Goal: Information Seeking & Learning: Learn about a topic

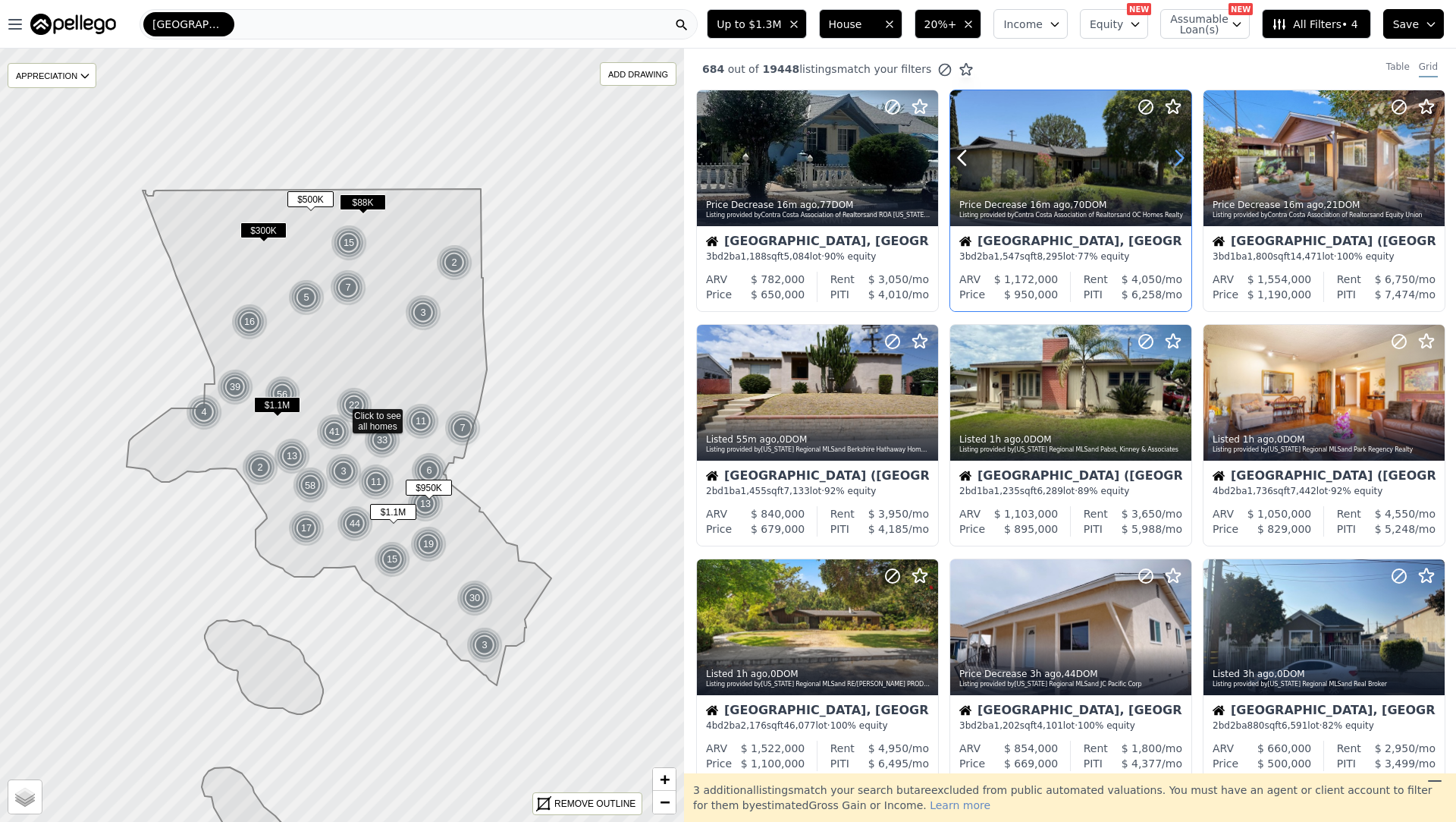
click at [1174, 150] on icon at bounding box center [1180, 158] width 25 height 25
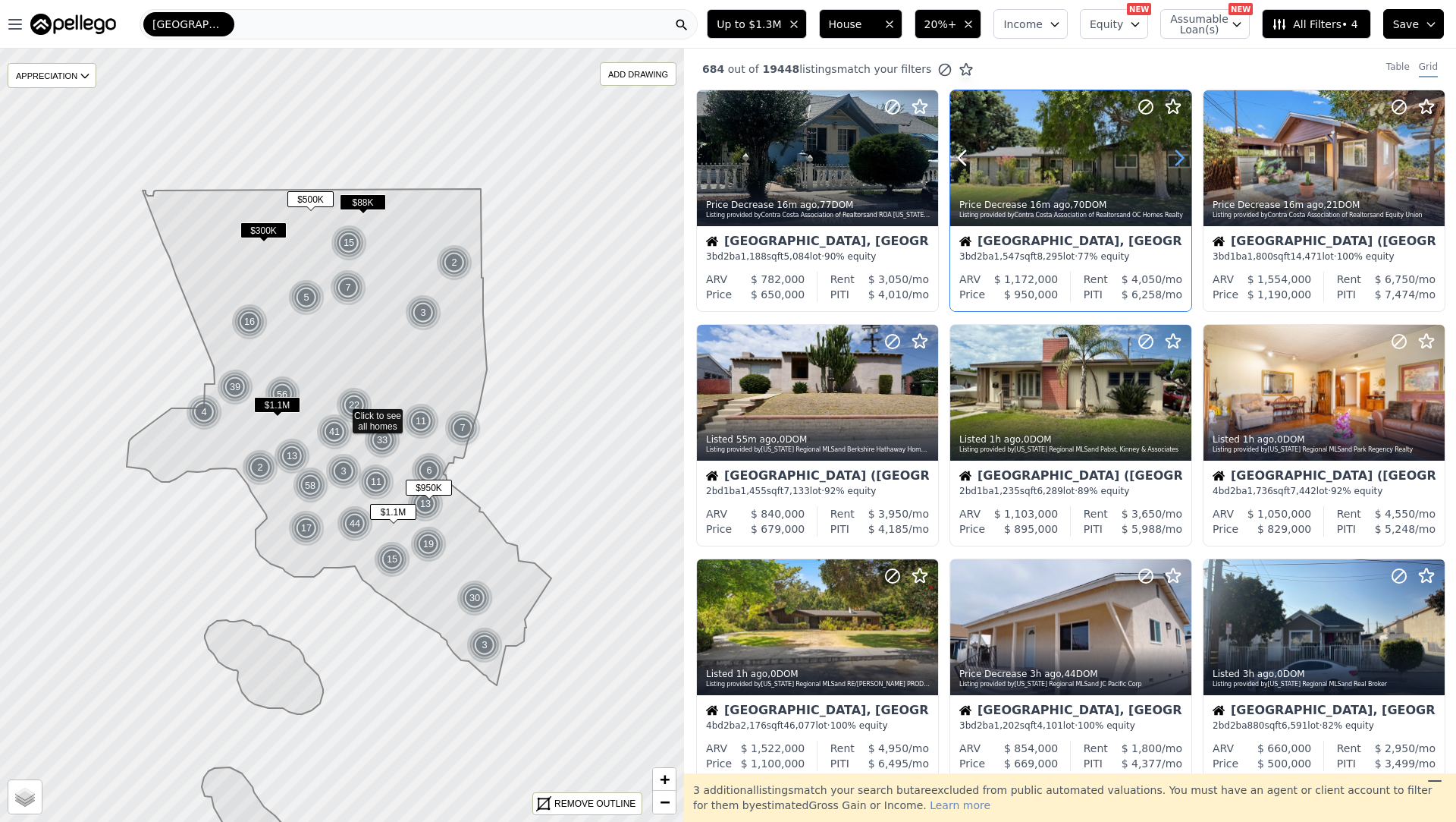
click at [1174, 150] on icon at bounding box center [1180, 158] width 25 height 25
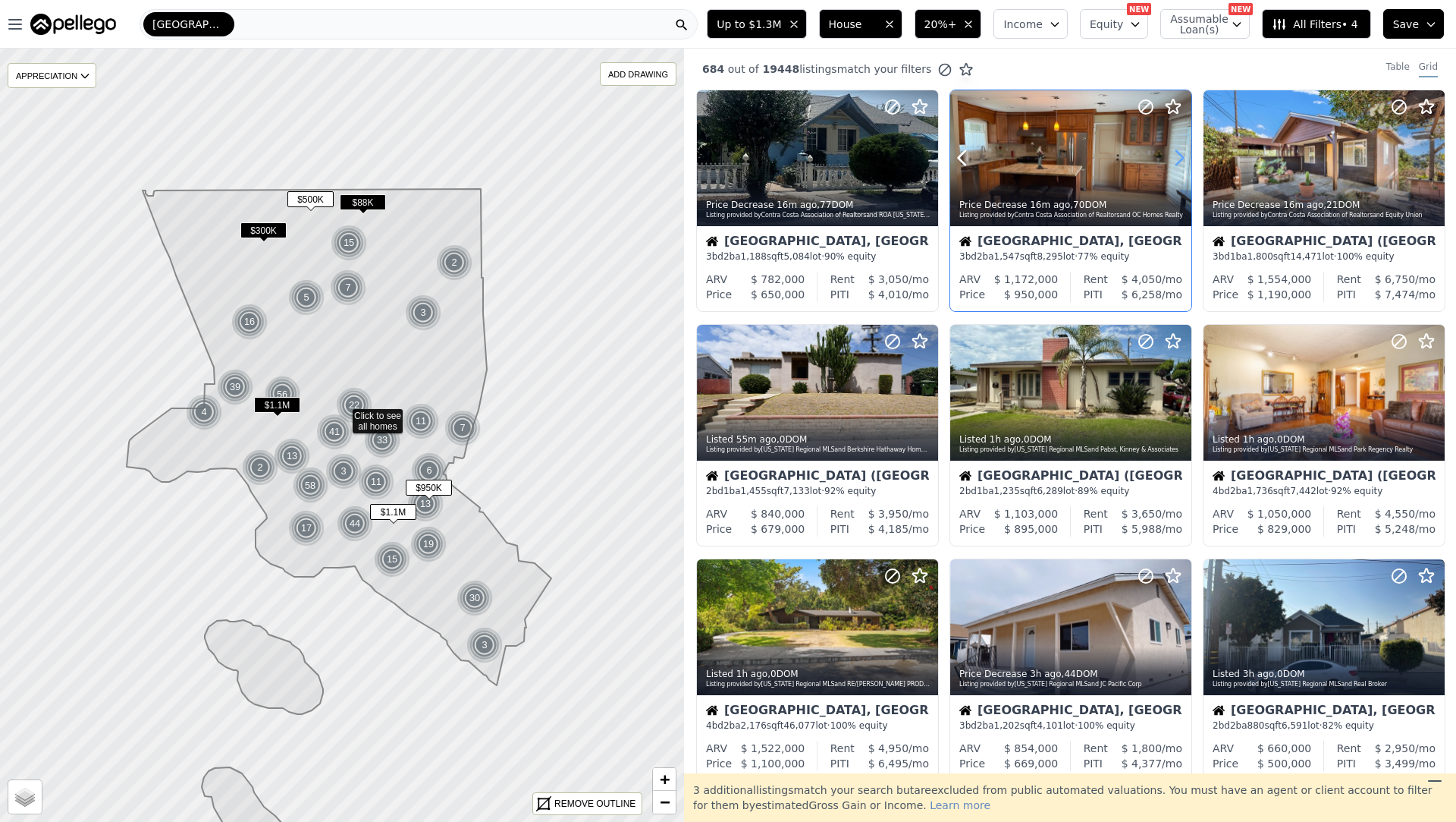
click at [1174, 150] on icon at bounding box center [1180, 158] width 25 height 25
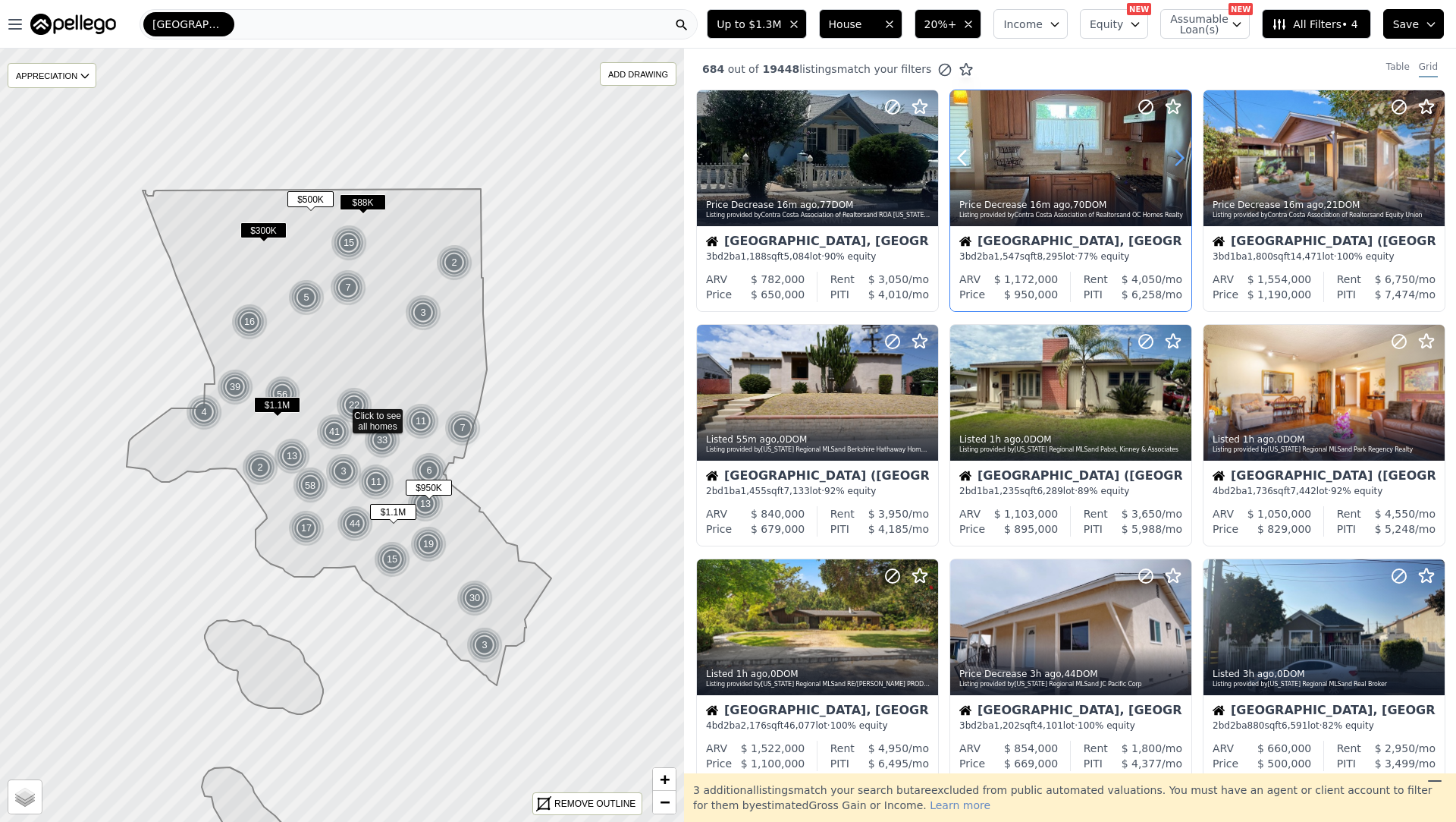
click at [1174, 150] on icon at bounding box center [1180, 158] width 25 height 25
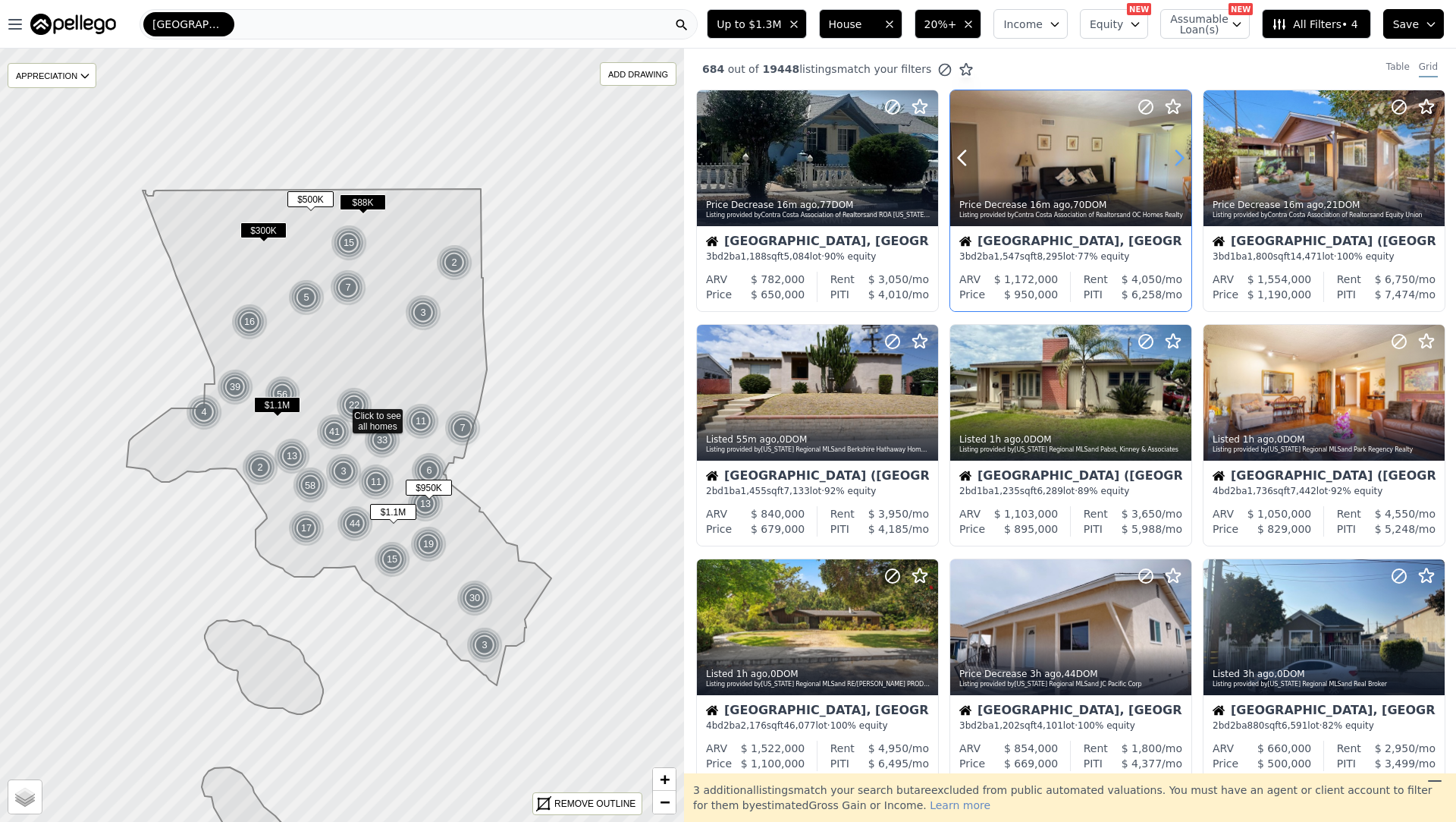
click at [1174, 150] on icon at bounding box center [1180, 158] width 25 height 25
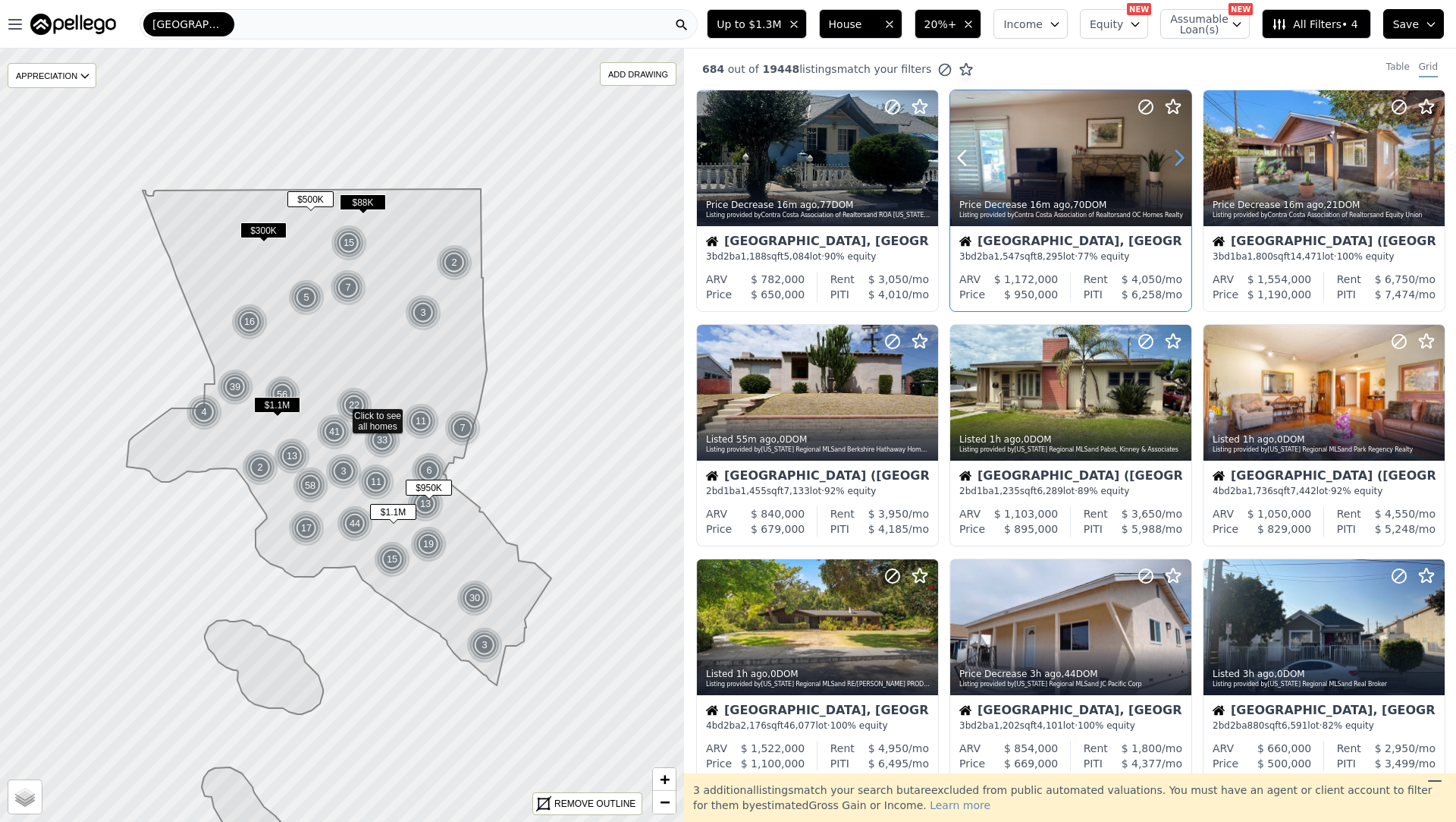
click at [1174, 150] on icon at bounding box center [1180, 158] width 25 height 25
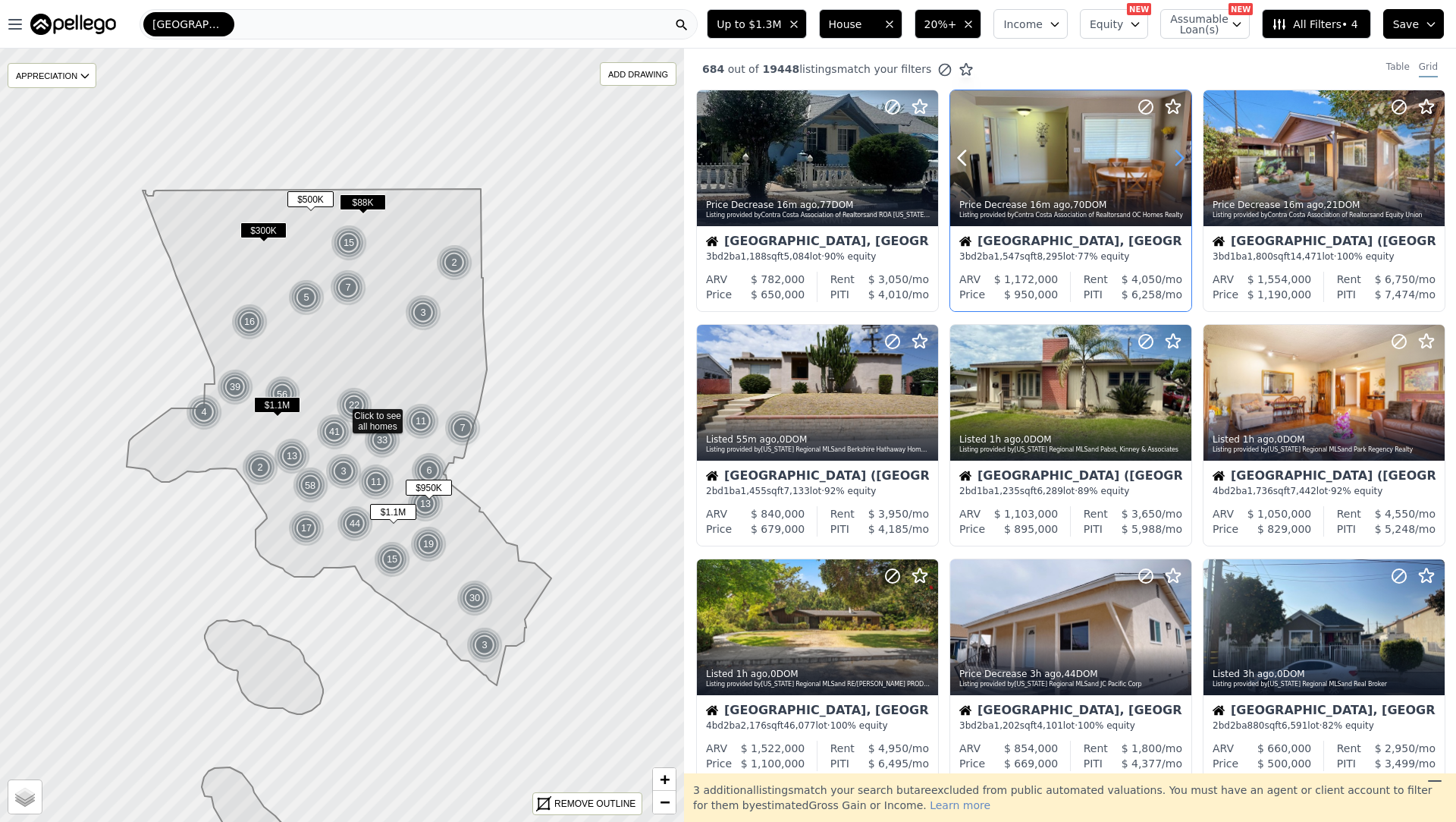
click at [1174, 150] on icon at bounding box center [1180, 158] width 25 height 25
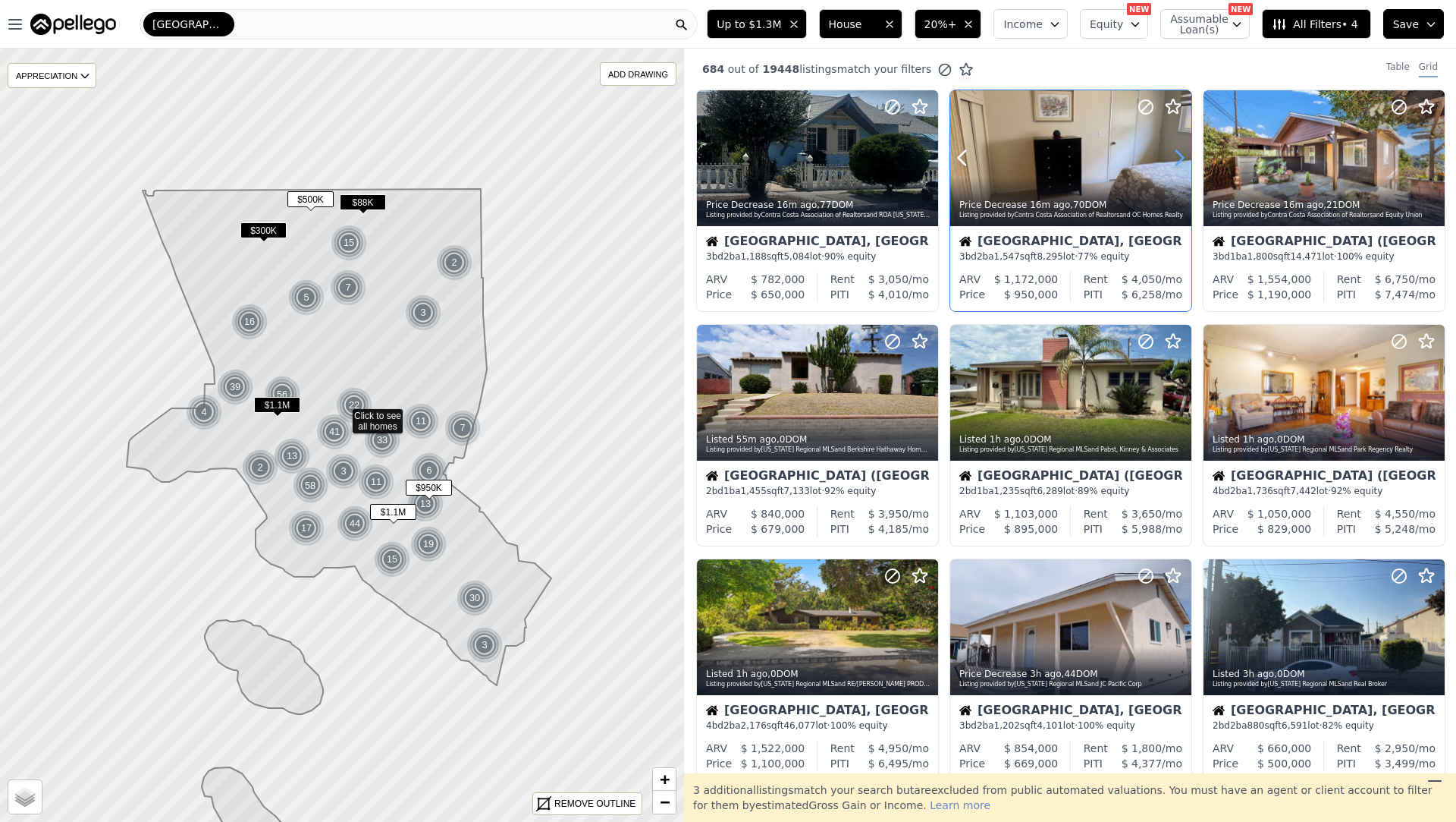
click at [1174, 150] on icon at bounding box center [1180, 158] width 25 height 25
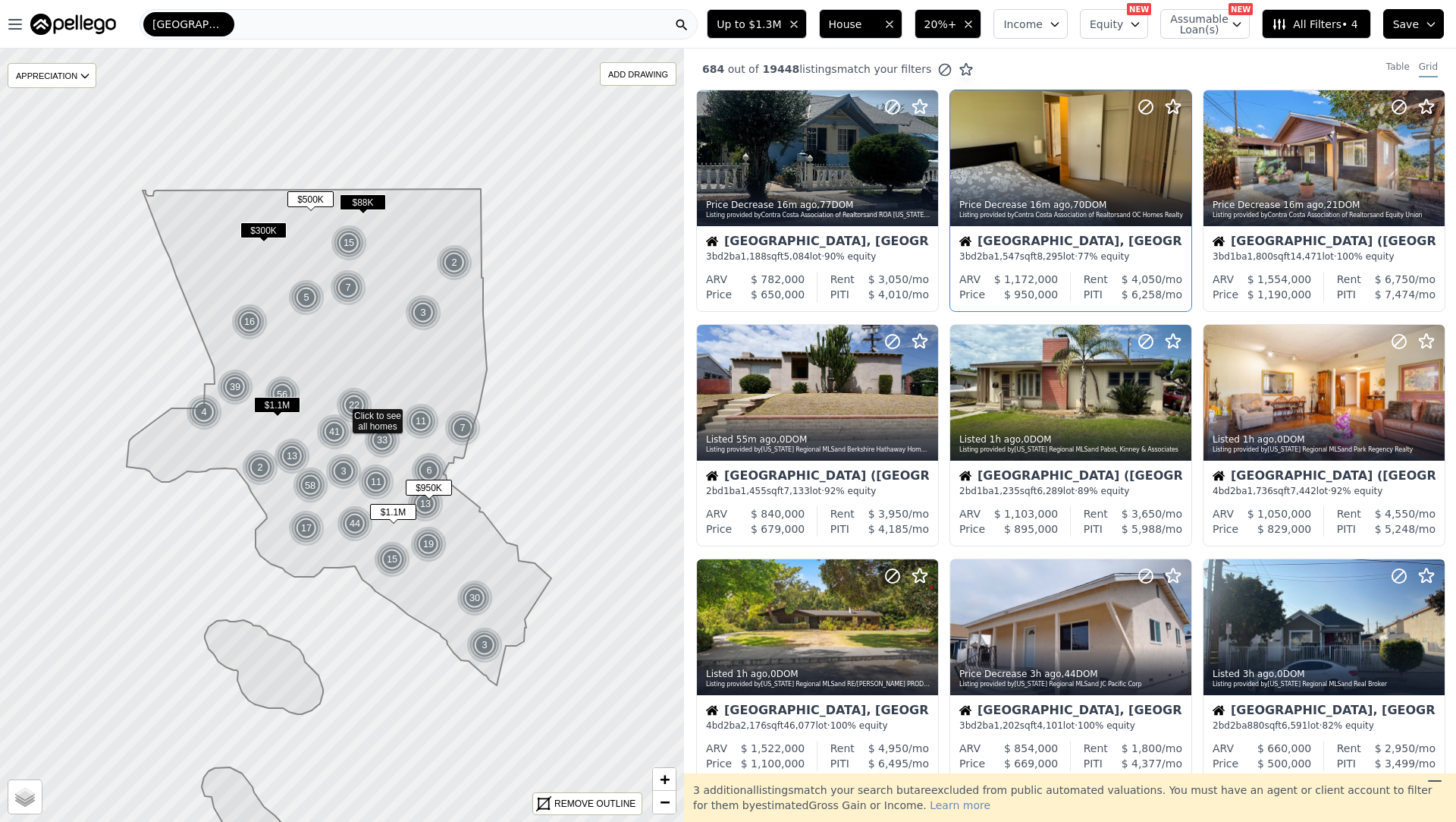
click at [1040, 248] on div "Placentia, CA" at bounding box center [1070, 243] width 223 height 16
click at [812, 281] on div "ARV $ 782,000 Price $ 650,000" at bounding box center [755, 286] width 117 height 30
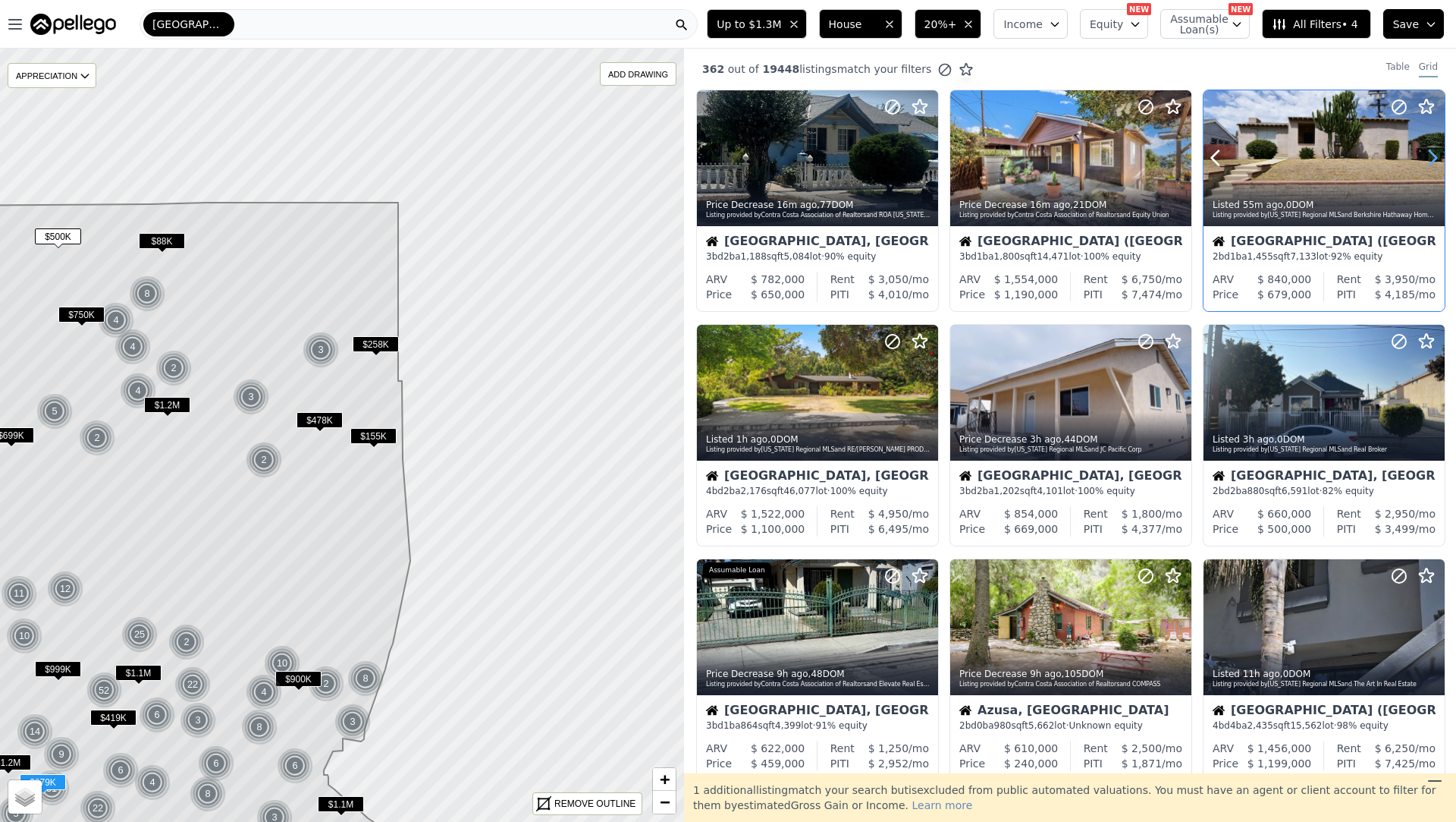
click at [1433, 152] on icon at bounding box center [1433, 158] width 25 height 25
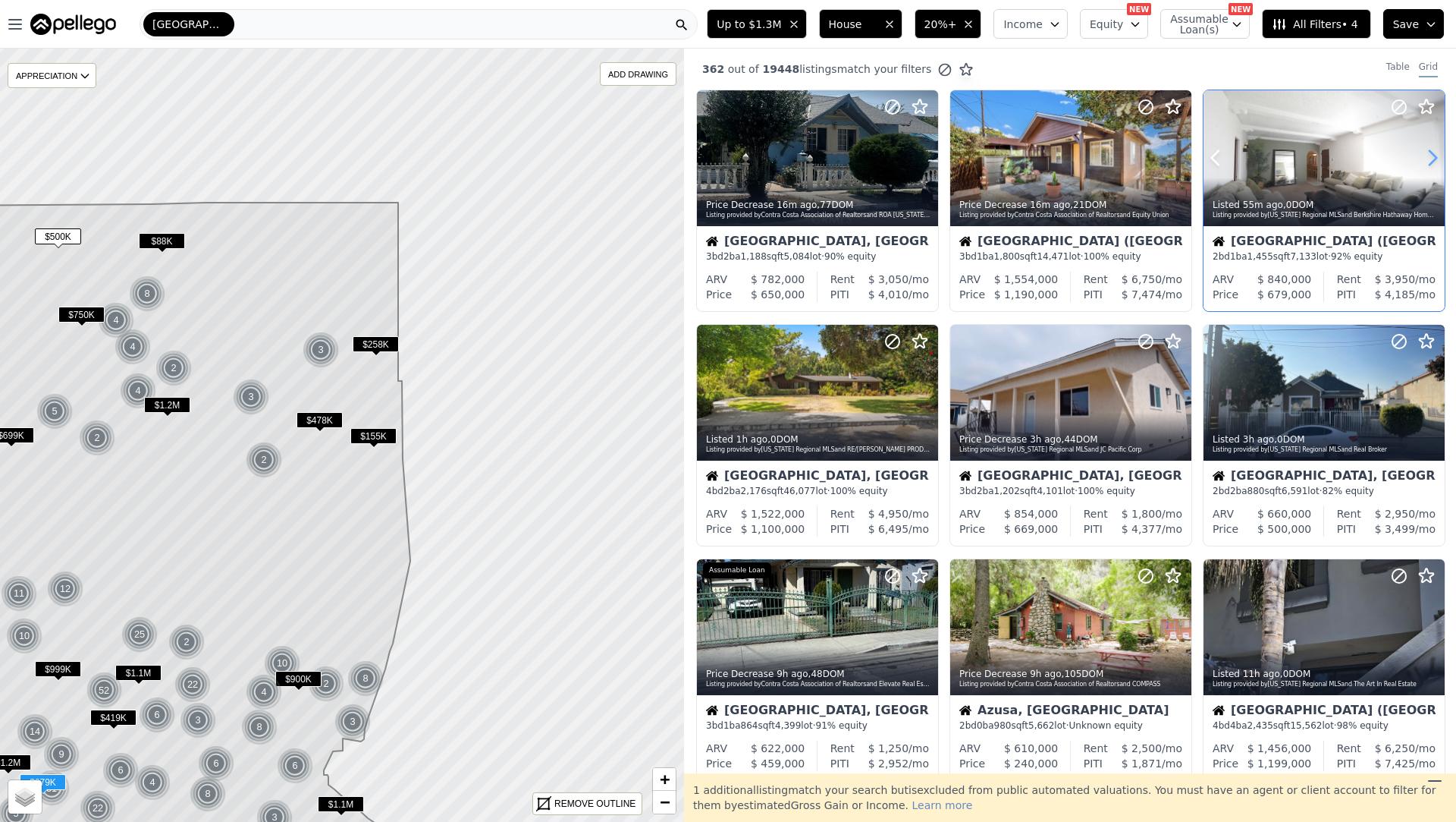
click at [1433, 152] on icon at bounding box center [1433, 158] width 25 height 25
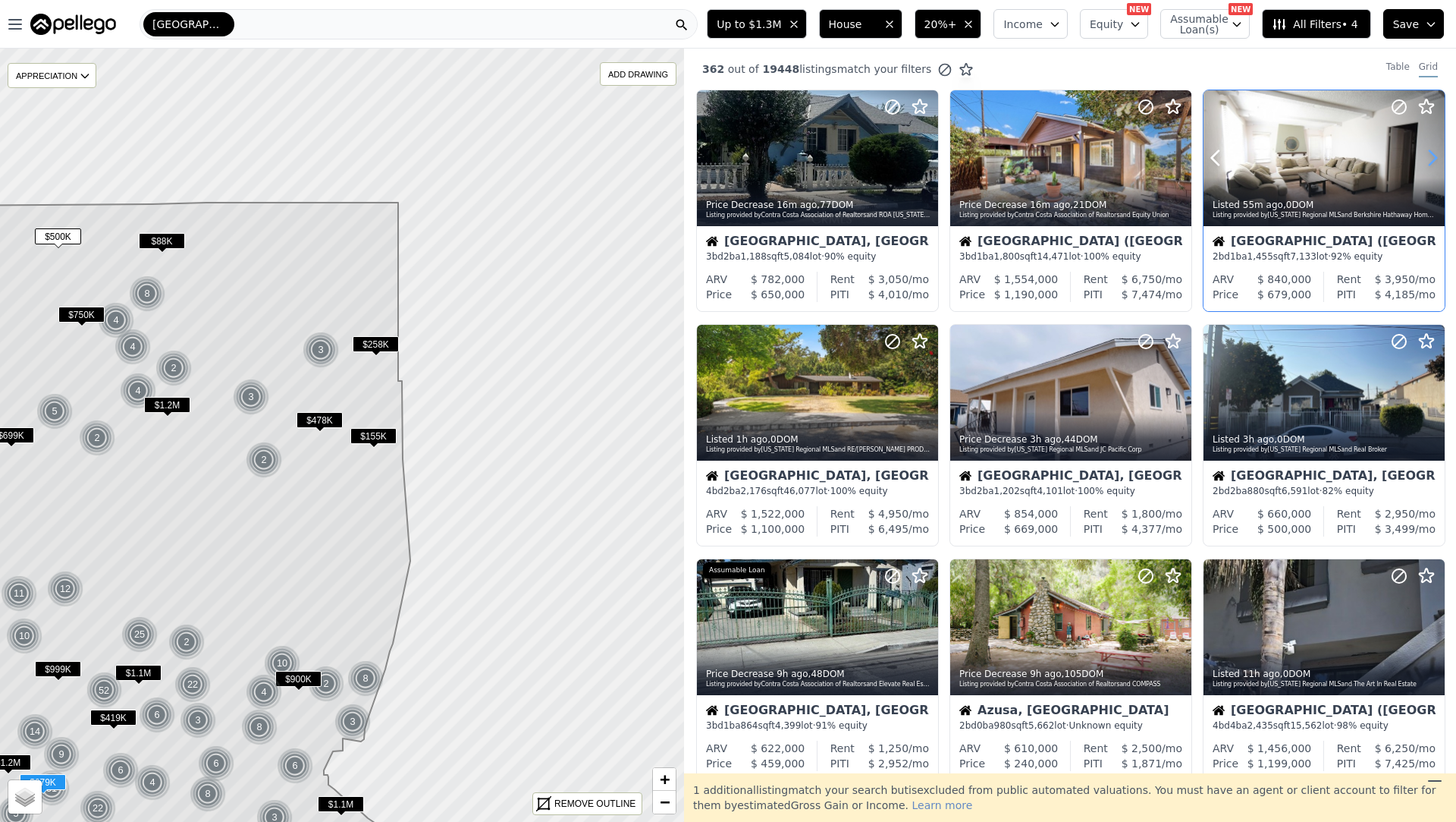
click at [1433, 152] on icon at bounding box center [1433, 158] width 25 height 25
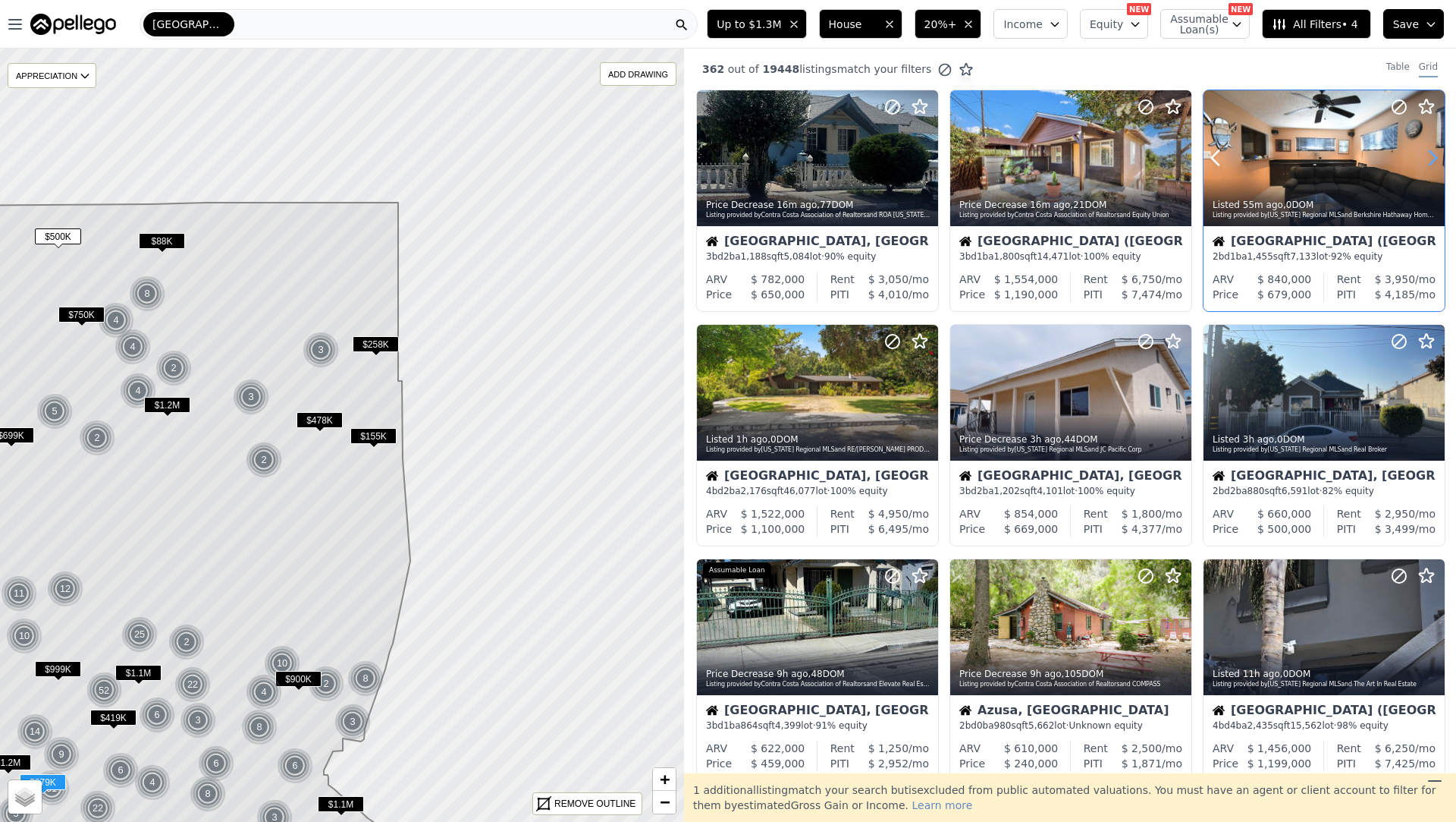
click at [1433, 152] on icon at bounding box center [1433, 158] width 25 height 25
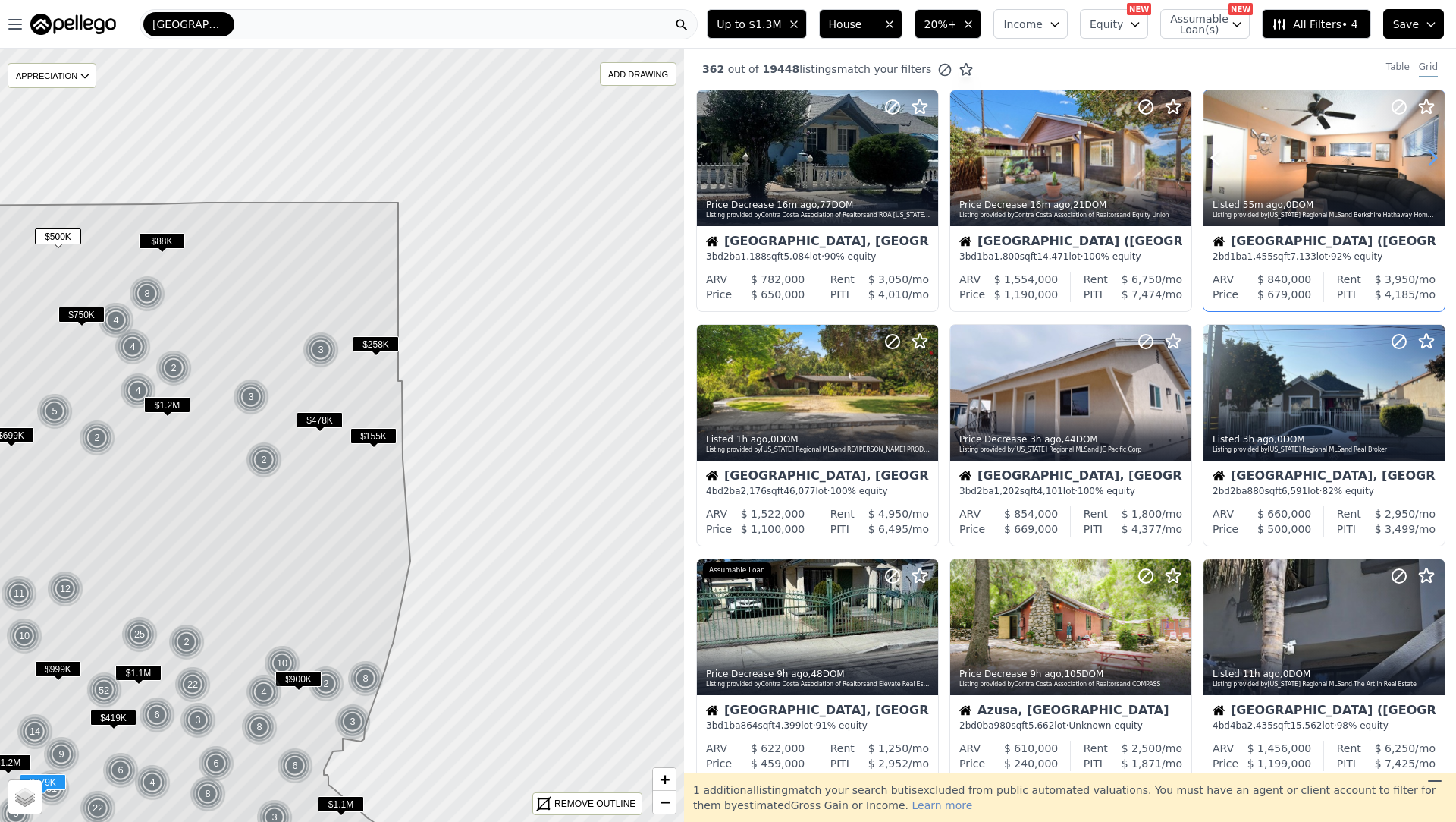
click at [1433, 152] on icon at bounding box center [1433, 158] width 25 height 25
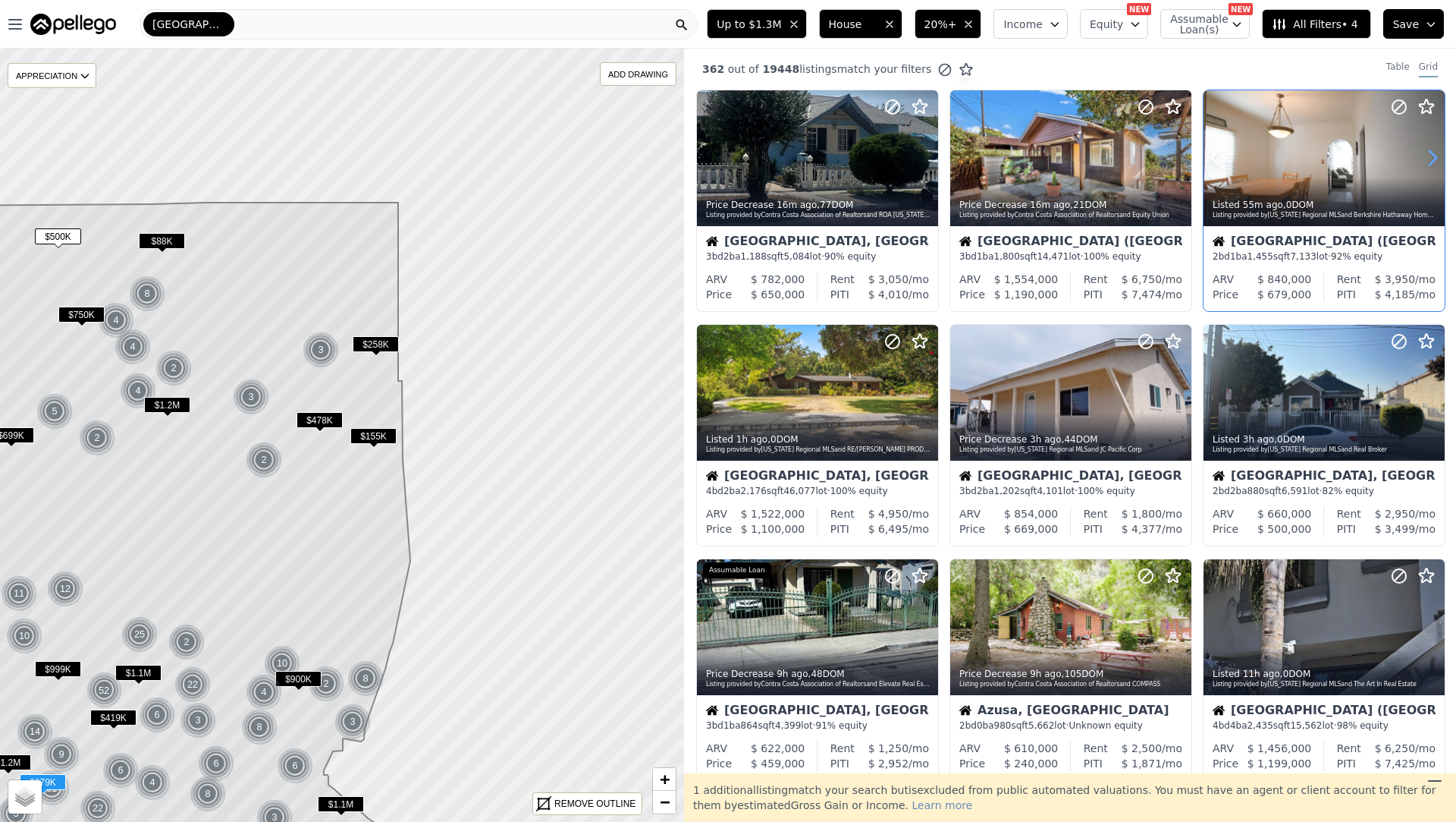
click at [1433, 152] on icon at bounding box center [1433, 158] width 25 height 25
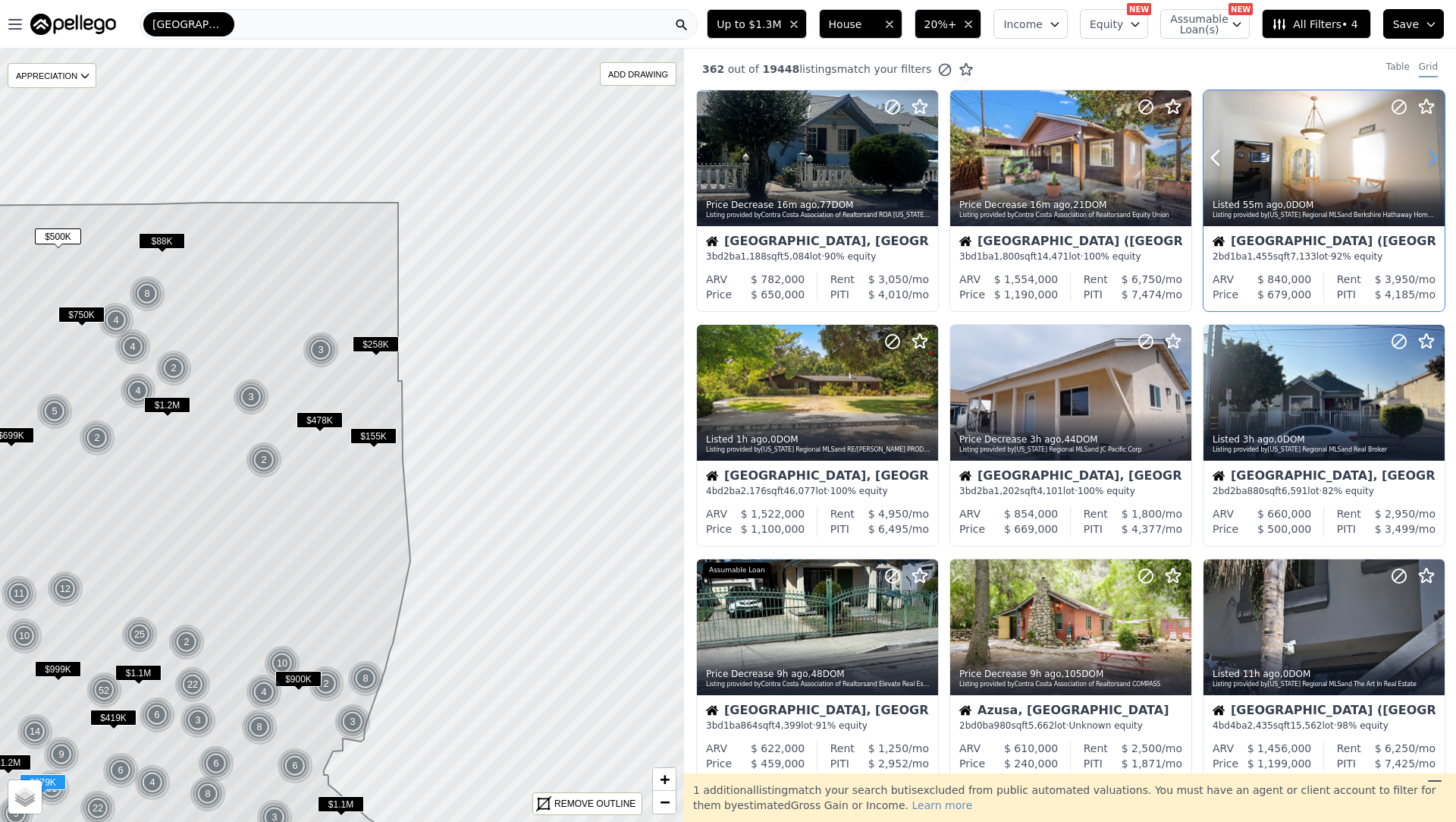
click at [1433, 152] on icon at bounding box center [1433, 158] width 25 height 25
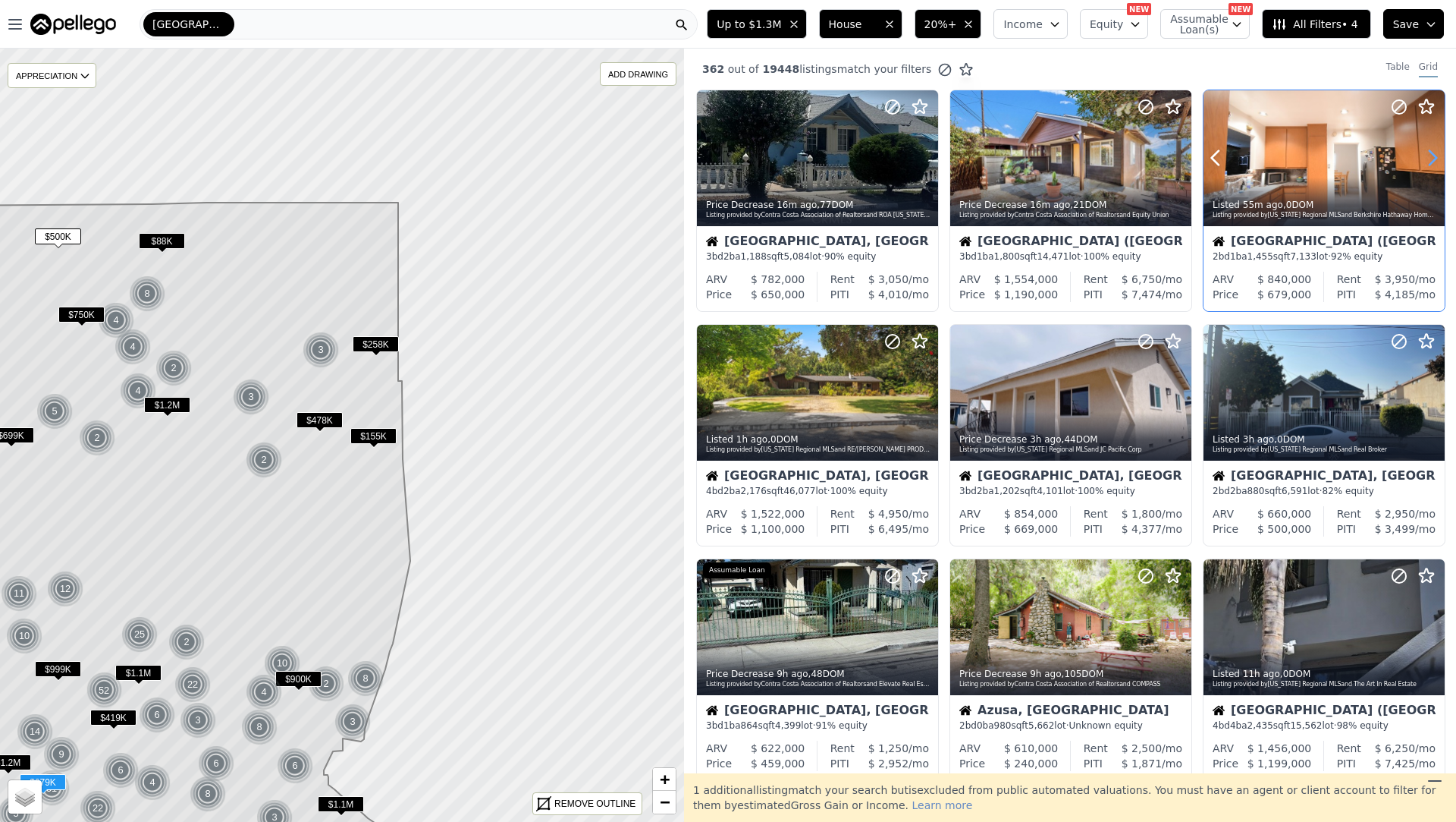
click at [1433, 152] on icon at bounding box center [1433, 158] width 25 height 25
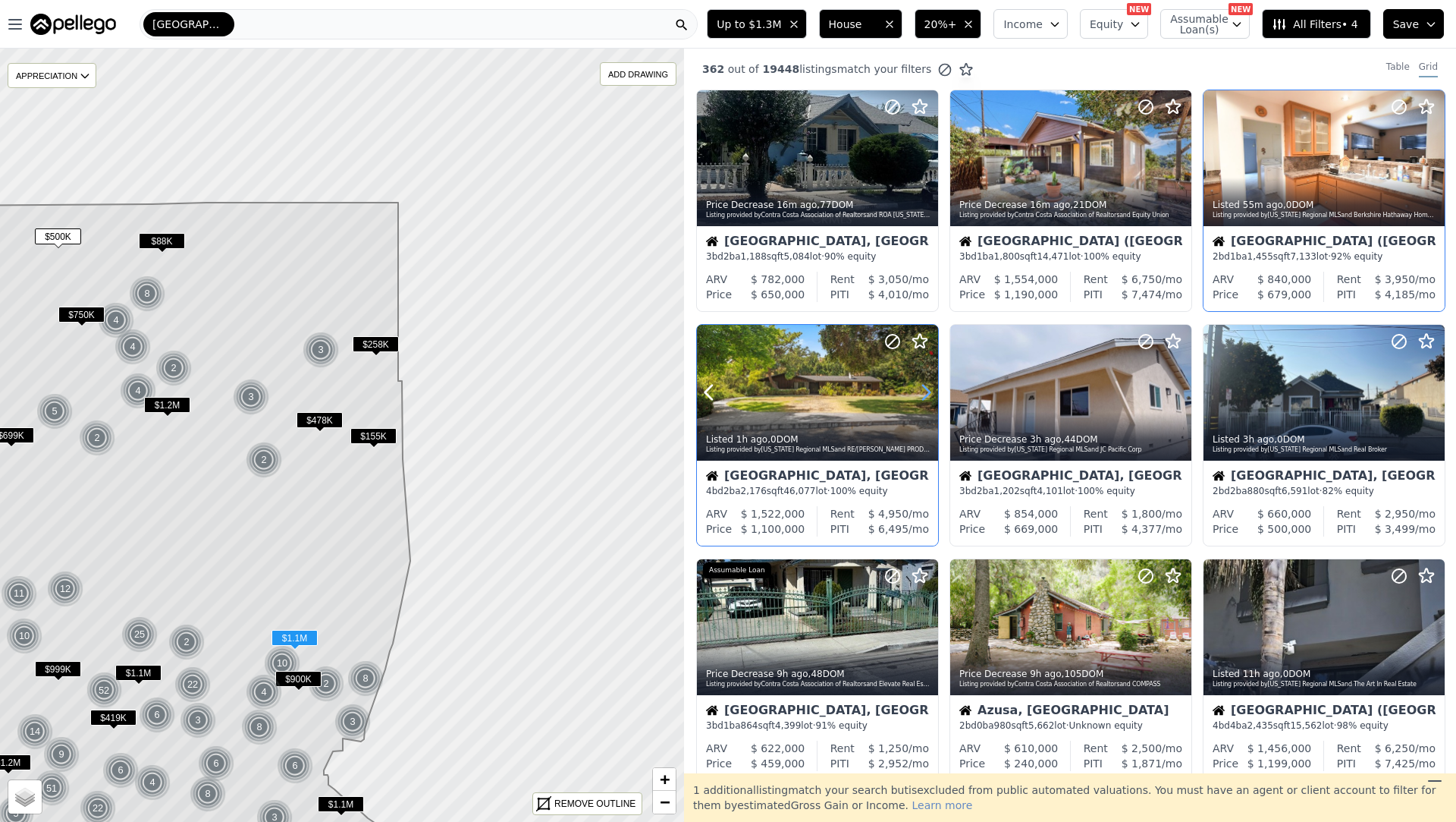
click at [918, 393] on icon at bounding box center [926, 393] width 25 height 25
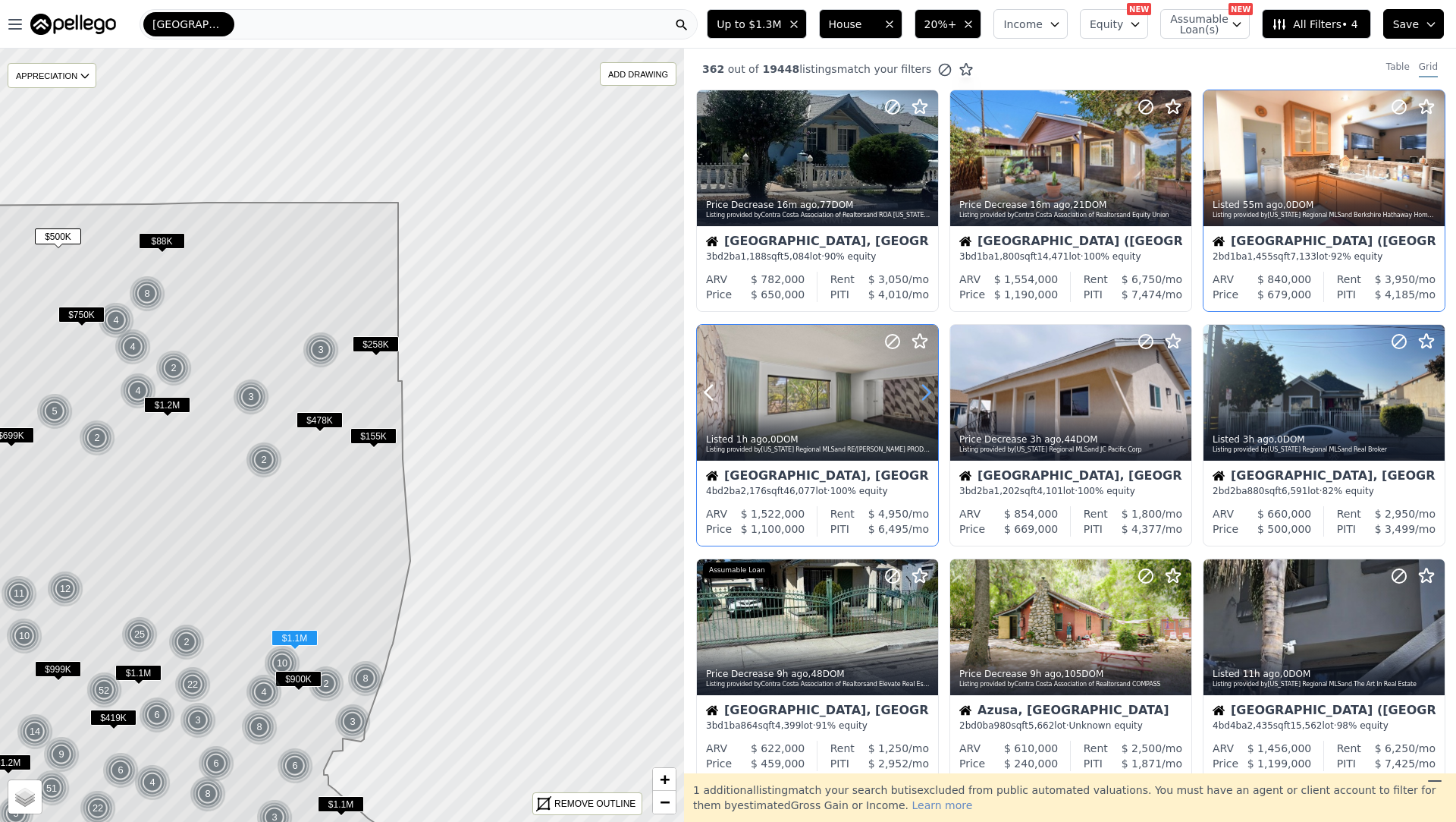
click at [918, 393] on icon at bounding box center [926, 393] width 25 height 25
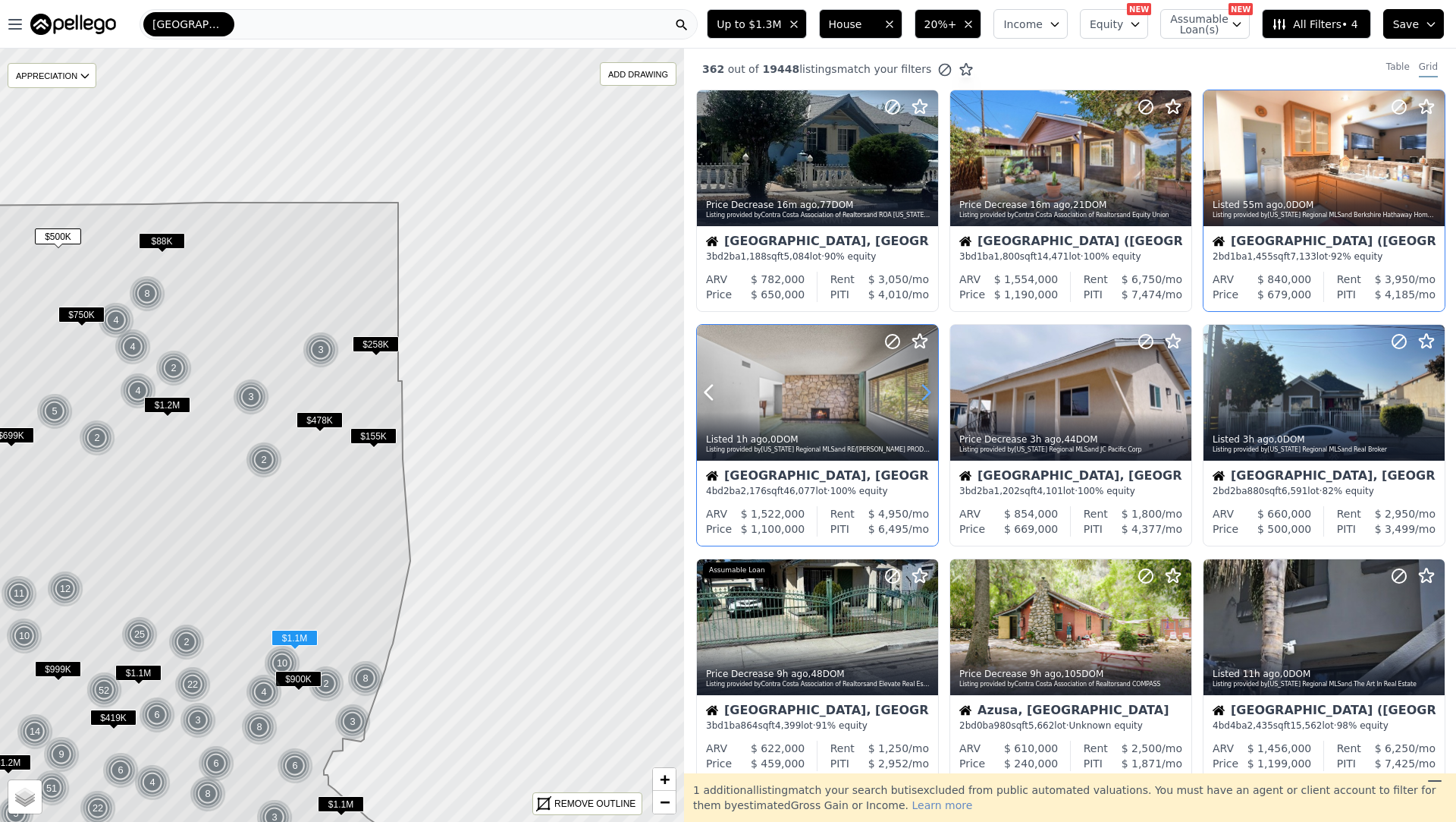
click at [918, 393] on icon at bounding box center [926, 393] width 25 height 25
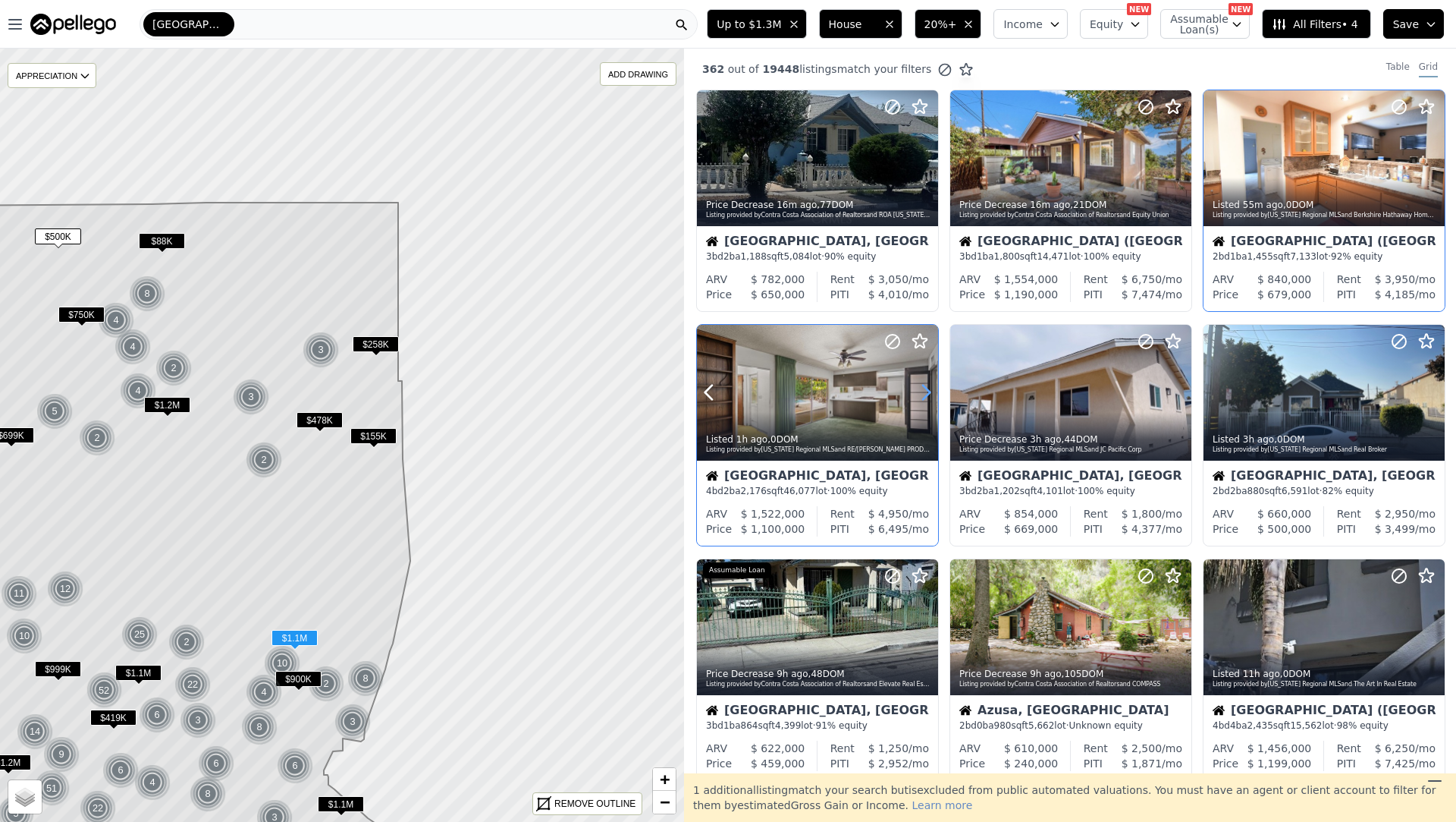
click at [918, 393] on icon at bounding box center [926, 393] width 25 height 25
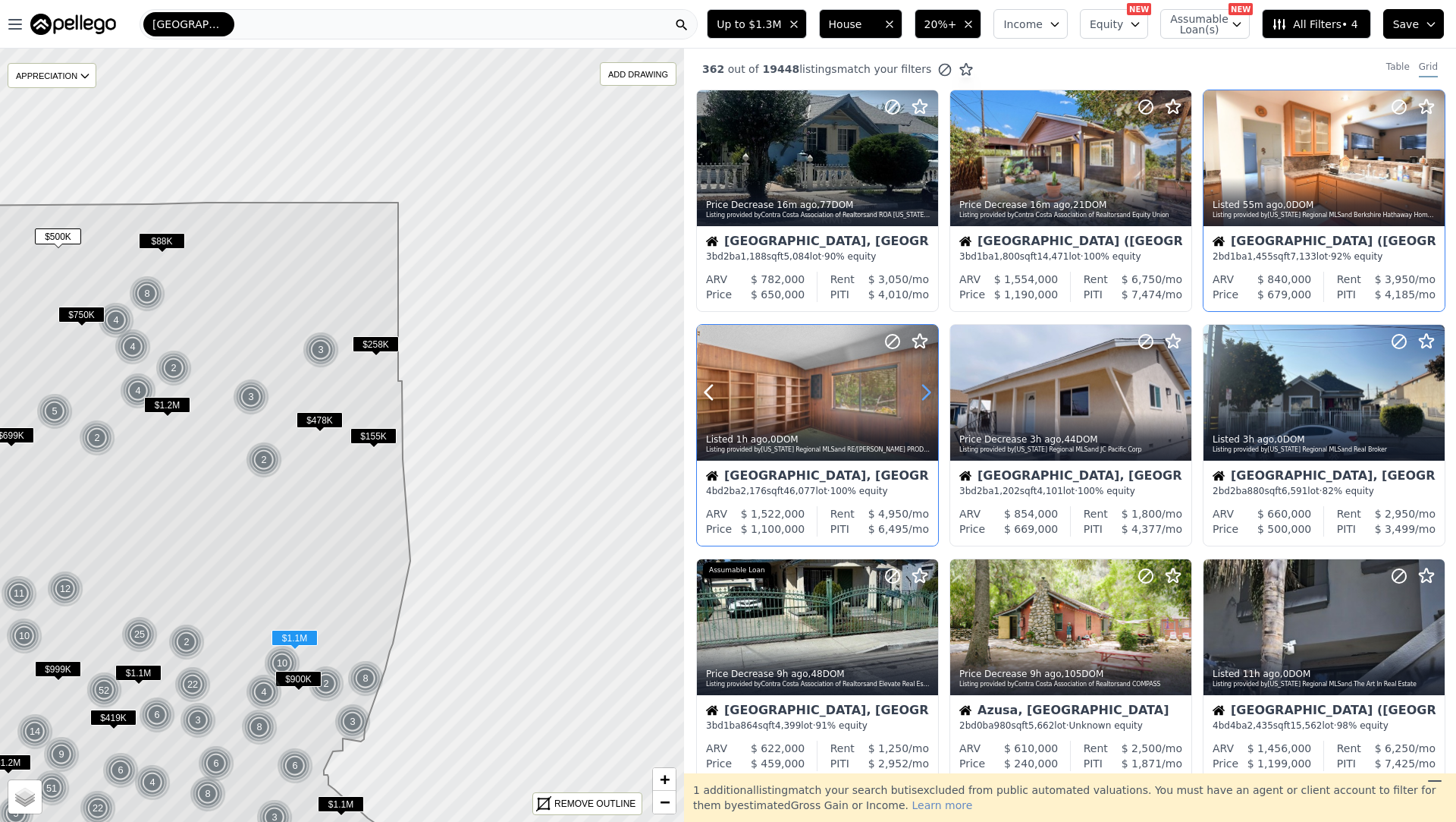
click at [924, 392] on icon at bounding box center [926, 393] width 25 height 25
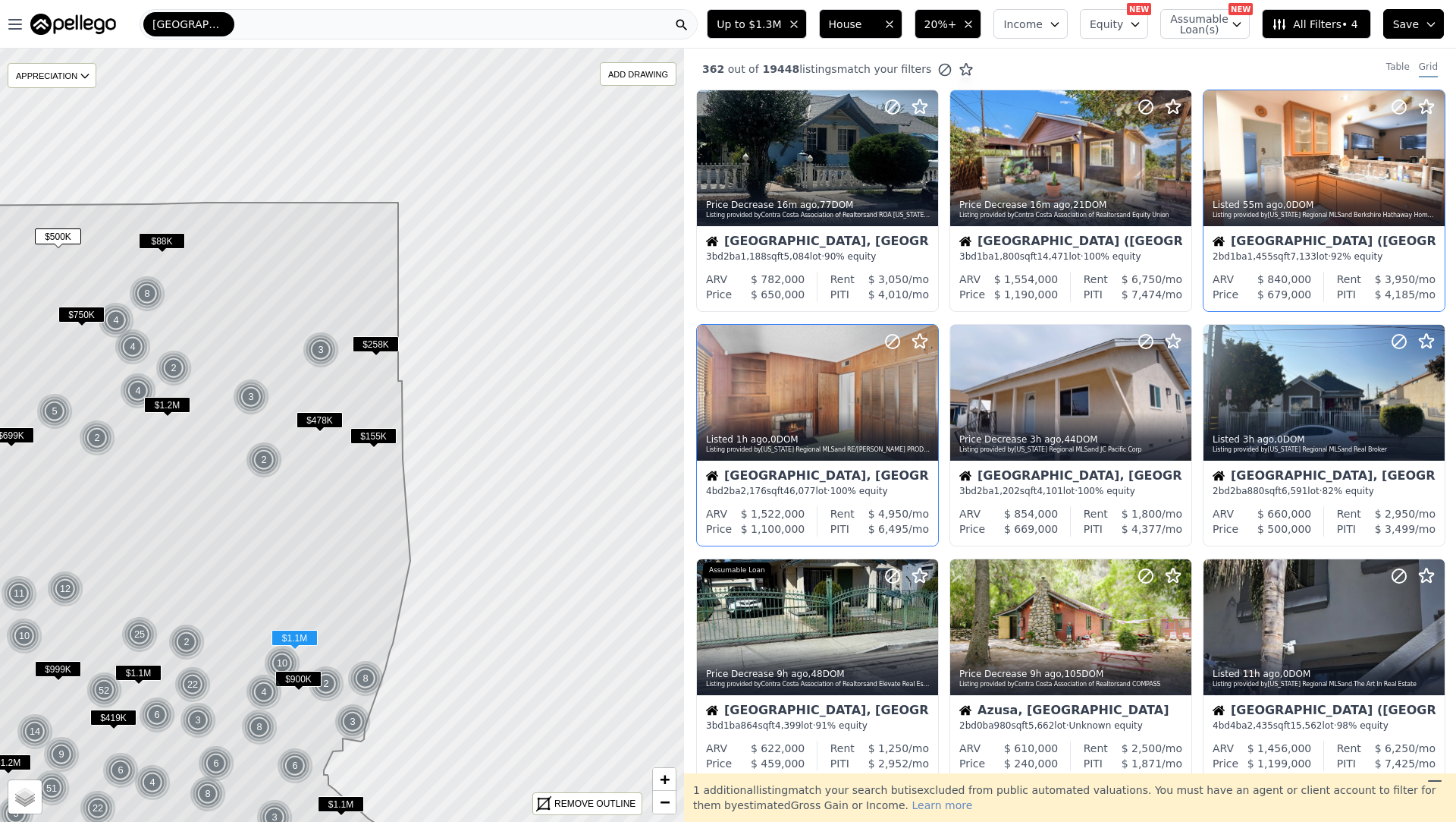
click at [856, 500] on div "Glendora, CA 4 bd 2 ba 2,176 sqft 46,077 lot · 100% equity" at bounding box center [818, 483] width 241 height 46
click at [1234, 459] on div "Listed 3h ago , 0 DOM Listing provided by California Regional MLS and Real Brok…" at bounding box center [1324, 442] width 241 height 37
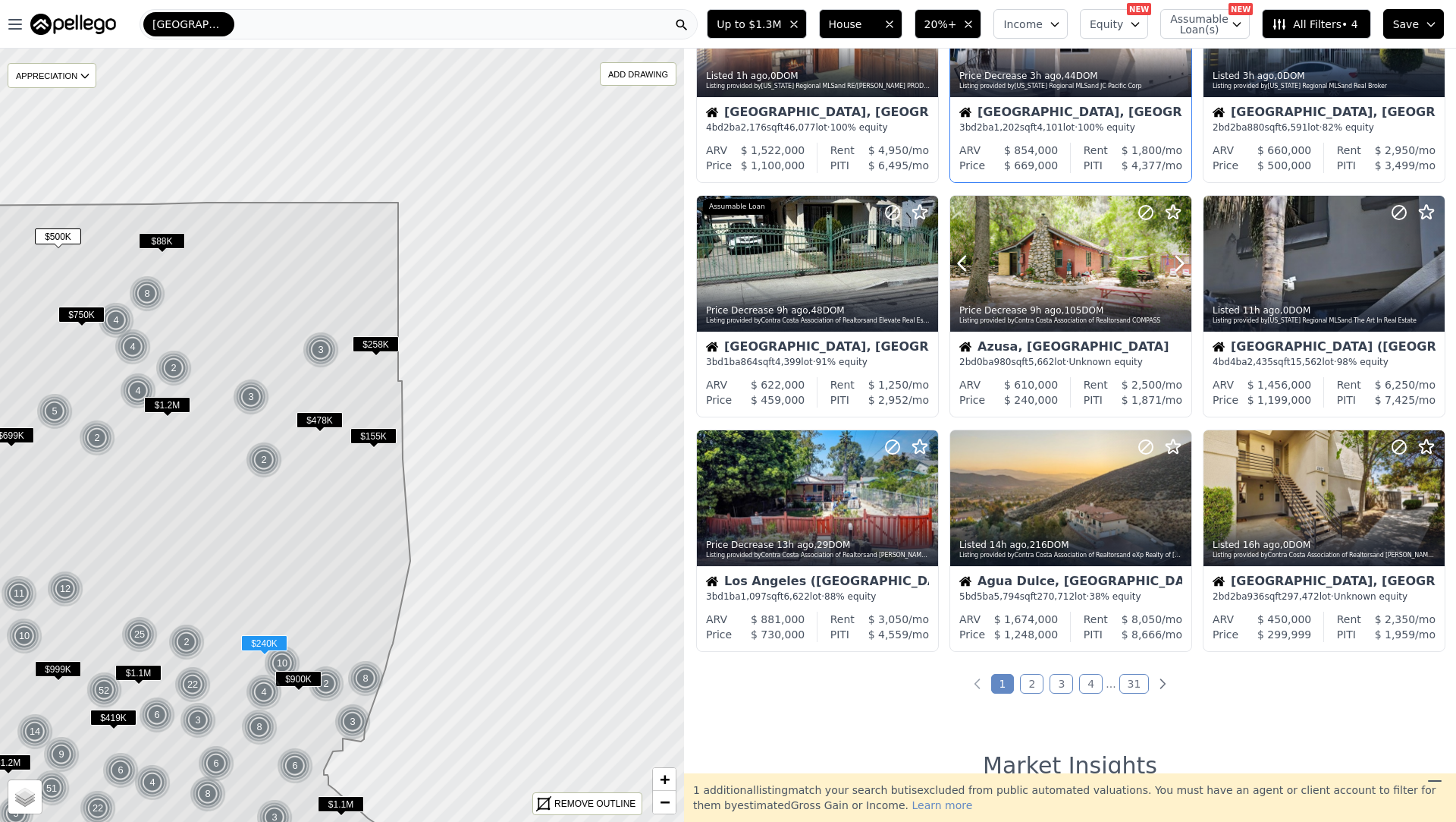
scroll to position [367, 0]
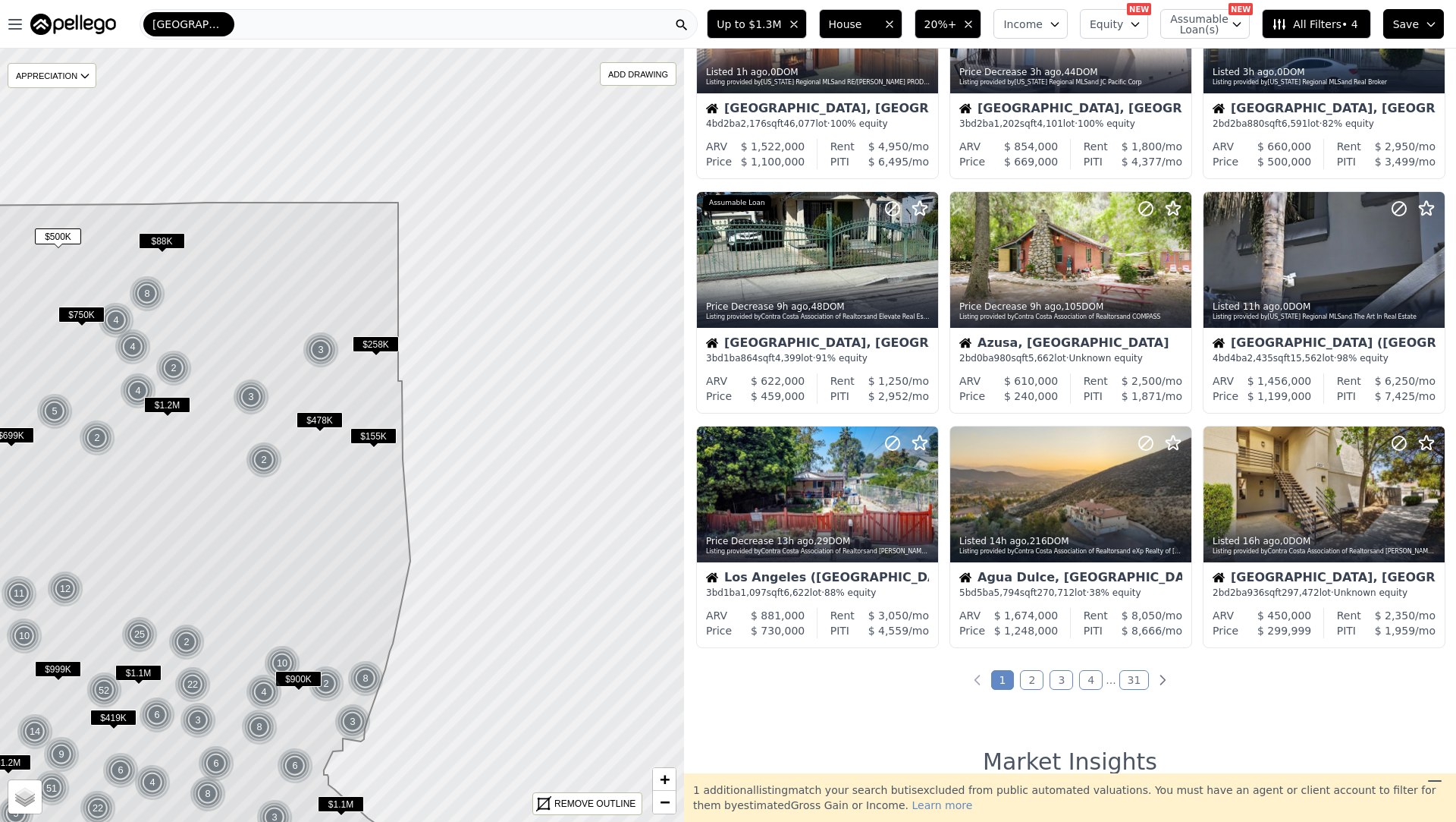
click at [1038, 673] on link "2" at bounding box center [1032, 680] width 24 height 20
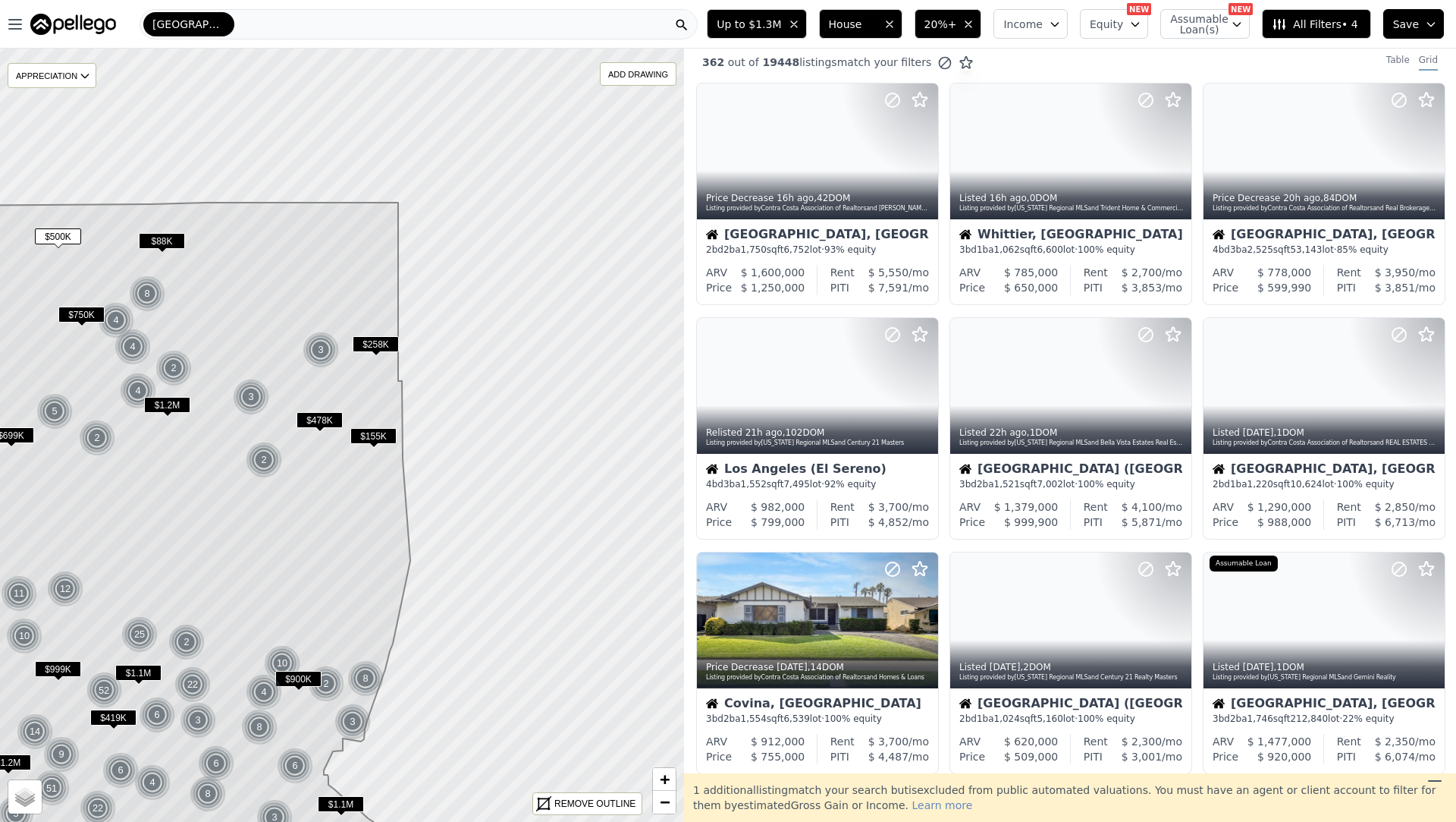
scroll to position [0, 0]
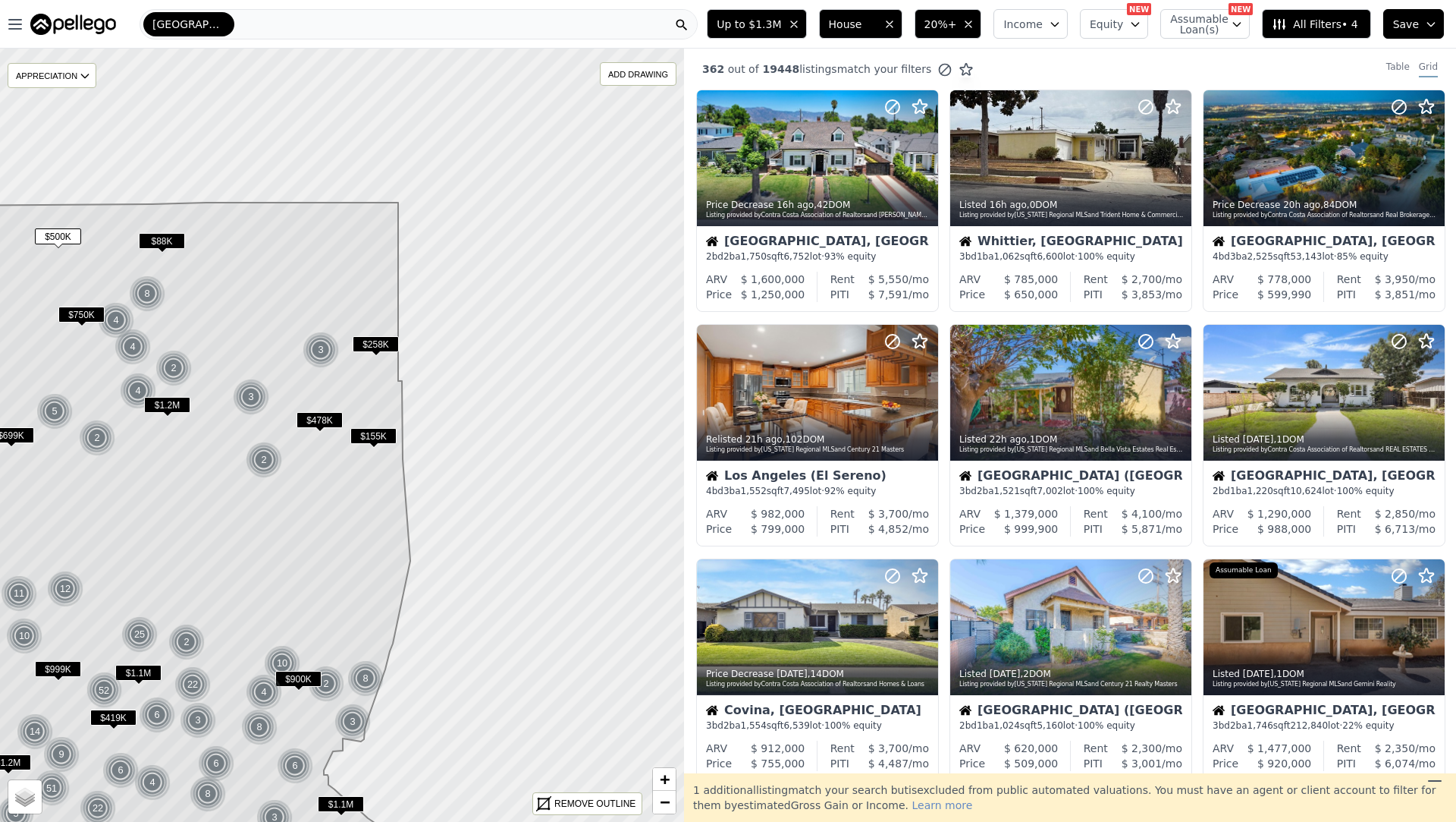
click at [1334, 19] on span "All Filters • 4" at bounding box center [1315, 24] width 86 height 16
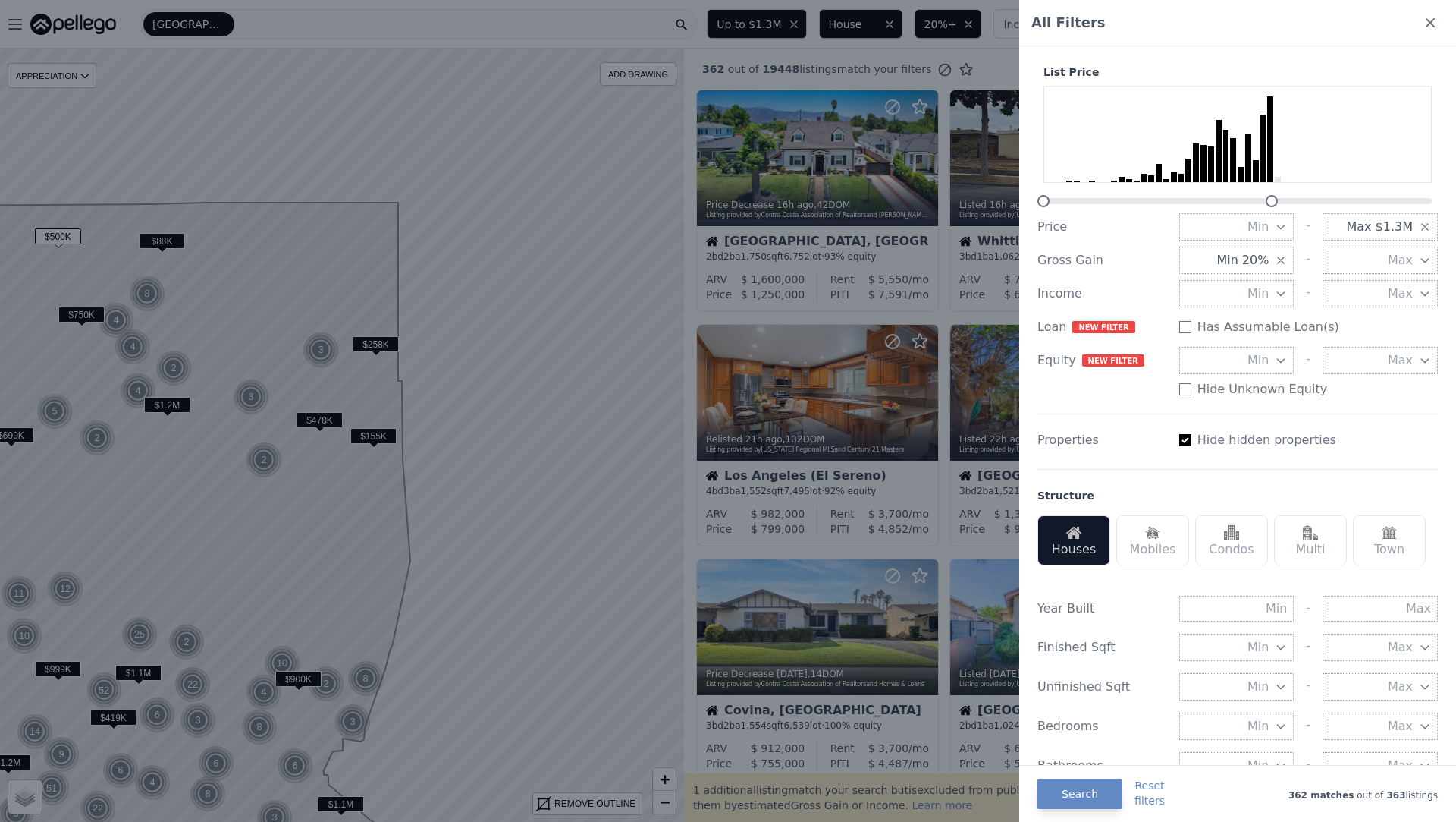
scroll to position [563, 0]
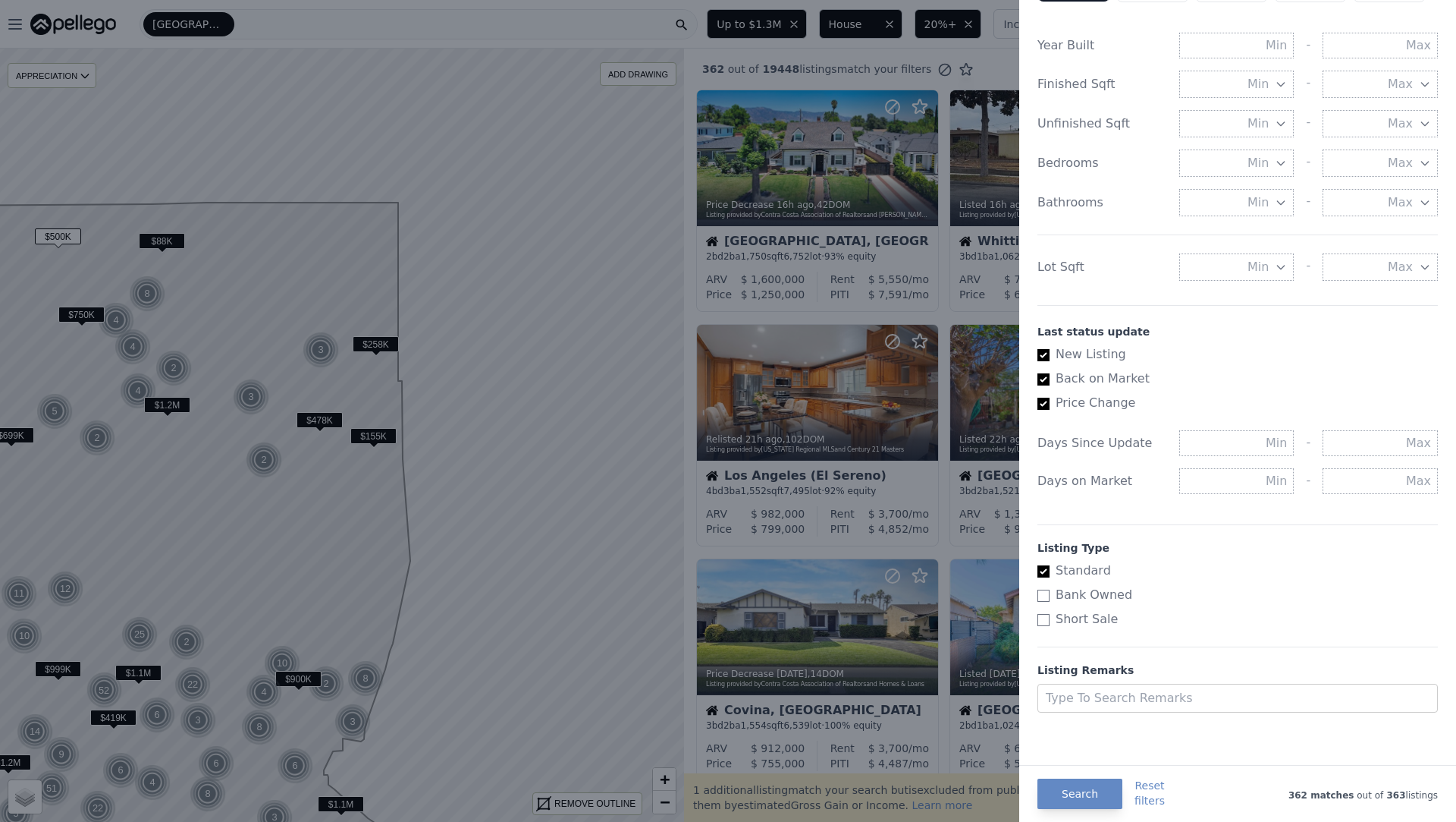
click at [1268, 494] on div "Days Since Update - Days on Market -" at bounding box center [1238, 459] width 401 height 94
click at [1279, 477] on input "text" at bounding box center [1237, 481] width 115 height 26
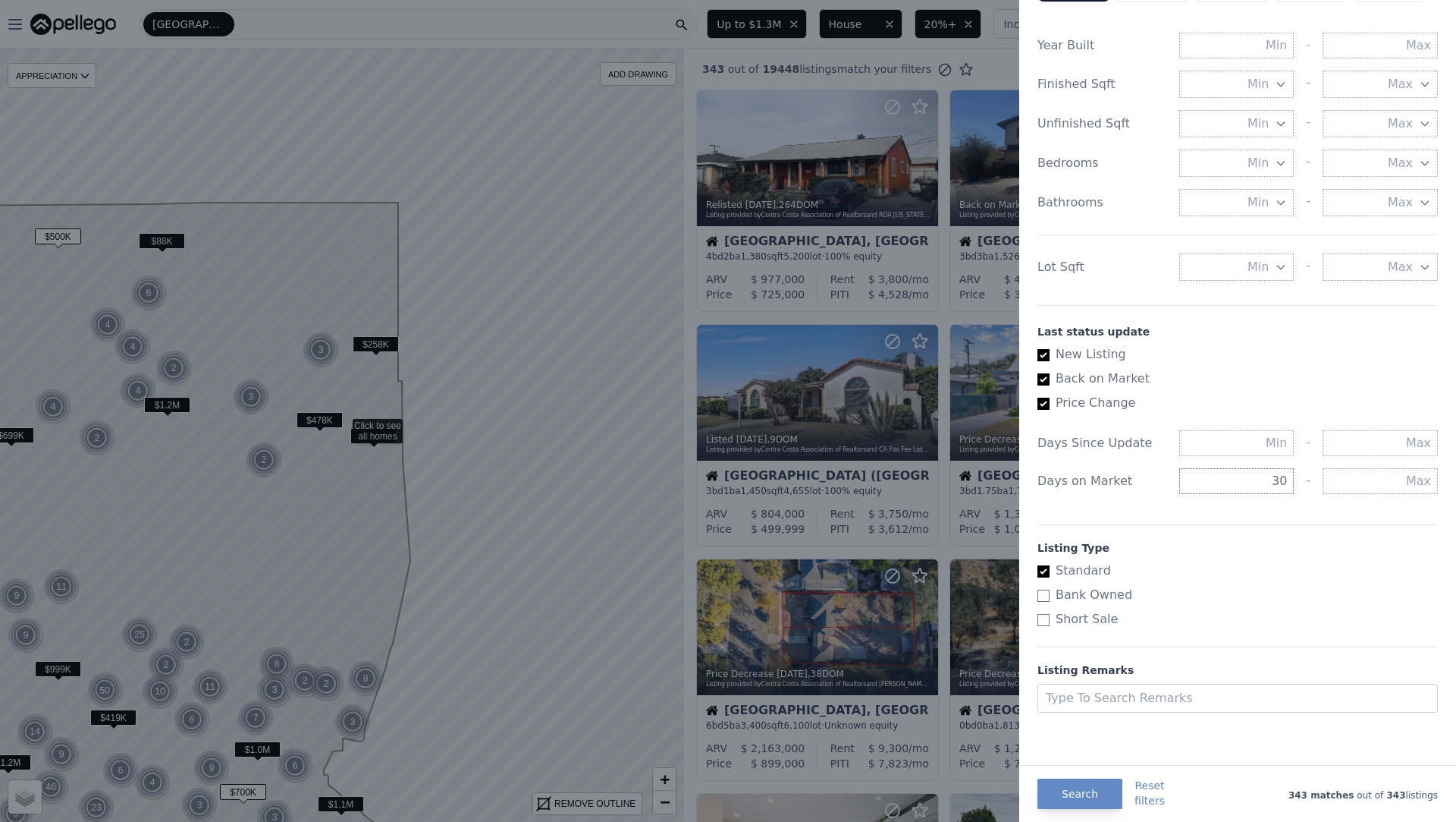
type input "30"
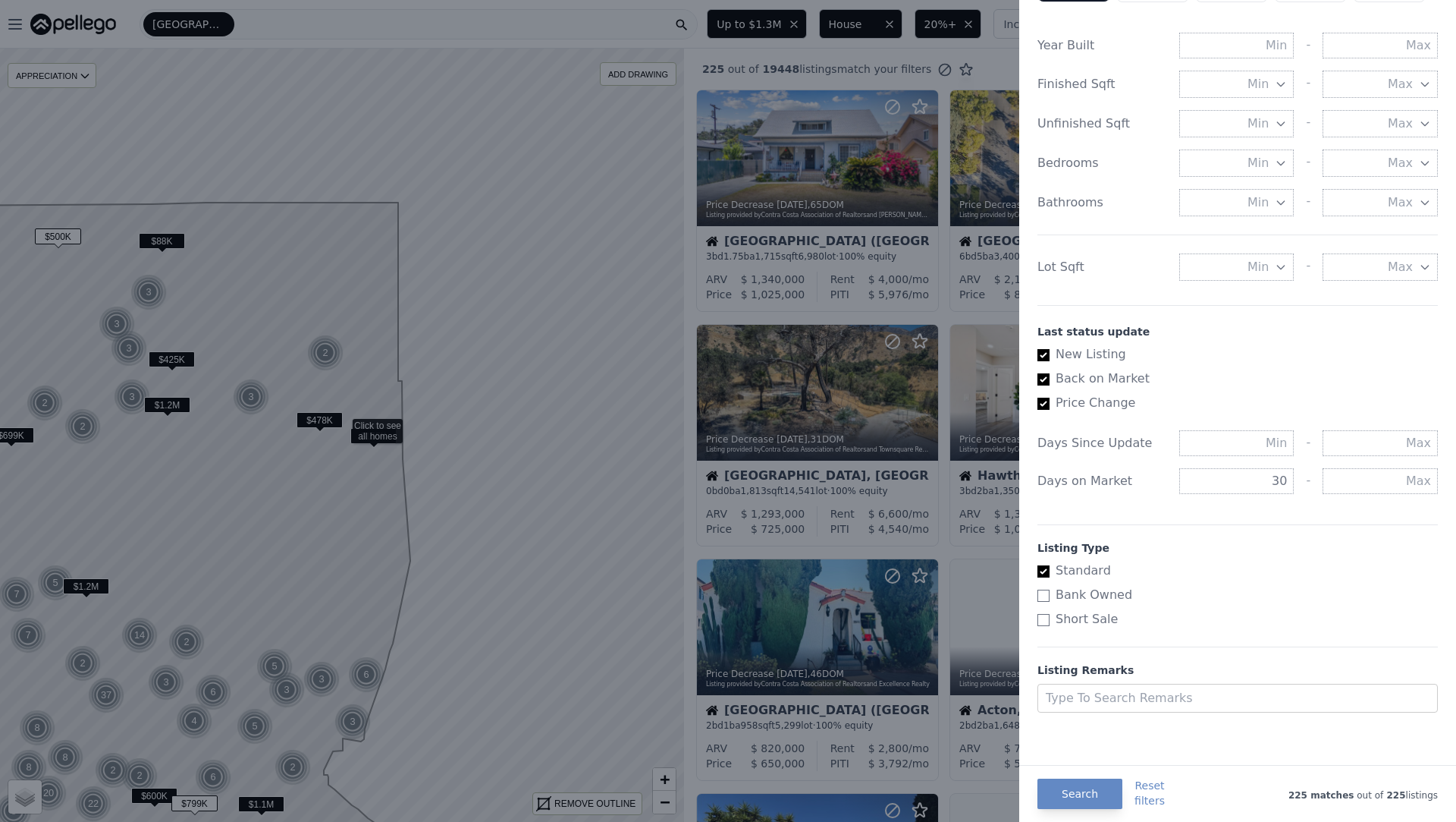
click at [1083, 809] on div "Search Reset filters 225 matches out of 225 listings" at bounding box center [1238, 793] width 437 height 57
click at [1087, 788] on button "Search" at bounding box center [1080, 793] width 85 height 30
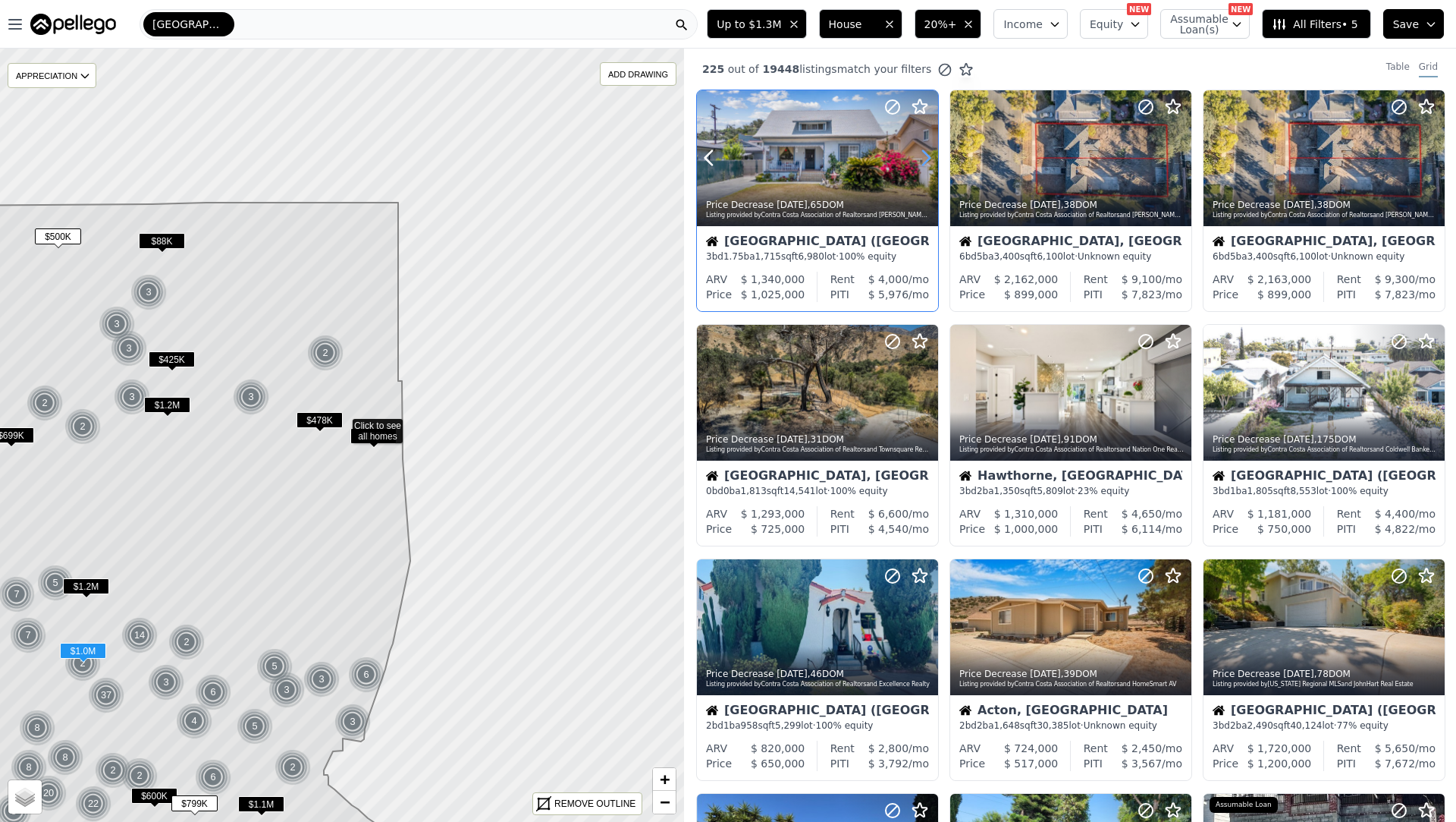
click at [928, 154] on icon at bounding box center [926, 158] width 25 height 25
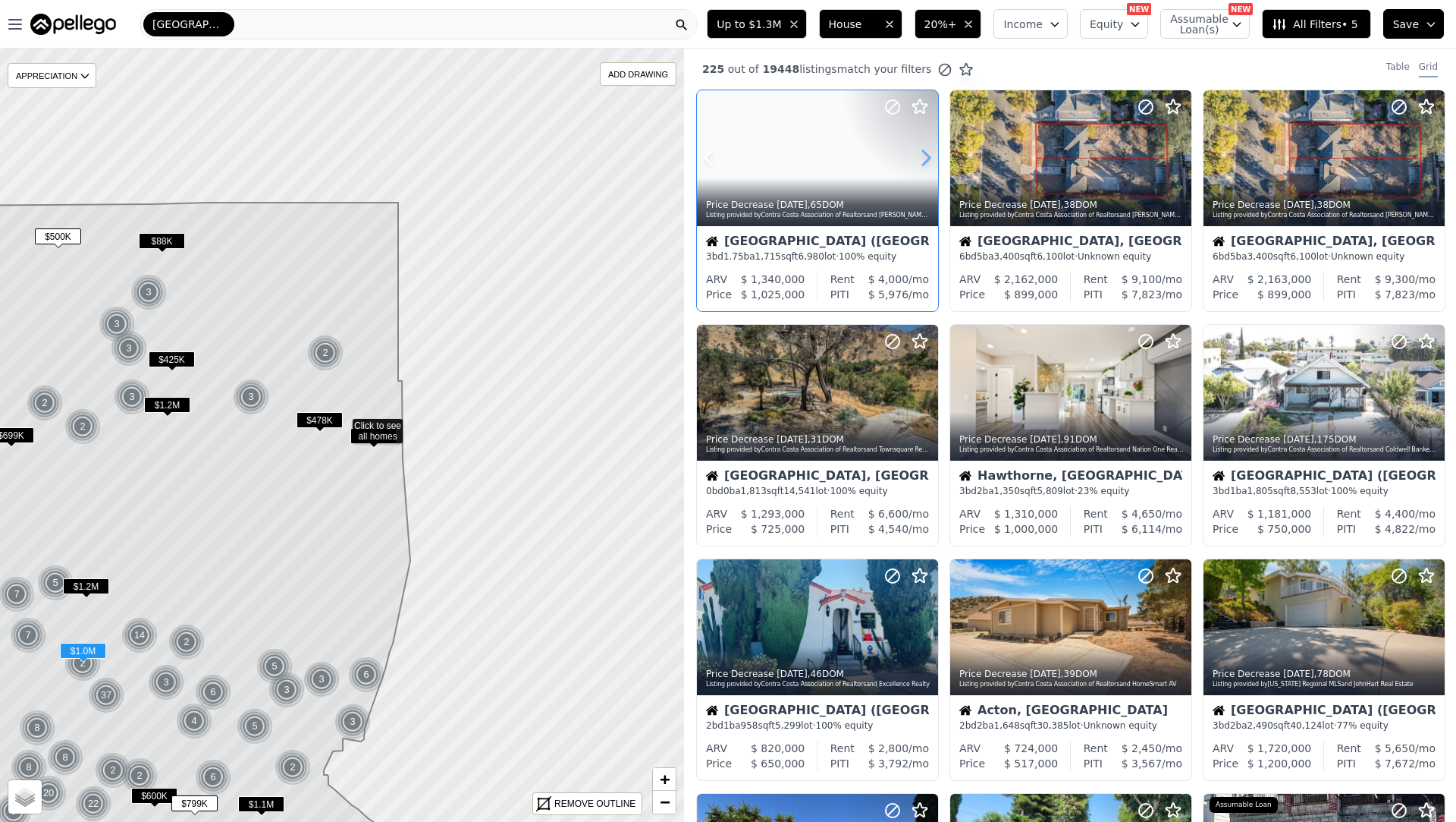
click at [928, 154] on icon at bounding box center [926, 158] width 25 height 25
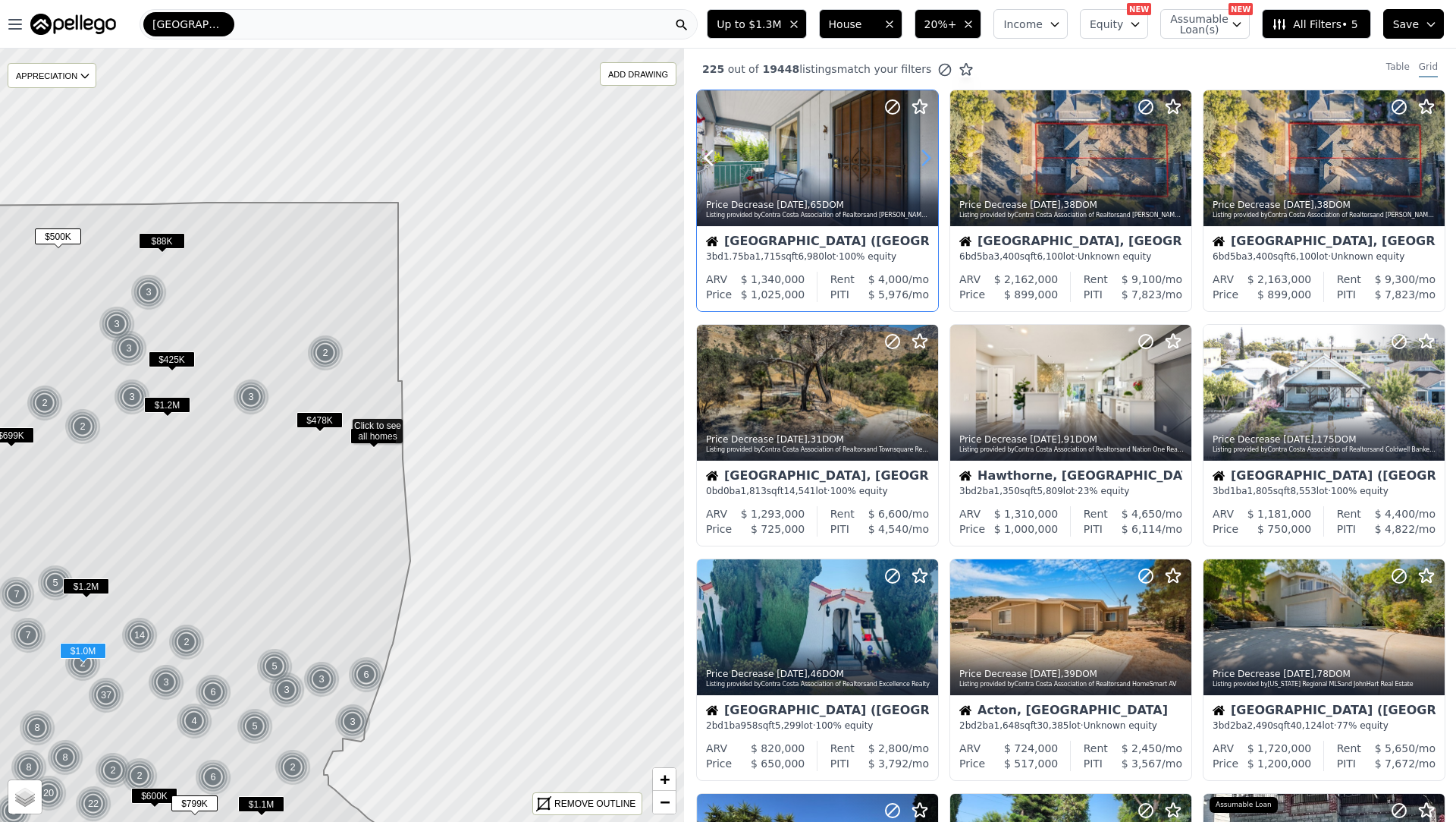
click at [928, 154] on icon at bounding box center [926, 158] width 25 height 25
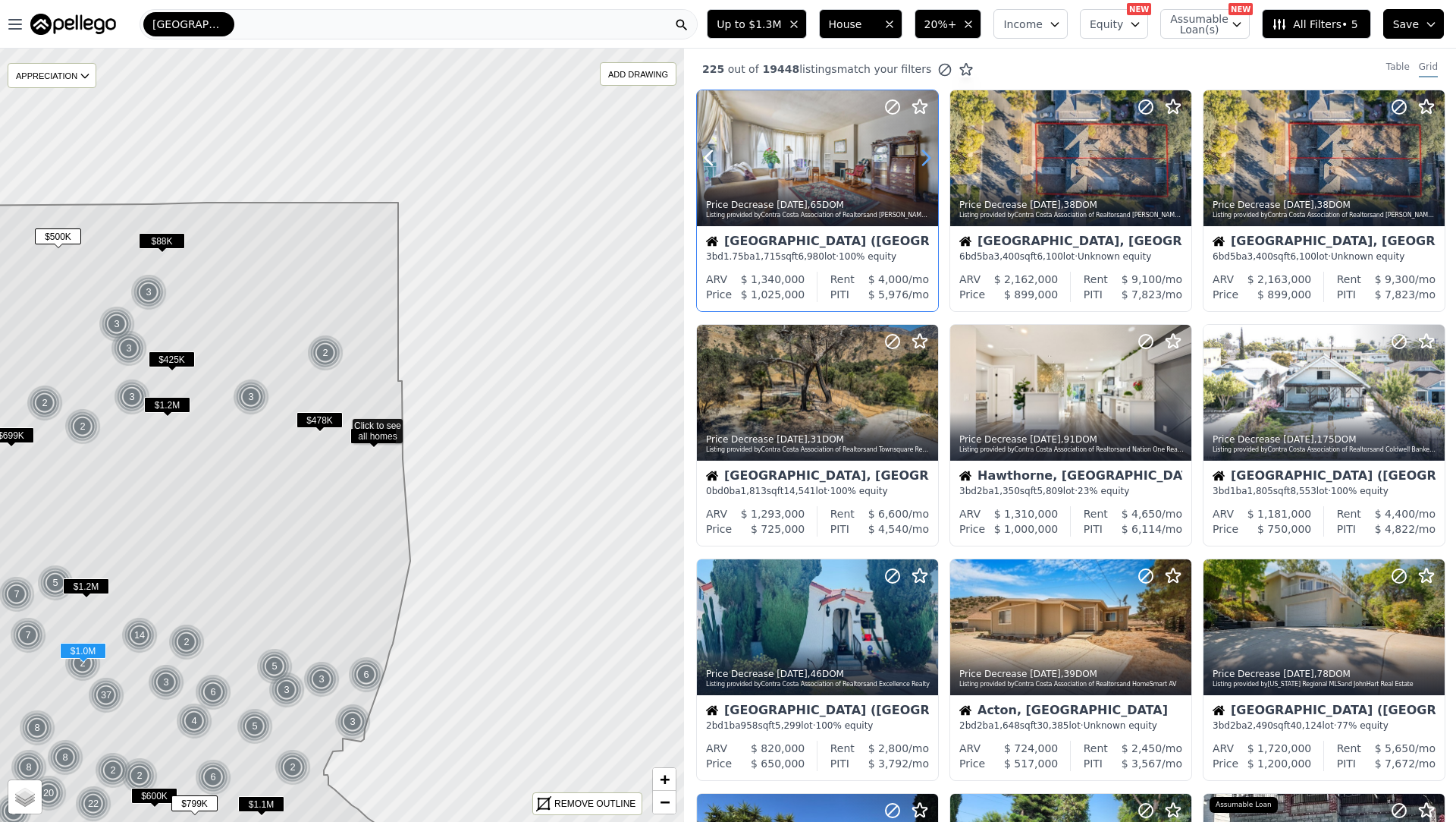
click at [928, 154] on icon at bounding box center [926, 158] width 25 height 25
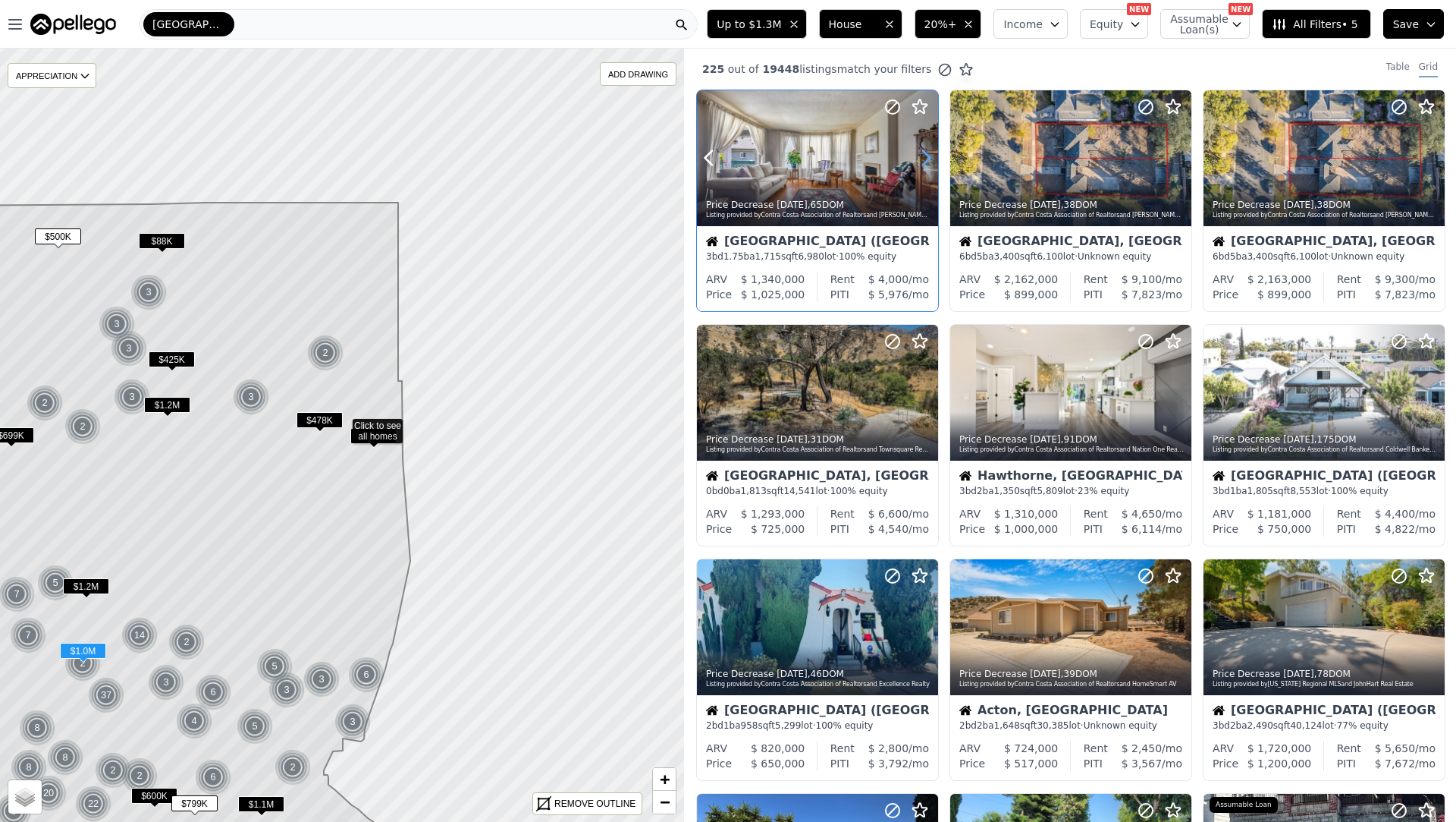
click at [928, 154] on icon at bounding box center [926, 158] width 25 height 25
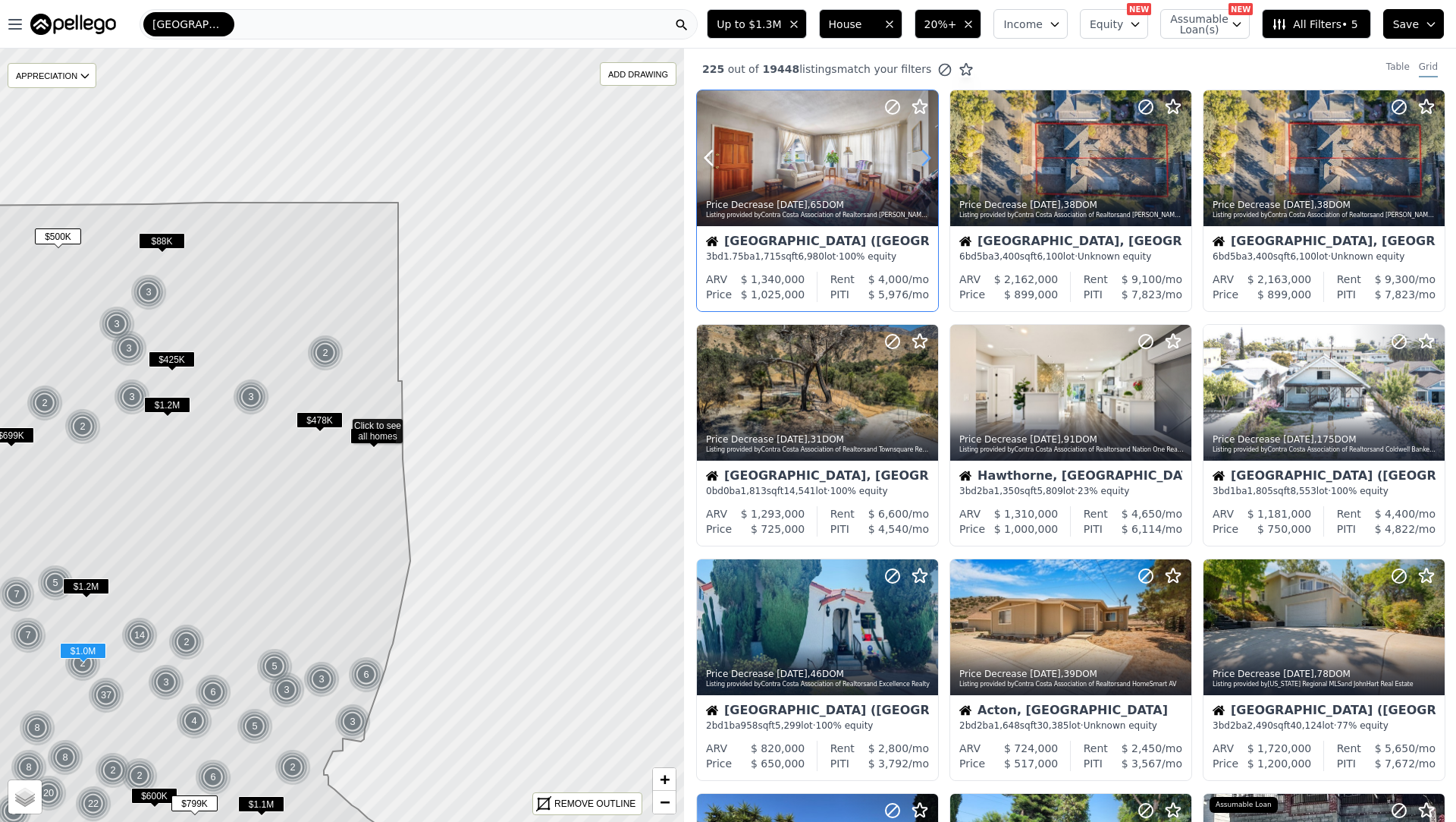
click at [928, 154] on icon at bounding box center [926, 158] width 25 height 25
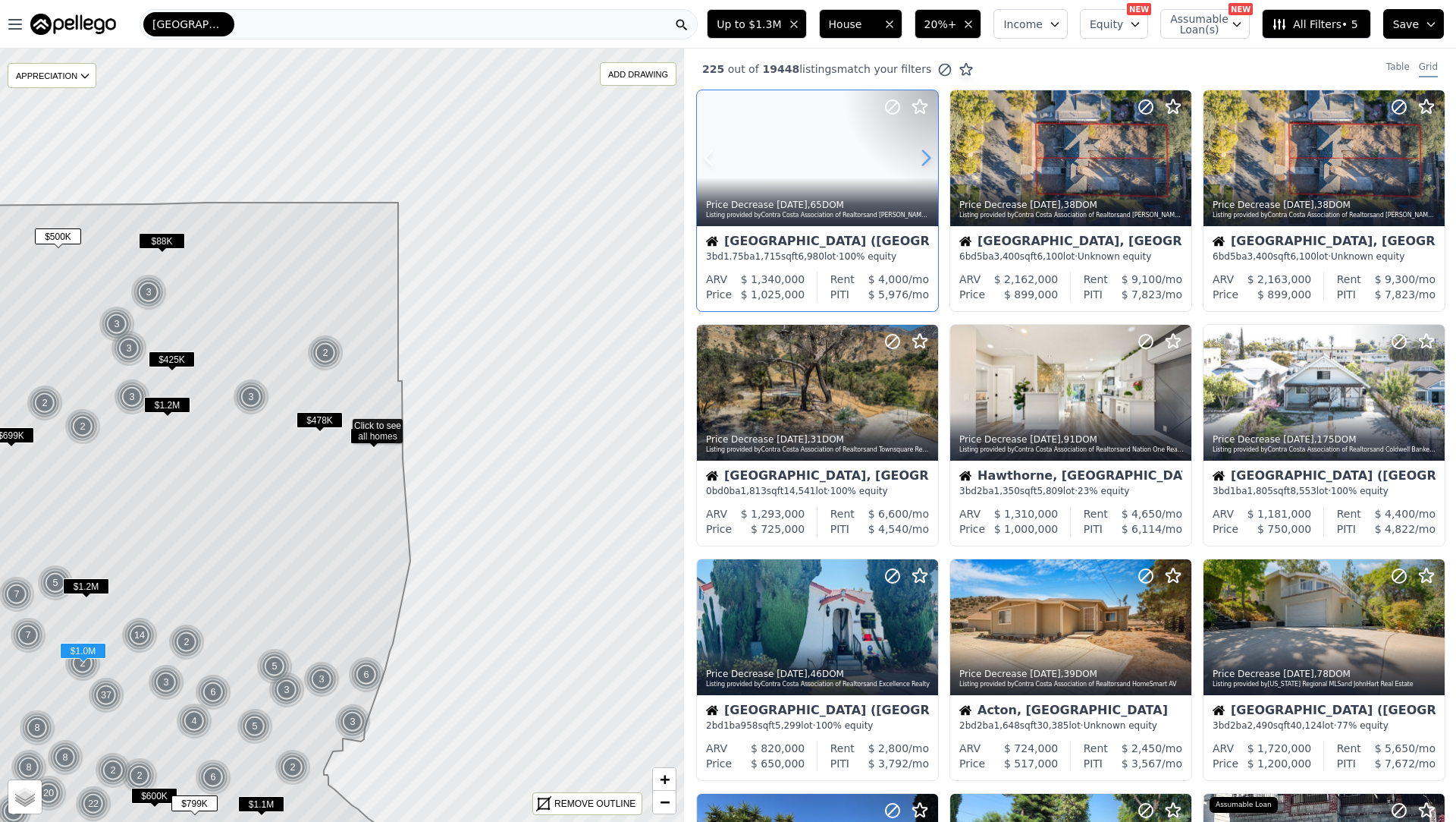
click at [928, 154] on icon at bounding box center [926, 158] width 25 height 25
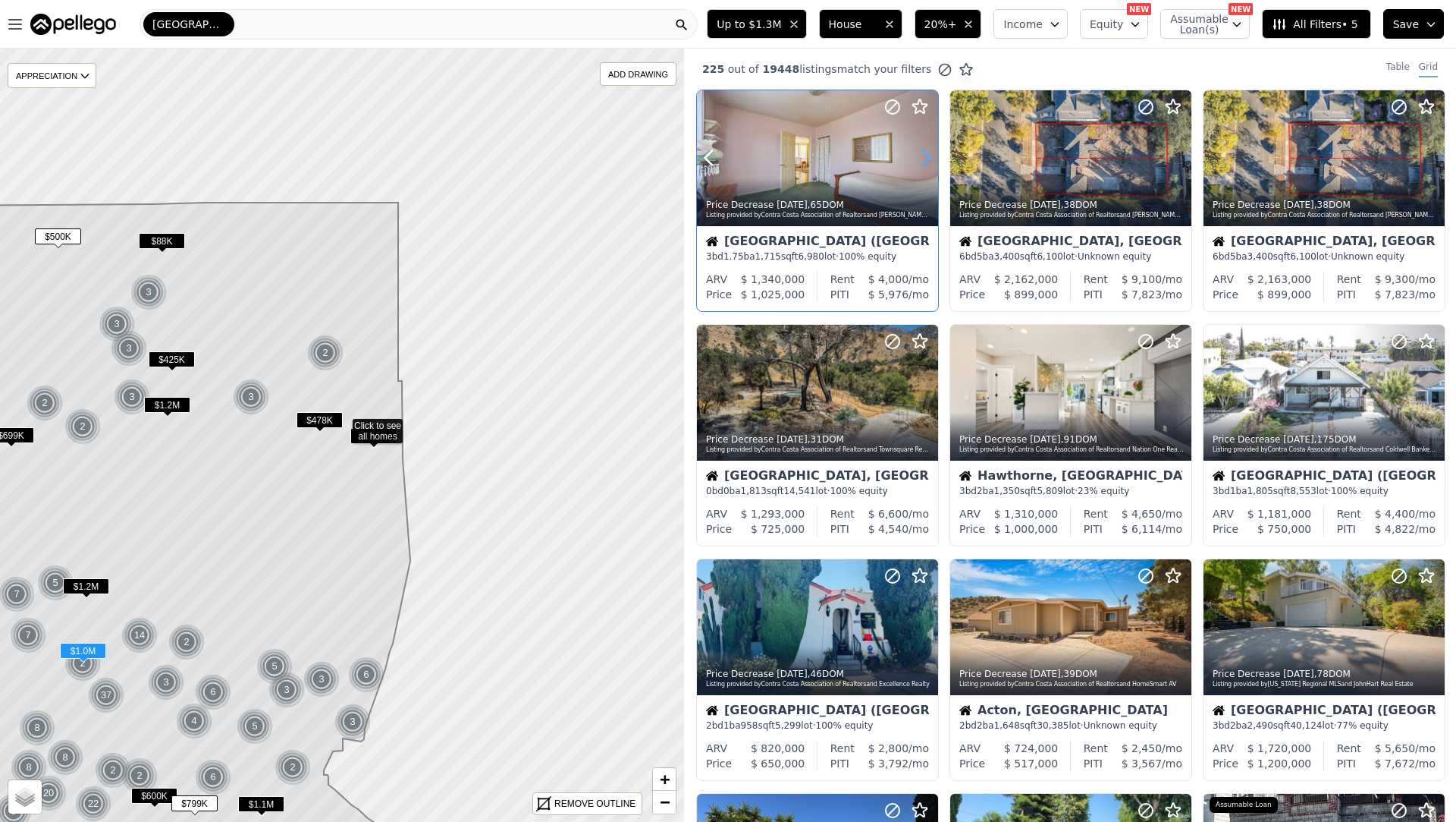
click at [928, 154] on icon at bounding box center [926, 159] width 7 height 15
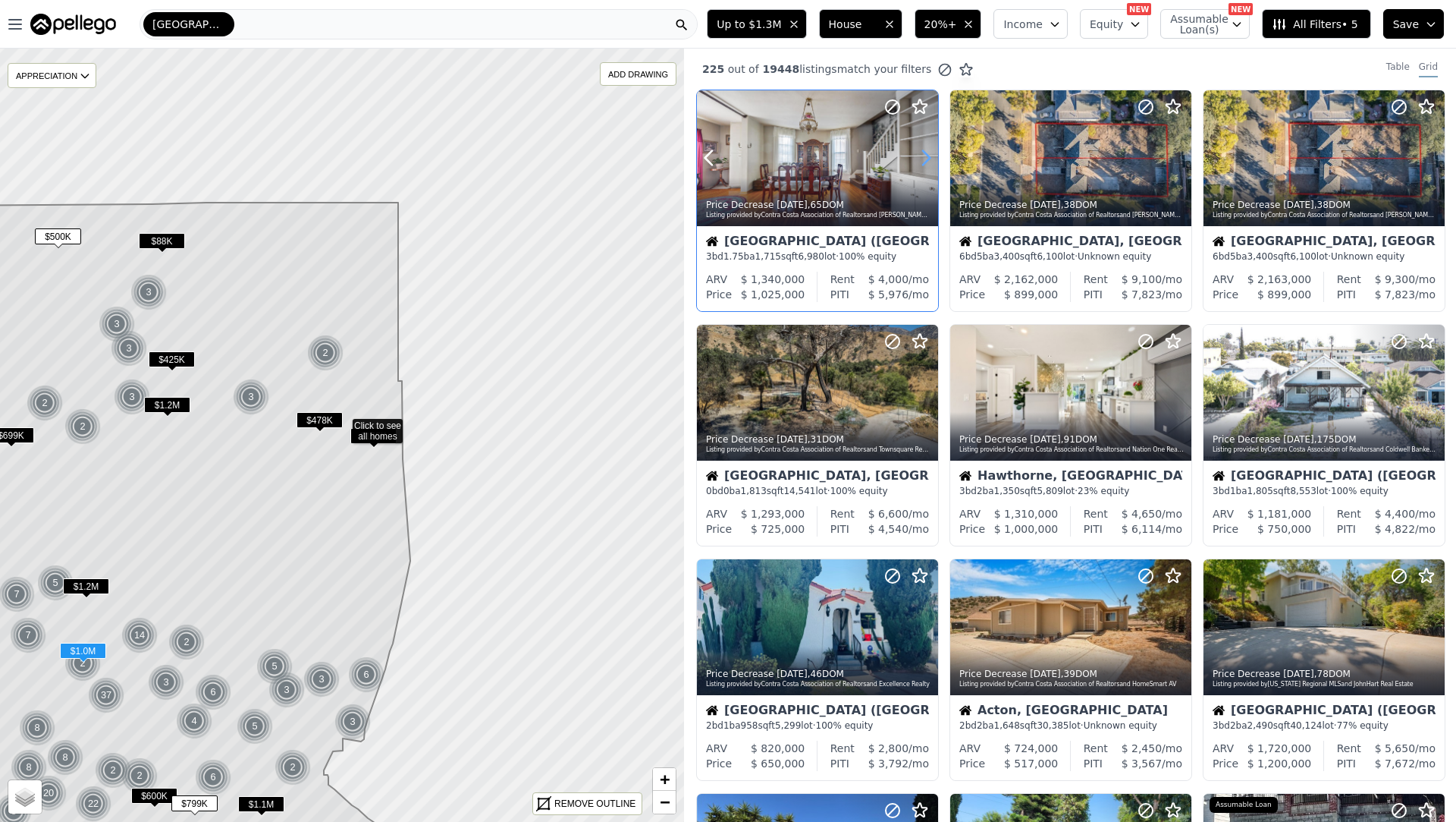
click at [928, 154] on icon at bounding box center [926, 159] width 7 height 15
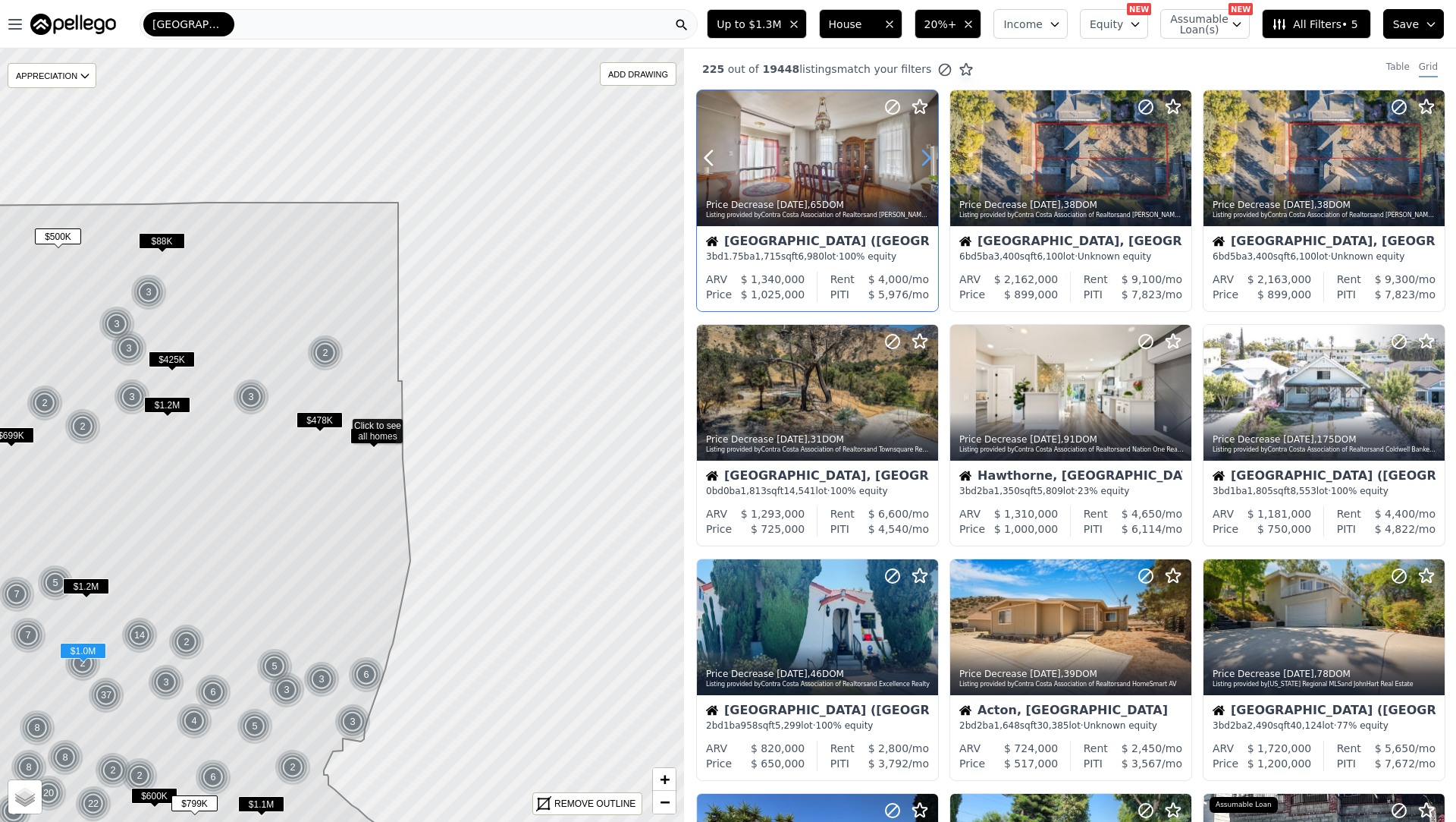
click at [928, 154] on icon at bounding box center [926, 159] width 7 height 15
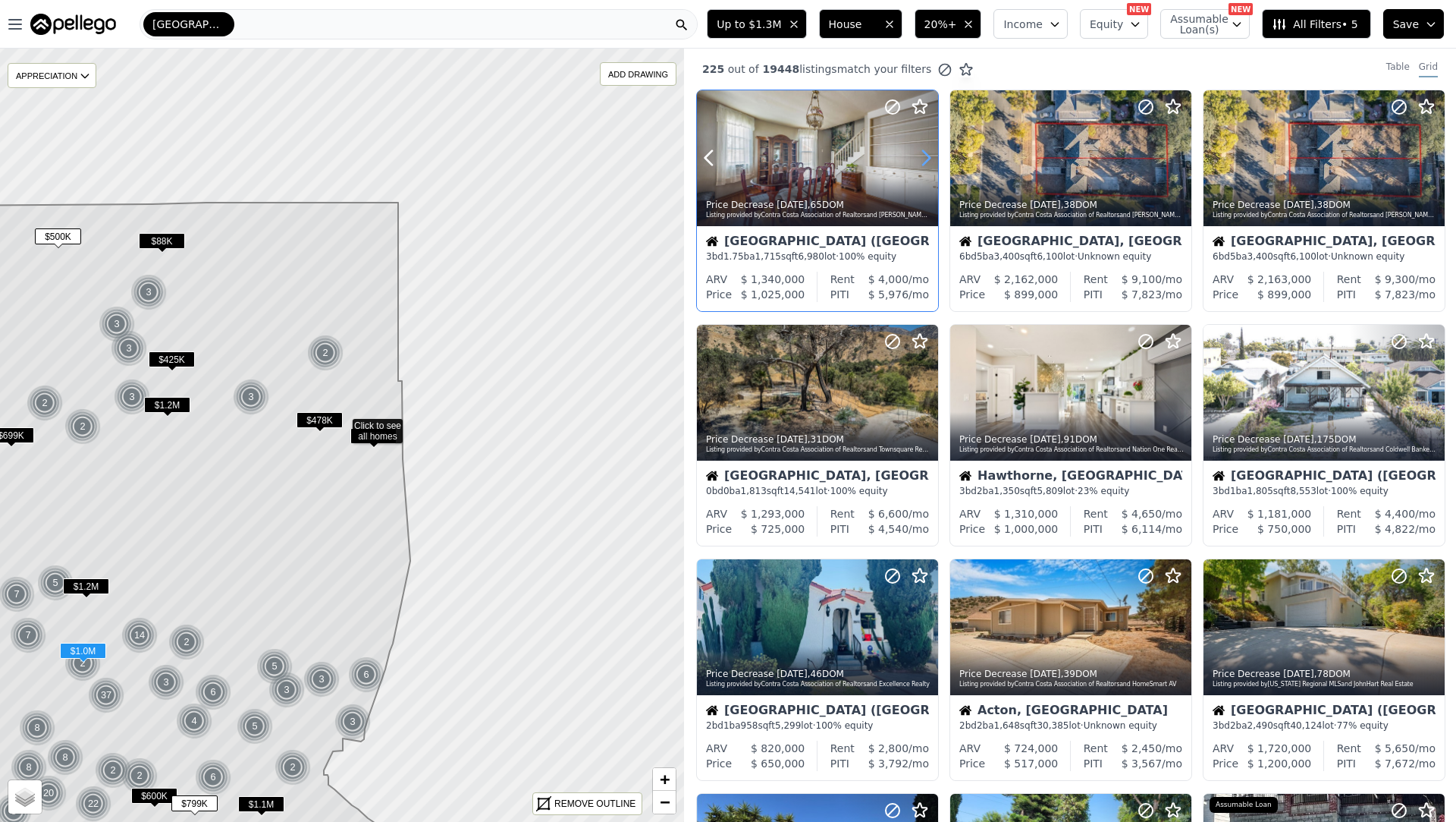
click at [928, 154] on icon at bounding box center [926, 159] width 7 height 15
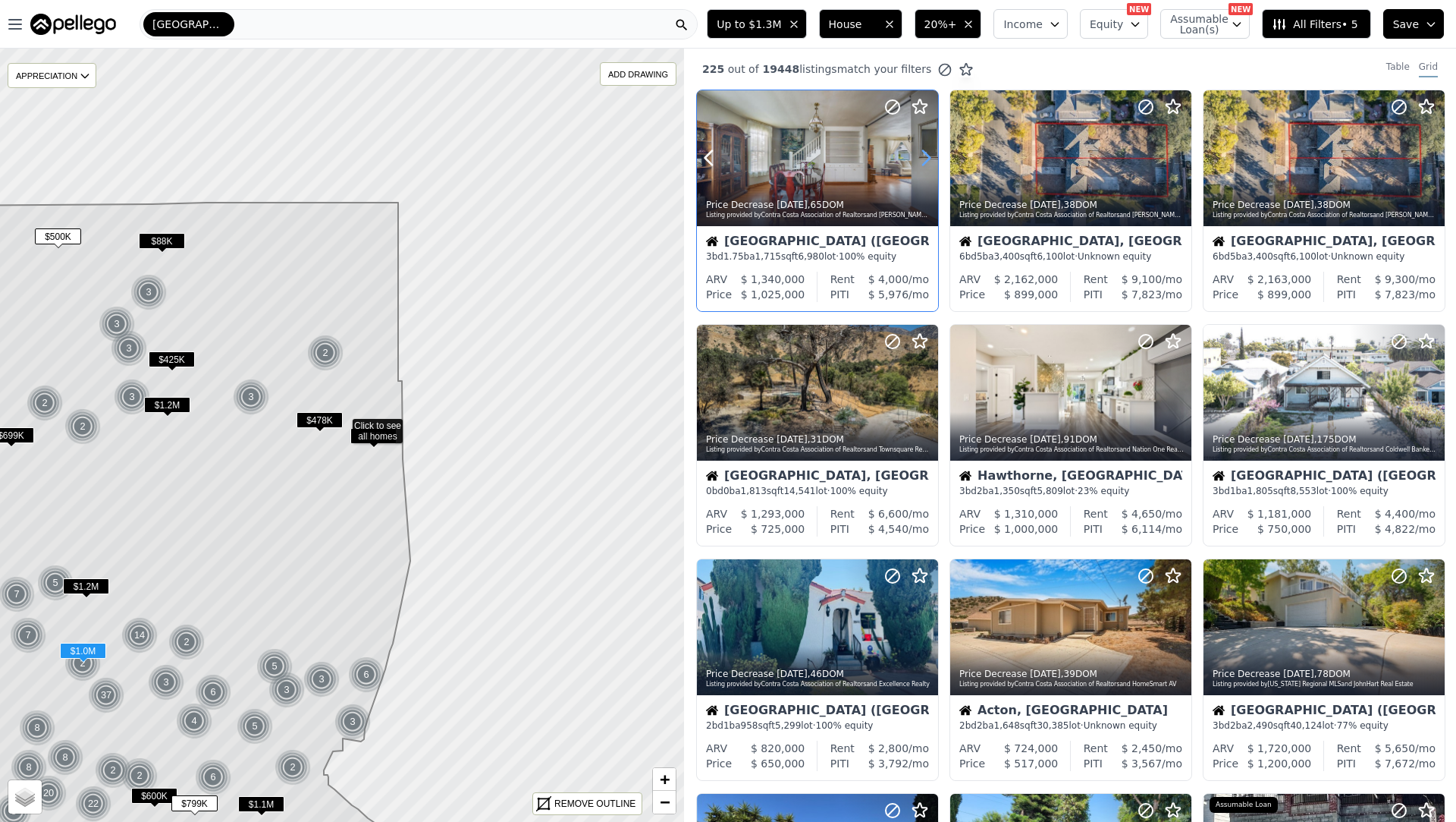
click at [928, 154] on icon at bounding box center [926, 159] width 7 height 15
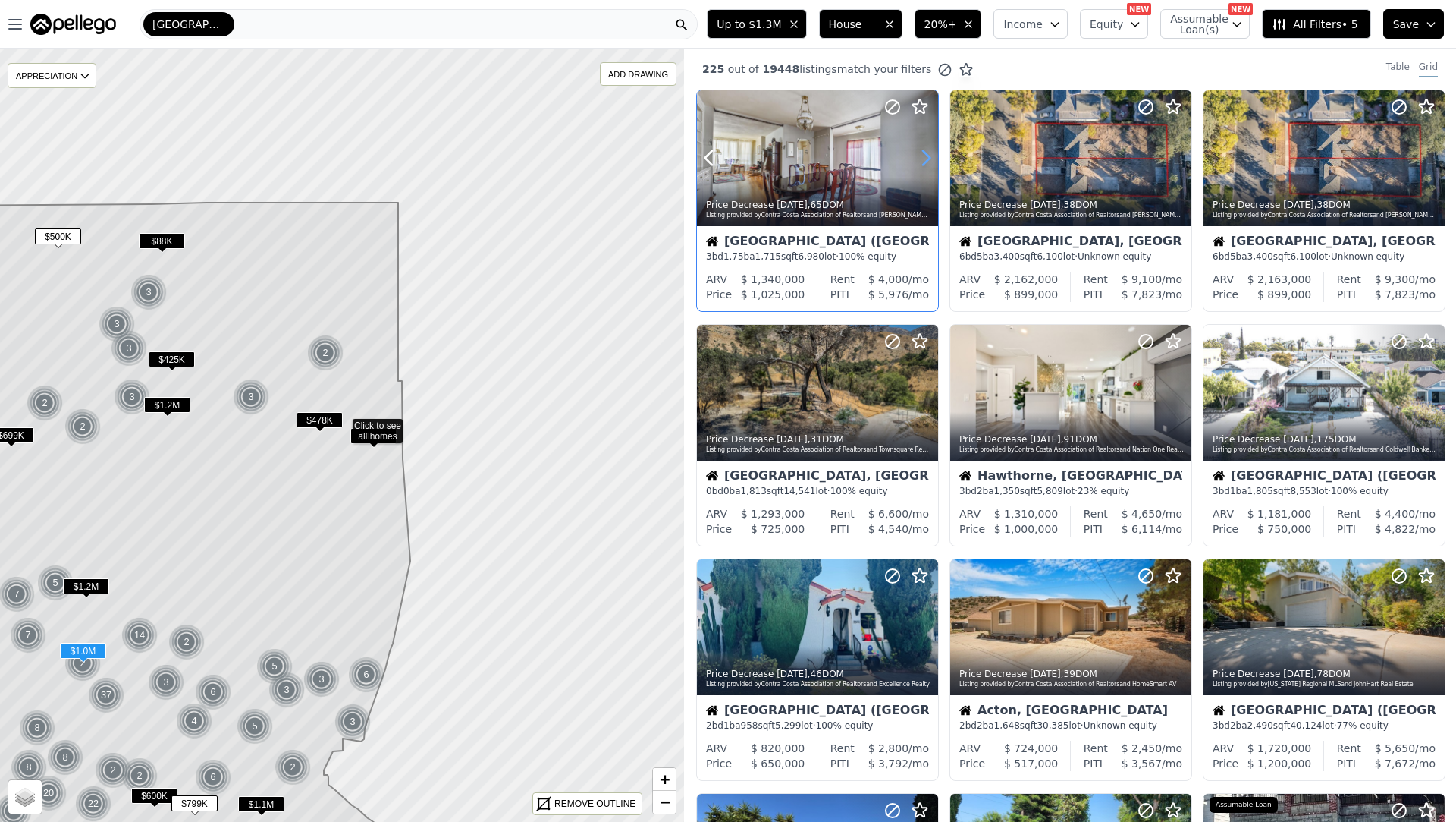
click at [928, 154] on icon at bounding box center [926, 159] width 7 height 15
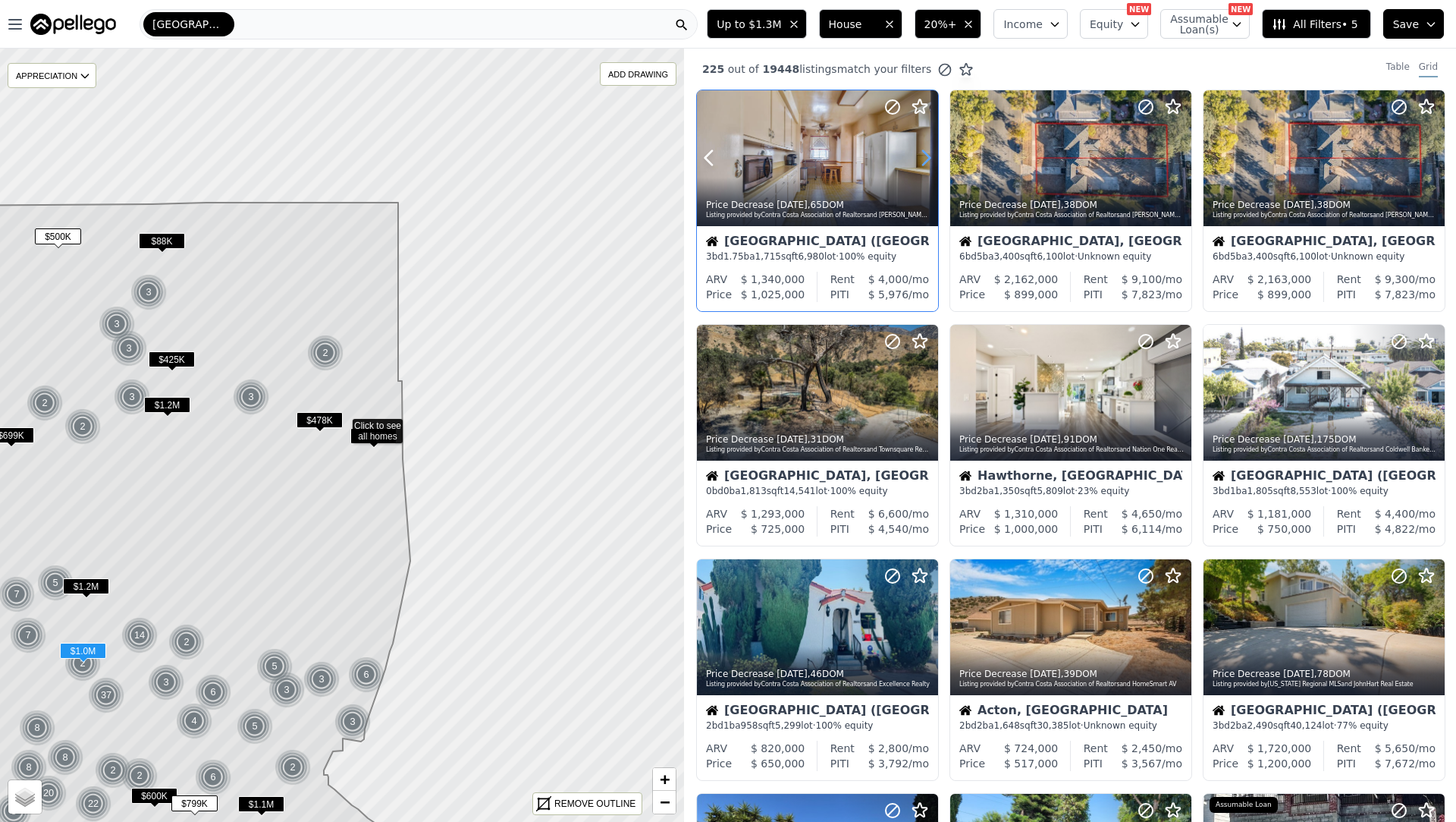
click at [928, 154] on icon at bounding box center [926, 159] width 7 height 15
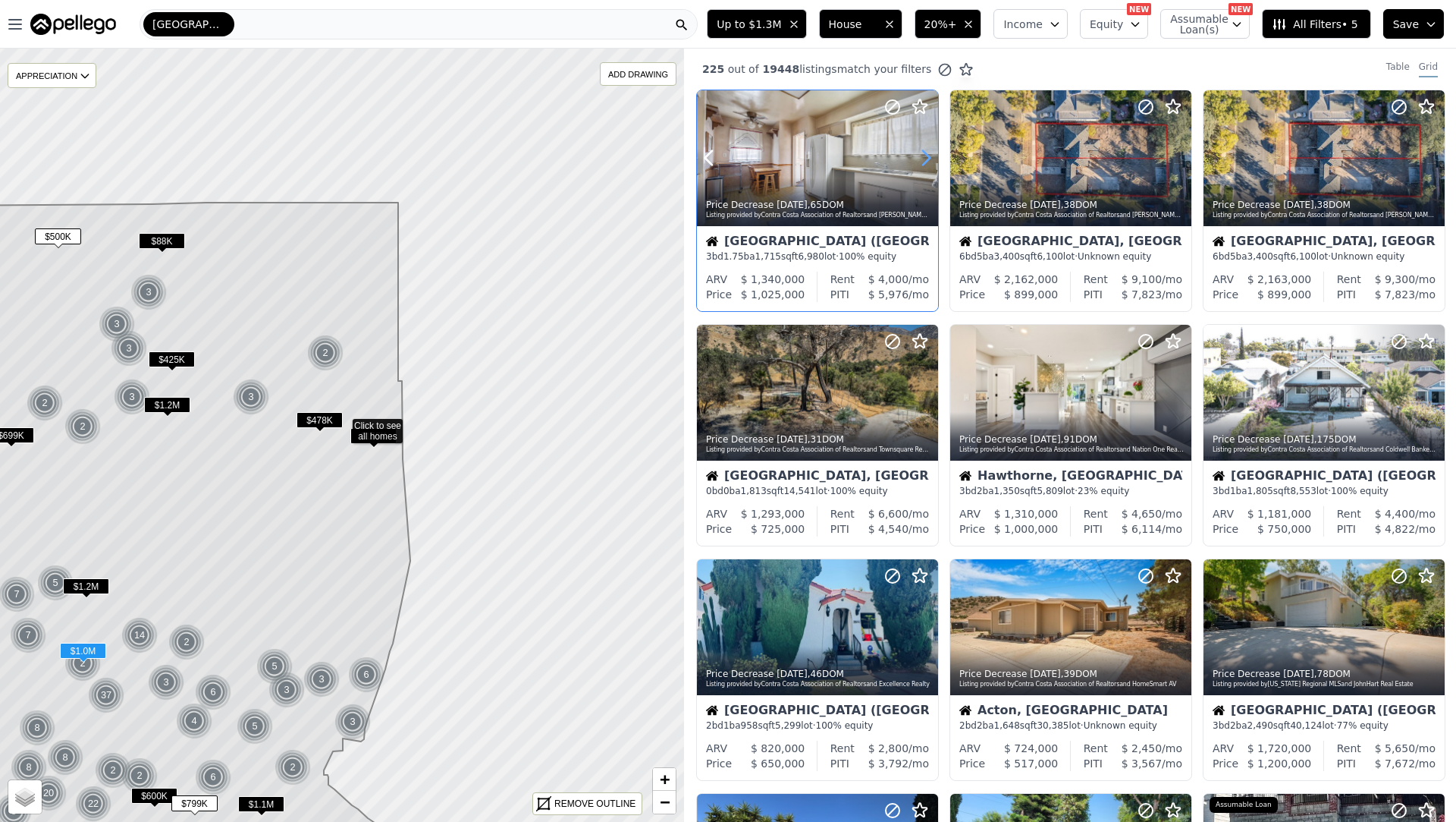
click at [928, 154] on icon at bounding box center [926, 159] width 7 height 15
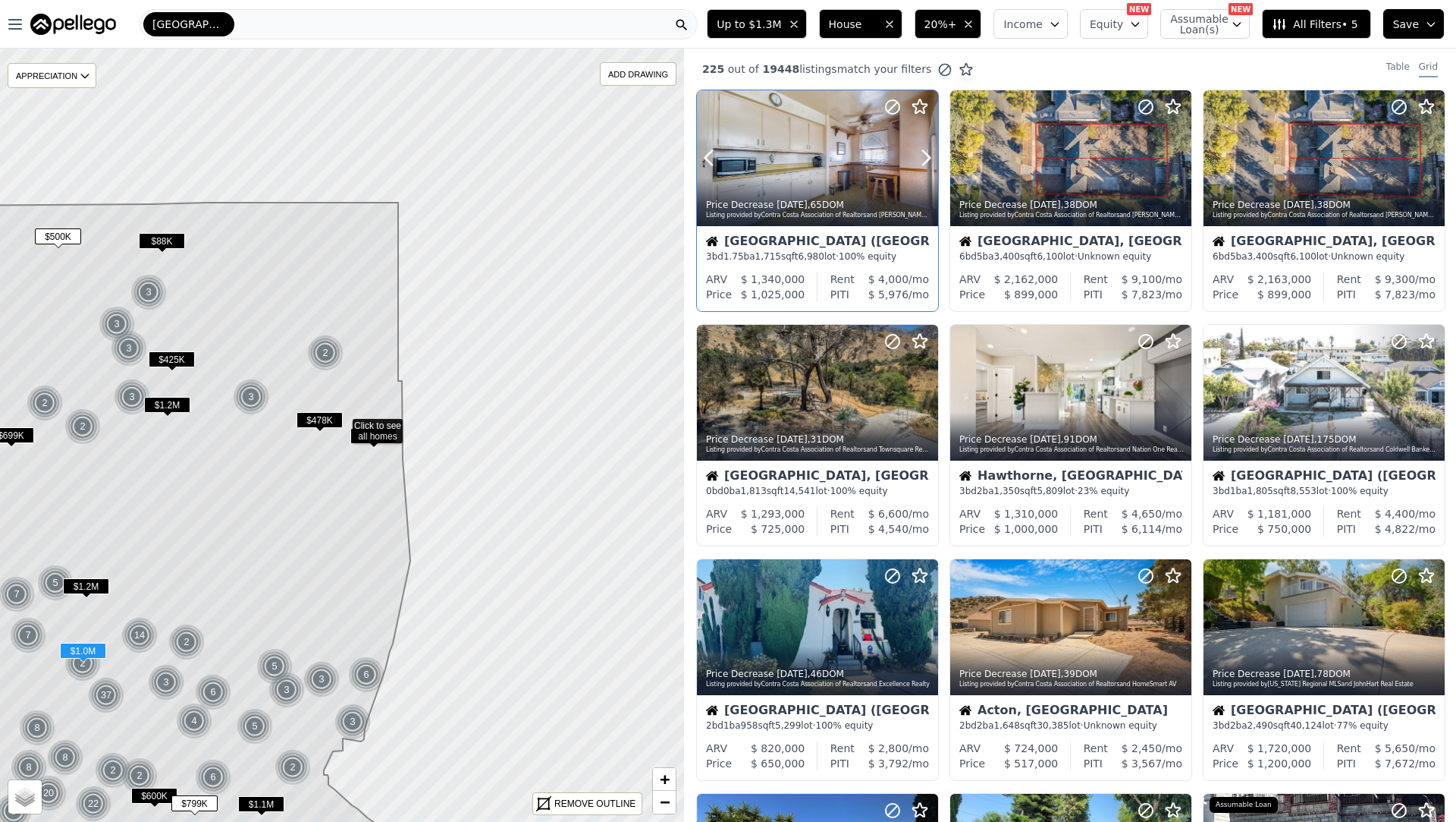
click at [908, 195] on div "Price Decrease 2d ago , 65 DOM Listing provided by Contra Costa Association of …" at bounding box center [818, 208] width 241 height 37
click at [1440, 393] on icon at bounding box center [1433, 393] width 25 height 25
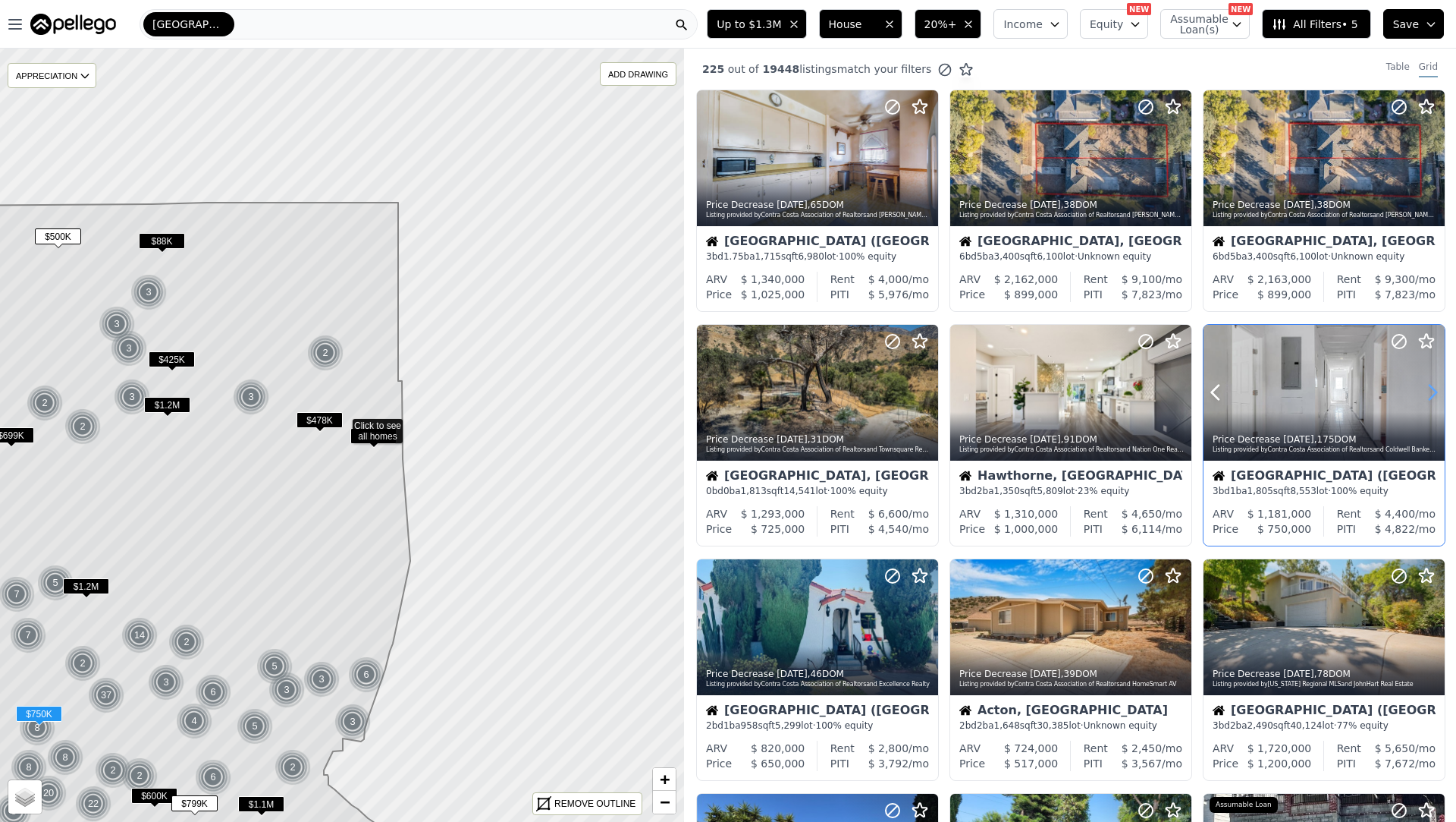
click at [1440, 393] on icon at bounding box center [1433, 393] width 25 height 25
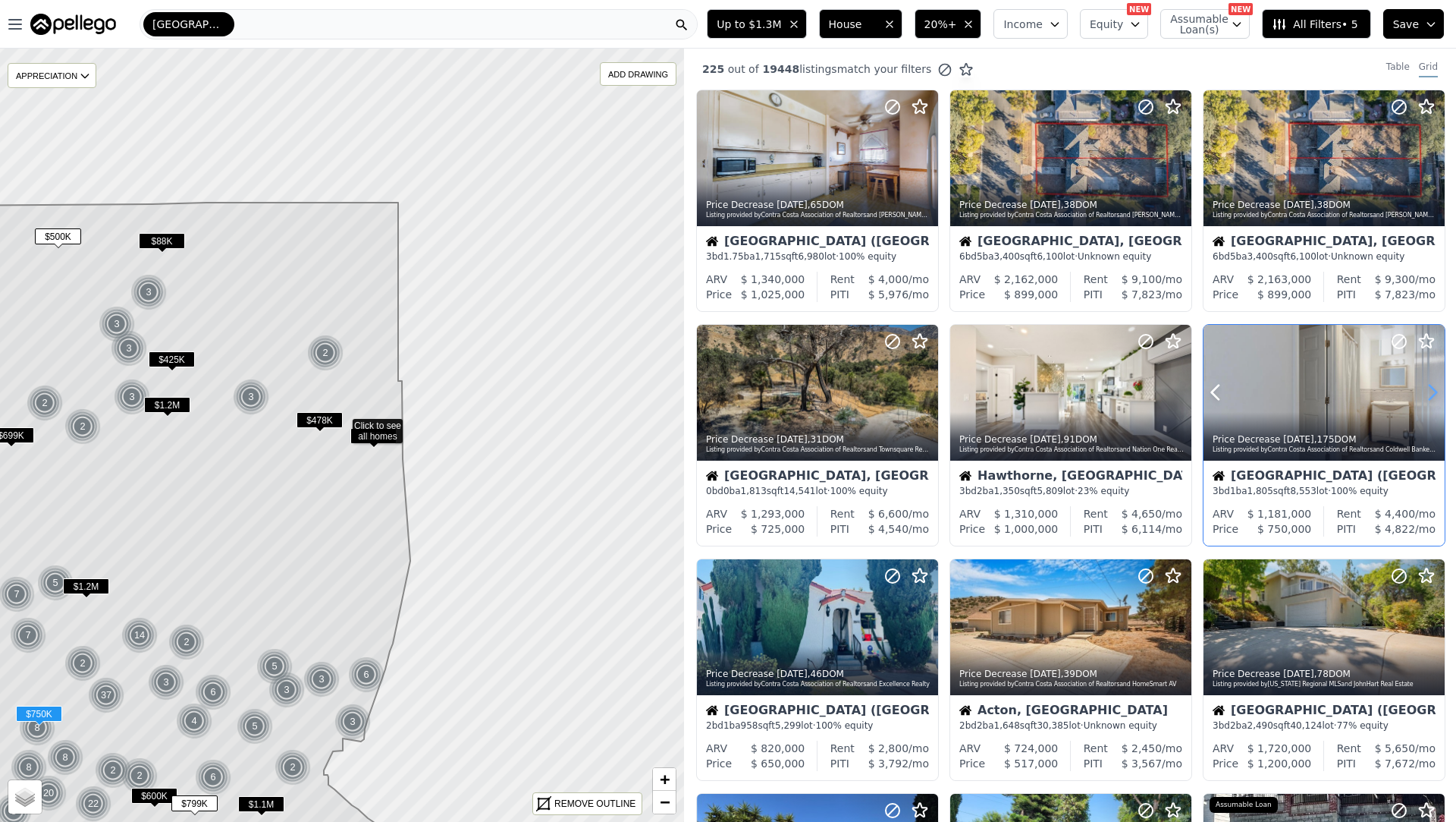
click at [1440, 393] on icon at bounding box center [1433, 393] width 25 height 25
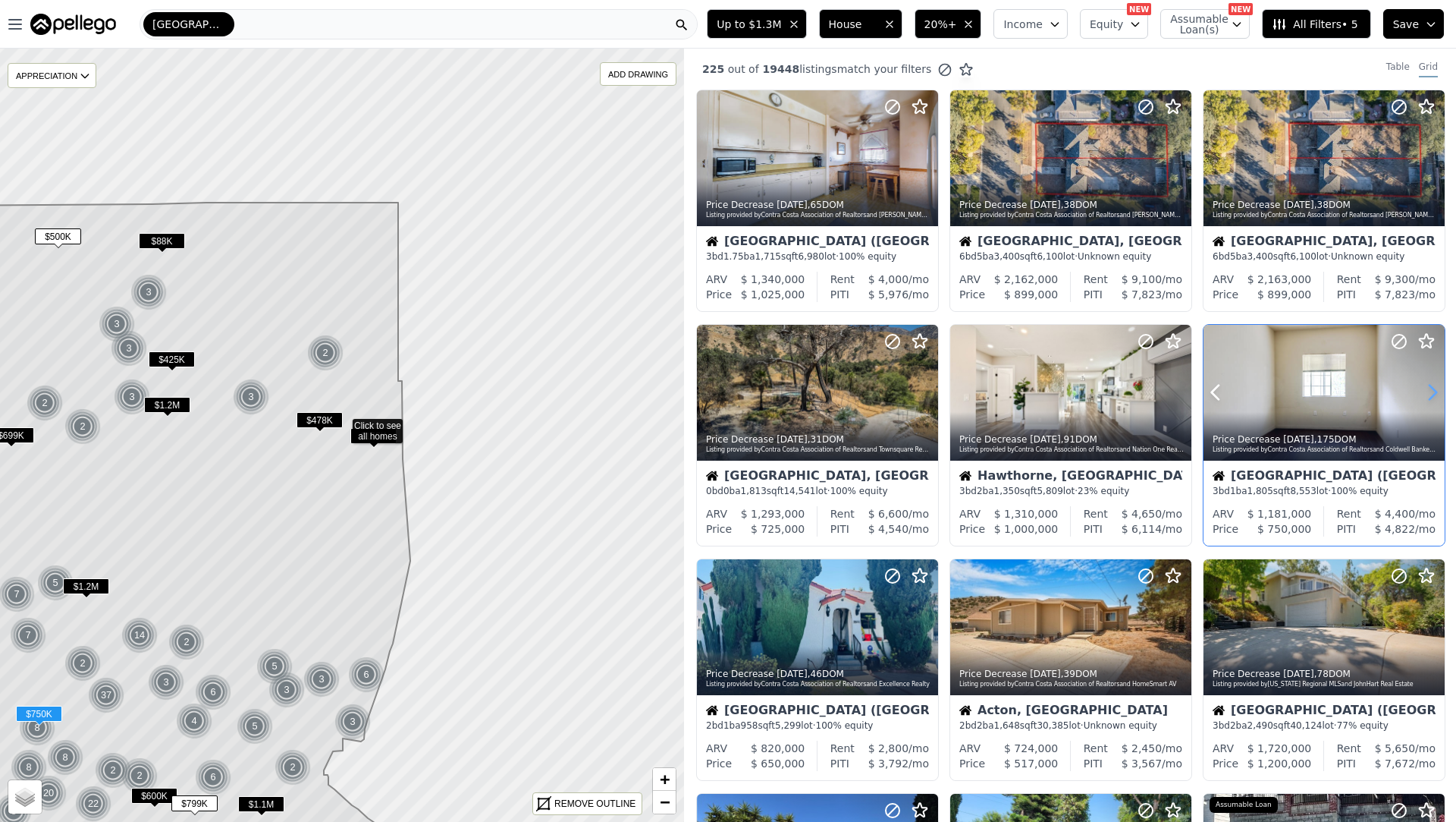
click at [1440, 393] on icon at bounding box center [1433, 393] width 25 height 25
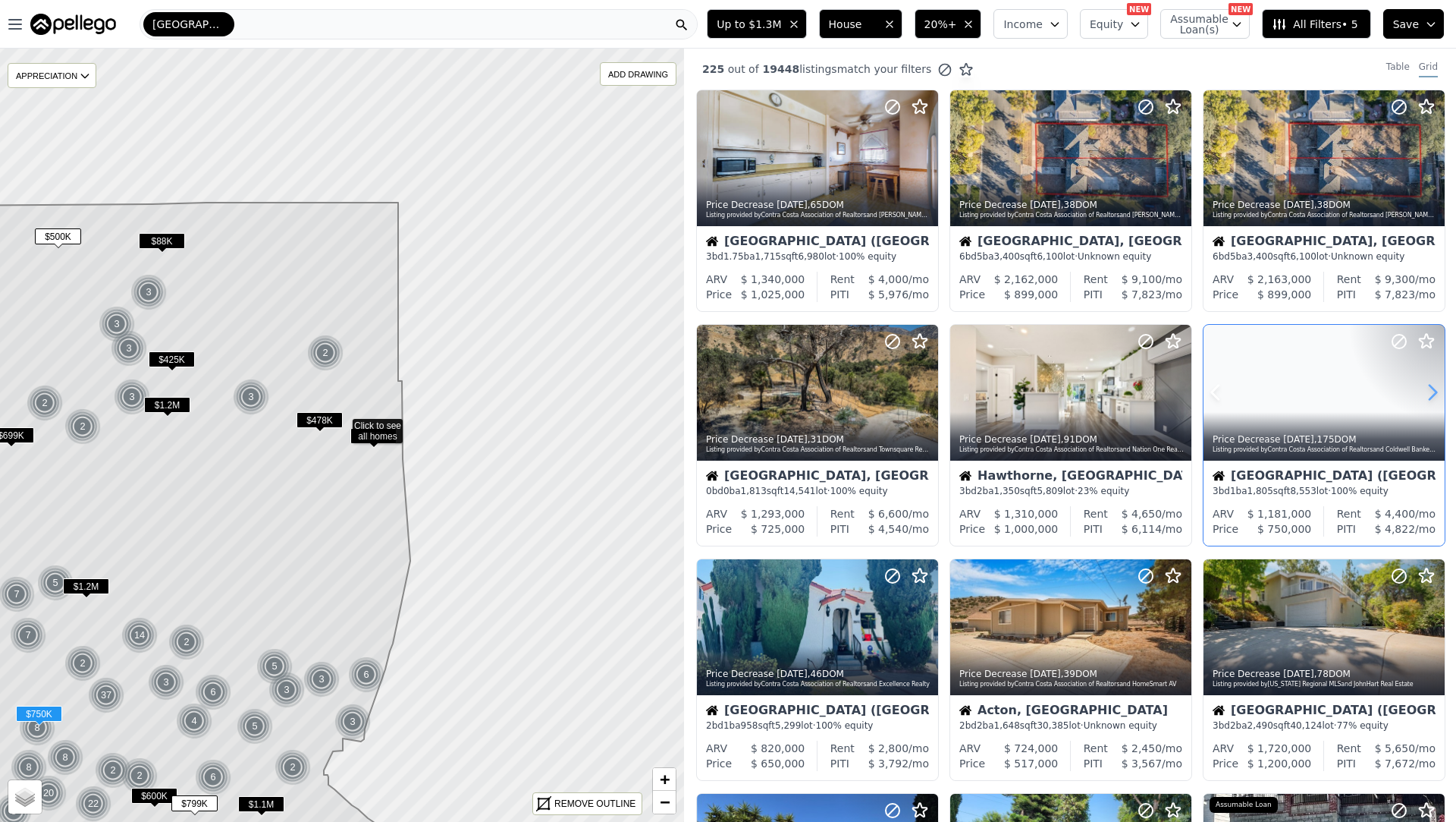
click at [1440, 393] on icon at bounding box center [1433, 393] width 25 height 25
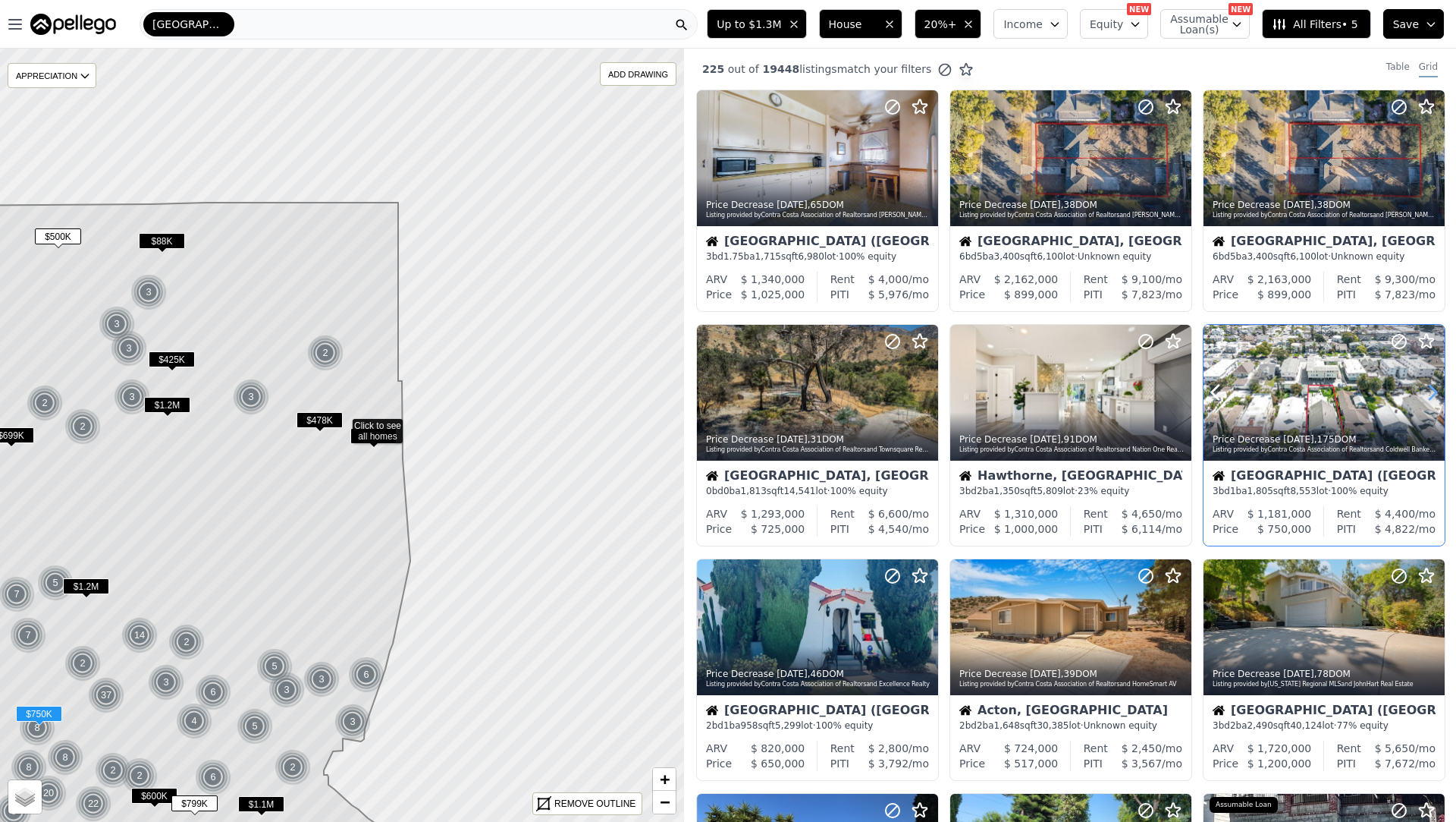
click at [1440, 393] on icon at bounding box center [1433, 393] width 25 height 25
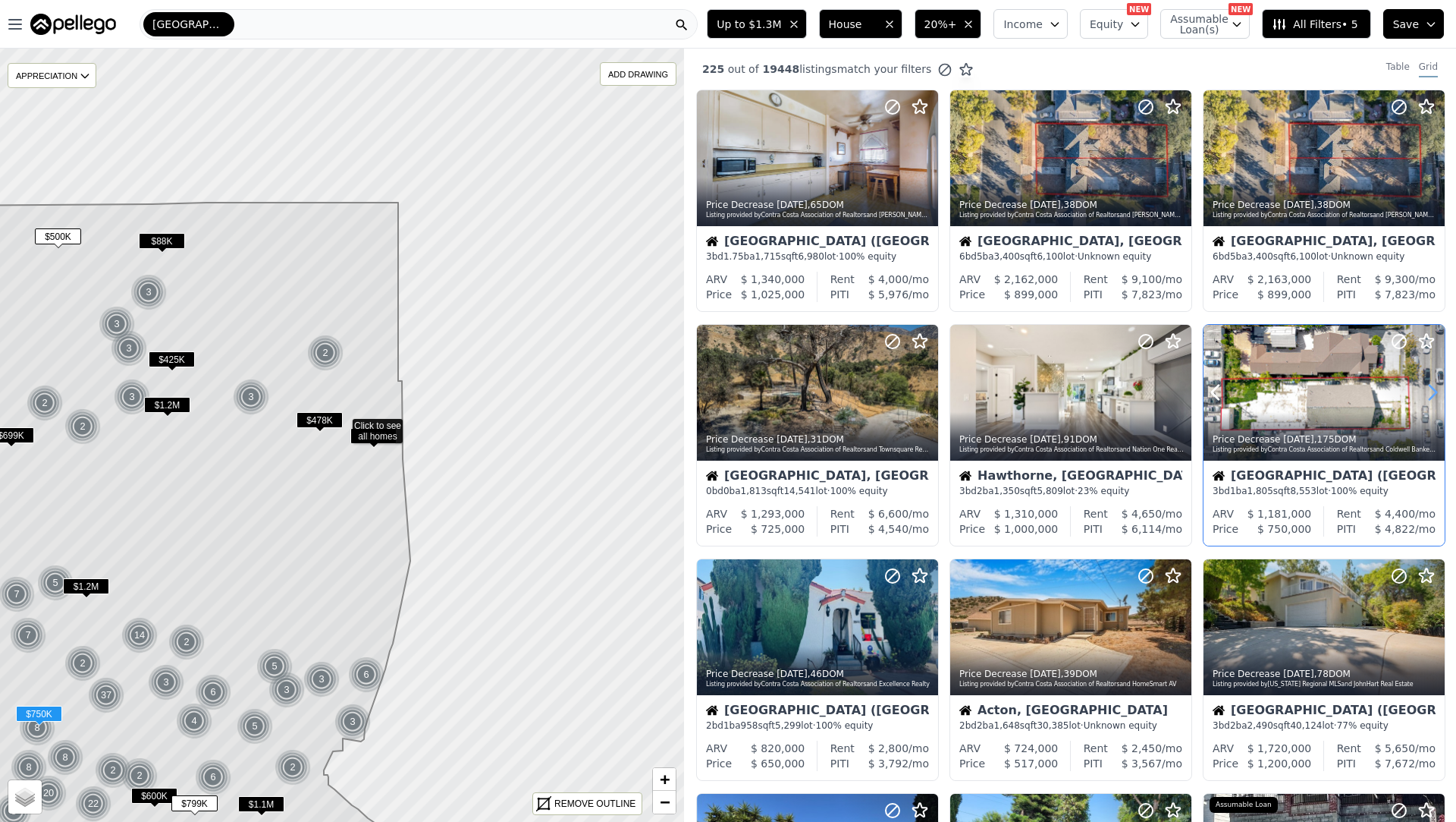
click at [1440, 393] on icon at bounding box center [1433, 393] width 25 height 25
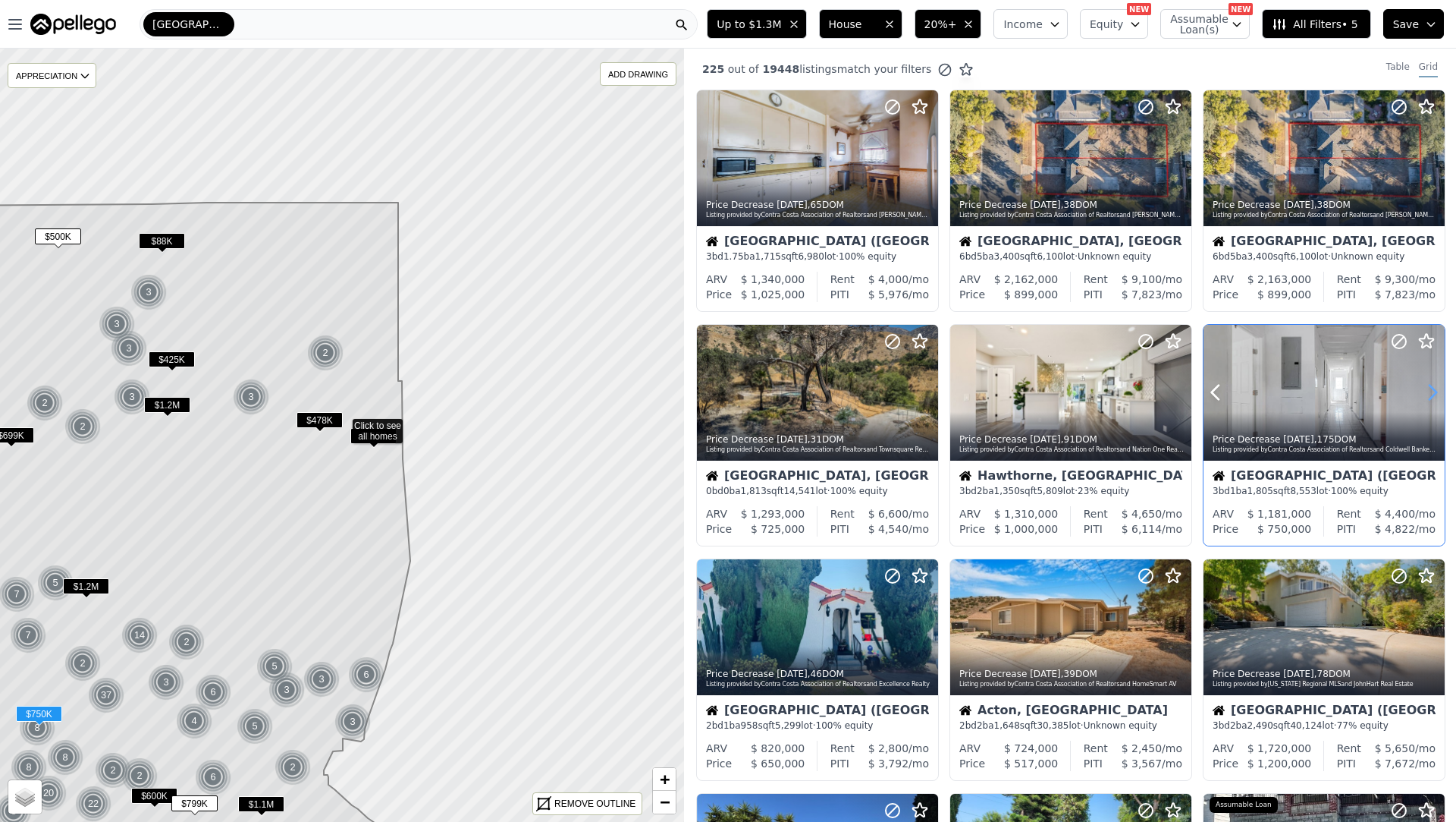
click at [1440, 393] on icon at bounding box center [1433, 393] width 25 height 25
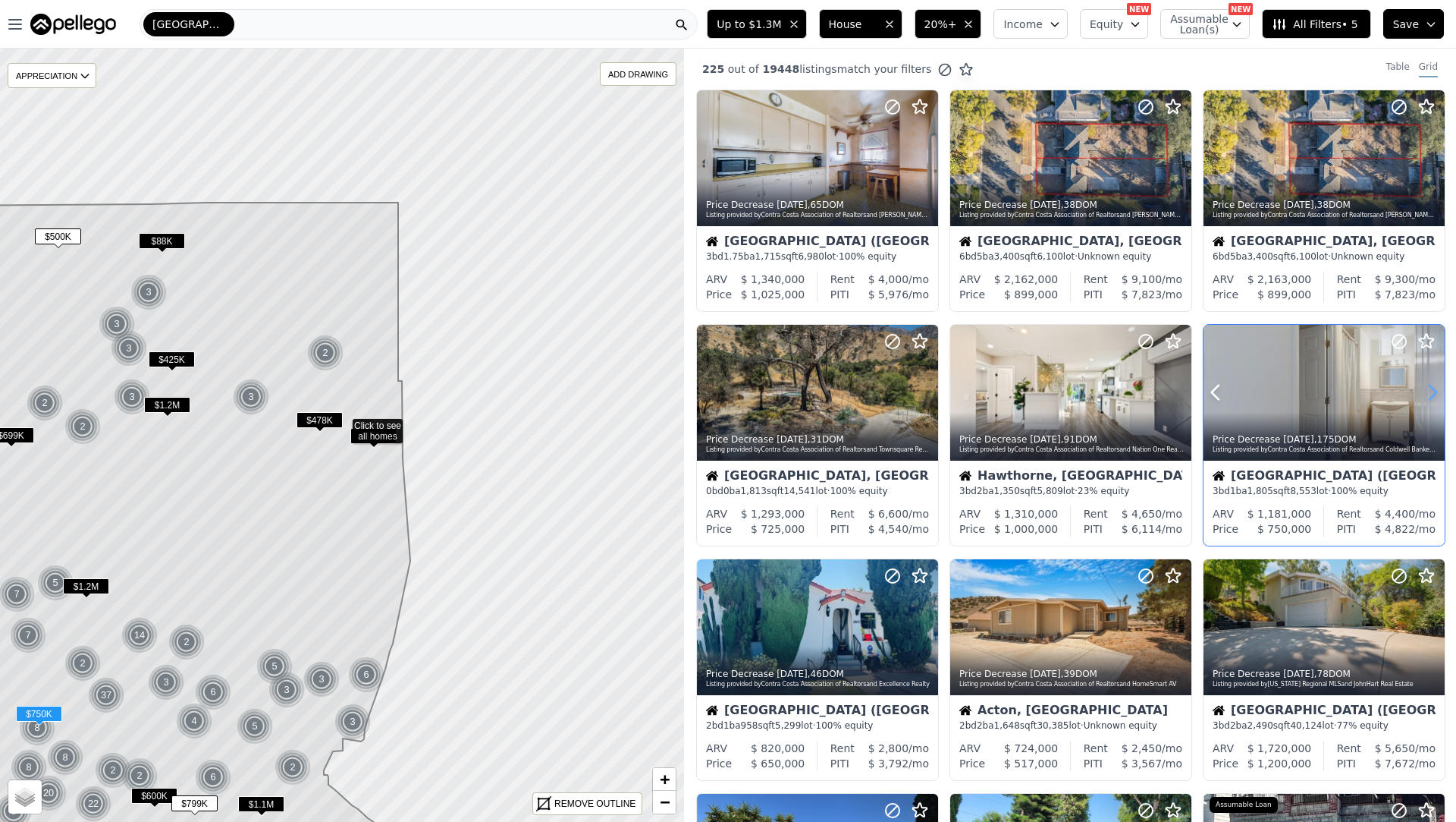
click at [1440, 393] on icon at bounding box center [1433, 393] width 25 height 25
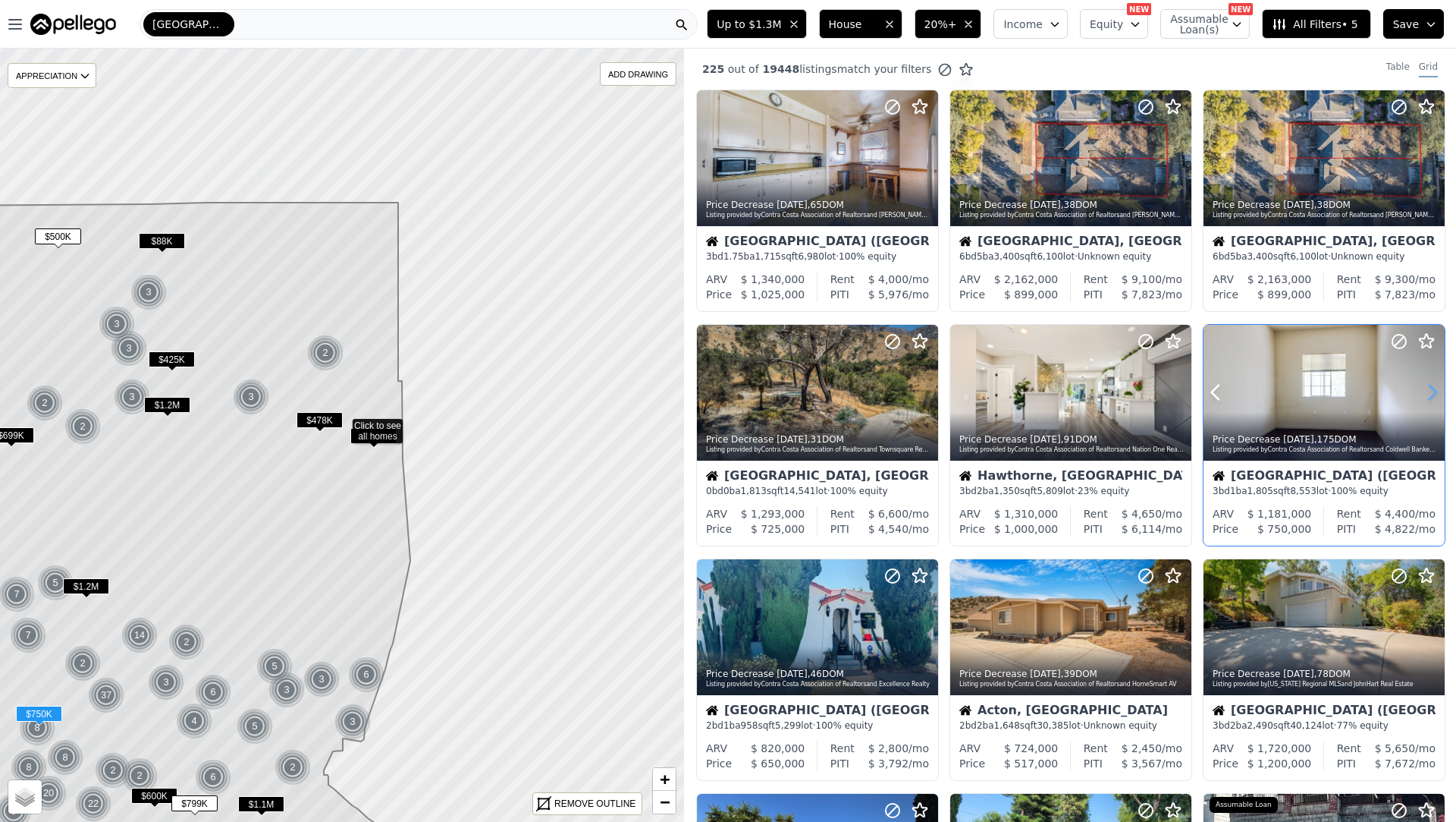
click at [1440, 393] on icon at bounding box center [1433, 393] width 25 height 25
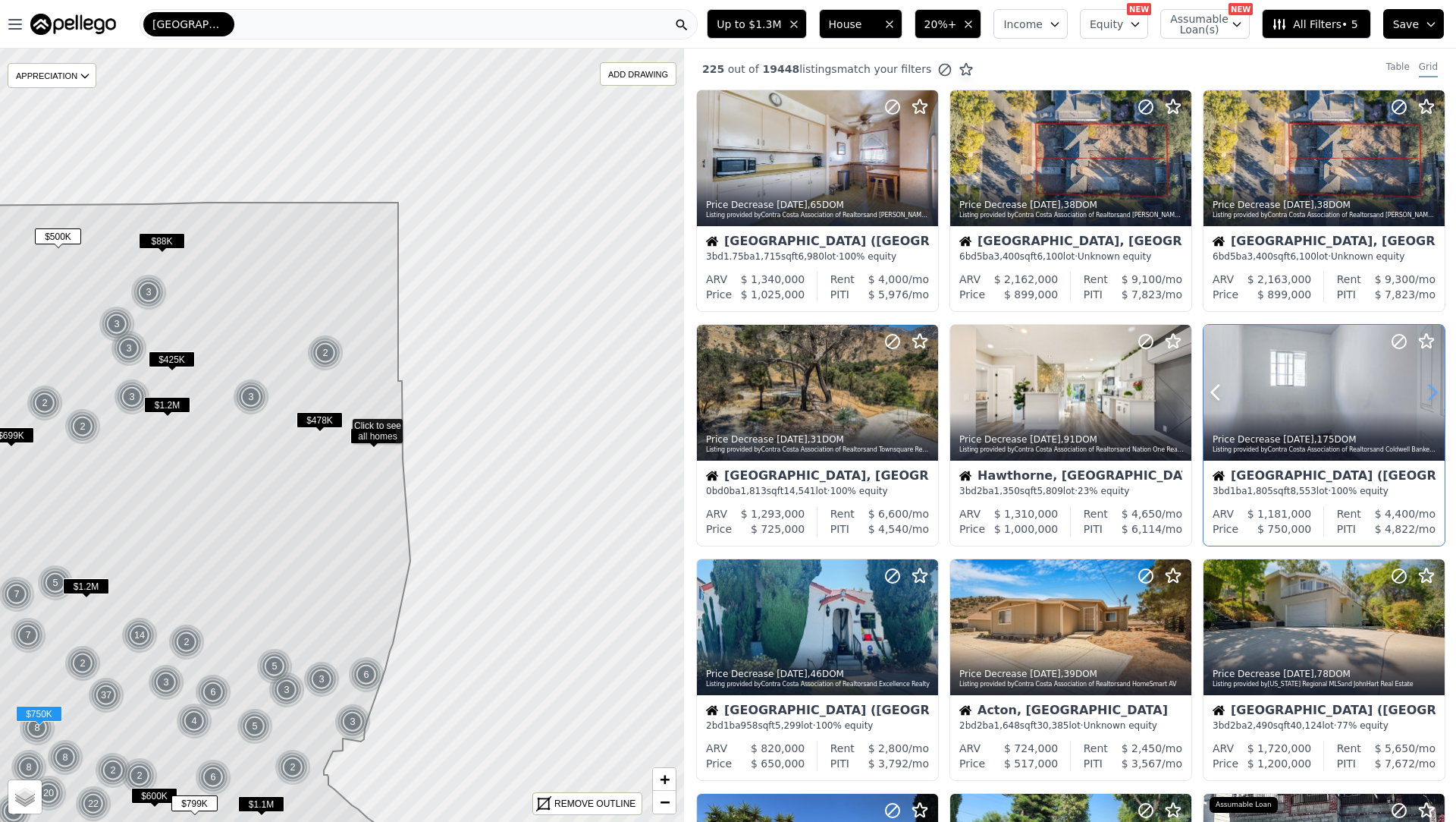
click at [1440, 393] on icon at bounding box center [1433, 393] width 25 height 25
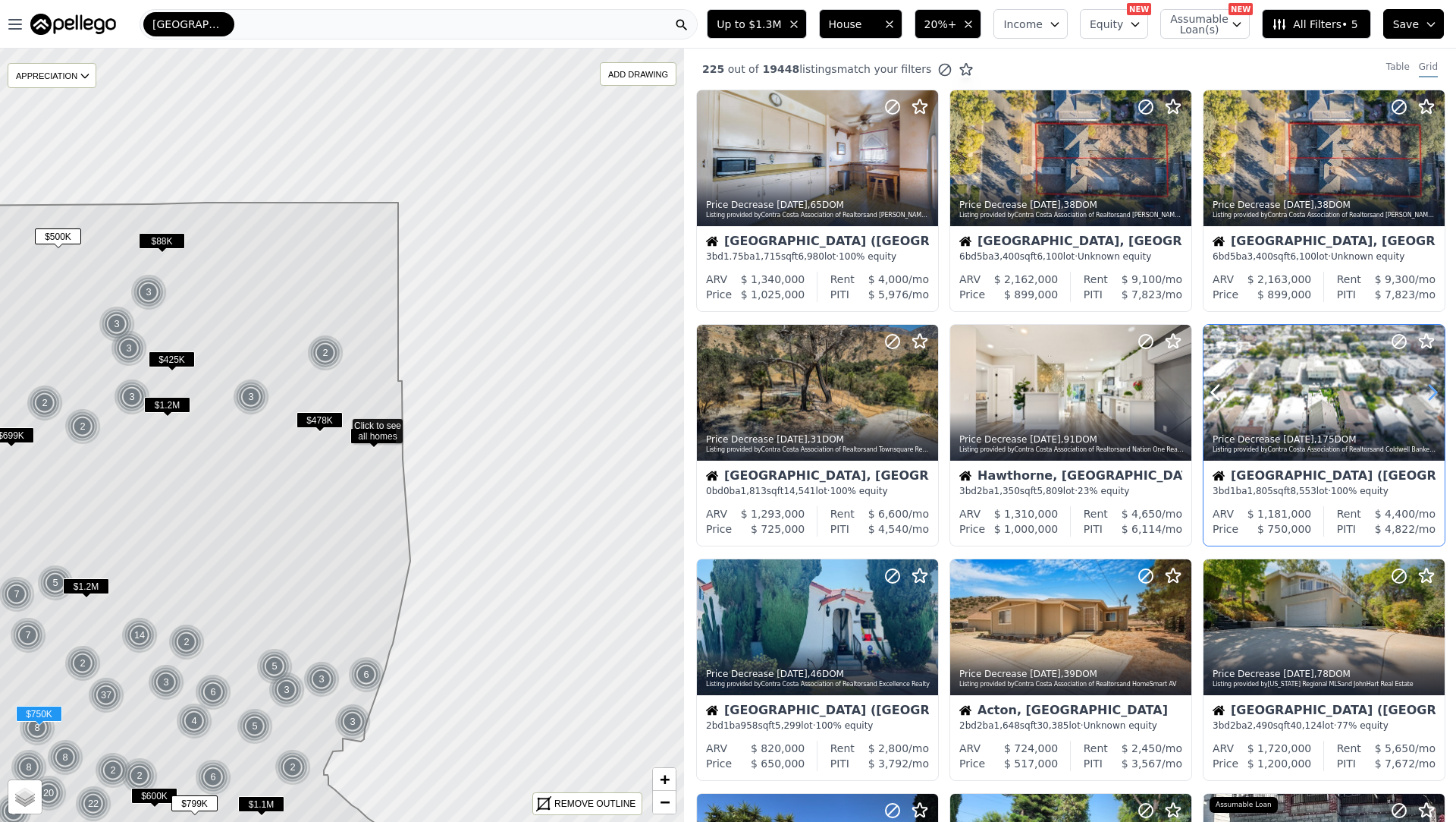
click at [1440, 393] on icon at bounding box center [1433, 393] width 25 height 25
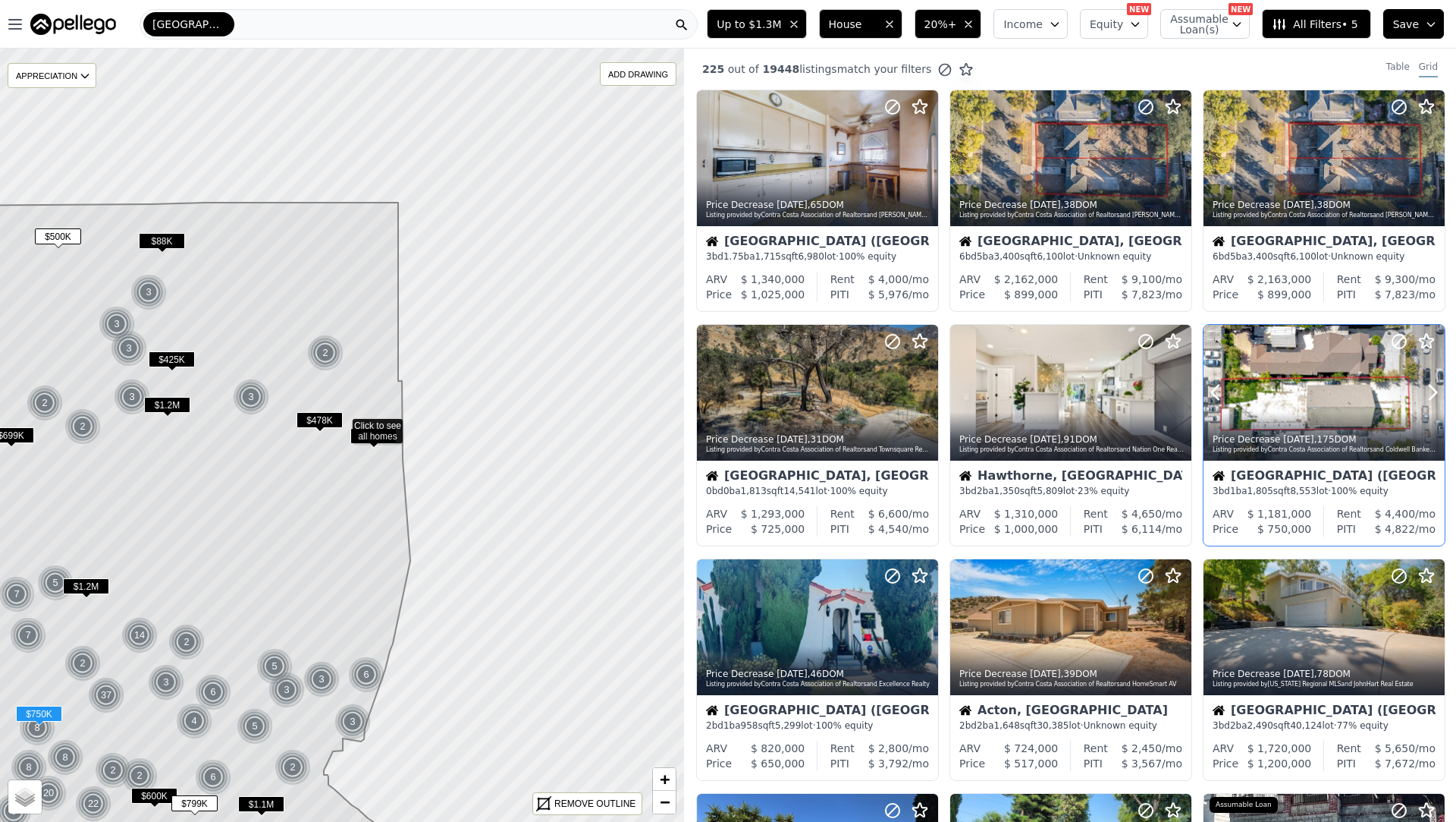
click at [1370, 440] on div "Price Decrease 2d ago , 175 DOM" at bounding box center [1324, 439] width 225 height 12
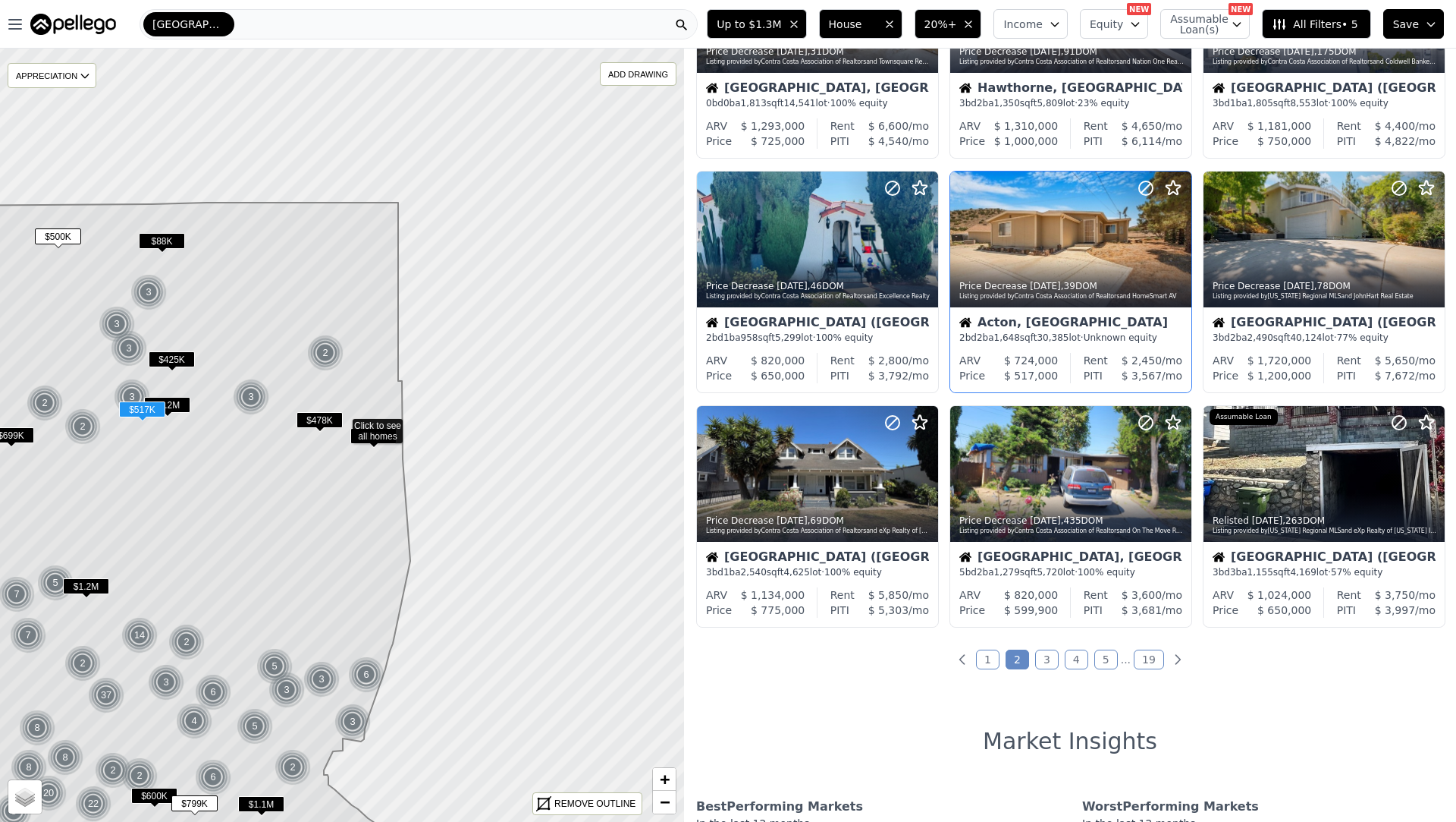
scroll to position [426, 0]
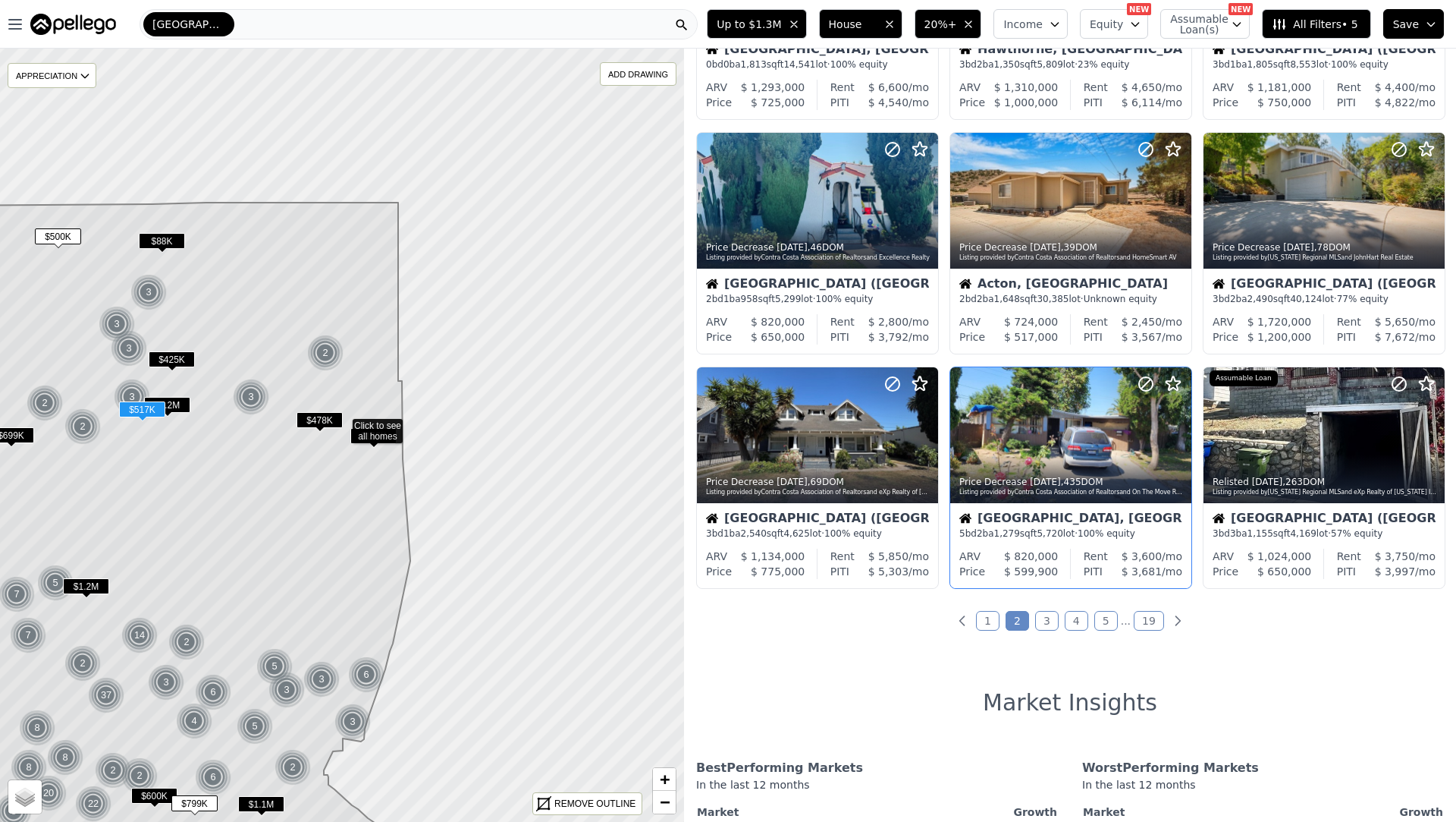
click at [1023, 476] on div "Price Decrease 2d ago , 435 DOM" at bounding box center [1071, 482] width 225 height 12
click at [913, 438] on div at bounding box center [889, 415] width 97 height 97
click at [921, 434] on icon at bounding box center [926, 435] width 25 height 25
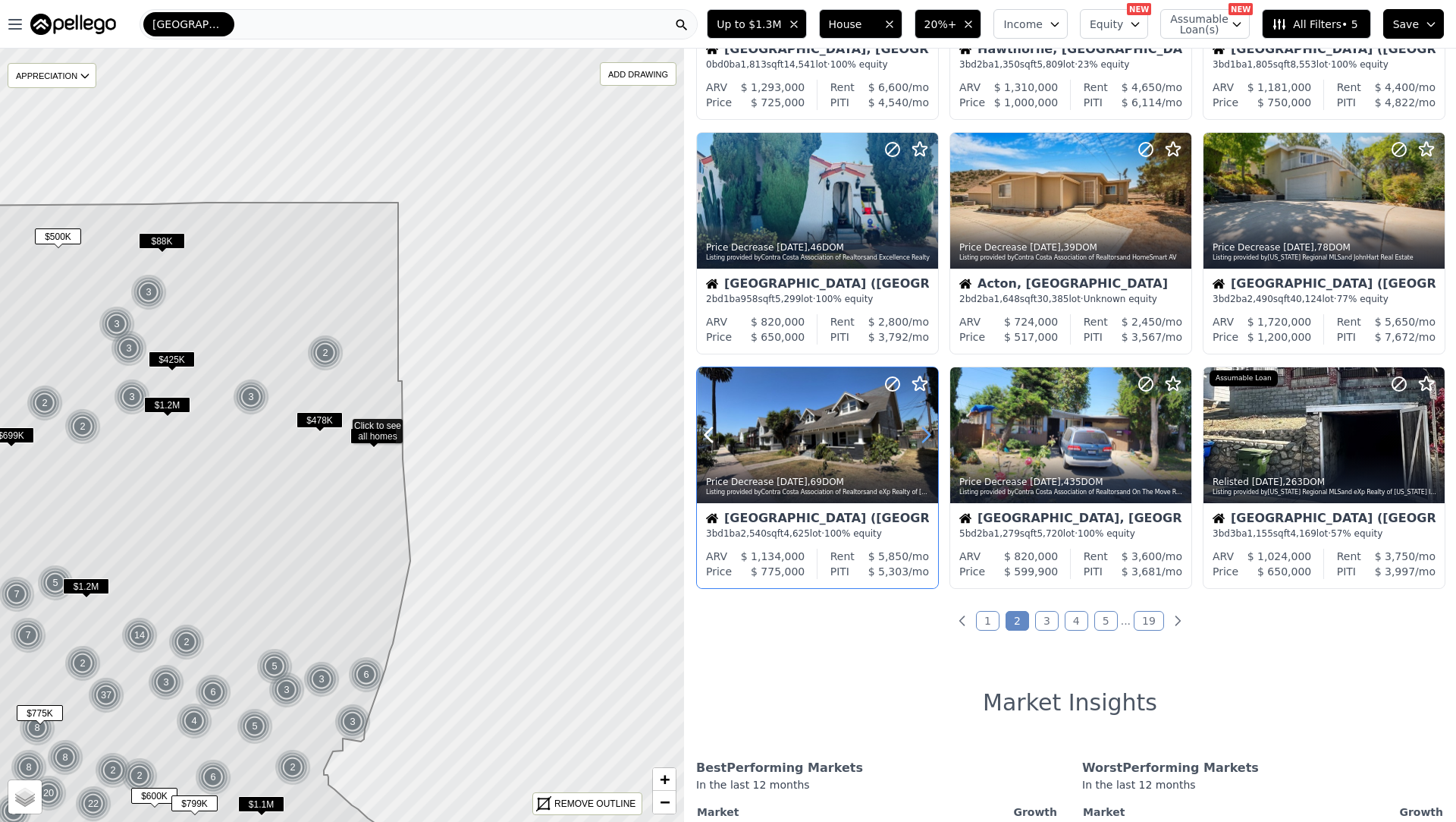
click at [921, 434] on icon at bounding box center [926, 435] width 25 height 25
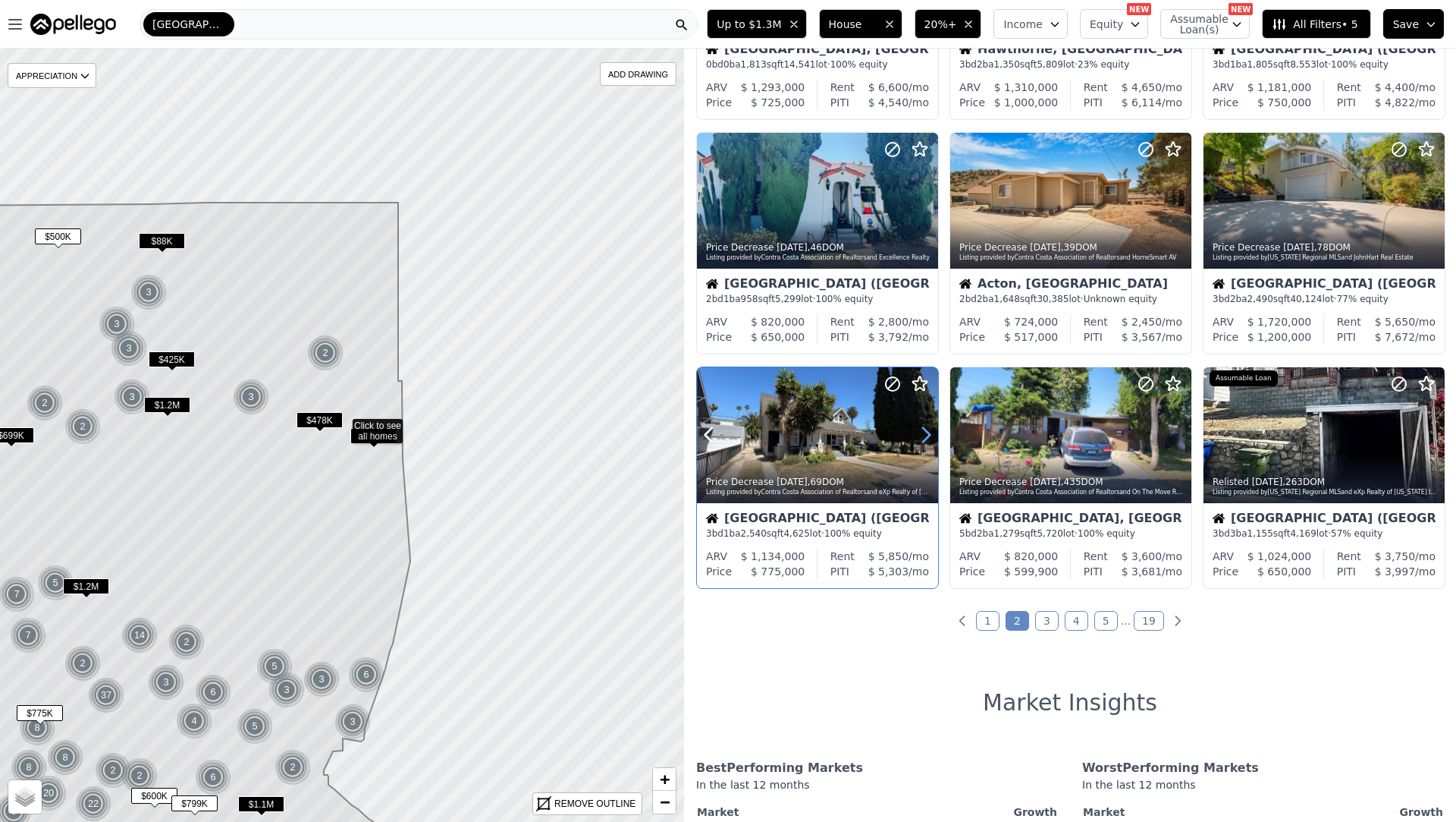
click at [921, 434] on icon at bounding box center [926, 435] width 25 height 25
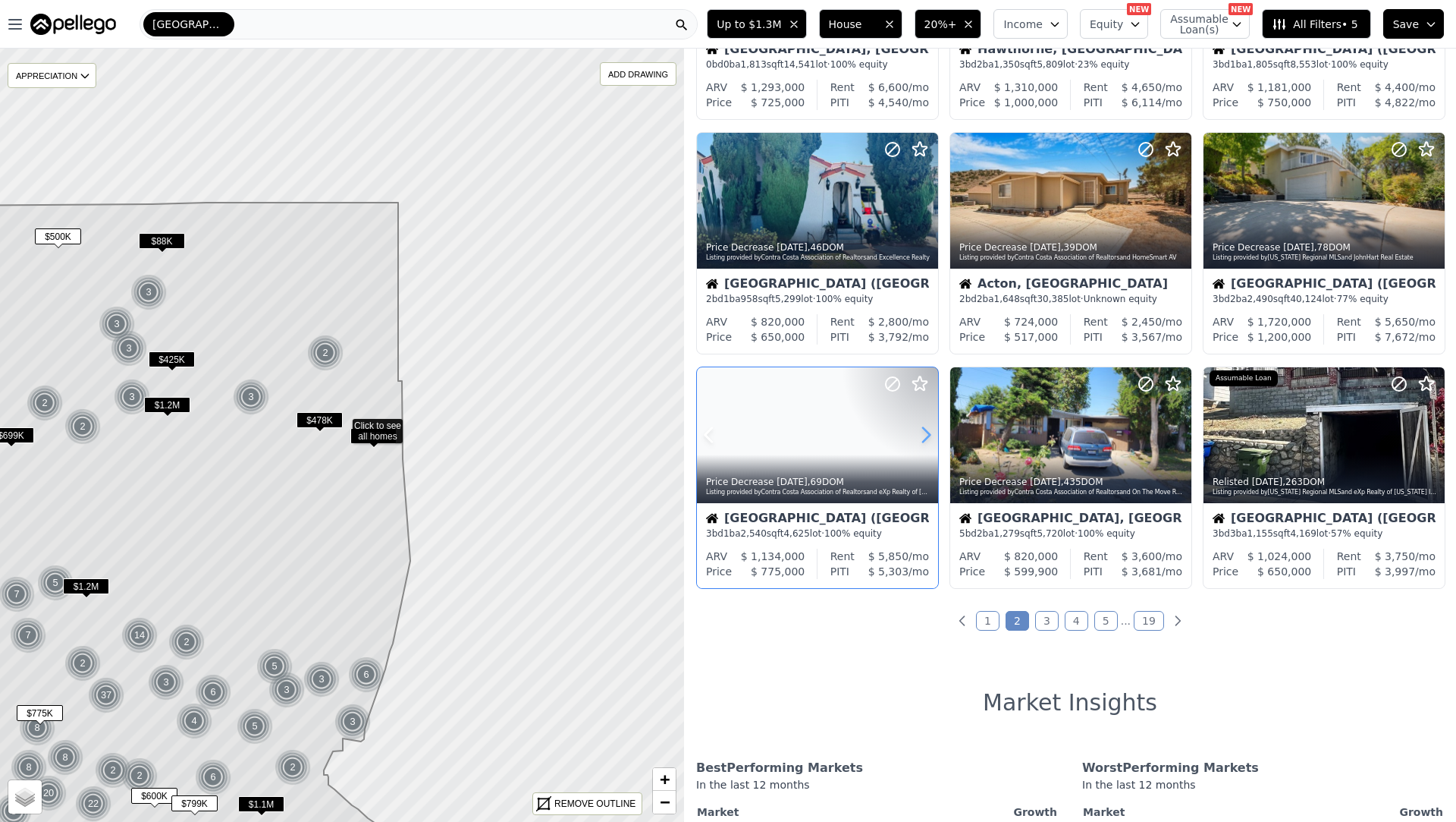
click at [921, 434] on icon at bounding box center [926, 435] width 25 height 25
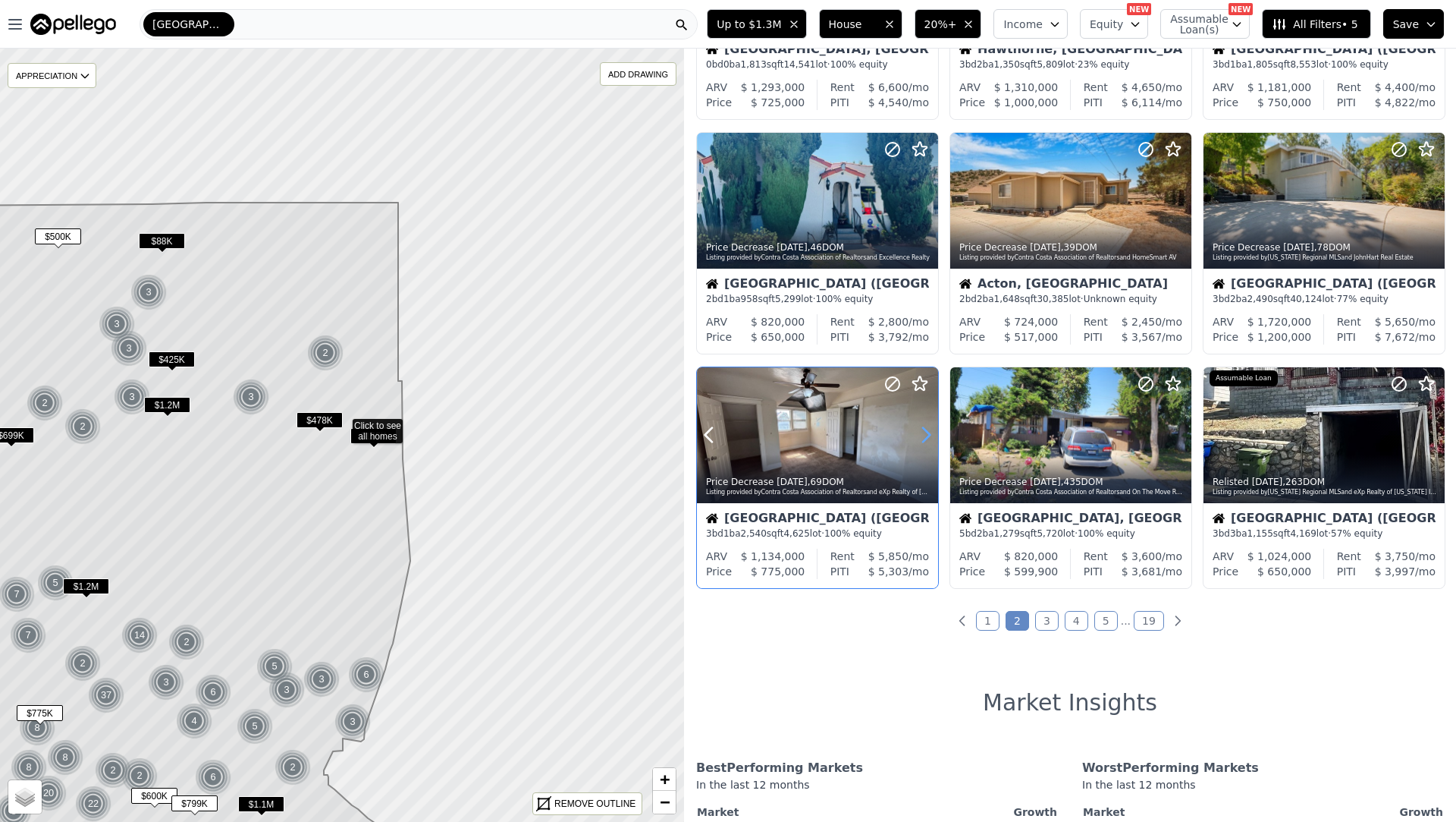
click at [921, 434] on icon at bounding box center [926, 435] width 25 height 25
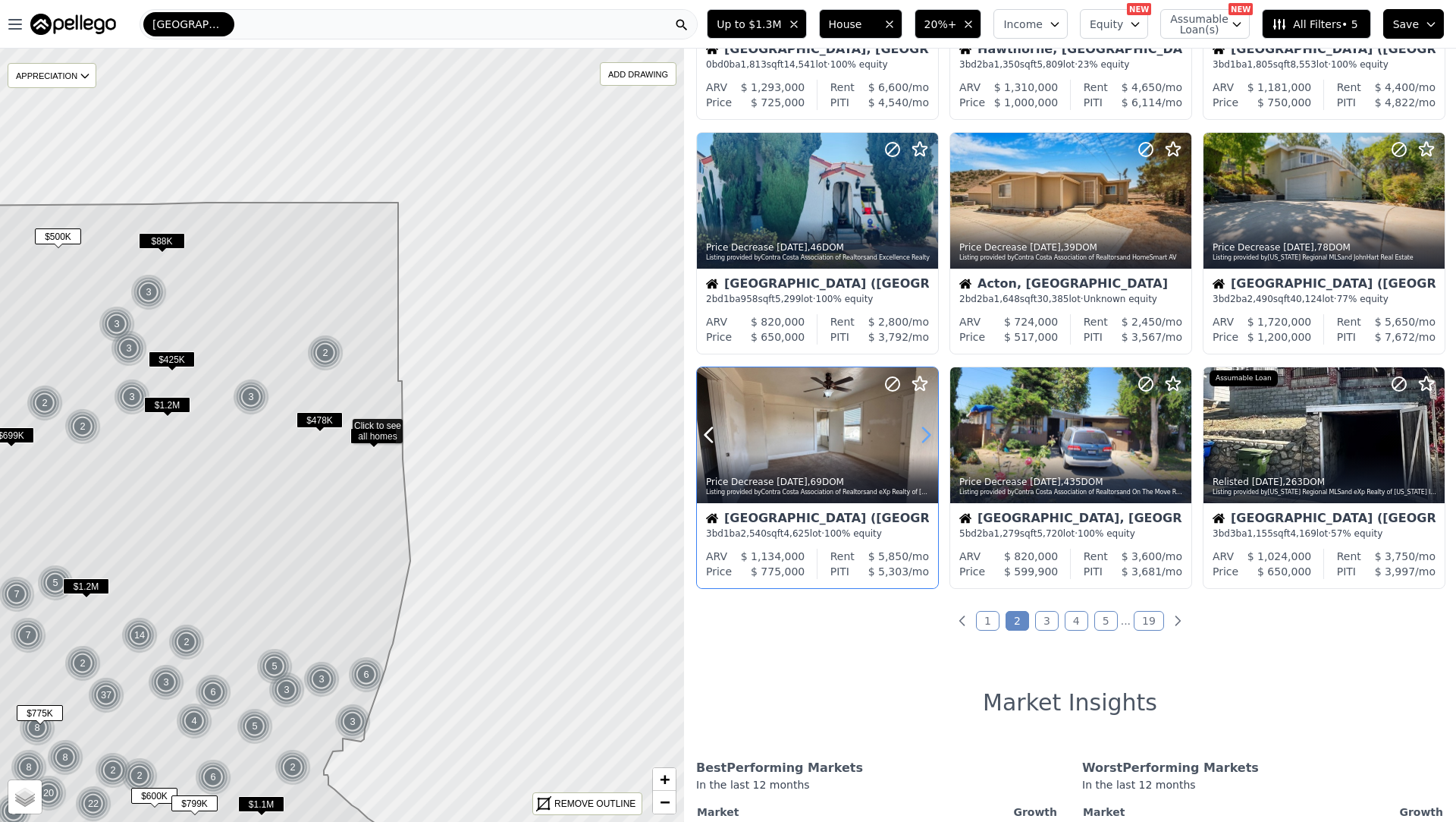
click at [921, 434] on icon at bounding box center [926, 435] width 25 height 25
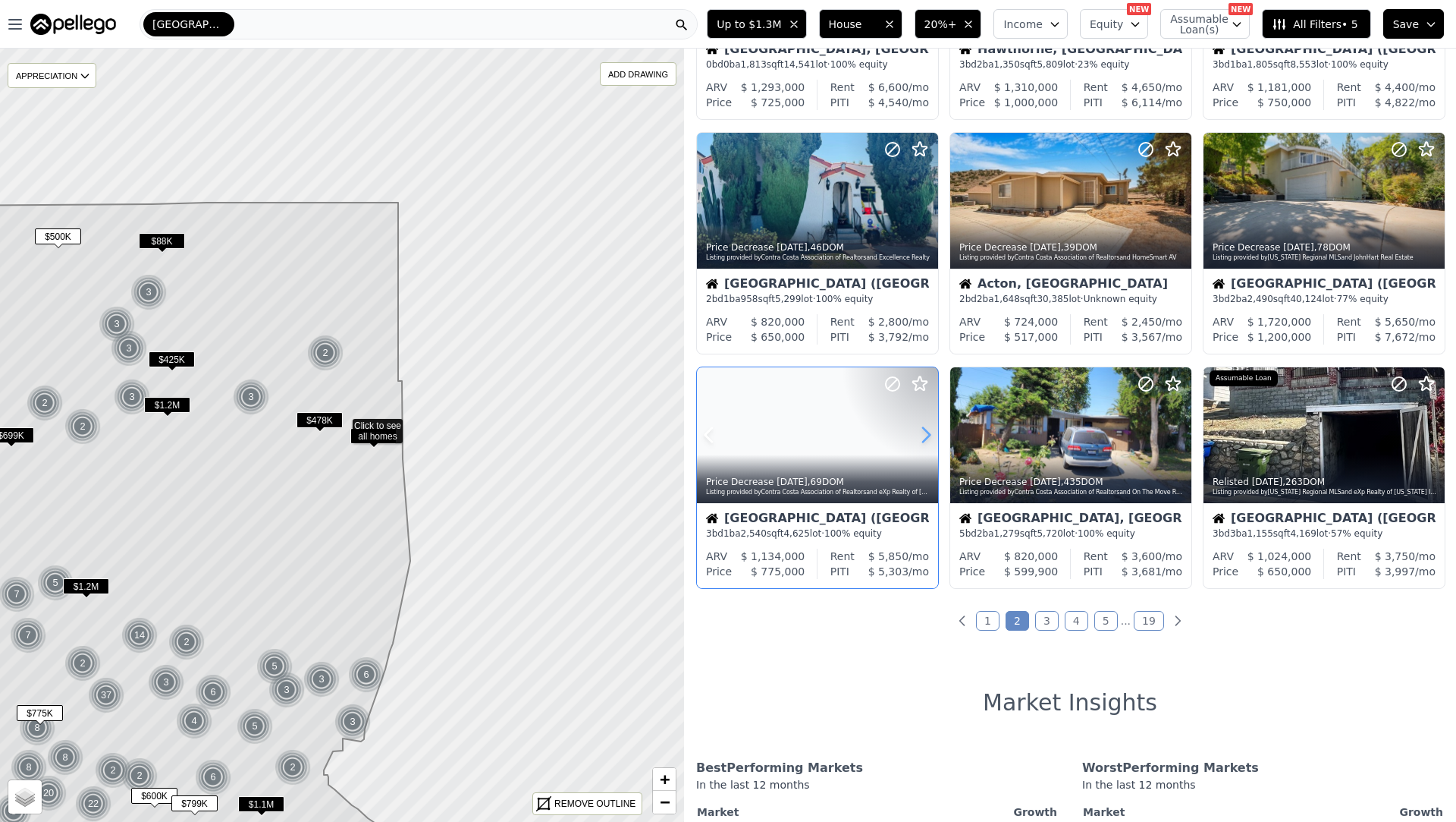
click at [921, 434] on icon at bounding box center [926, 435] width 25 height 25
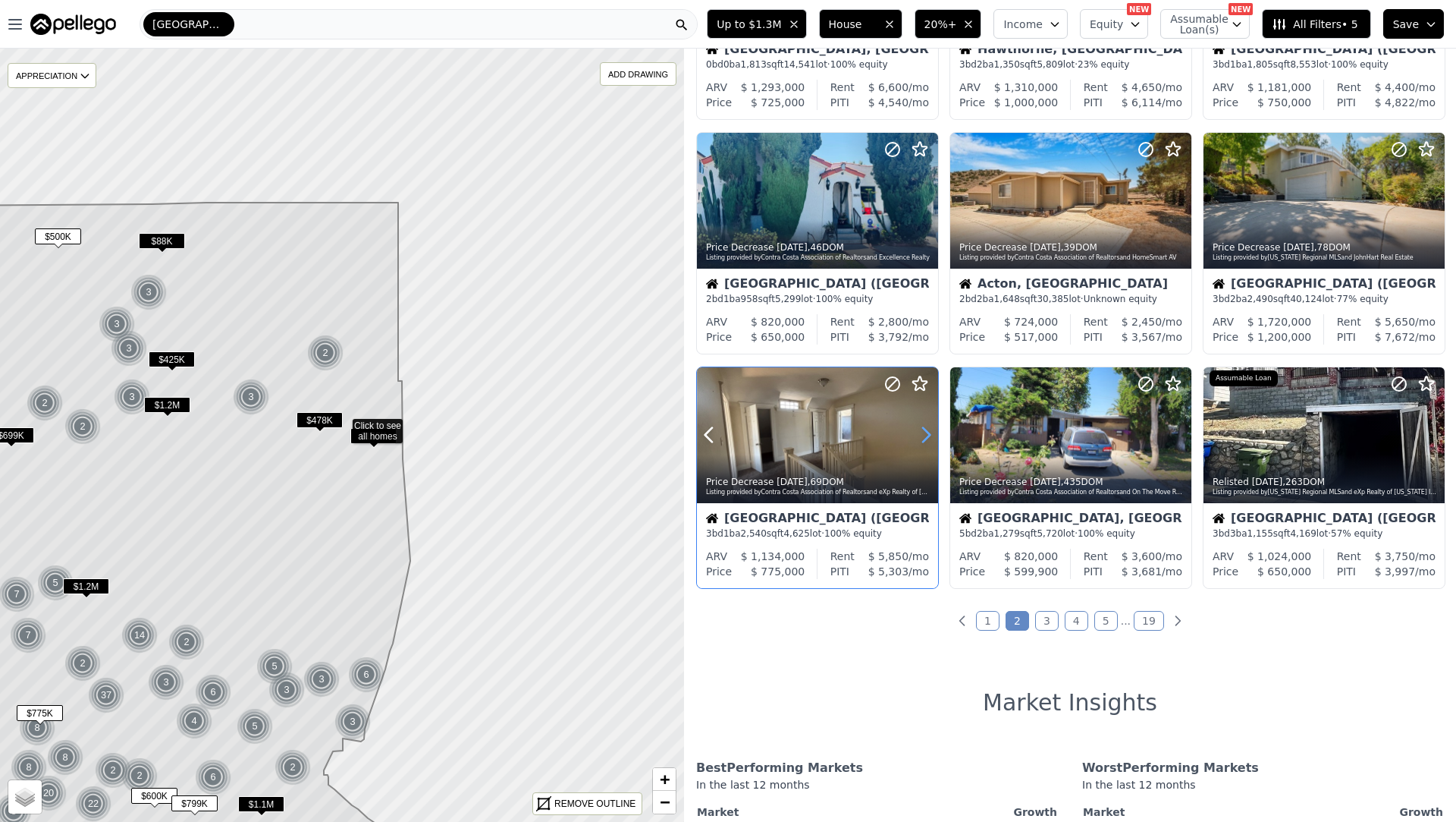
click at [921, 434] on icon at bounding box center [926, 435] width 25 height 25
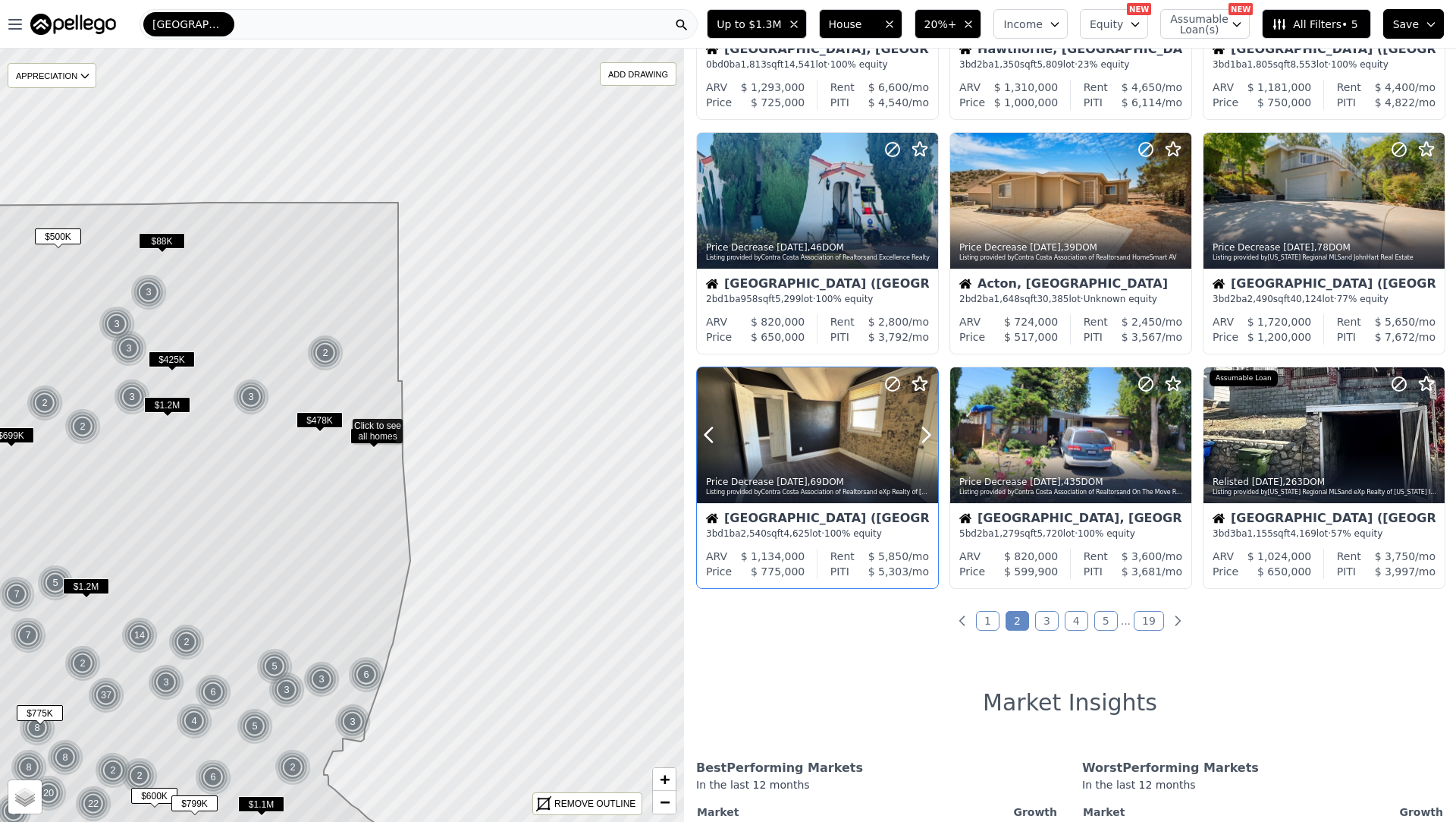
click at [895, 448] on div at bounding box center [889, 415] width 97 height 97
click at [1107, 513] on div "Norwalk, CA" at bounding box center [1070, 519] width 223 height 16
click at [1048, 625] on link "3" at bounding box center [1046, 621] width 24 height 20
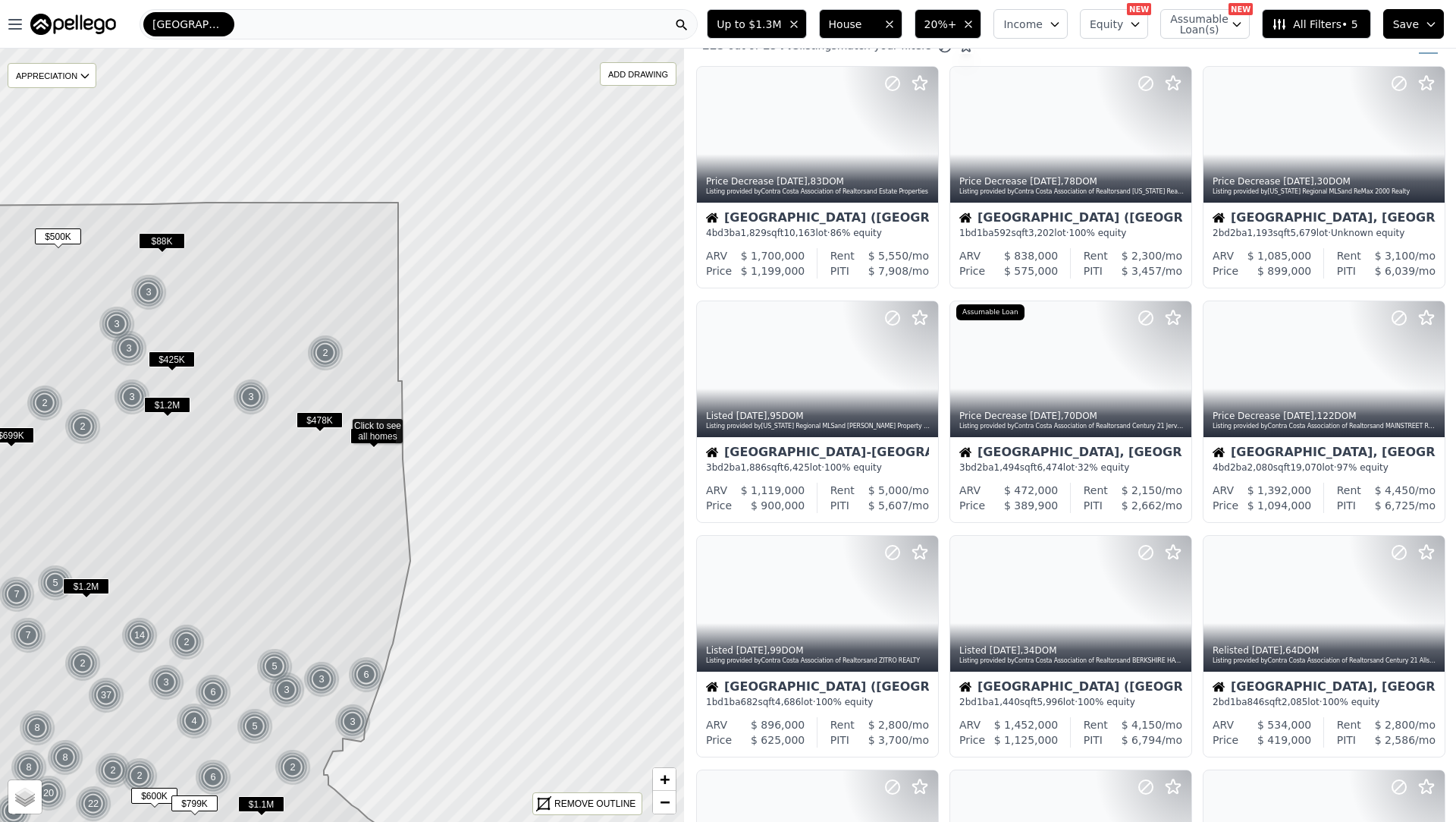
scroll to position [0, 0]
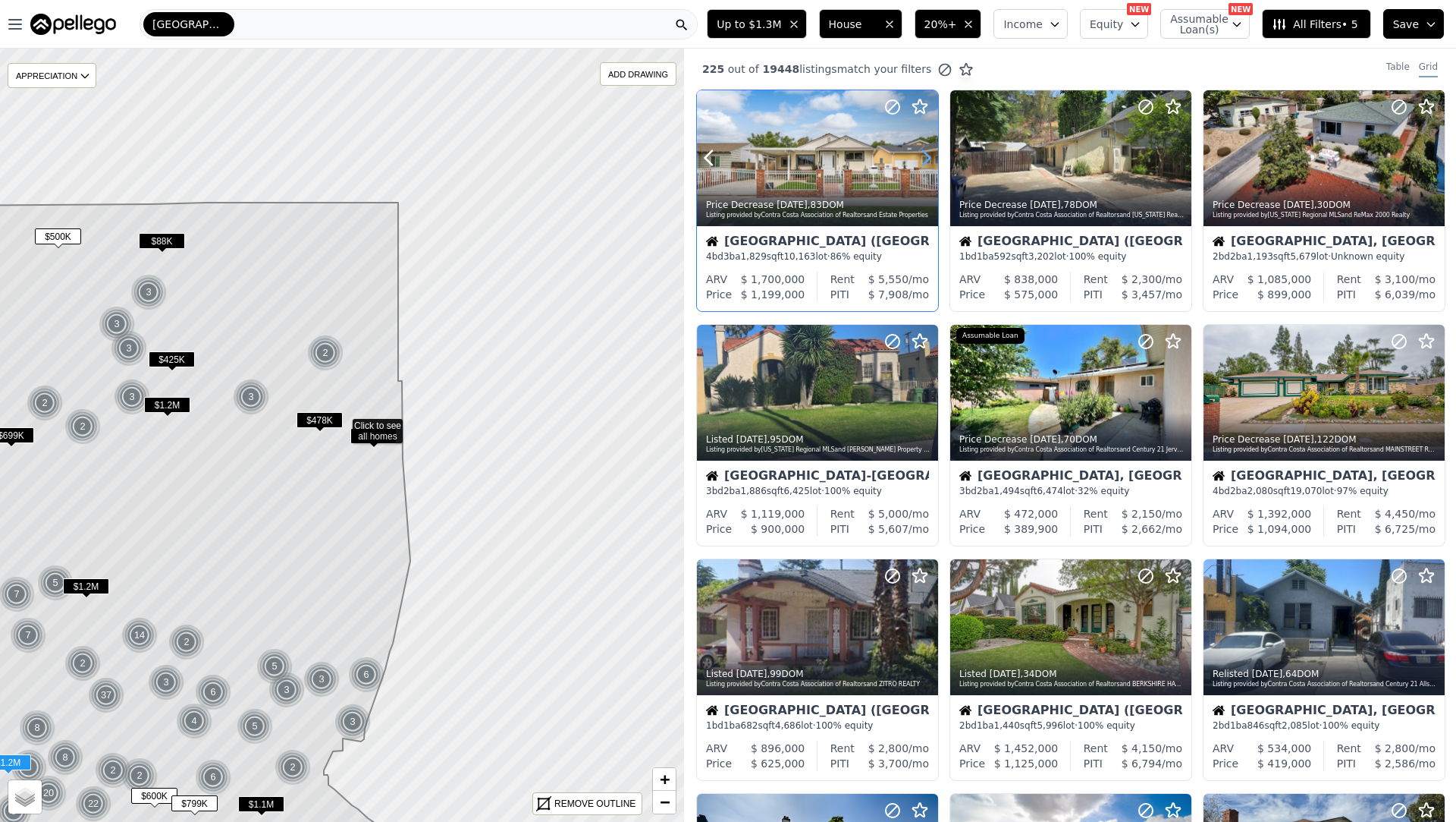
click at [921, 159] on icon at bounding box center [926, 158] width 25 height 25
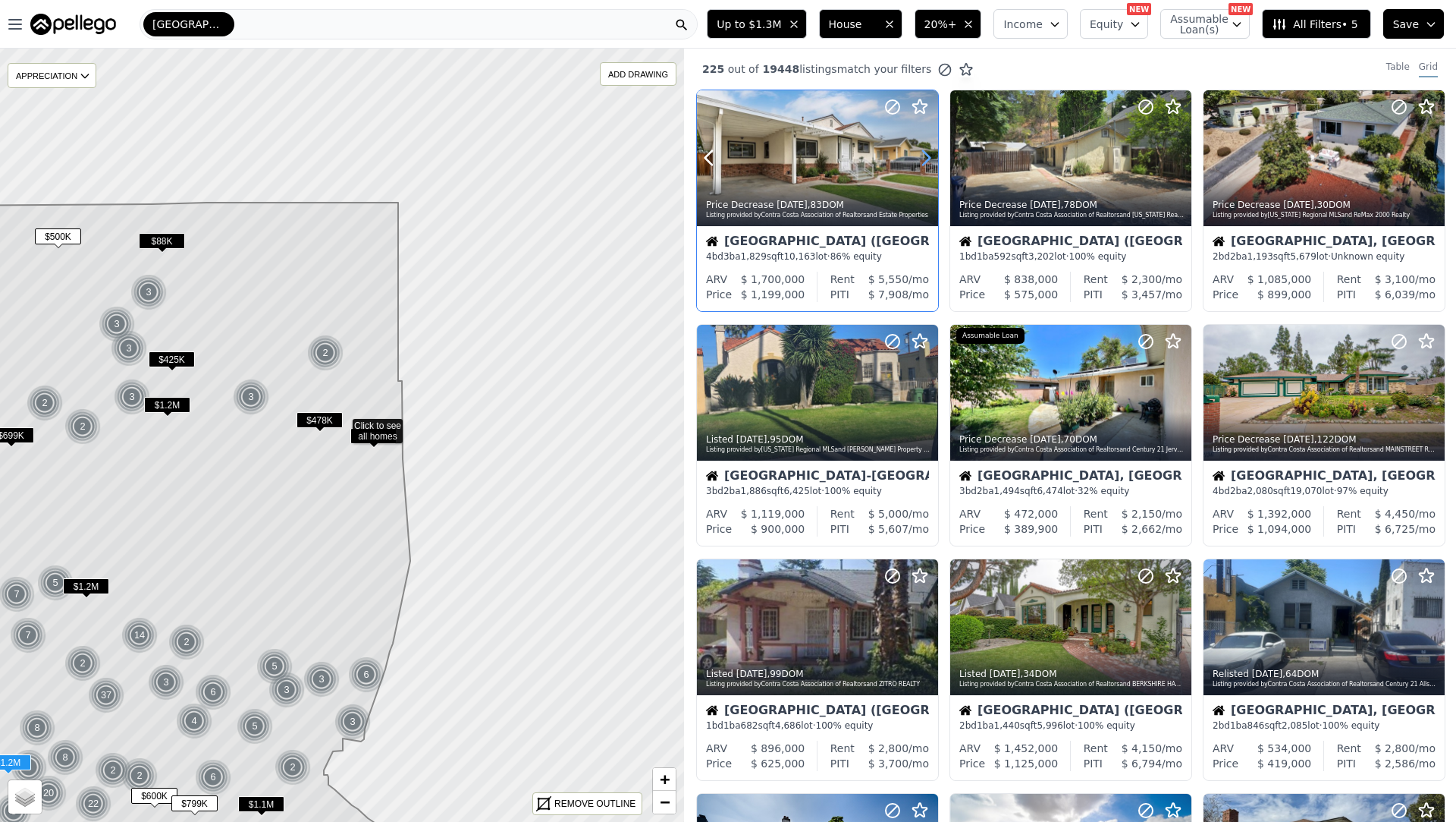
click at [921, 159] on icon at bounding box center [926, 158] width 25 height 25
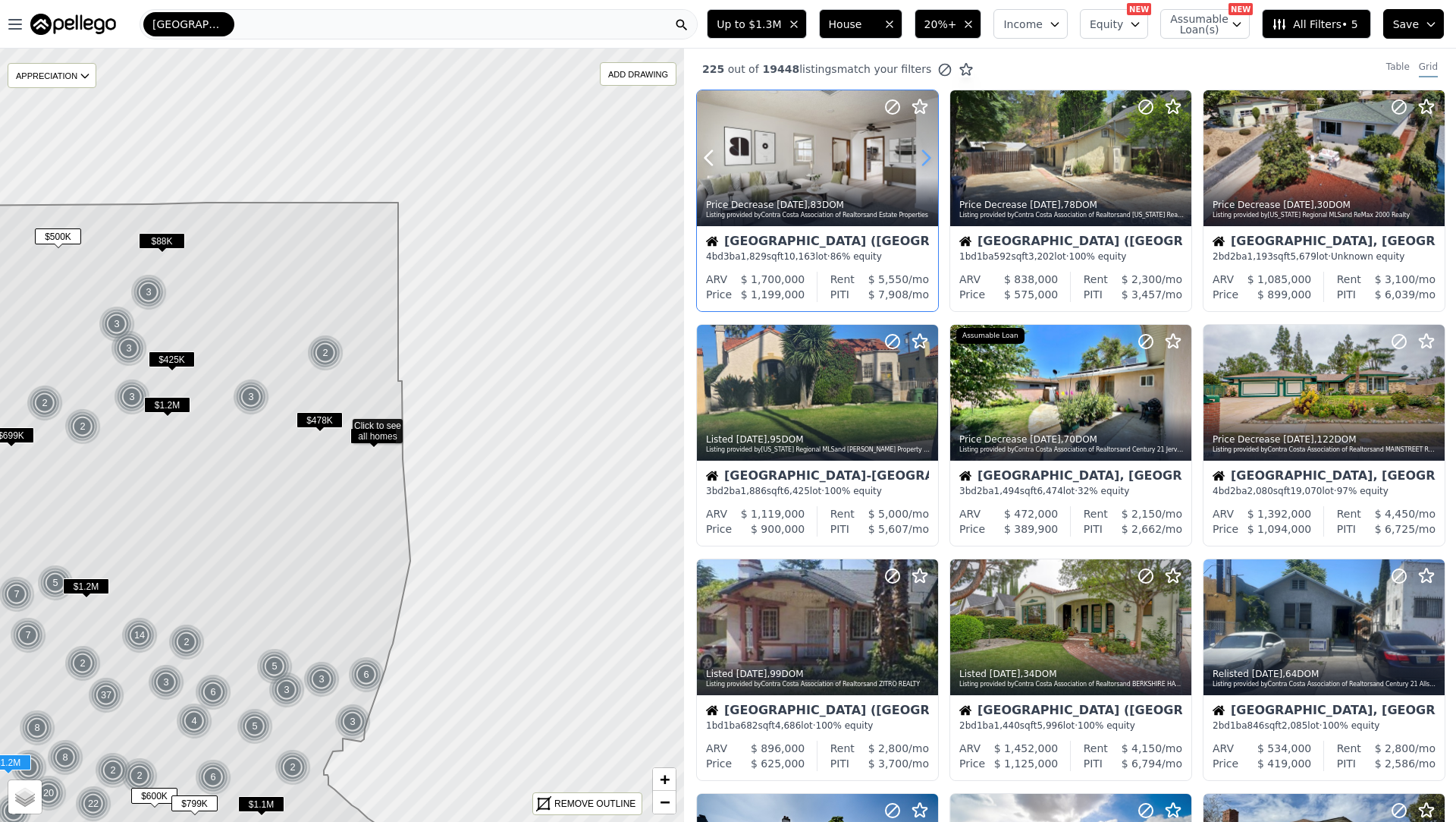
click at [921, 159] on icon at bounding box center [926, 158] width 25 height 25
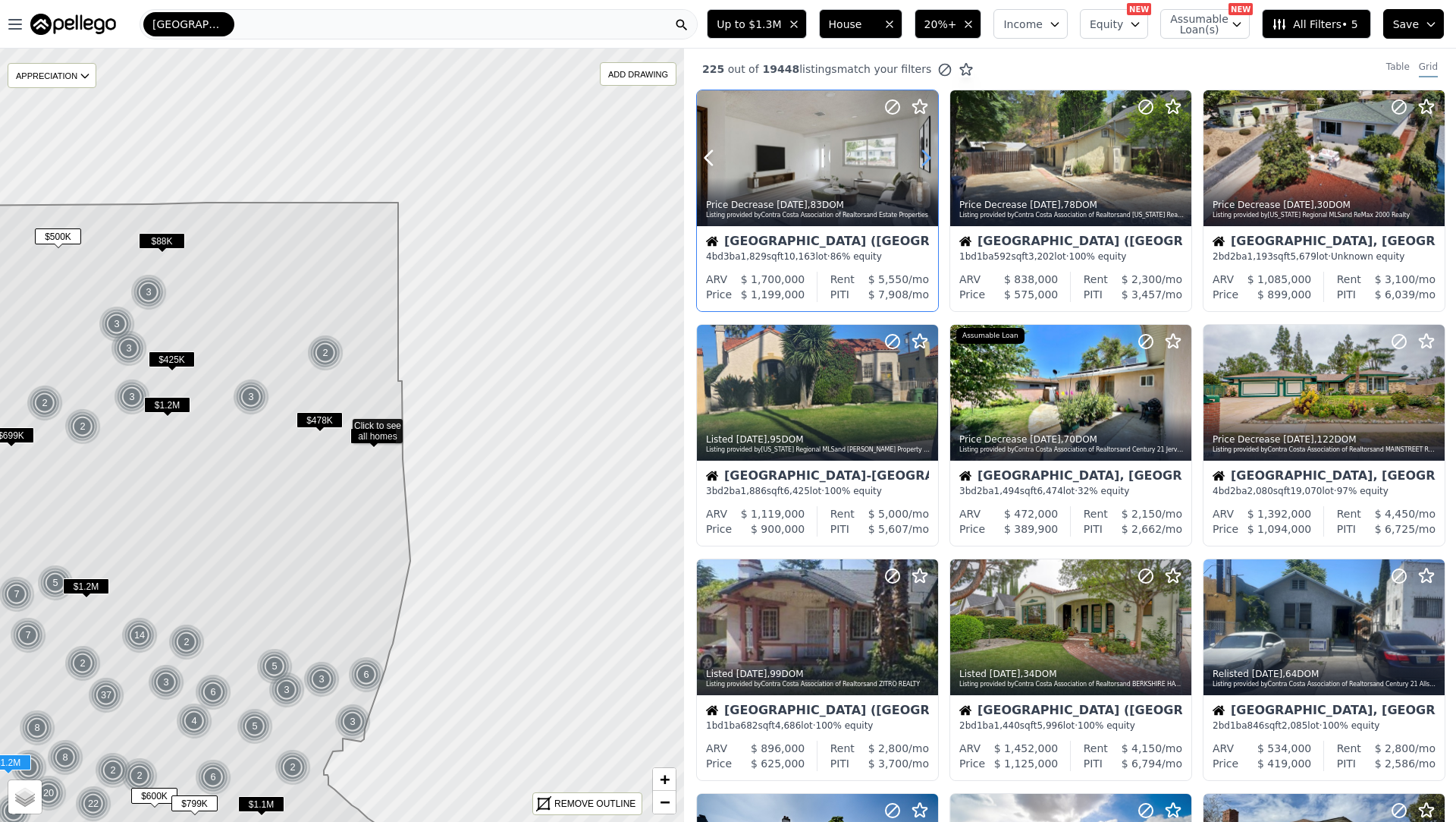
click at [921, 159] on icon at bounding box center [926, 158] width 25 height 25
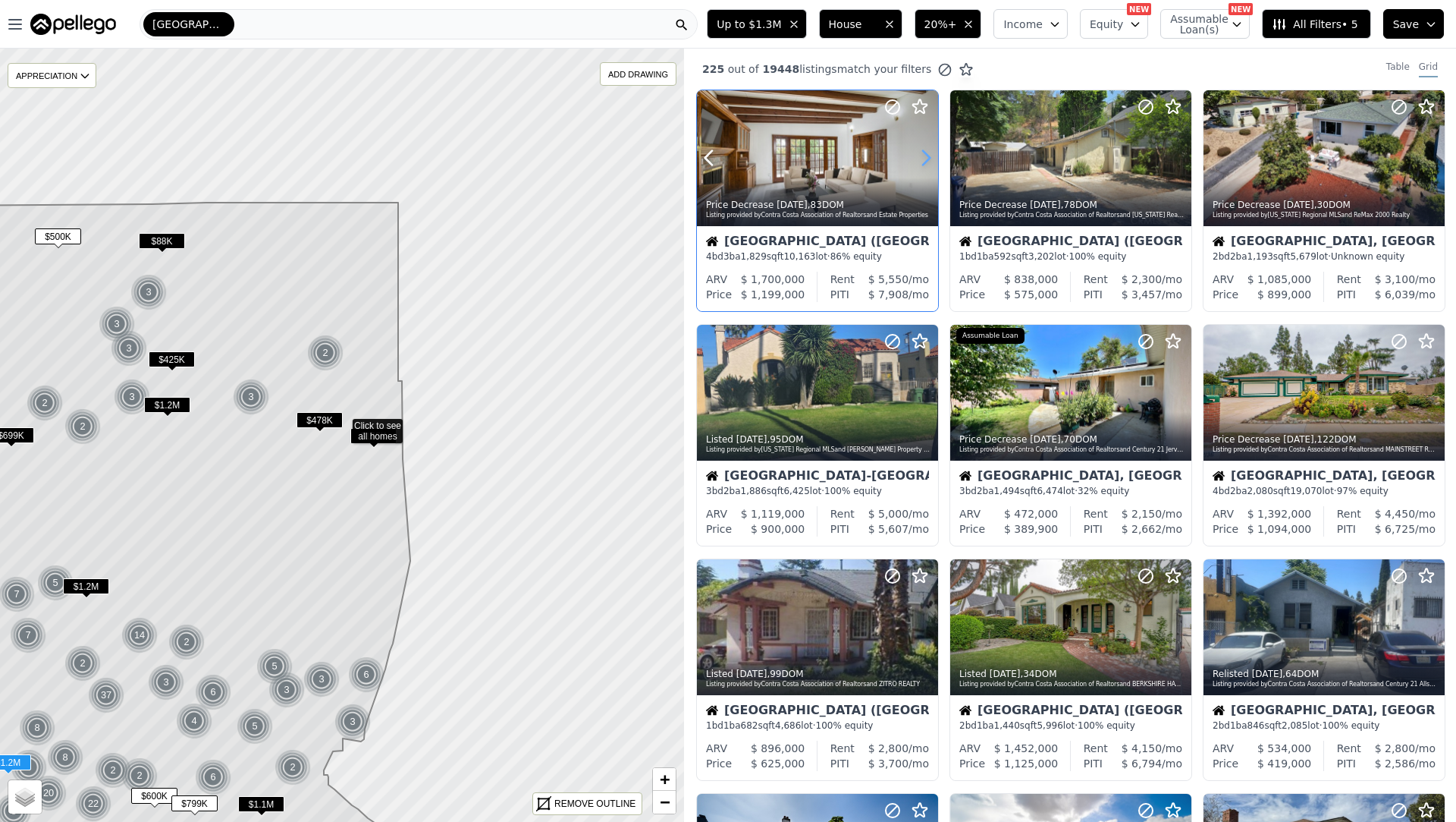
click at [921, 159] on icon at bounding box center [926, 158] width 25 height 25
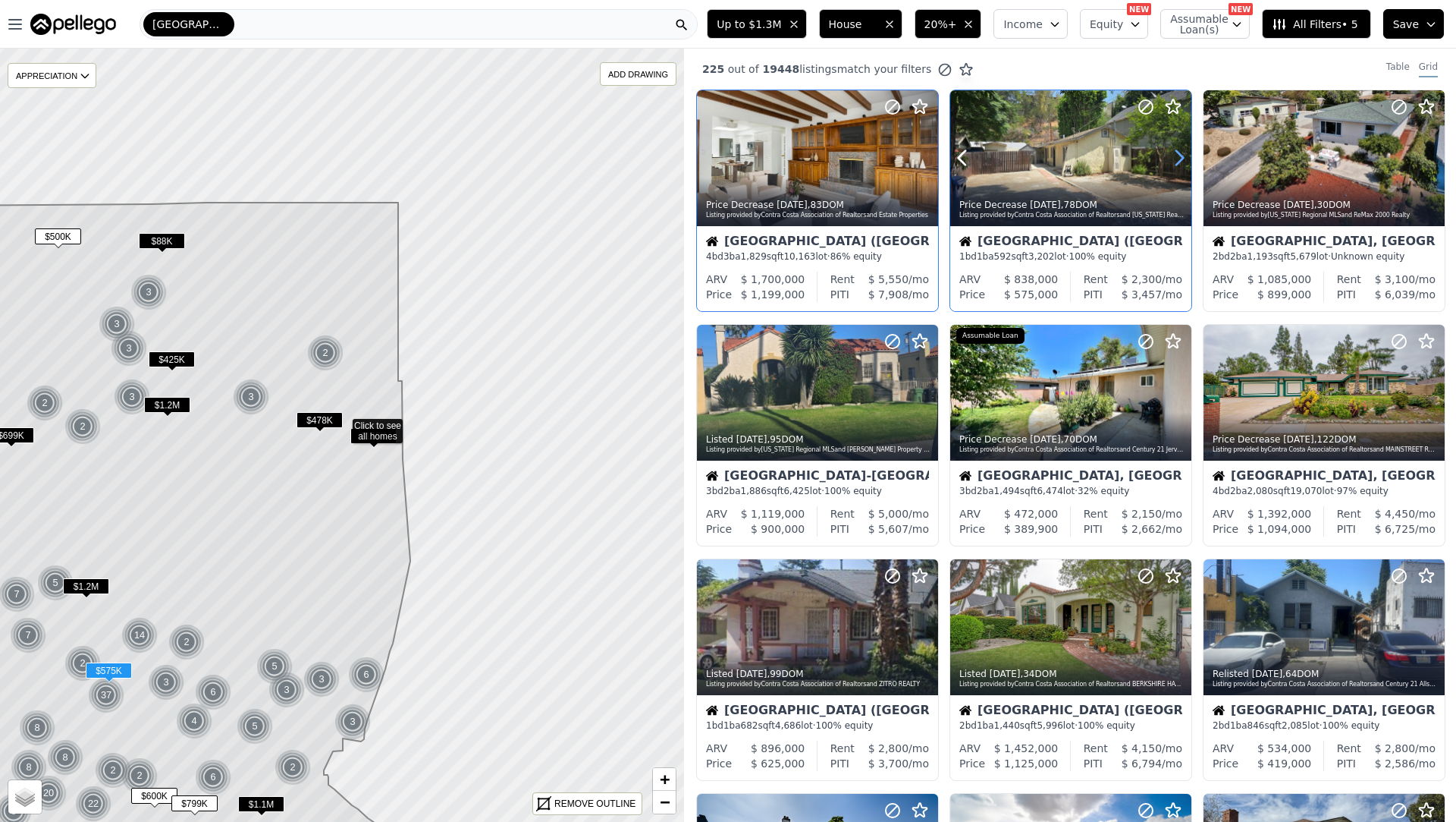
click at [1180, 150] on icon at bounding box center [1180, 158] width 25 height 25
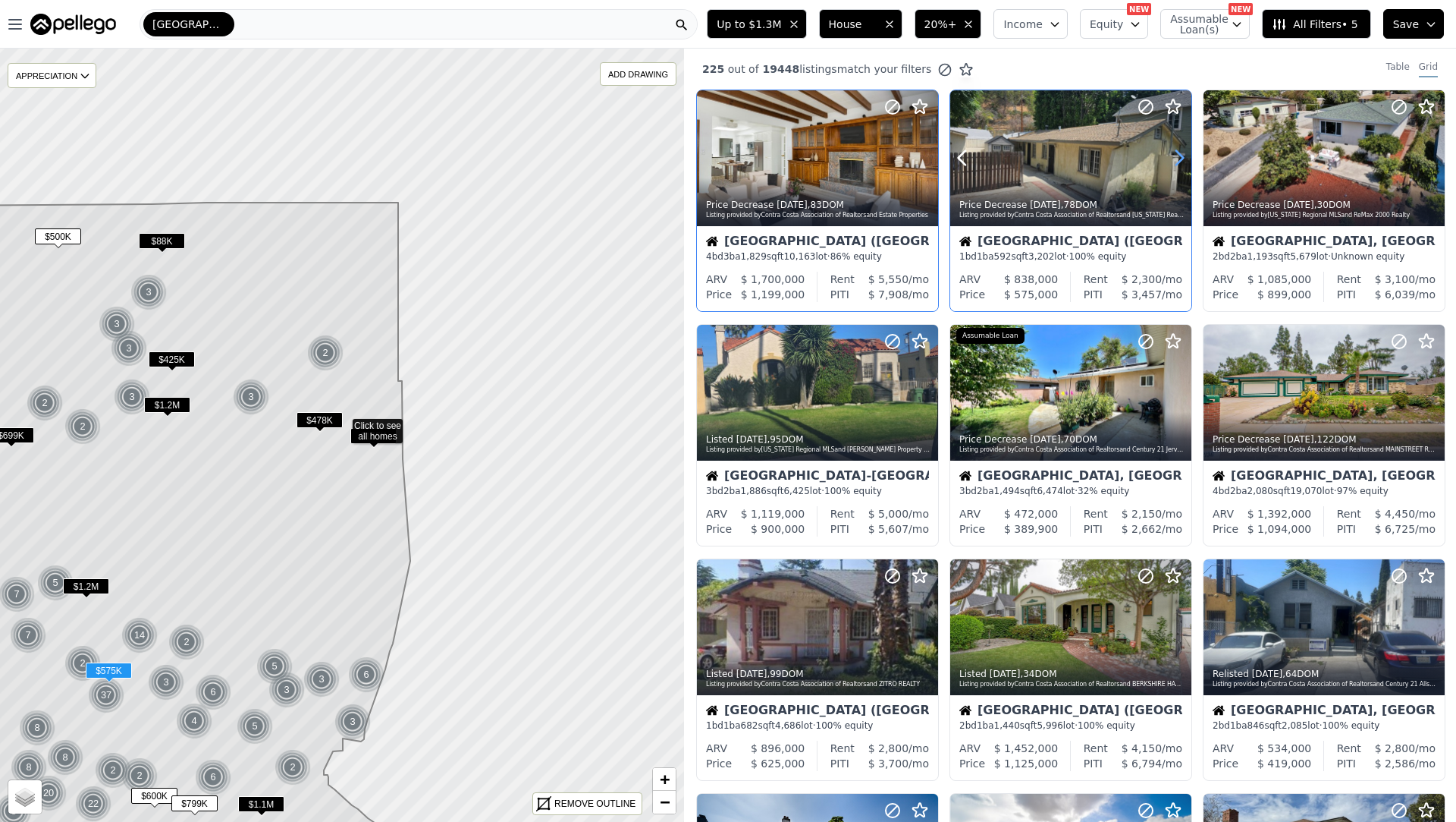
click at [1180, 150] on icon at bounding box center [1180, 158] width 25 height 25
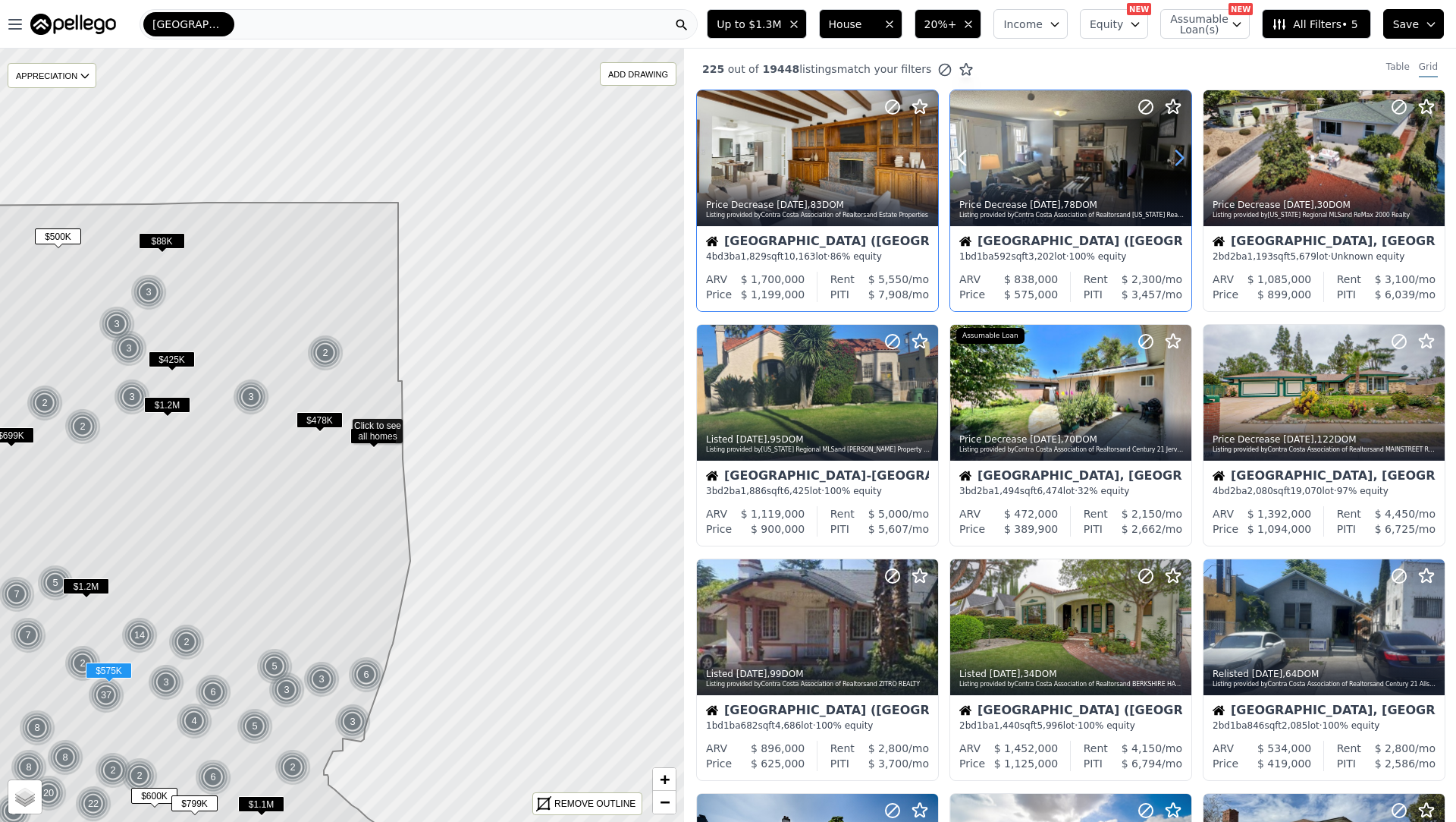
click at [1180, 150] on icon at bounding box center [1180, 158] width 25 height 25
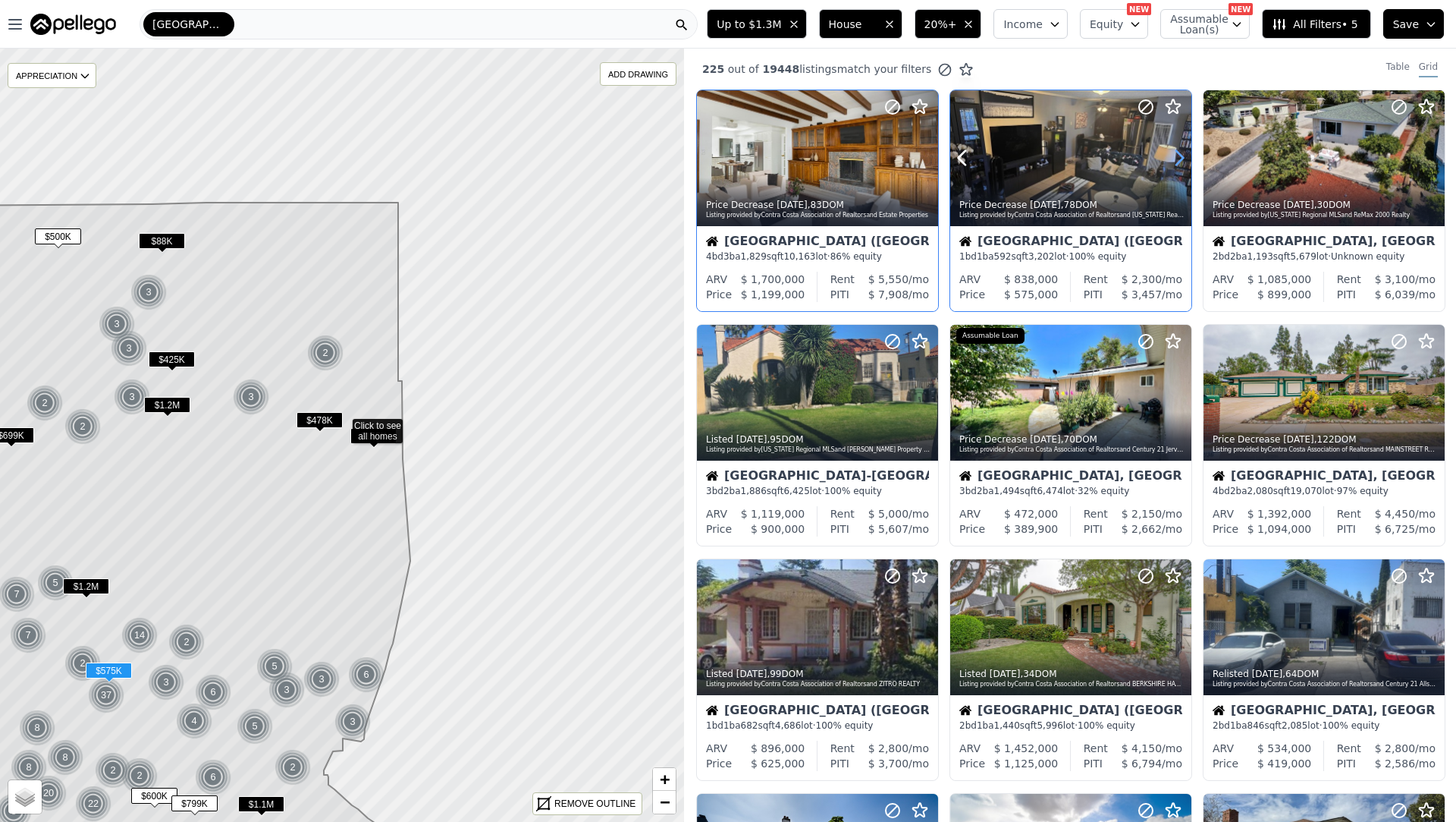
click at [1180, 150] on icon at bounding box center [1180, 158] width 25 height 25
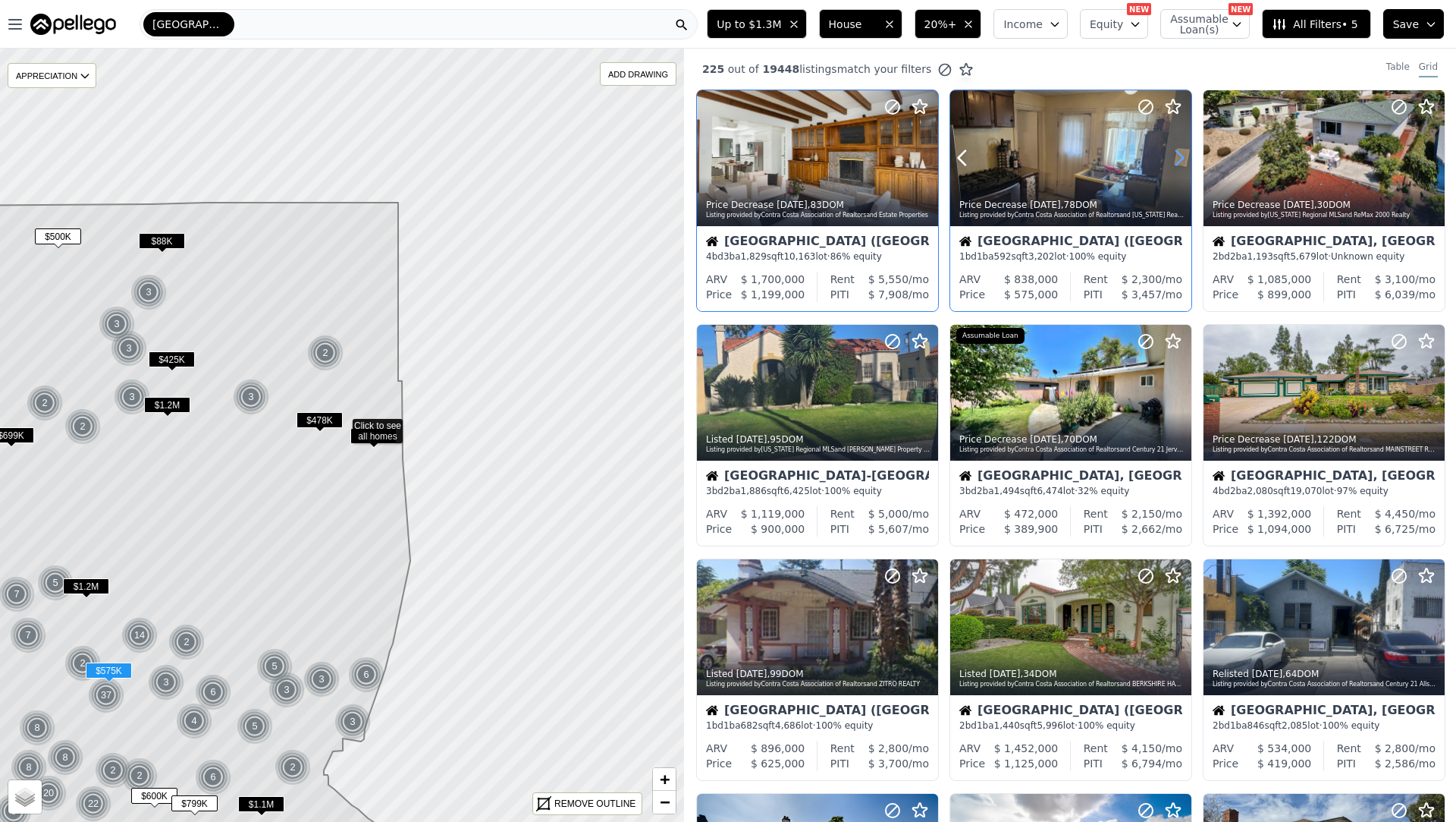
click at [1180, 150] on icon at bounding box center [1180, 158] width 25 height 25
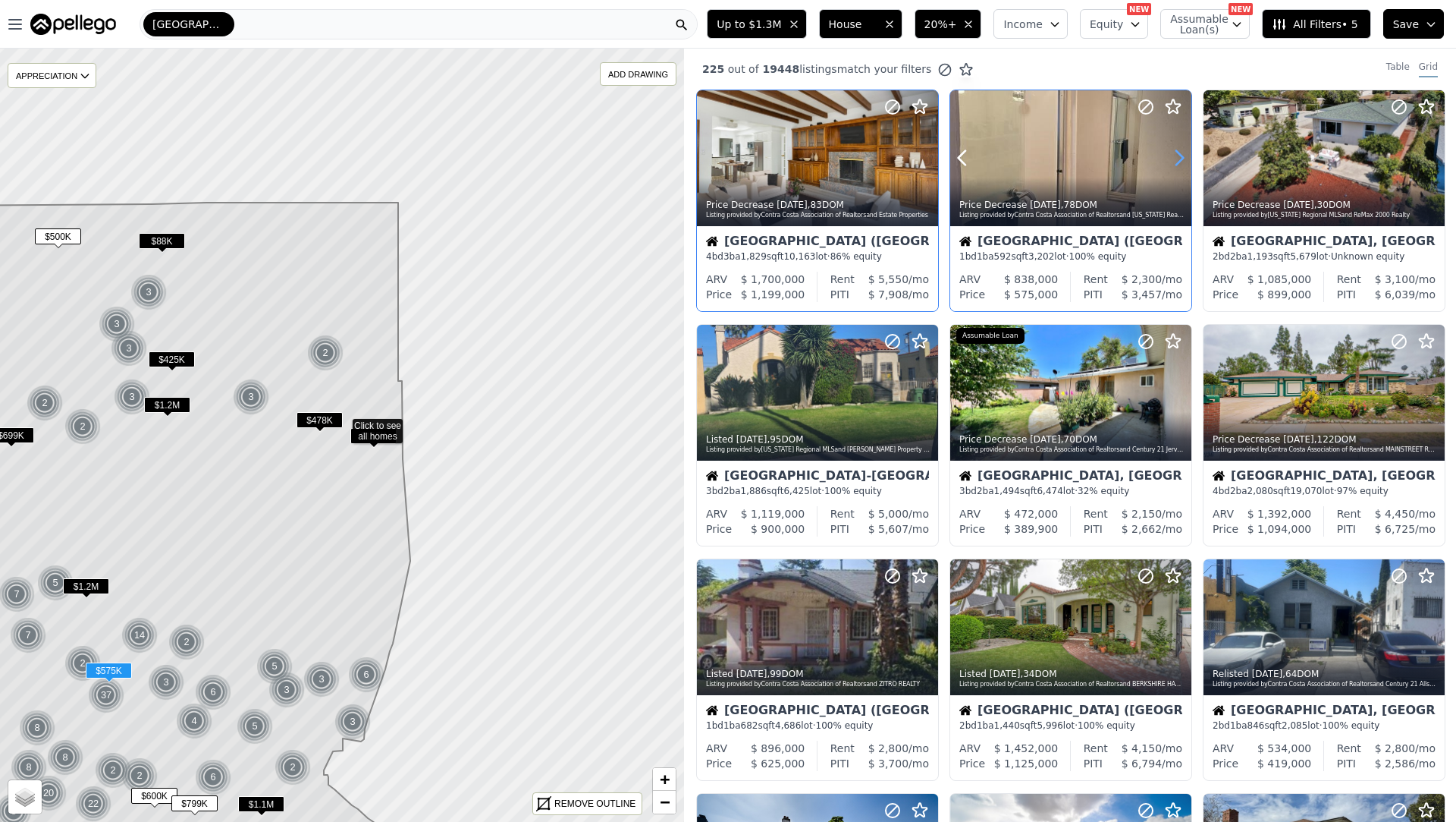
click at [1180, 150] on icon at bounding box center [1180, 158] width 25 height 25
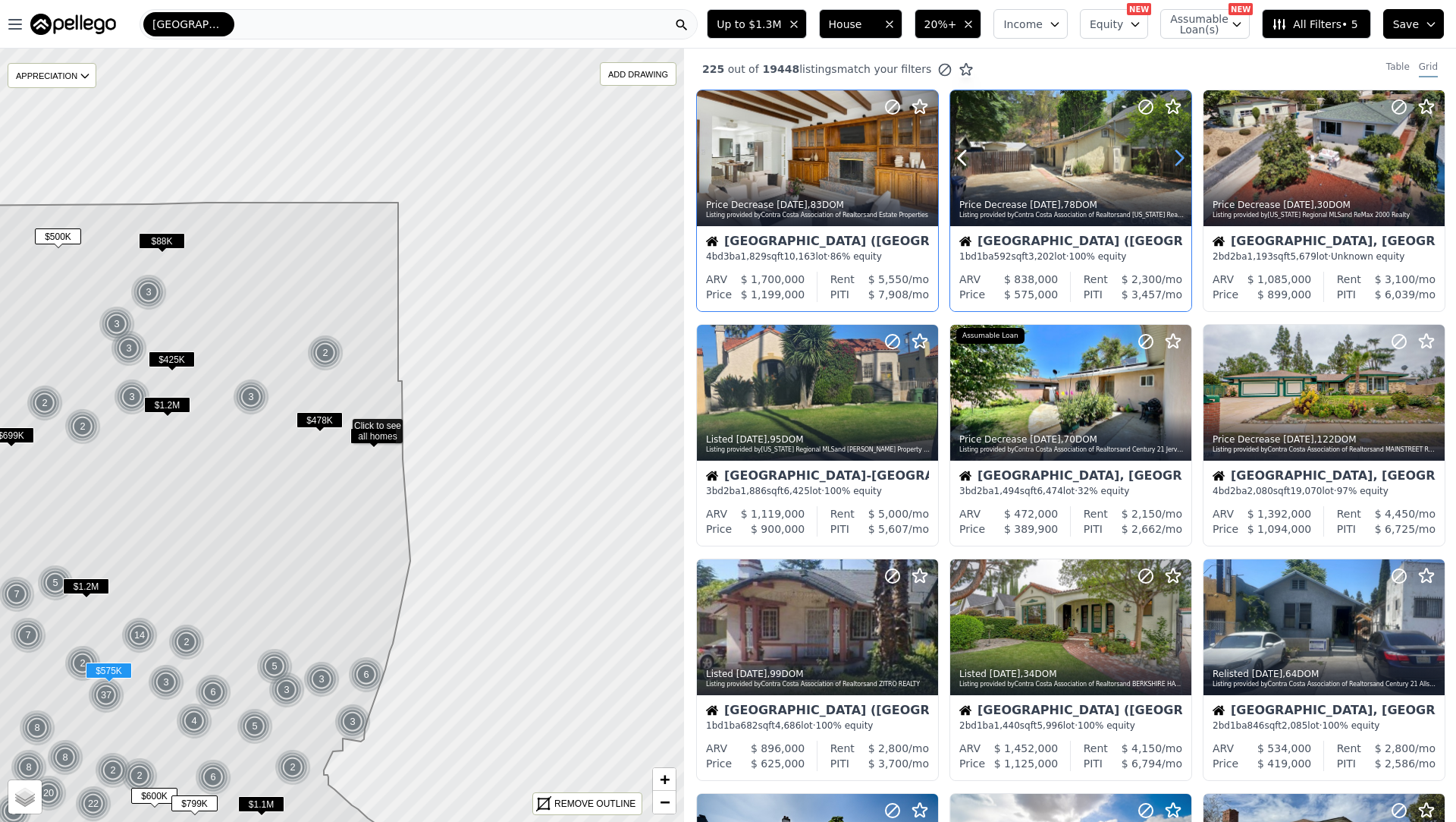
click at [1180, 150] on icon at bounding box center [1180, 158] width 25 height 25
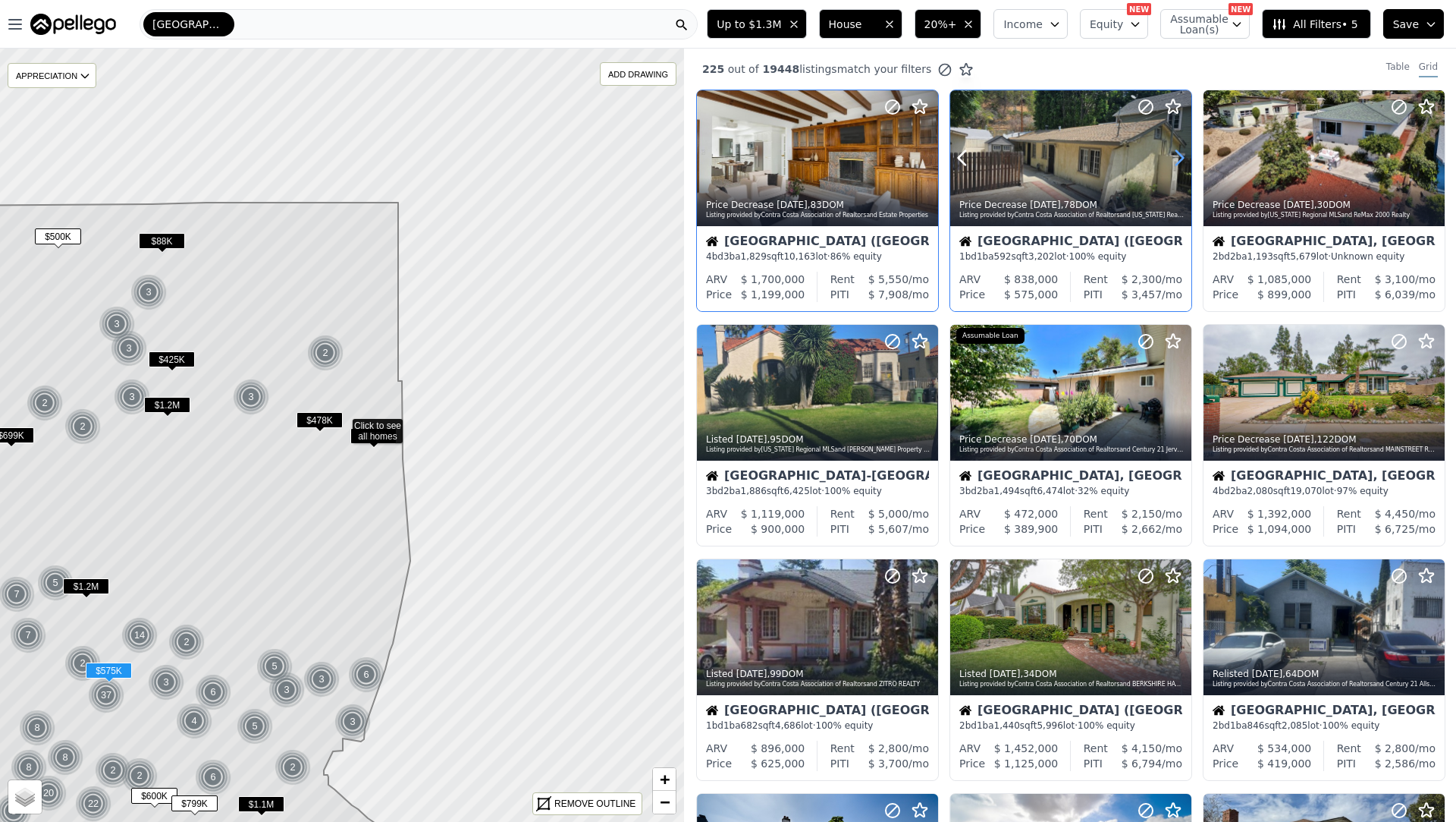
click at [1180, 150] on icon at bounding box center [1180, 158] width 25 height 25
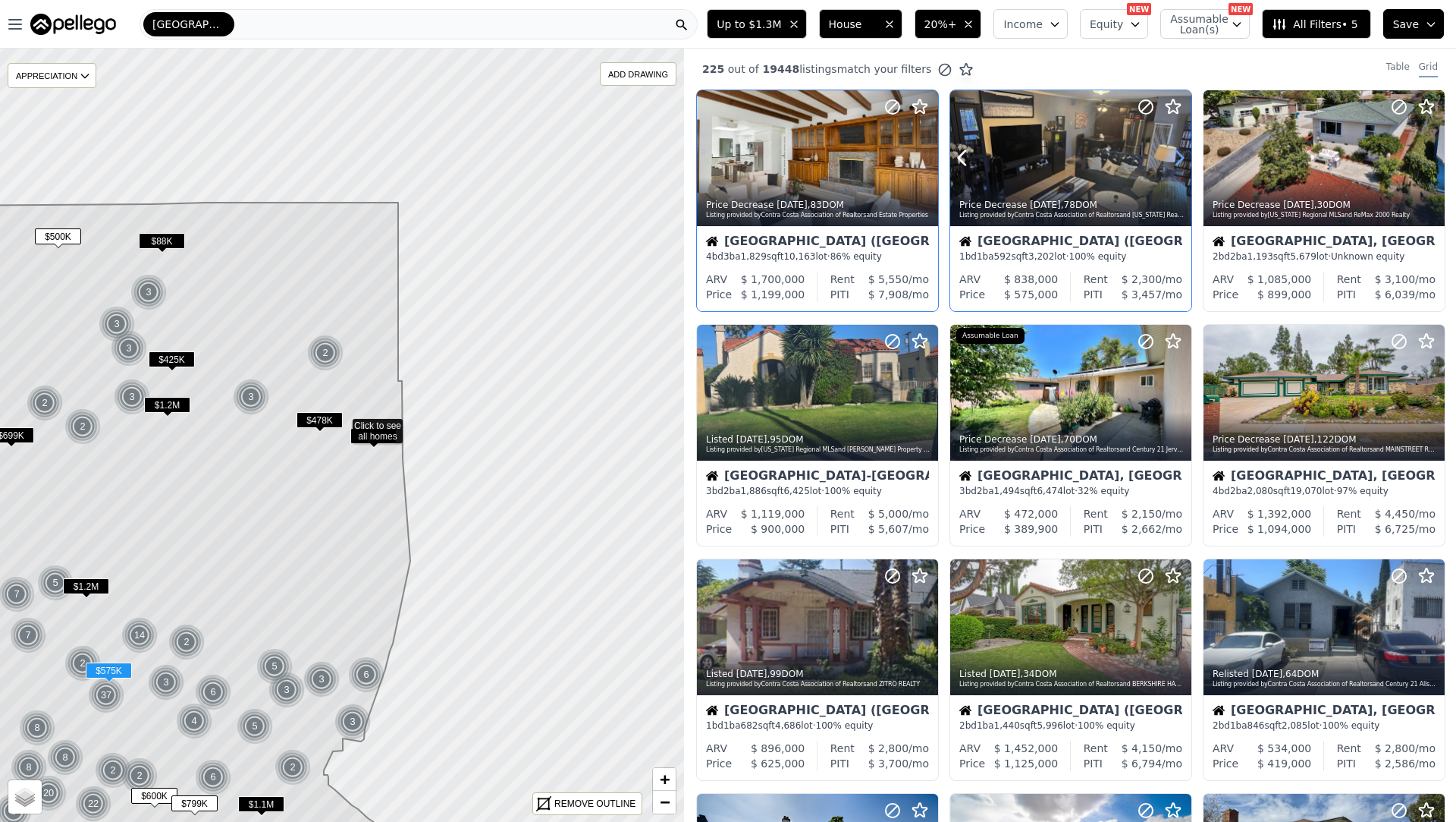
click at [1180, 150] on icon at bounding box center [1180, 158] width 25 height 25
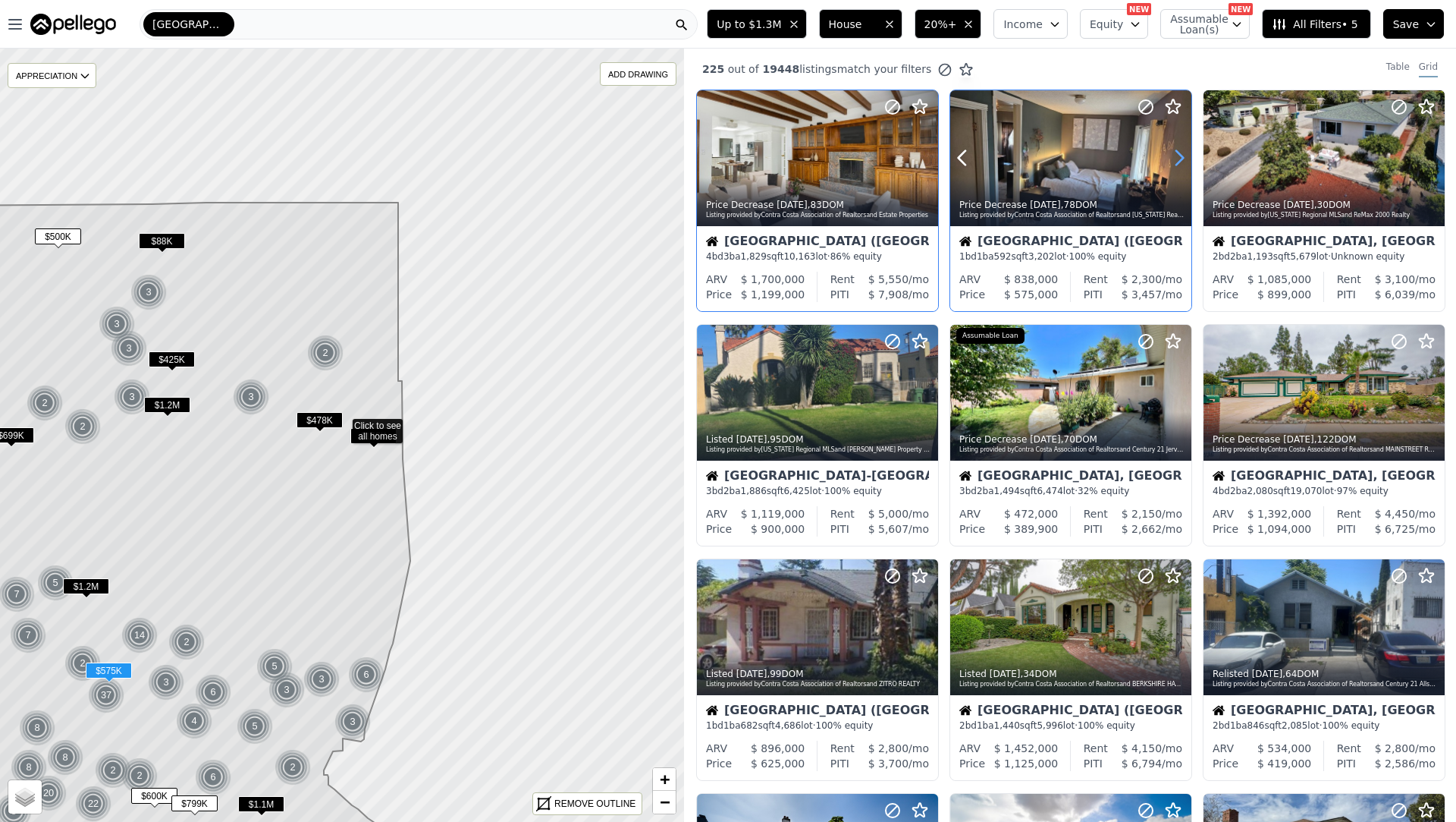
click at [1180, 150] on icon at bounding box center [1180, 158] width 25 height 25
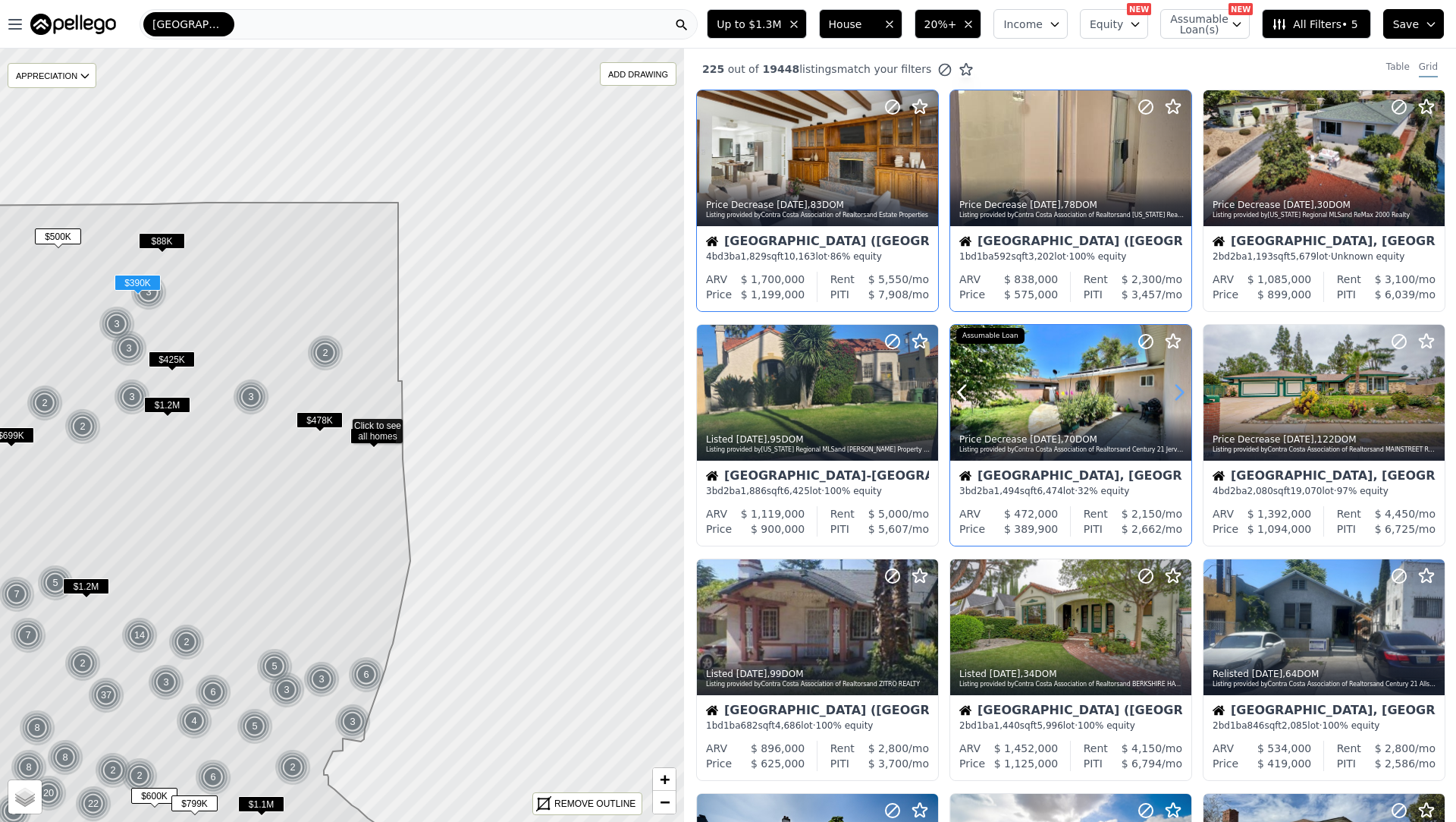
click at [1170, 380] on icon at bounding box center [1180, 393] width 25 height 25
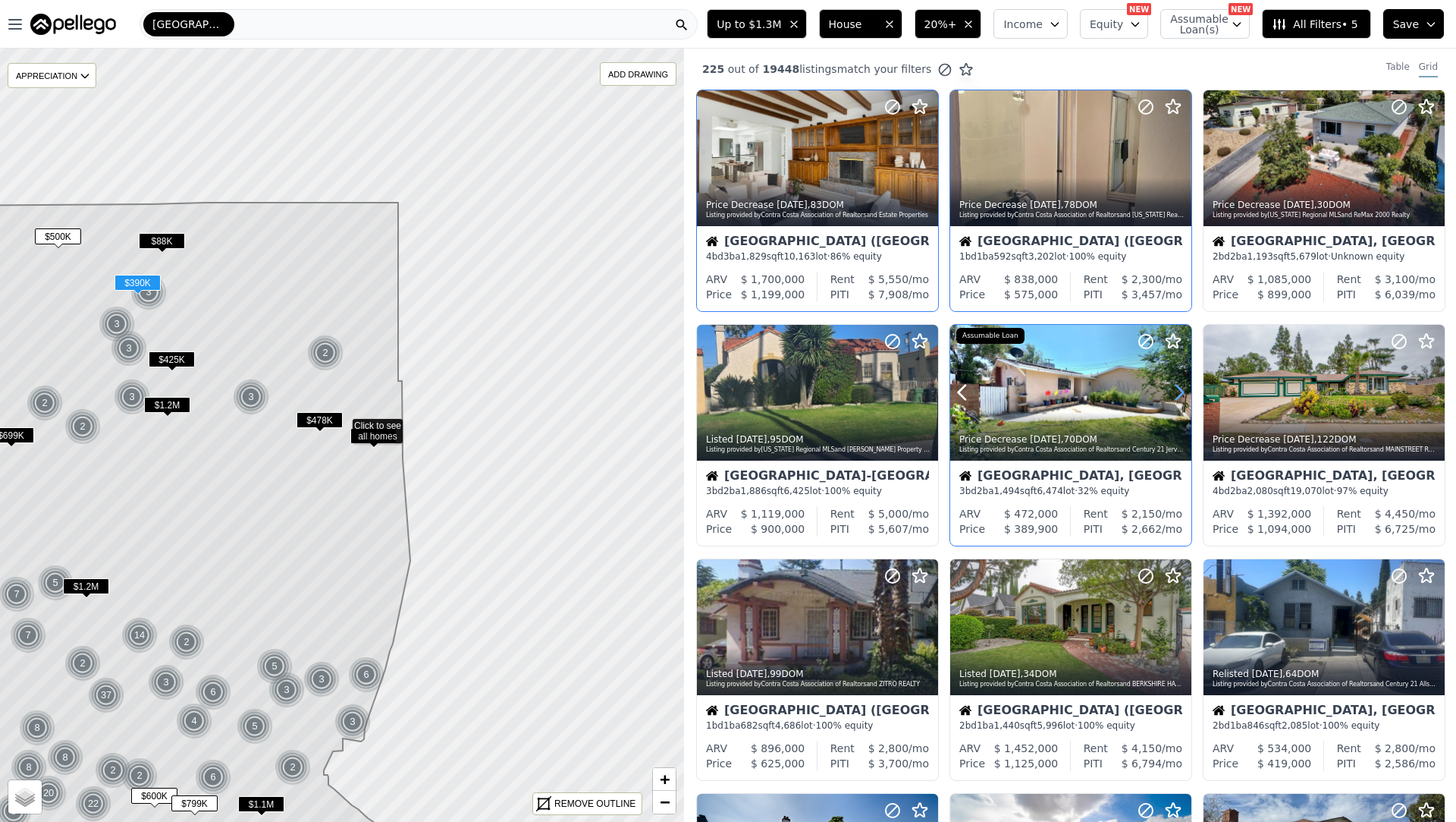
click at [1170, 380] on icon at bounding box center [1180, 393] width 25 height 25
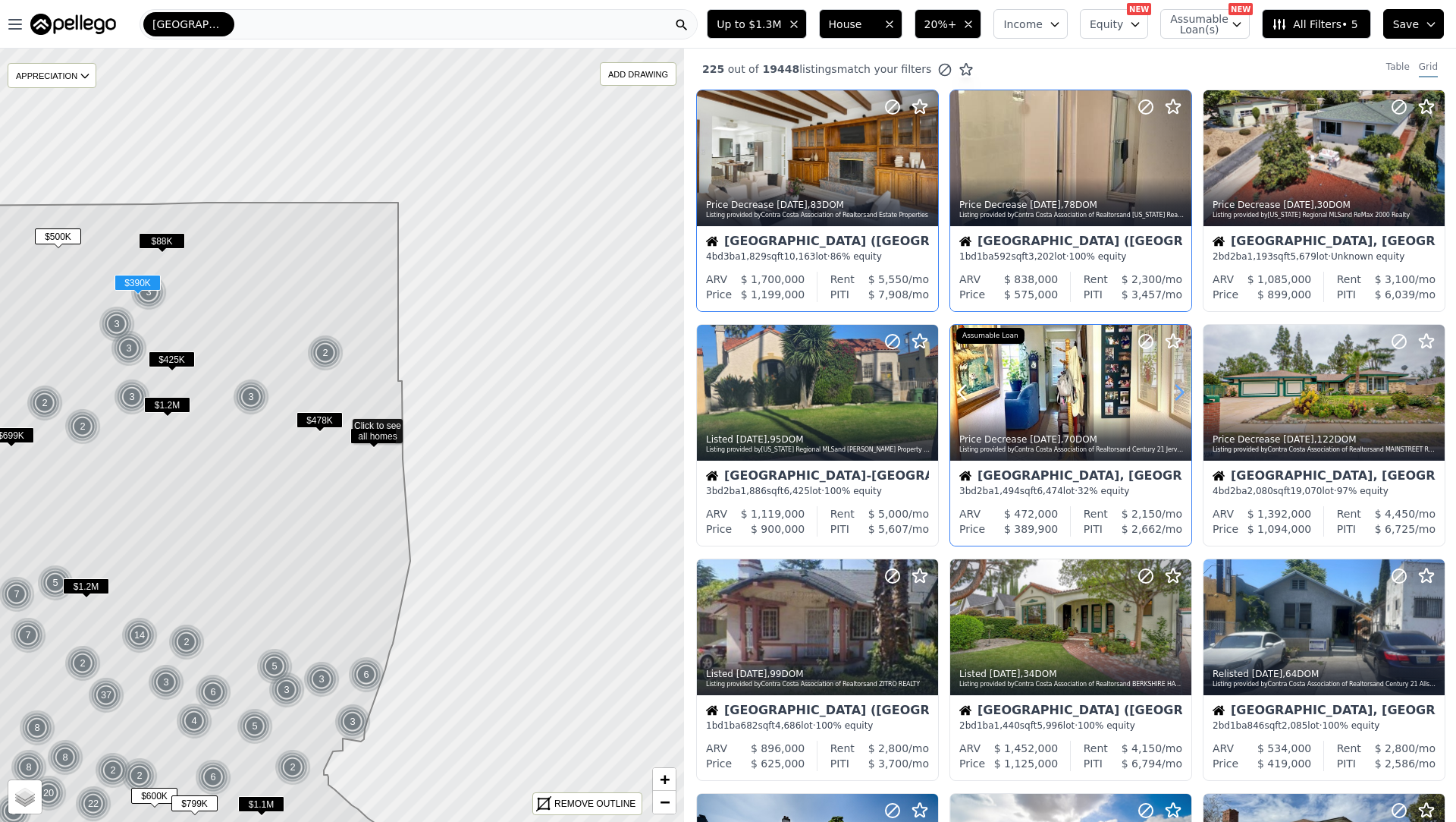
click at [1170, 380] on icon at bounding box center [1180, 393] width 25 height 25
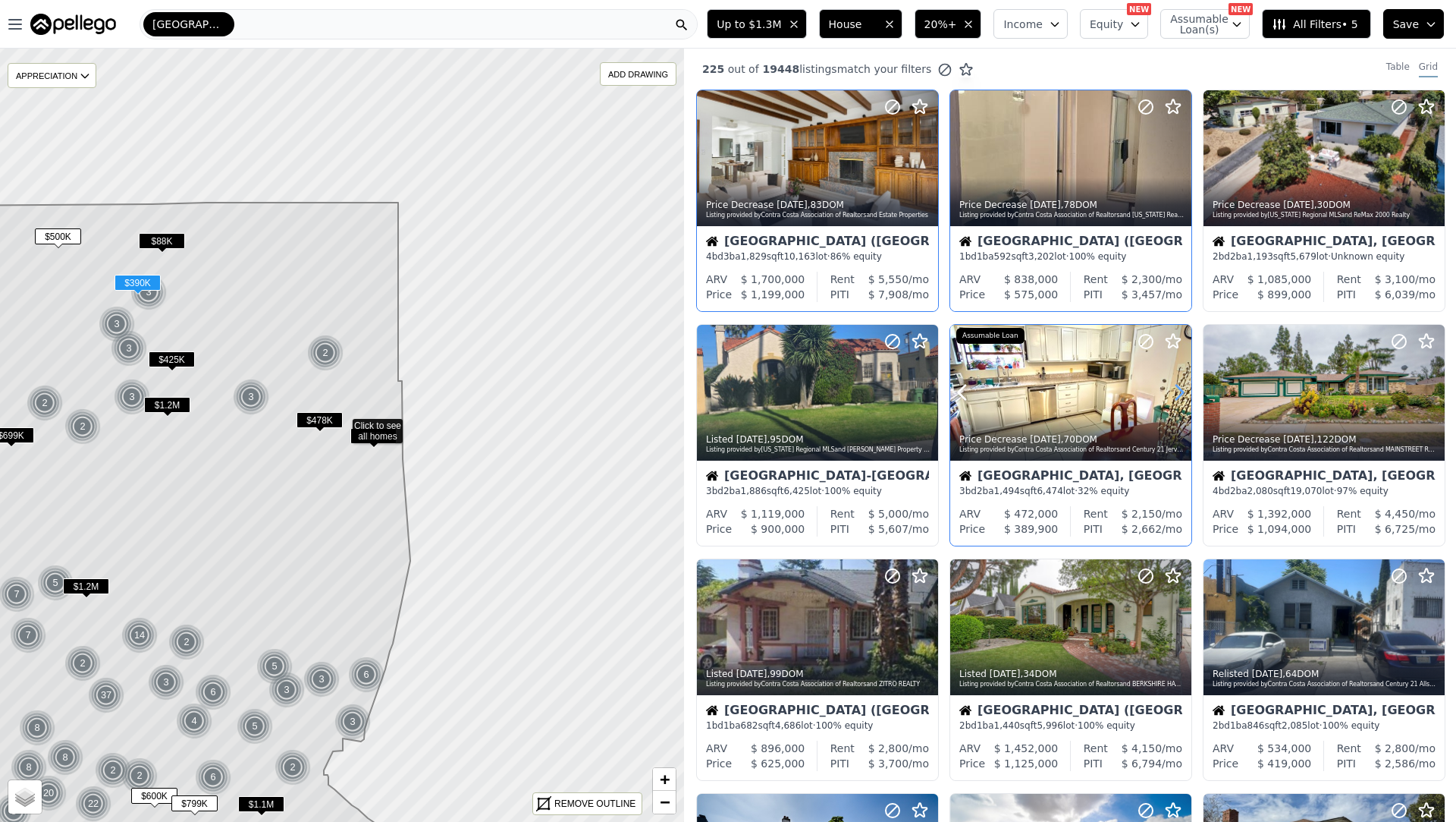
click at [1170, 380] on icon at bounding box center [1180, 393] width 25 height 25
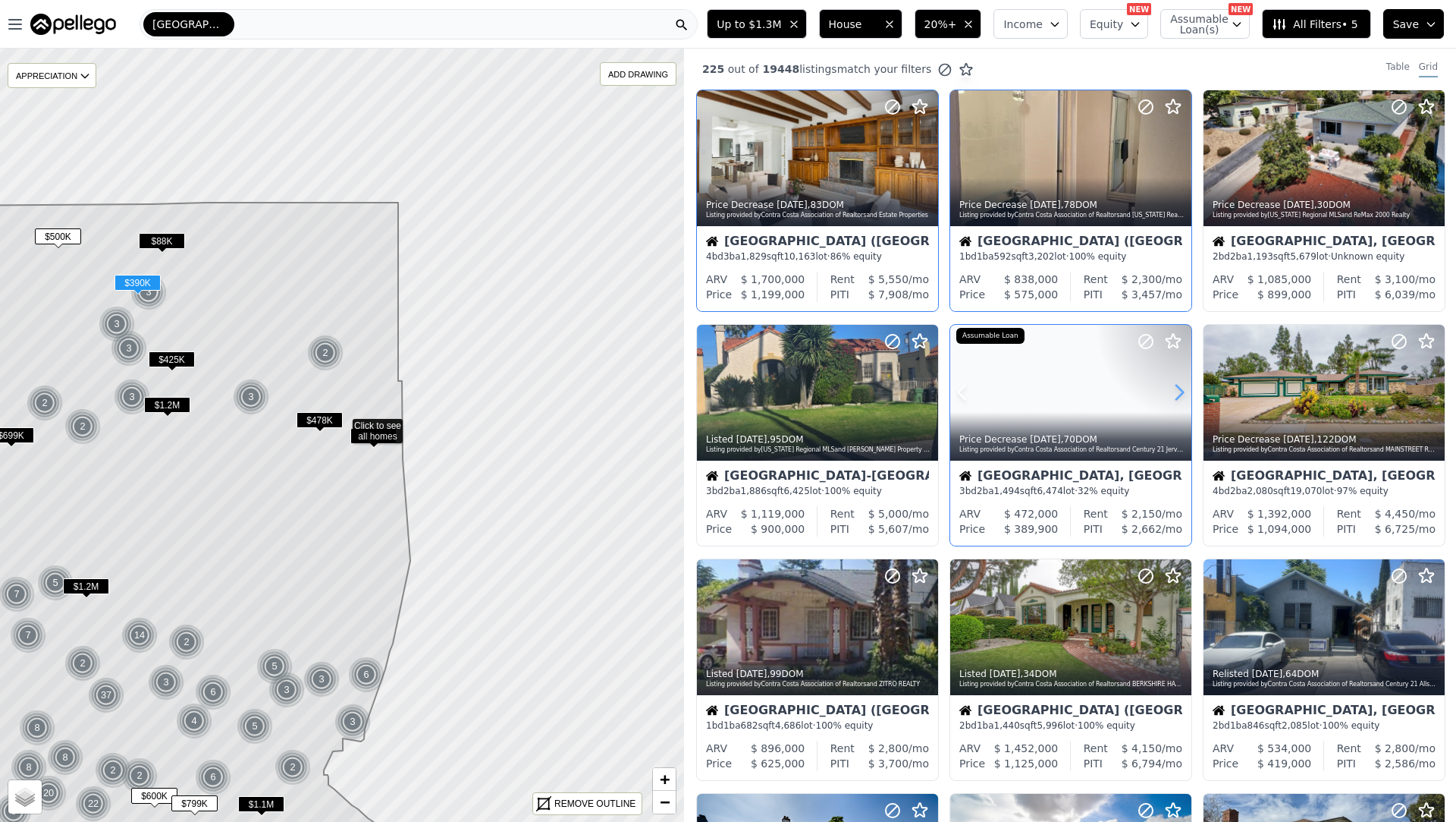
click at [1170, 380] on icon at bounding box center [1180, 393] width 25 height 25
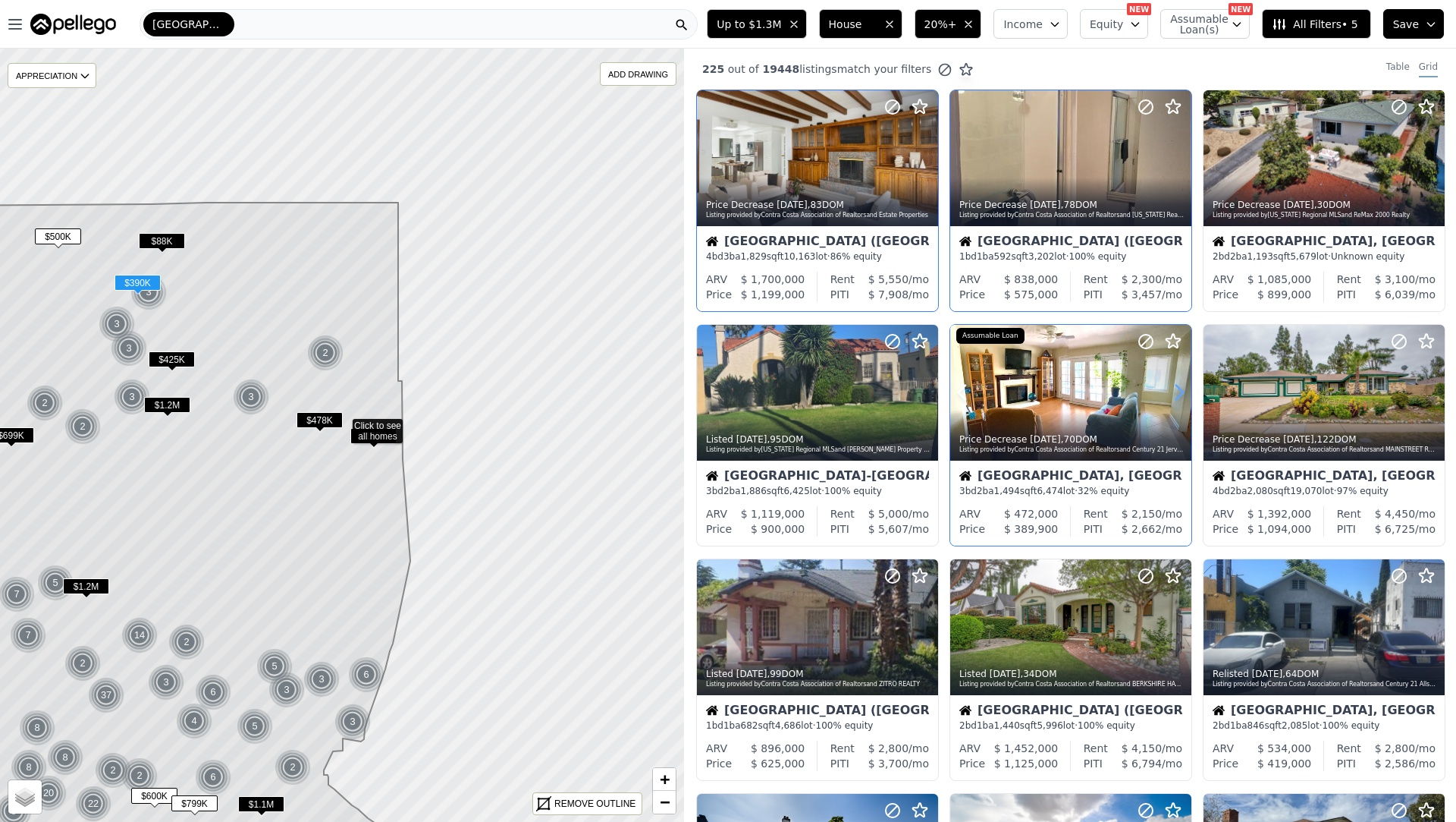
click at [1170, 380] on icon at bounding box center [1180, 393] width 25 height 25
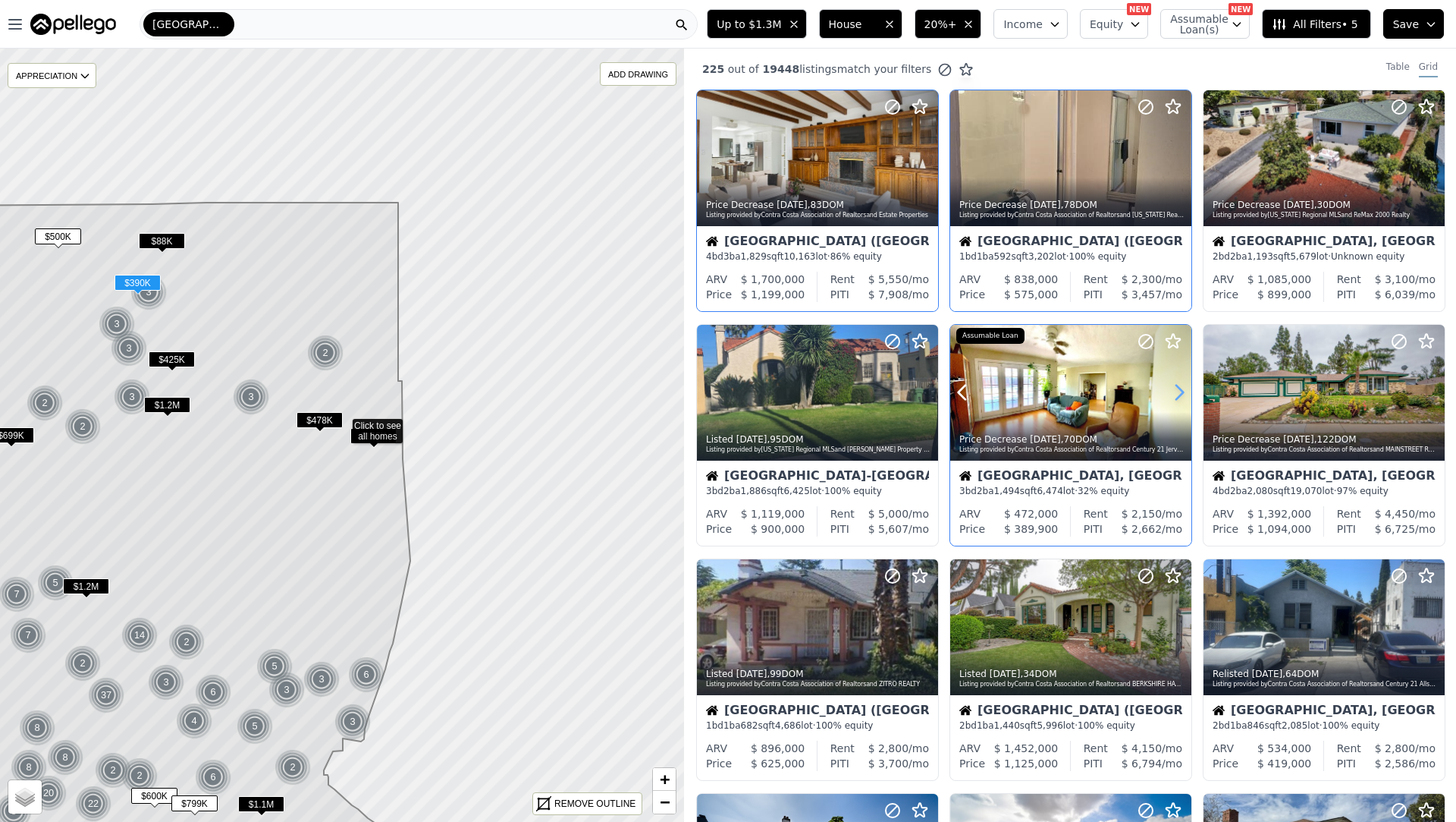
click at [1170, 380] on icon at bounding box center [1180, 393] width 25 height 25
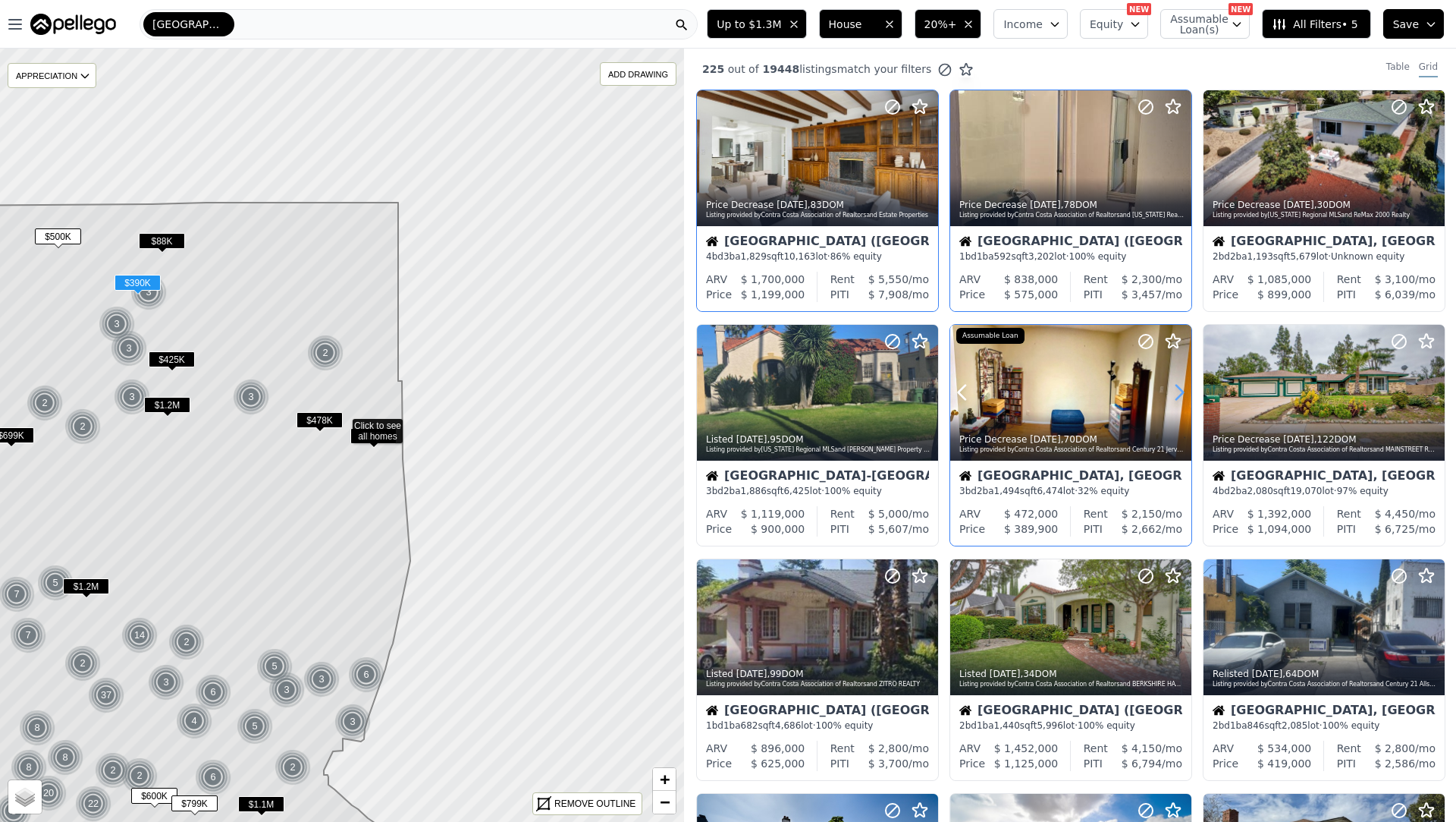
click at [1170, 380] on icon at bounding box center [1180, 393] width 25 height 25
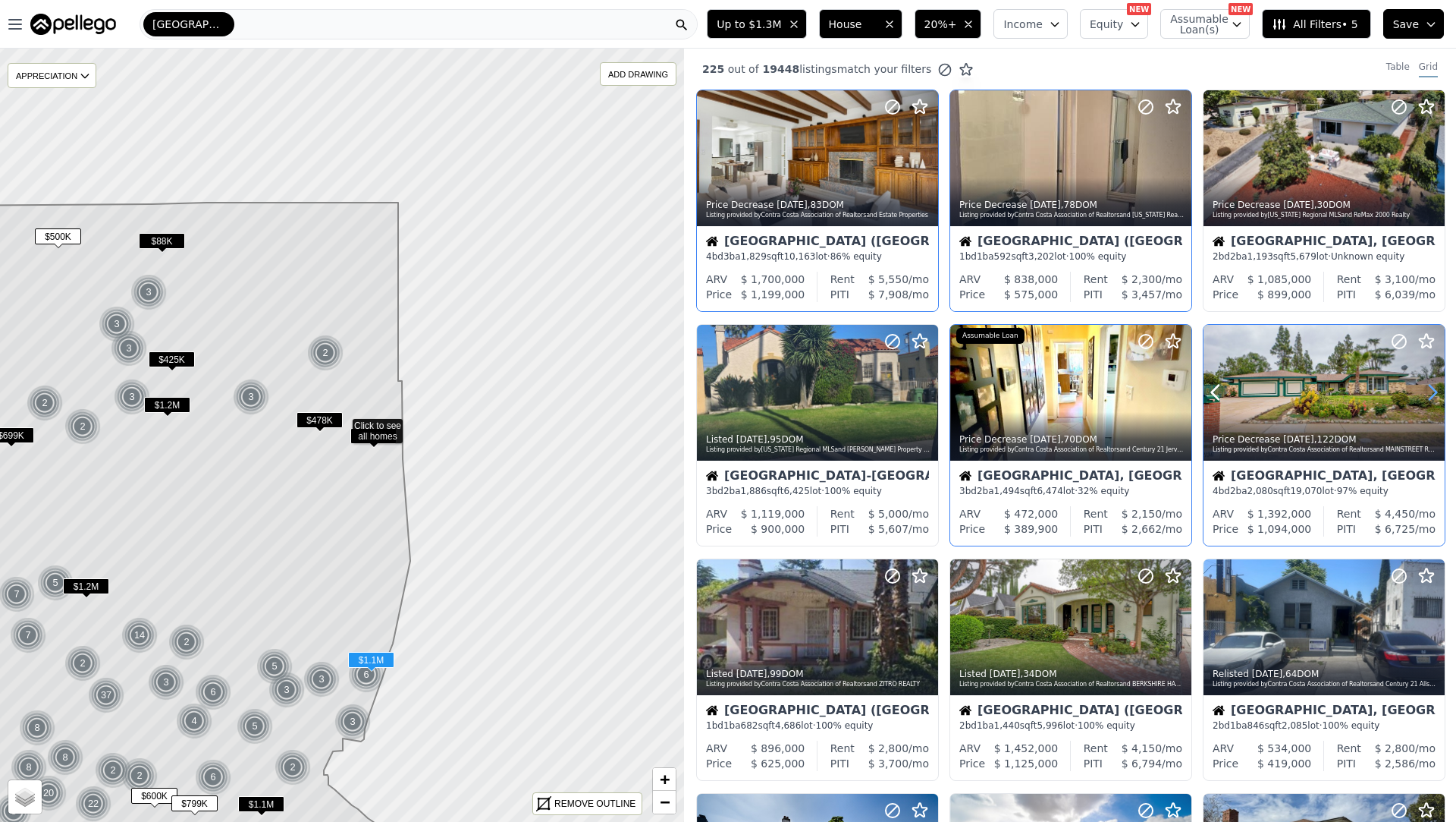
click at [1428, 397] on icon at bounding box center [1433, 393] width 25 height 25
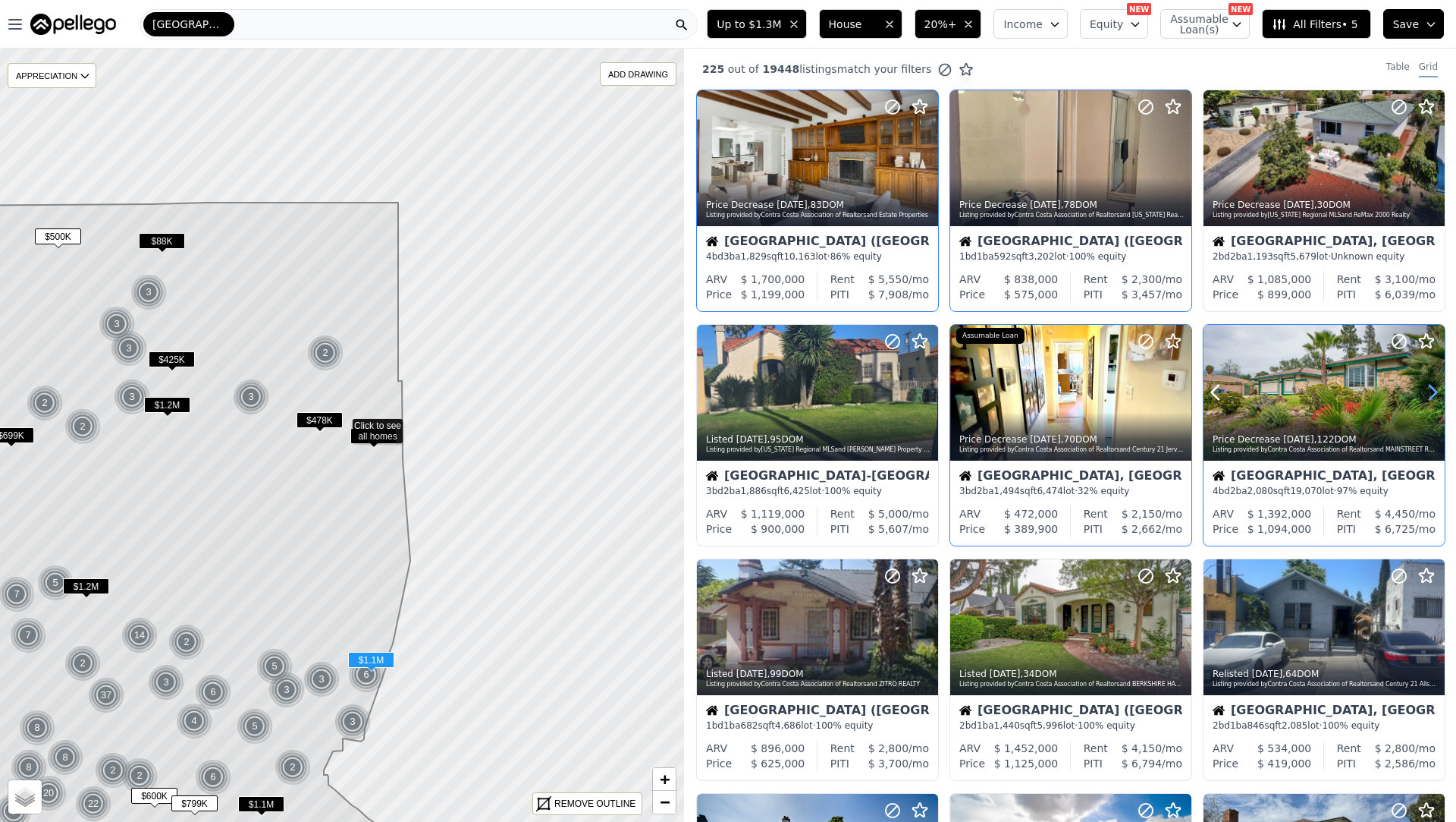
click at [1428, 397] on icon at bounding box center [1433, 393] width 25 height 25
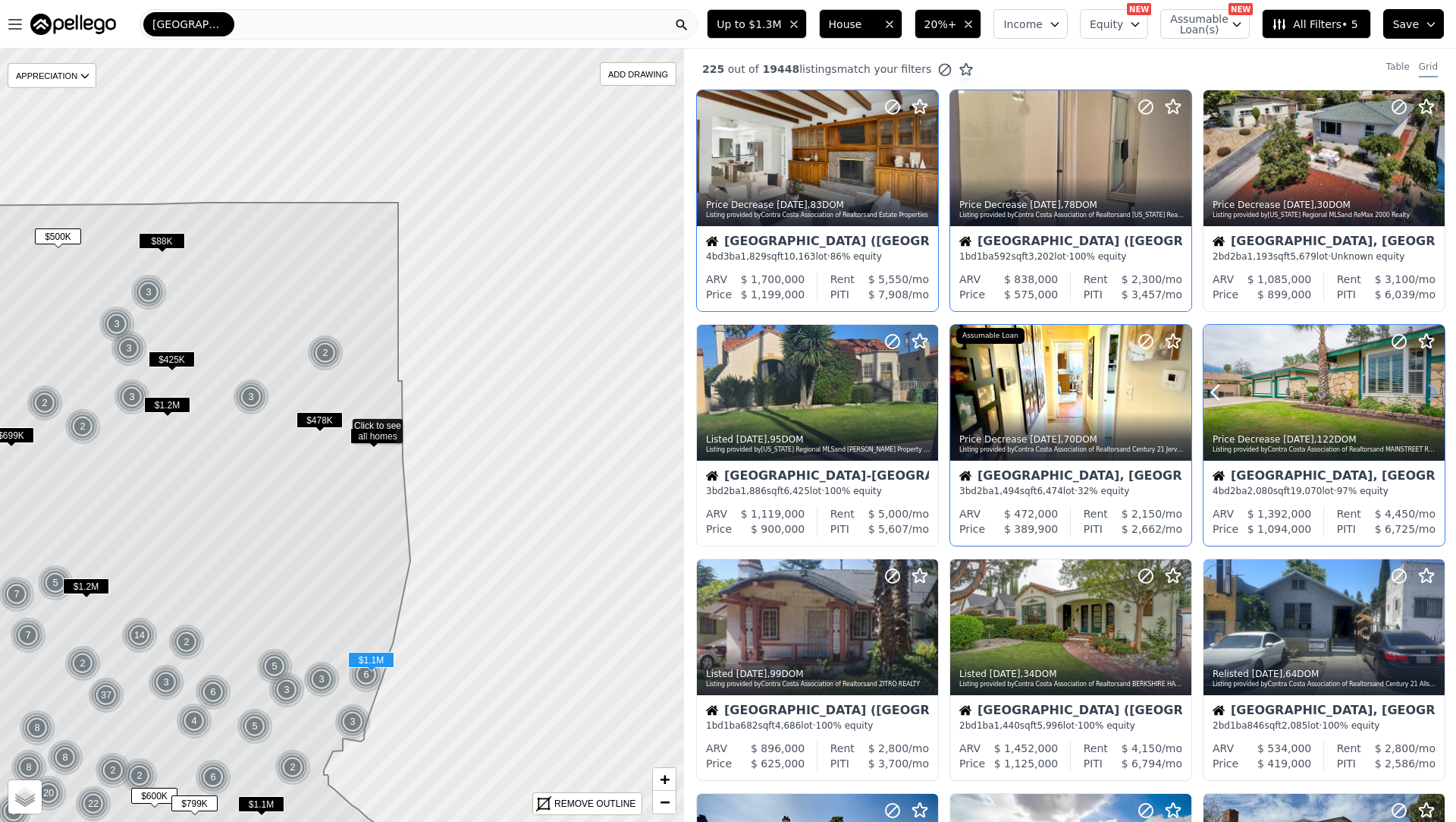
click at [1428, 397] on icon at bounding box center [1433, 393] width 25 height 25
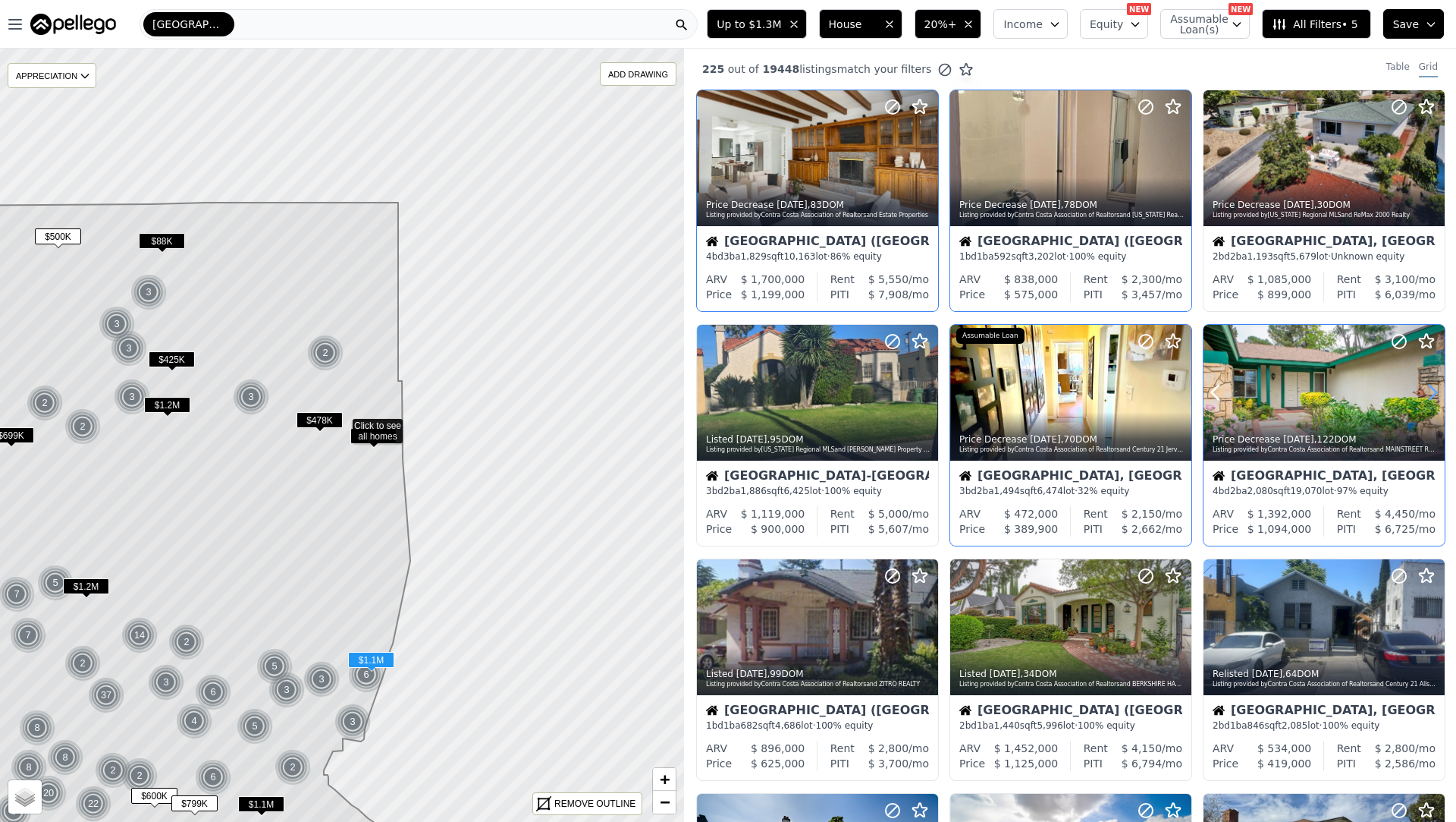
click at [1428, 397] on icon at bounding box center [1433, 393] width 25 height 25
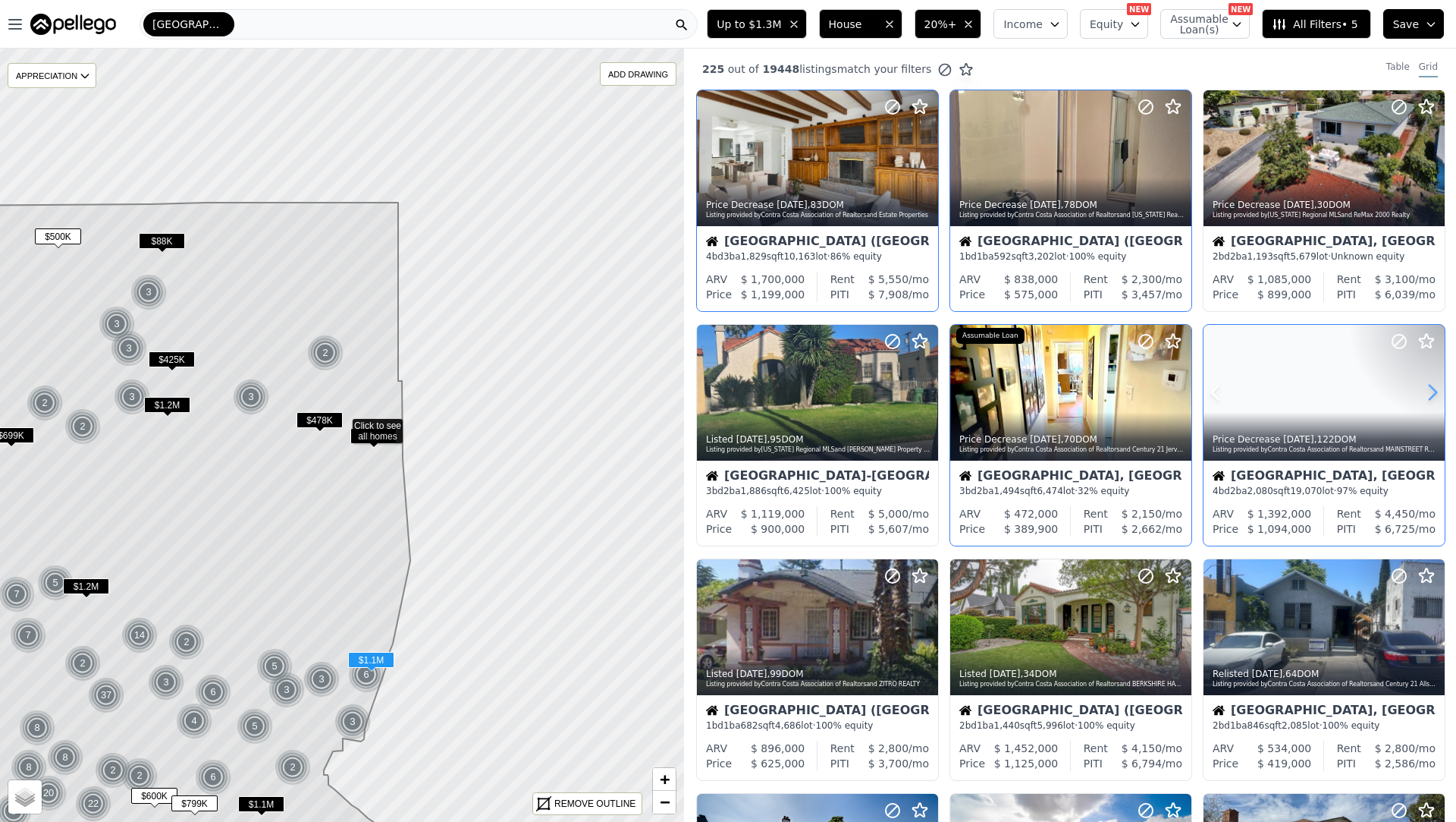
click at [1428, 397] on icon at bounding box center [1433, 393] width 25 height 25
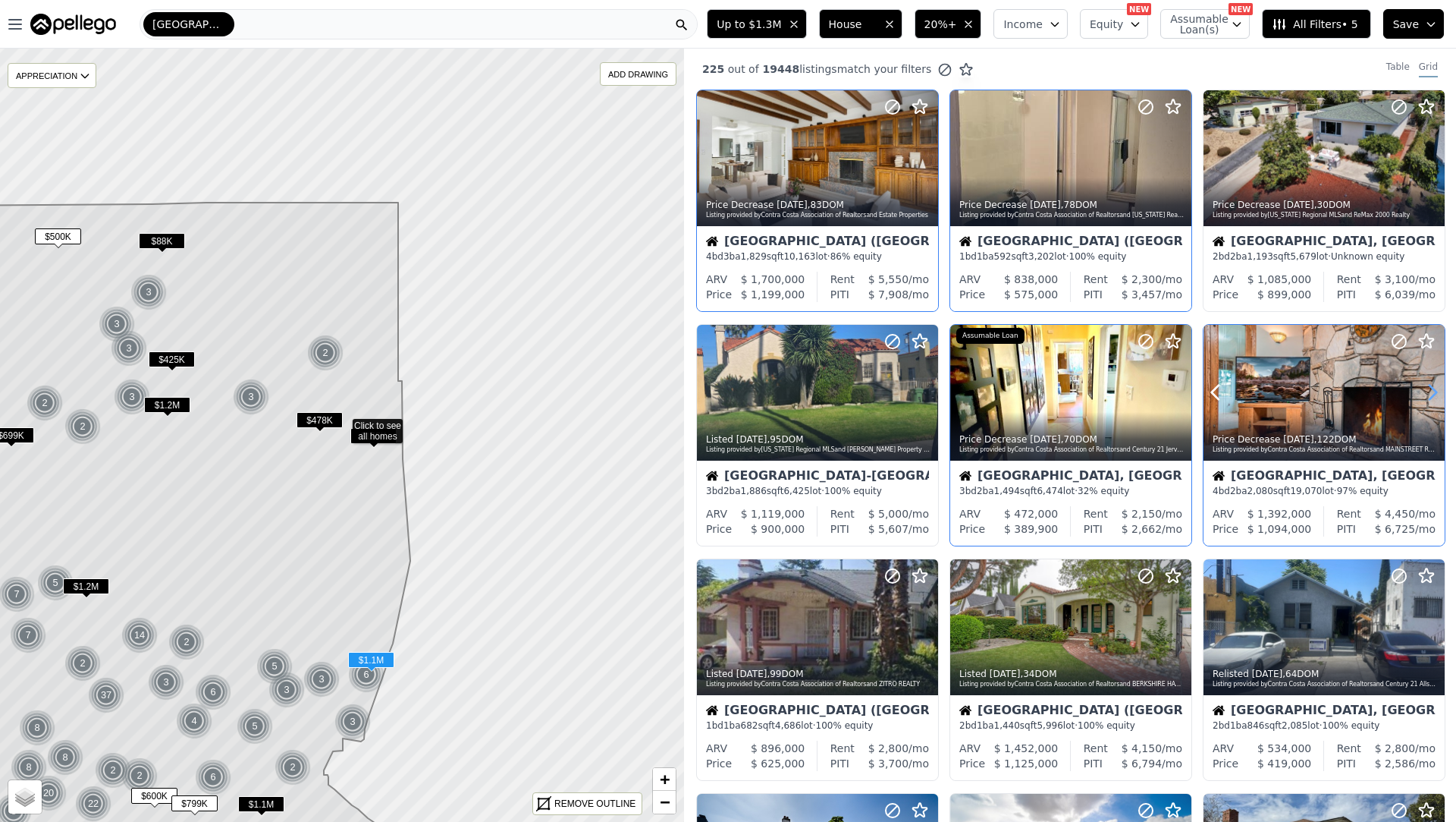
click at [1429, 397] on icon at bounding box center [1433, 393] width 25 height 25
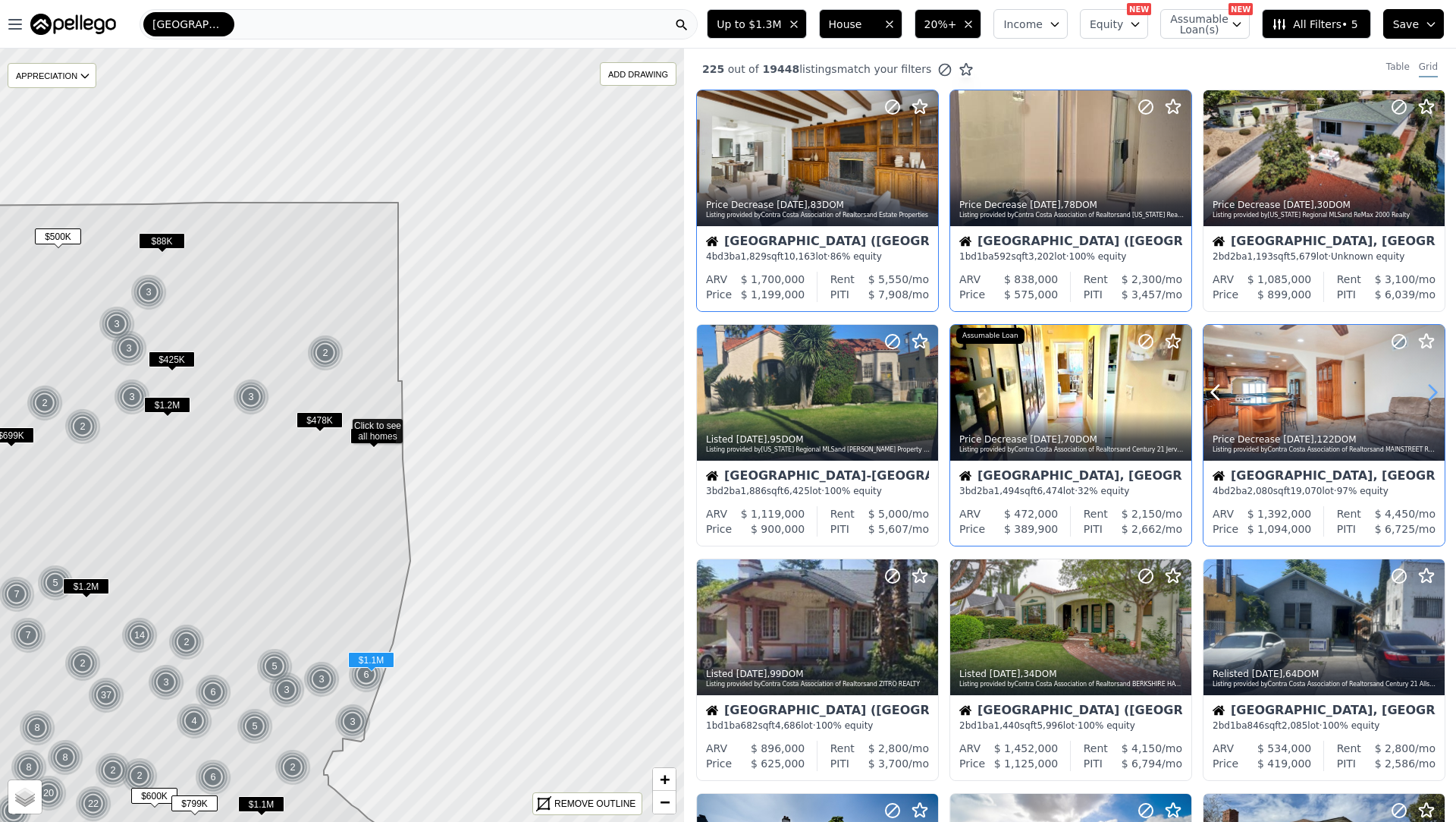
click at [1429, 397] on icon at bounding box center [1433, 393] width 25 height 25
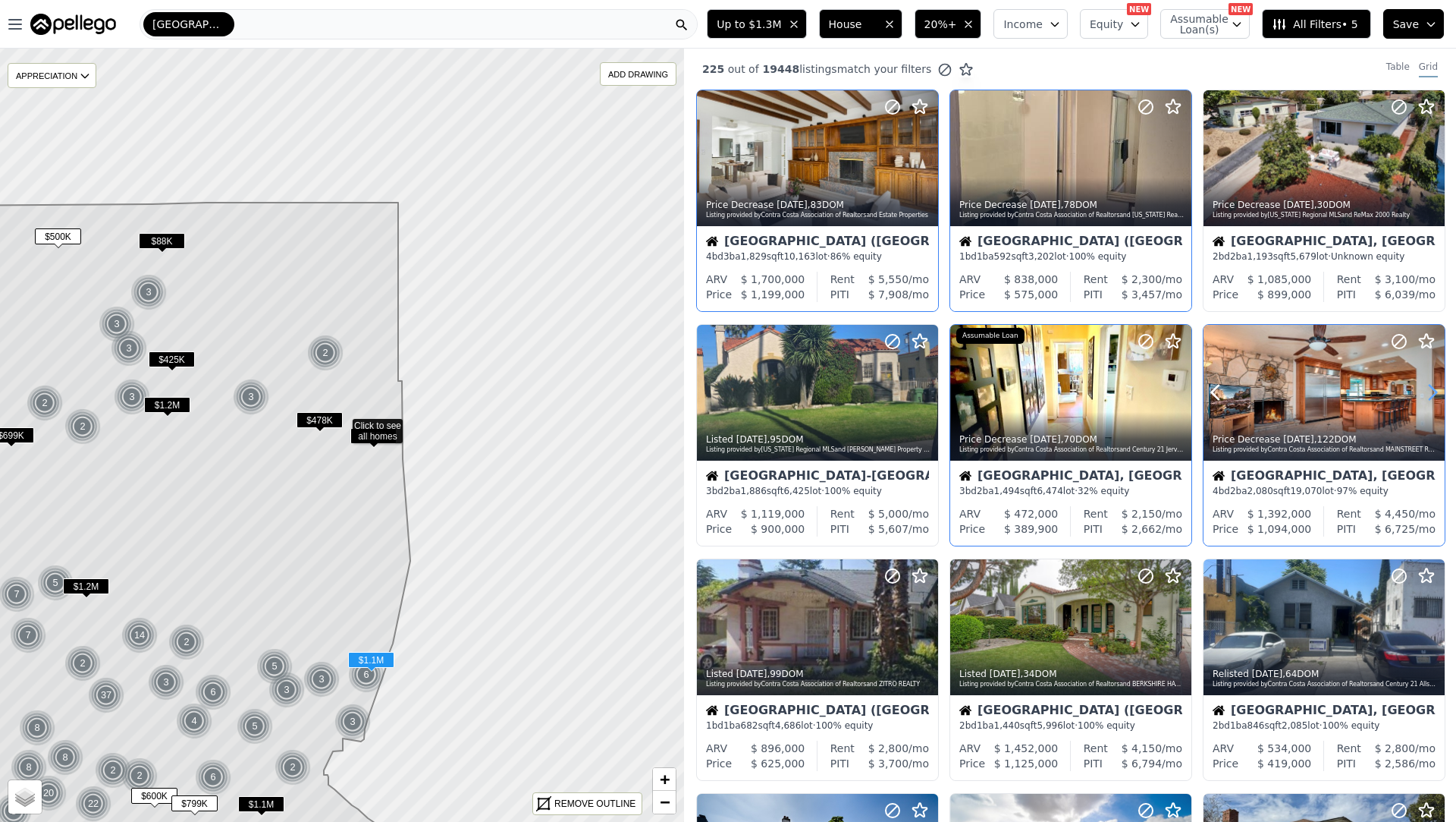
click at [1429, 397] on icon at bounding box center [1433, 393] width 25 height 25
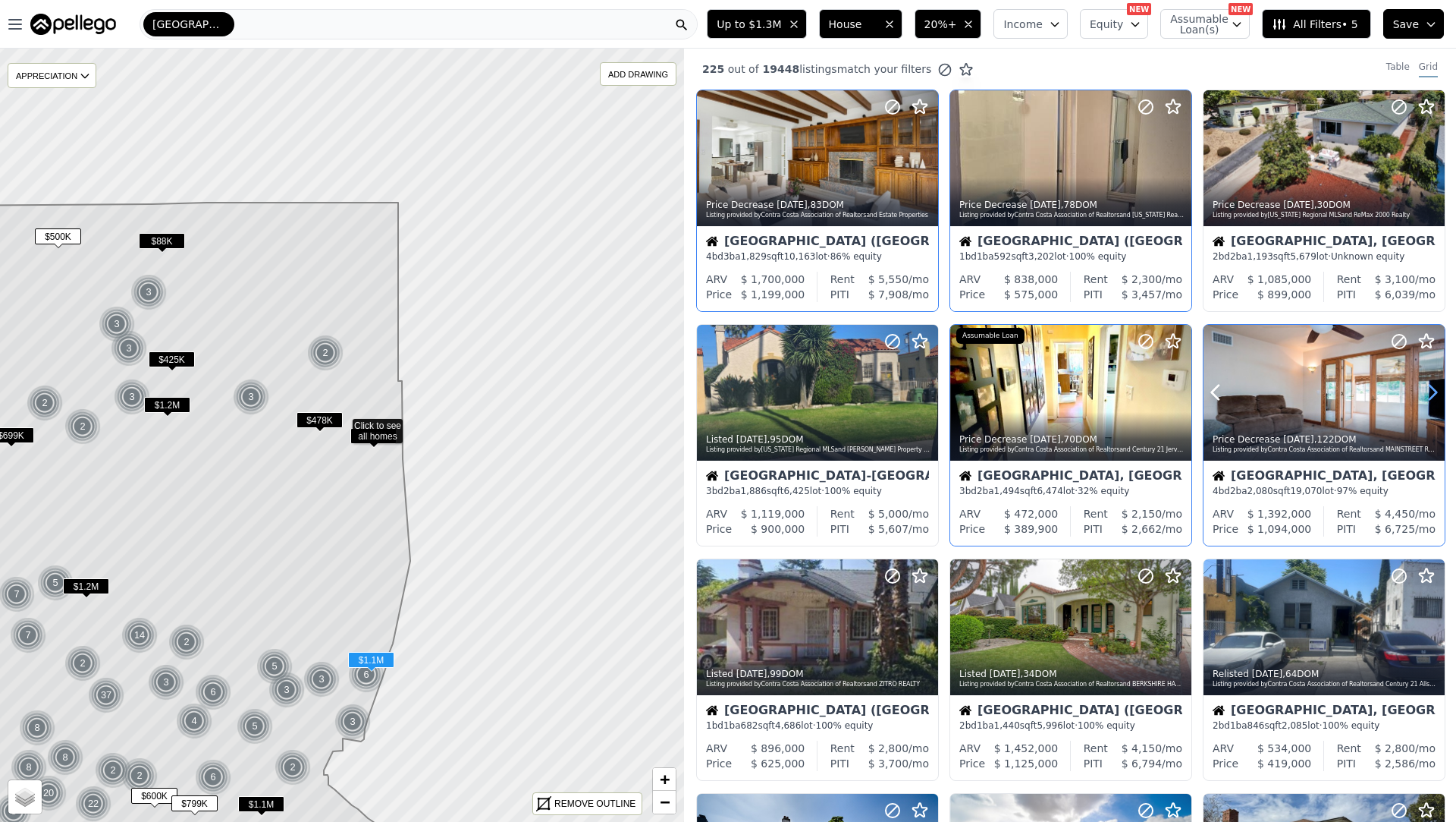
click at [1429, 397] on icon at bounding box center [1433, 393] width 25 height 25
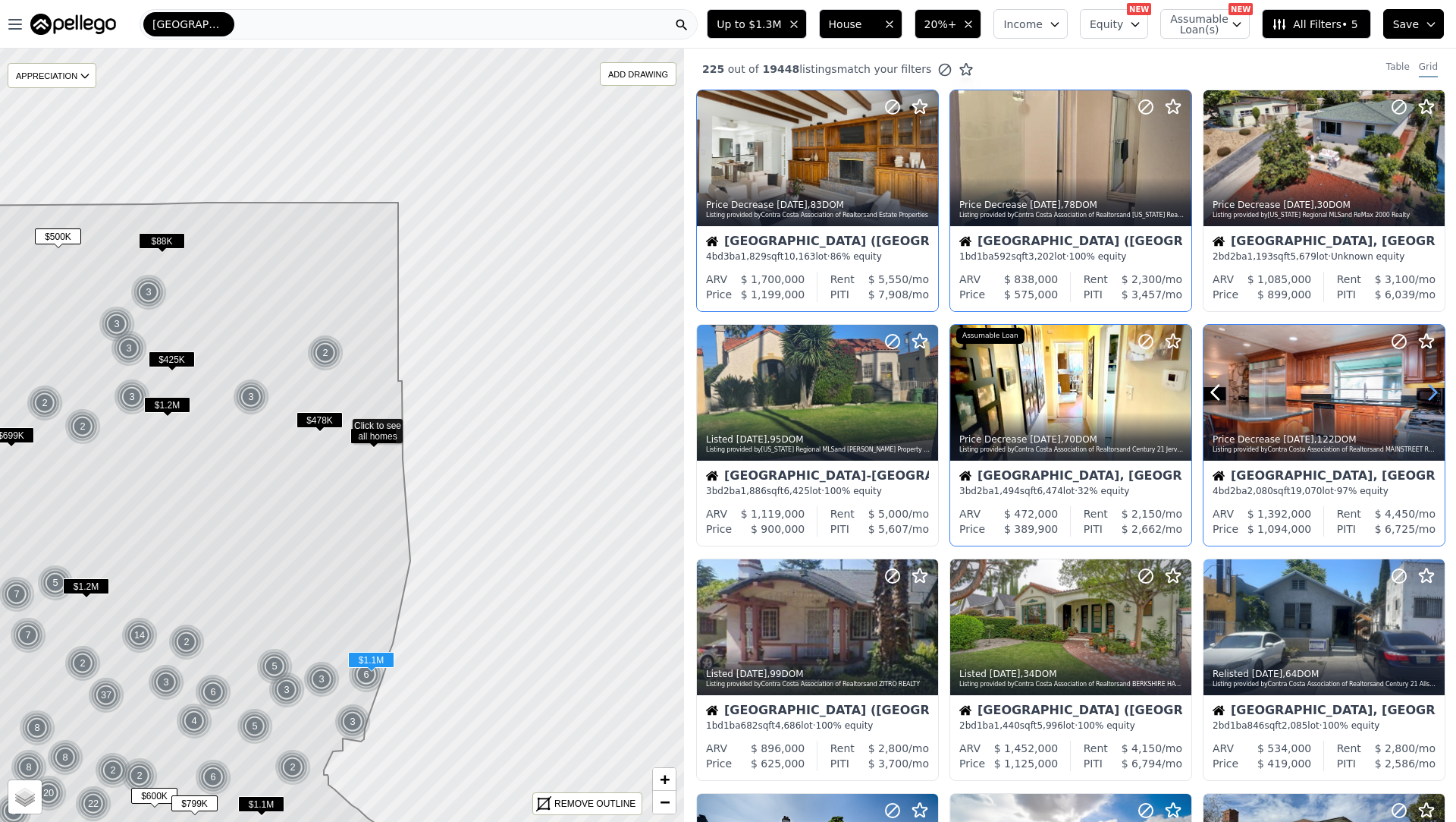
click at [1429, 397] on icon at bounding box center [1433, 393] width 25 height 25
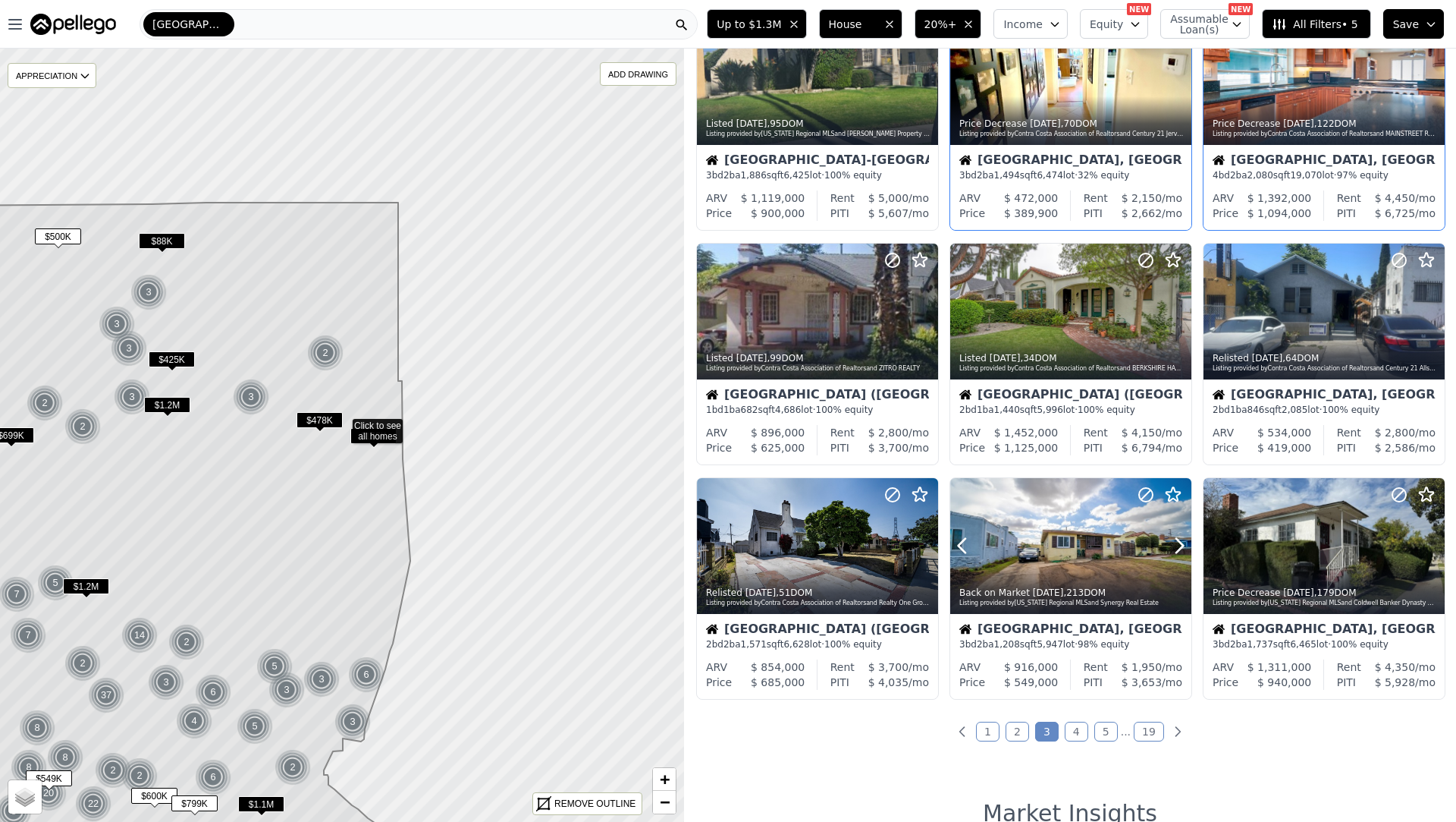
scroll to position [344, 0]
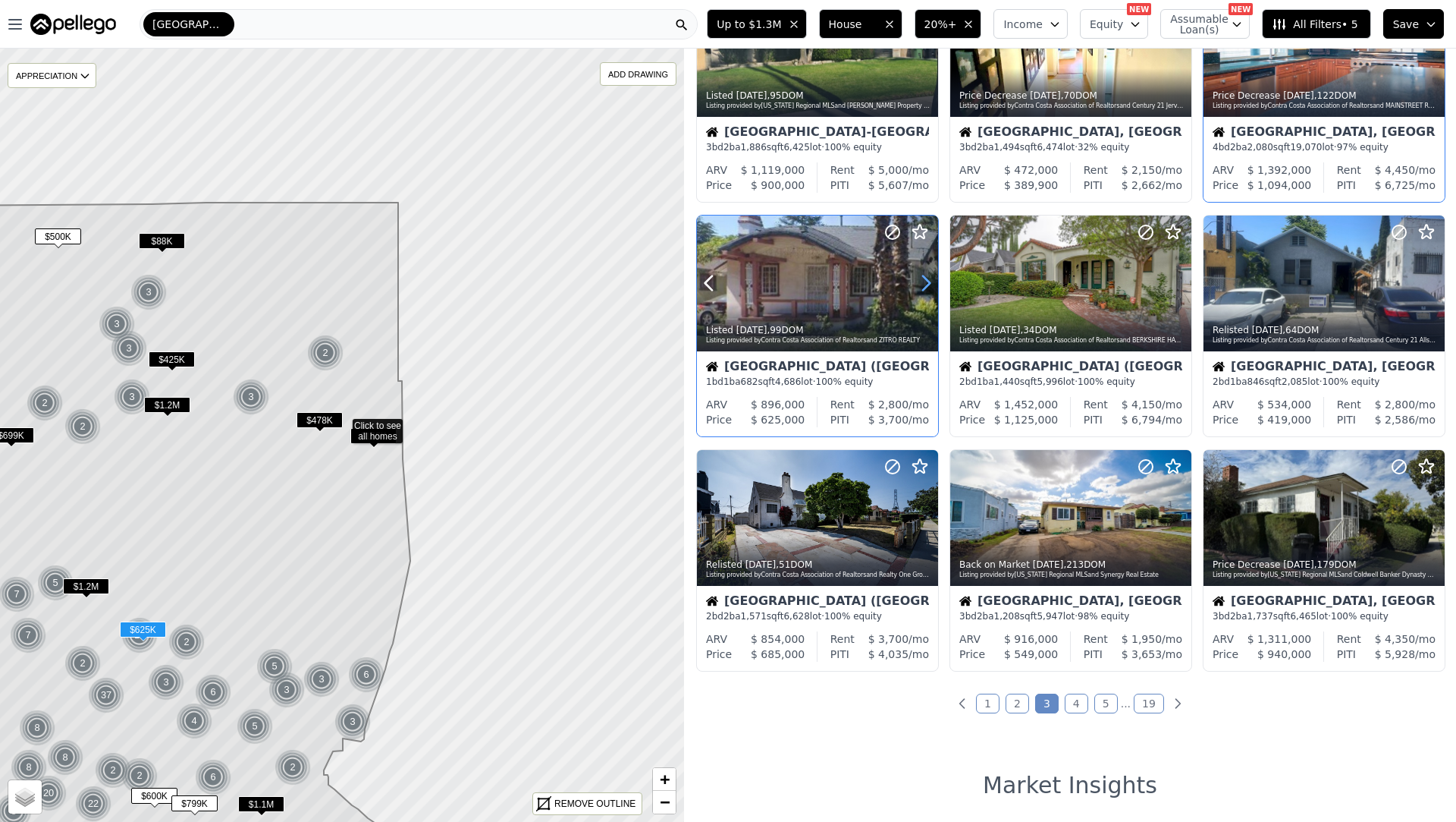
click at [925, 276] on icon at bounding box center [926, 283] width 25 height 25
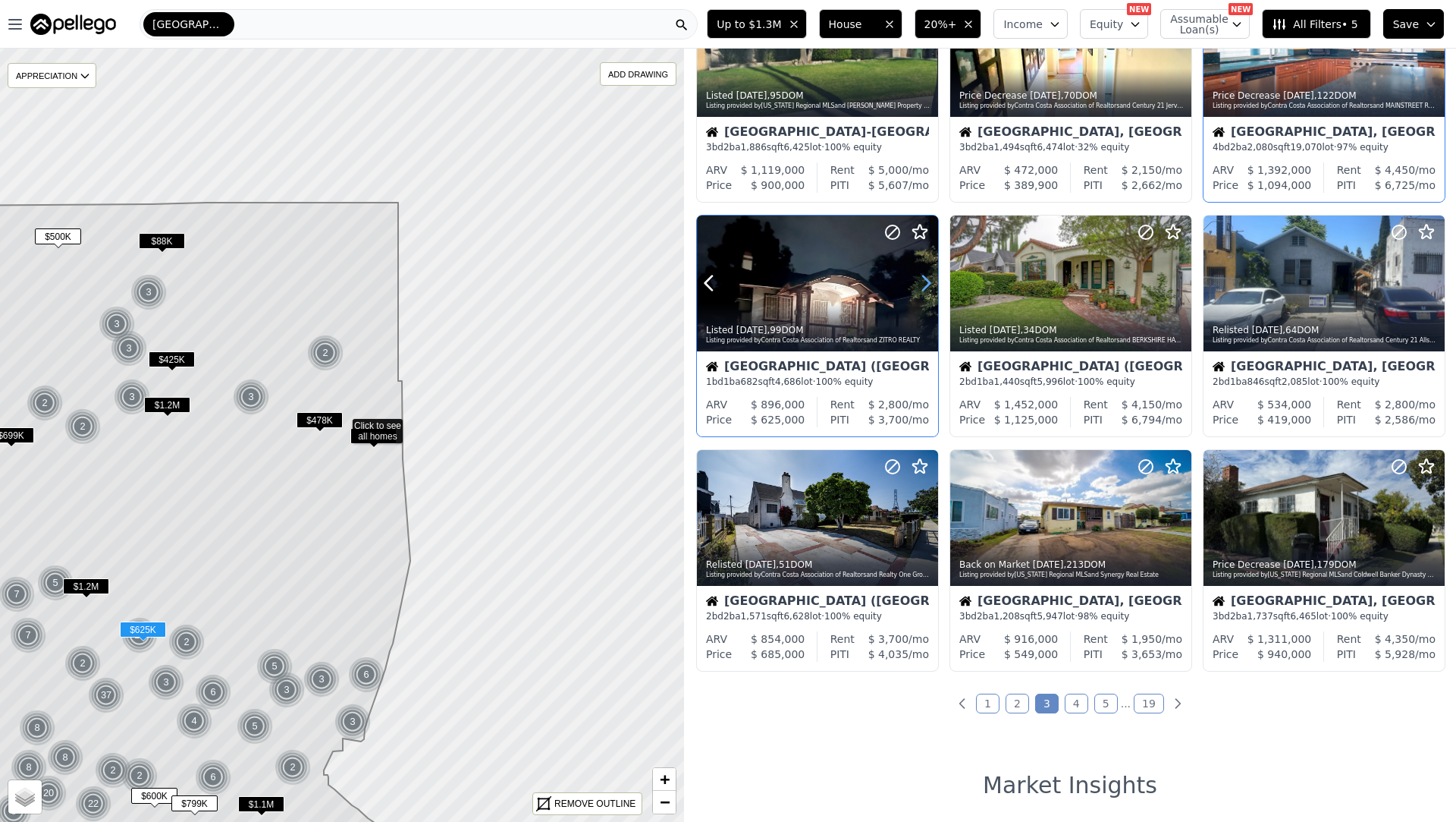
click at [925, 276] on icon at bounding box center [926, 283] width 25 height 25
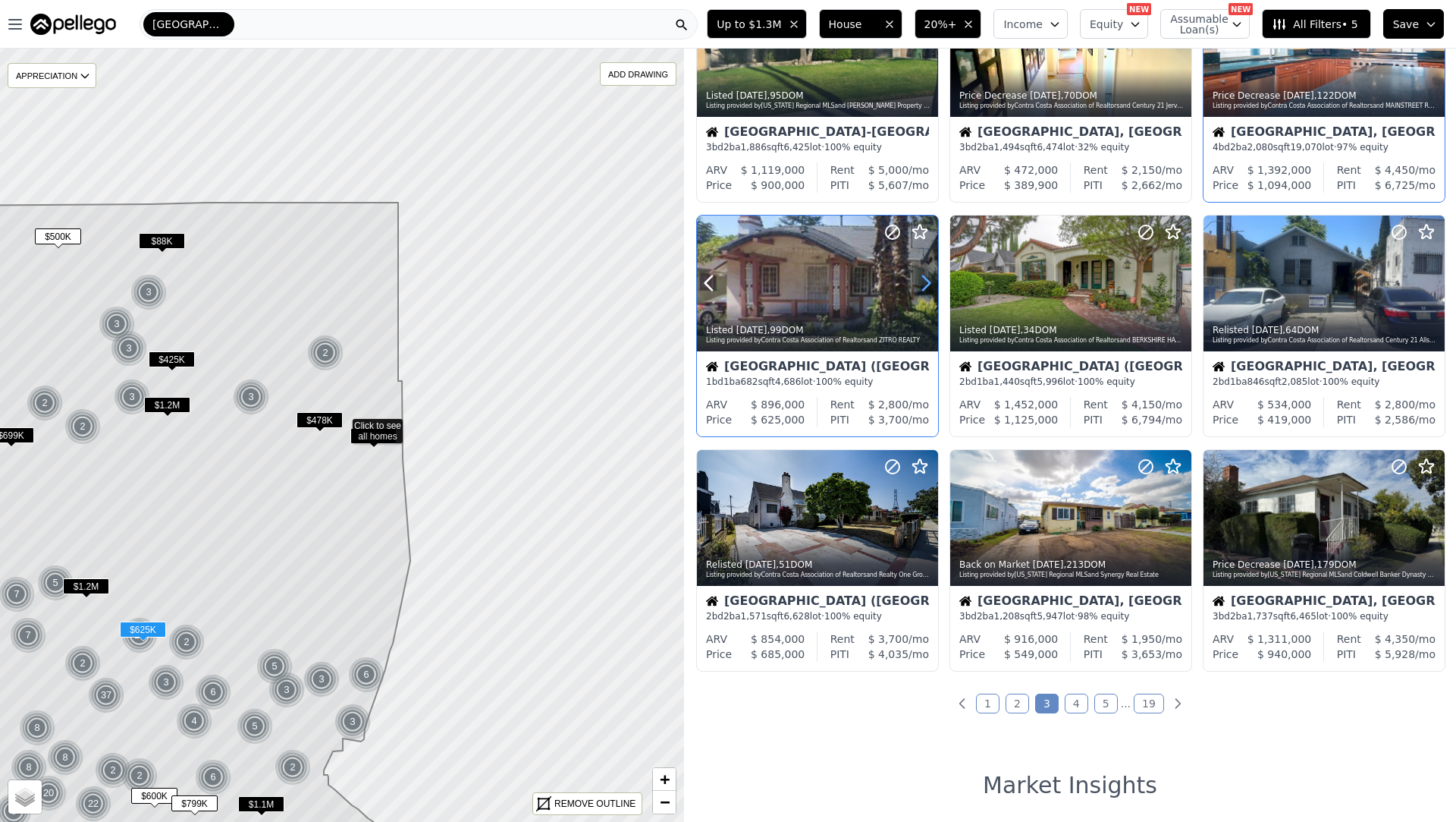
click at [925, 276] on icon at bounding box center [926, 283] width 25 height 25
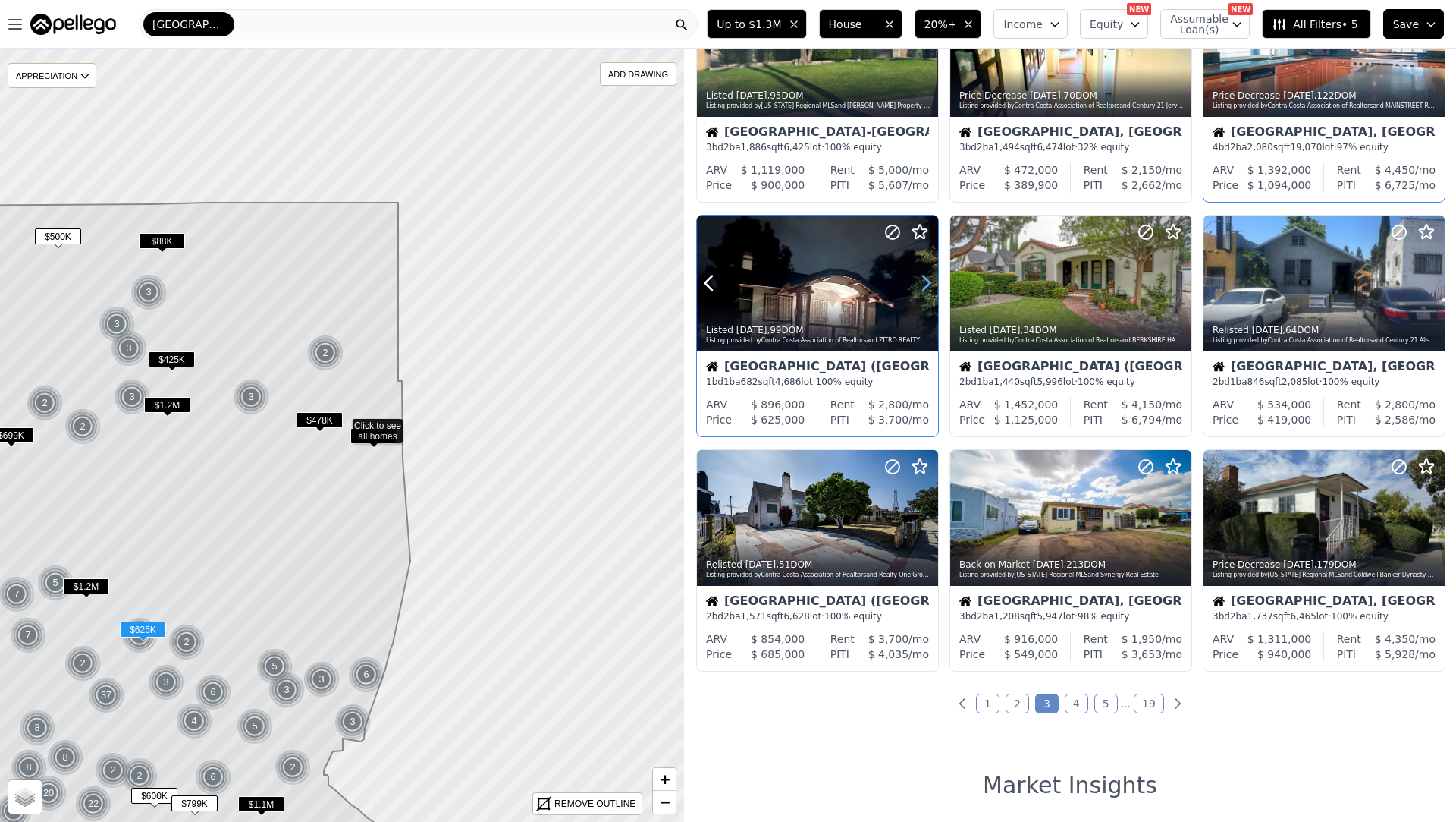
click at [925, 276] on icon at bounding box center [926, 283] width 25 height 25
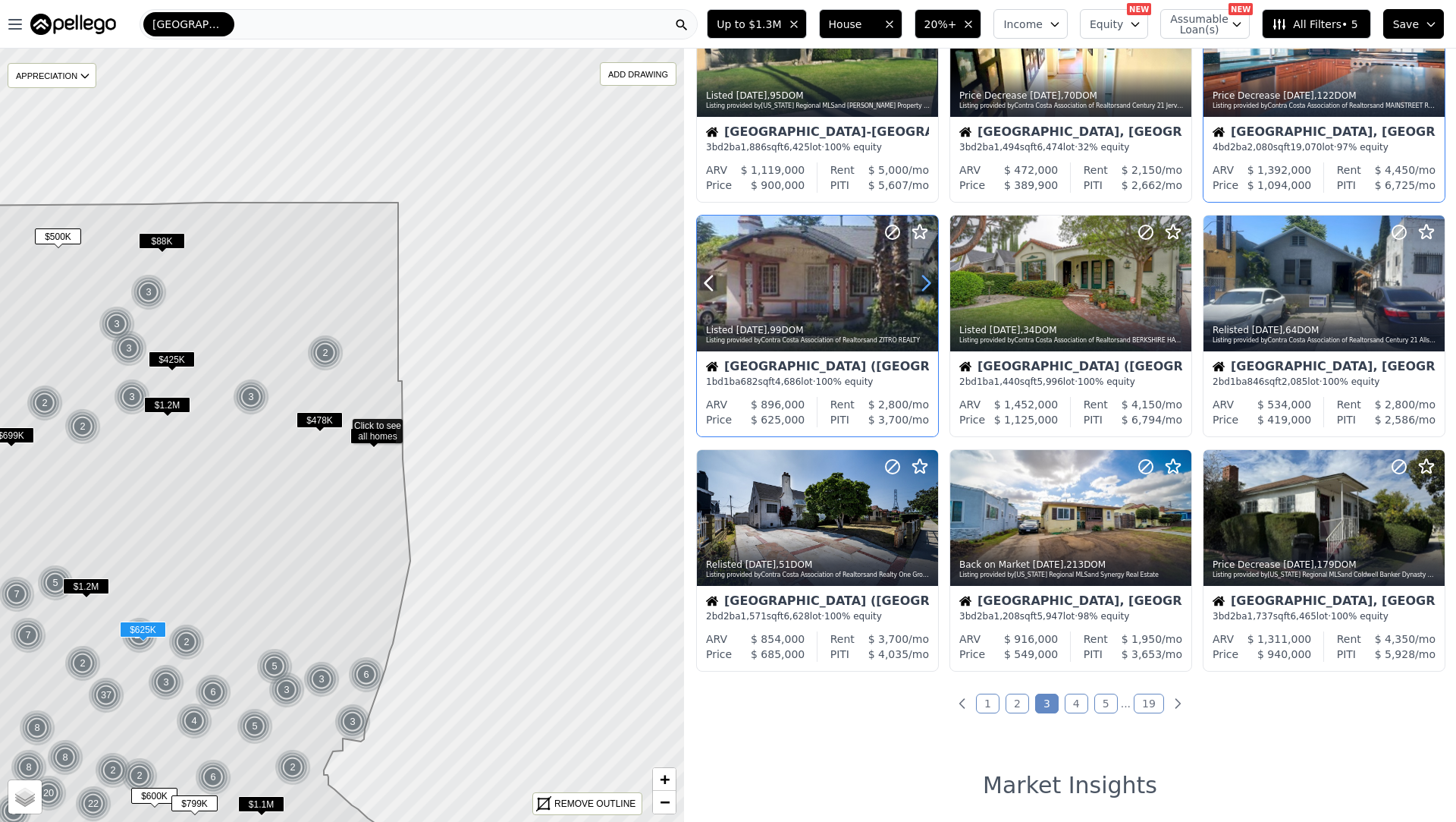
click at [925, 276] on icon at bounding box center [926, 283] width 25 height 25
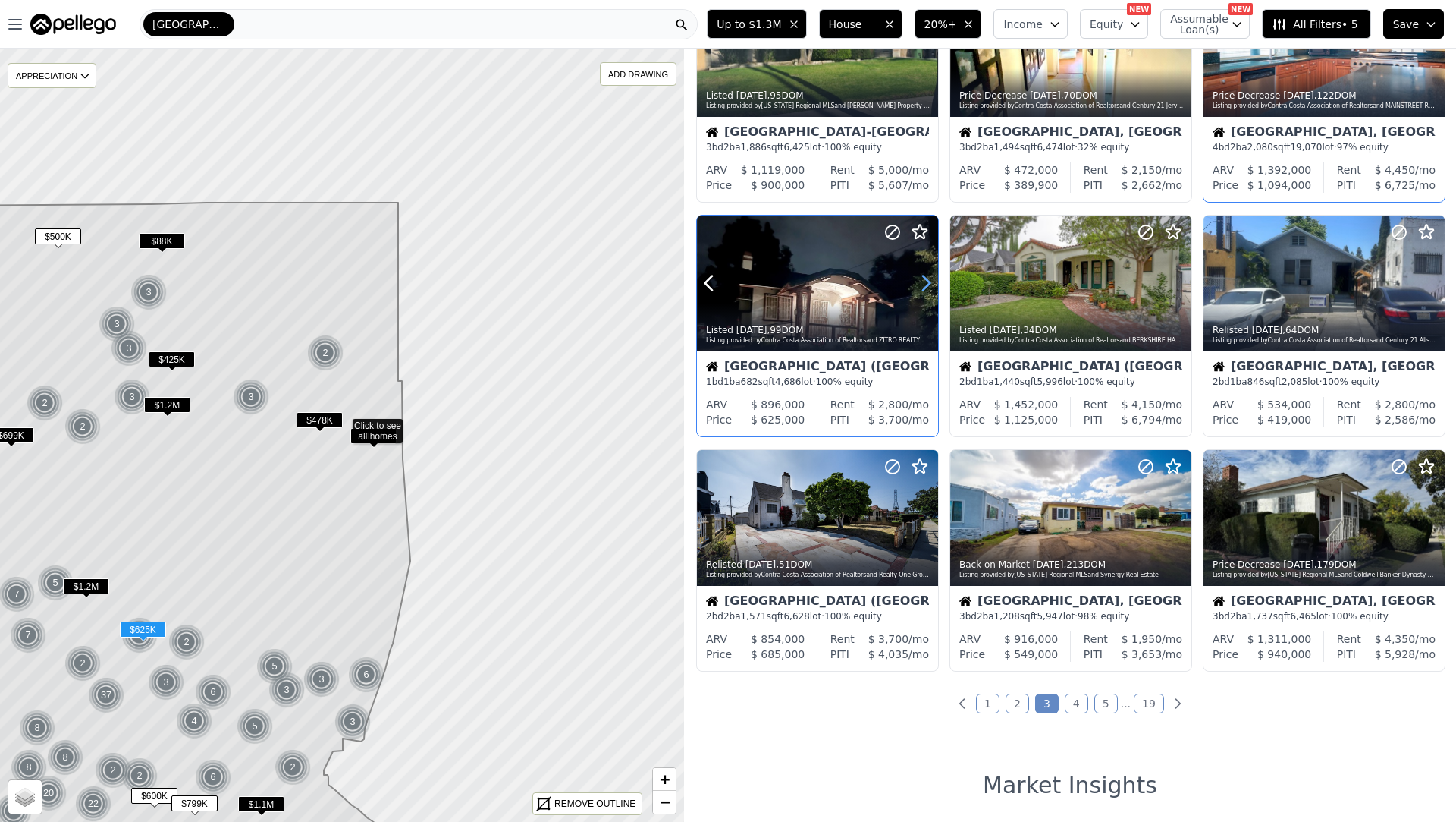
click at [925, 276] on icon at bounding box center [926, 283] width 25 height 25
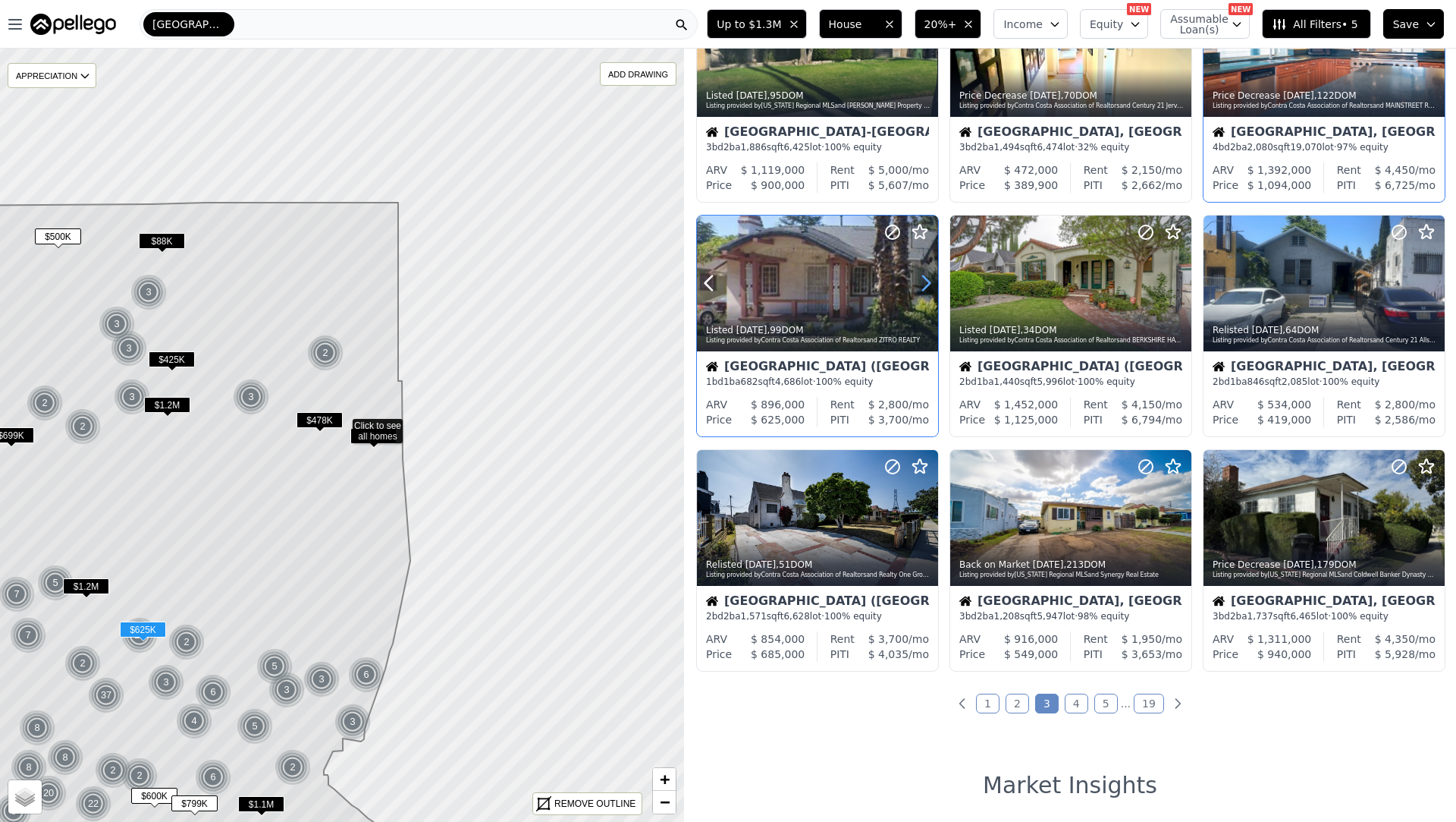
click at [925, 276] on icon at bounding box center [926, 283] width 25 height 25
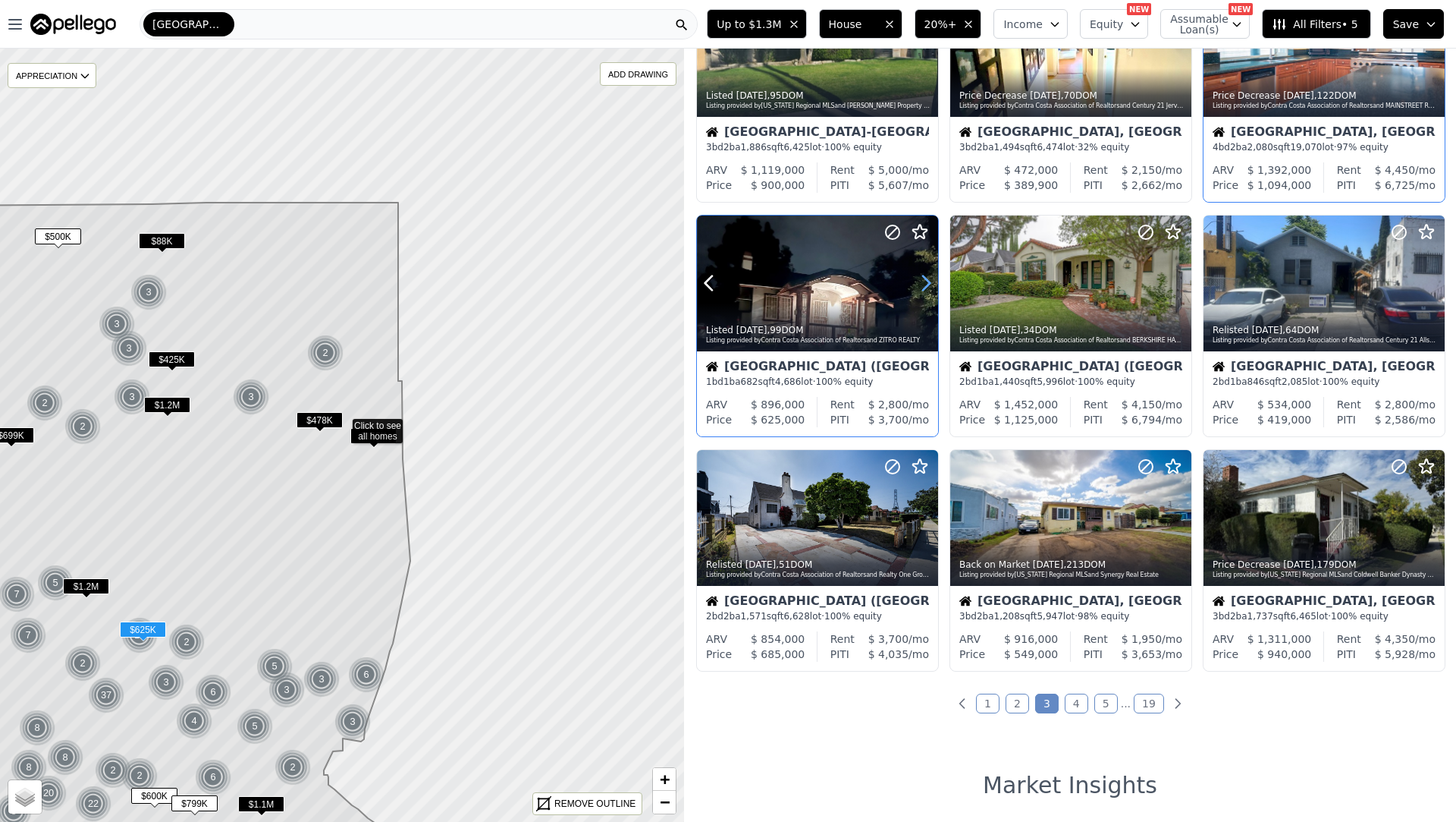
click at [925, 276] on icon at bounding box center [926, 283] width 25 height 25
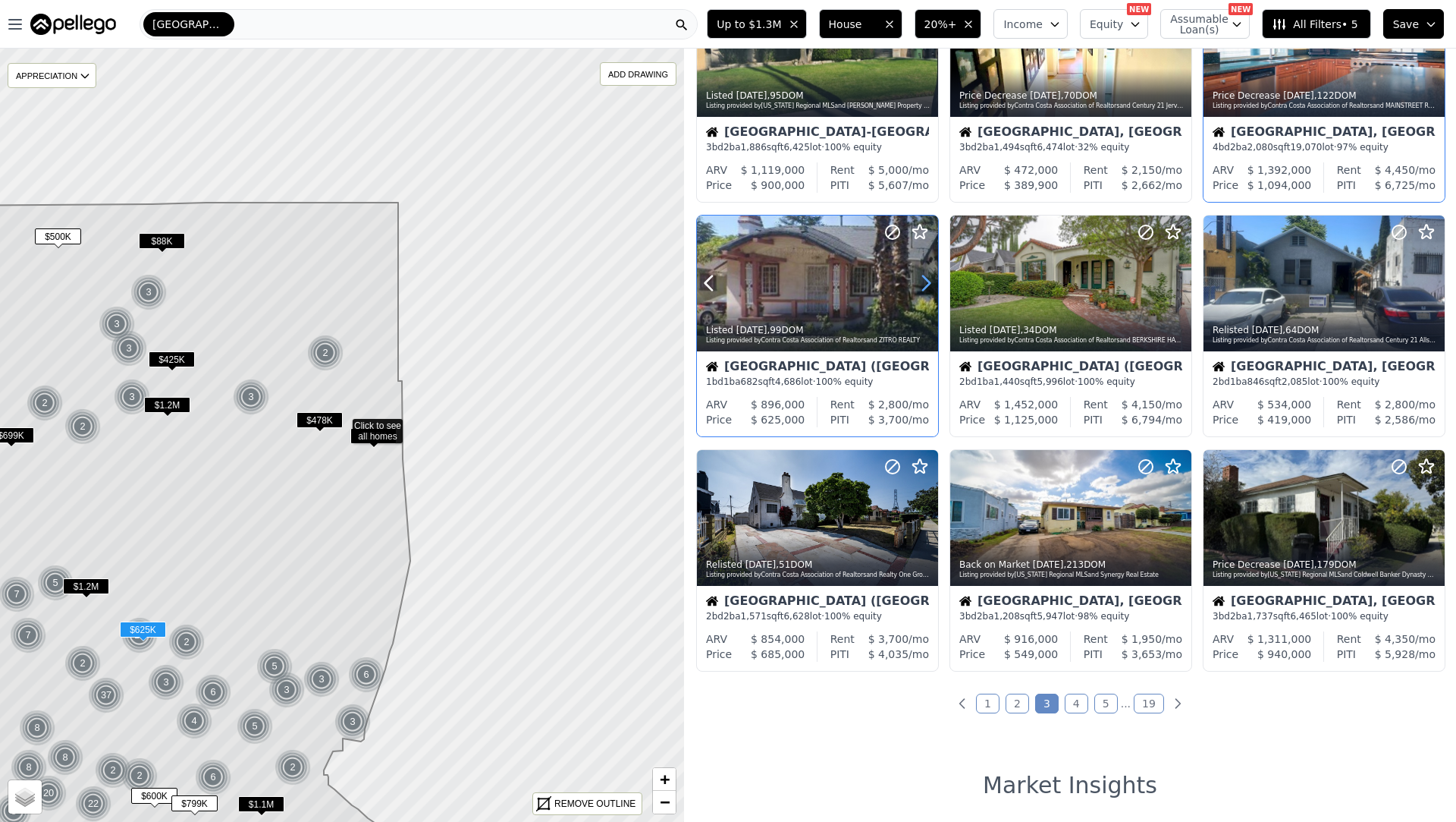
click at [925, 276] on icon at bounding box center [926, 283] width 25 height 25
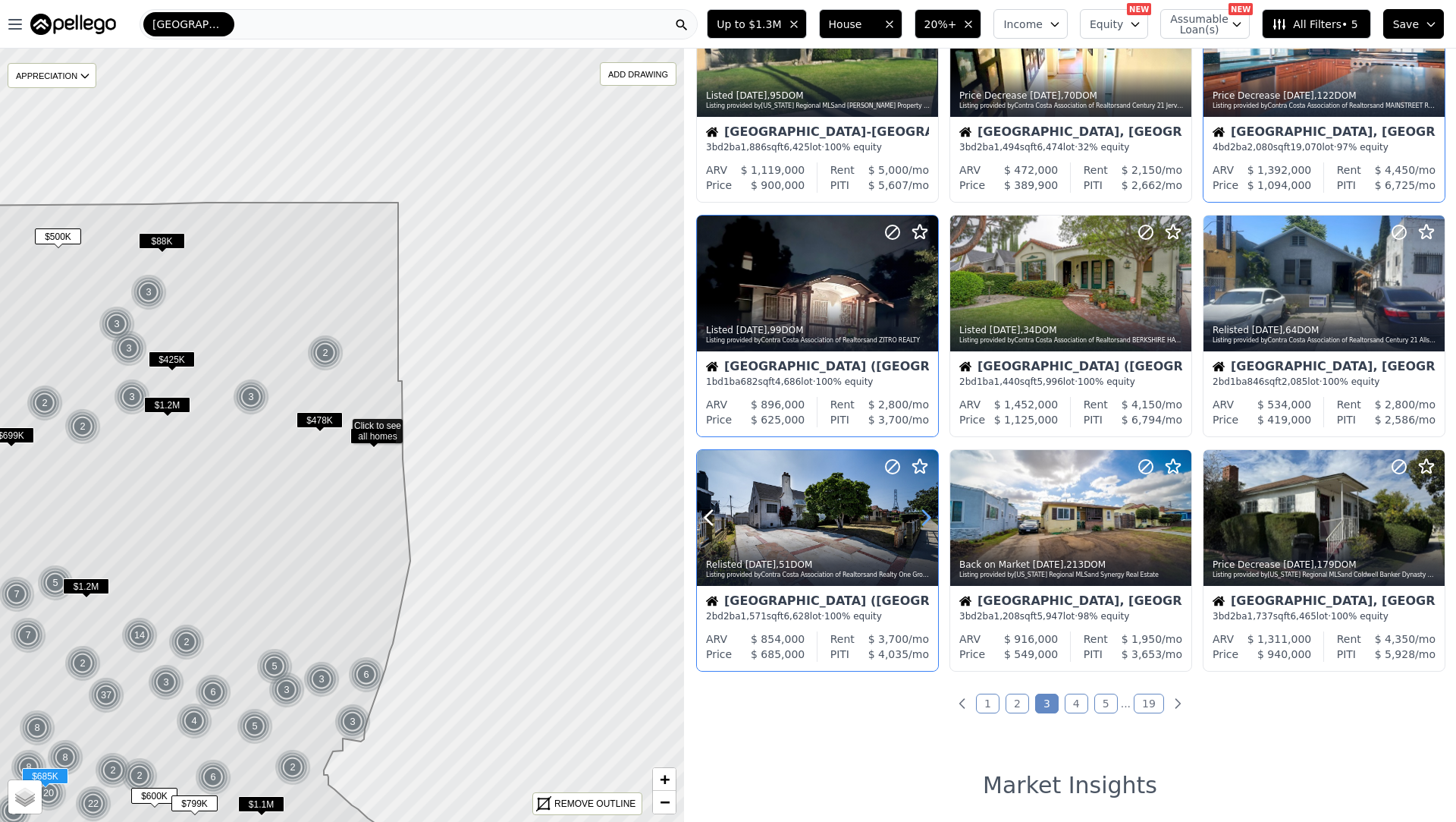
click at [927, 515] on icon at bounding box center [926, 518] width 7 height 15
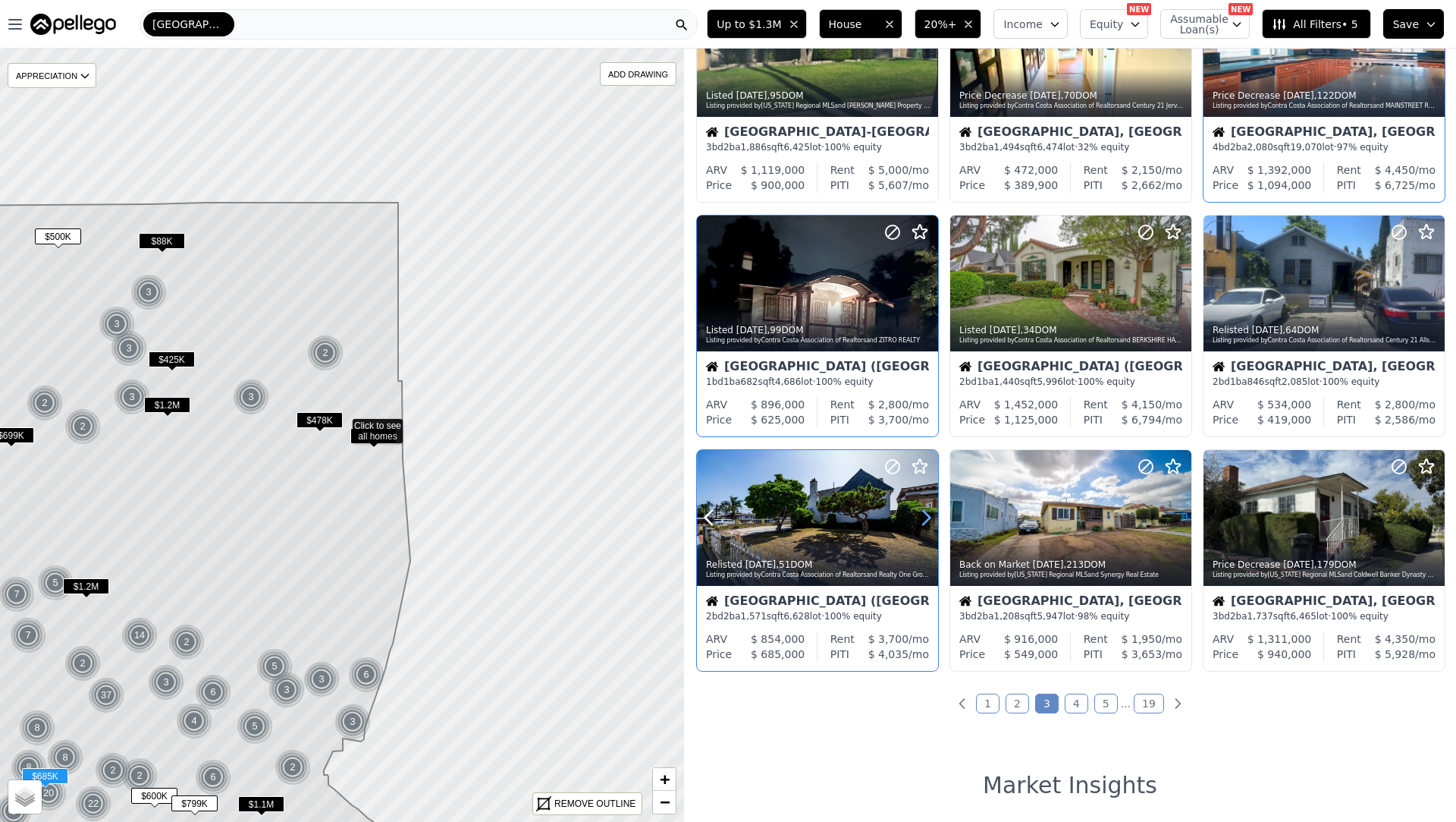
click at [927, 515] on icon at bounding box center [926, 518] width 7 height 15
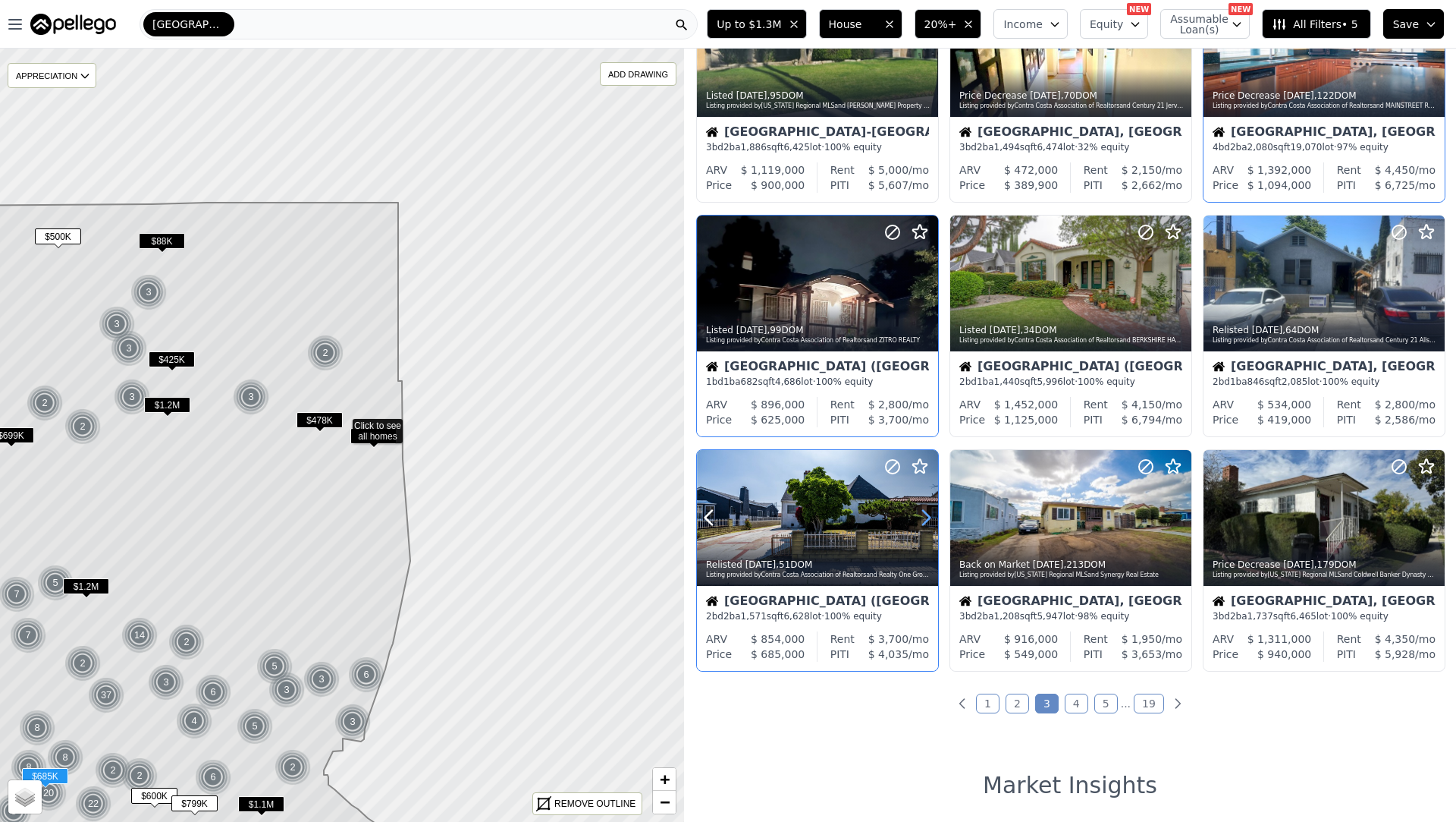
click at [927, 515] on icon at bounding box center [926, 518] width 7 height 15
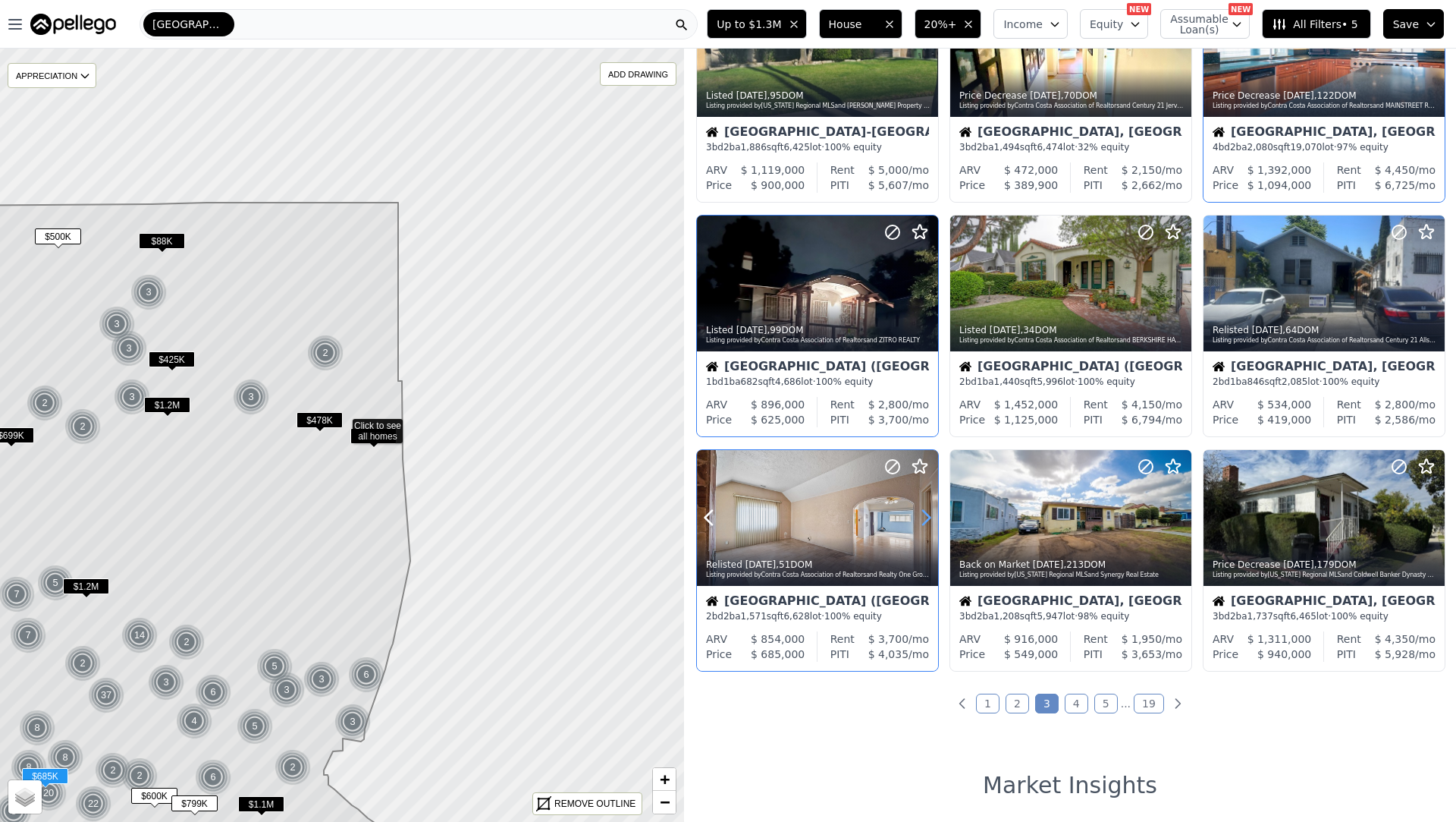
click at [927, 515] on icon at bounding box center [926, 518] width 7 height 15
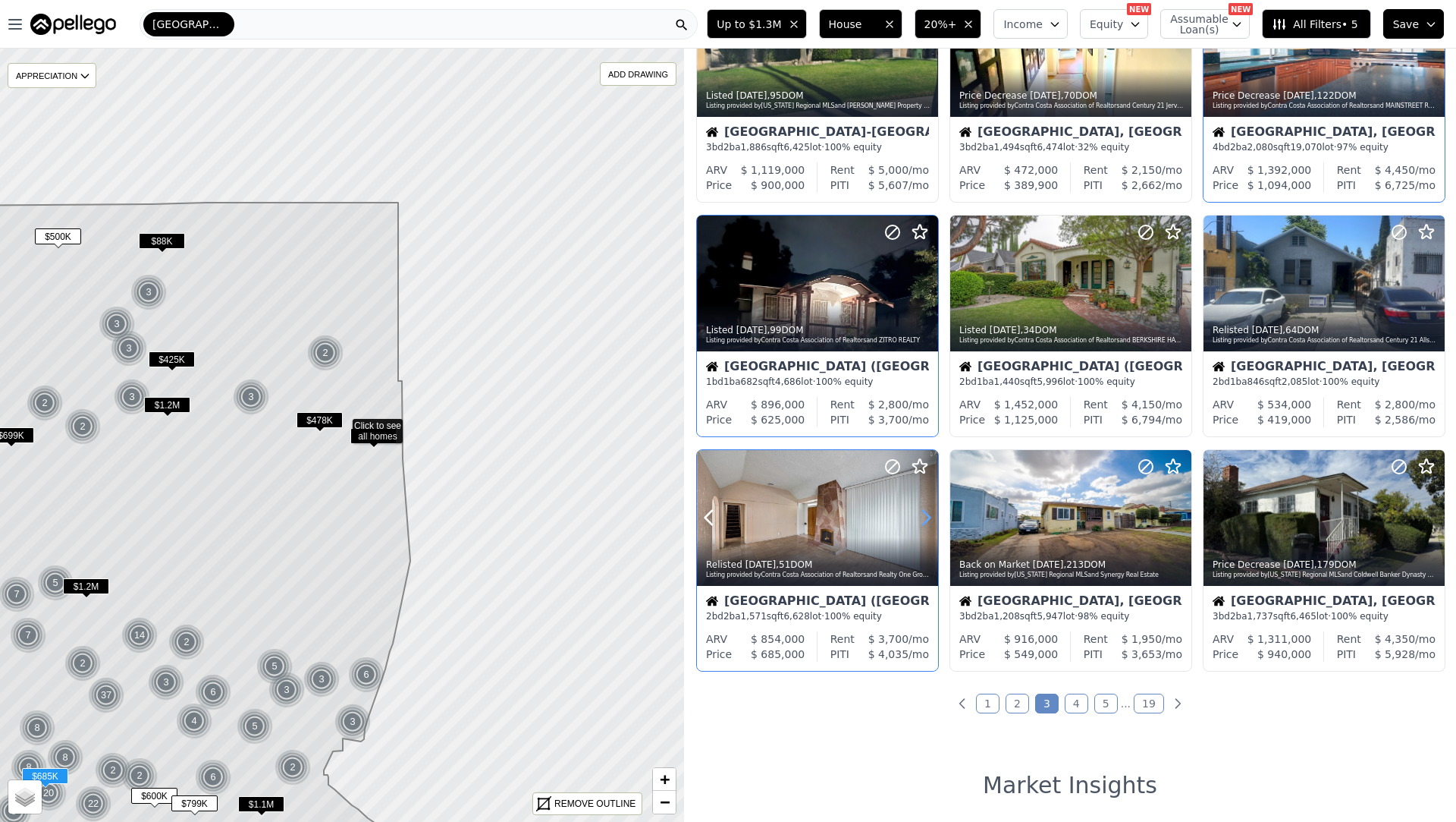
click at [927, 515] on icon at bounding box center [926, 518] width 7 height 15
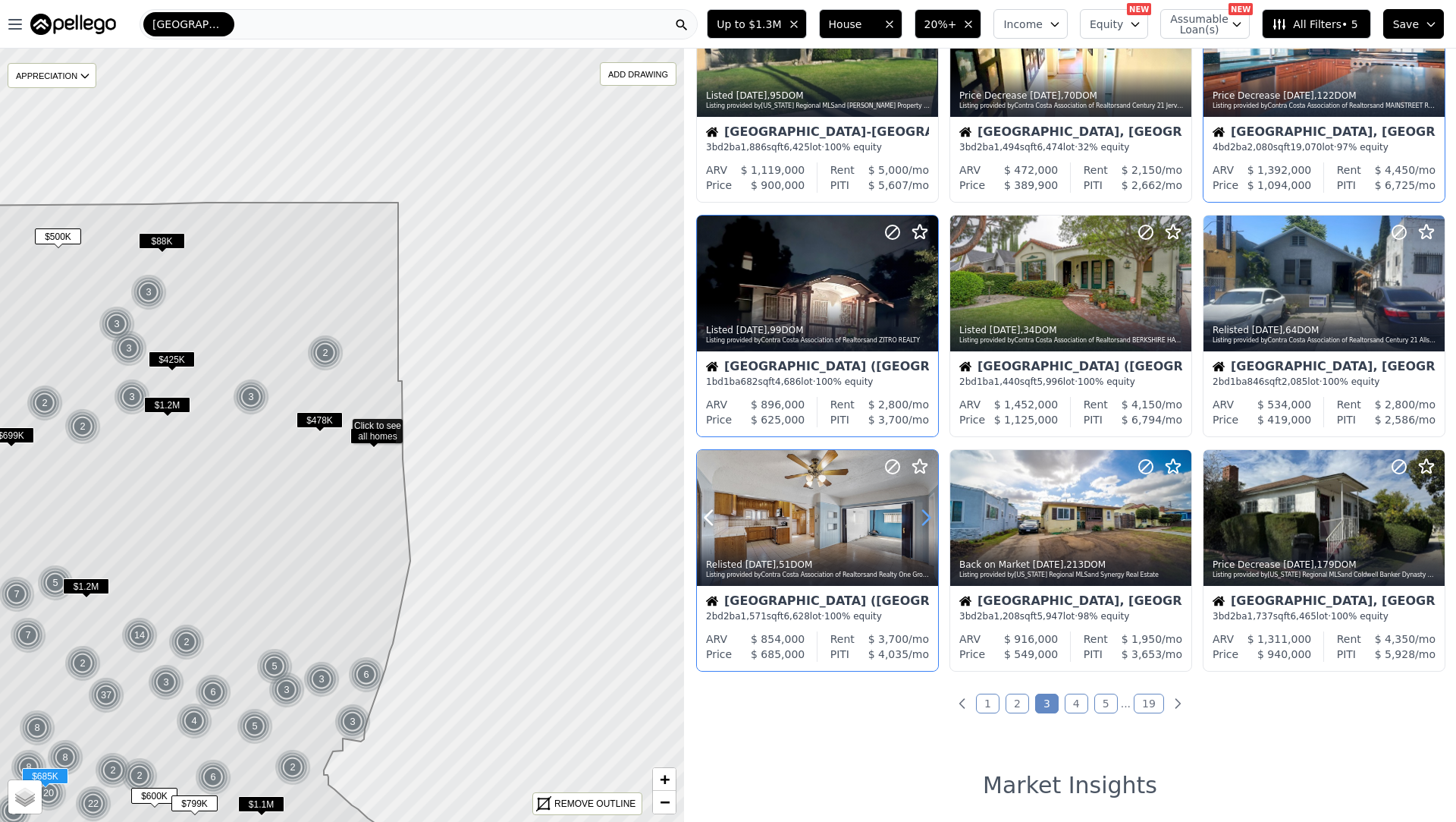
click at [927, 515] on icon at bounding box center [926, 518] width 7 height 15
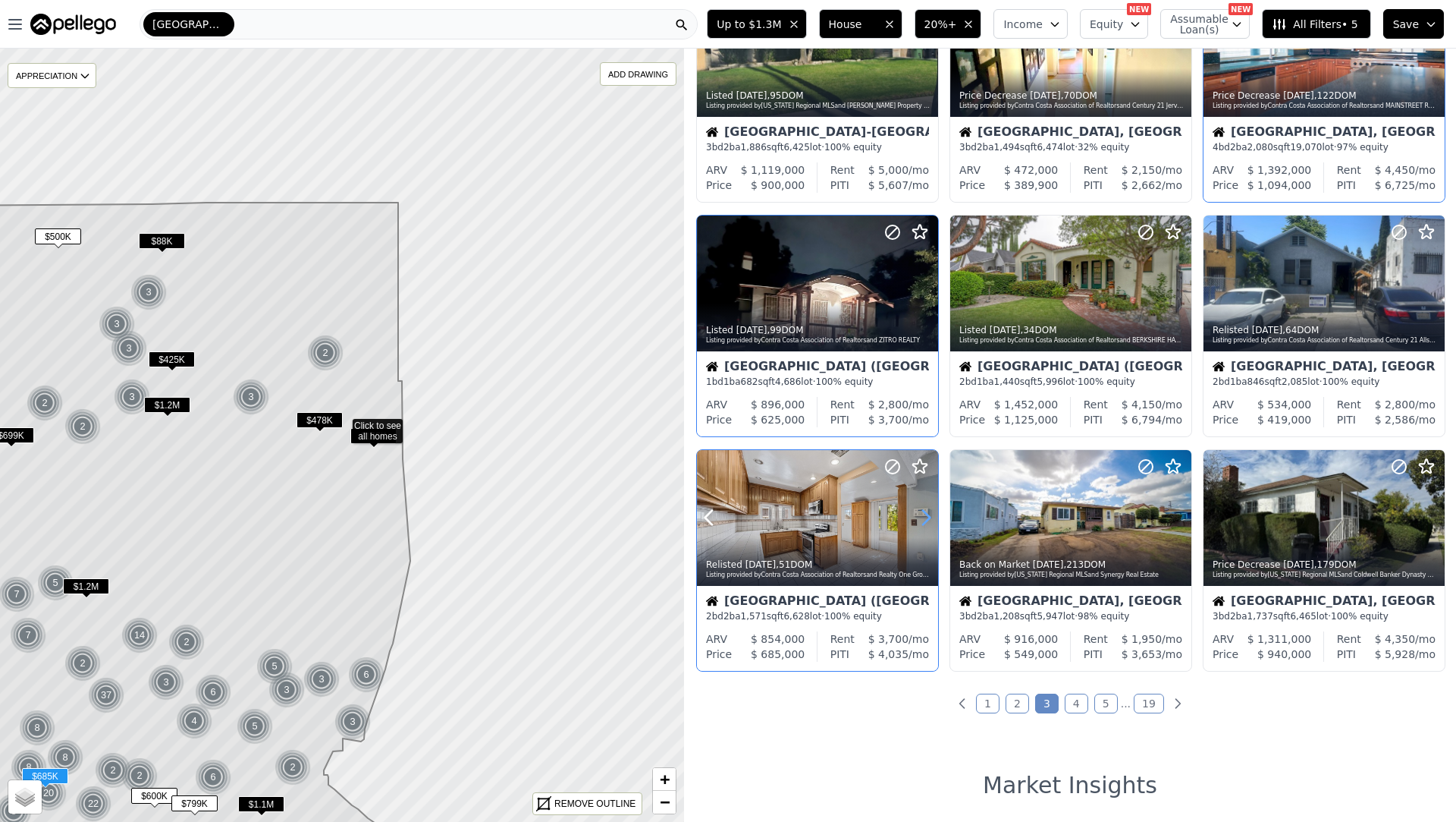
click at [927, 515] on icon at bounding box center [926, 518] width 7 height 15
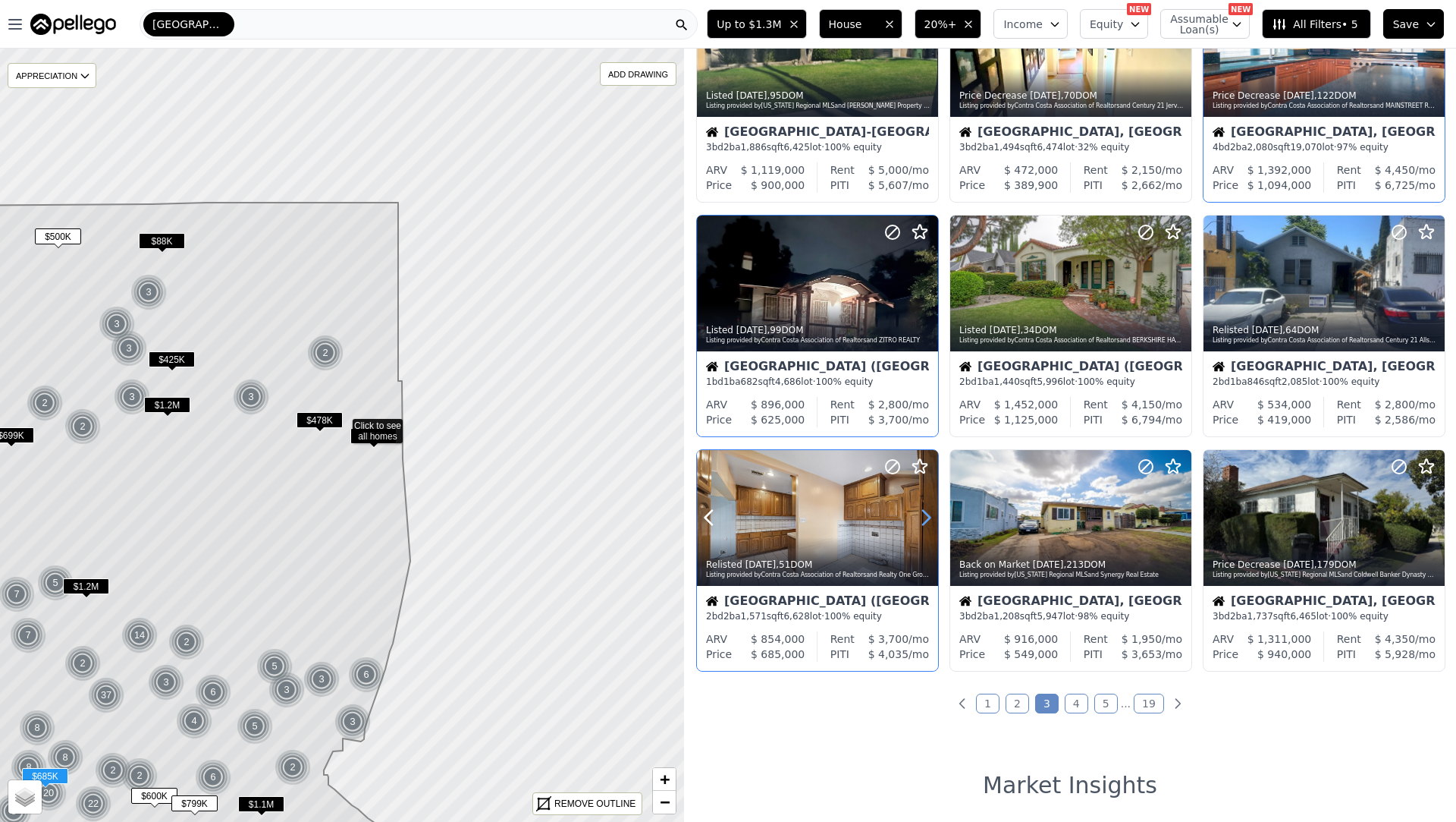
click at [927, 515] on icon at bounding box center [926, 518] width 7 height 15
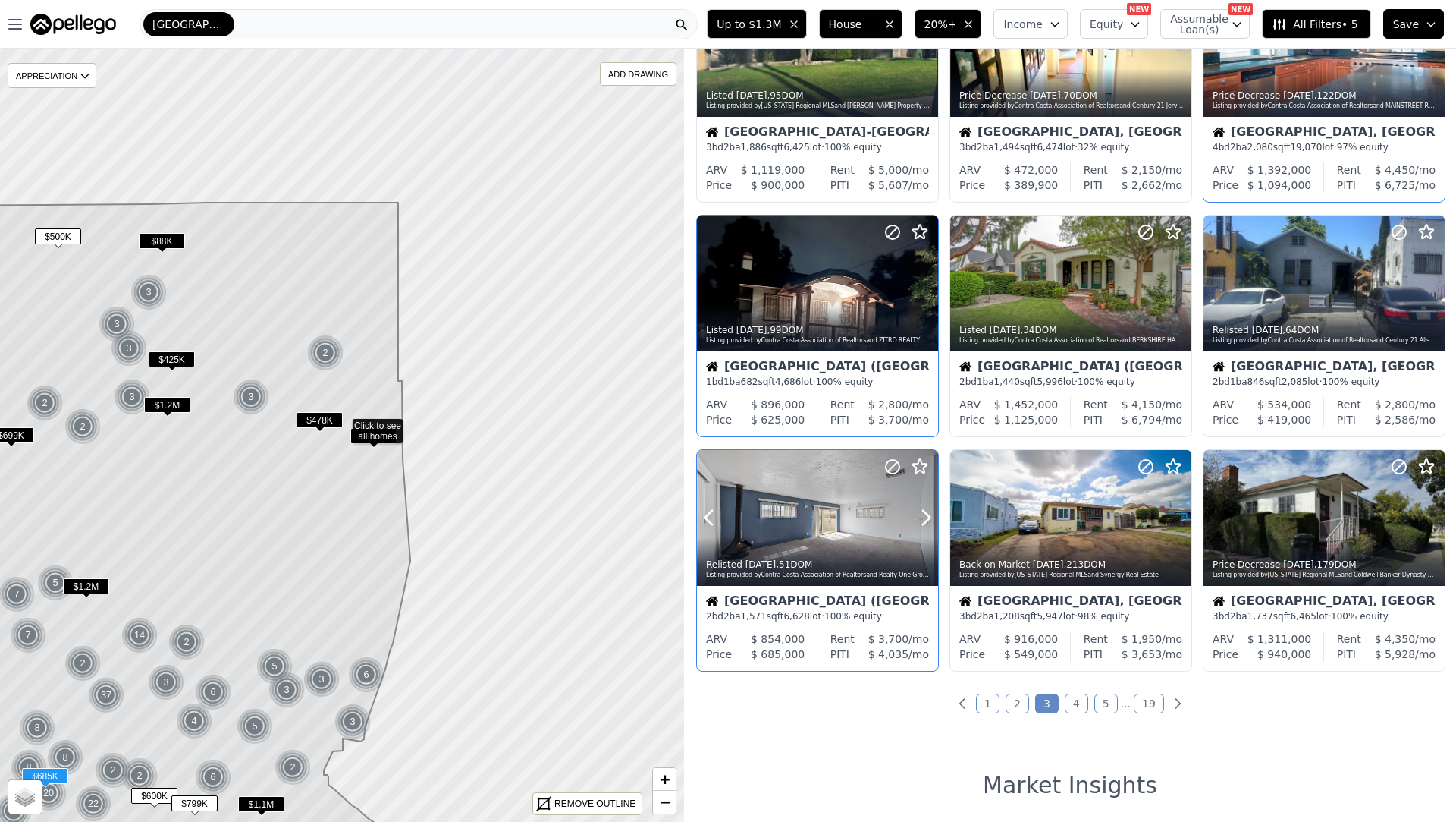
click at [876, 524] on div at bounding box center [889, 498] width 97 height 97
click at [1172, 514] on icon at bounding box center [1180, 518] width 25 height 25
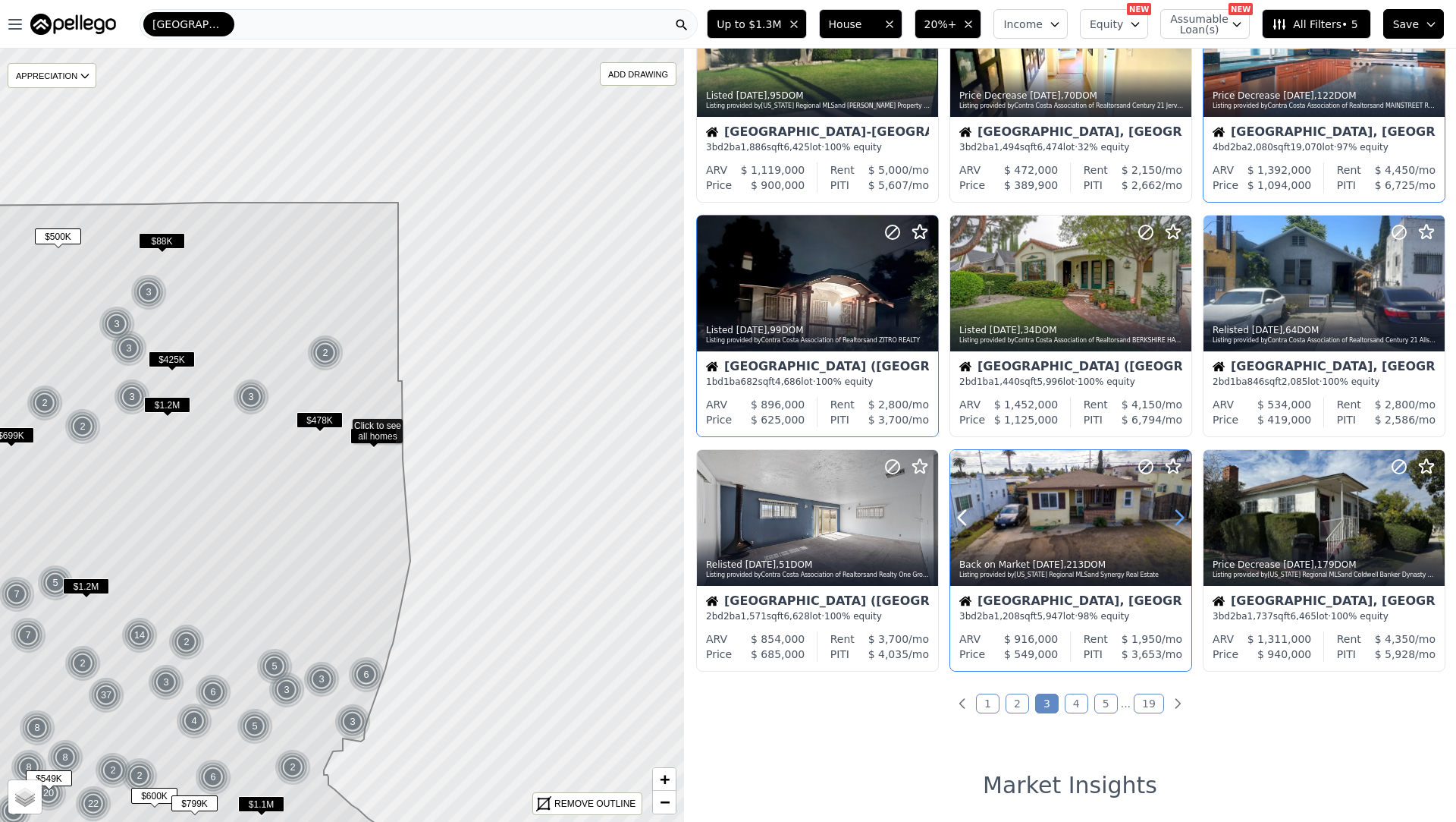
click at [1172, 514] on icon at bounding box center [1180, 518] width 25 height 25
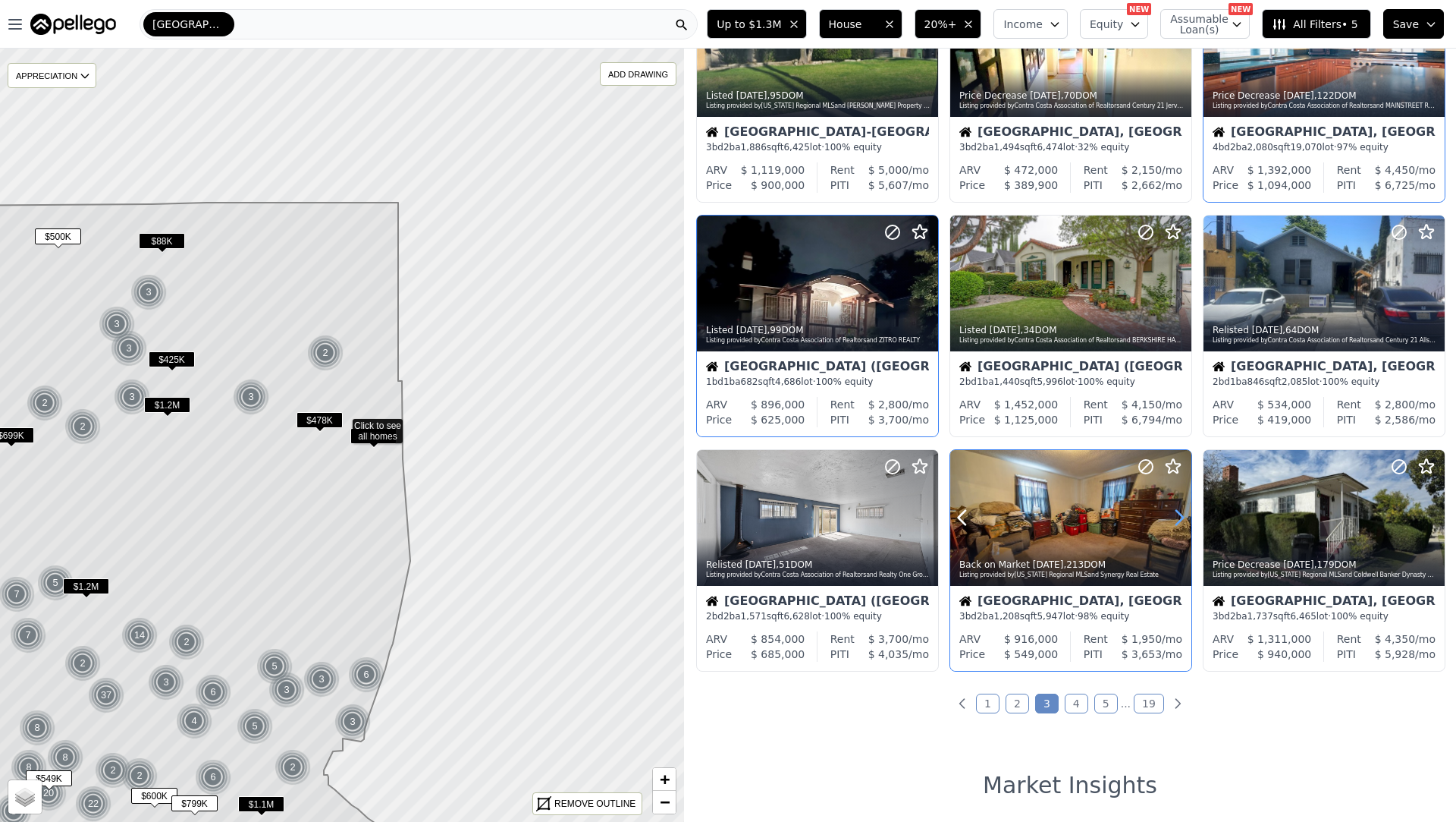
click at [1172, 514] on icon at bounding box center [1180, 518] width 25 height 25
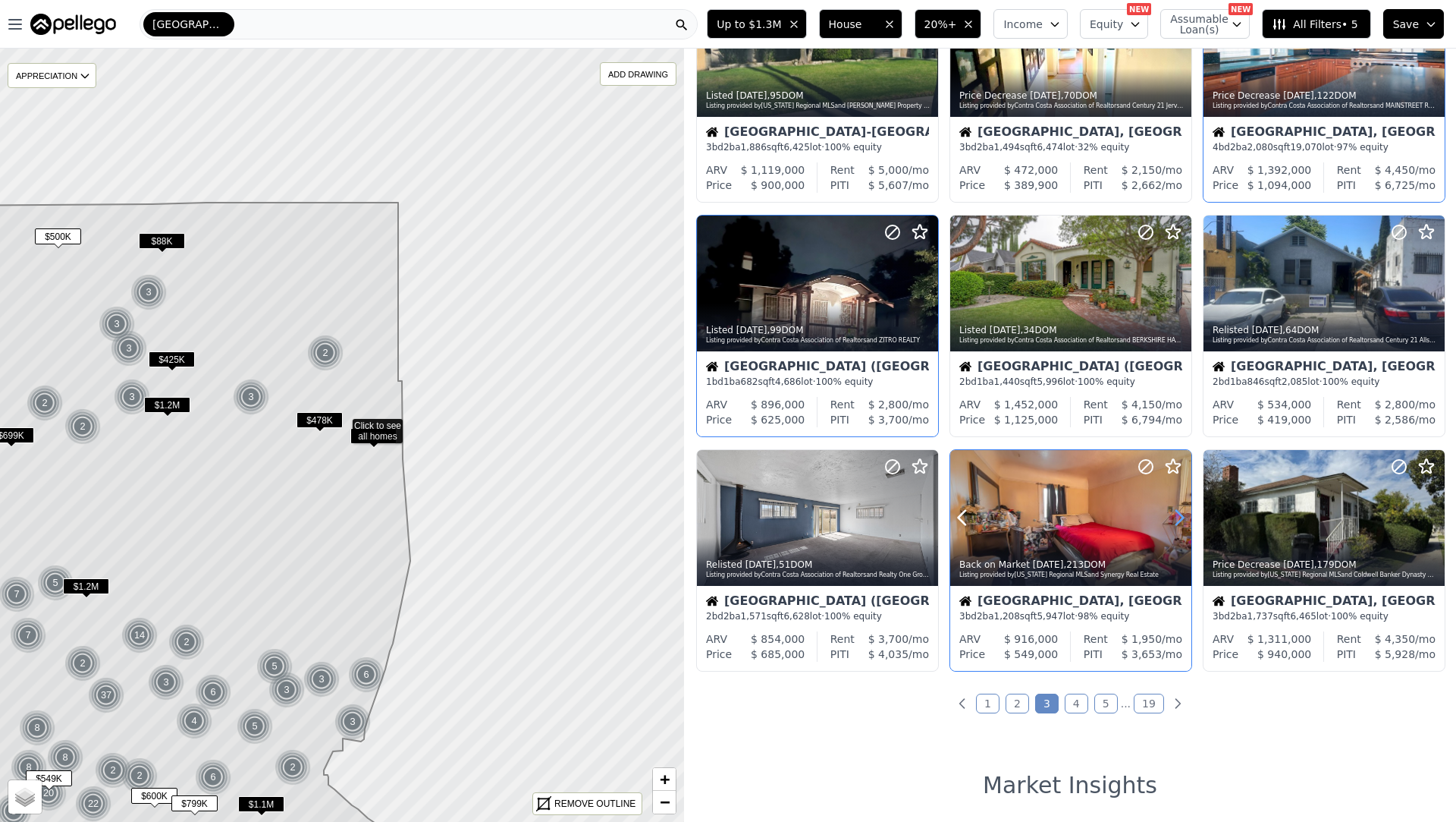
click at [1172, 514] on icon at bounding box center [1180, 518] width 25 height 25
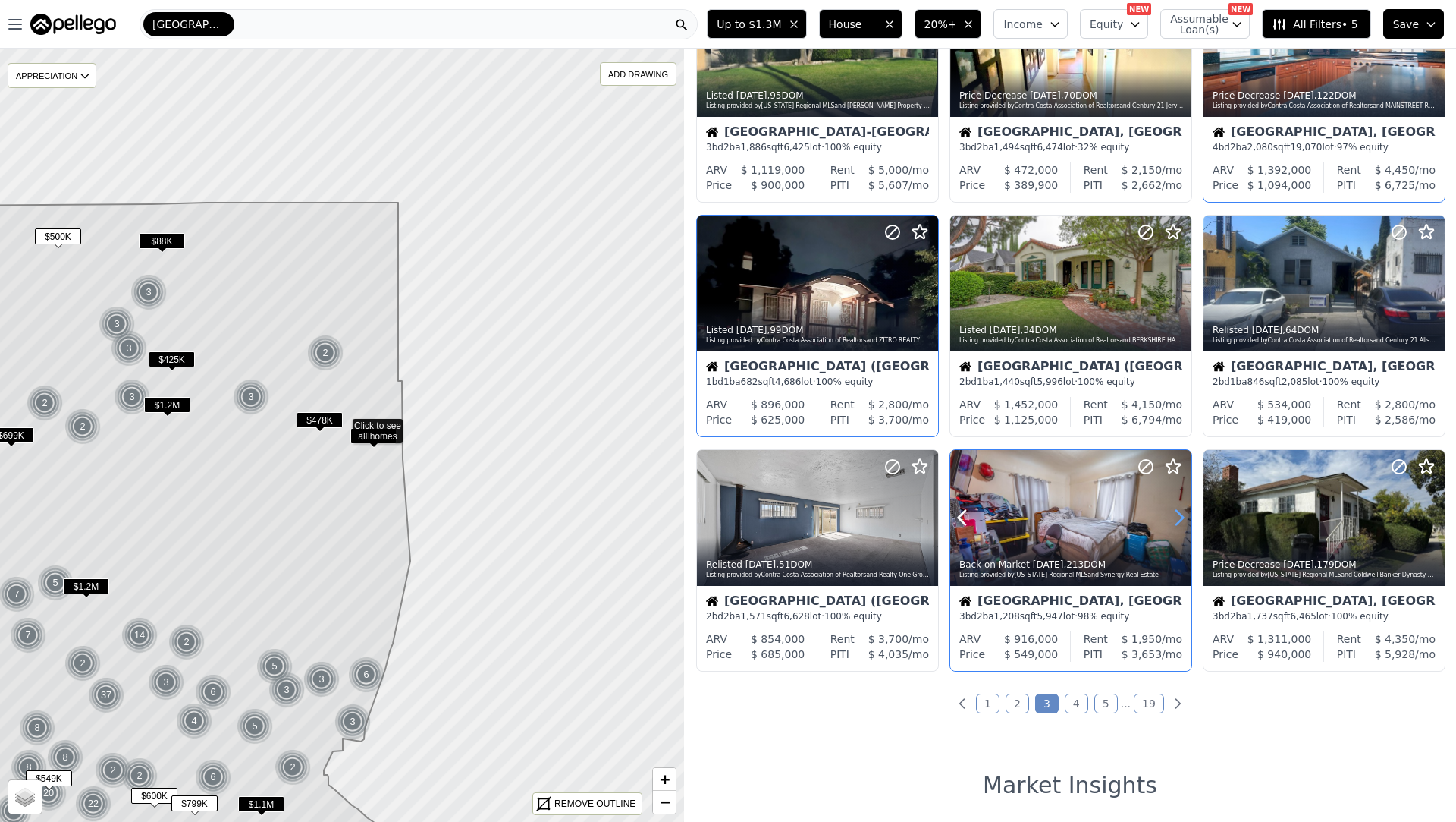
click at [1172, 514] on icon at bounding box center [1180, 518] width 25 height 25
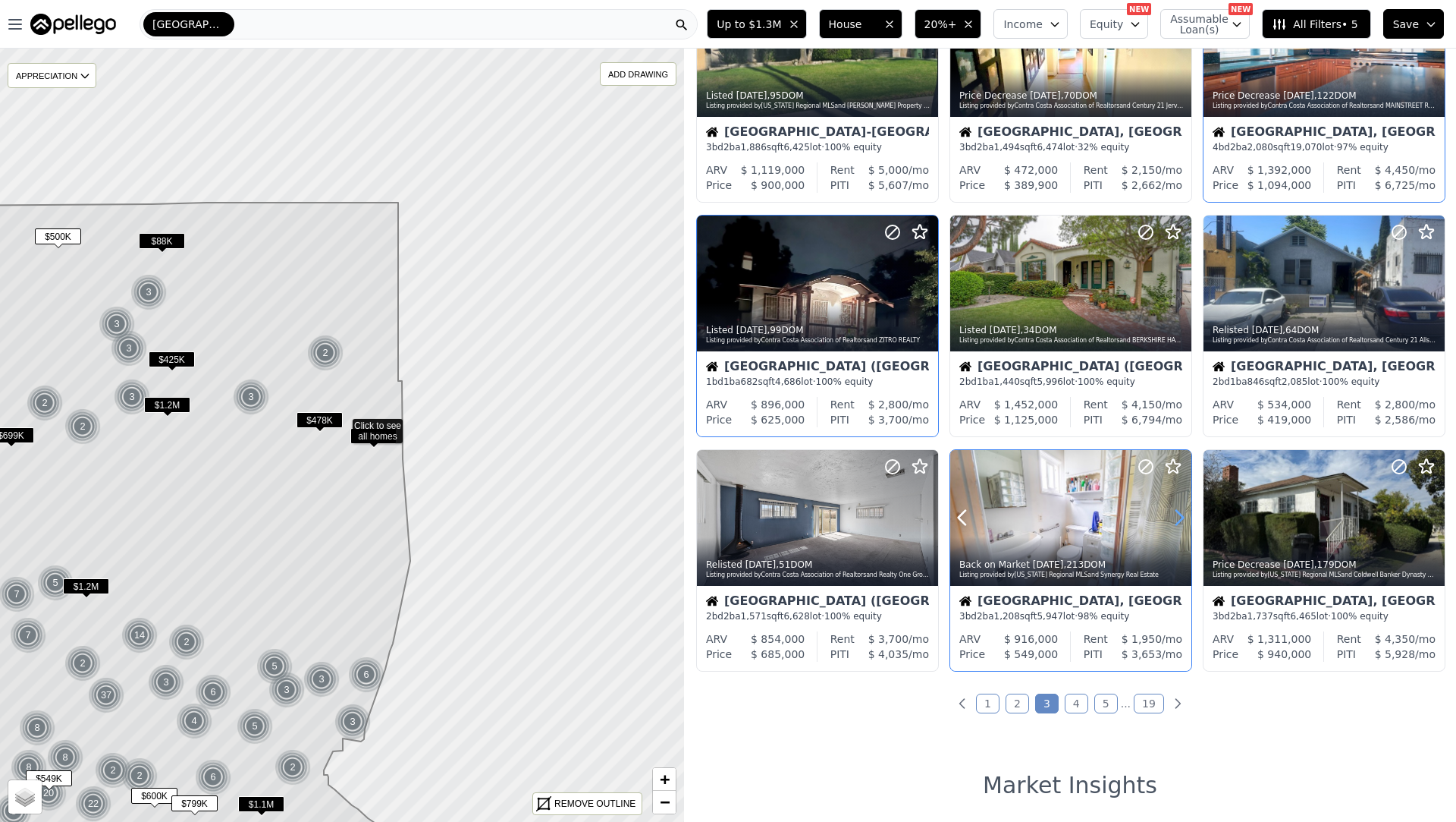
click at [1172, 514] on icon at bounding box center [1180, 518] width 25 height 25
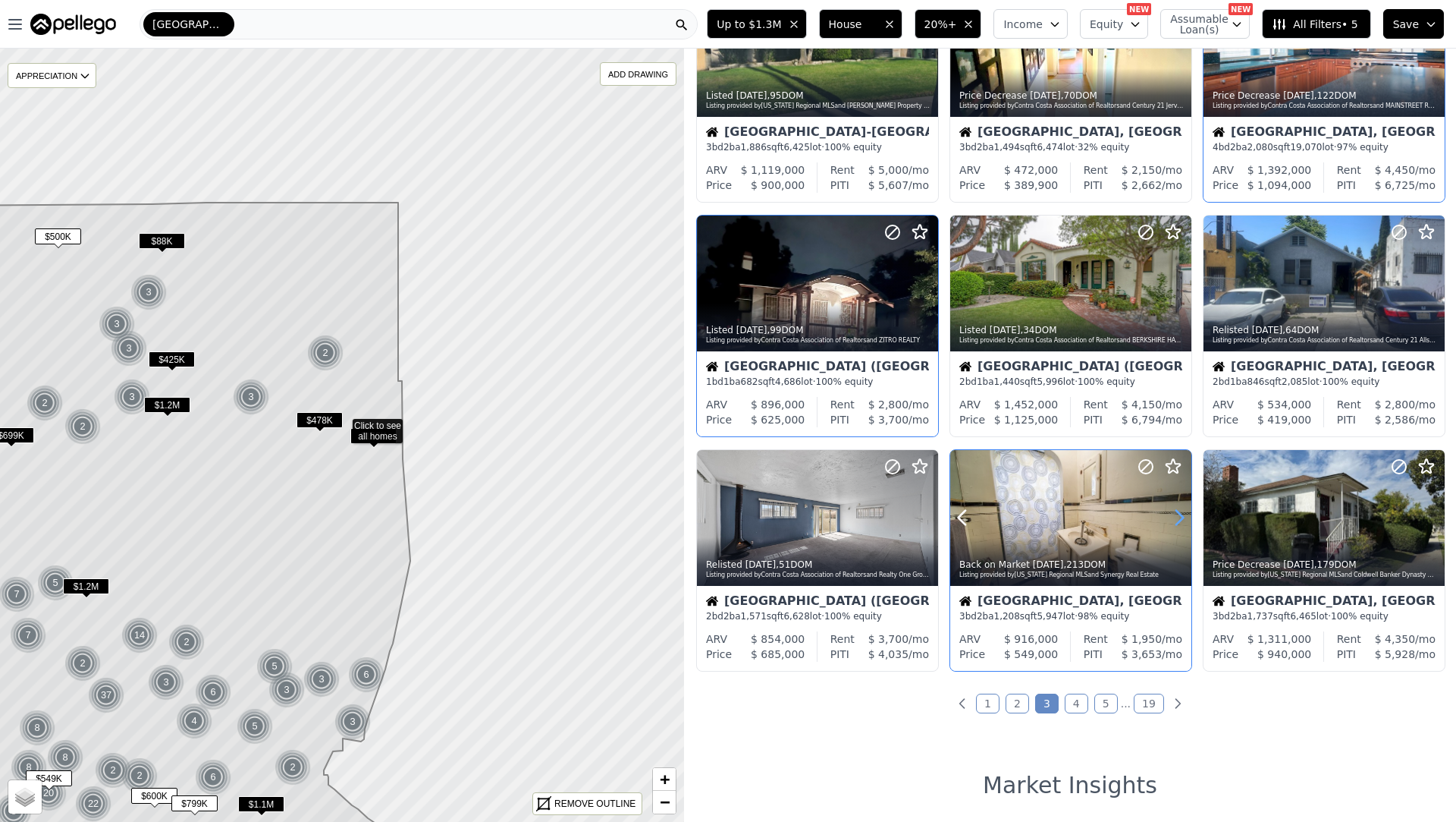
click at [1172, 514] on icon at bounding box center [1180, 518] width 25 height 25
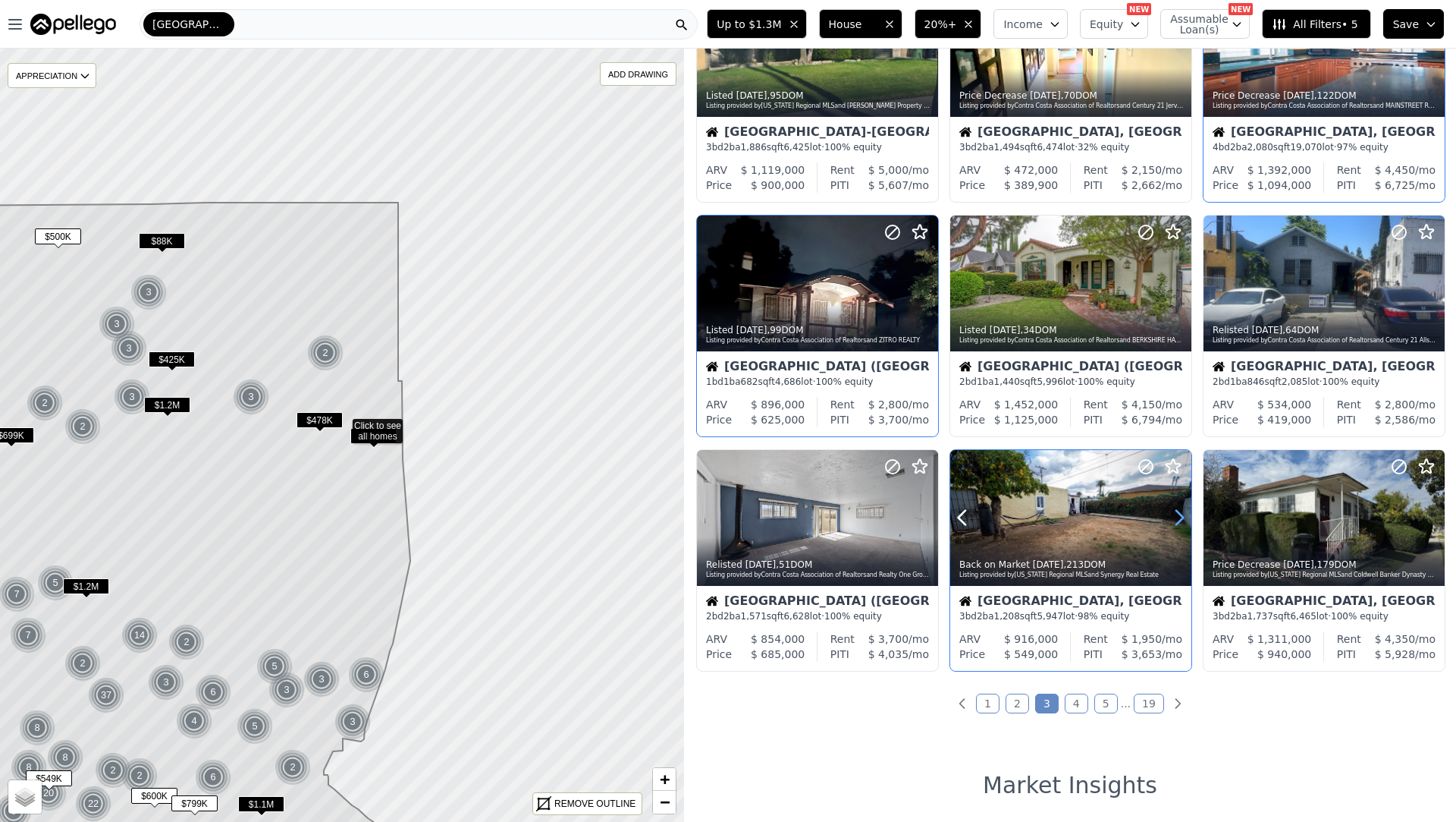
click at [1172, 514] on icon at bounding box center [1180, 518] width 25 height 25
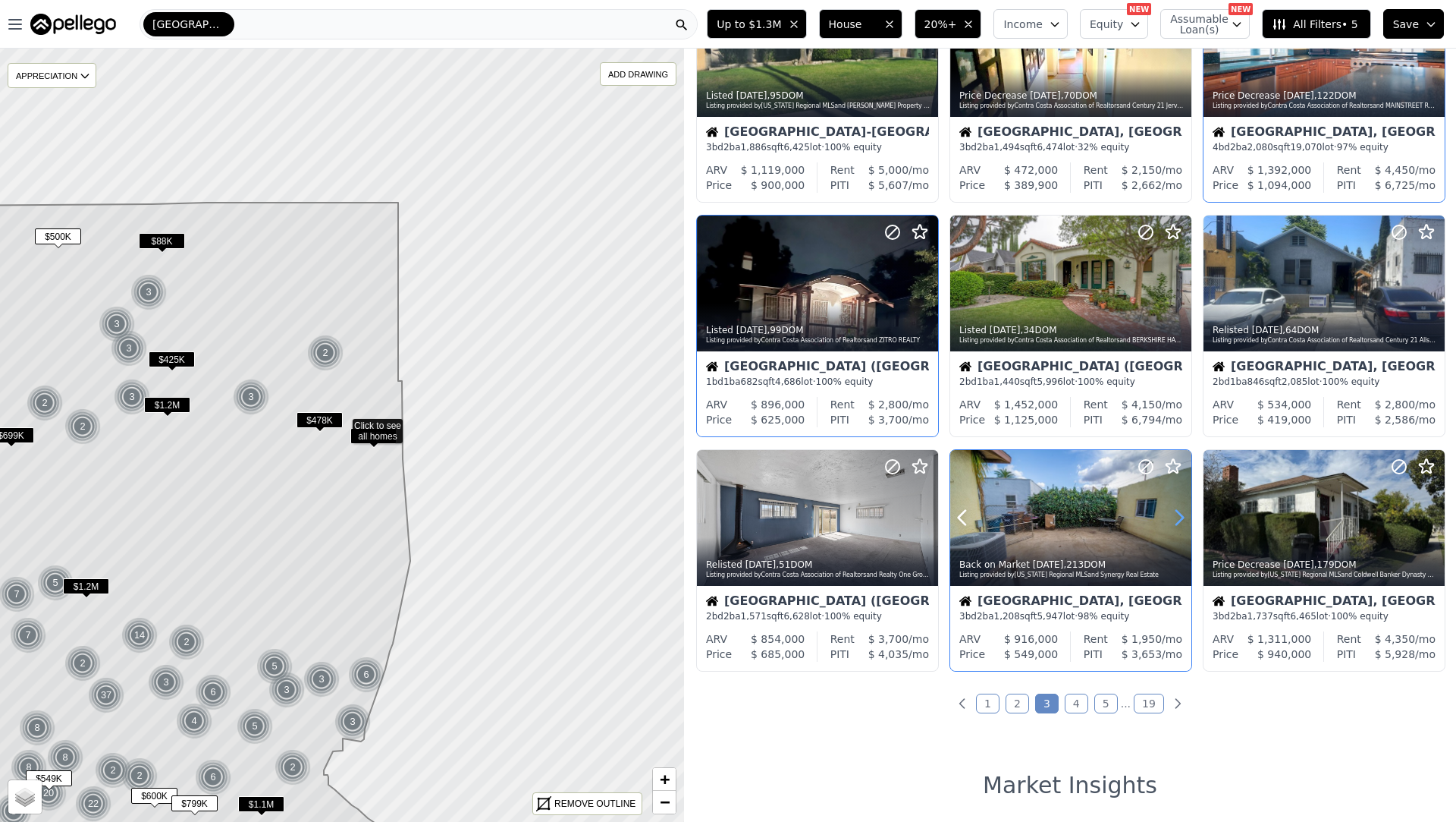
click at [1172, 514] on icon at bounding box center [1180, 518] width 25 height 25
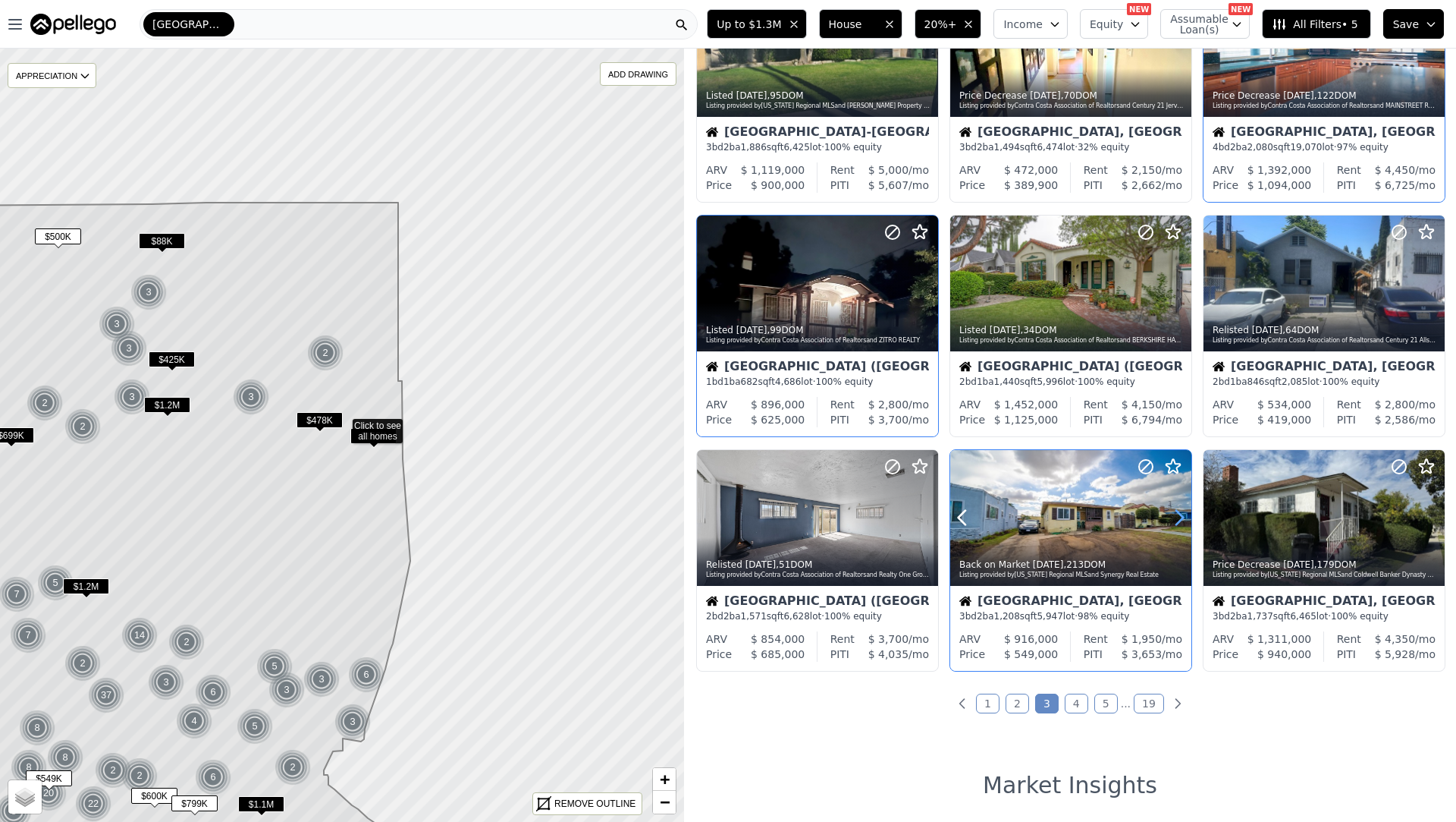
click at [1172, 514] on icon at bounding box center [1180, 518] width 25 height 25
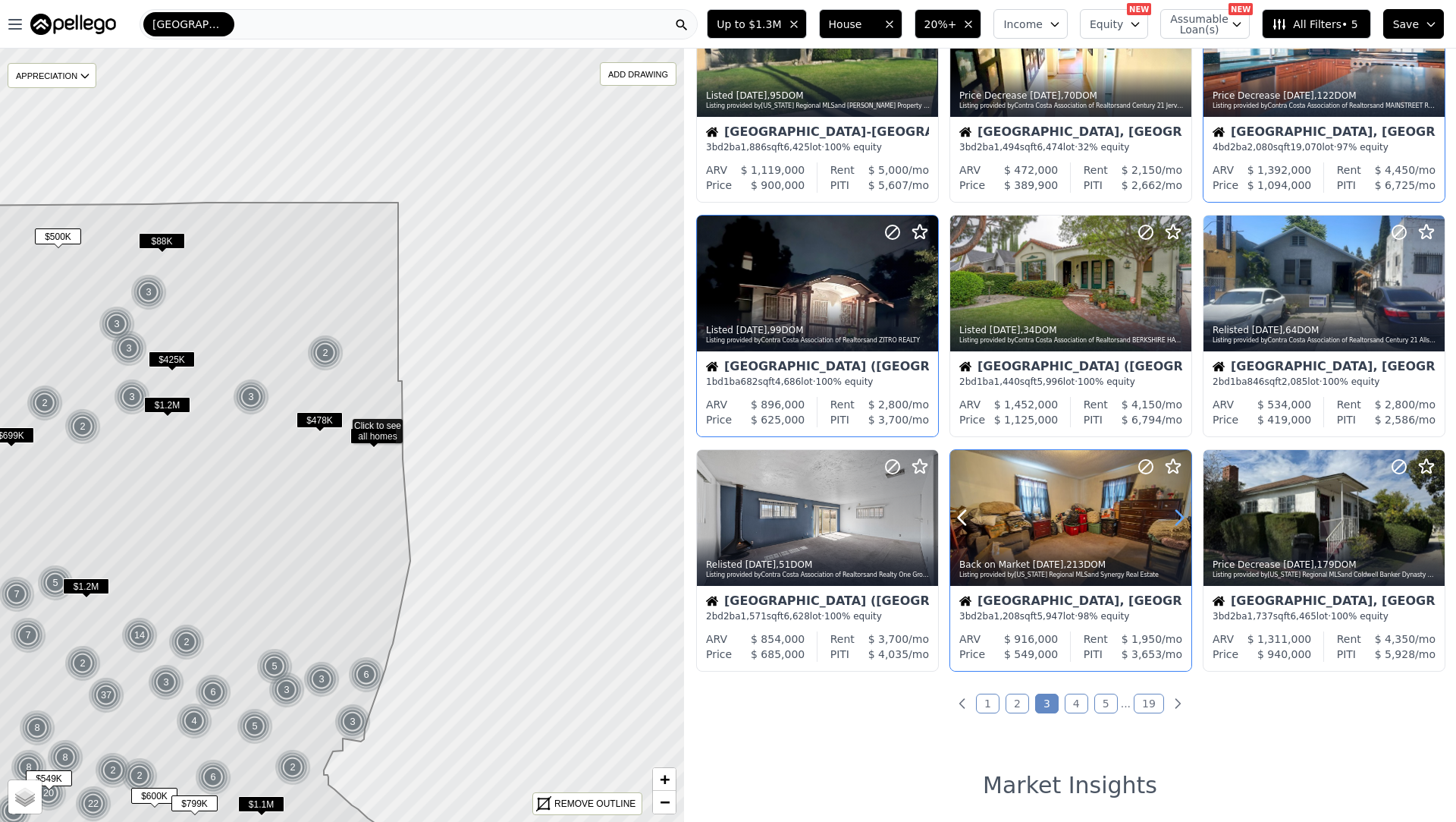
click at [1172, 514] on icon at bounding box center [1180, 518] width 25 height 25
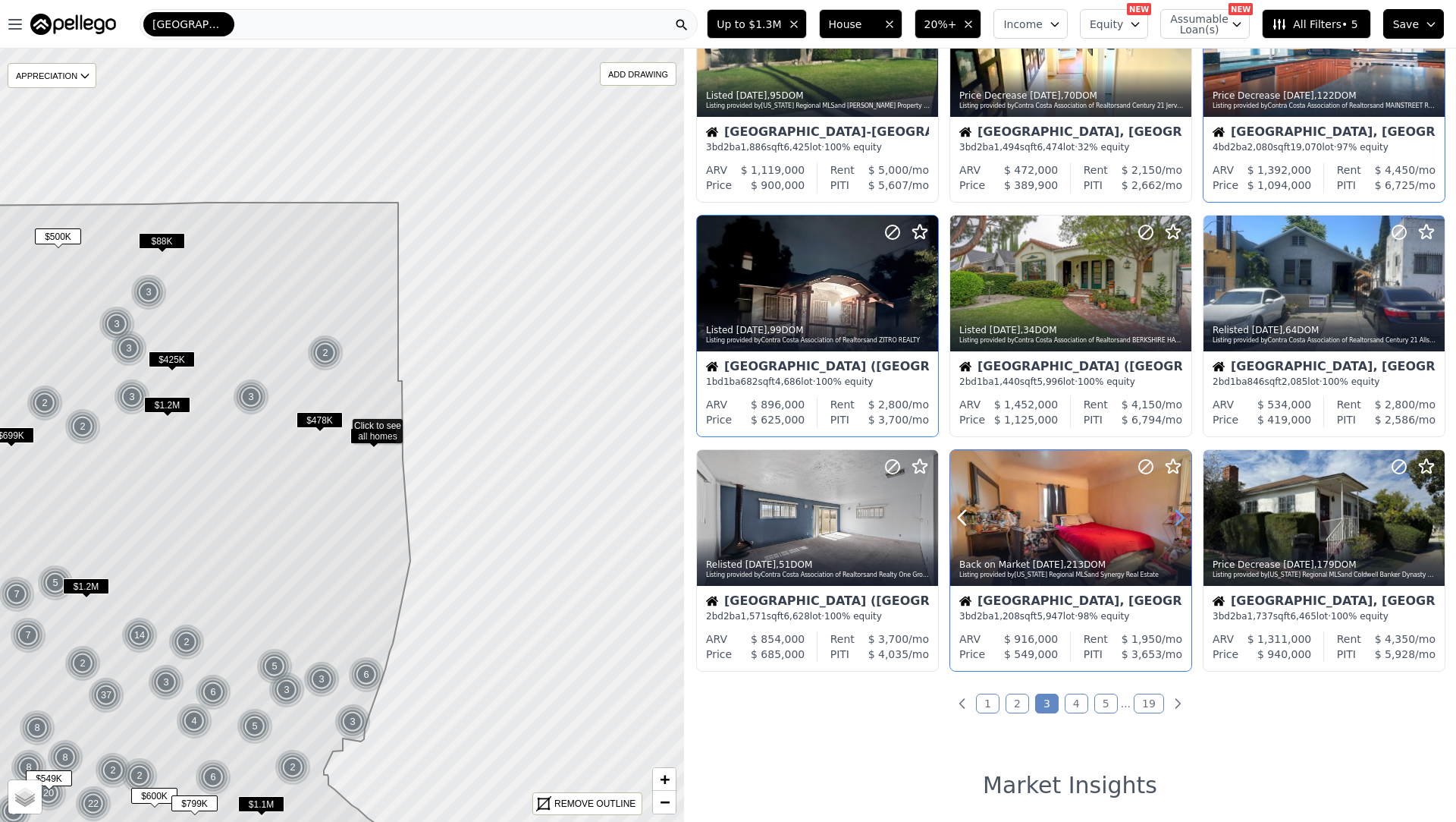
click at [1172, 514] on icon at bounding box center [1180, 518] width 25 height 25
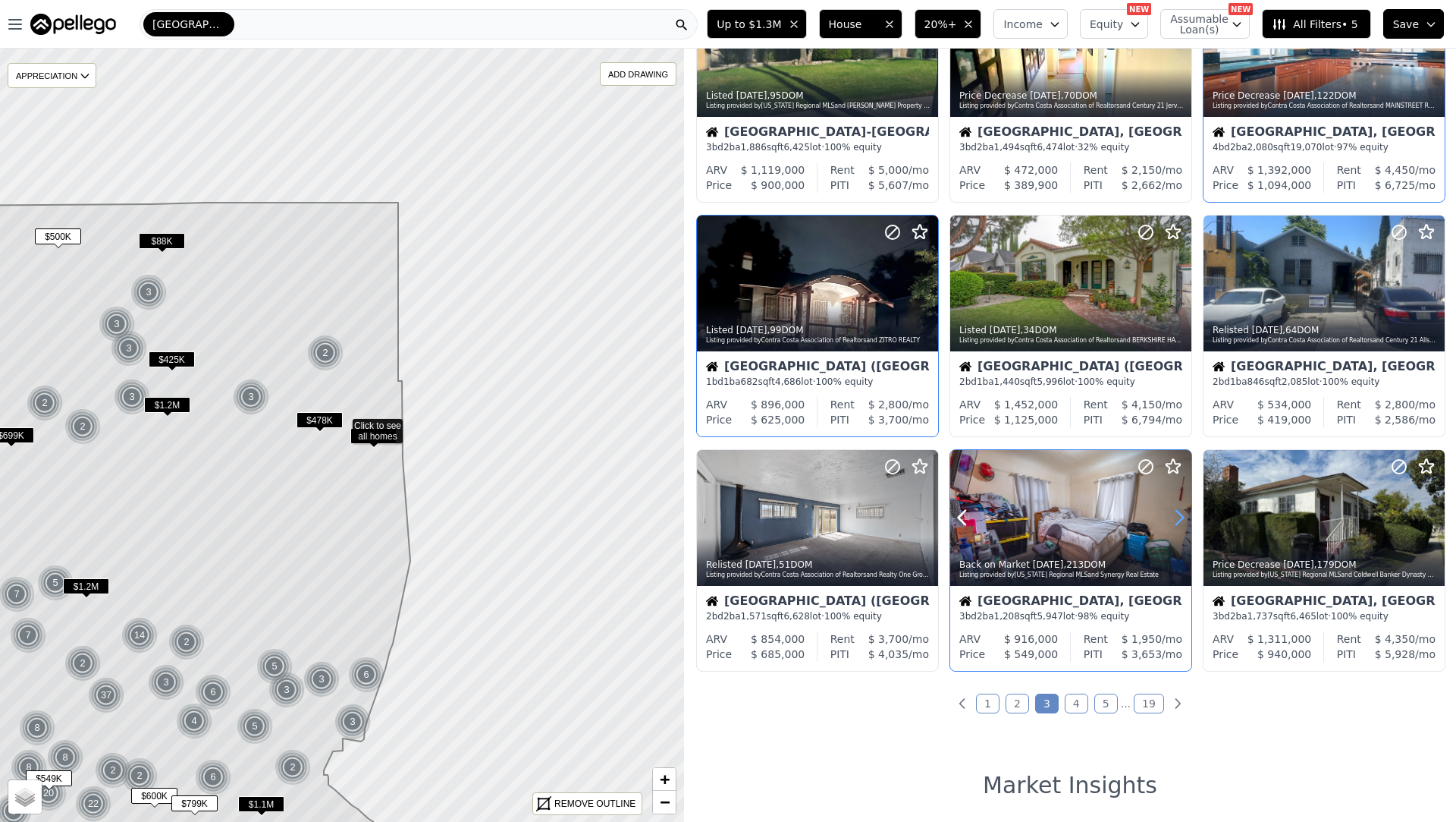
click at [1172, 514] on icon at bounding box center [1180, 518] width 25 height 25
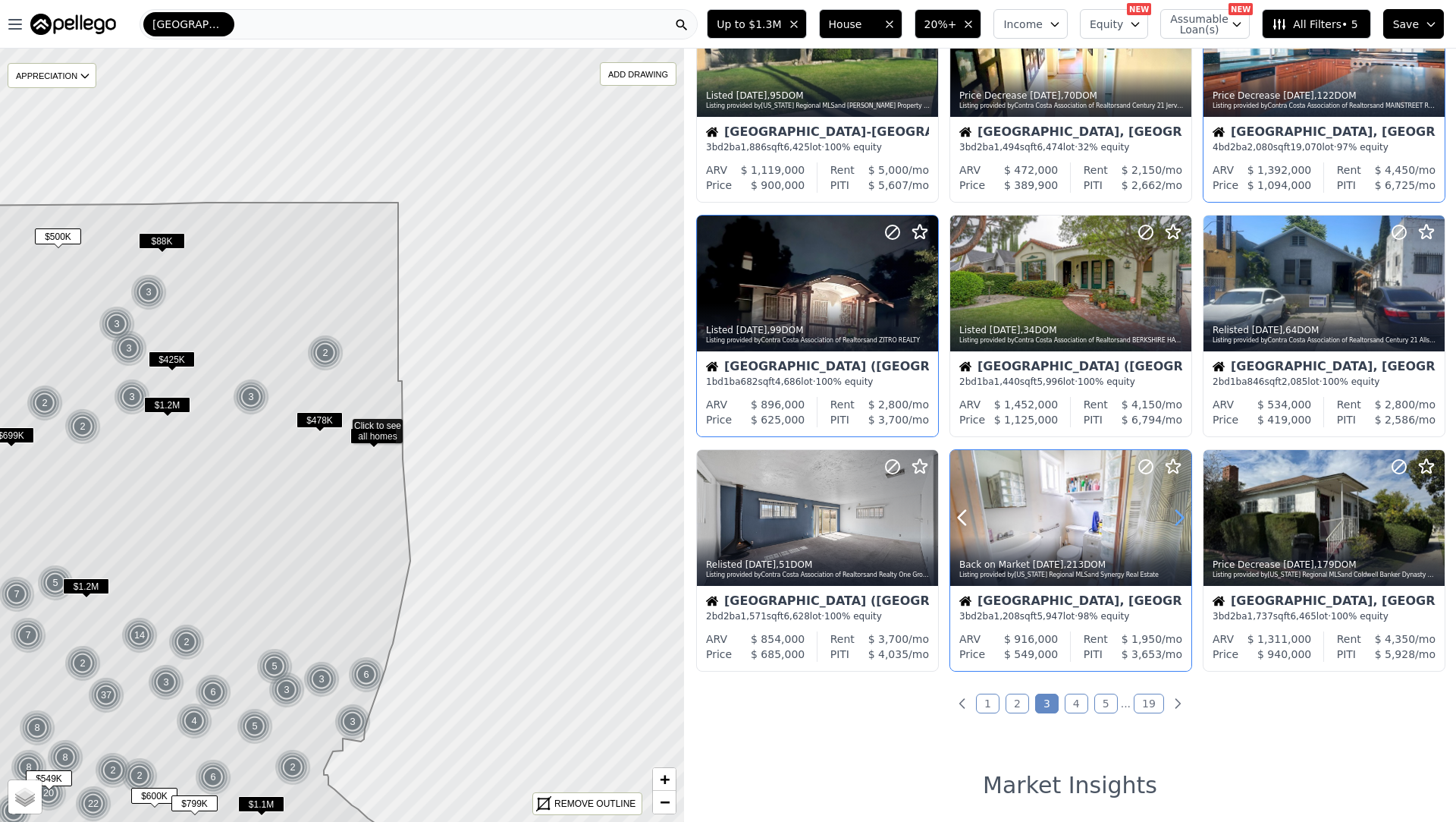
click at [1172, 514] on icon at bounding box center [1180, 518] width 25 height 25
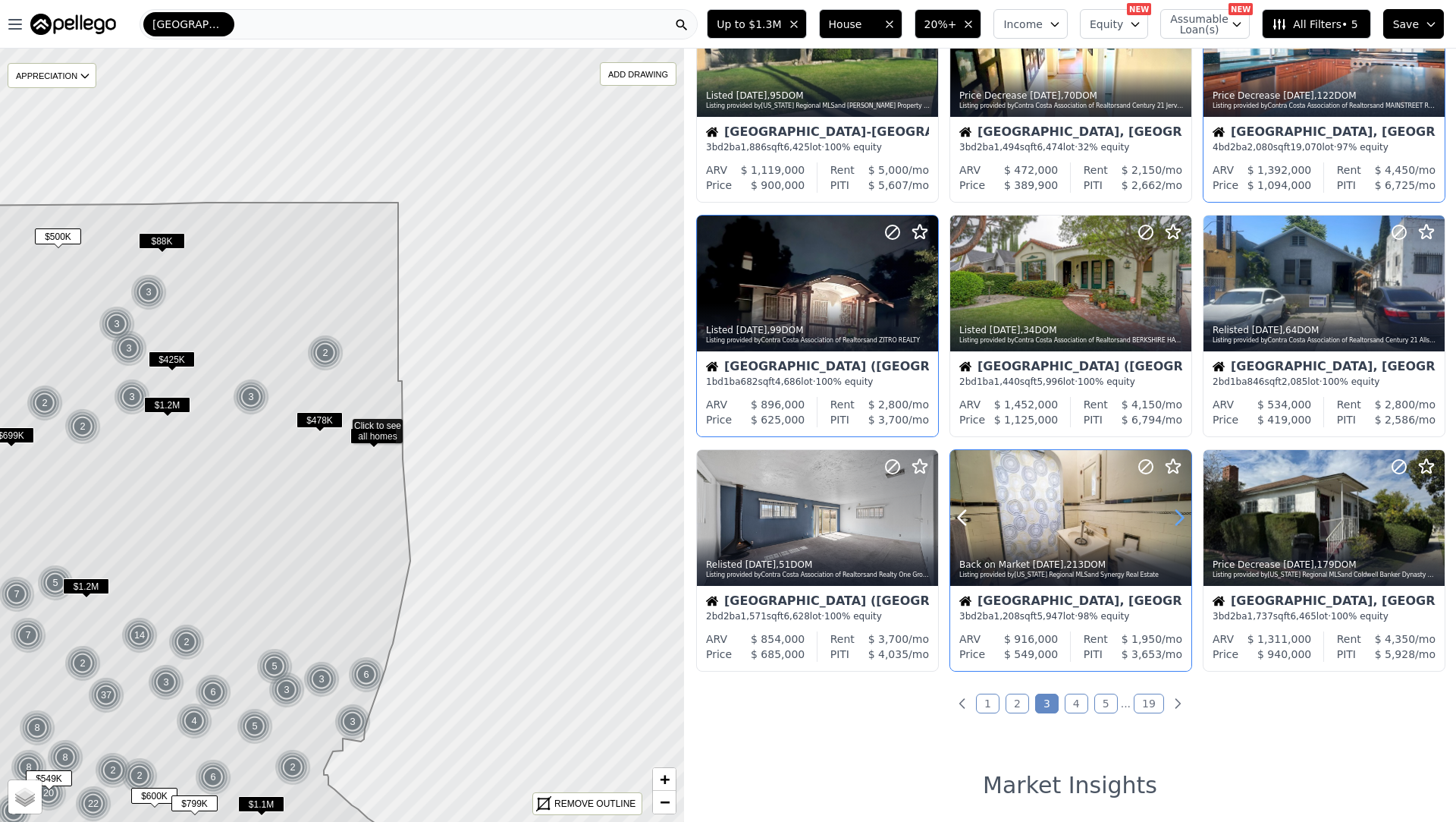
click at [1172, 514] on icon at bounding box center [1180, 518] width 25 height 25
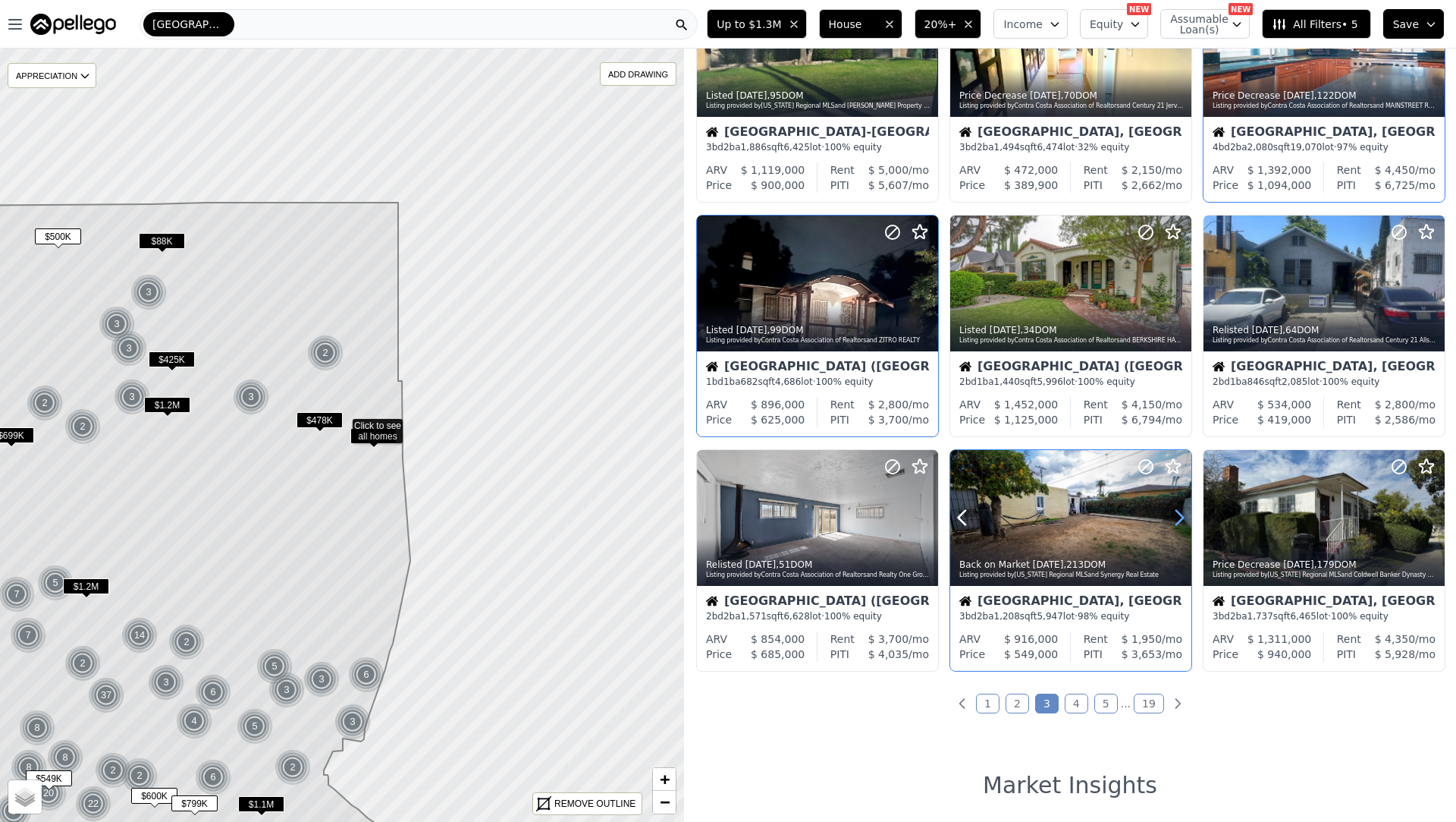
click at [1172, 514] on icon at bounding box center [1180, 518] width 25 height 25
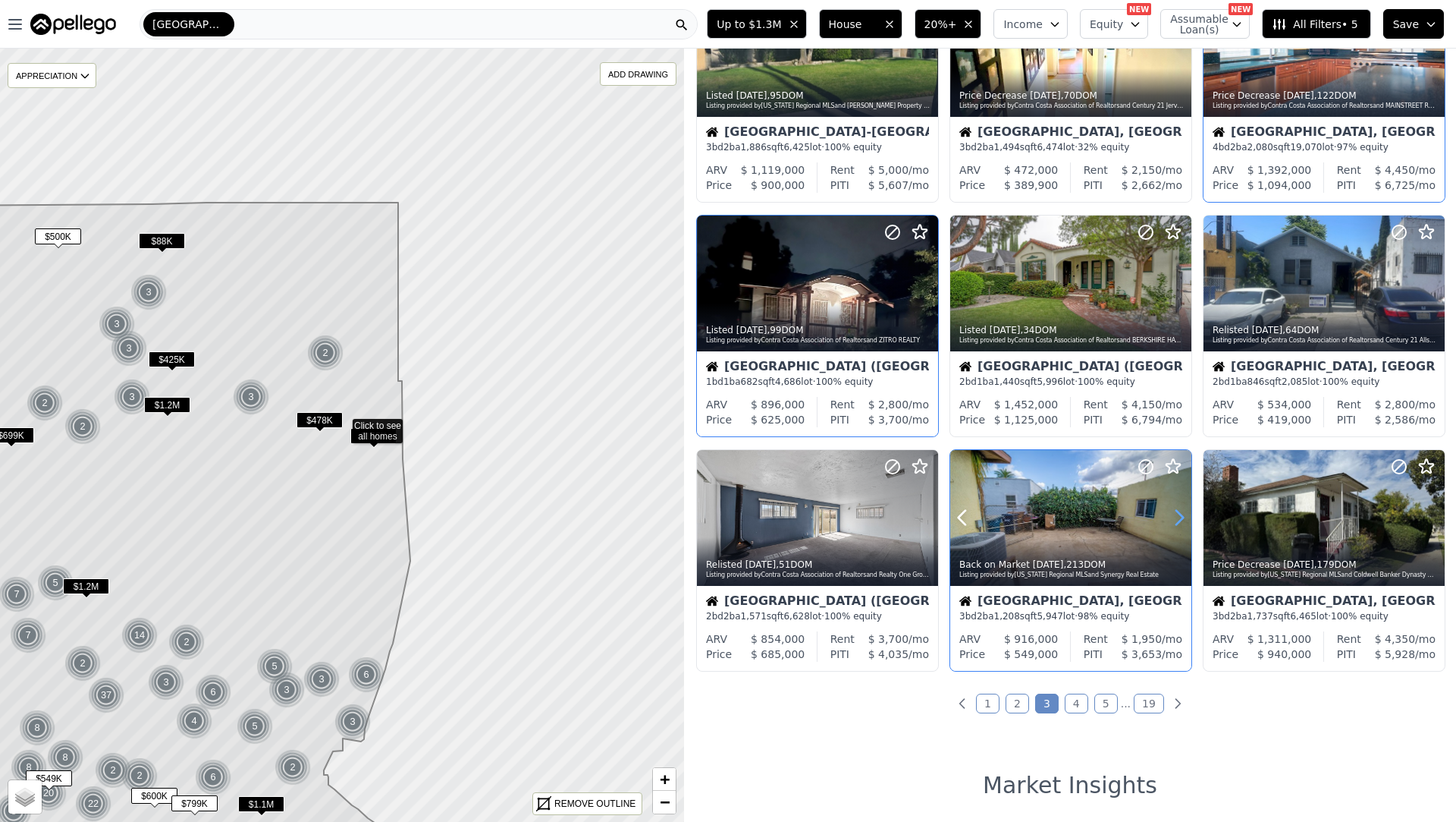
click at [1172, 514] on icon at bounding box center [1180, 518] width 25 height 25
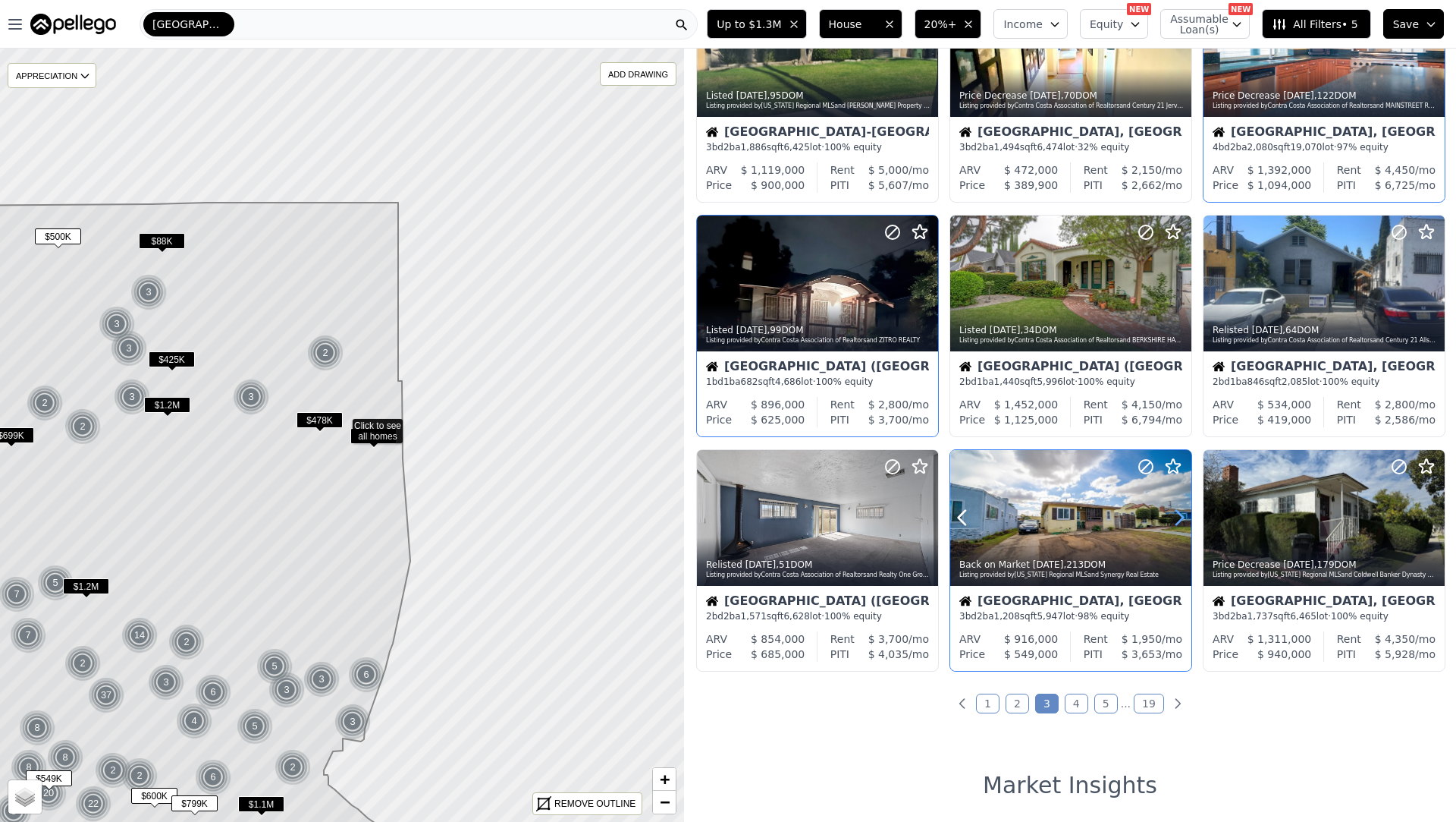
click at [1172, 514] on icon at bounding box center [1180, 518] width 25 height 25
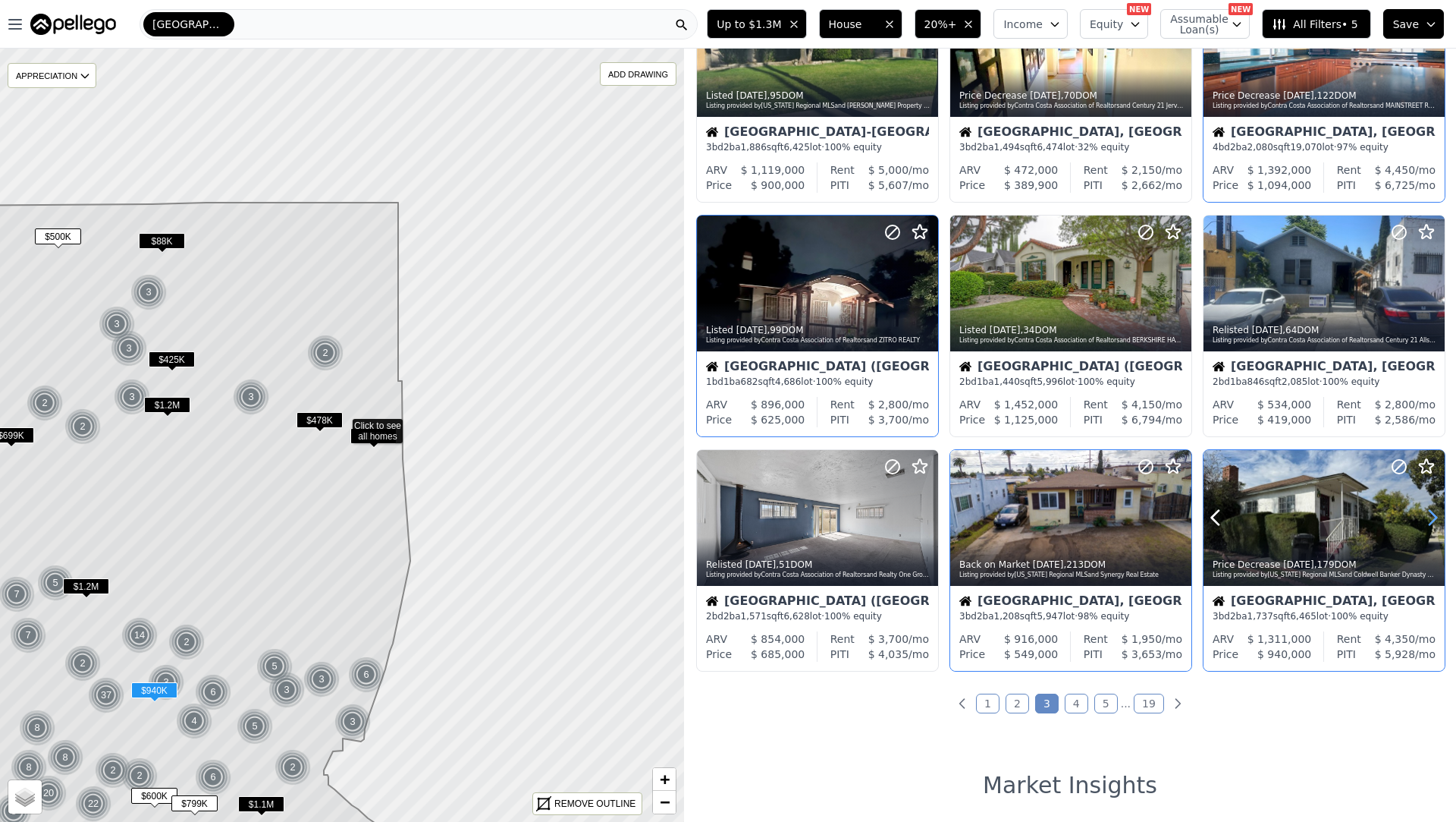
click at [1435, 519] on icon at bounding box center [1433, 518] width 7 height 15
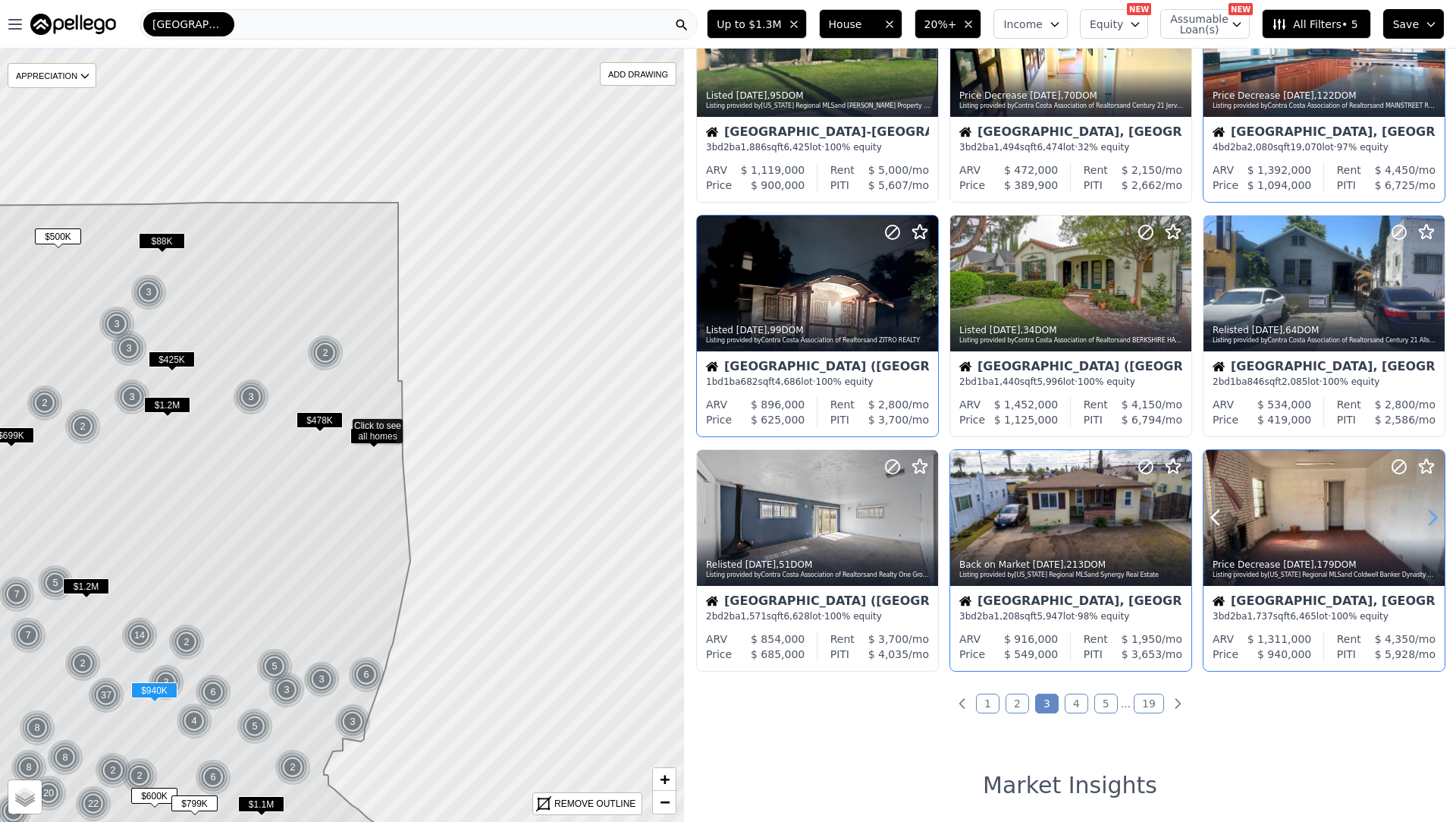
click at [1435, 519] on icon at bounding box center [1433, 518] width 7 height 15
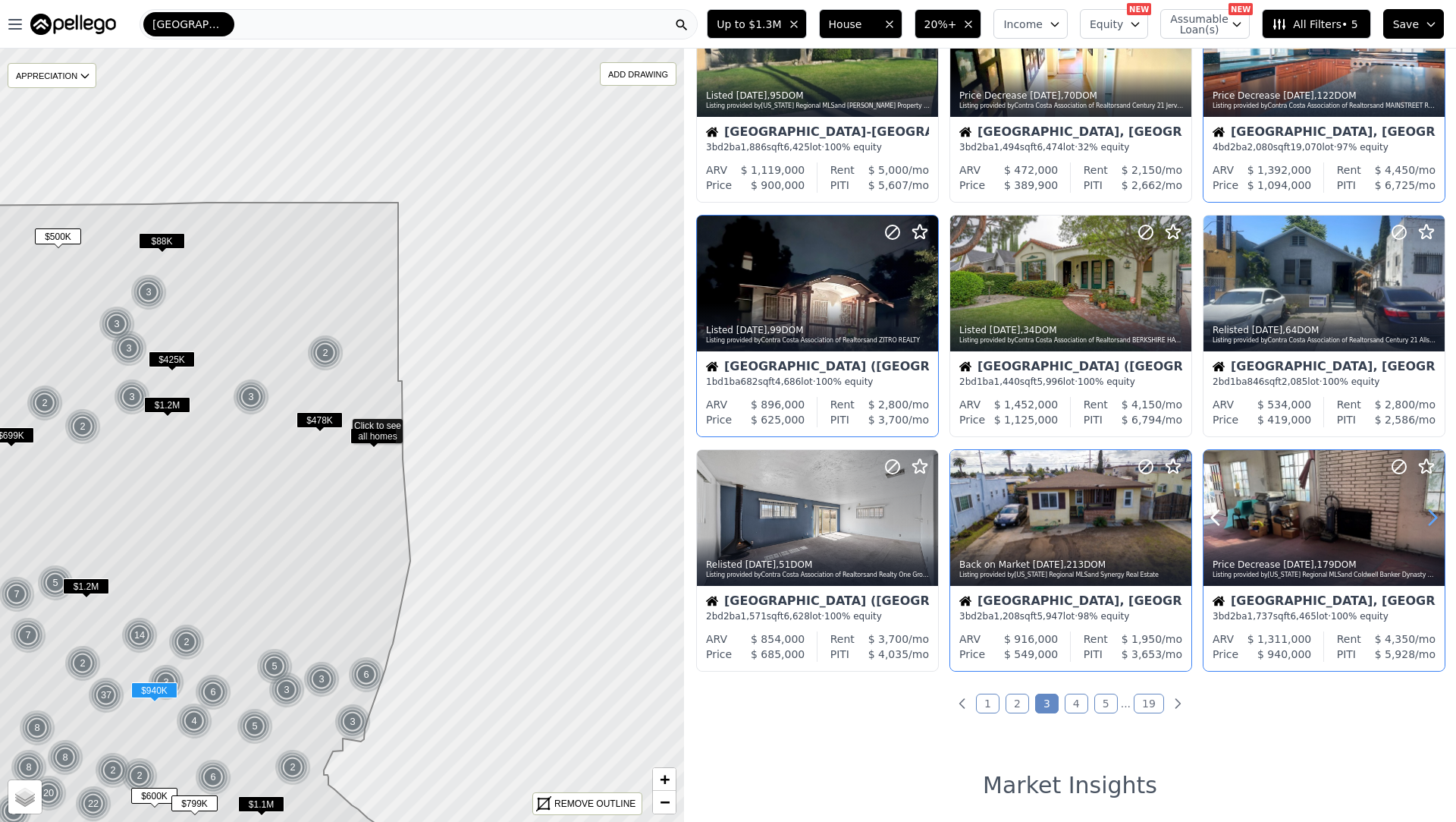
click at [1435, 519] on icon at bounding box center [1433, 518] width 7 height 15
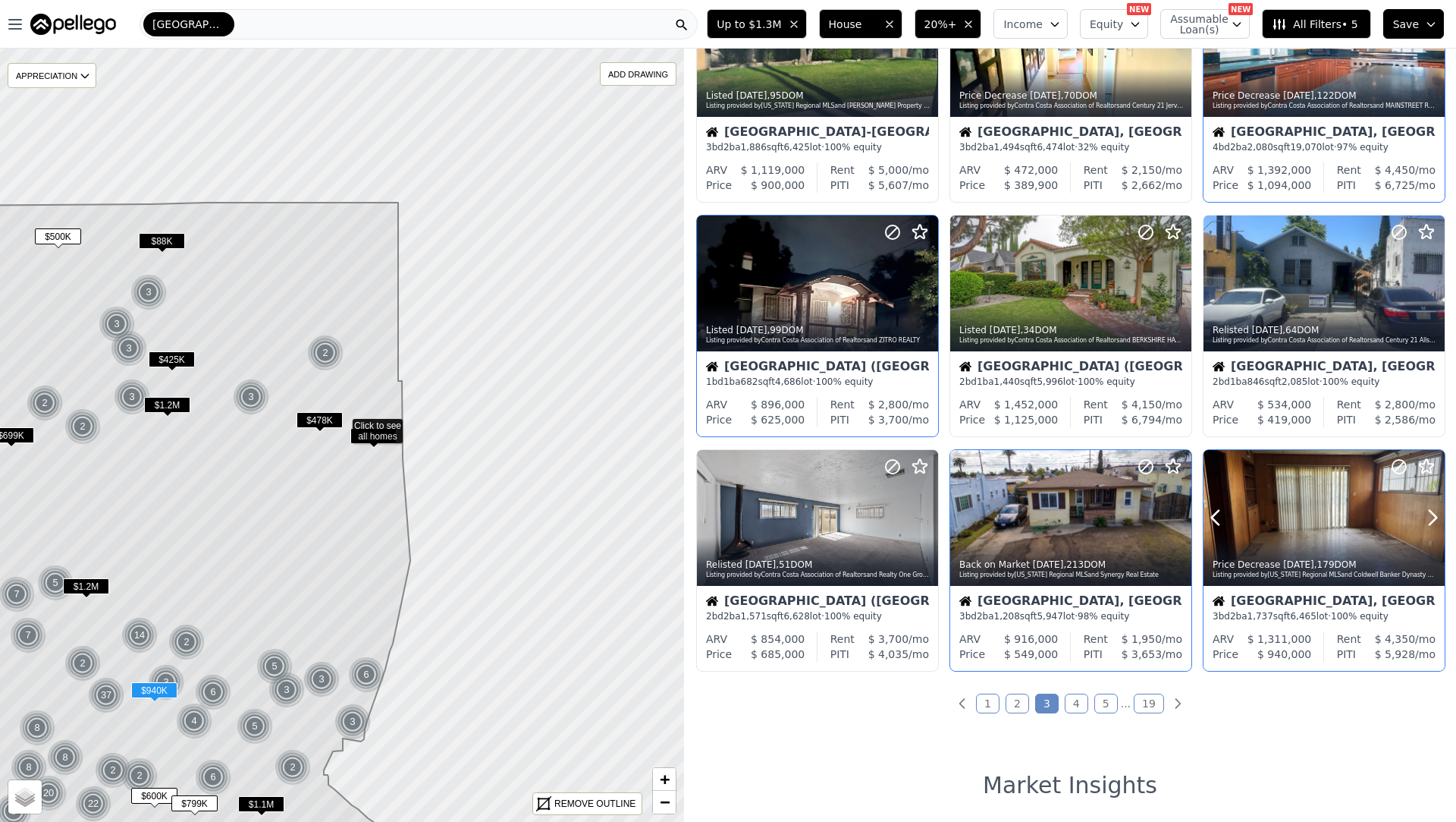
click at [1373, 559] on div "Price Decrease 4d ago , 179 DOM" at bounding box center [1324, 564] width 225 height 12
click at [1077, 703] on link "4" at bounding box center [1076, 703] width 24 height 20
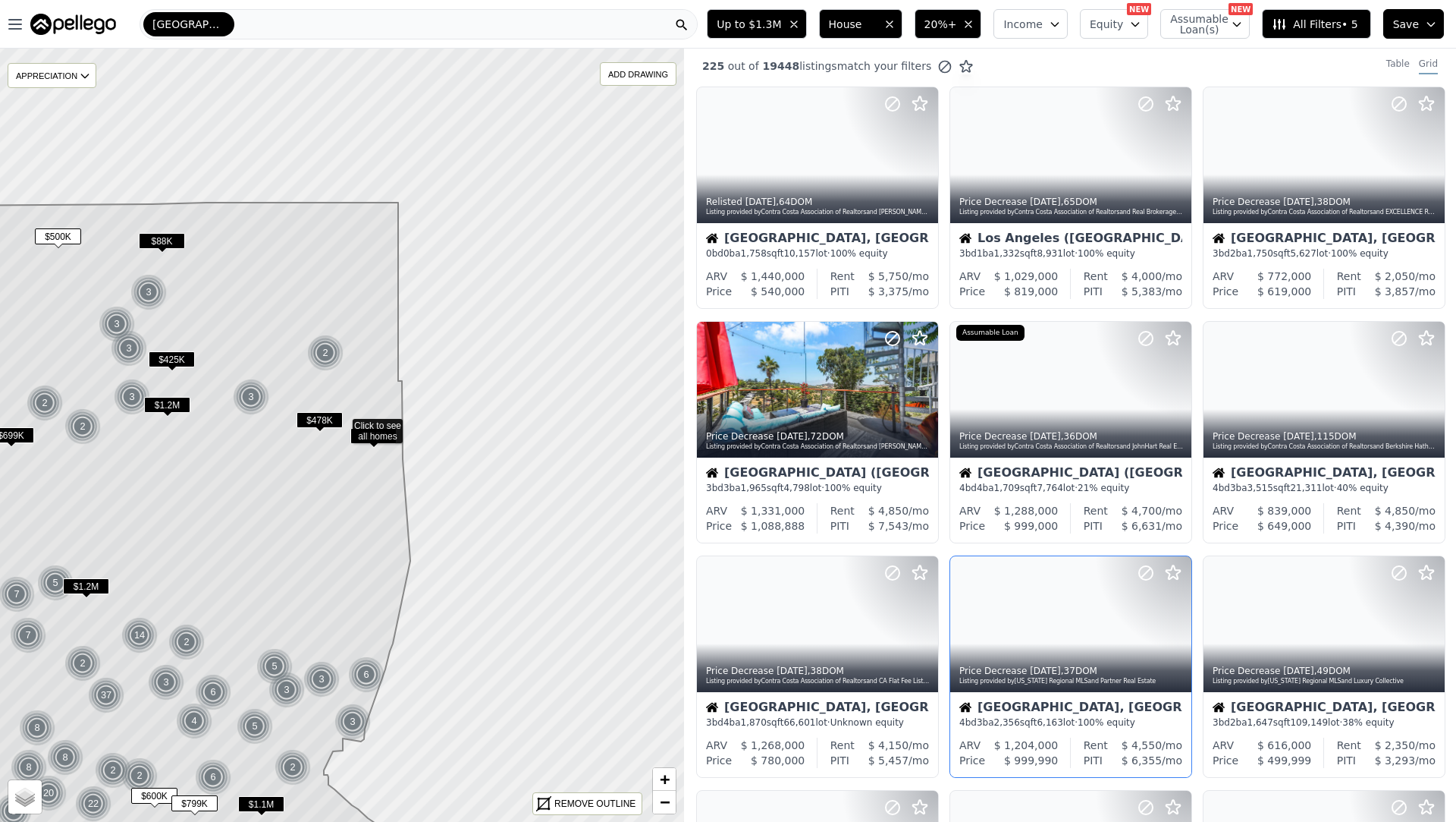
scroll to position [0, 0]
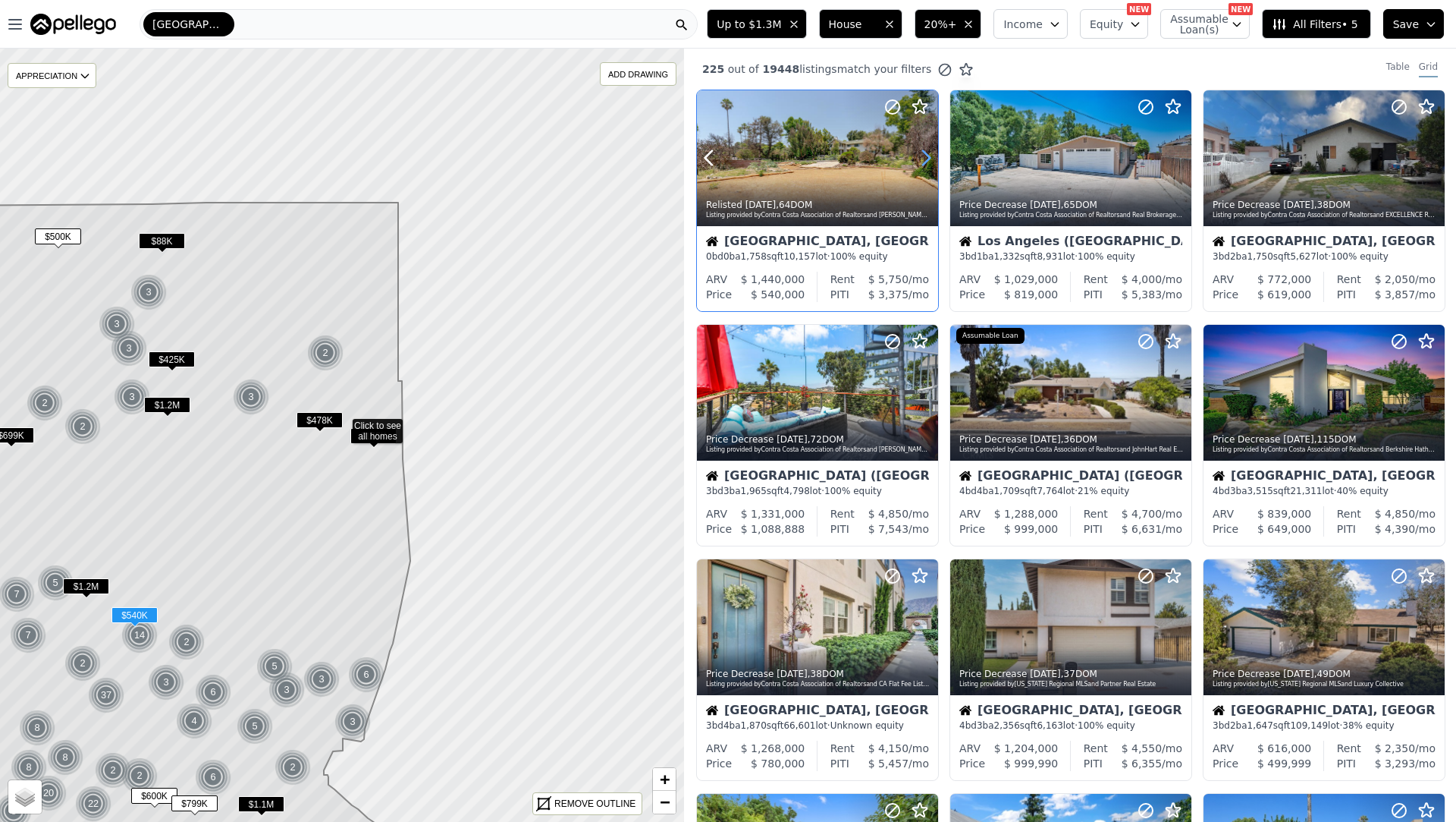
click at [926, 162] on icon at bounding box center [926, 159] width 7 height 15
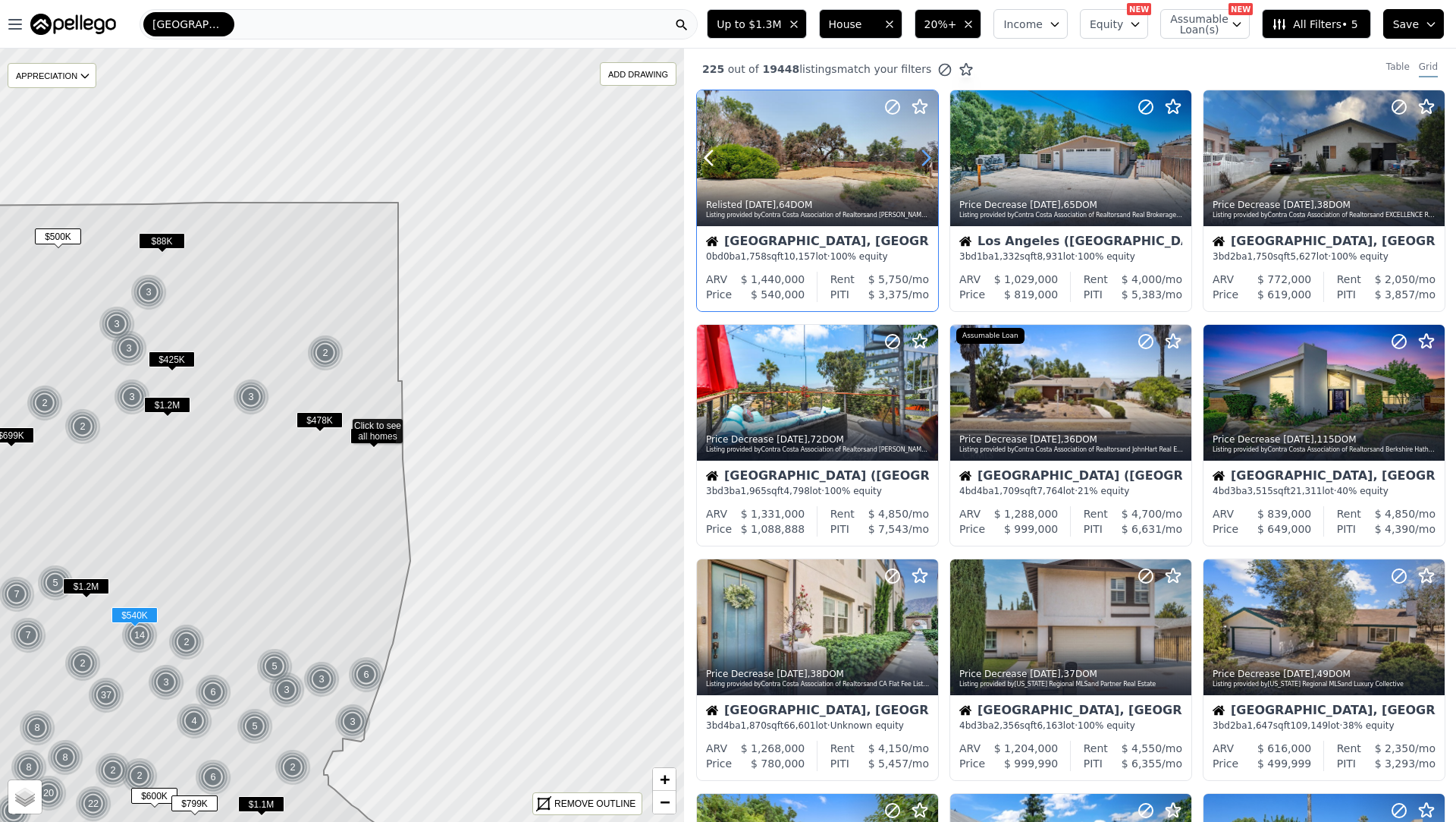
click at [926, 162] on icon at bounding box center [926, 159] width 7 height 15
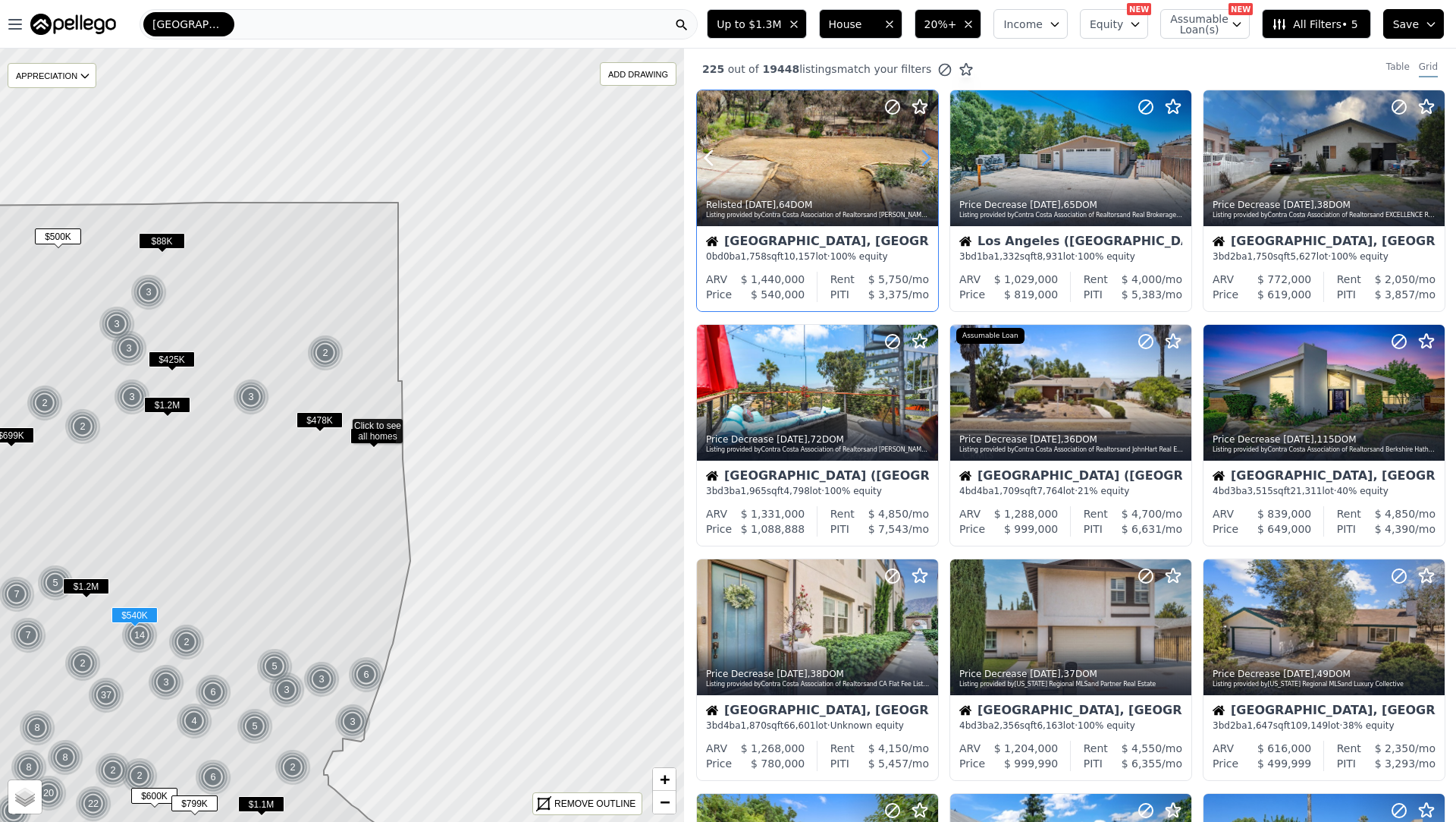
click at [926, 162] on icon at bounding box center [926, 159] width 7 height 15
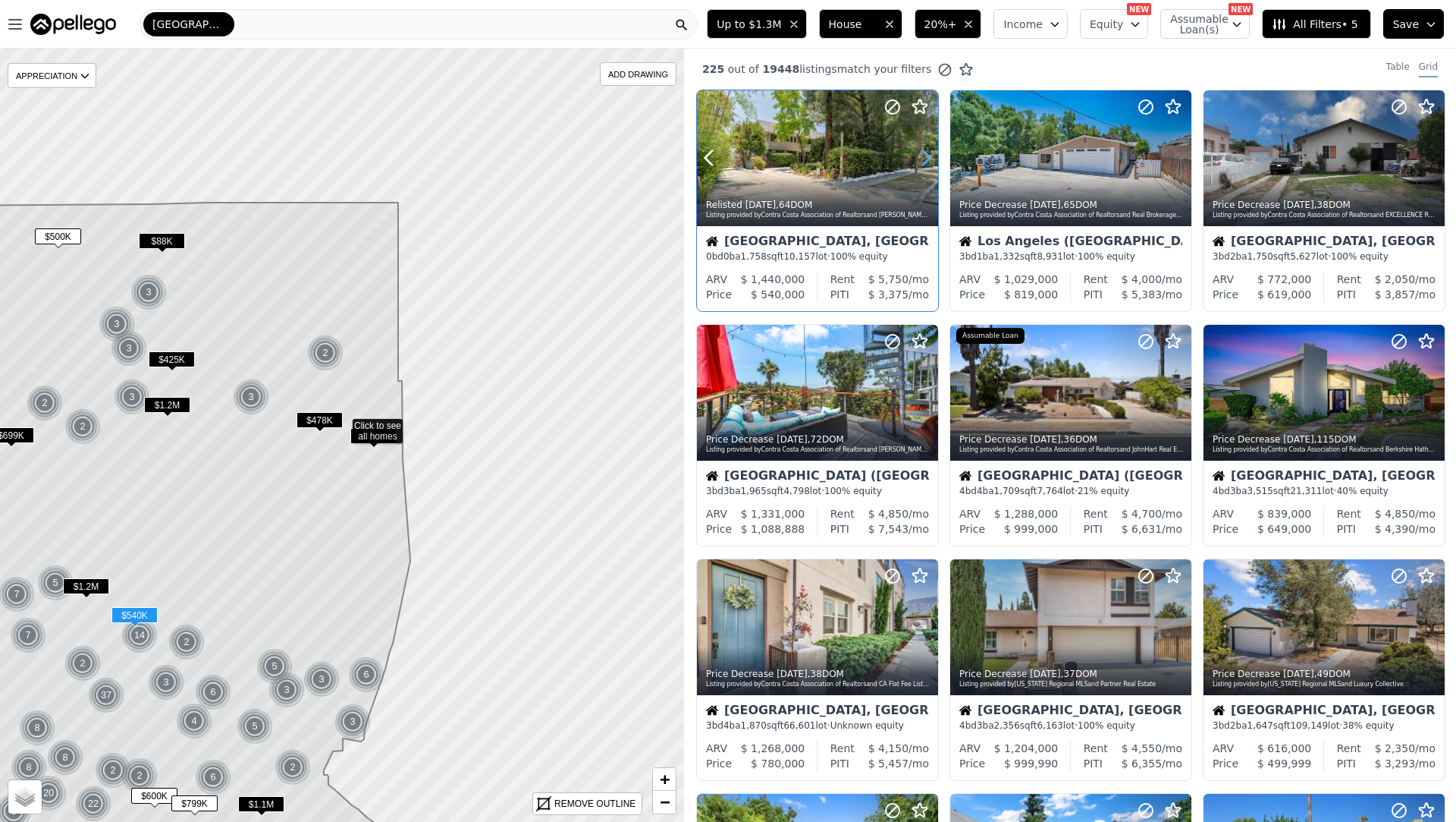
click at [926, 162] on icon at bounding box center [926, 159] width 7 height 15
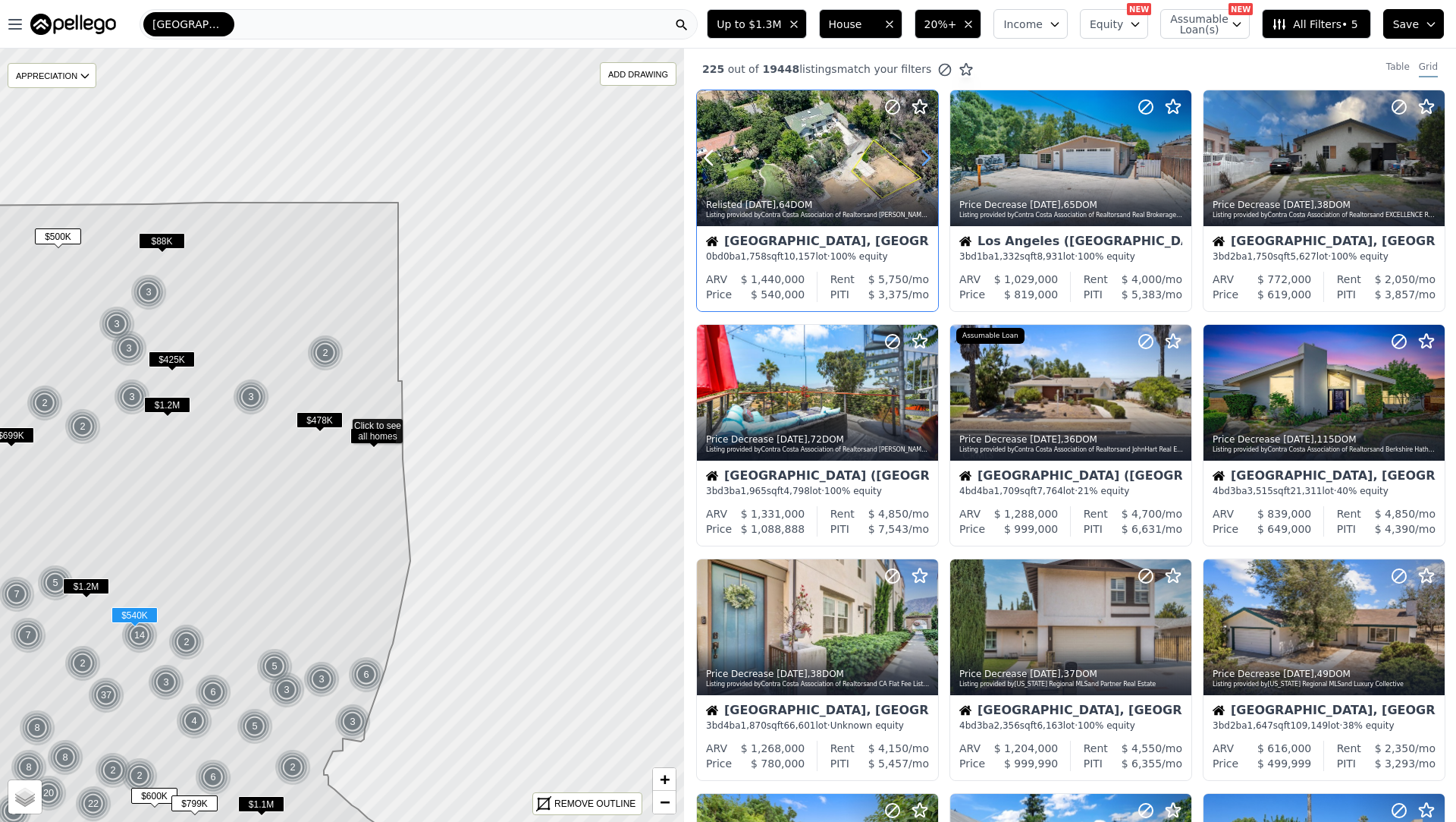
click at [926, 162] on icon at bounding box center [926, 159] width 7 height 15
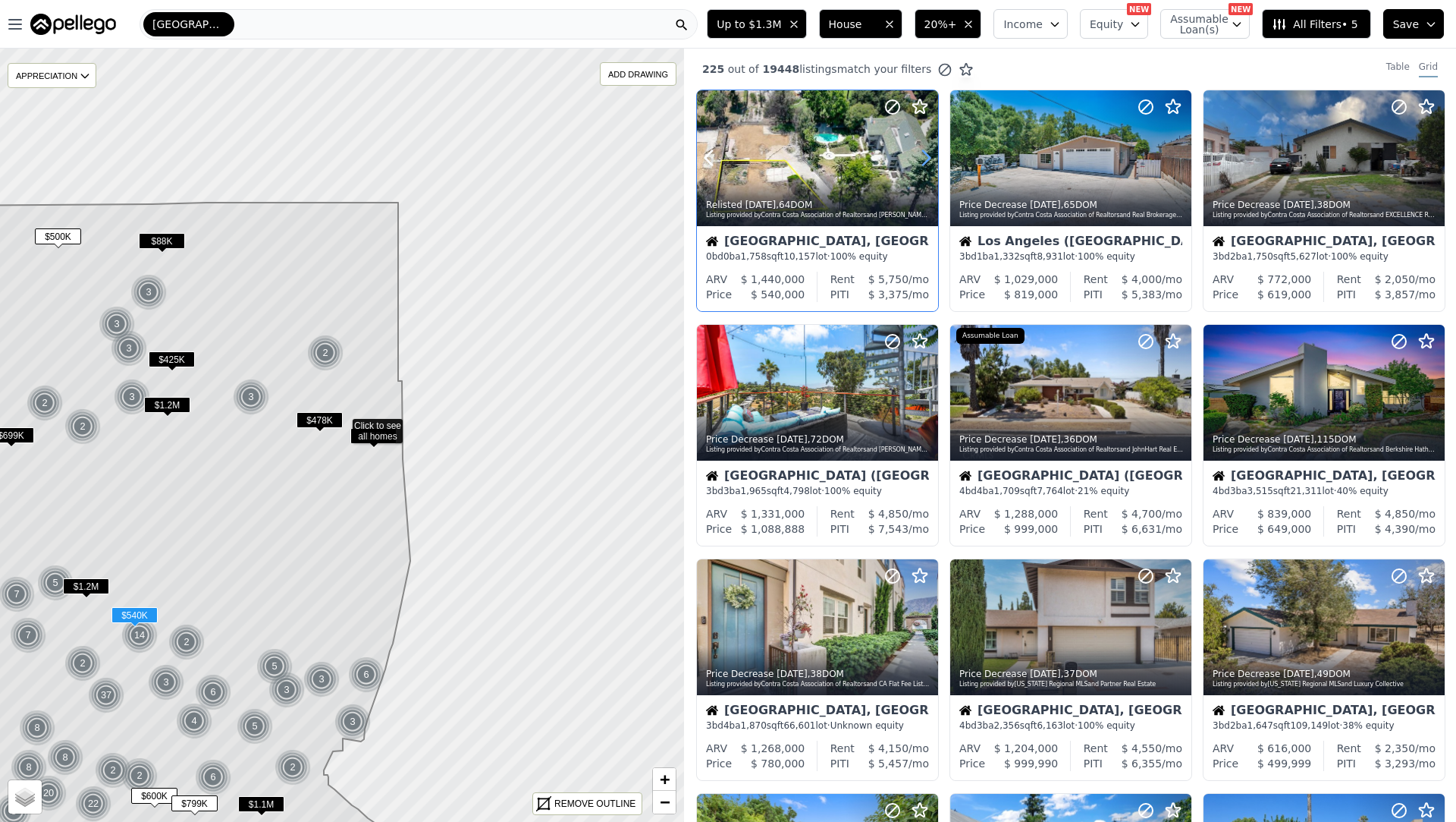
click at [926, 162] on icon at bounding box center [926, 159] width 7 height 15
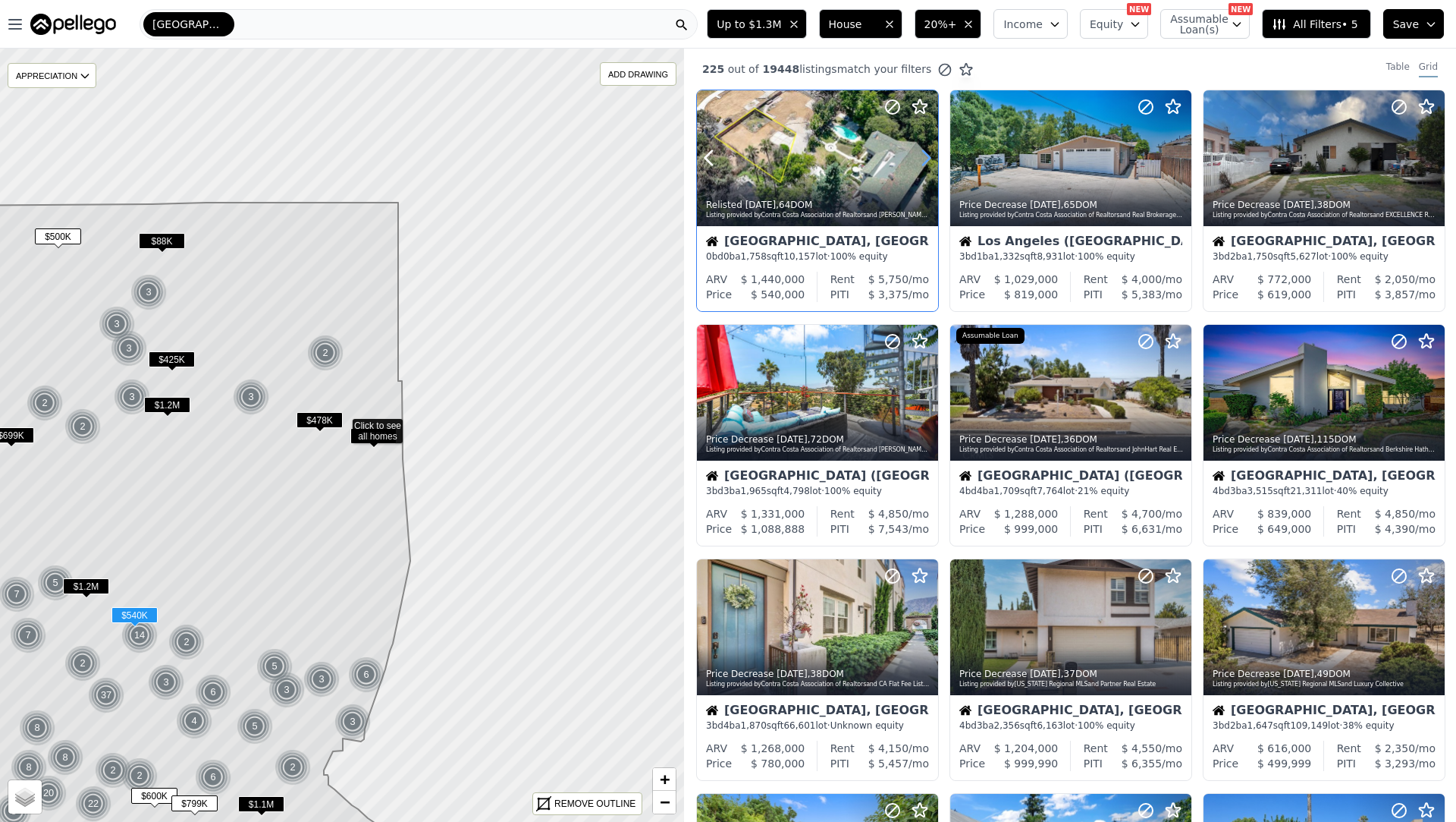
click at [926, 162] on icon at bounding box center [926, 159] width 7 height 15
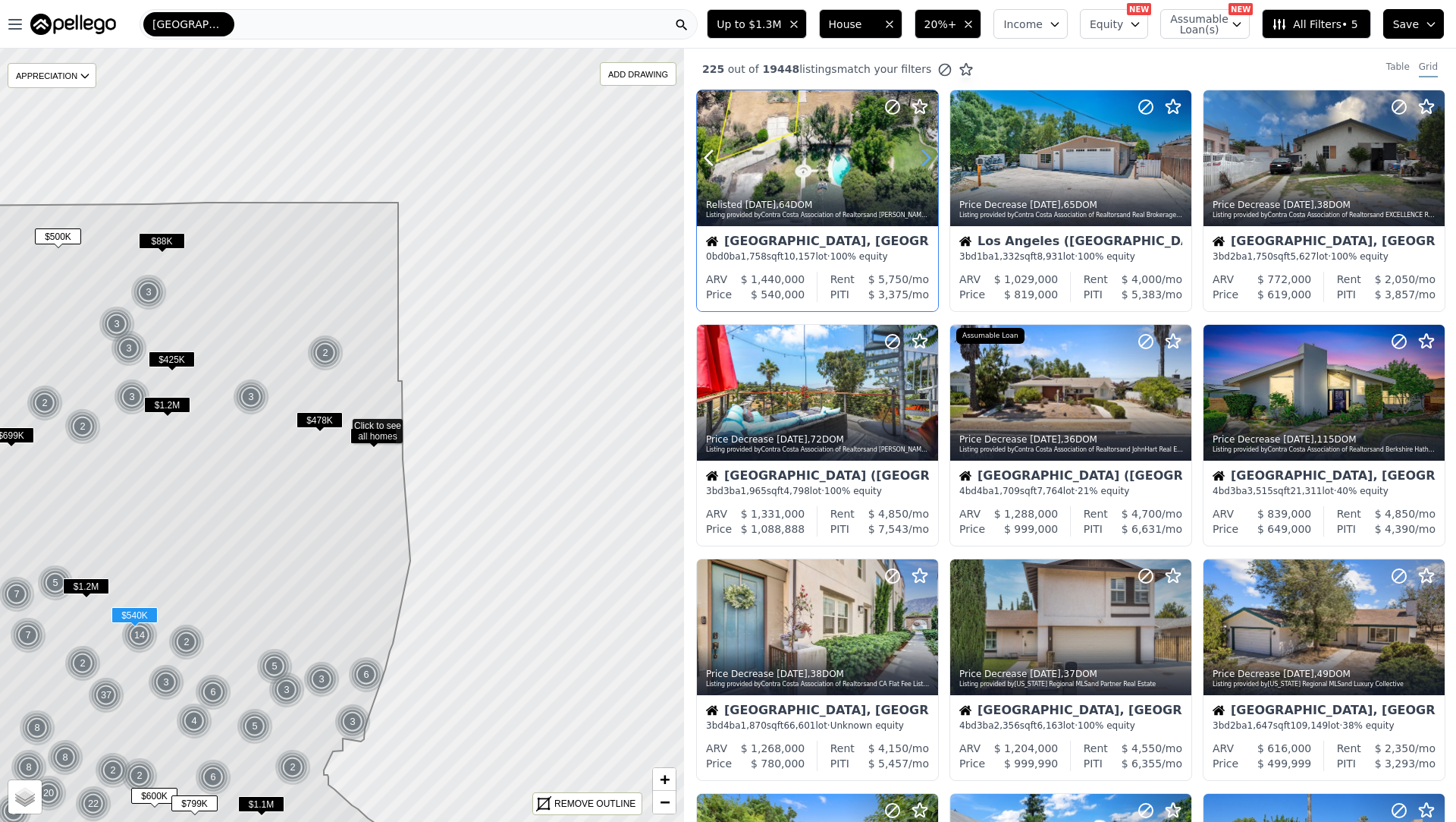
click at [926, 162] on icon at bounding box center [926, 159] width 7 height 15
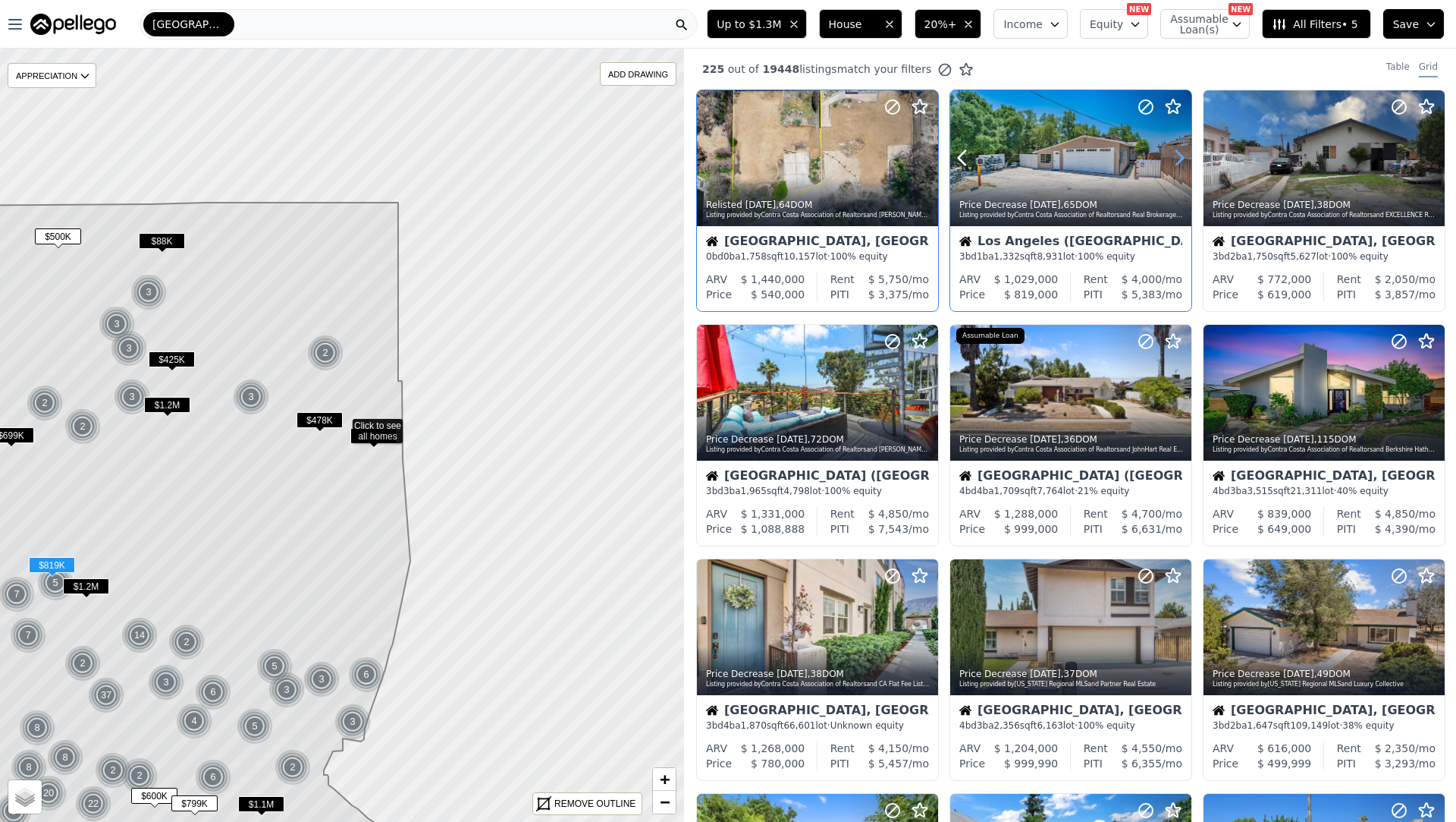
click at [1179, 159] on icon at bounding box center [1180, 158] width 25 height 25
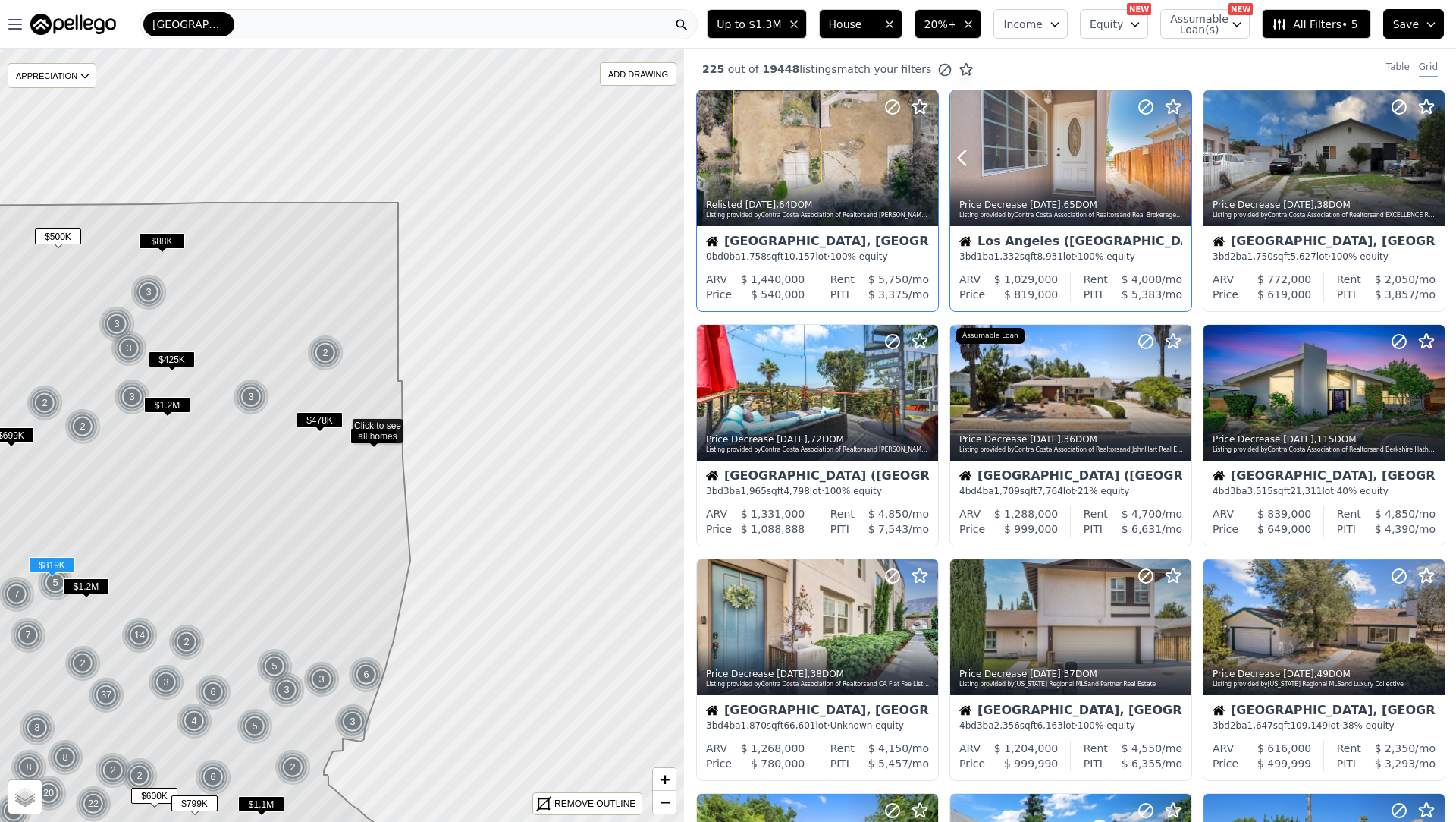
click at [1179, 159] on icon at bounding box center [1180, 158] width 25 height 25
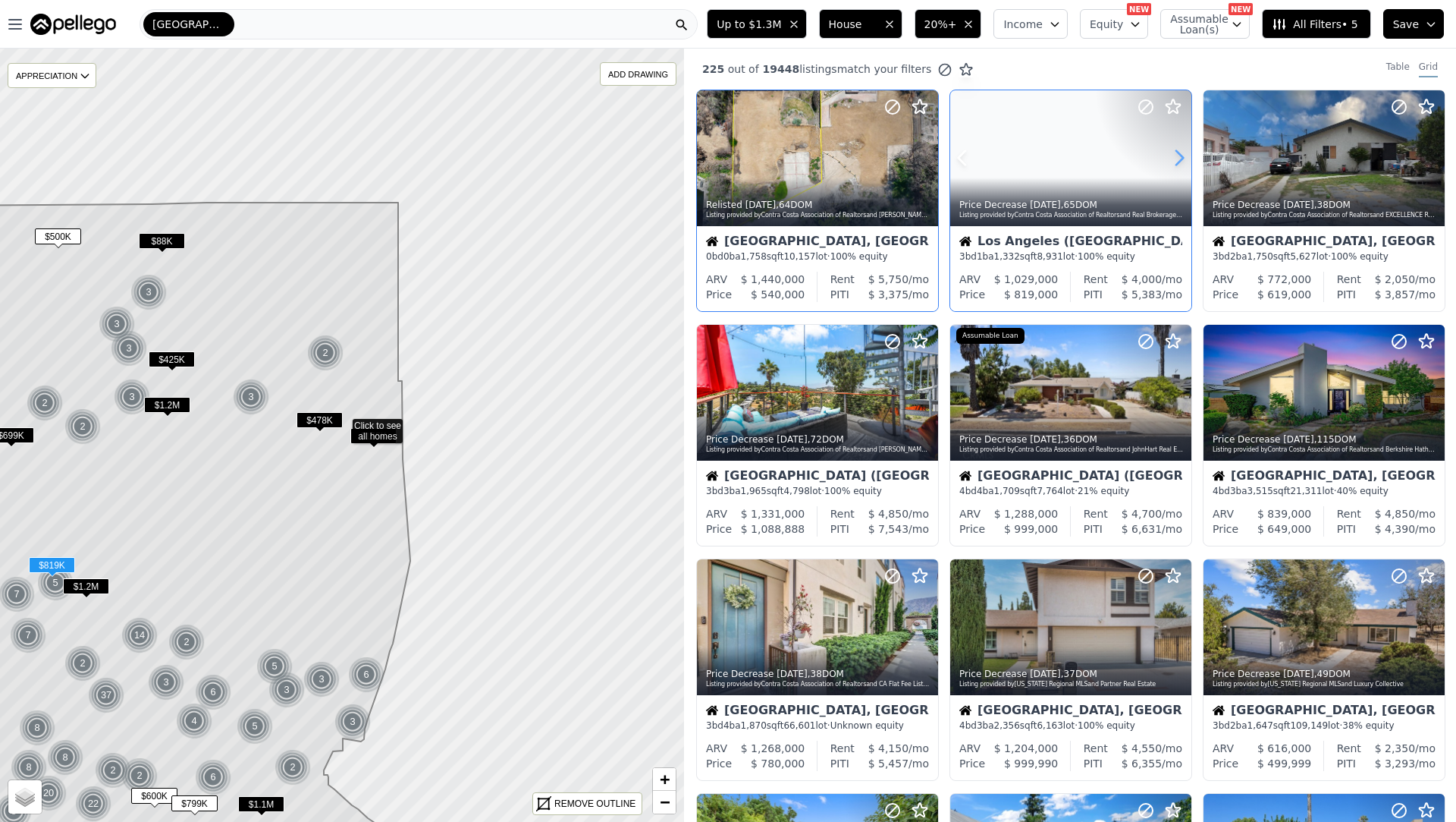
click at [1179, 159] on icon at bounding box center [1180, 158] width 25 height 25
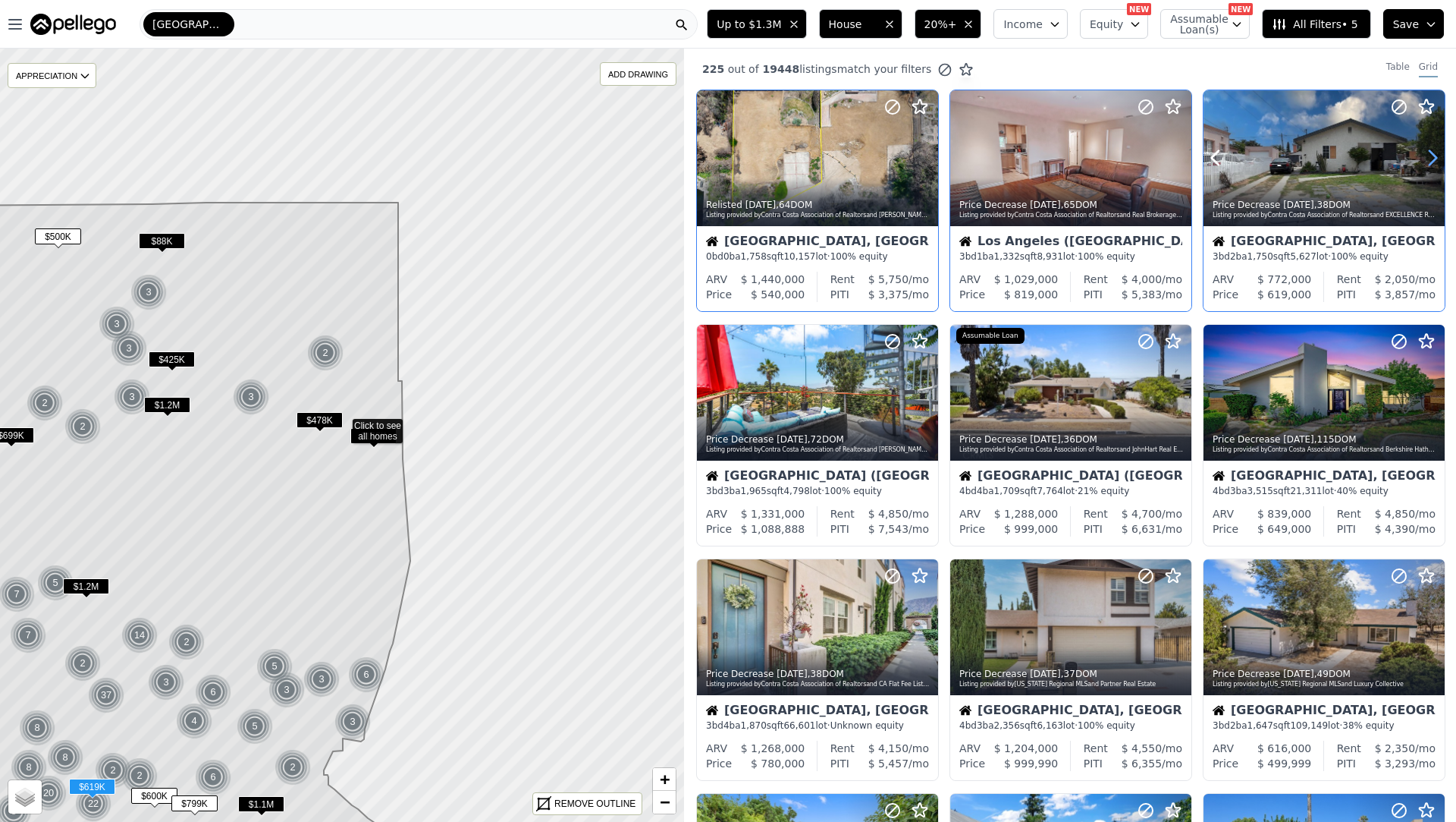
click at [1424, 151] on icon at bounding box center [1433, 158] width 25 height 25
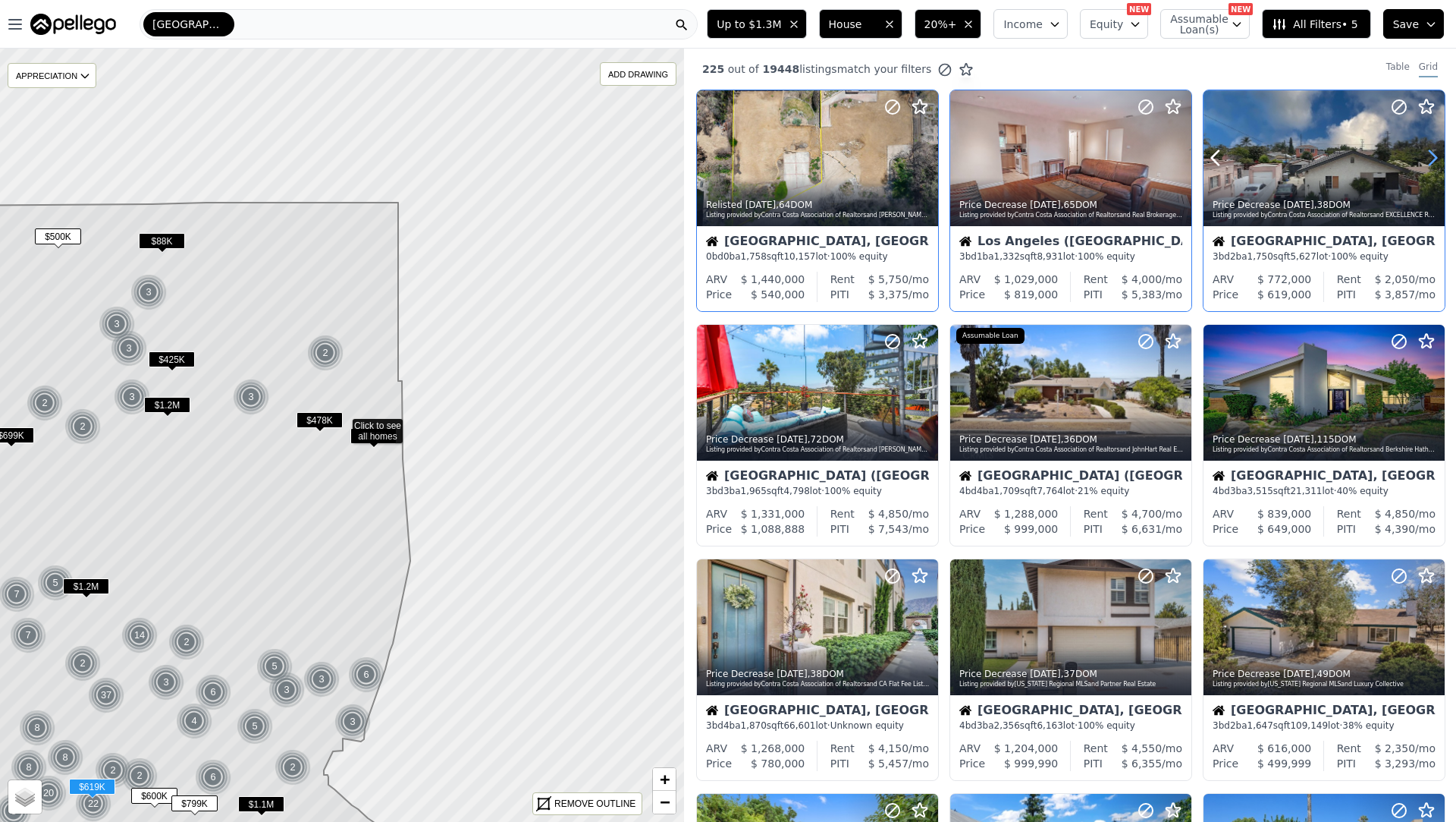
click at [1424, 151] on icon at bounding box center [1433, 158] width 25 height 25
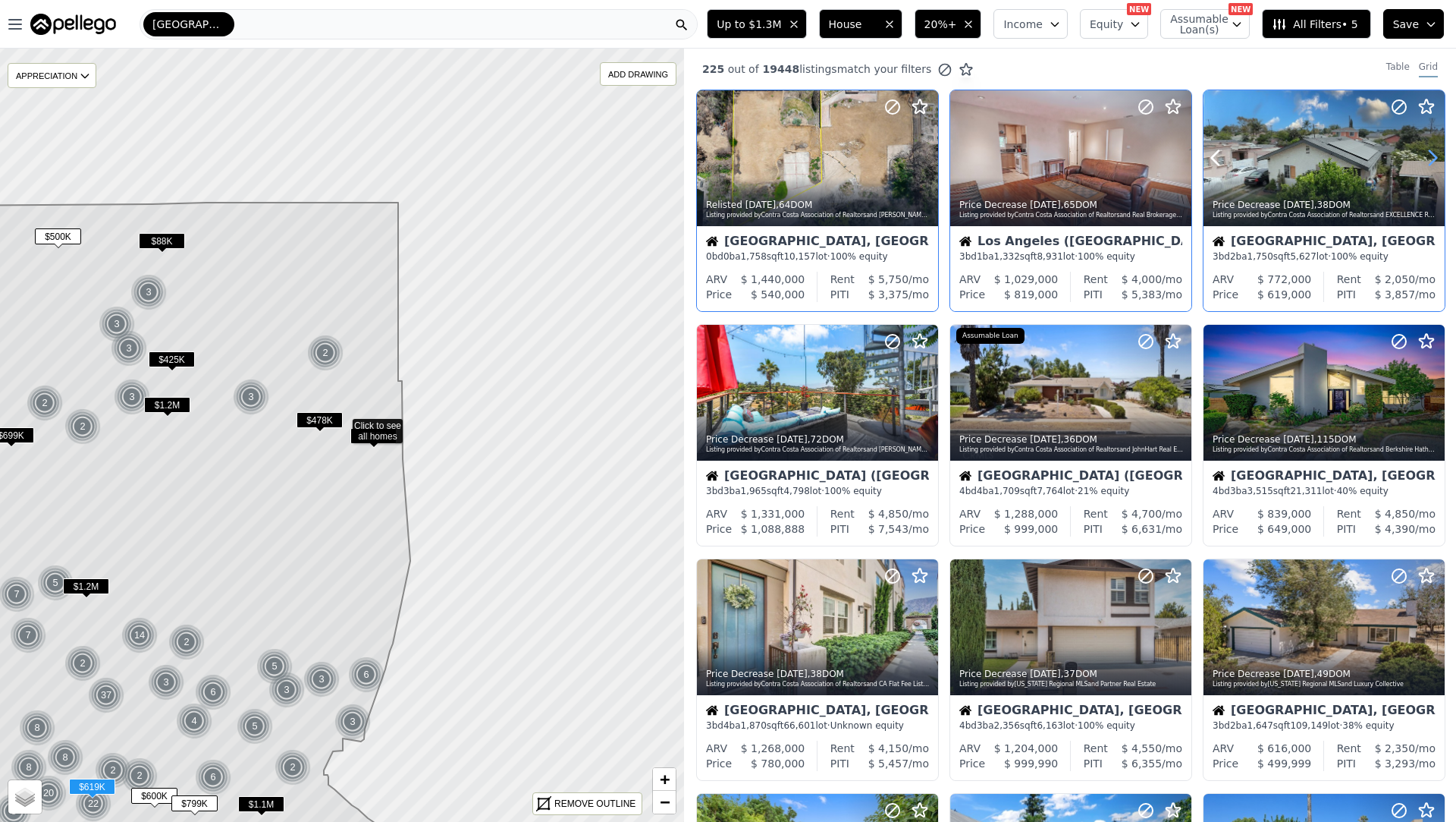
click at [1424, 151] on icon at bounding box center [1433, 158] width 25 height 25
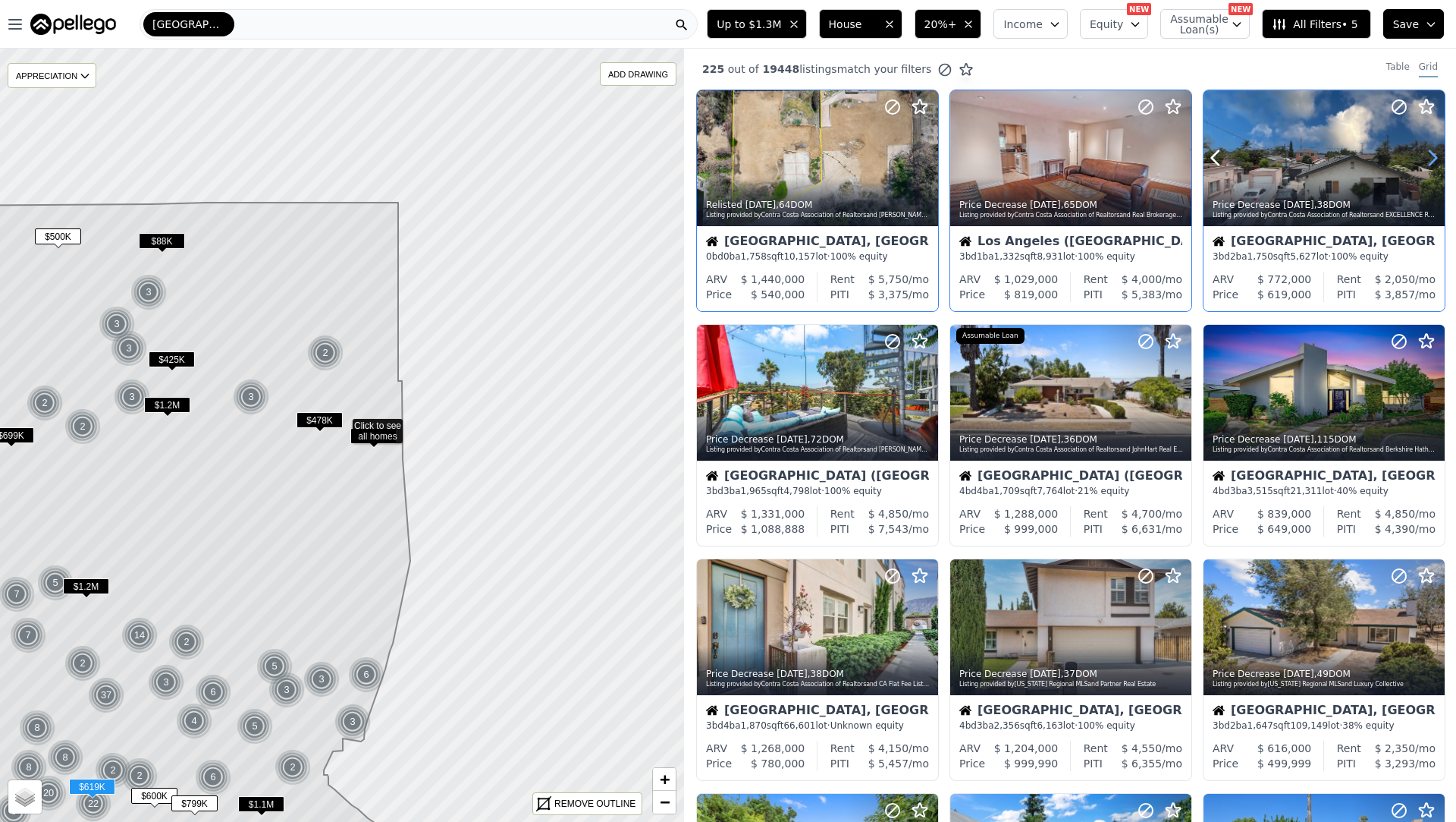
click at [1424, 151] on icon at bounding box center [1433, 158] width 25 height 25
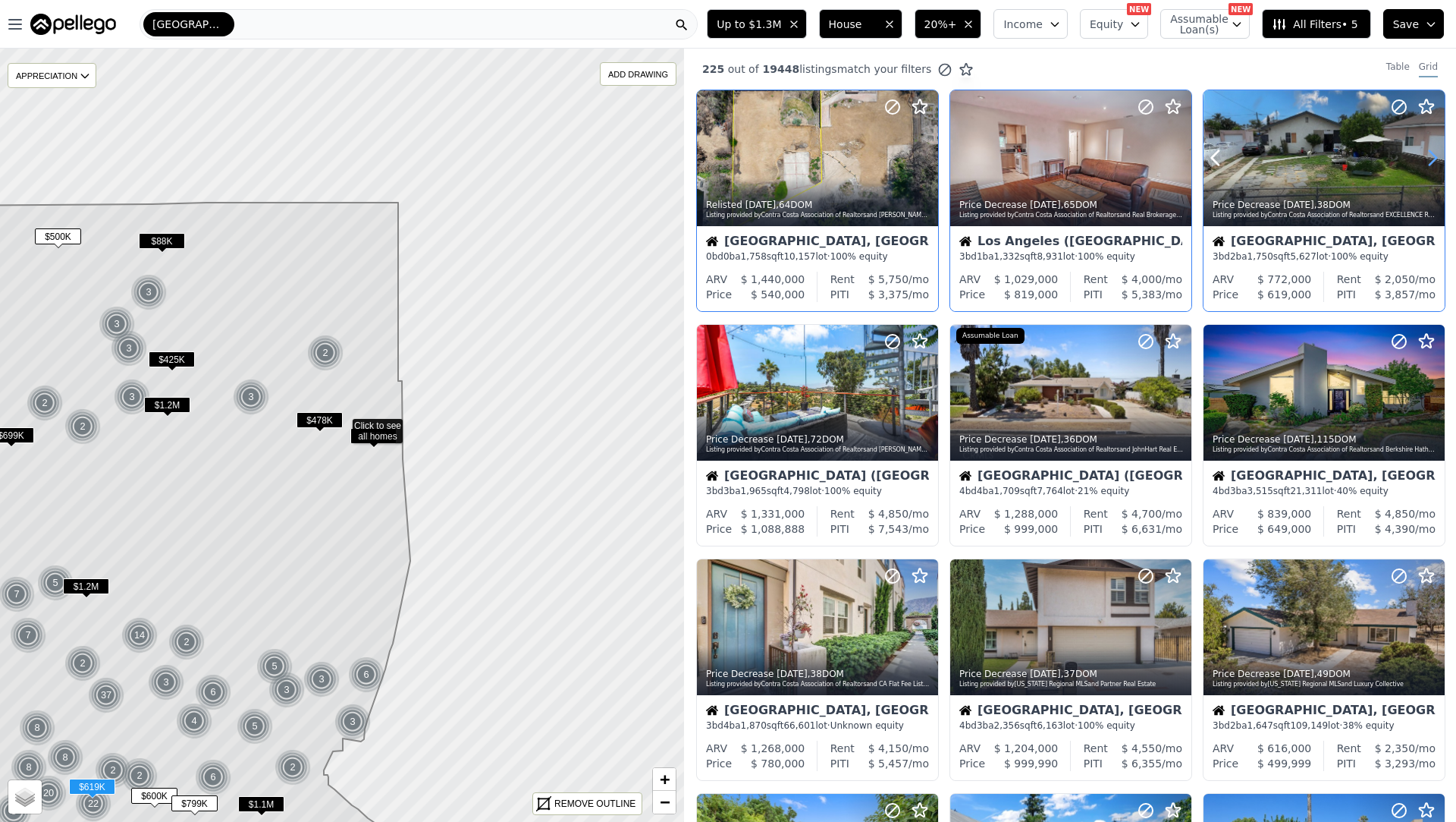
click at [1424, 151] on icon at bounding box center [1433, 158] width 25 height 25
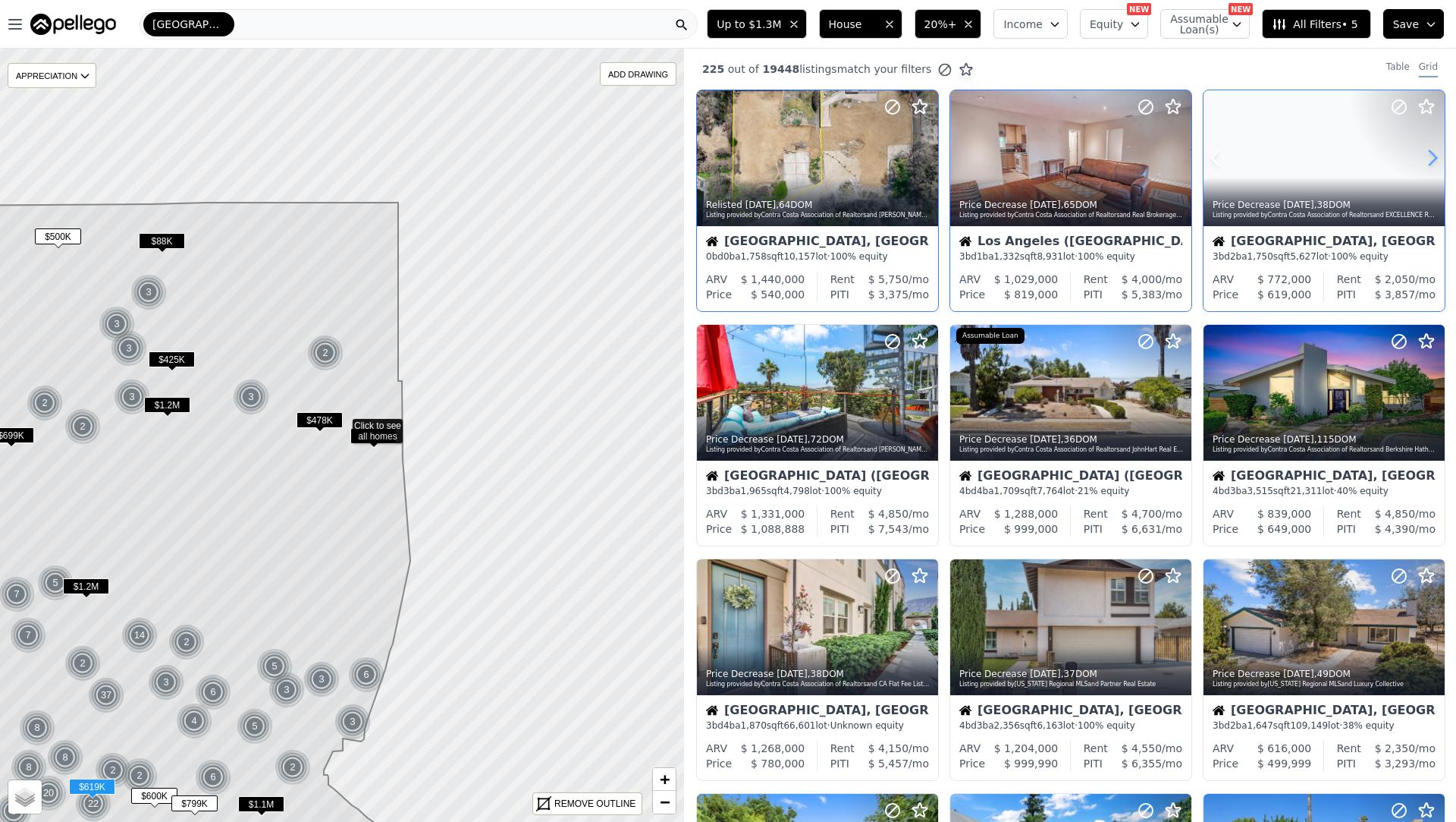
click at [1424, 151] on icon at bounding box center [1433, 158] width 25 height 25
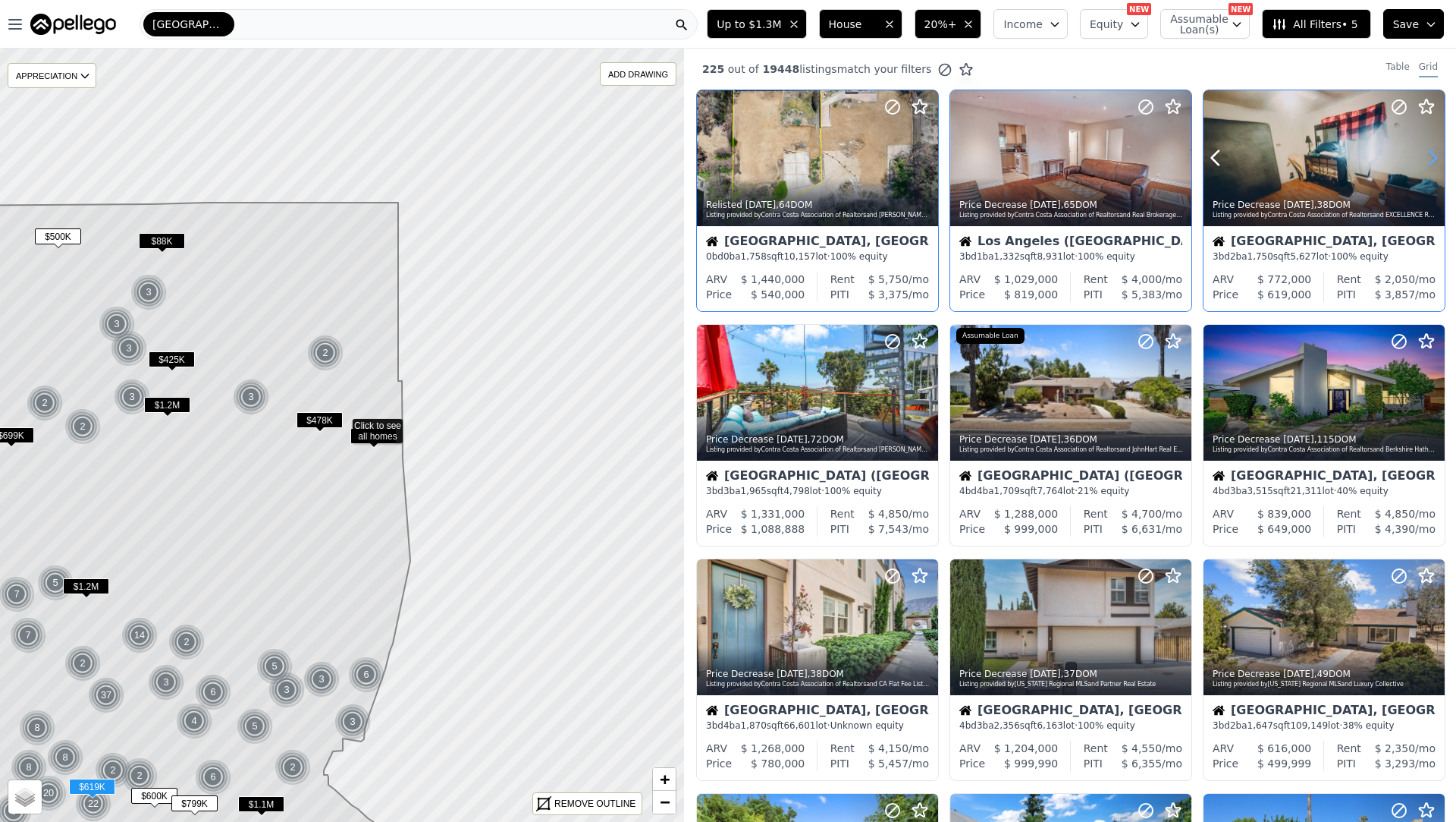
click at [1424, 151] on icon at bounding box center [1433, 158] width 25 height 25
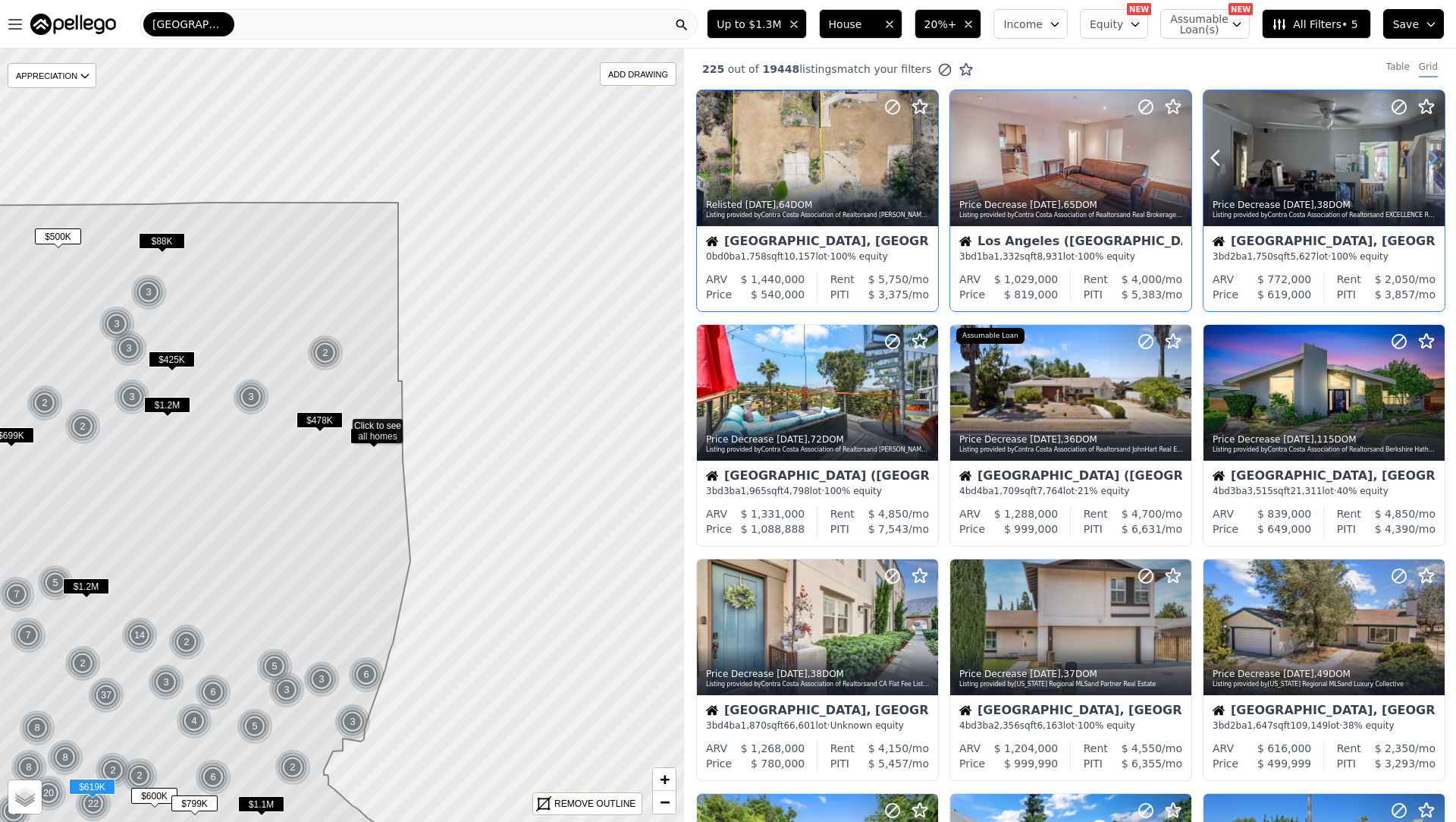
click at [1424, 151] on icon at bounding box center [1433, 158] width 25 height 25
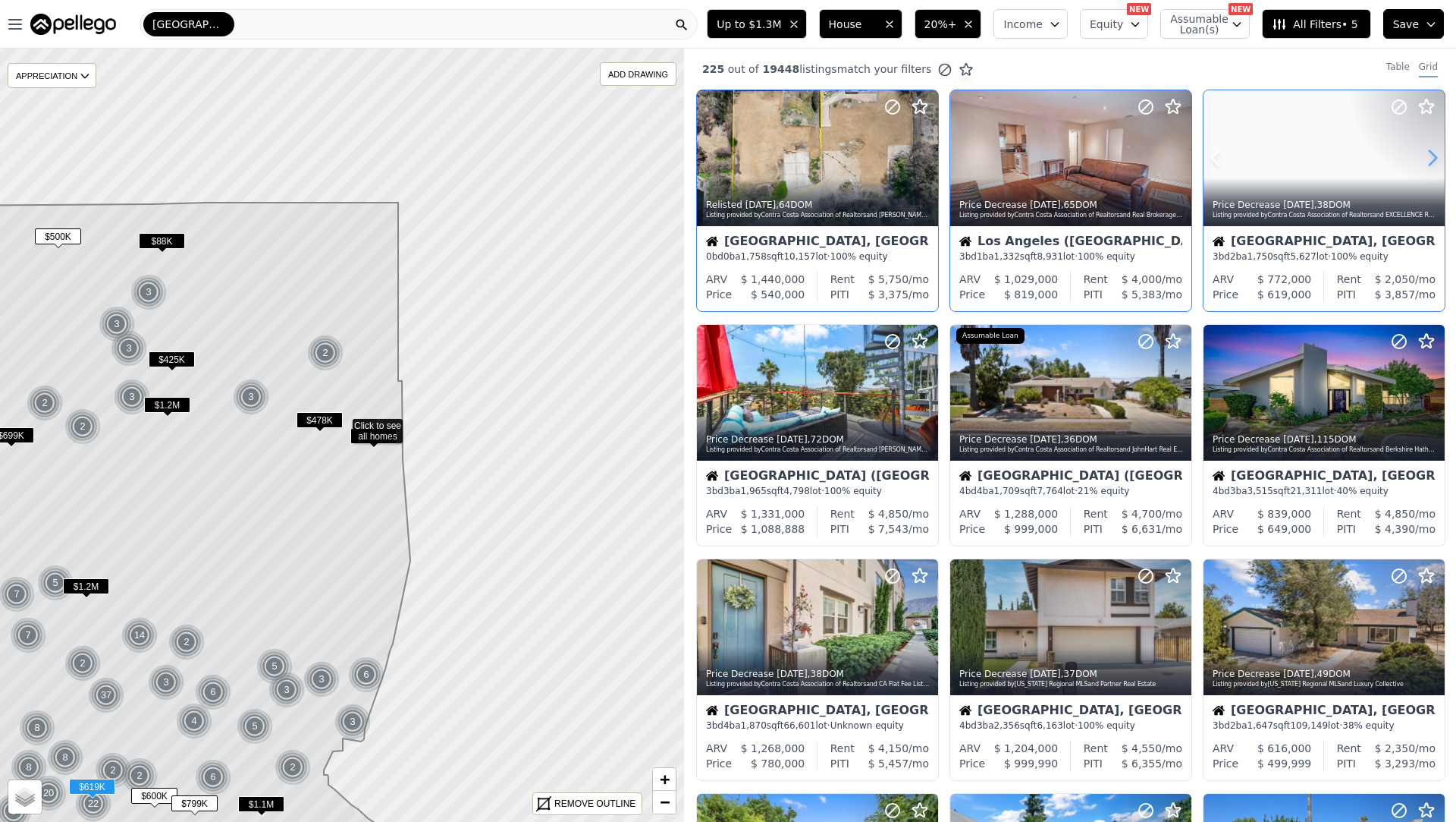
click at [1424, 151] on icon at bounding box center [1433, 158] width 25 height 25
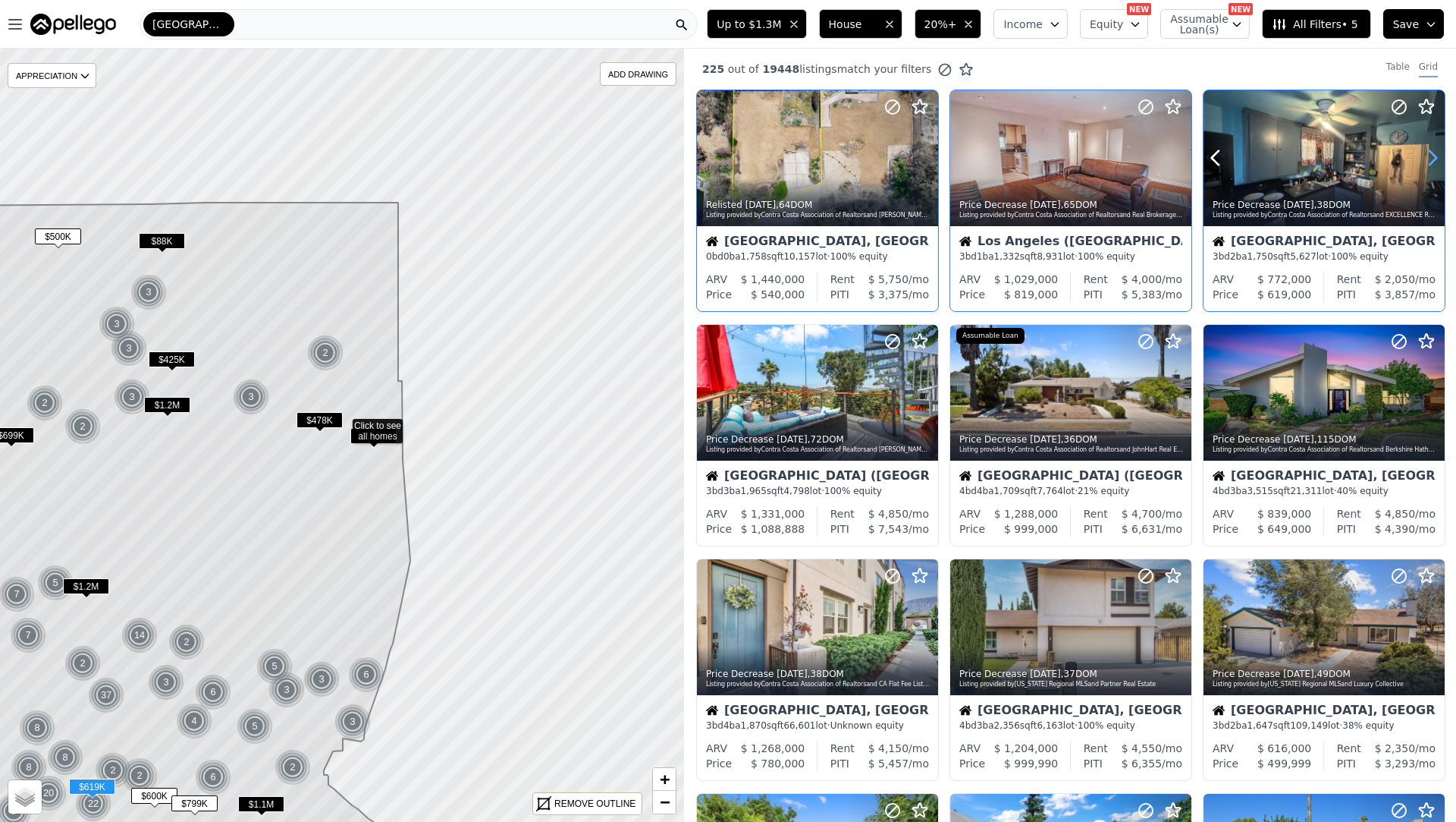
click at [1424, 151] on icon at bounding box center [1433, 158] width 25 height 25
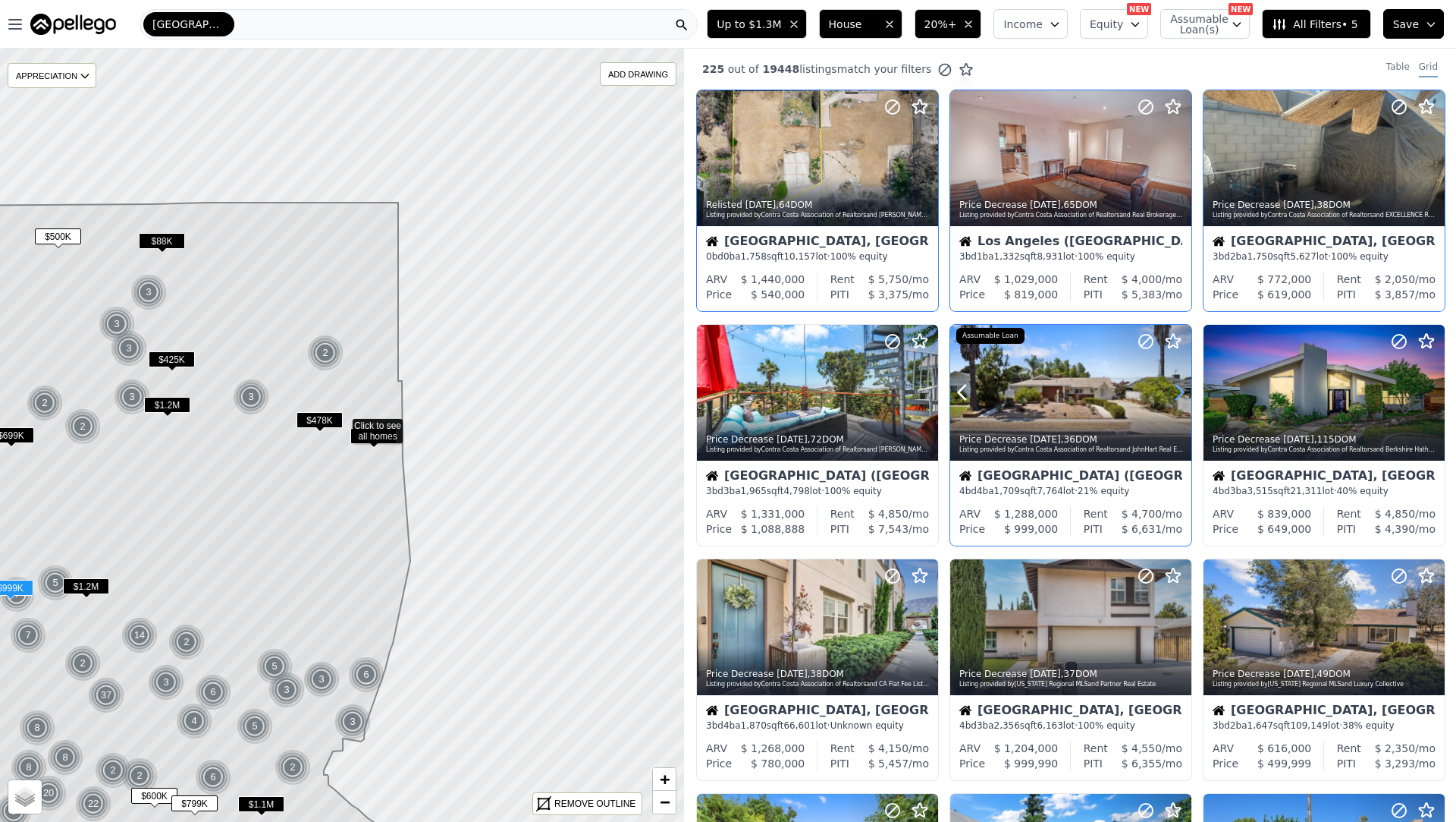
click at [1173, 398] on icon at bounding box center [1180, 393] width 25 height 25
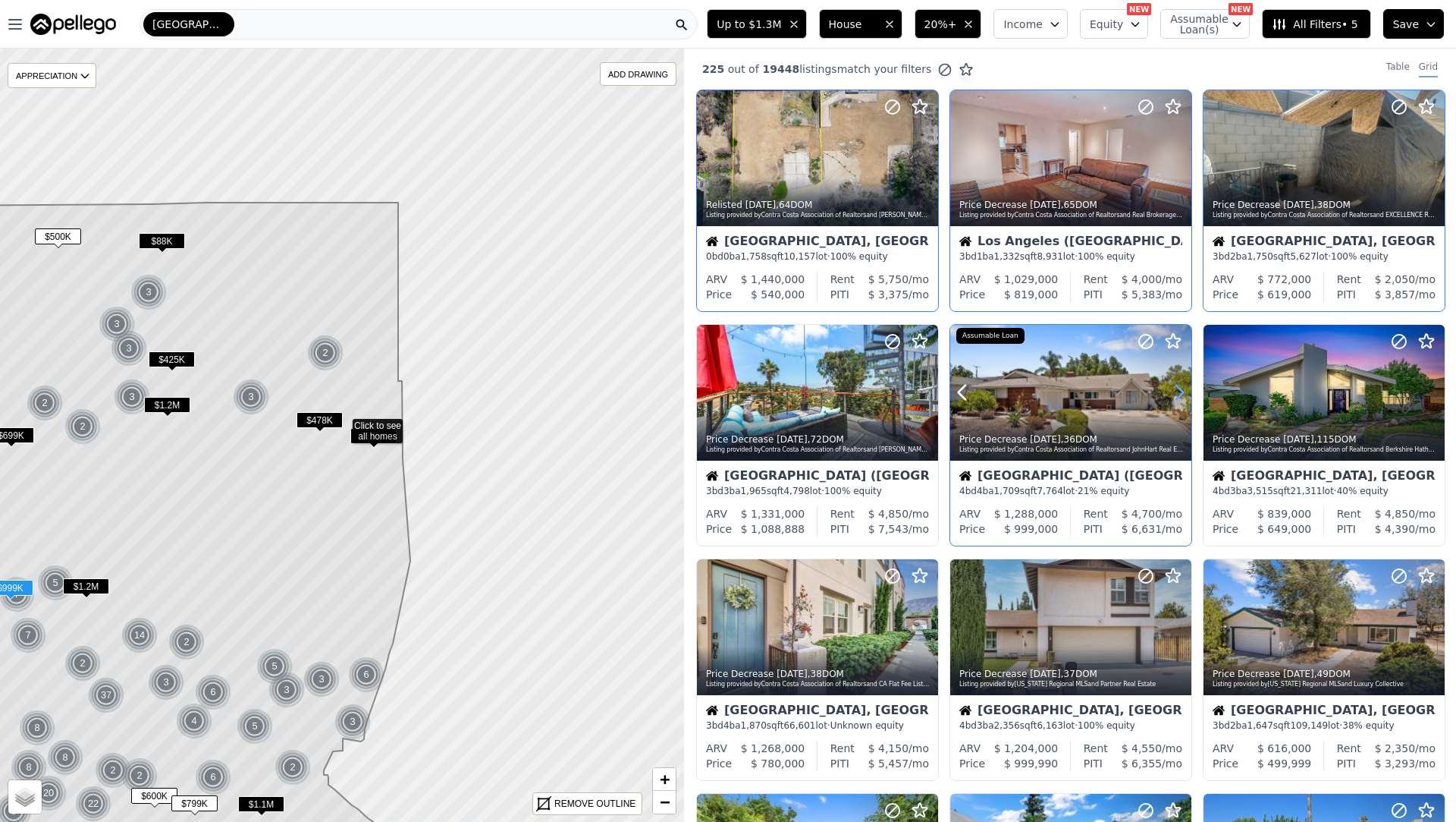
click at [1173, 398] on icon at bounding box center [1180, 393] width 25 height 25
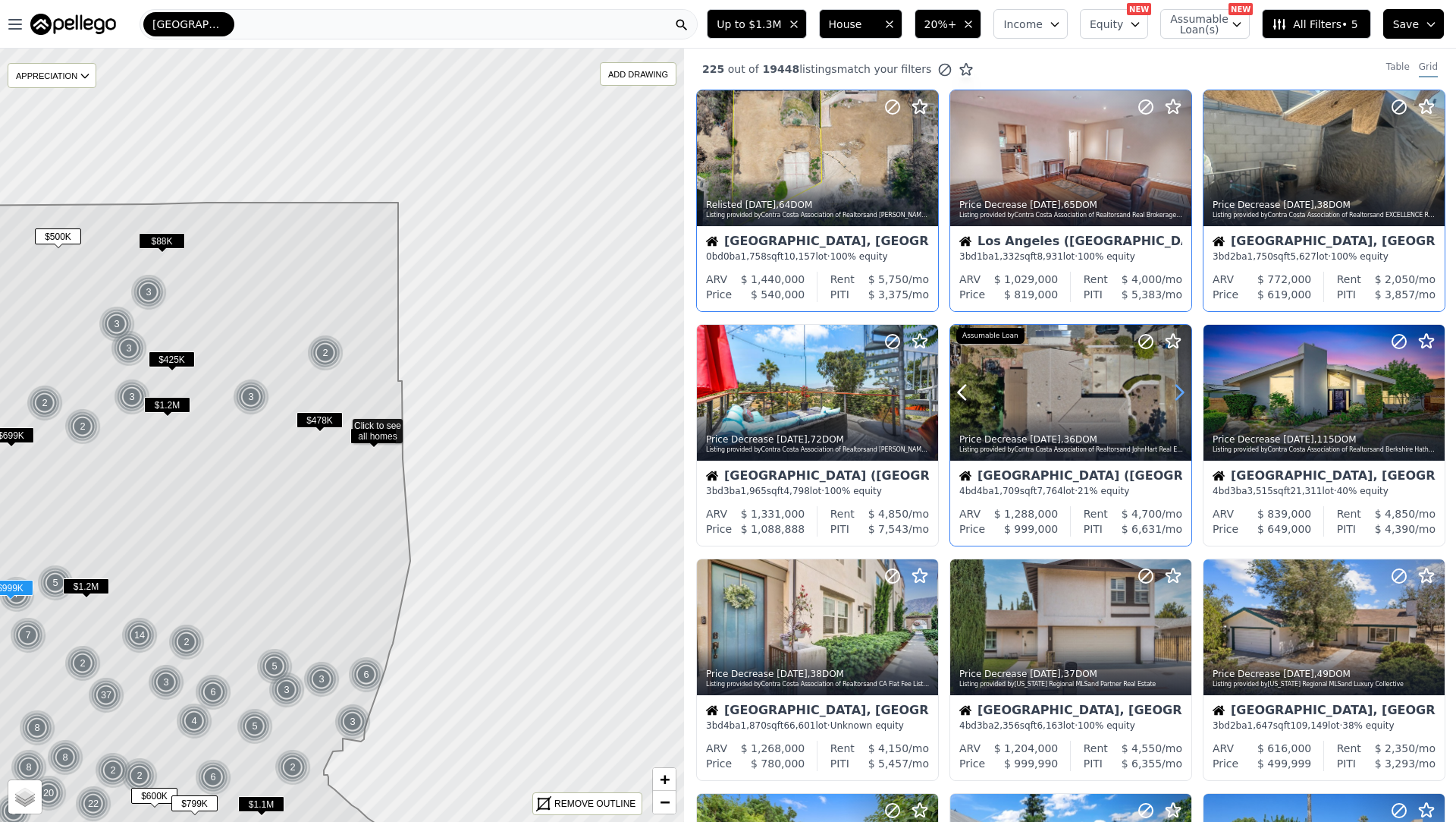
click at [1173, 398] on icon at bounding box center [1180, 393] width 25 height 25
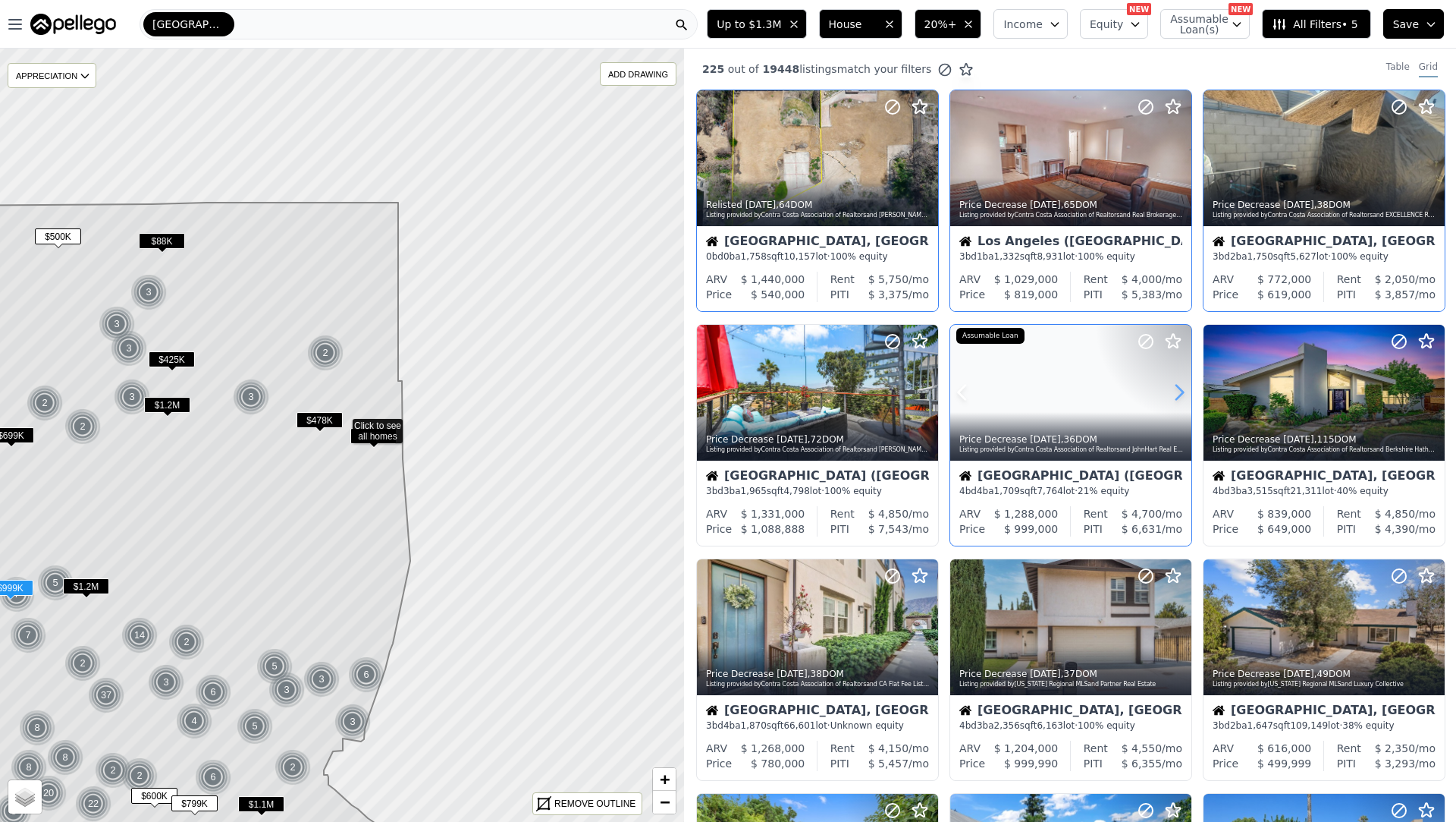
click at [1173, 398] on icon at bounding box center [1180, 393] width 25 height 25
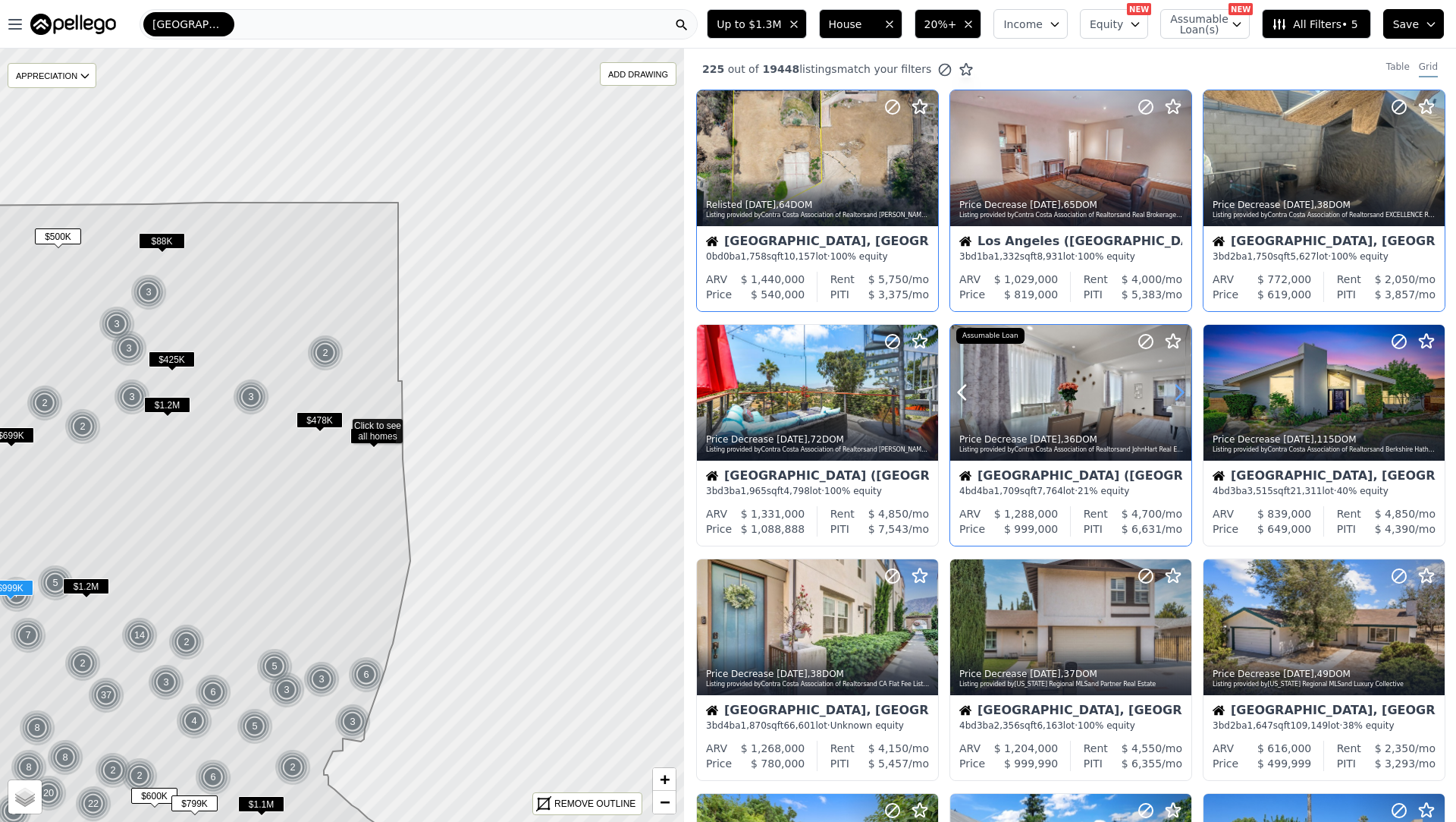
click at [1173, 398] on icon at bounding box center [1180, 393] width 25 height 25
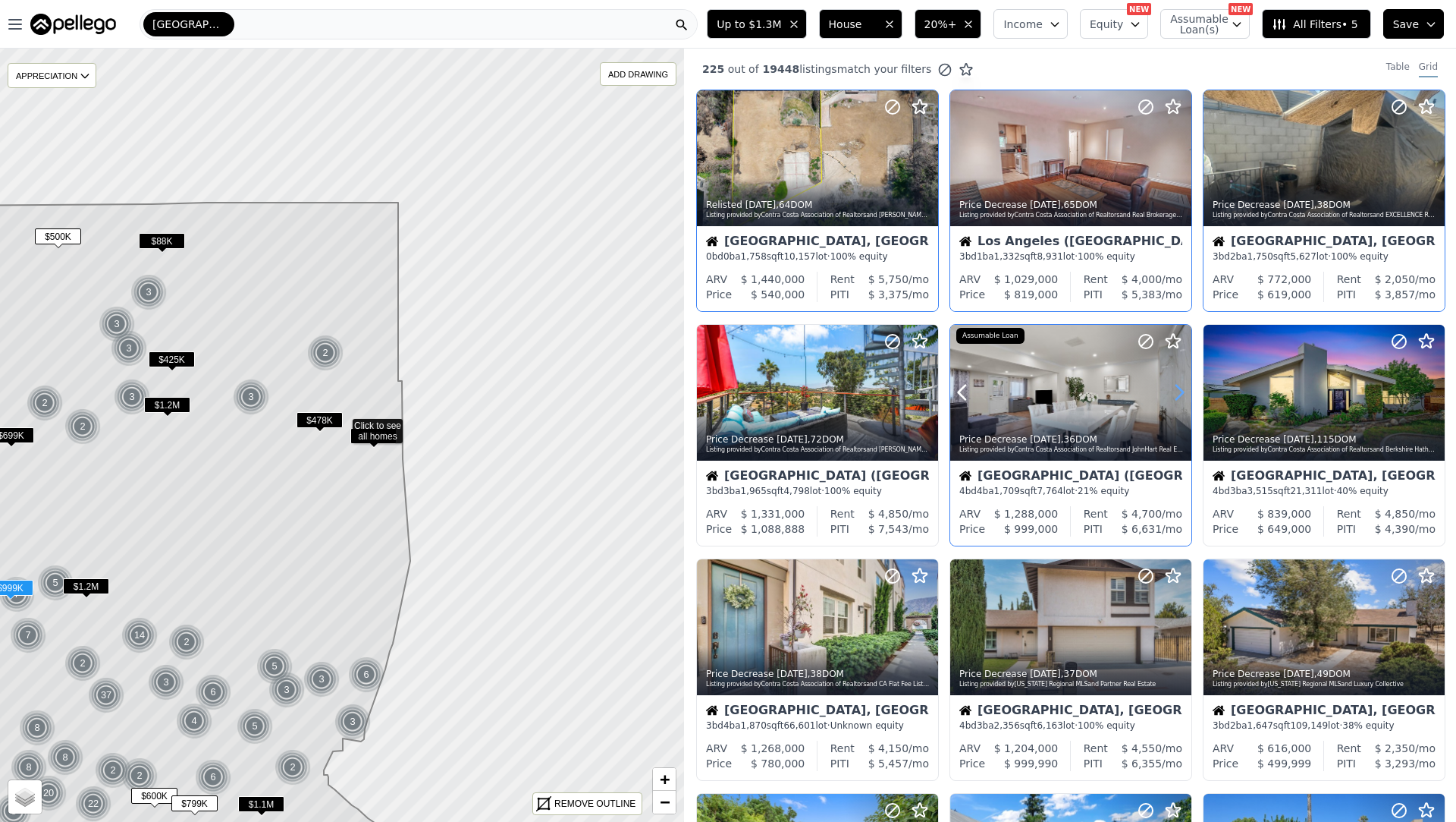
click at [1173, 398] on icon at bounding box center [1180, 393] width 25 height 25
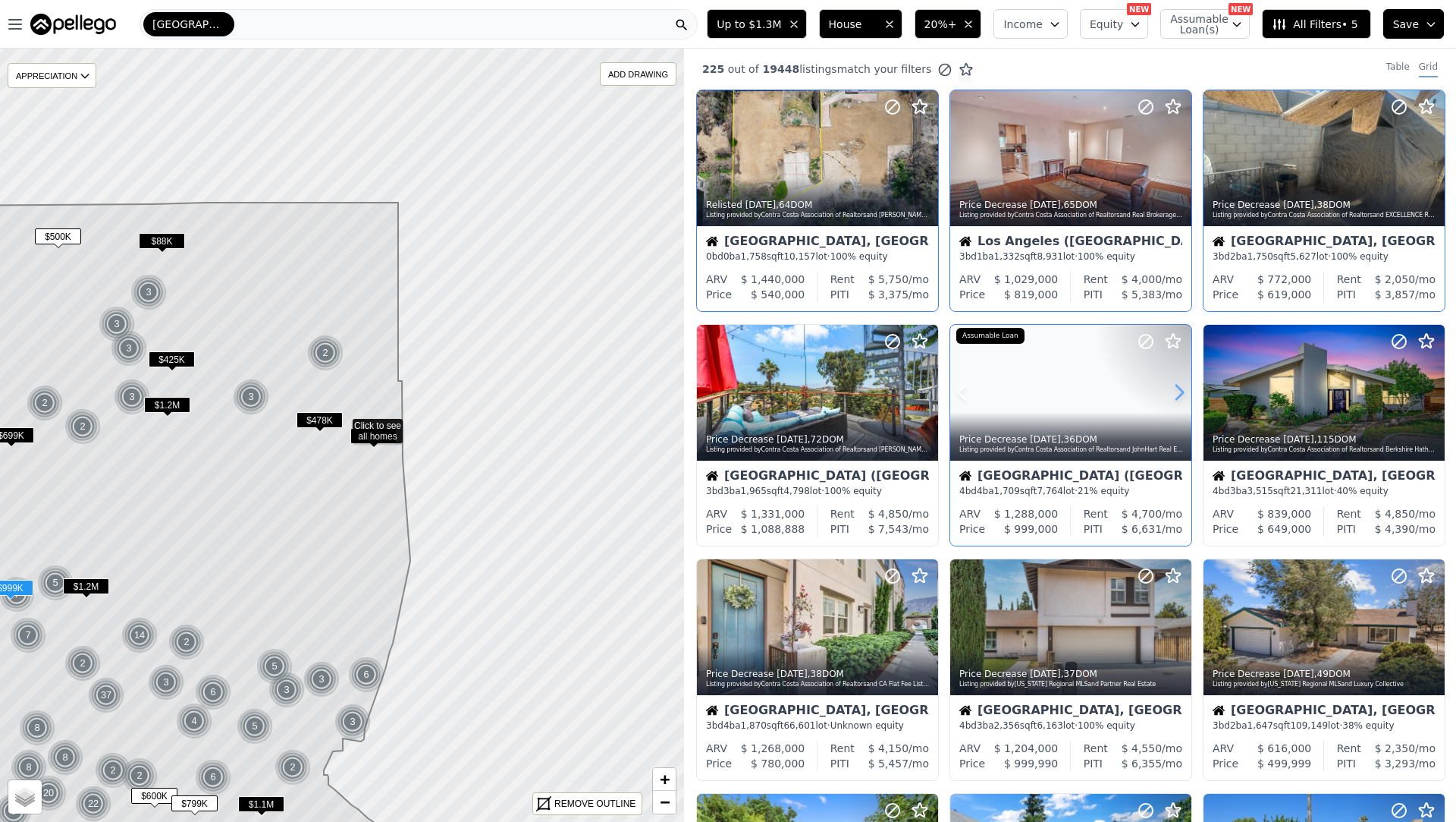
click at [1173, 398] on icon at bounding box center [1180, 393] width 25 height 25
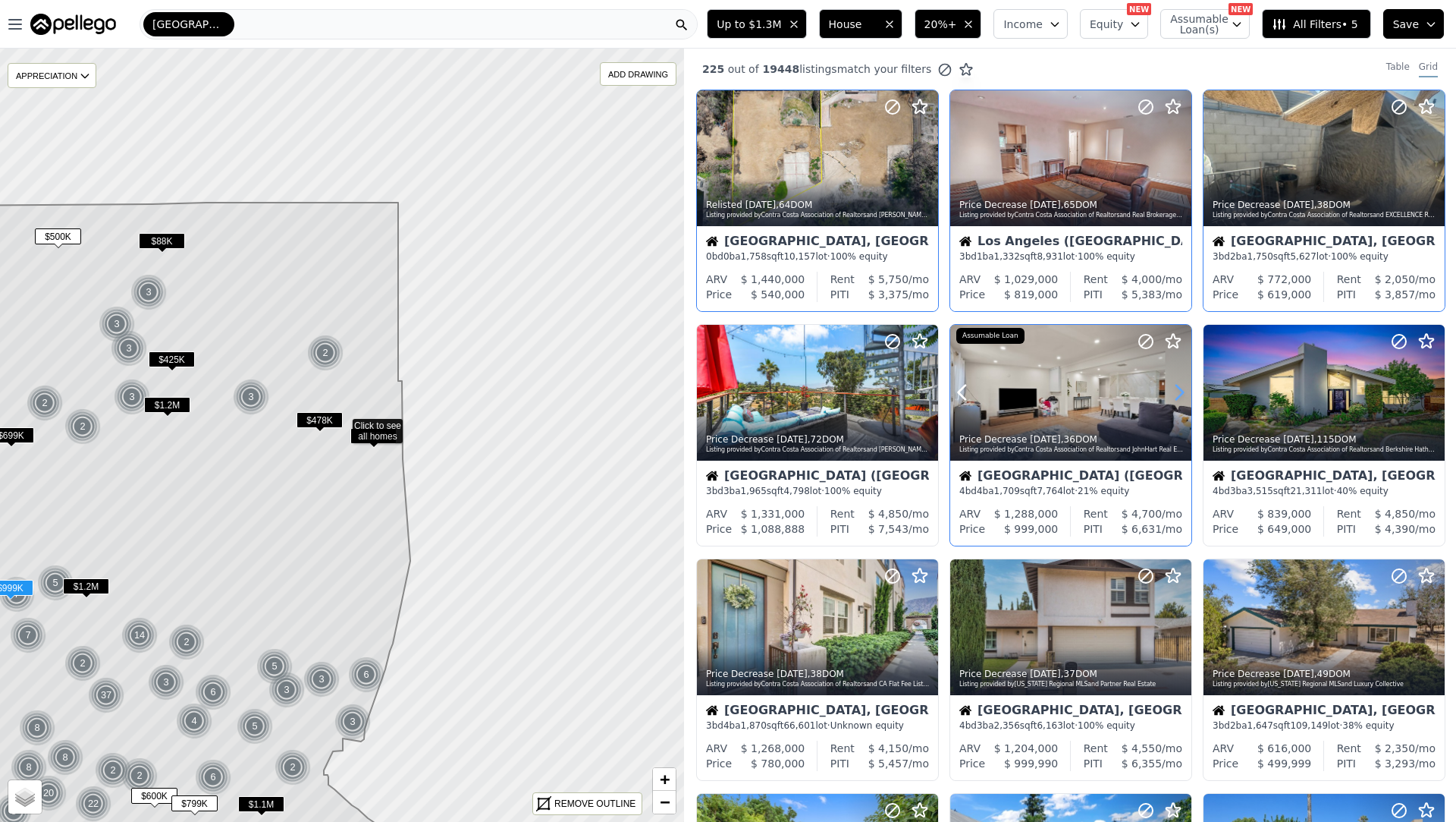
click at [1173, 398] on icon at bounding box center [1180, 393] width 25 height 25
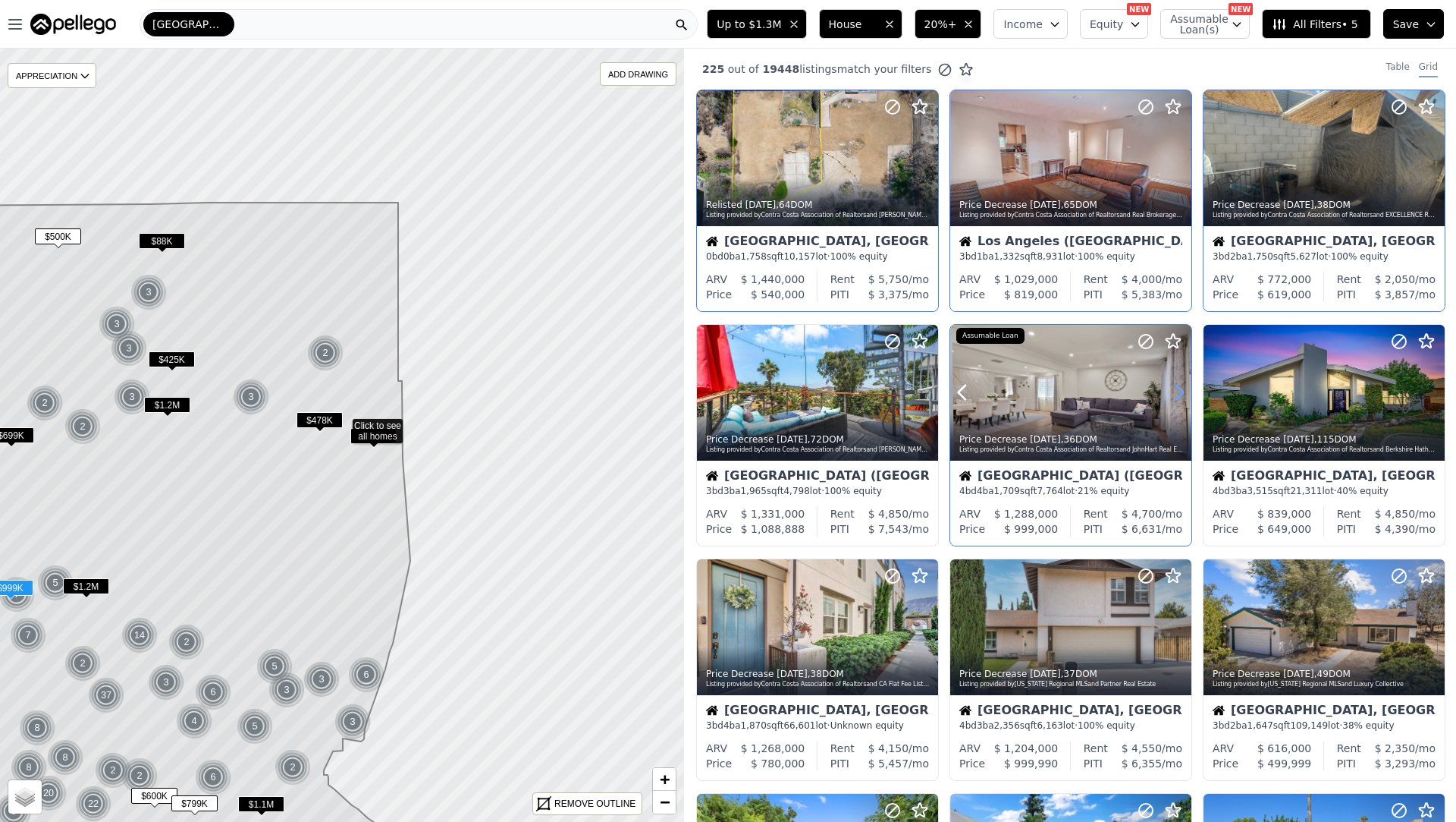
click at [1173, 398] on icon at bounding box center [1180, 393] width 25 height 25
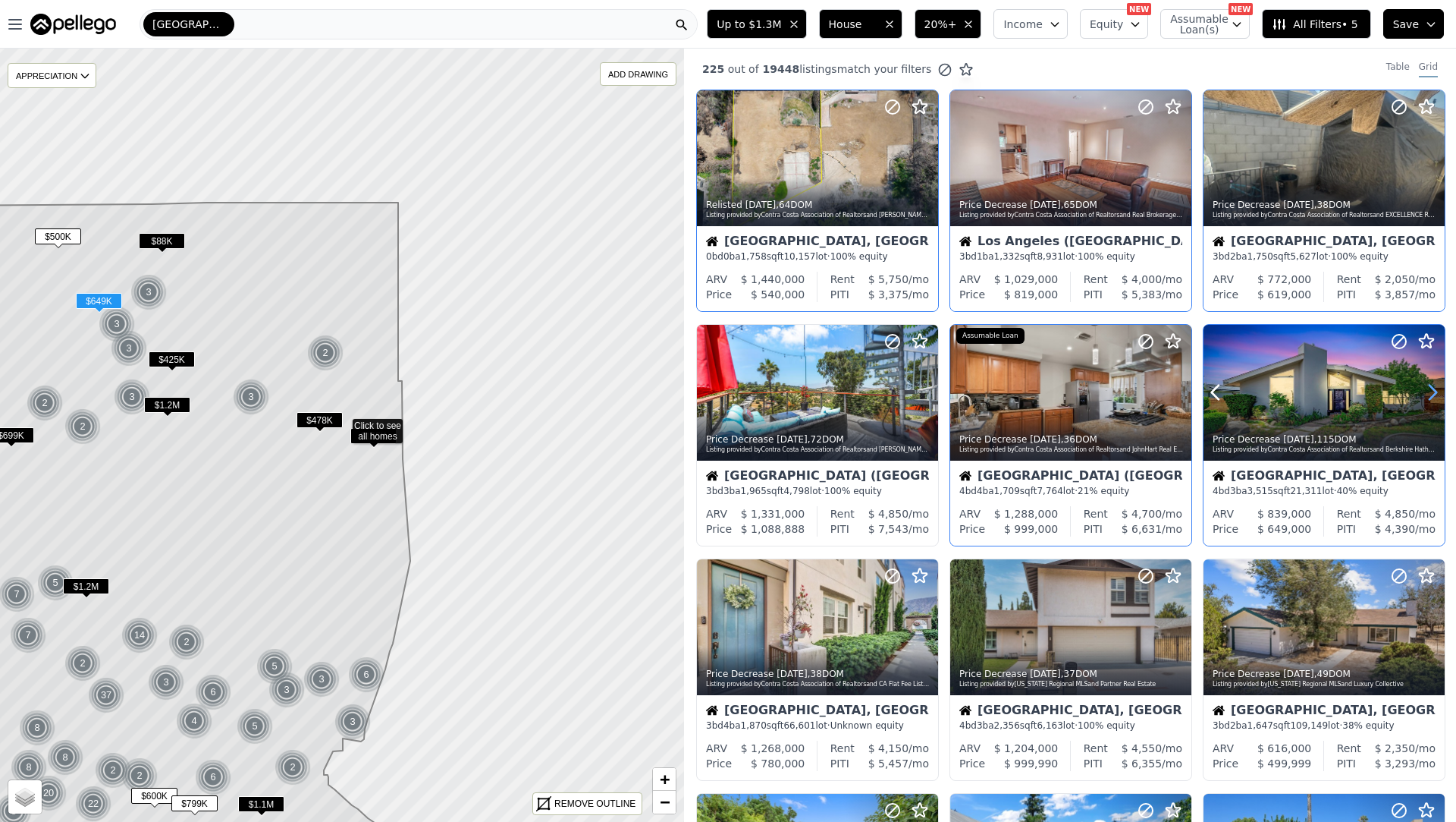
click at [1431, 396] on icon at bounding box center [1433, 393] width 7 height 15
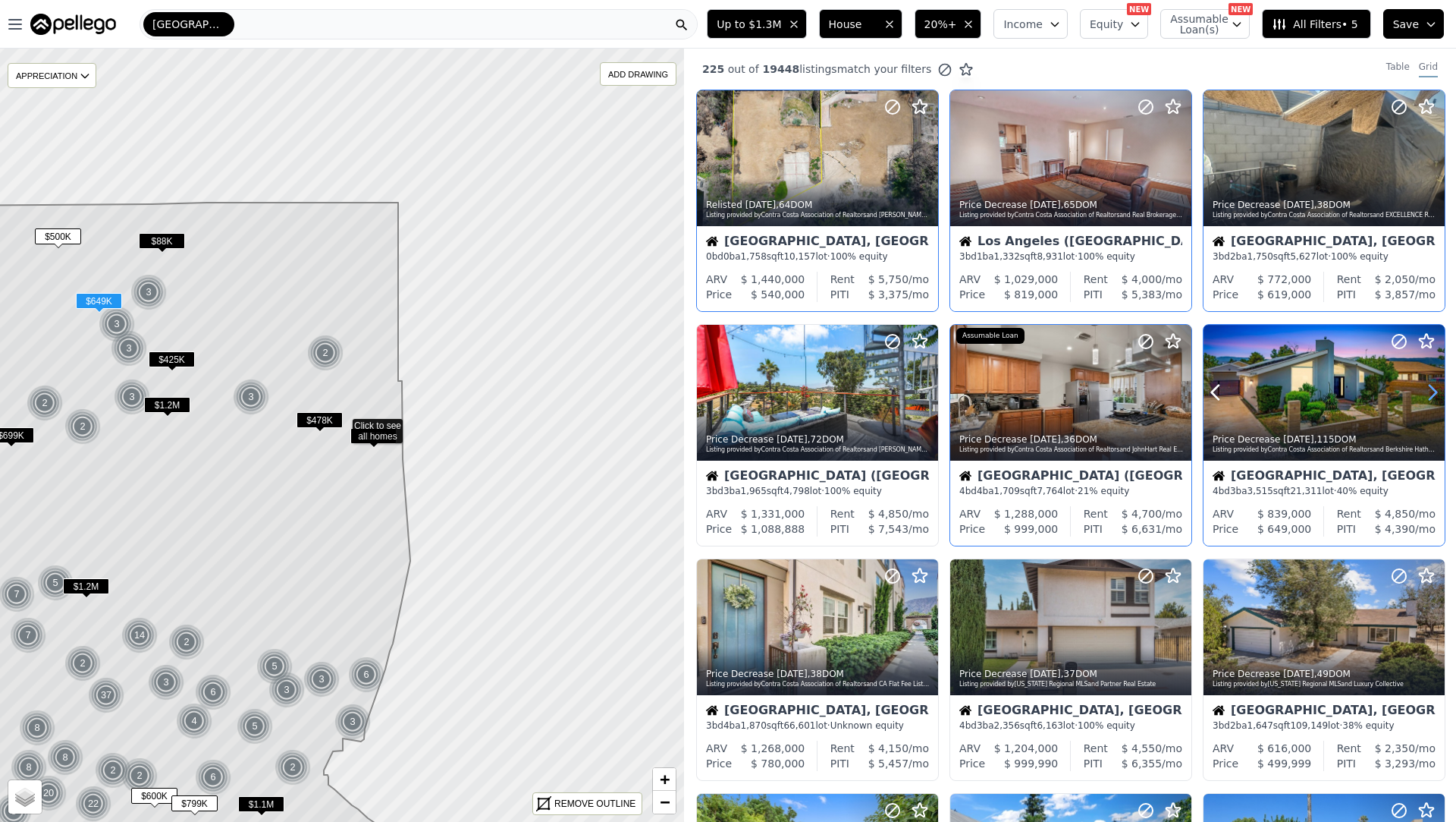
click at [1431, 396] on icon at bounding box center [1433, 393] width 7 height 15
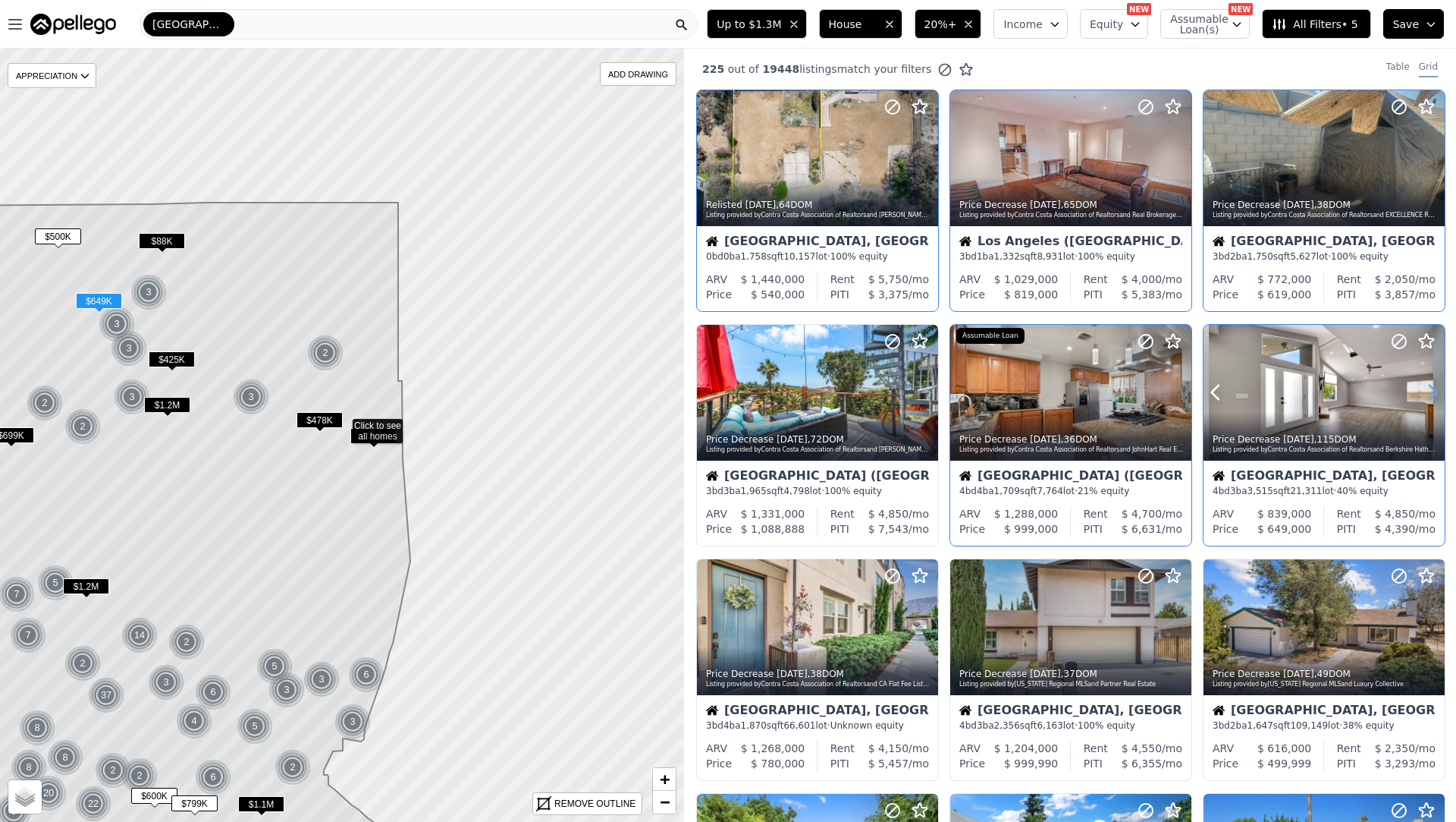
click at [1431, 396] on icon at bounding box center [1433, 393] width 7 height 15
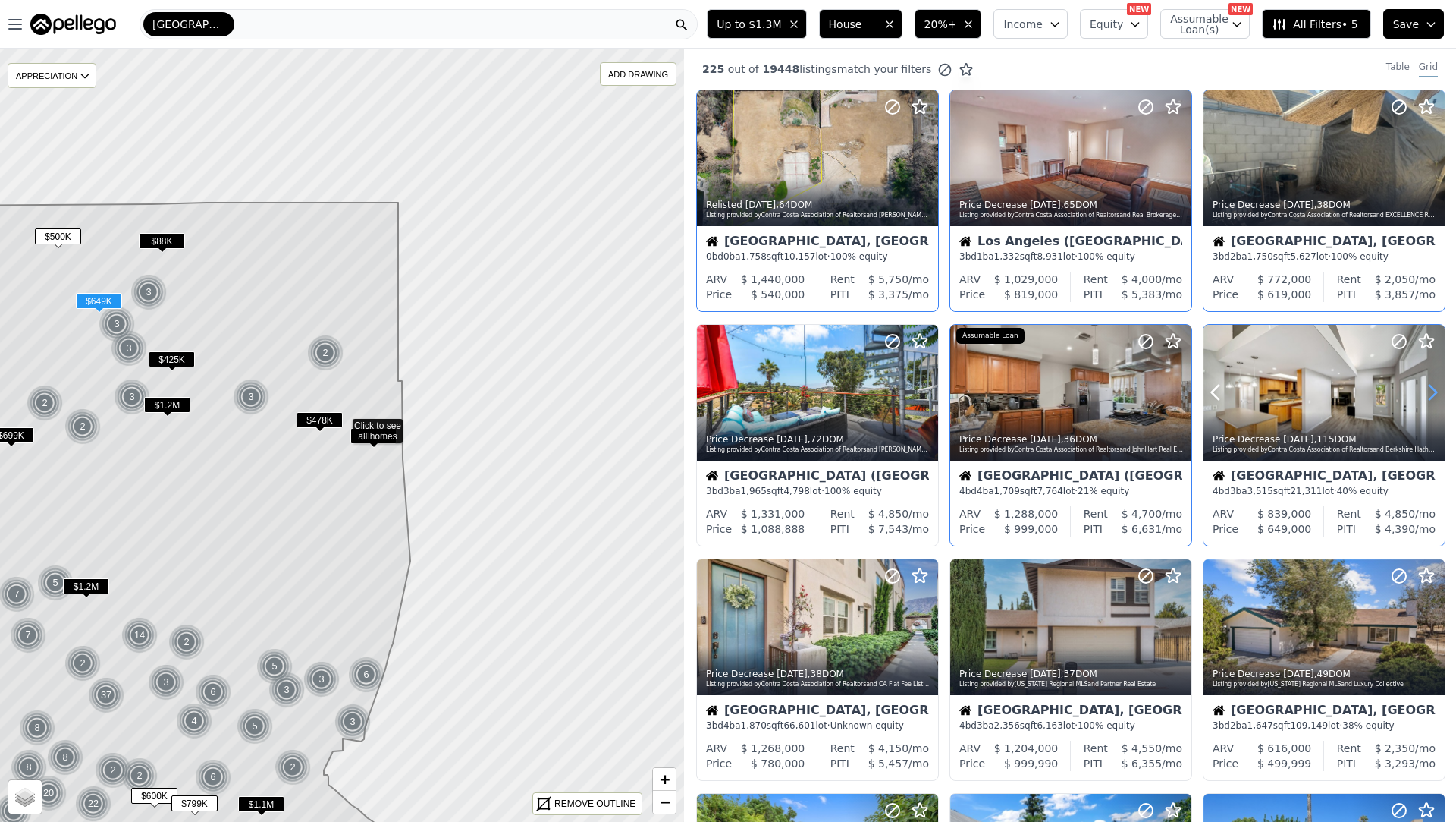
click at [1431, 396] on icon at bounding box center [1433, 393] width 7 height 15
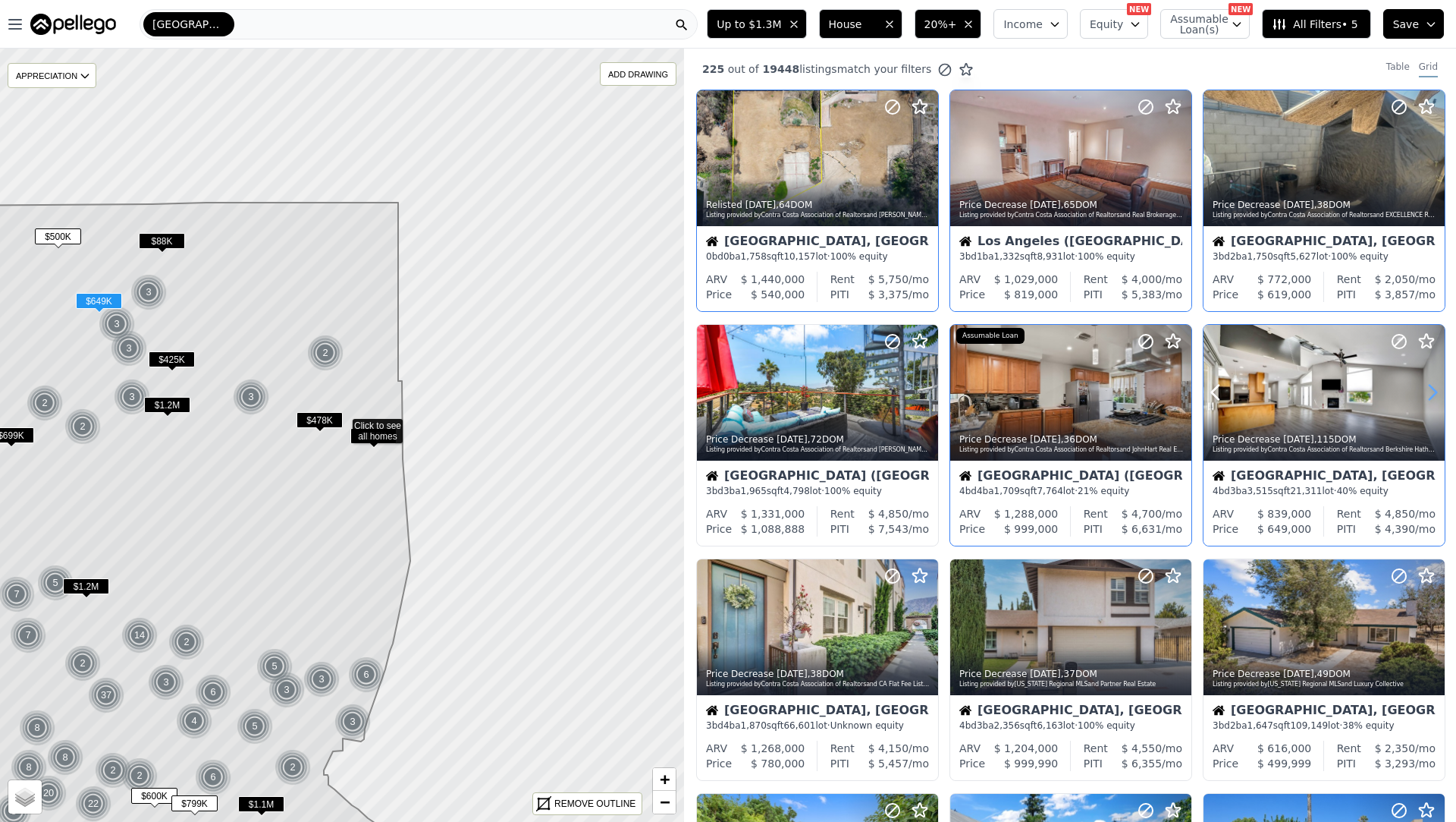
click at [1431, 396] on icon at bounding box center [1433, 393] width 7 height 15
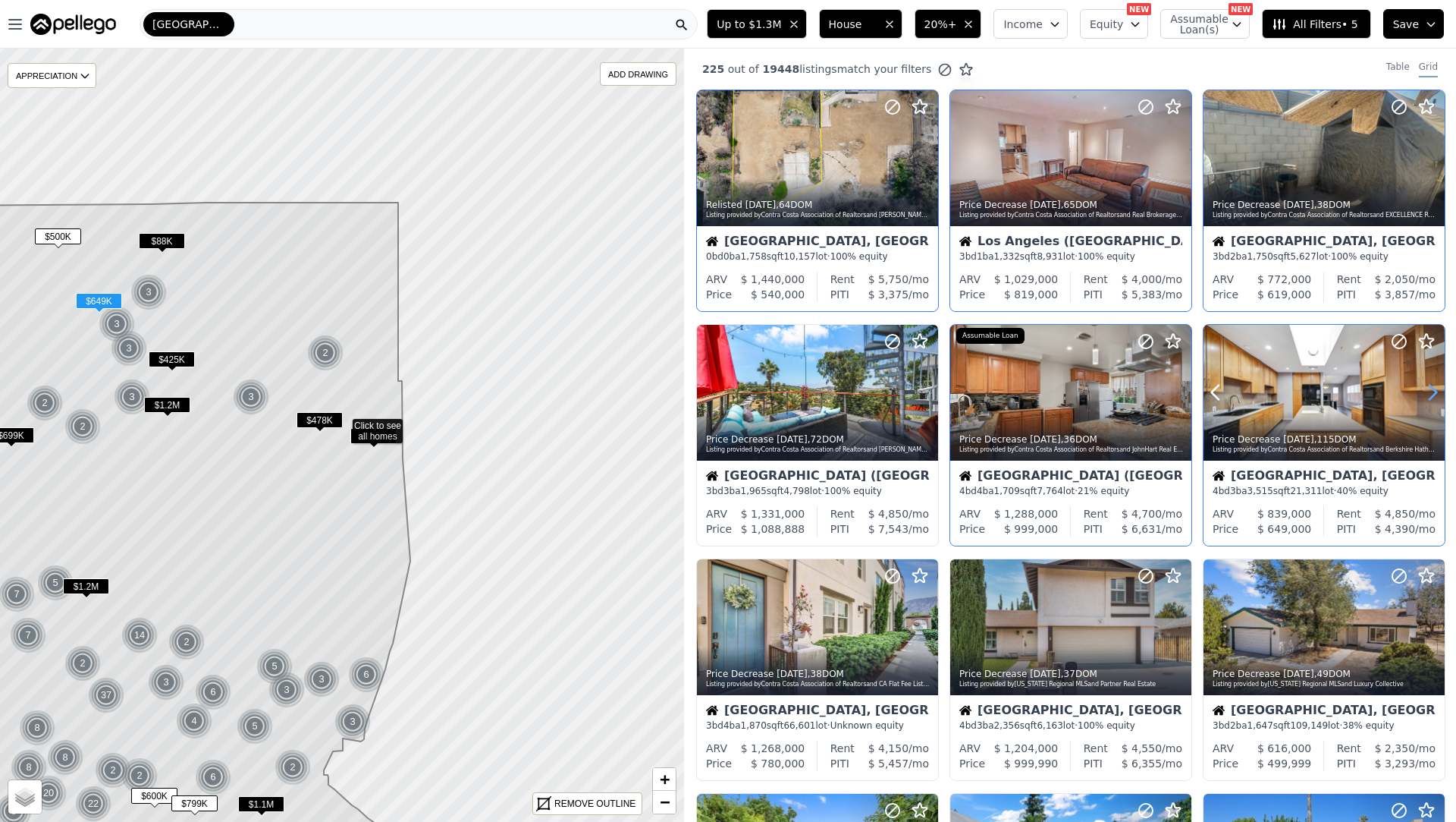
click at [1431, 396] on icon at bounding box center [1433, 393] width 7 height 15
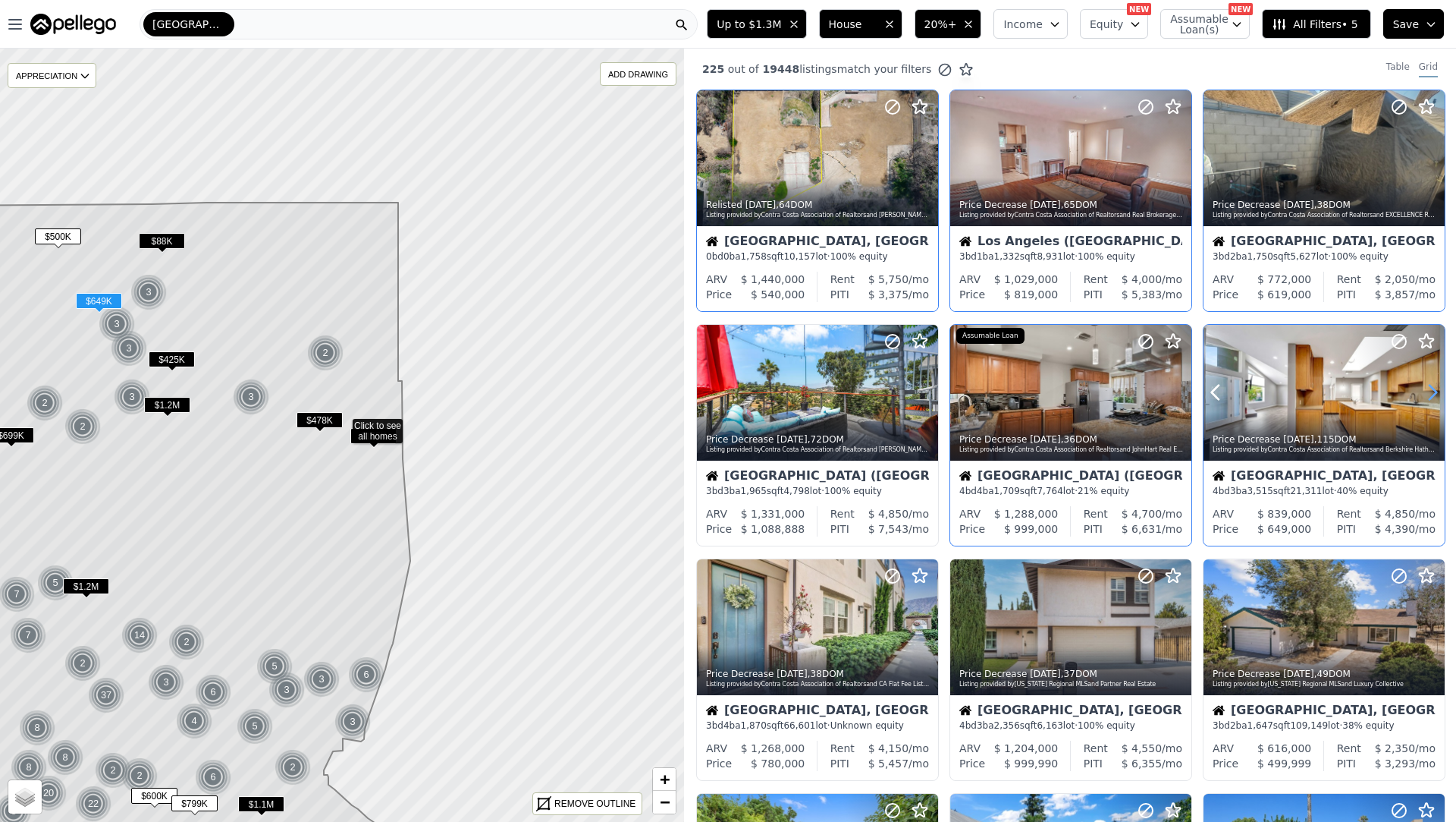
click at [1431, 396] on icon at bounding box center [1433, 393] width 7 height 15
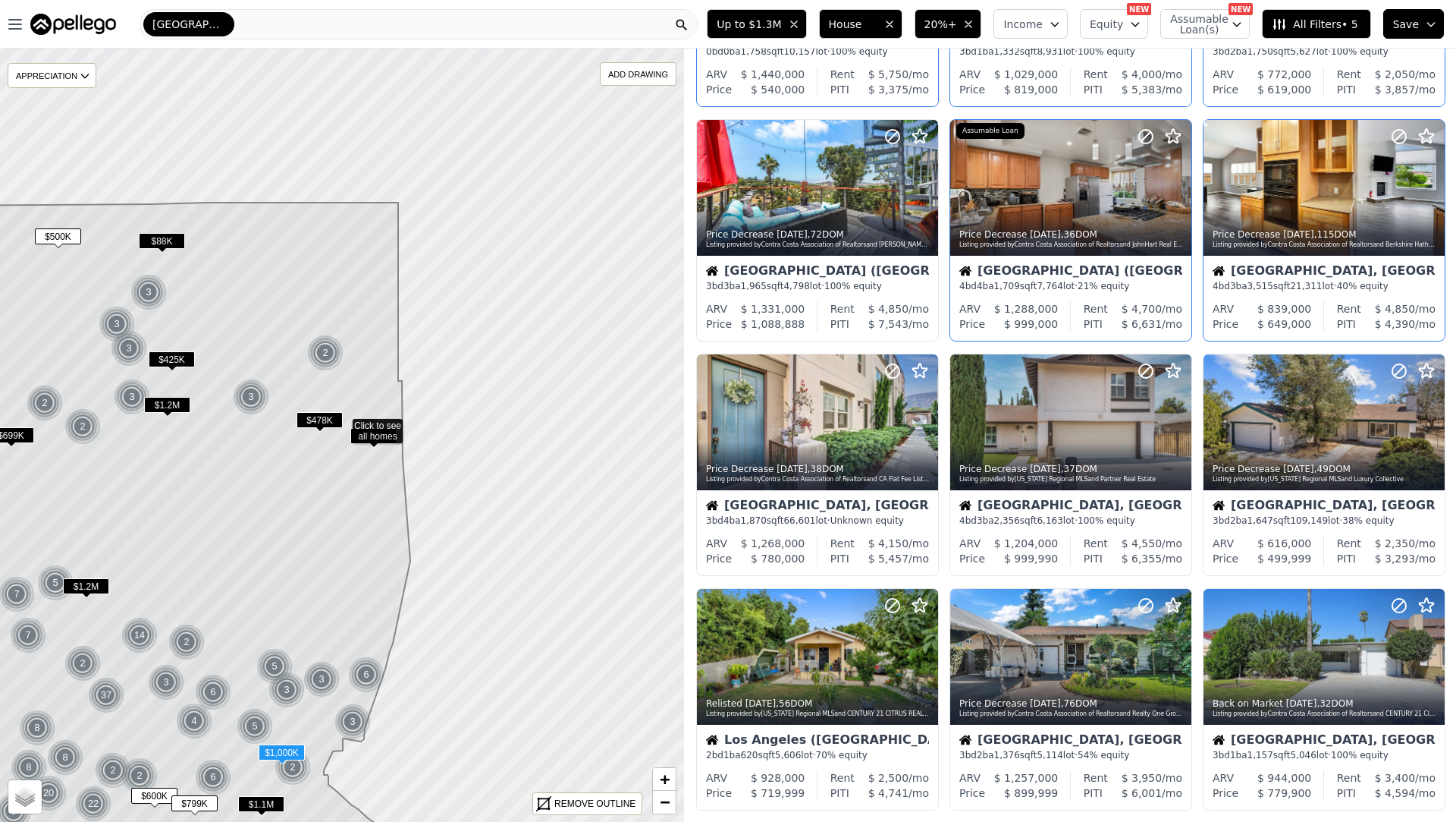
scroll to position [209, 0]
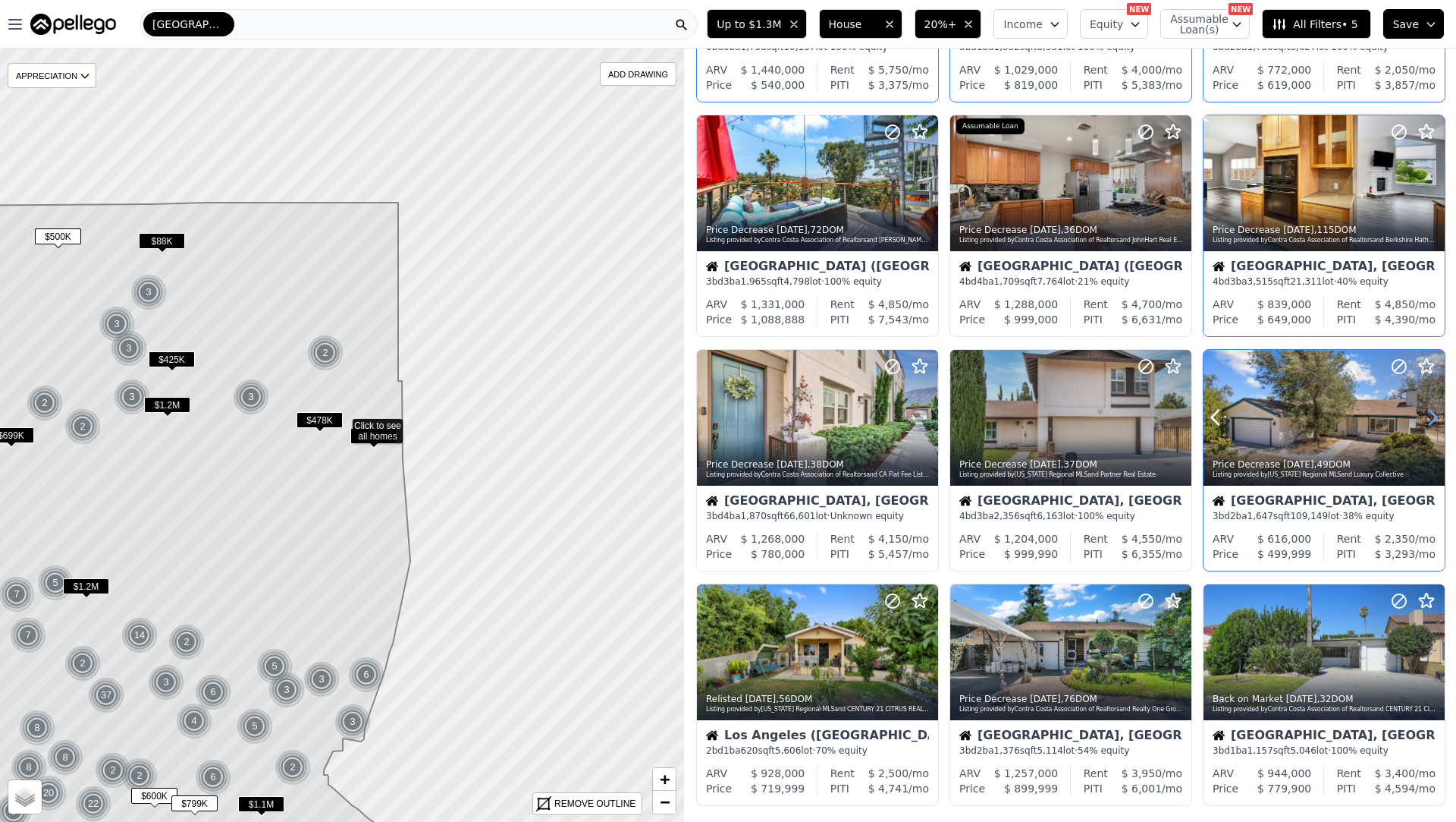
click at [1427, 421] on icon at bounding box center [1433, 417] width 25 height 25
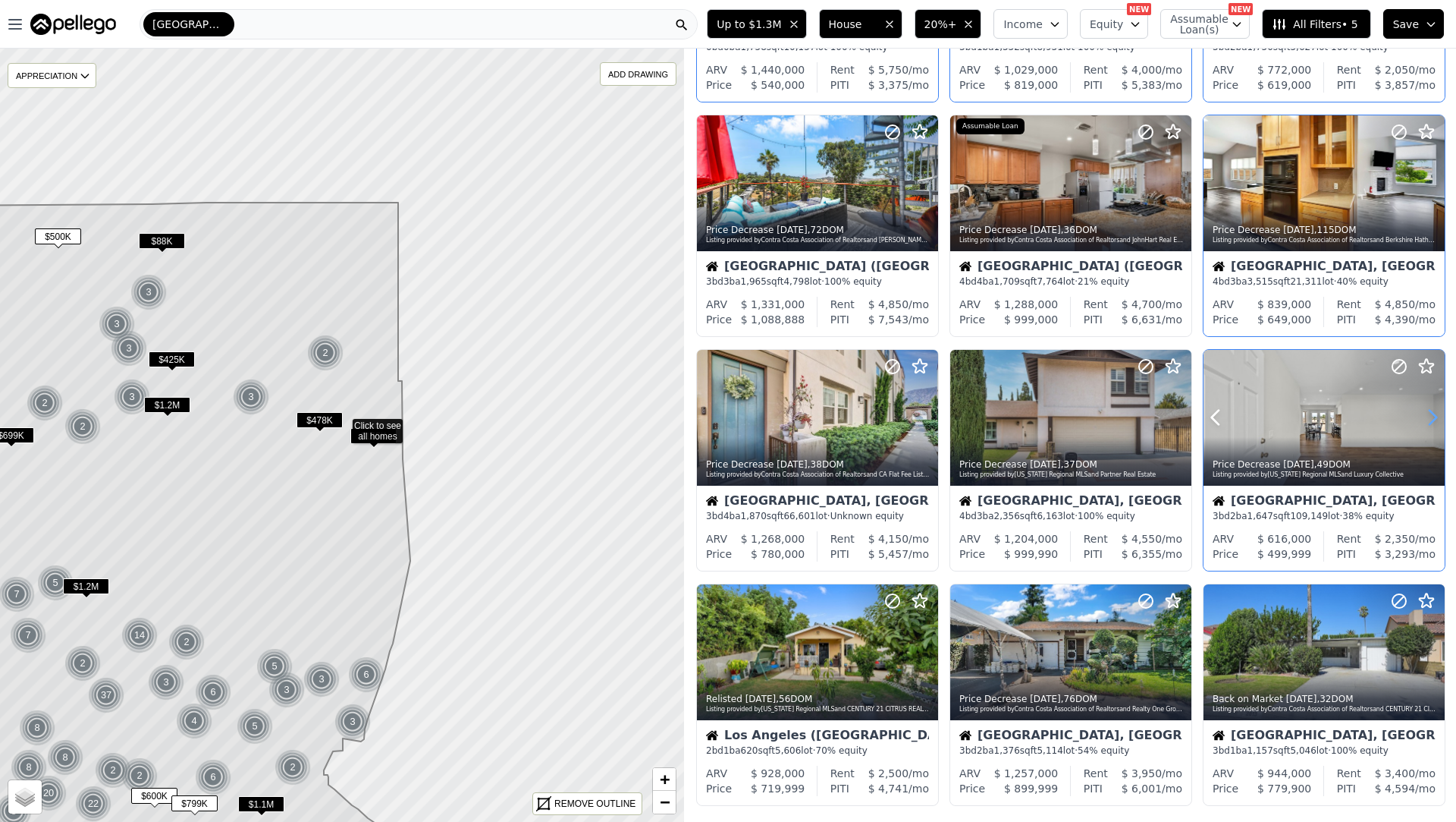
click at [1427, 421] on icon at bounding box center [1433, 417] width 25 height 25
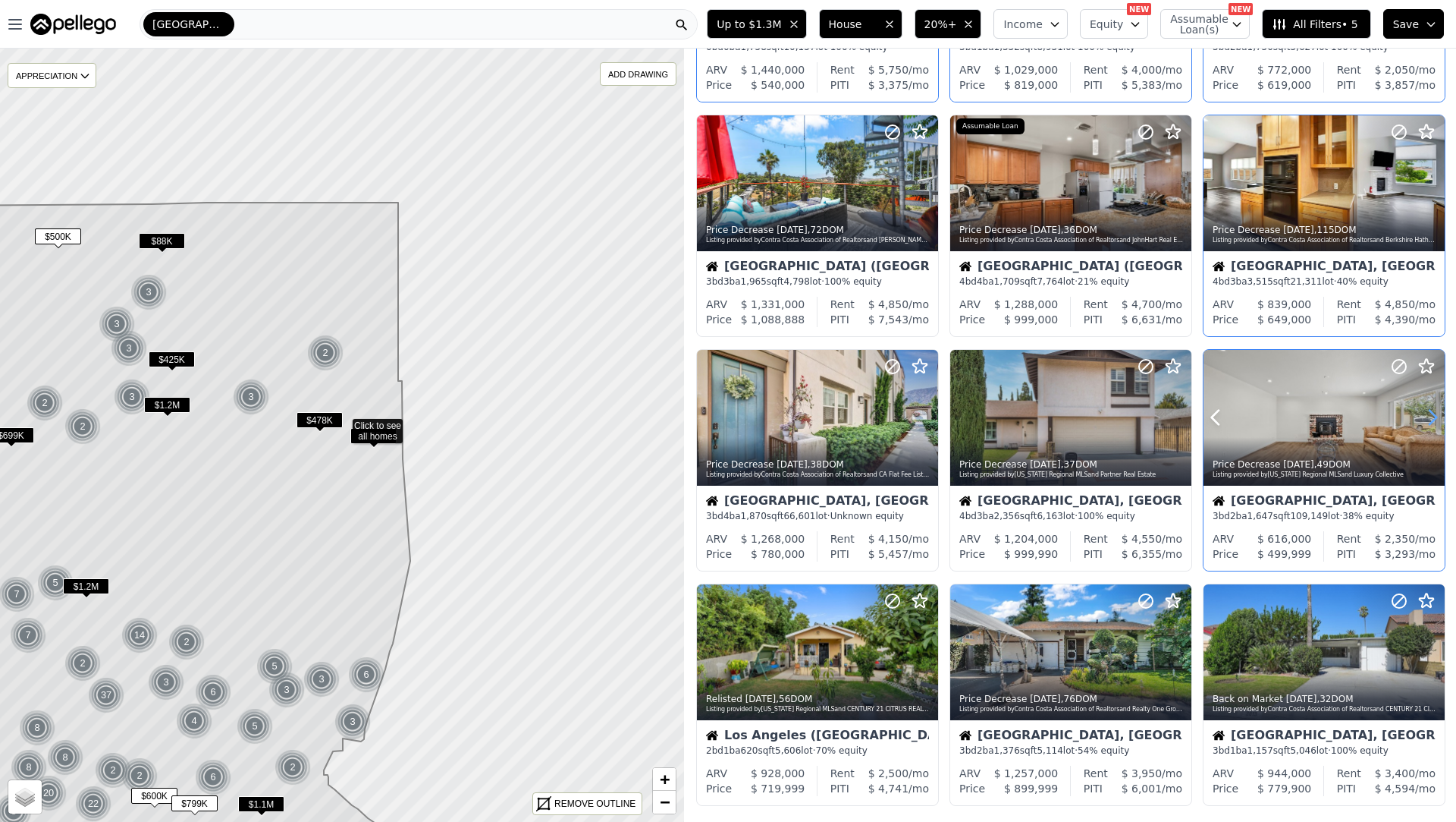
click at [1427, 421] on icon at bounding box center [1433, 417] width 25 height 25
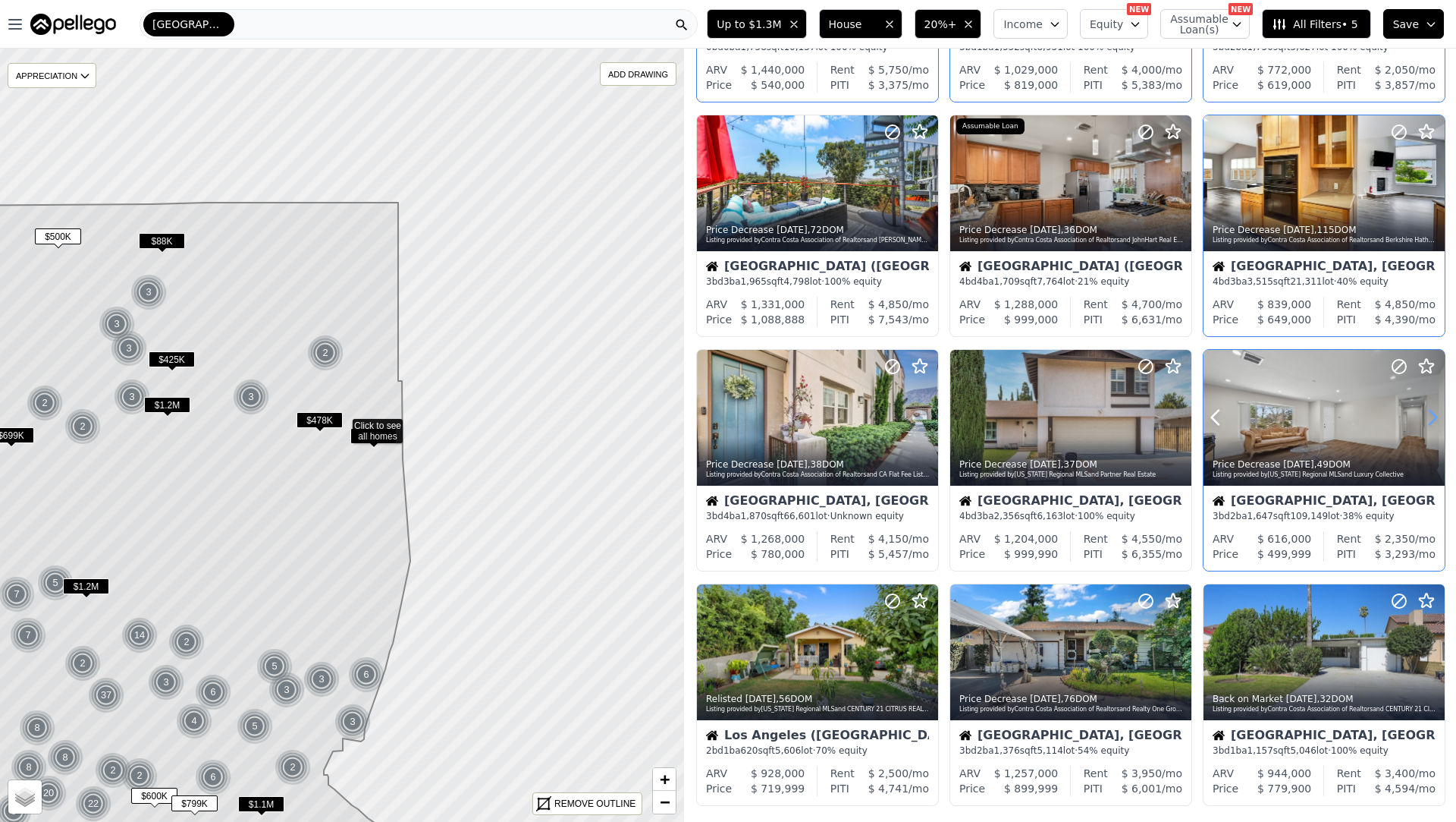
click at [1427, 421] on icon at bounding box center [1433, 417] width 25 height 25
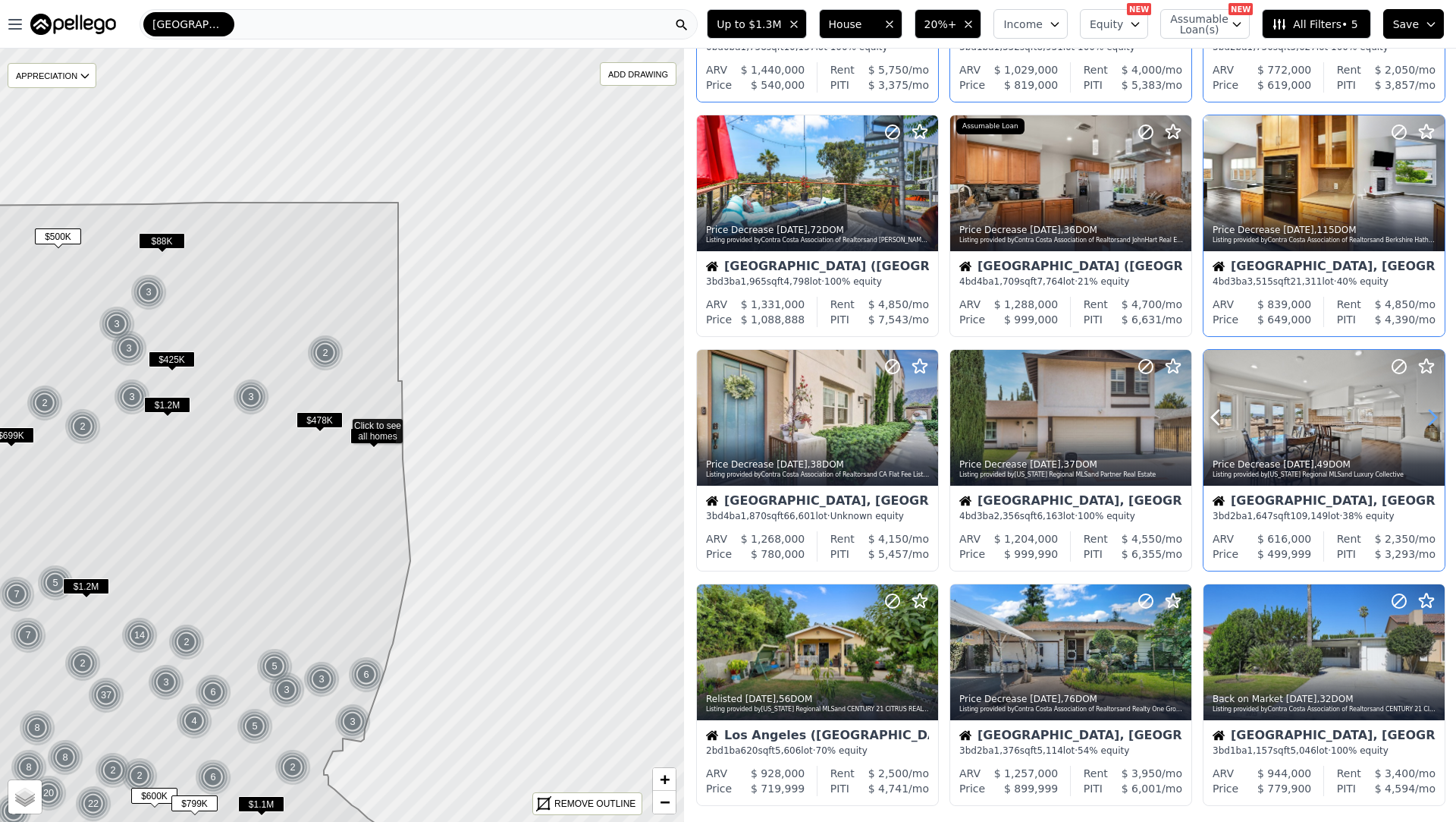
click at [1427, 421] on icon at bounding box center [1433, 417] width 25 height 25
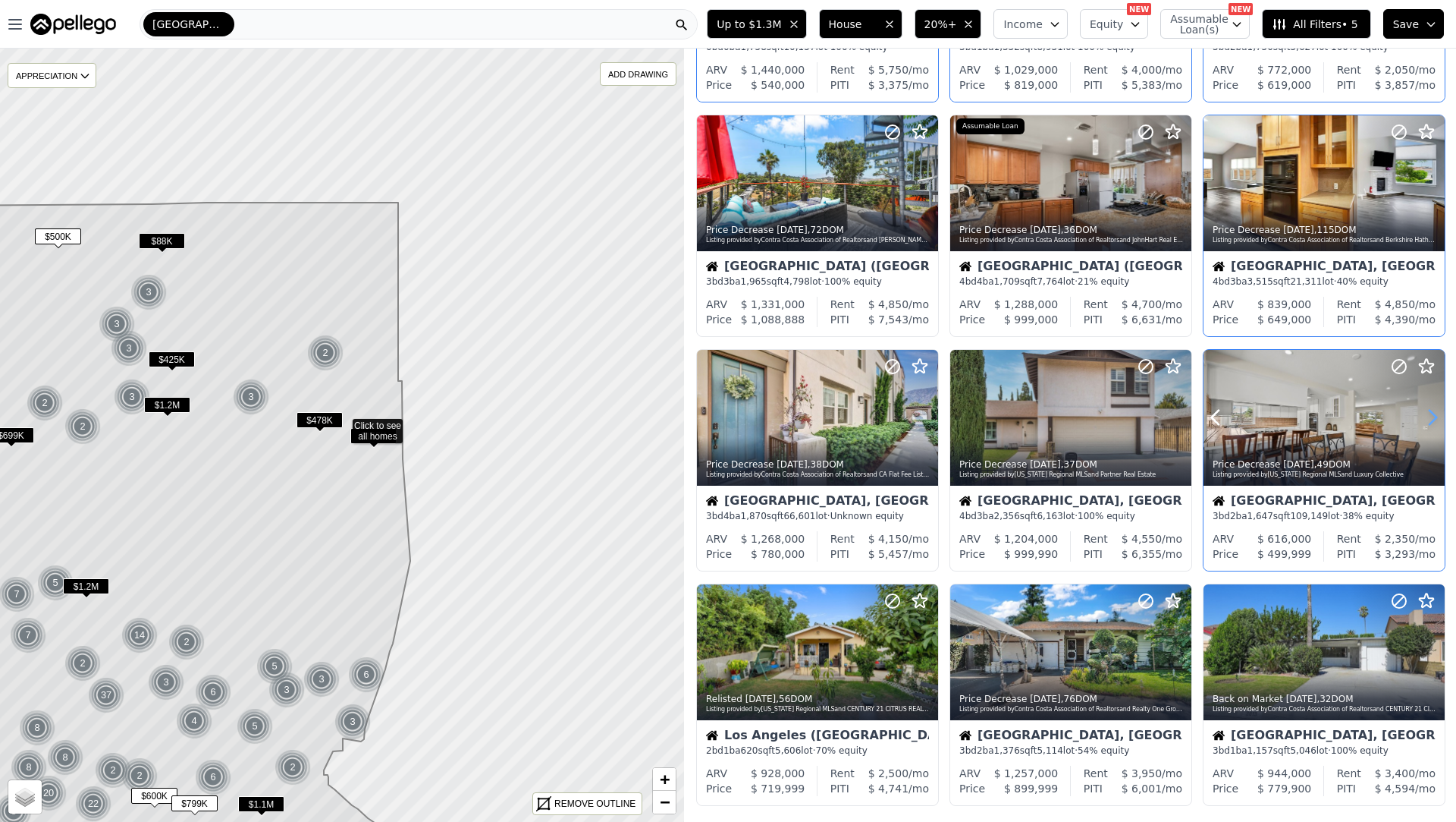
click at [1427, 421] on icon at bounding box center [1433, 417] width 25 height 25
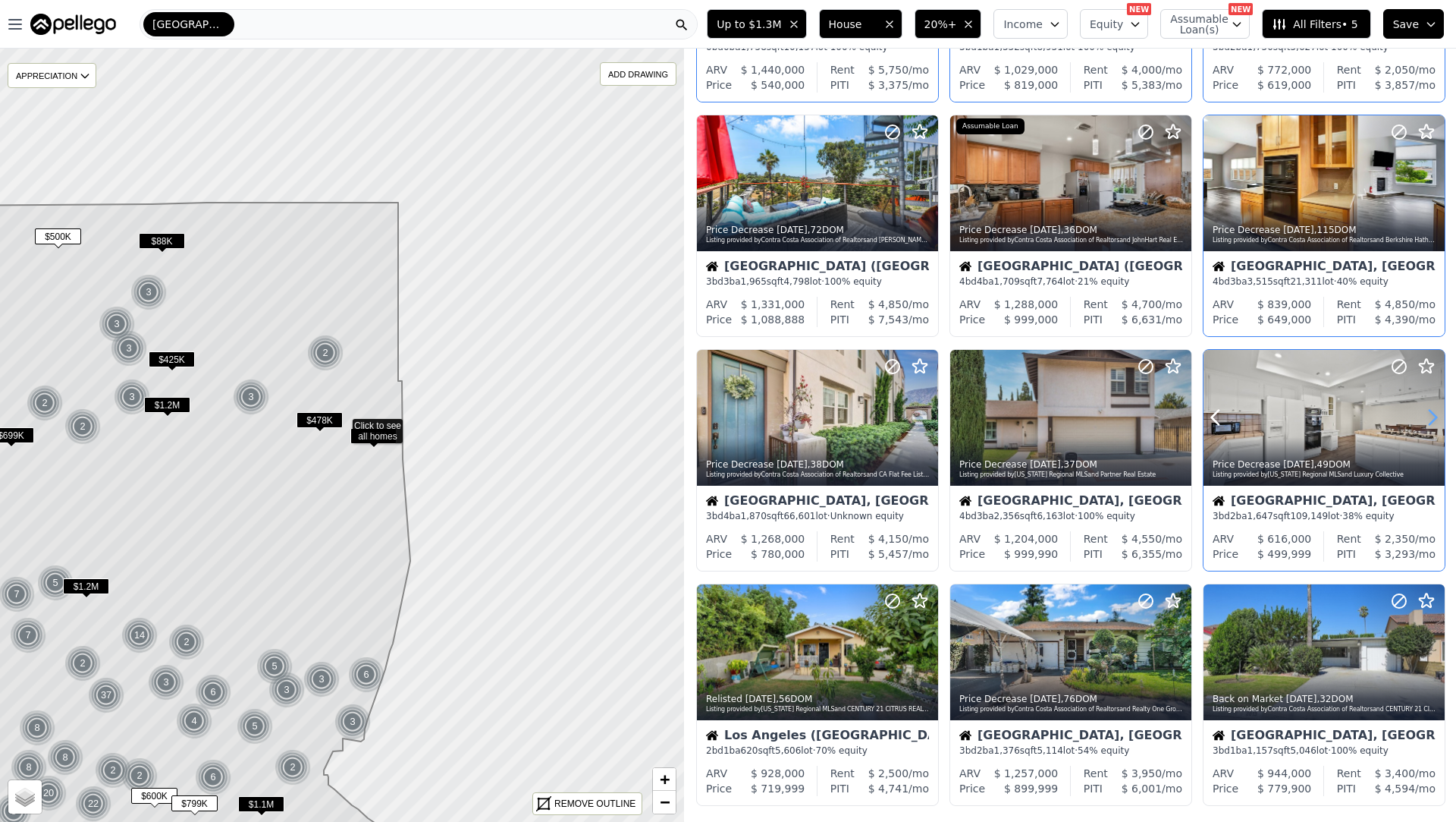
click at [1427, 421] on icon at bounding box center [1433, 417] width 25 height 25
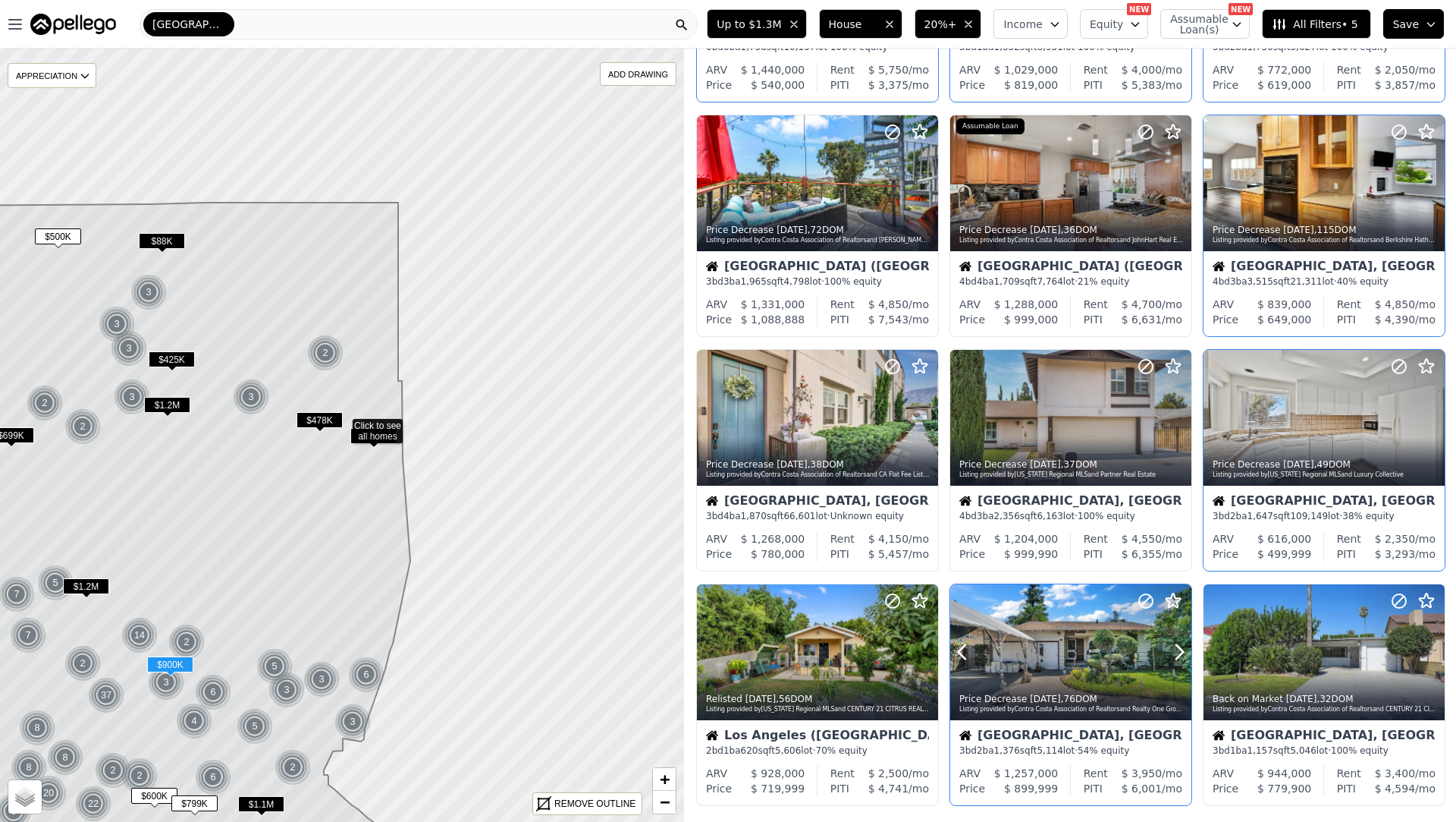
scroll to position [295, 0]
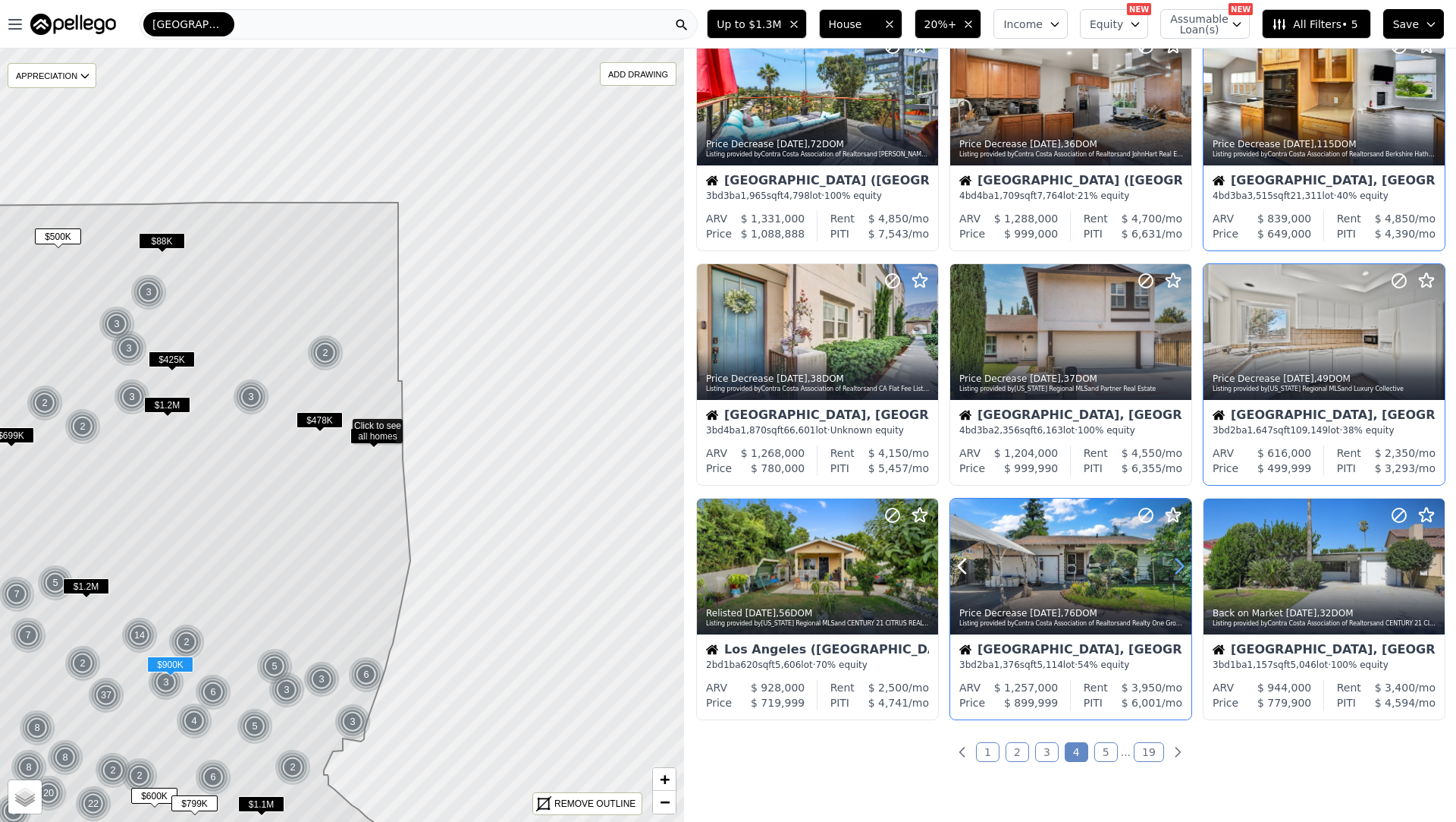
click at [1173, 572] on icon at bounding box center [1180, 566] width 25 height 25
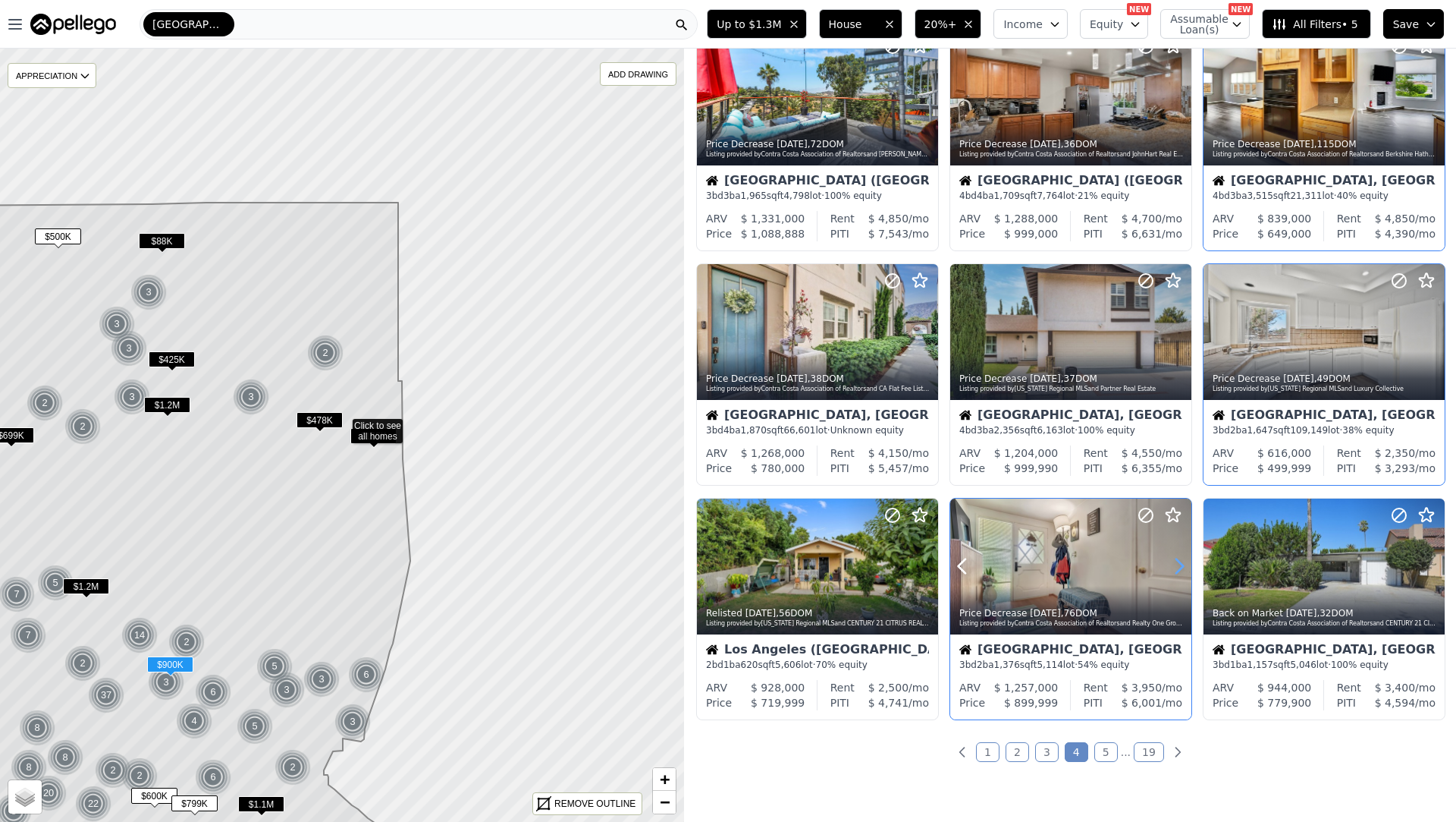
click at [1173, 572] on icon at bounding box center [1180, 566] width 25 height 25
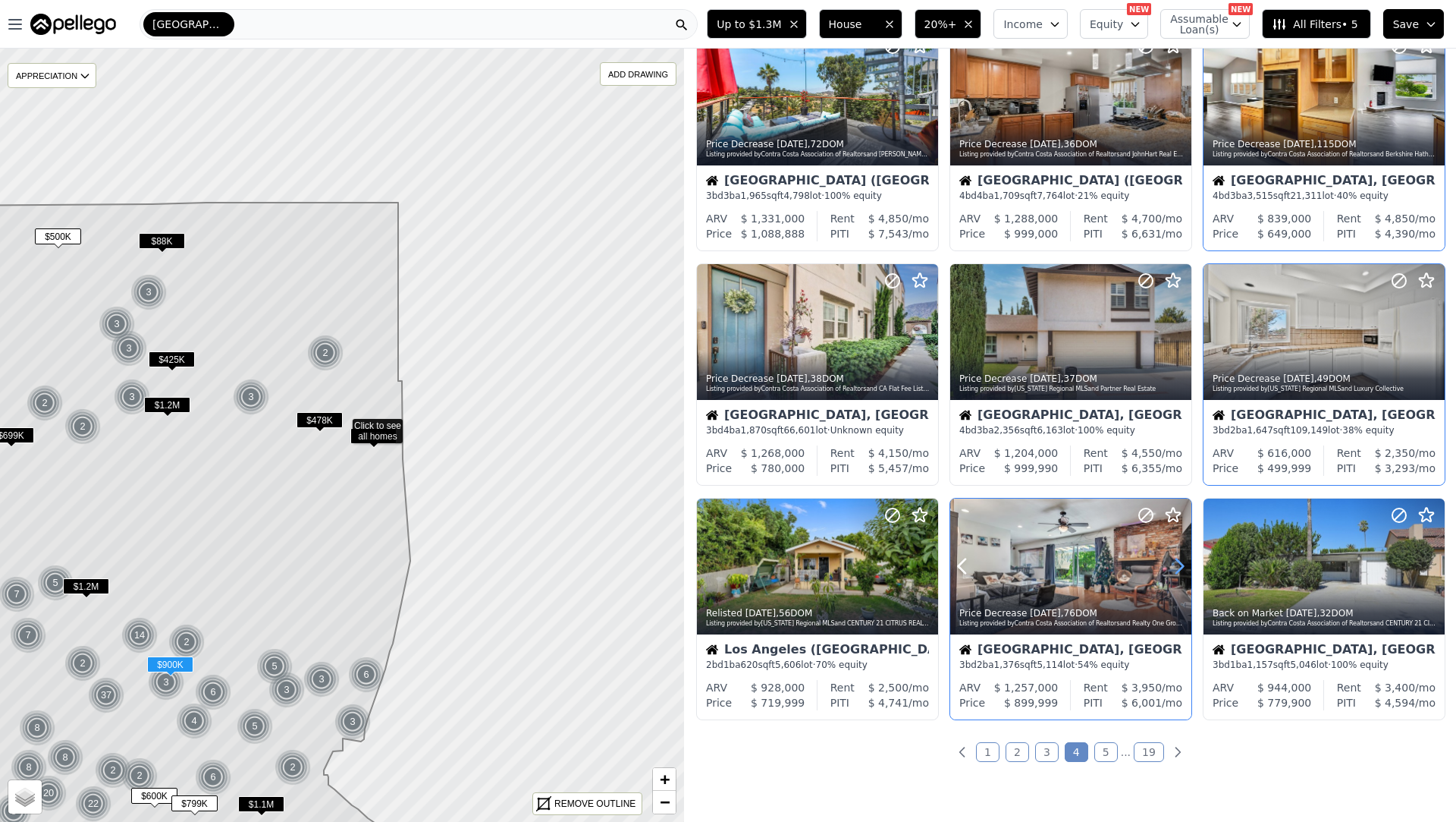
click at [1173, 572] on icon at bounding box center [1180, 566] width 25 height 25
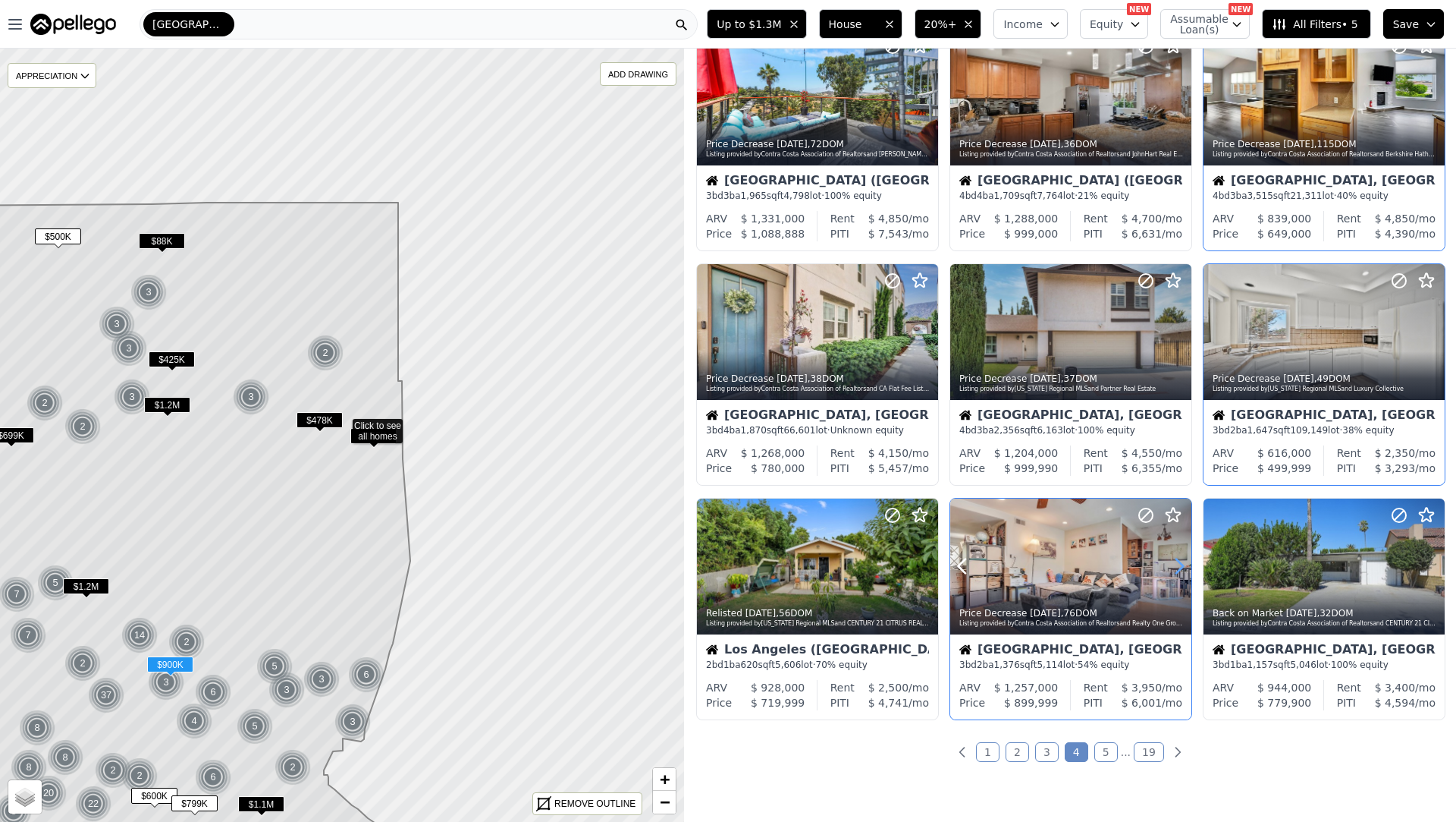
click at [1173, 572] on icon at bounding box center [1180, 566] width 25 height 25
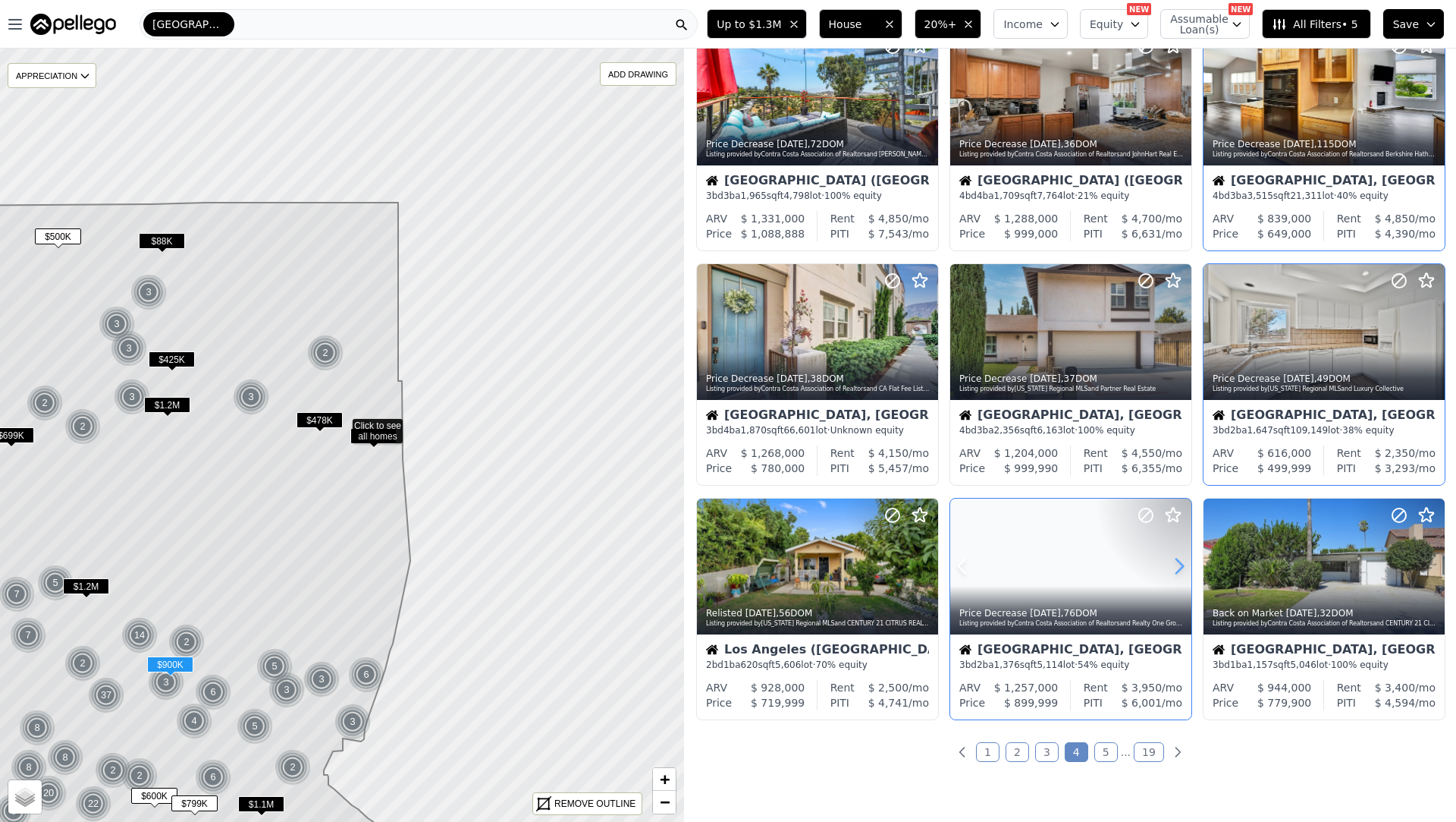
click at [1173, 572] on icon at bounding box center [1180, 566] width 25 height 25
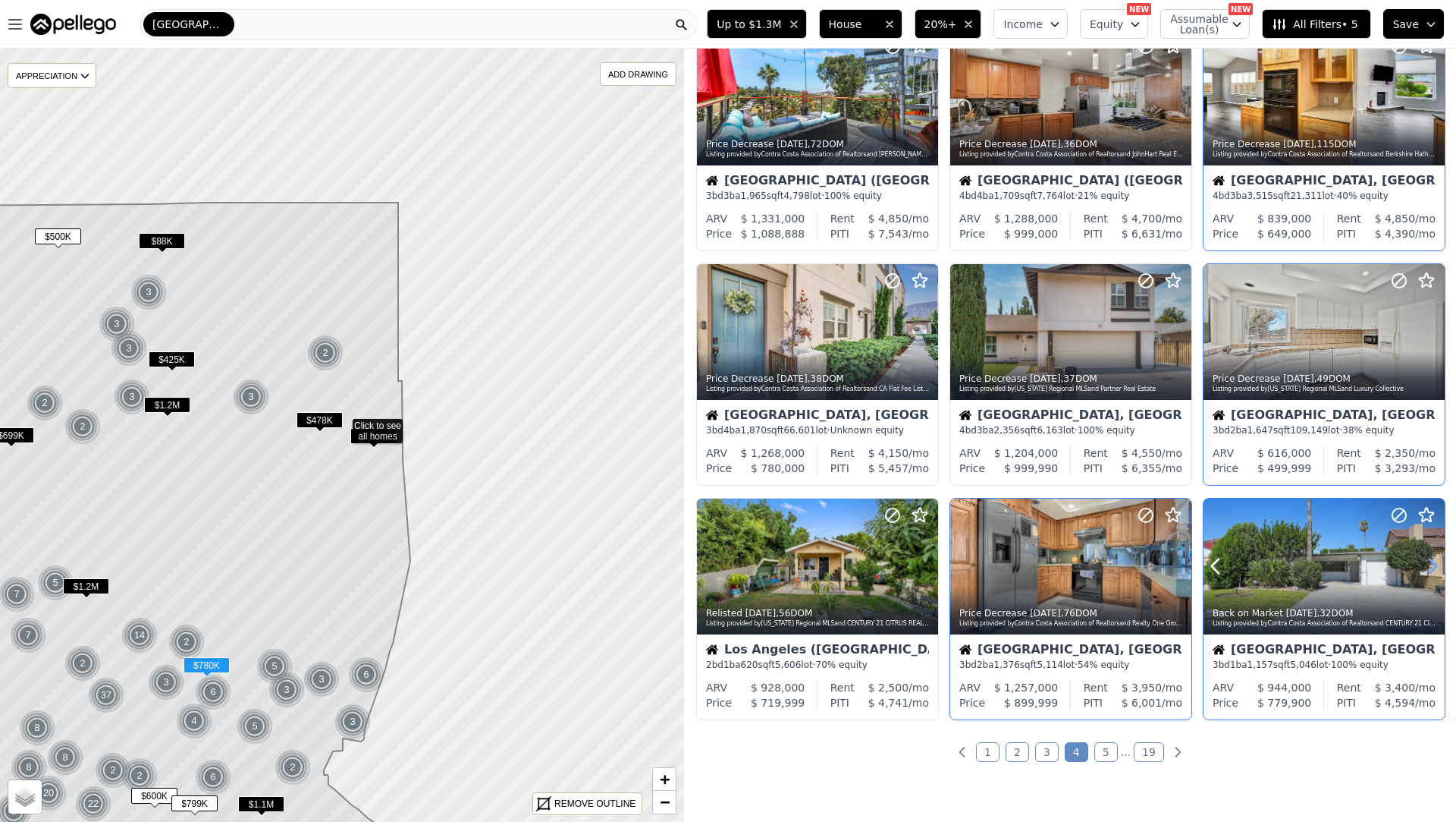
click at [1429, 566] on icon at bounding box center [1433, 566] width 25 height 25
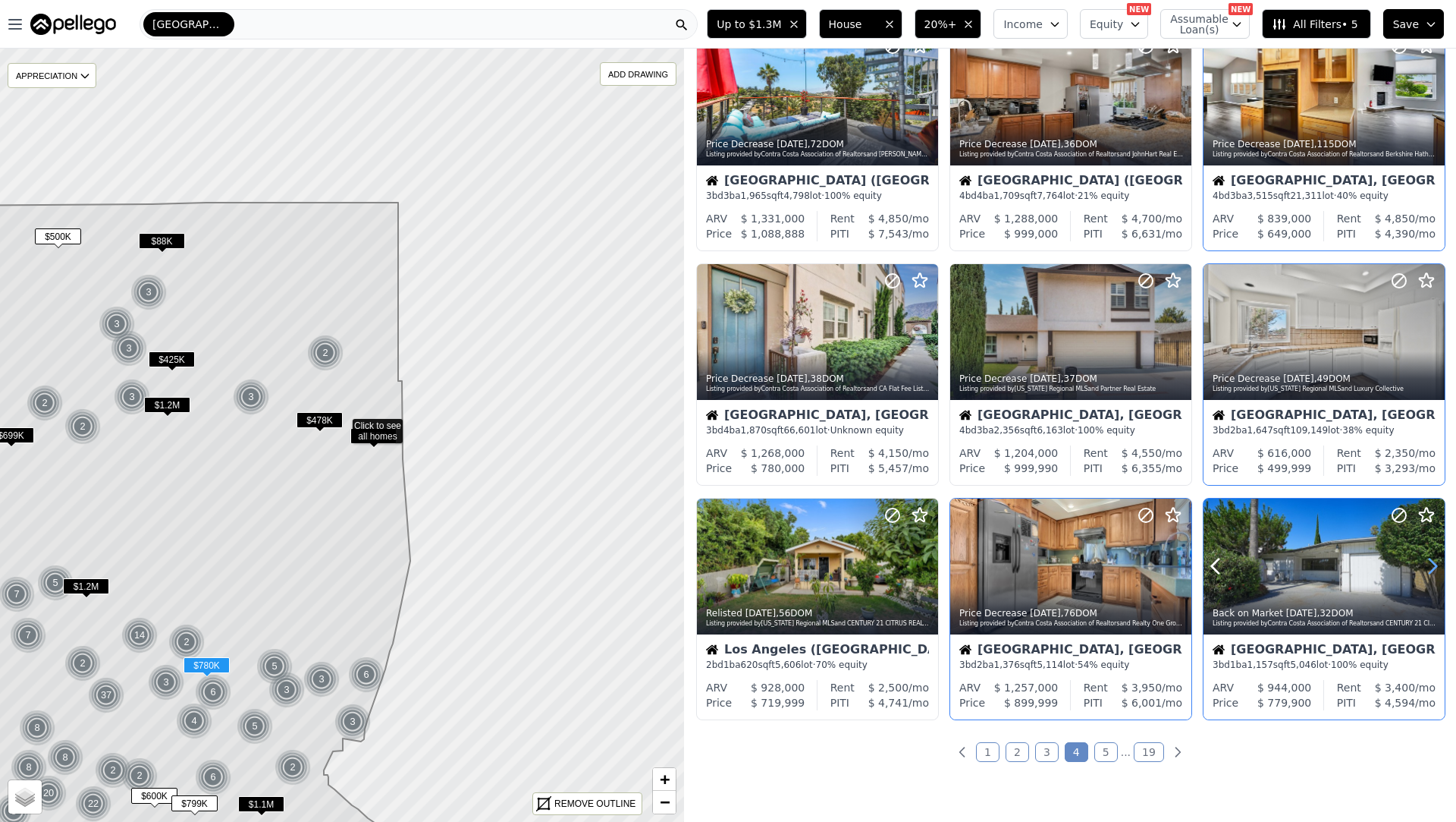
click at [1429, 566] on icon at bounding box center [1433, 566] width 25 height 25
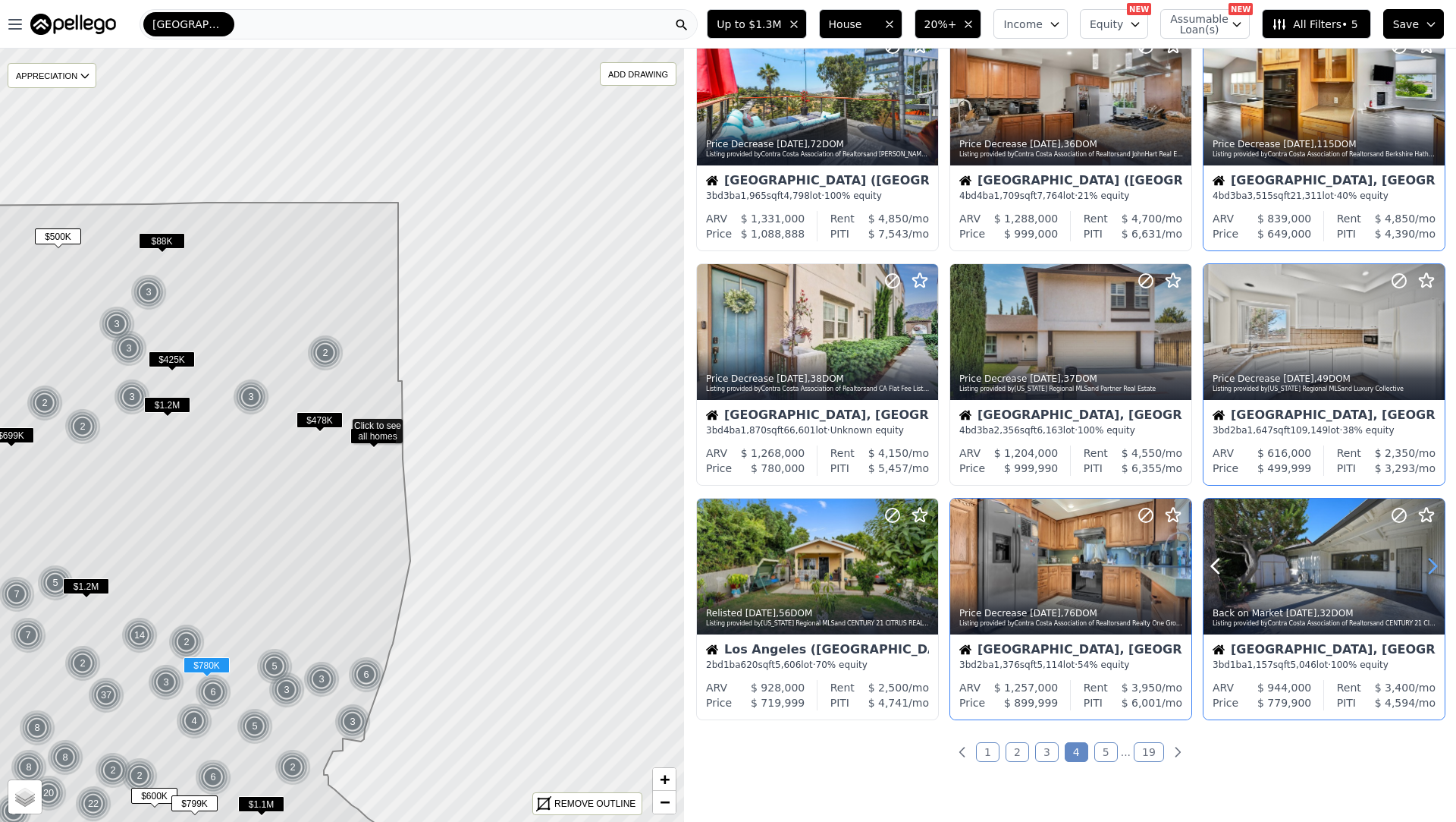
click at [1429, 566] on icon at bounding box center [1433, 566] width 25 height 25
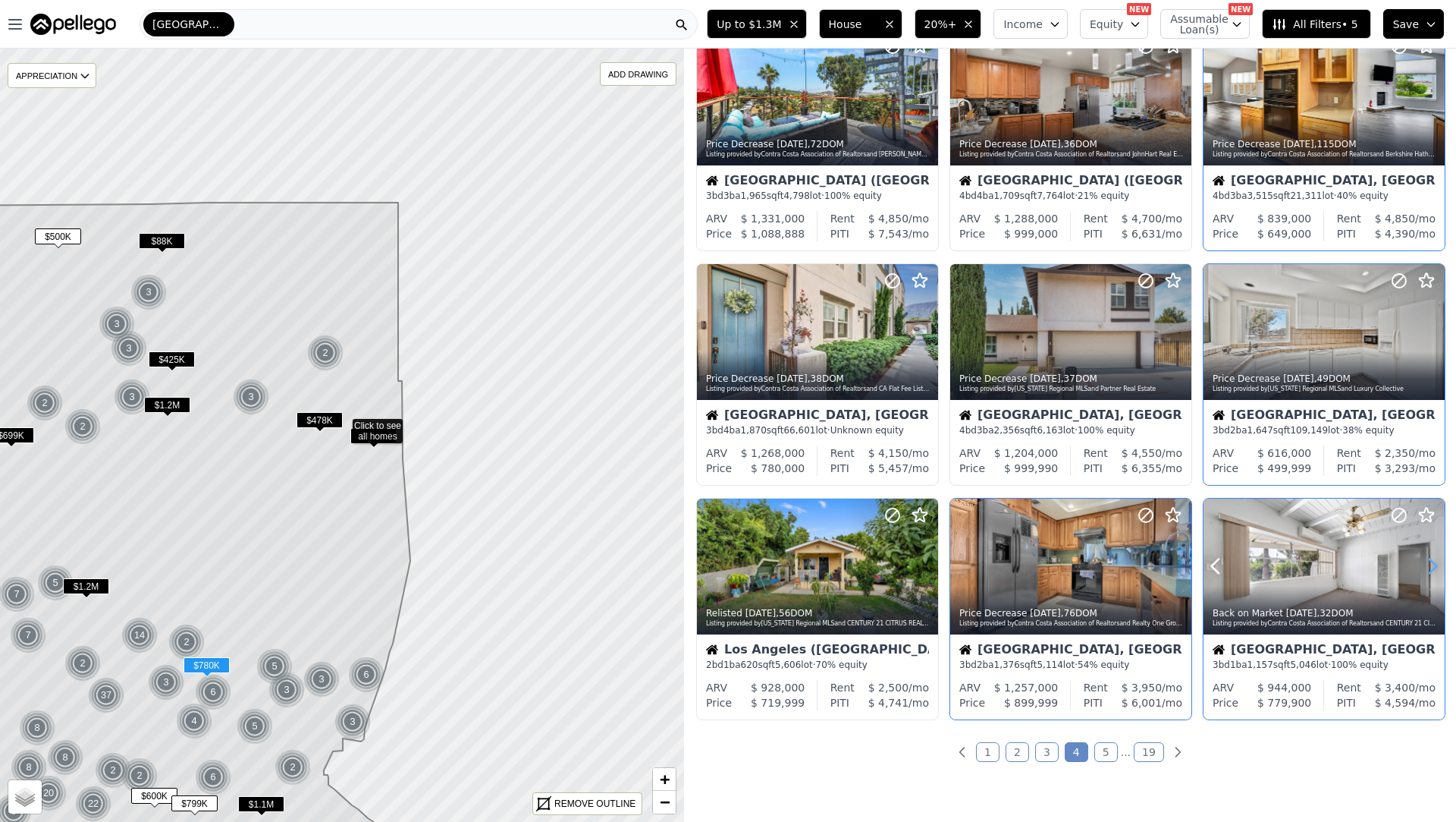
click at [1429, 566] on icon at bounding box center [1433, 566] width 25 height 25
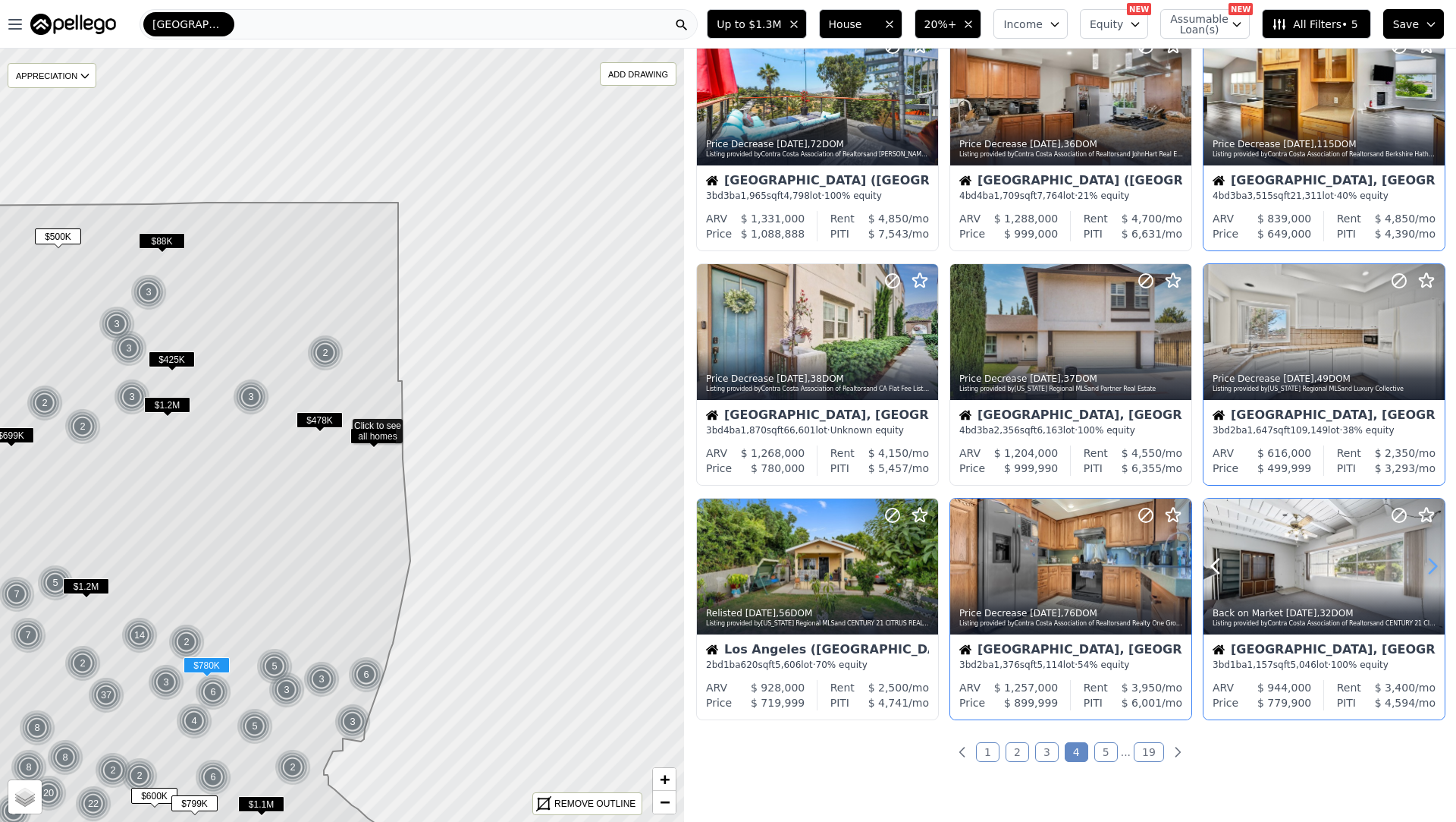
click at [1429, 566] on icon at bounding box center [1433, 566] width 25 height 25
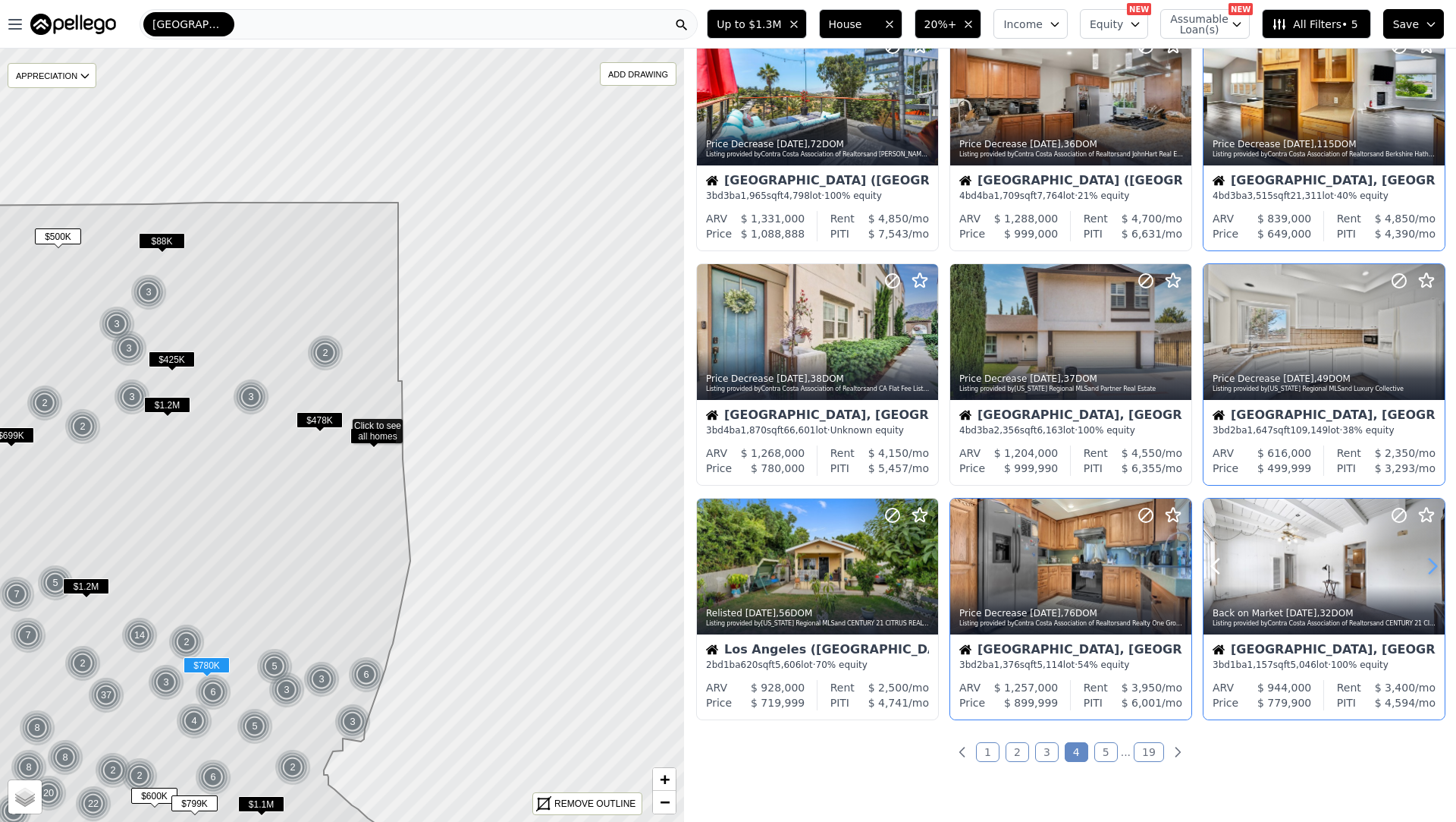
click at [1429, 566] on icon at bounding box center [1433, 566] width 25 height 25
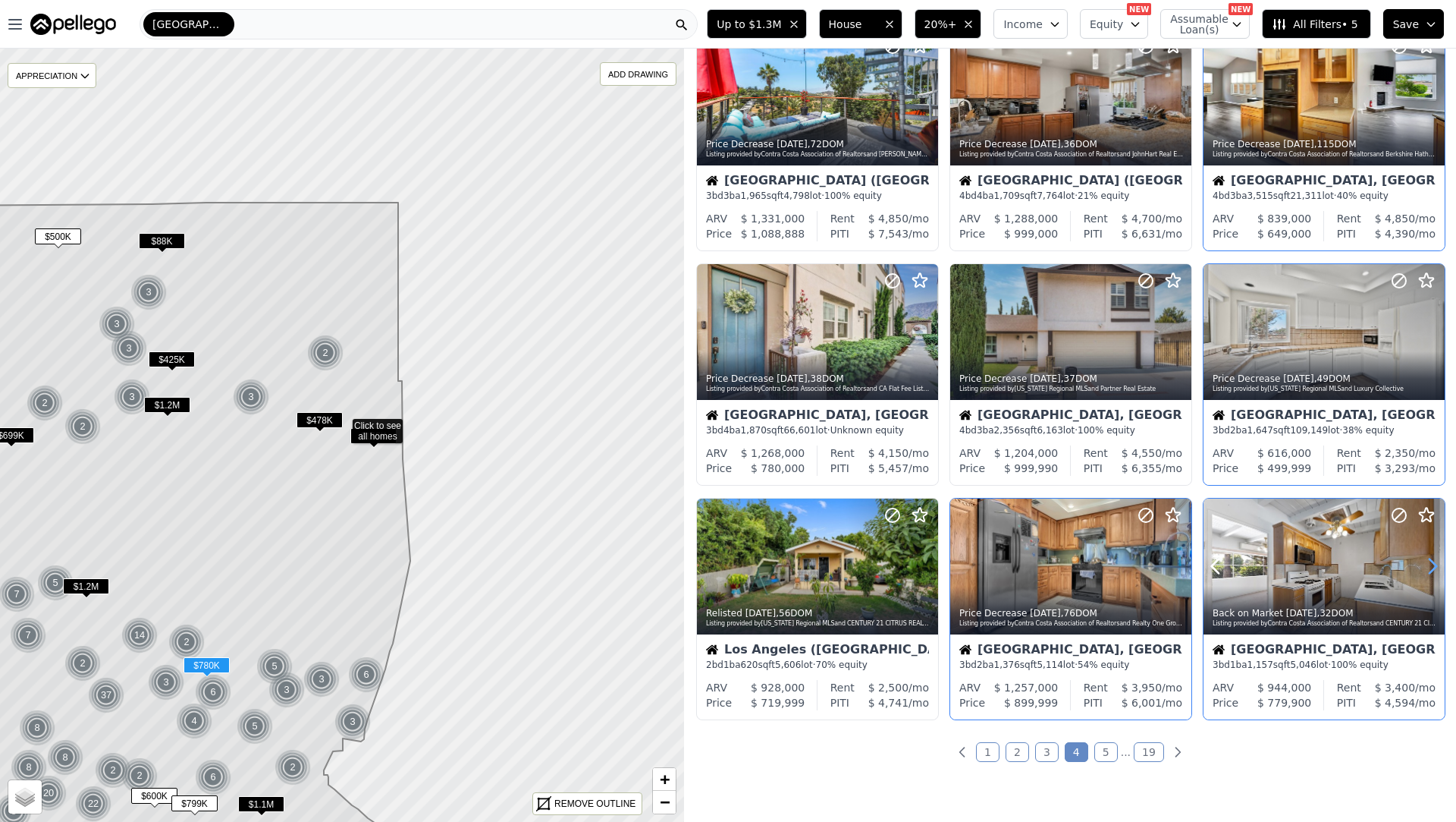
click at [1429, 566] on icon at bounding box center [1433, 566] width 25 height 25
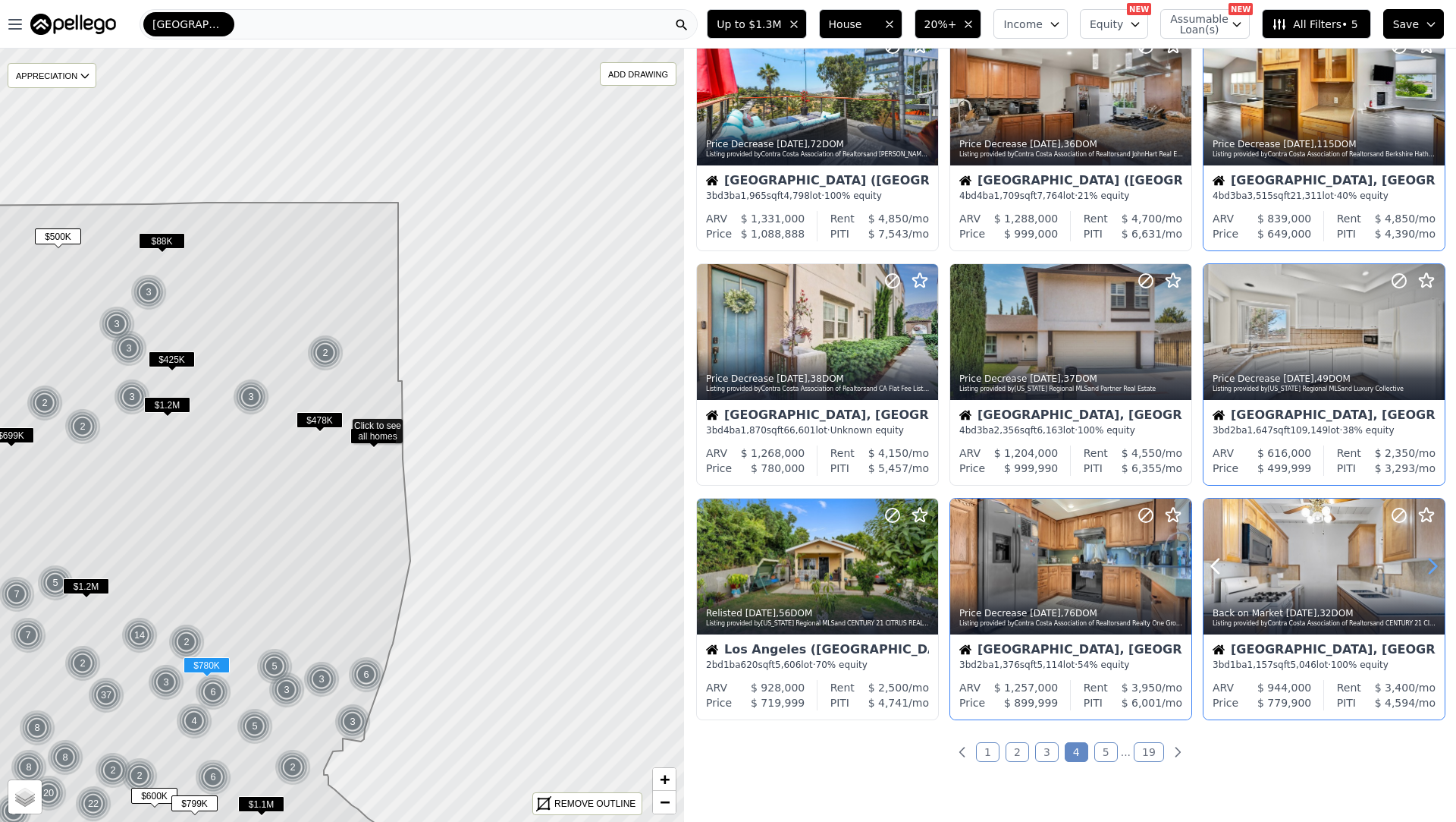
click at [1429, 566] on icon at bounding box center [1433, 566] width 25 height 25
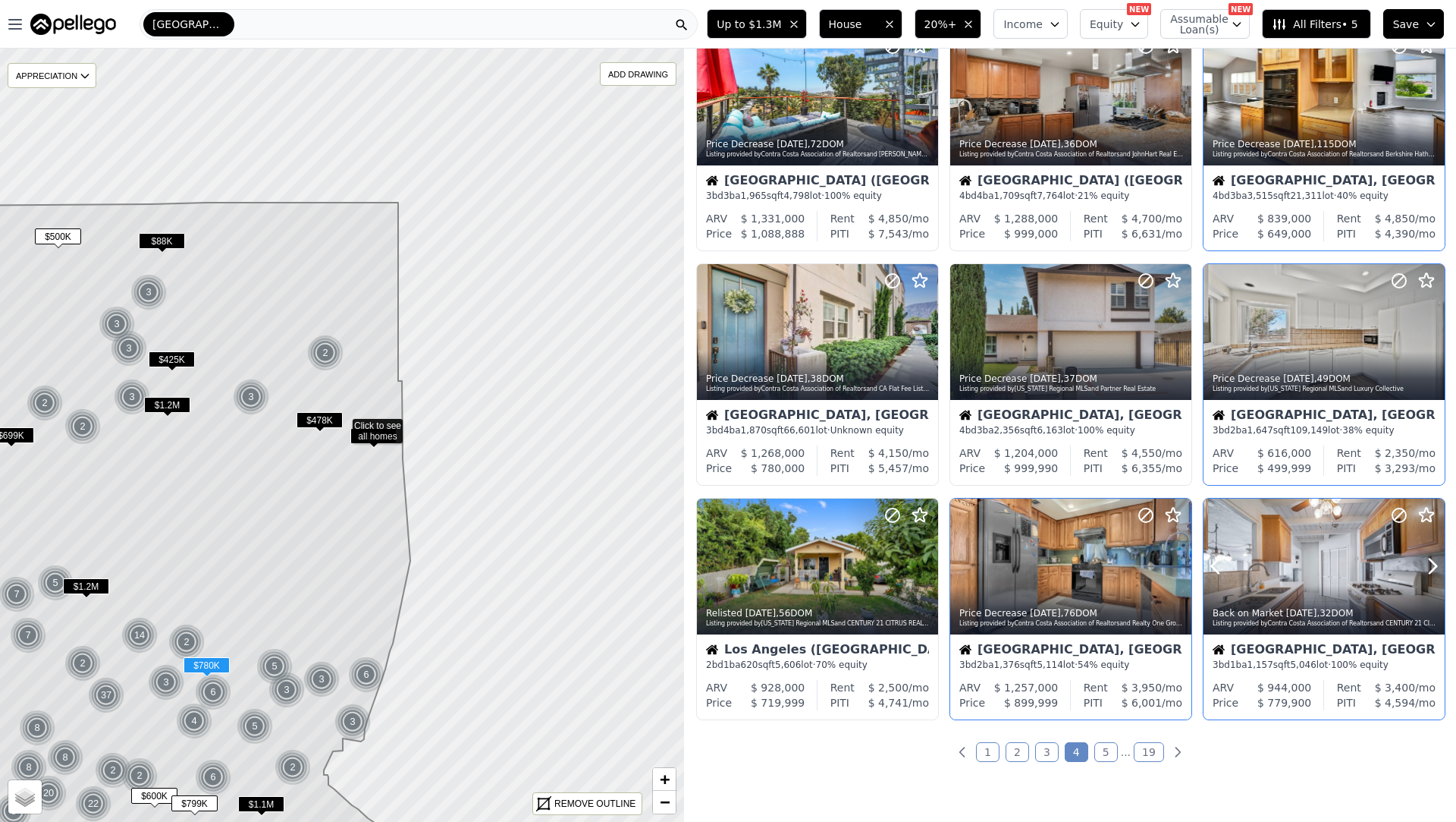
click at [1381, 587] on div at bounding box center [1324, 599] width 241 height 27
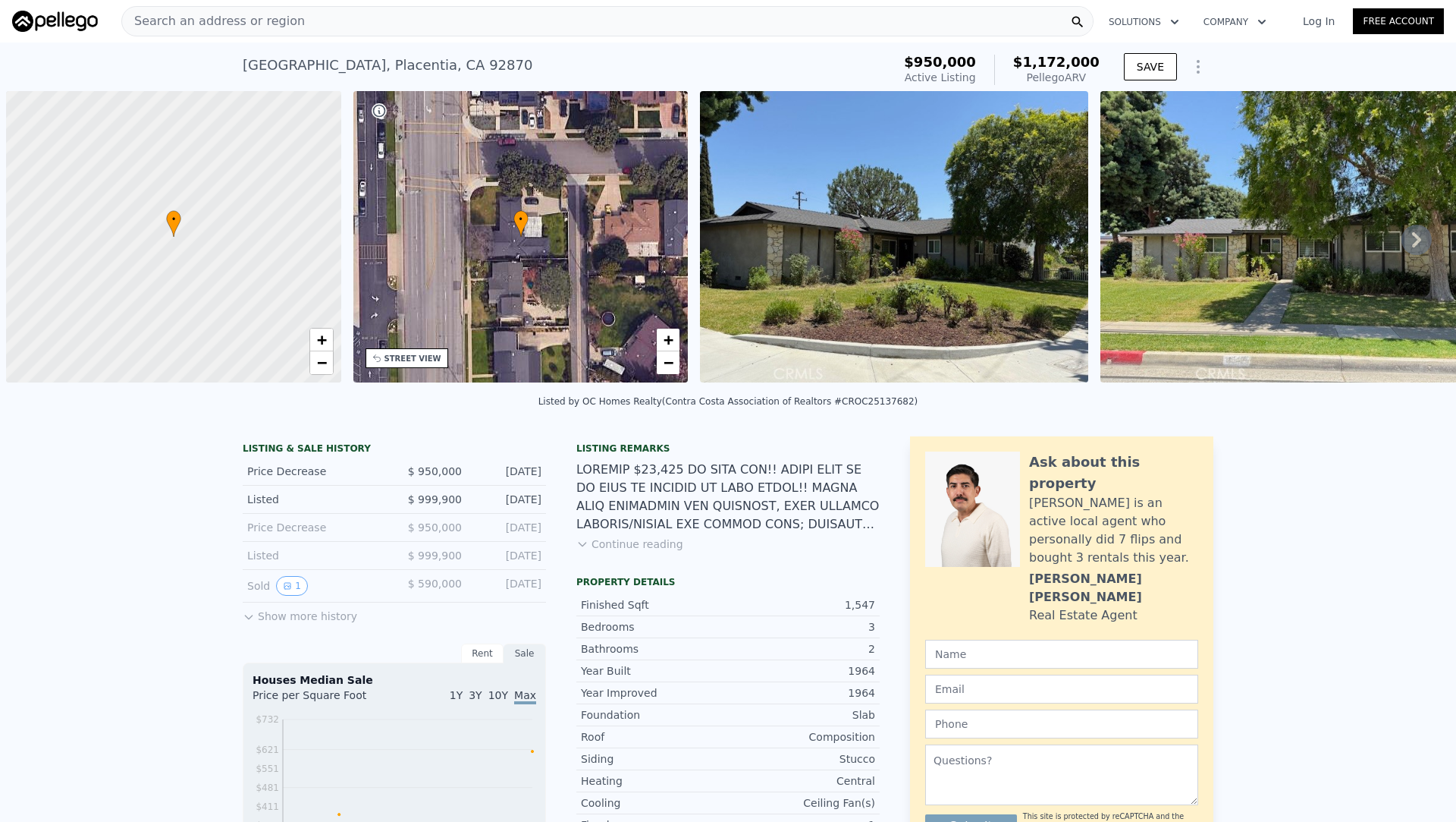
scroll to position [0, 6]
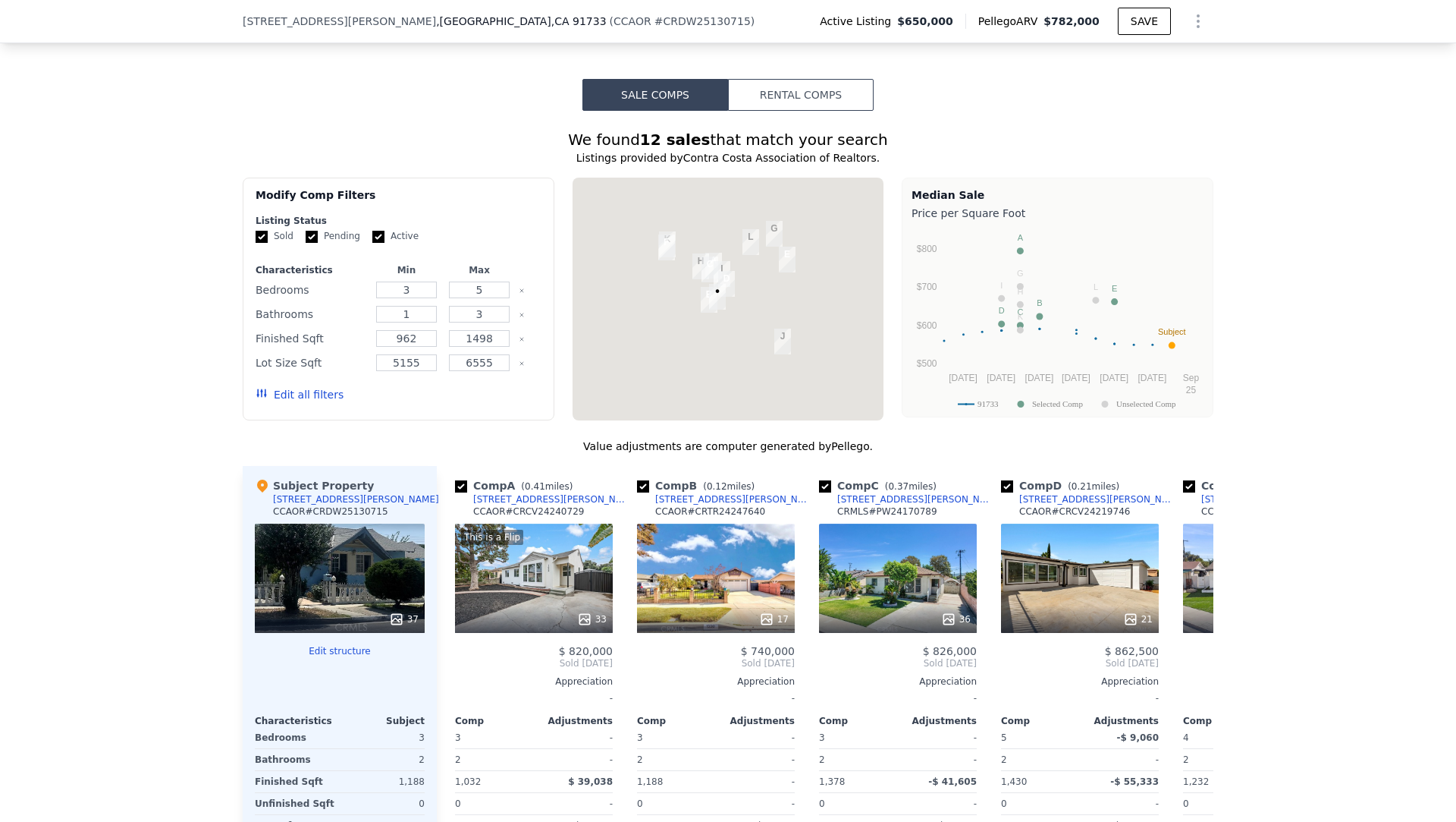
scroll to position [1257, 0]
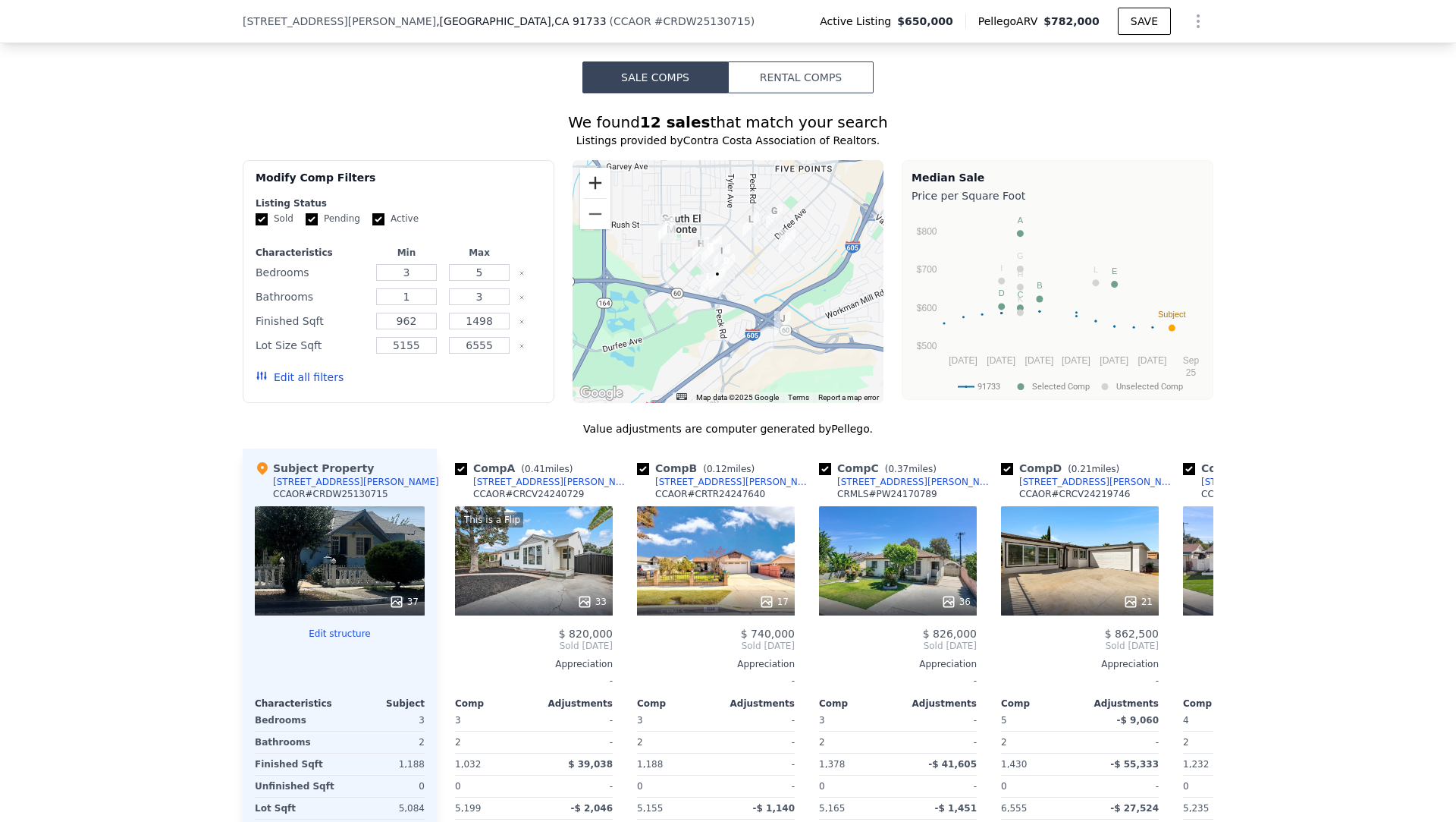
click at [588, 173] on button "Zoom in" at bounding box center [595, 182] width 30 height 30
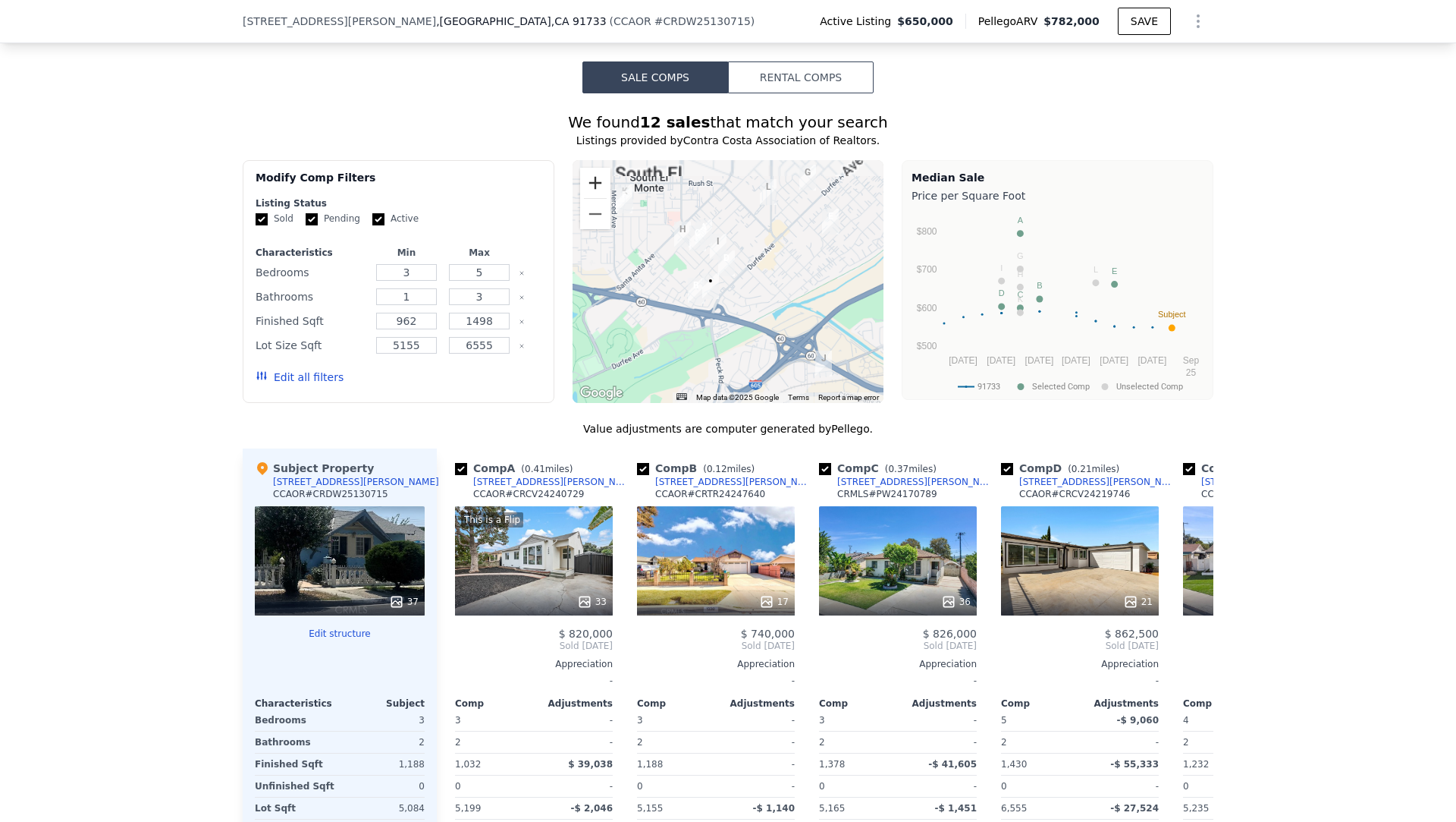
click at [588, 173] on button "Zoom in" at bounding box center [595, 182] width 30 height 30
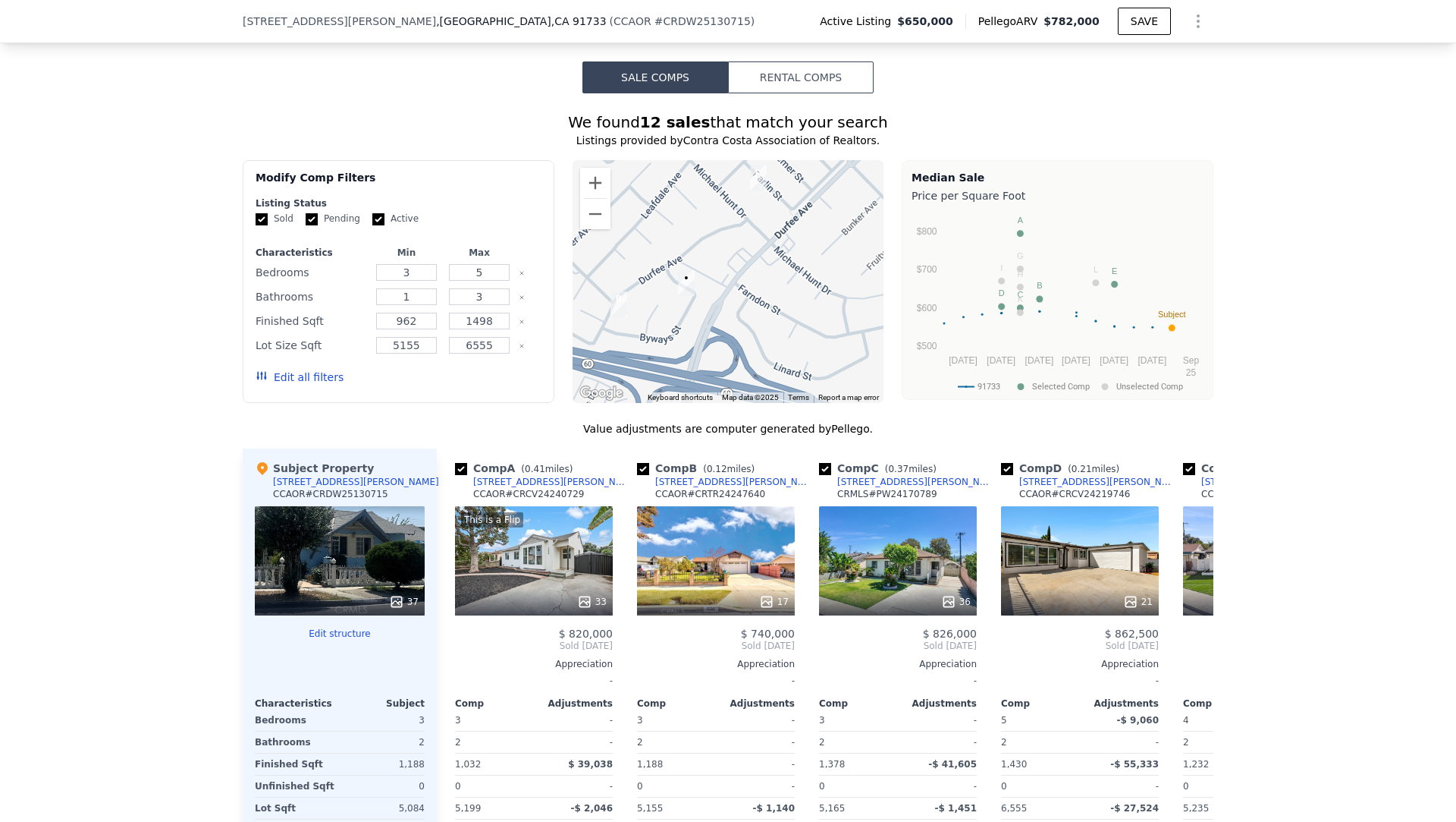
drag, startPoint x: 641, startPoint y: 344, endPoint x: 682, endPoint y: 279, distance: 76.9
click at [682, 279] on div at bounding box center [728, 281] width 311 height 243
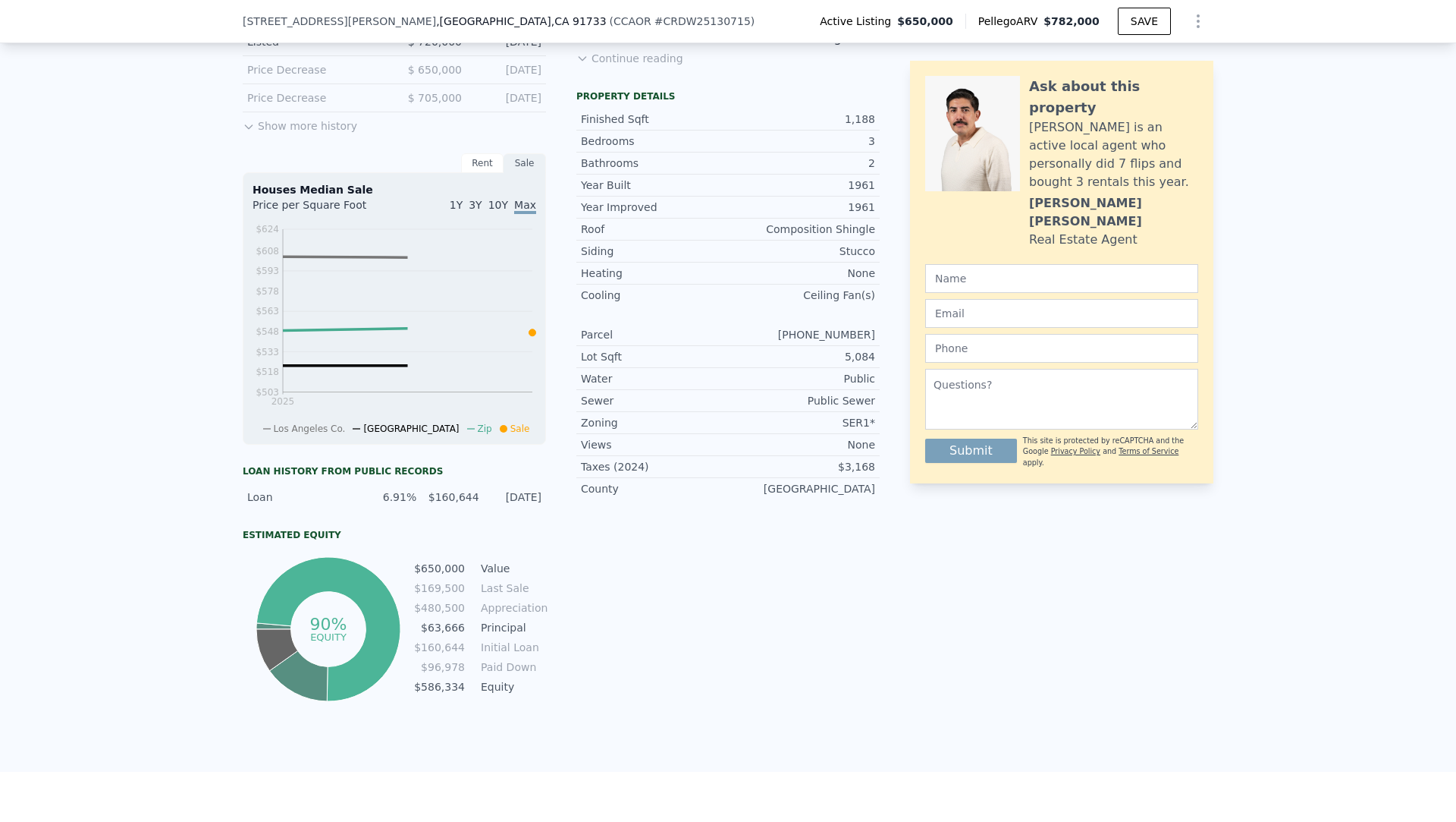
scroll to position [0, 0]
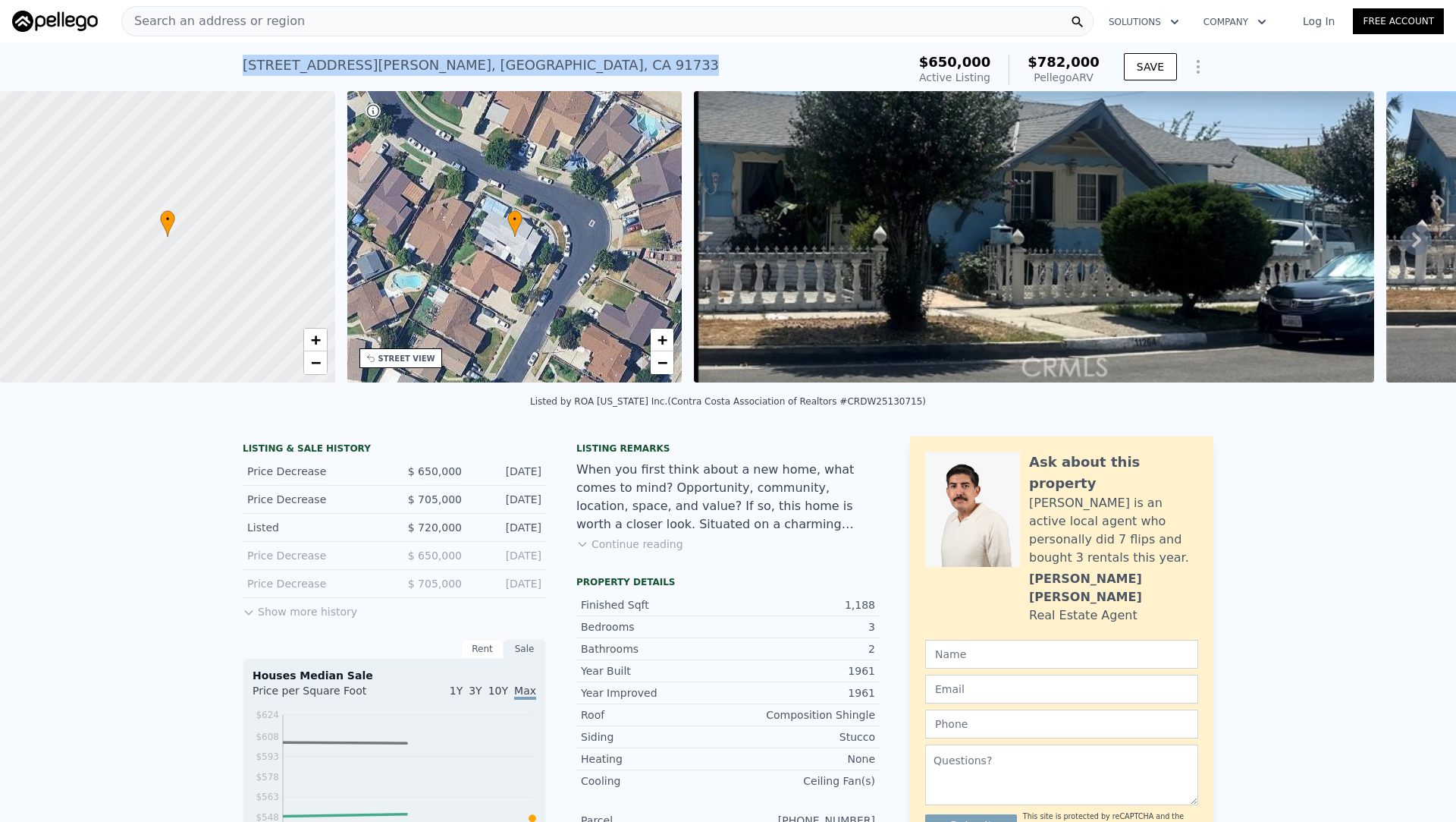
drag, startPoint x: 513, startPoint y: 70, endPoint x: 245, endPoint y: 64, distance: 268.1
click at [245, 64] on div "11264 Linard St , South El Monte , CA 91733 Active at $650k (~ARV $782k )" at bounding box center [571, 70] width 658 height 43
copy div "11264 Linard St , South El Monte , CA 91733"
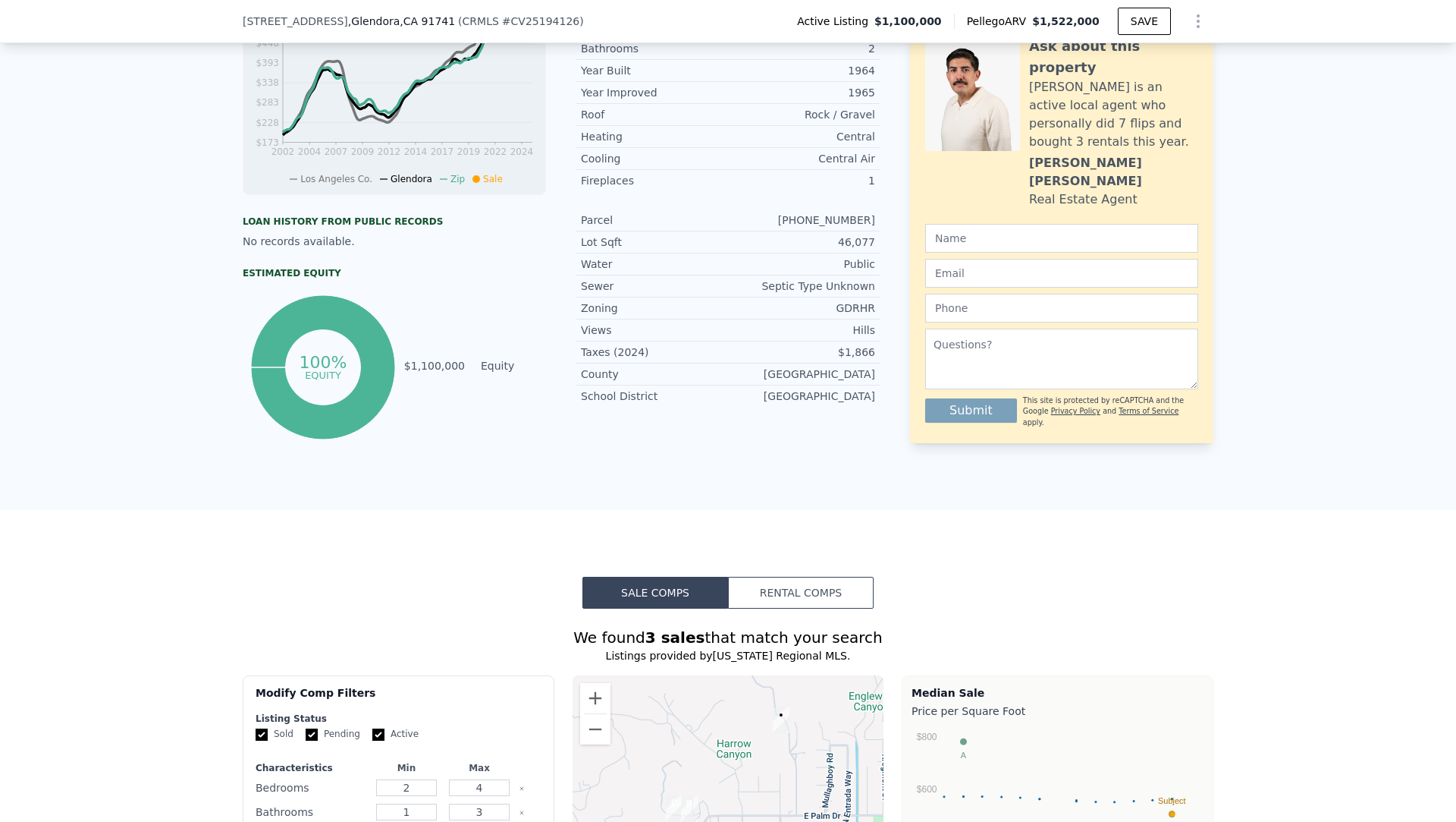
scroll to position [364, 0]
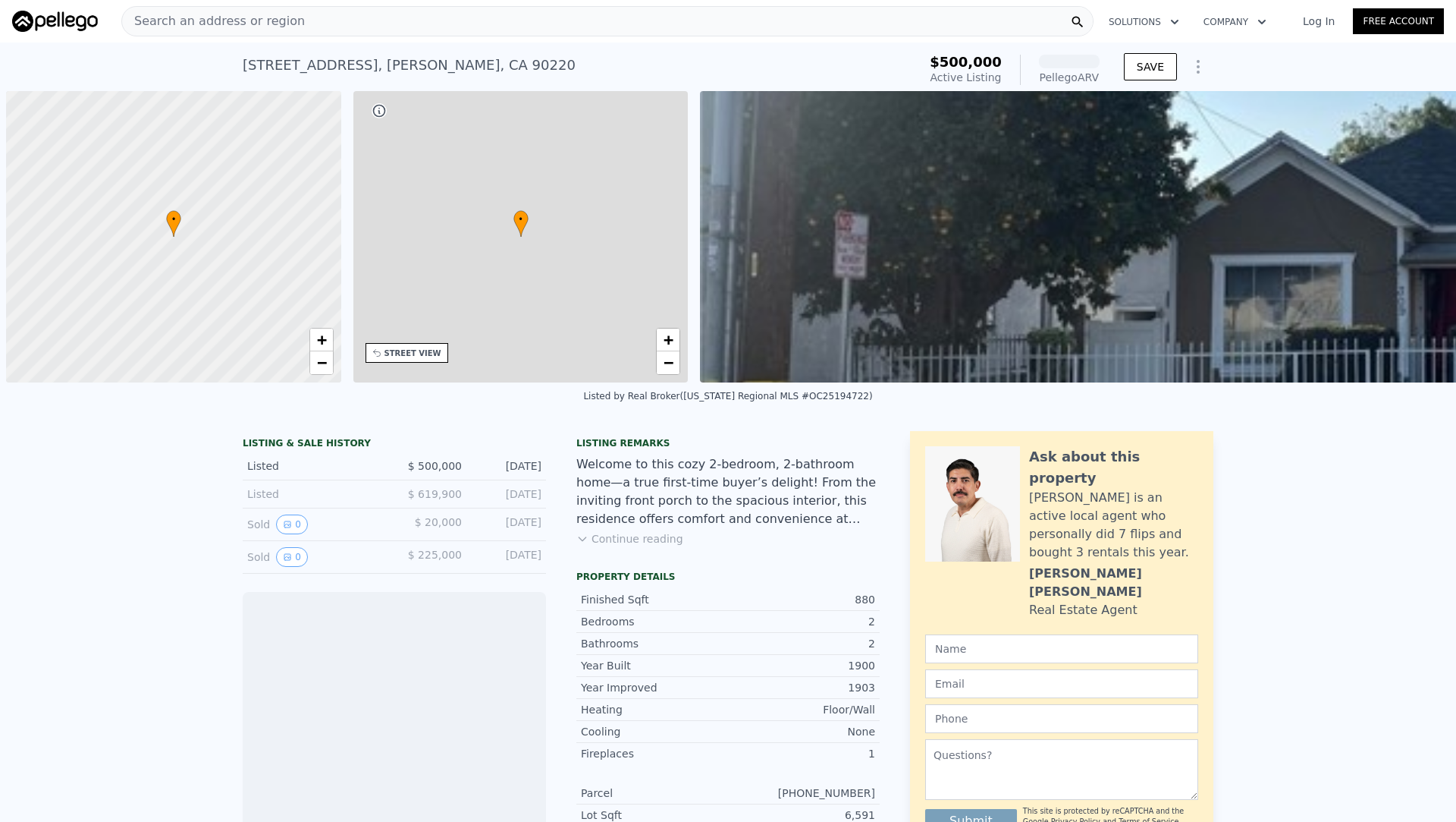
scroll to position [0, 6]
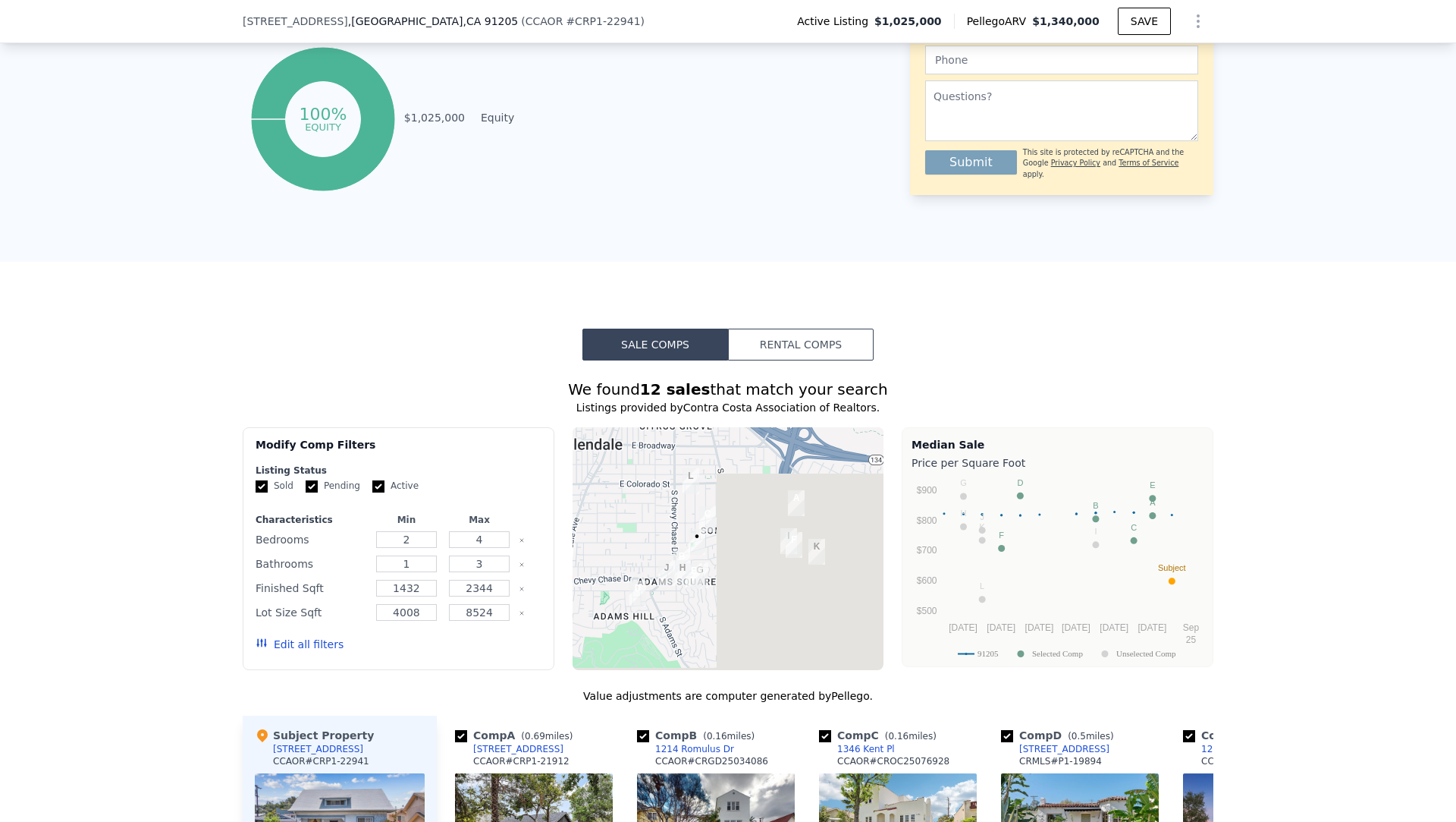
scroll to position [1060, 0]
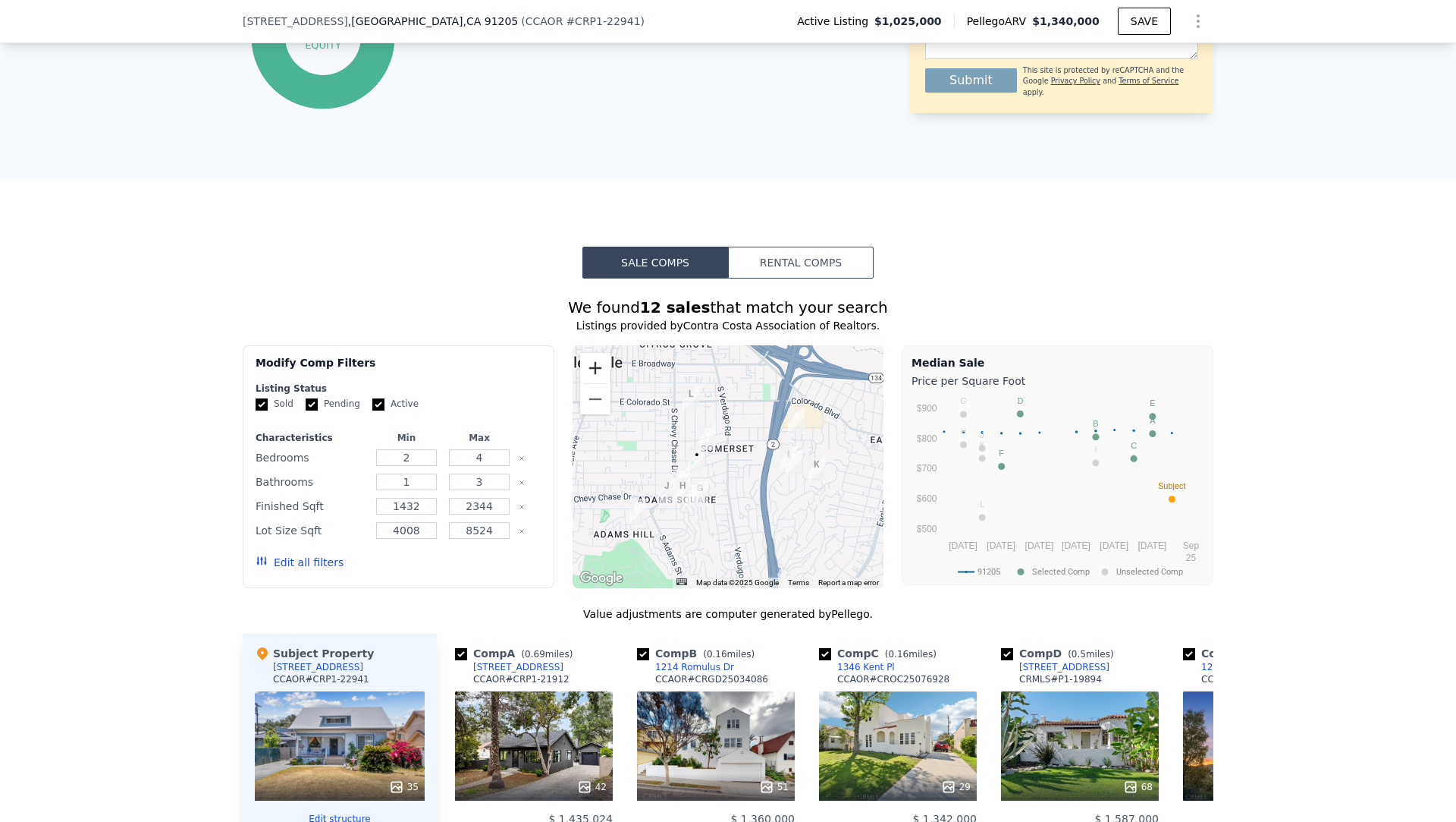
click at [587, 362] on button "Zoom in" at bounding box center [595, 367] width 30 height 30
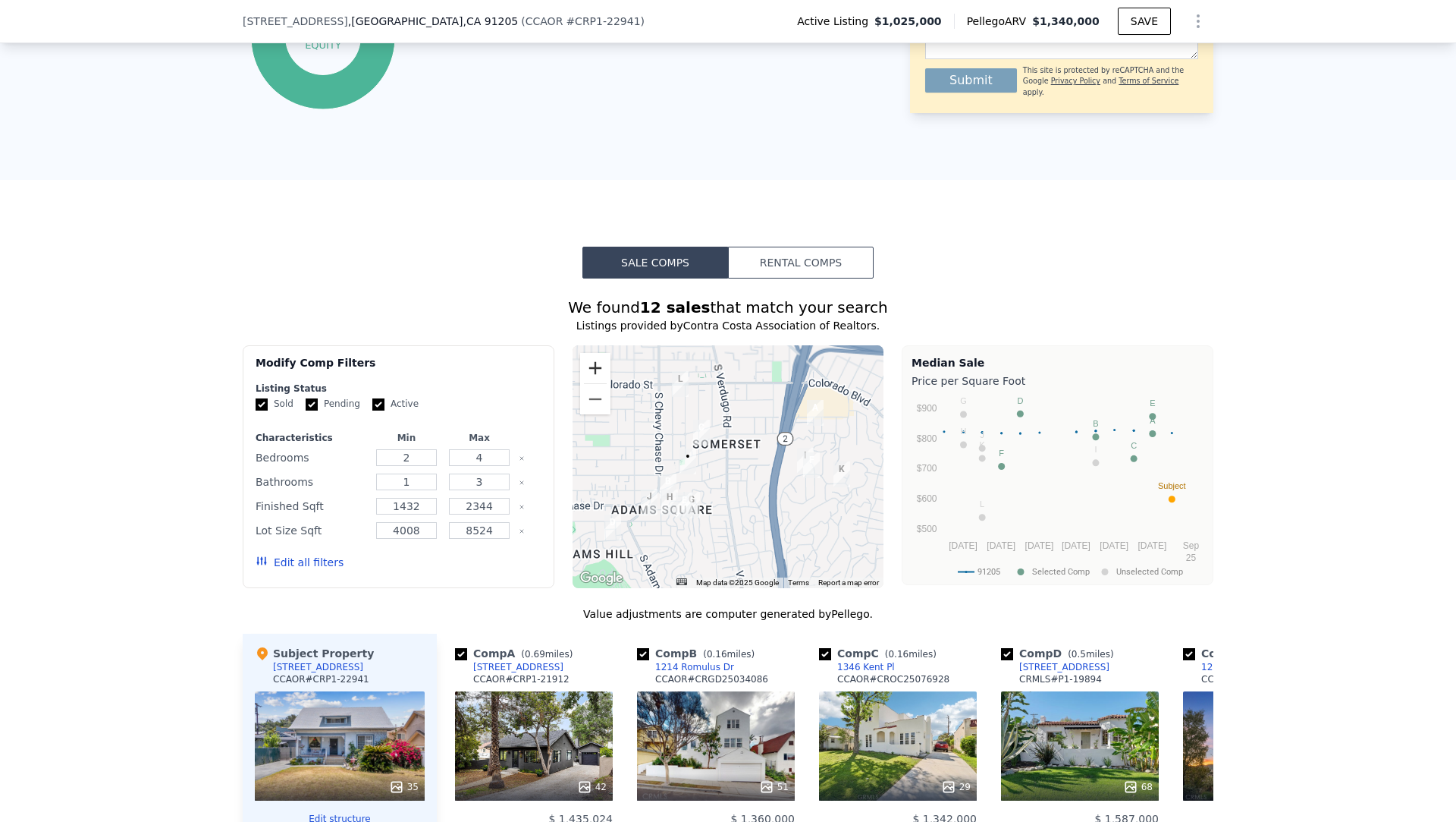
click at [587, 362] on button "Zoom in" at bounding box center [595, 367] width 30 height 30
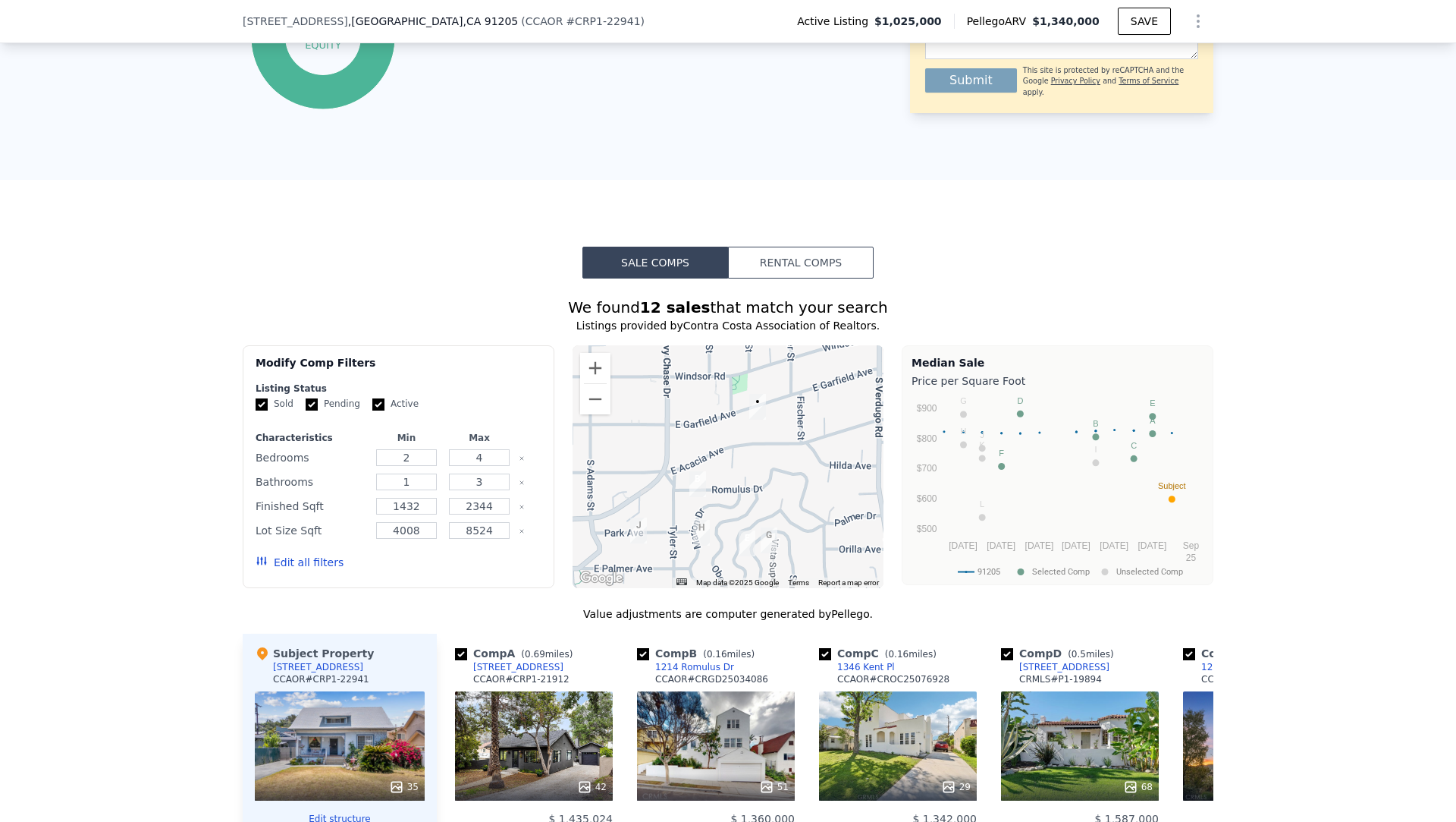
drag, startPoint x: 669, startPoint y: 473, endPoint x: 827, endPoint y: 403, distance: 172.8
click at [827, 403] on div at bounding box center [728, 466] width 311 height 243
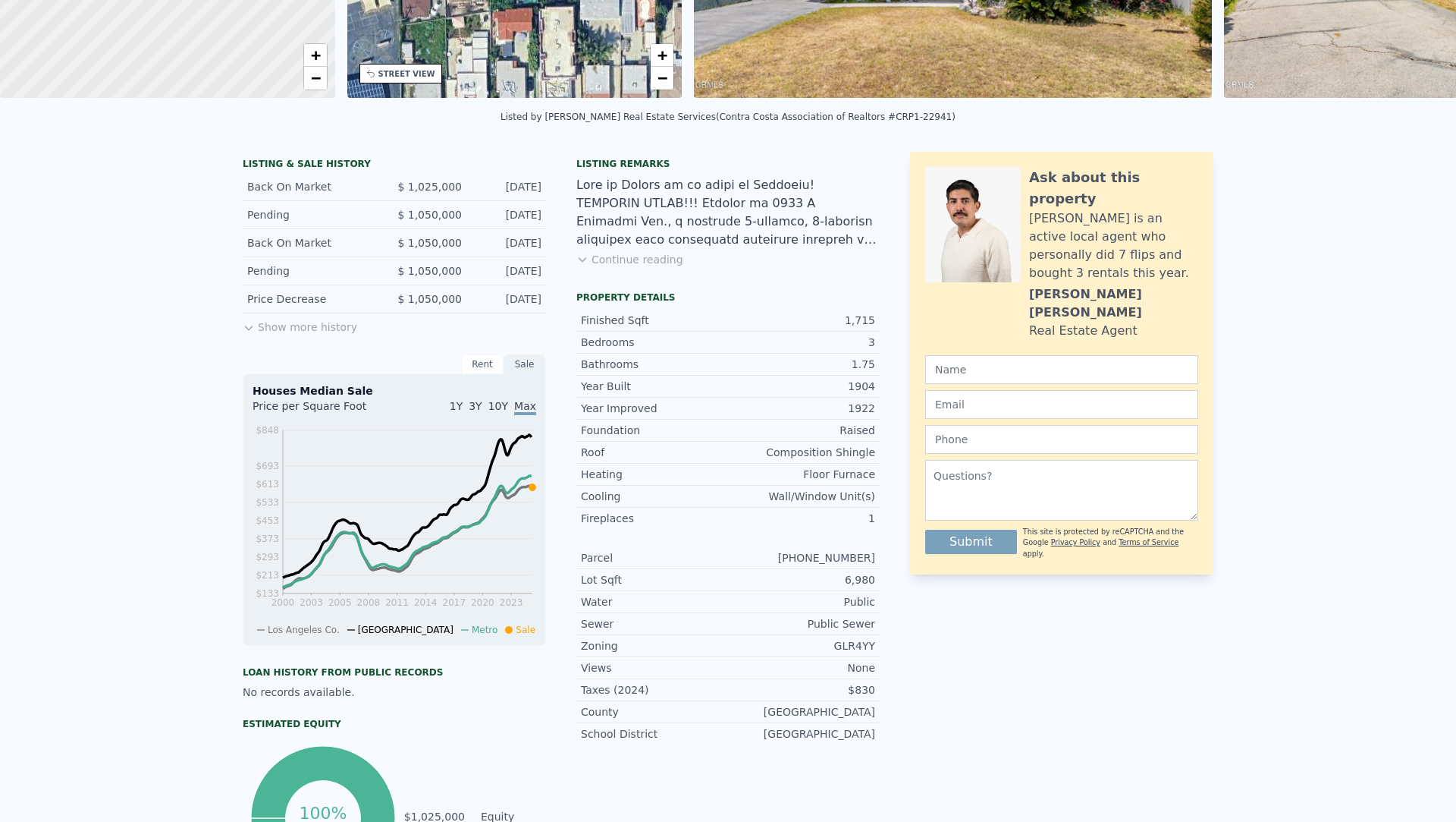
scroll to position [0, 0]
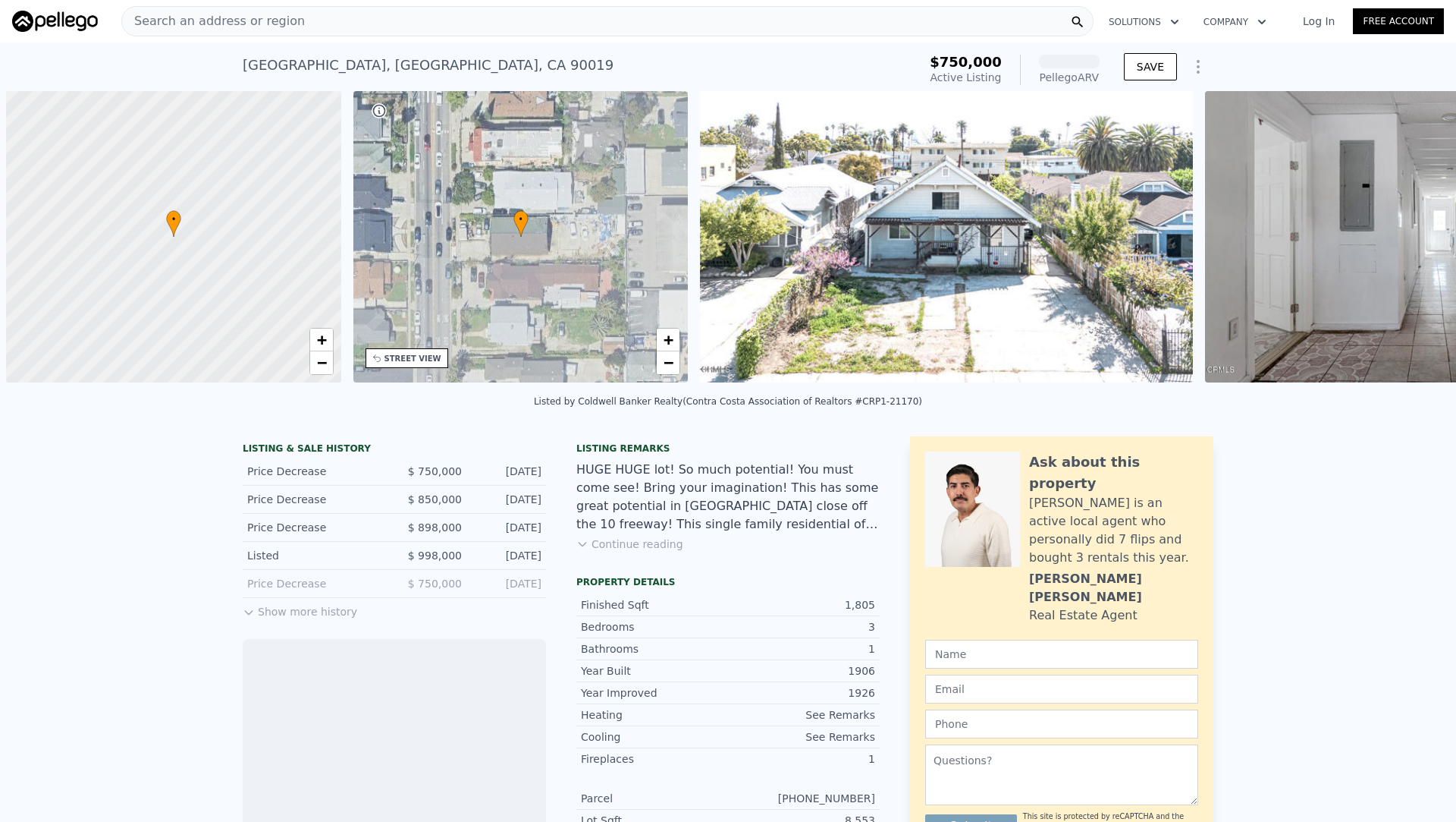
scroll to position [0, 6]
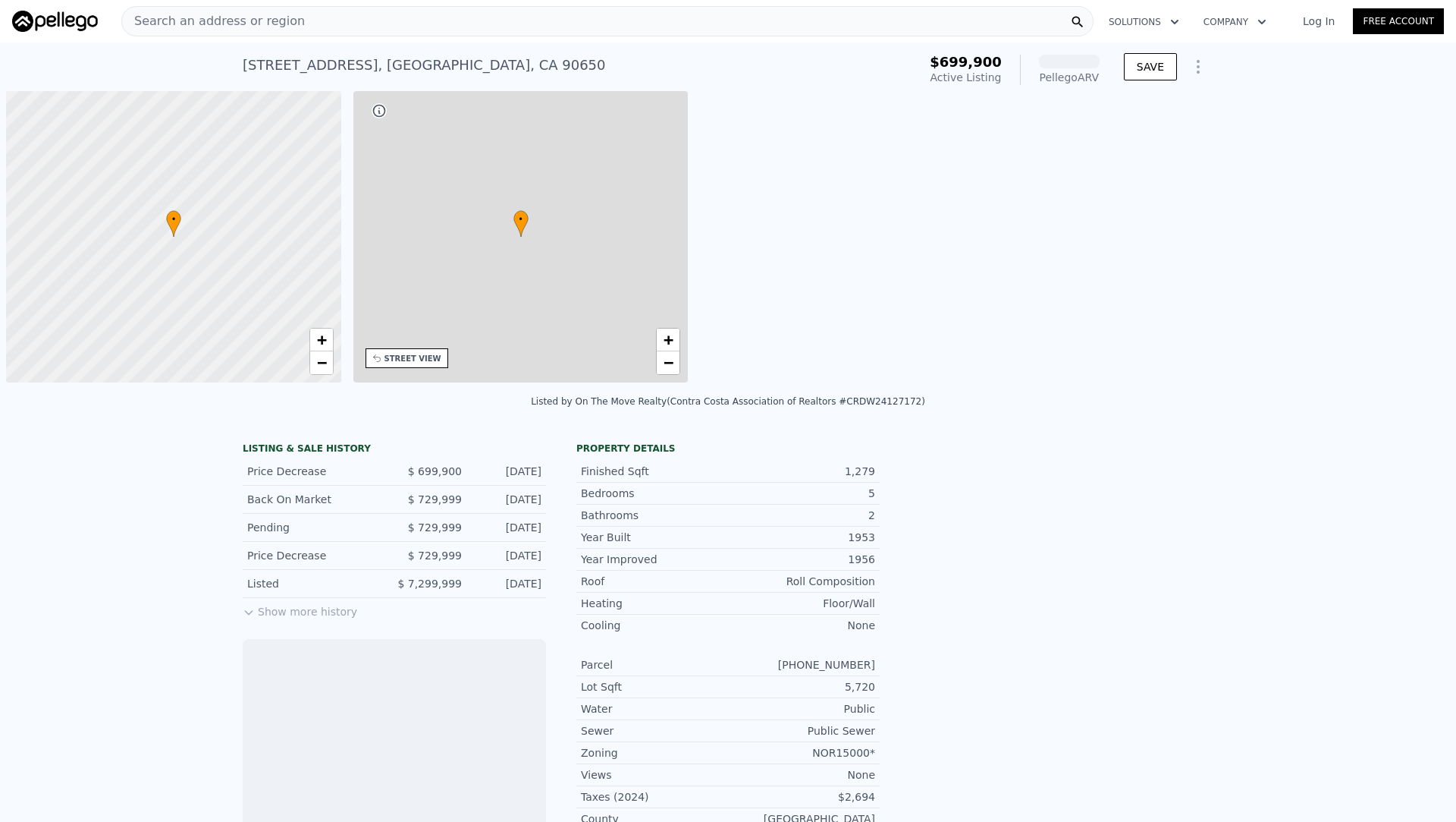
scroll to position [0, 6]
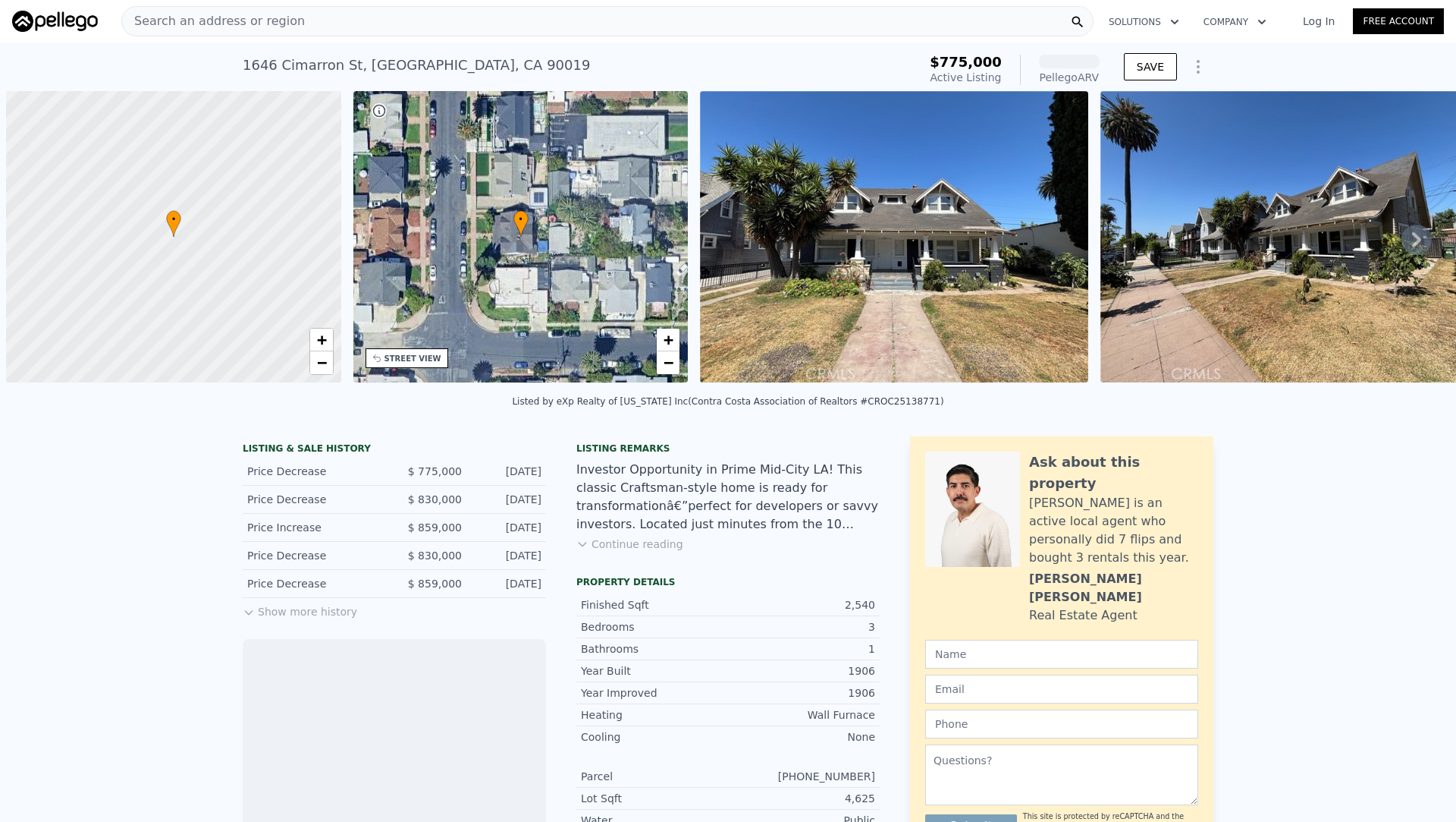
scroll to position [0, 6]
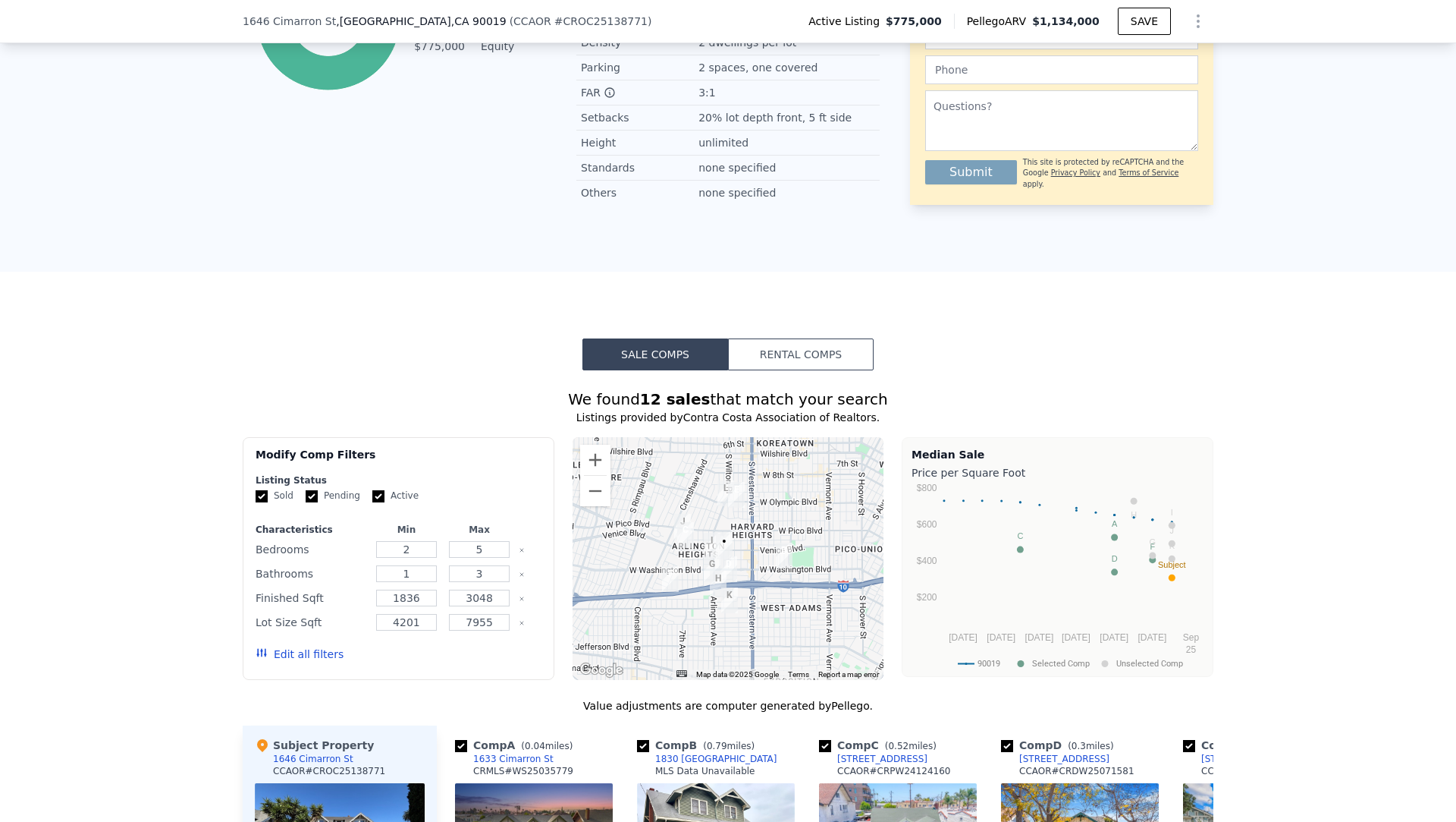
scroll to position [1082, 0]
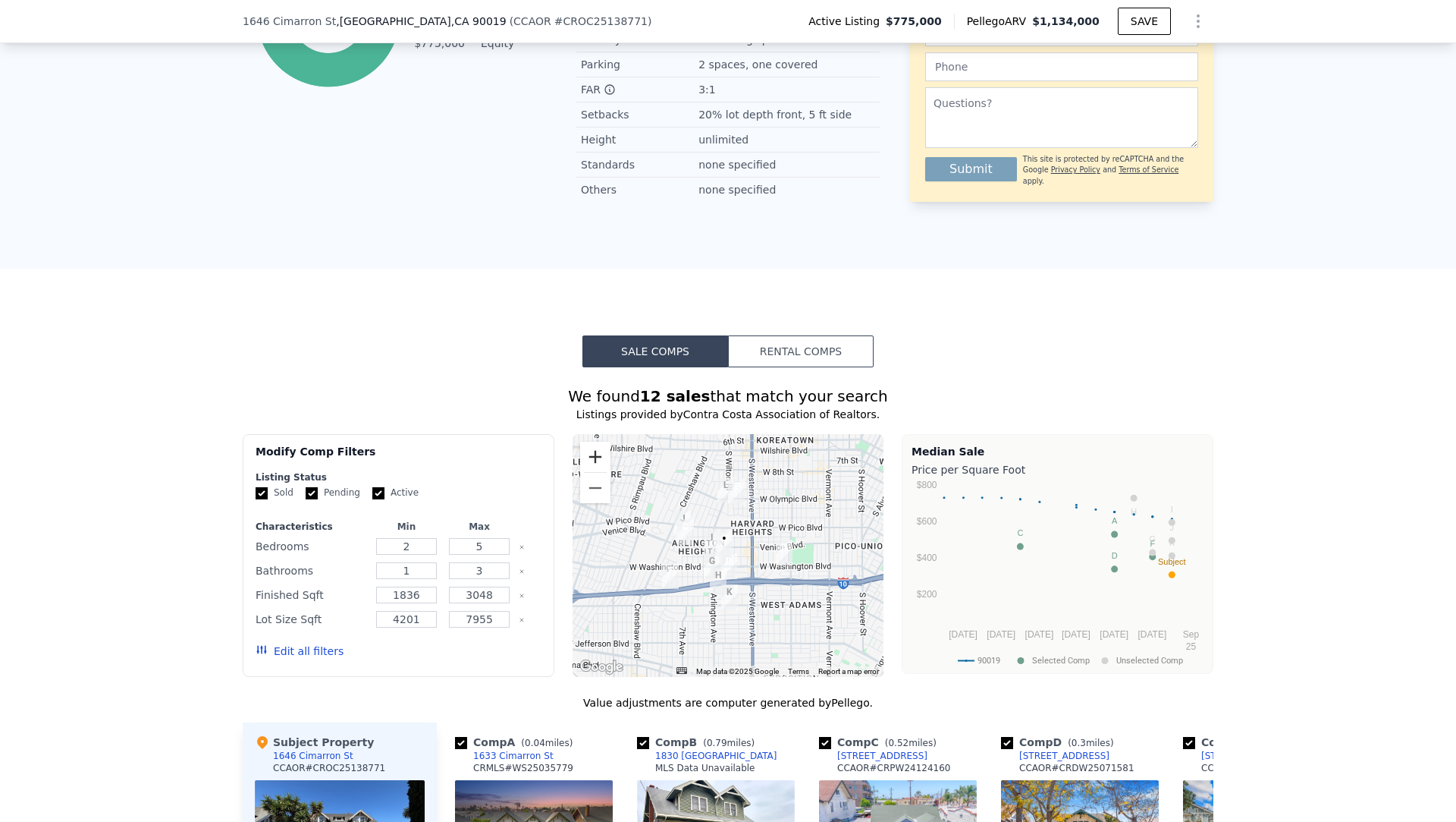
click at [596, 443] on button "Zoom in" at bounding box center [595, 456] width 30 height 30
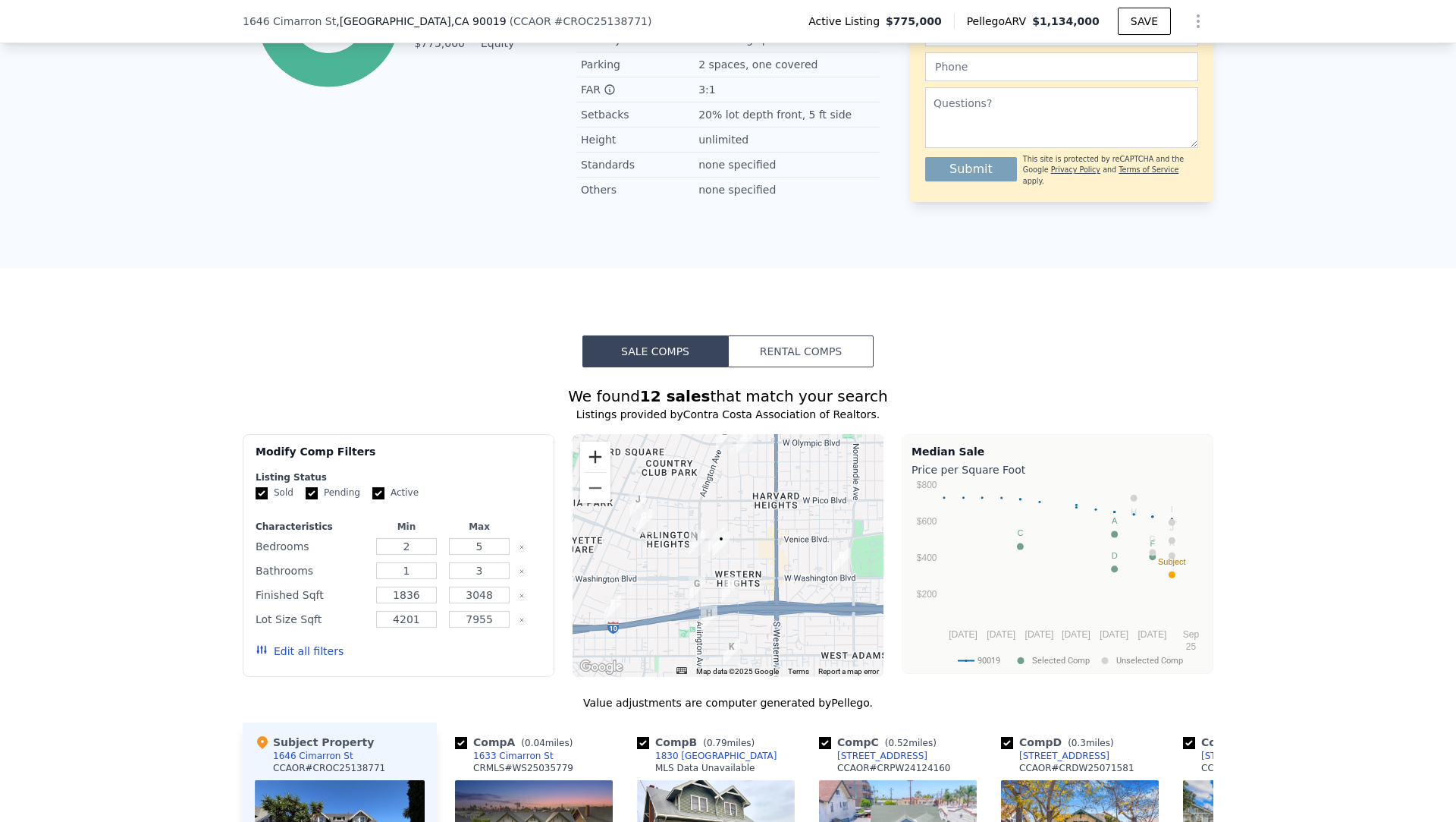
click at [596, 443] on button "Zoom in" at bounding box center [595, 456] width 30 height 30
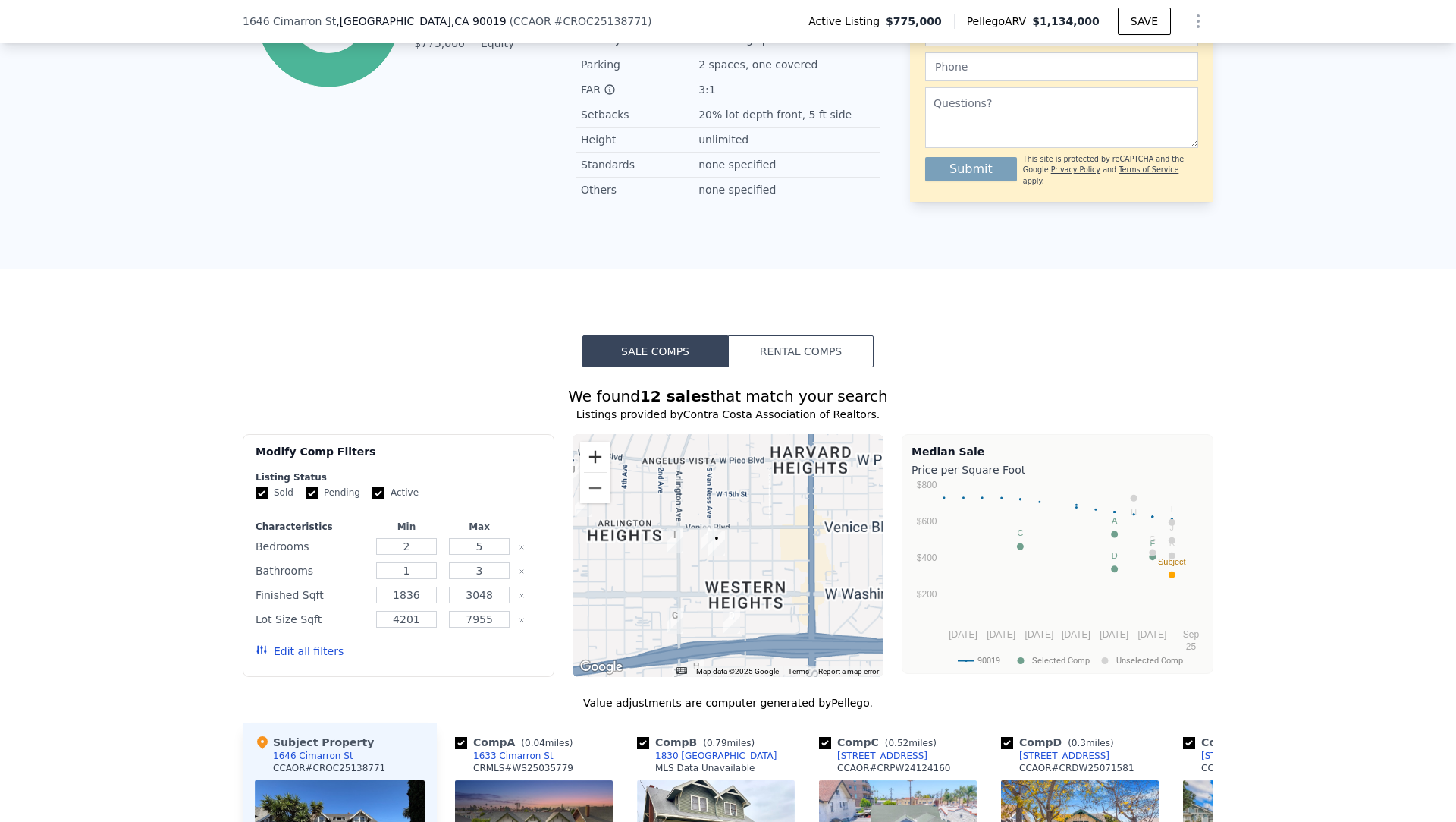
click at [596, 443] on button "Zoom in" at bounding box center [595, 456] width 30 height 30
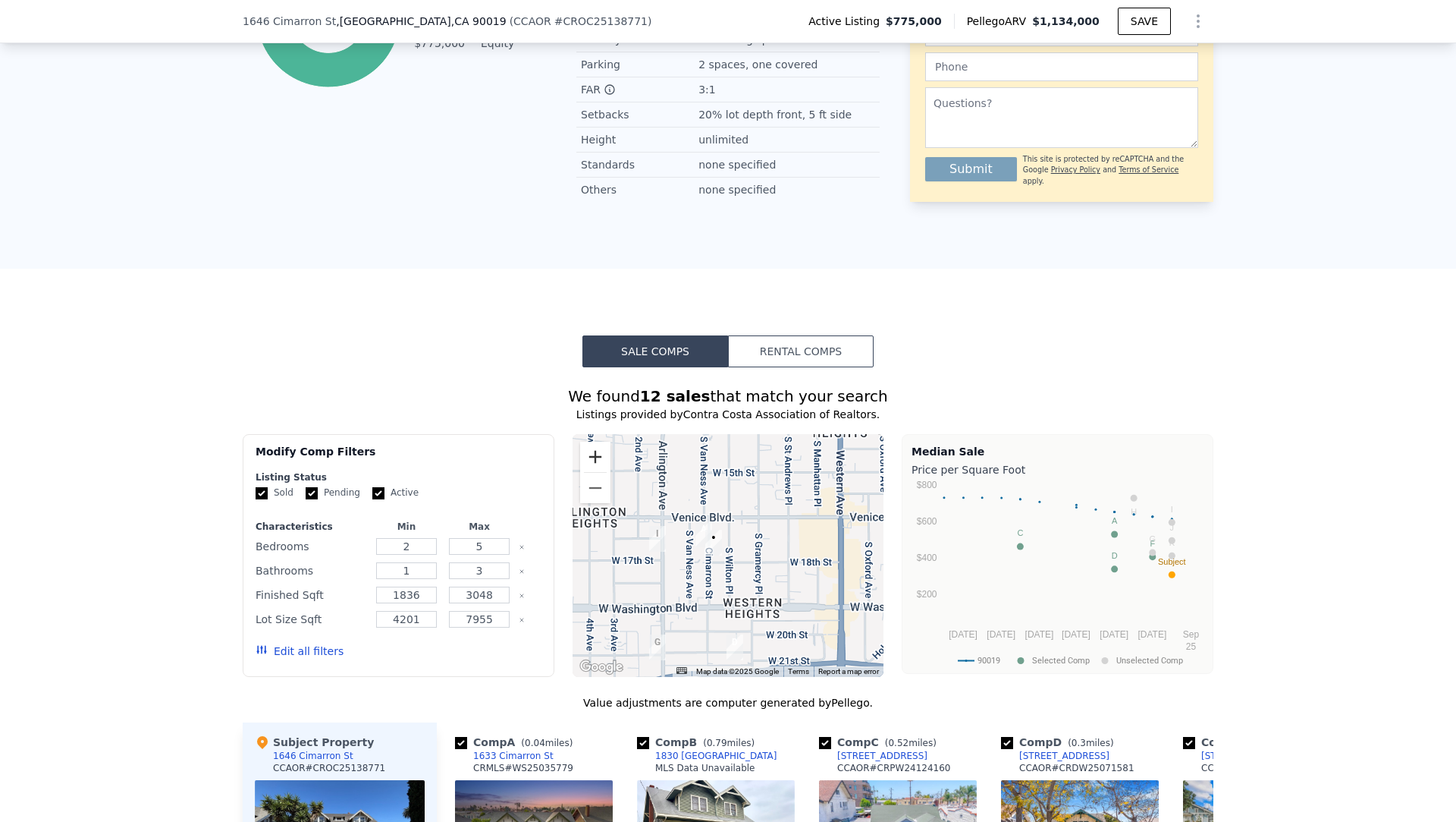
click at [596, 443] on button "Zoom in" at bounding box center [595, 456] width 30 height 30
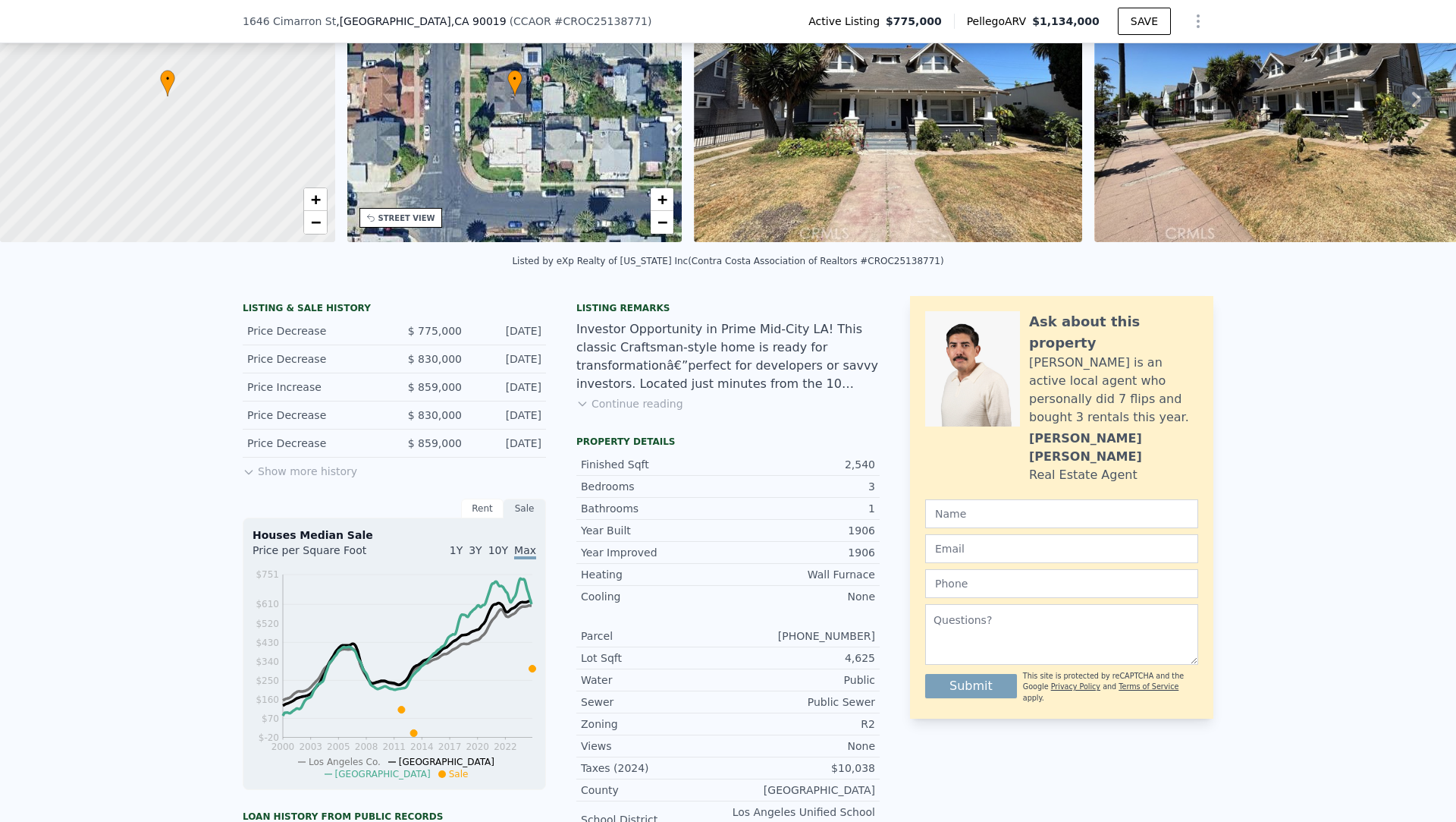
scroll to position [0, 0]
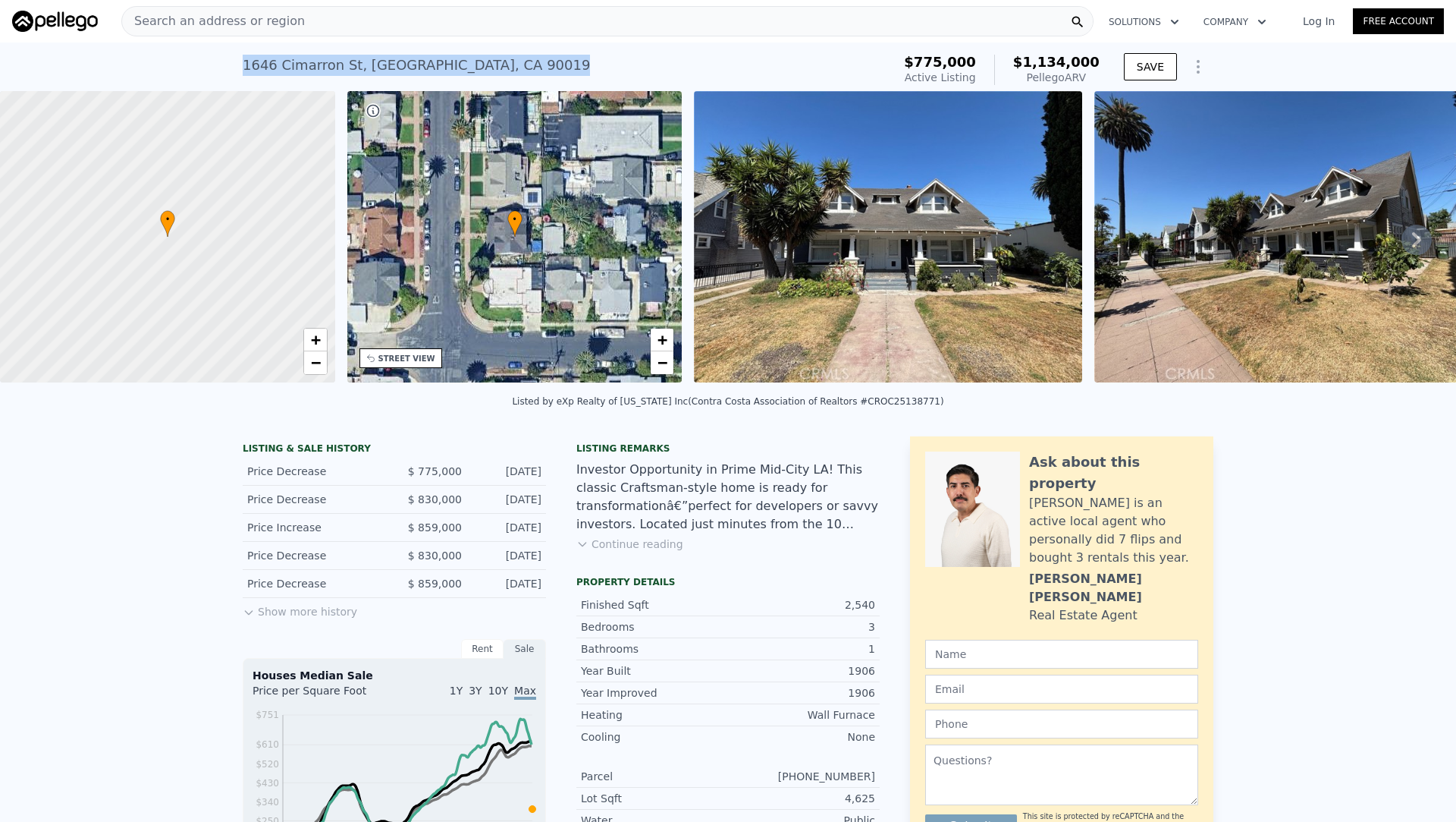
drag, startPoint x: 513, startPoint y: 60, endPoint x: 244, endPoint y: 65, distance: 269.0
click at [244, 65] on div "1646 Cimarron St , Los Angeles , CA 90019 Active at $775k (~ARV $1.134m )" at bounding box center [564, 70] width 643 height 43
copy div "1646 Cimarron St , Los Angeles , CA 90019"
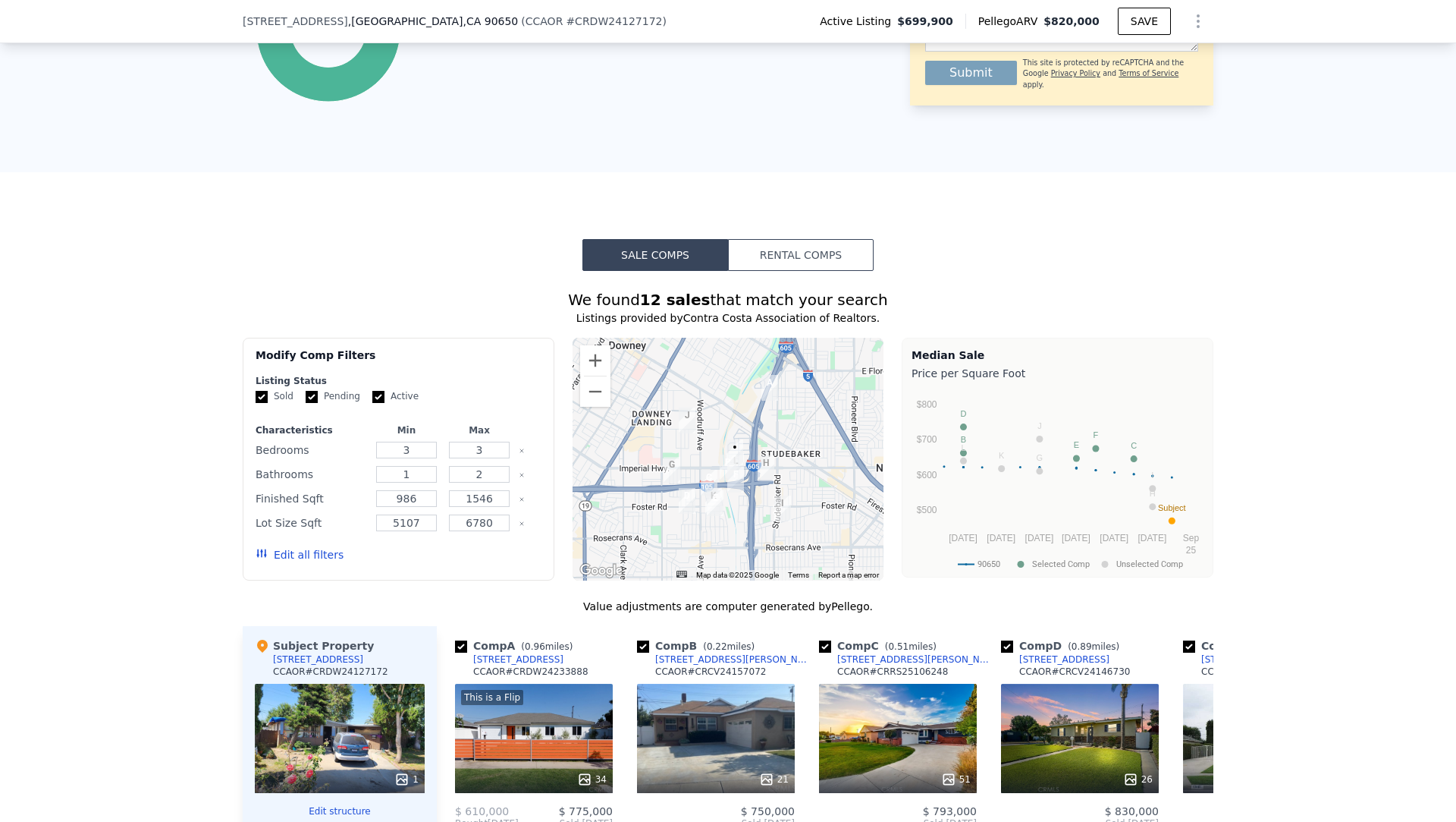
scroll to position [1072, 0]
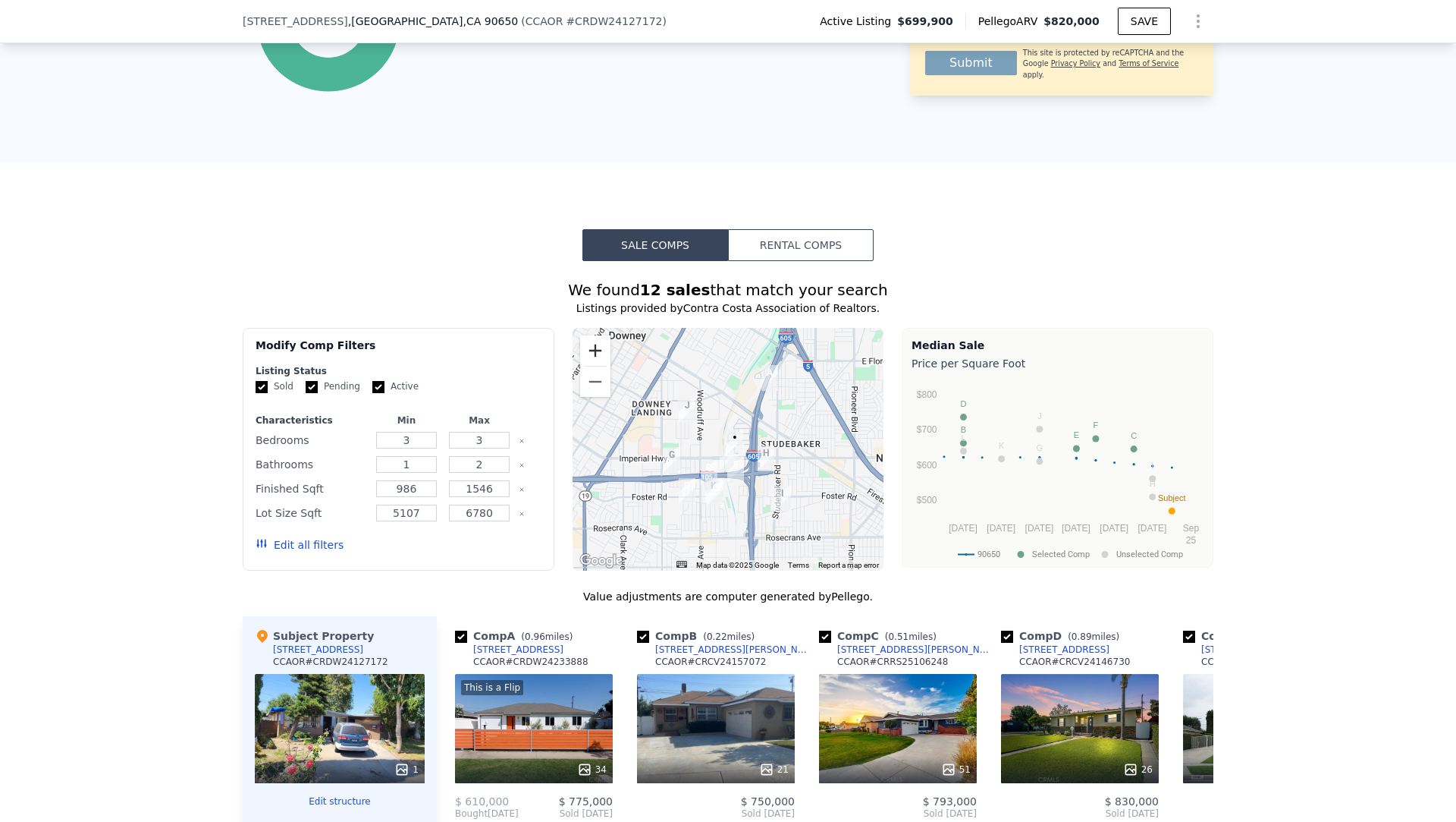
click at [603, 345] on button "Zoom in" at bounding box center [595, 350] width 30 height 30
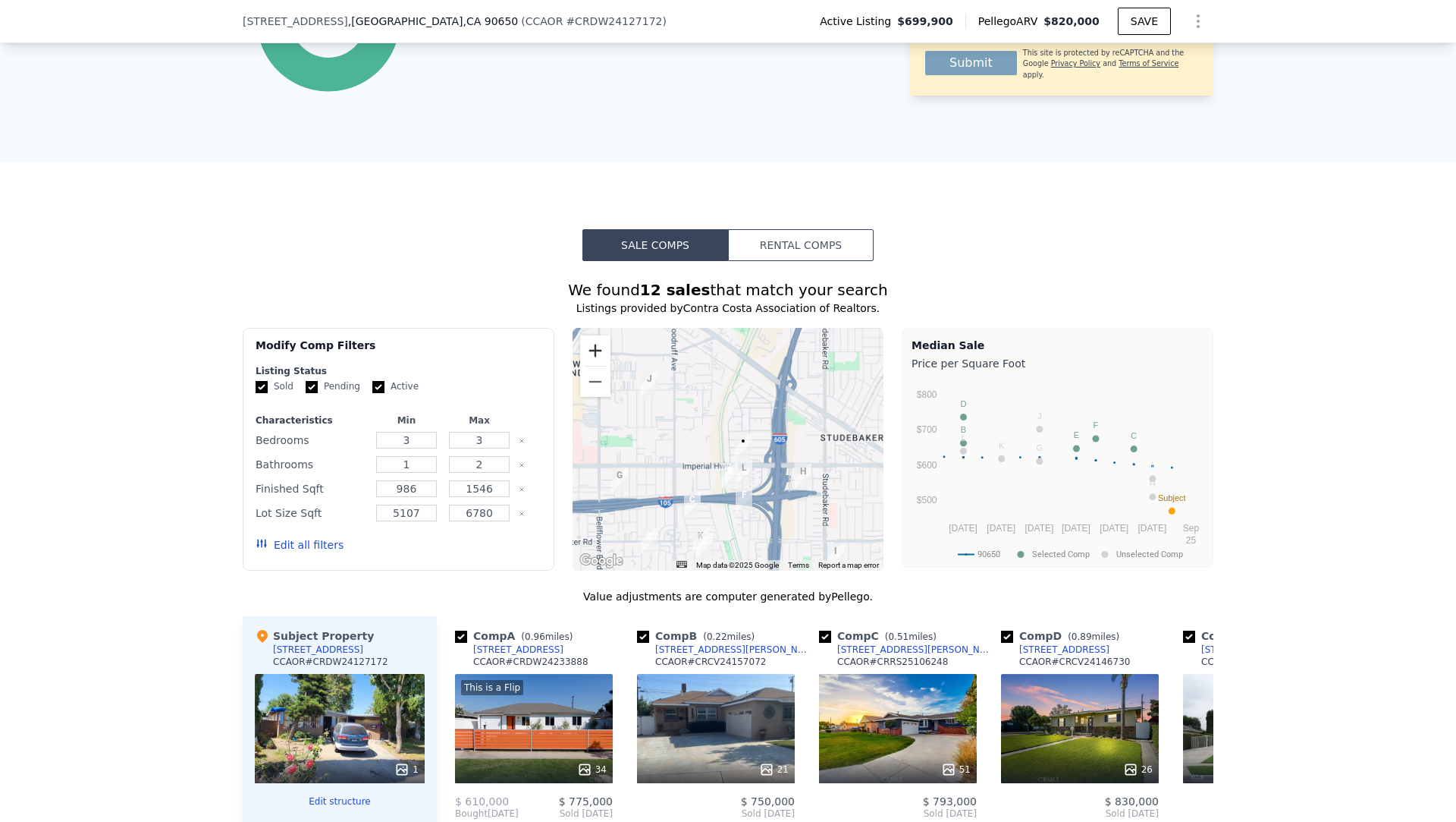
click at [603, 345] on button "Zoom in" at bounding box center [595, 350] width 30 height 30
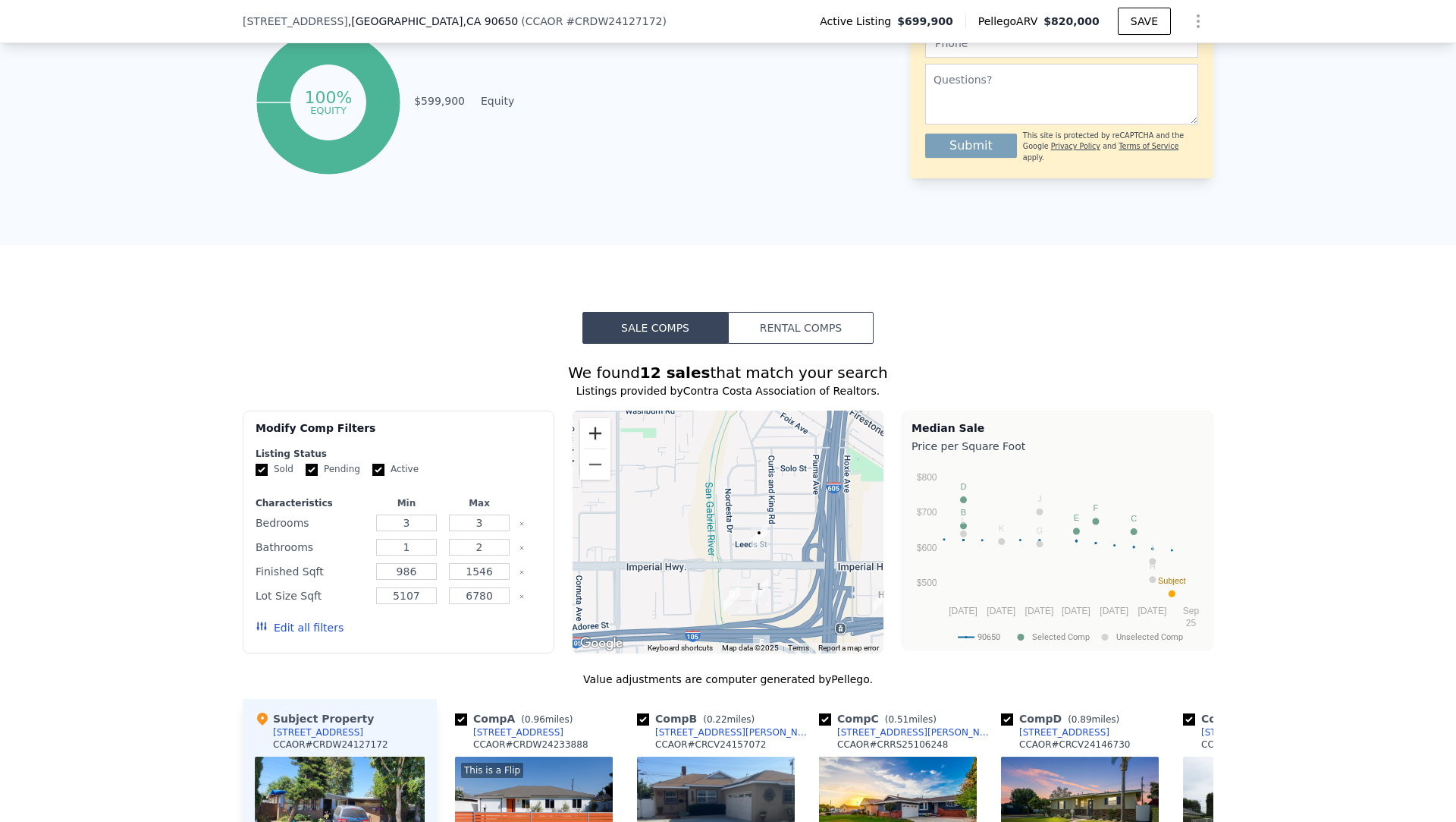
scroll to position [878, 0]
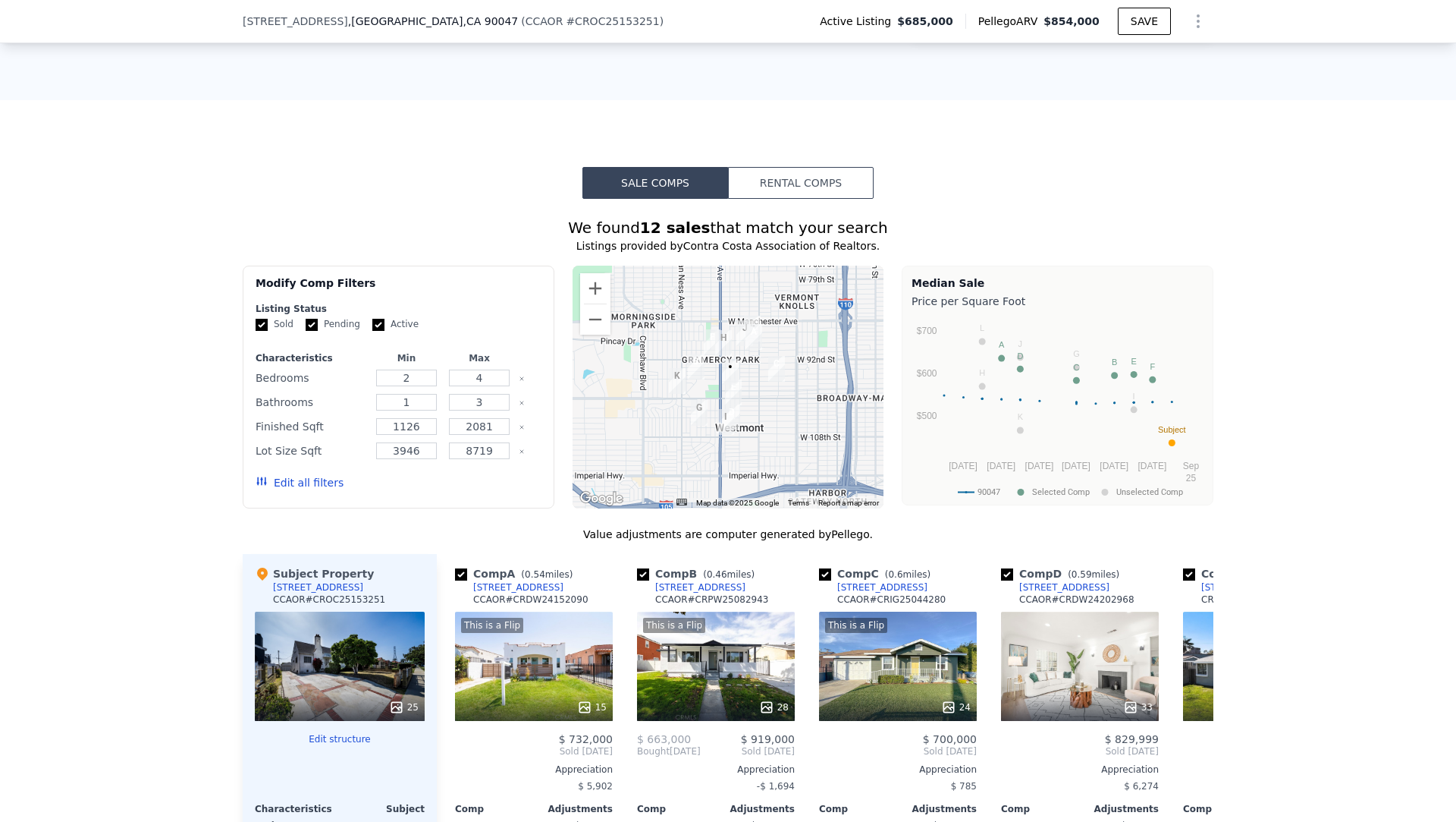
scroll to position [1349, 0]
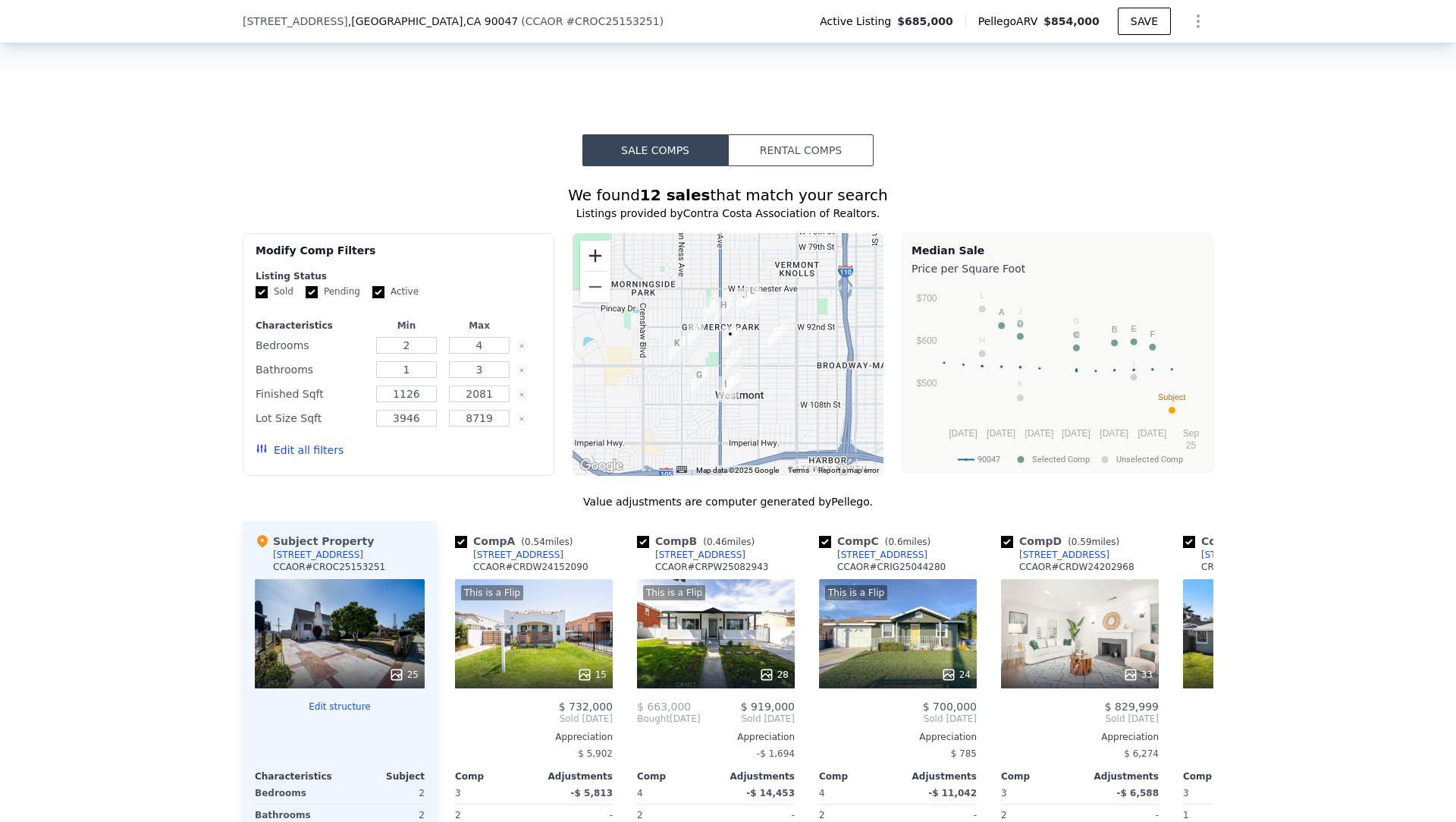
click at [593, 240] on button "Zoom in" at bounding box center [595, 255] width 30 height 30
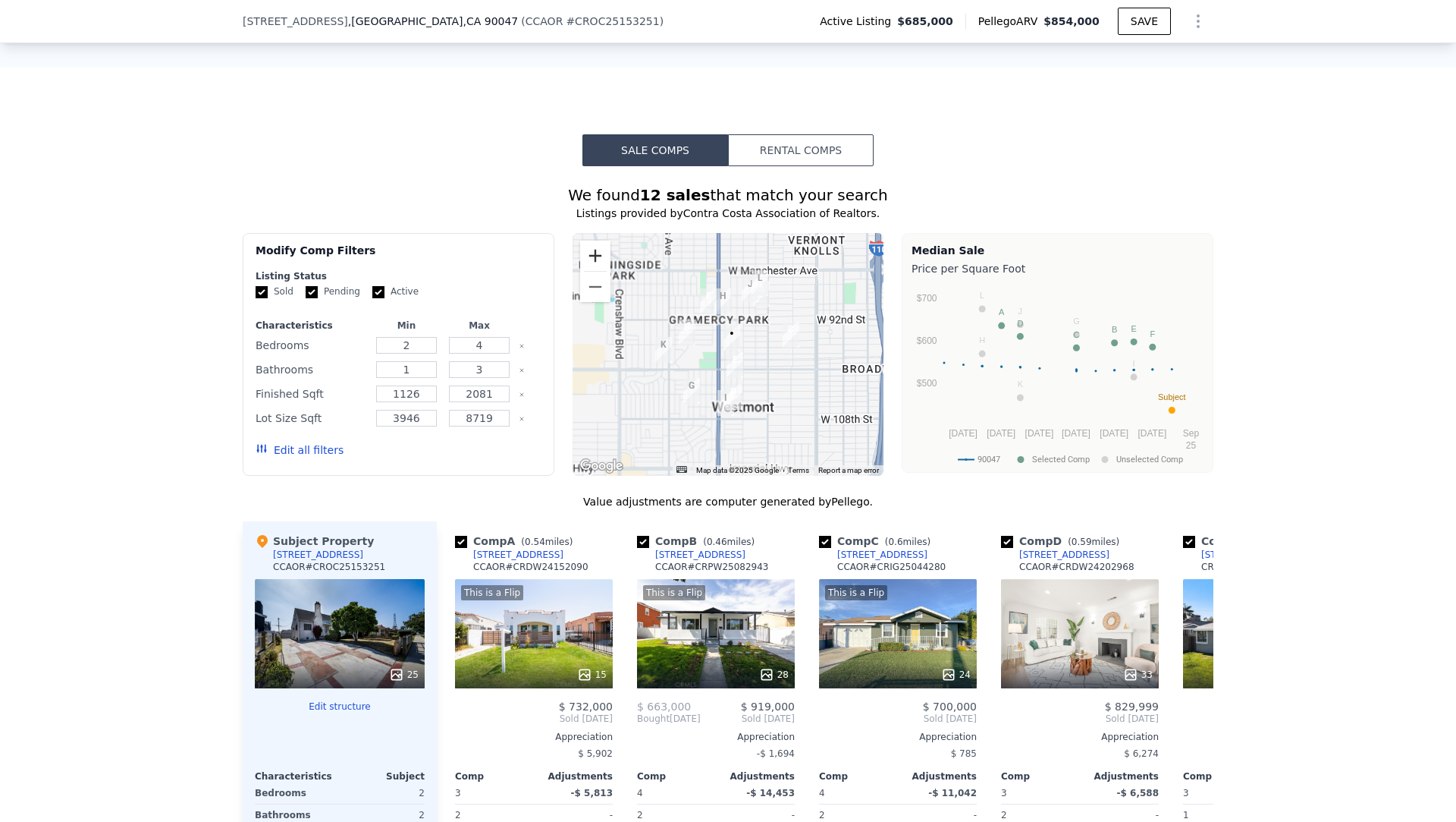
click at [593, 240] on button "Zoom in" at bounding box center [595, 255] width 30 height 30
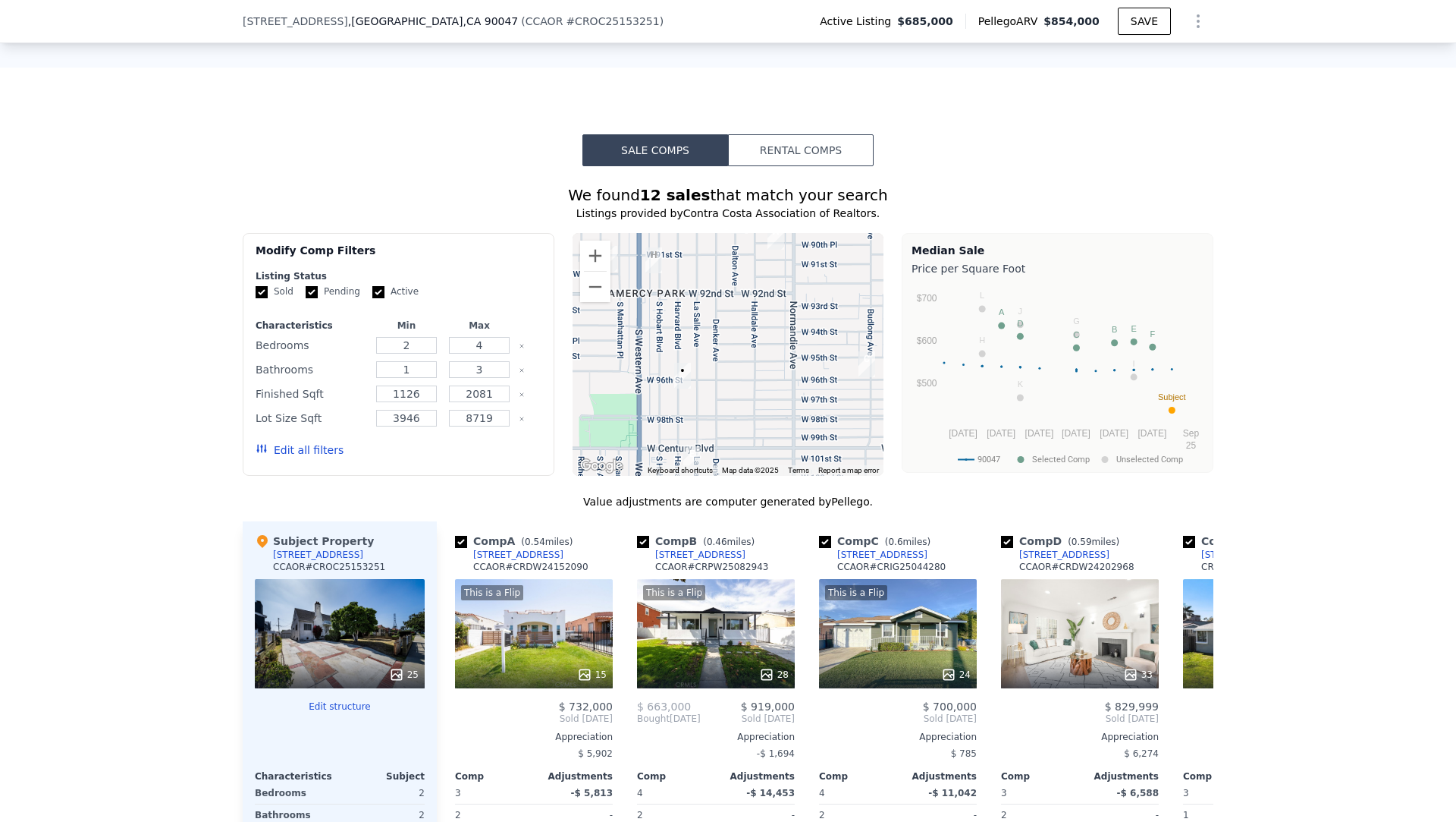
drag, startPoint x: 665, startPoint y: 285, endPoint x: 609, endPoint y: 333, distance: 73.8
click at [609, 333] on div at bounding box center [728, 354] width 311 height 243
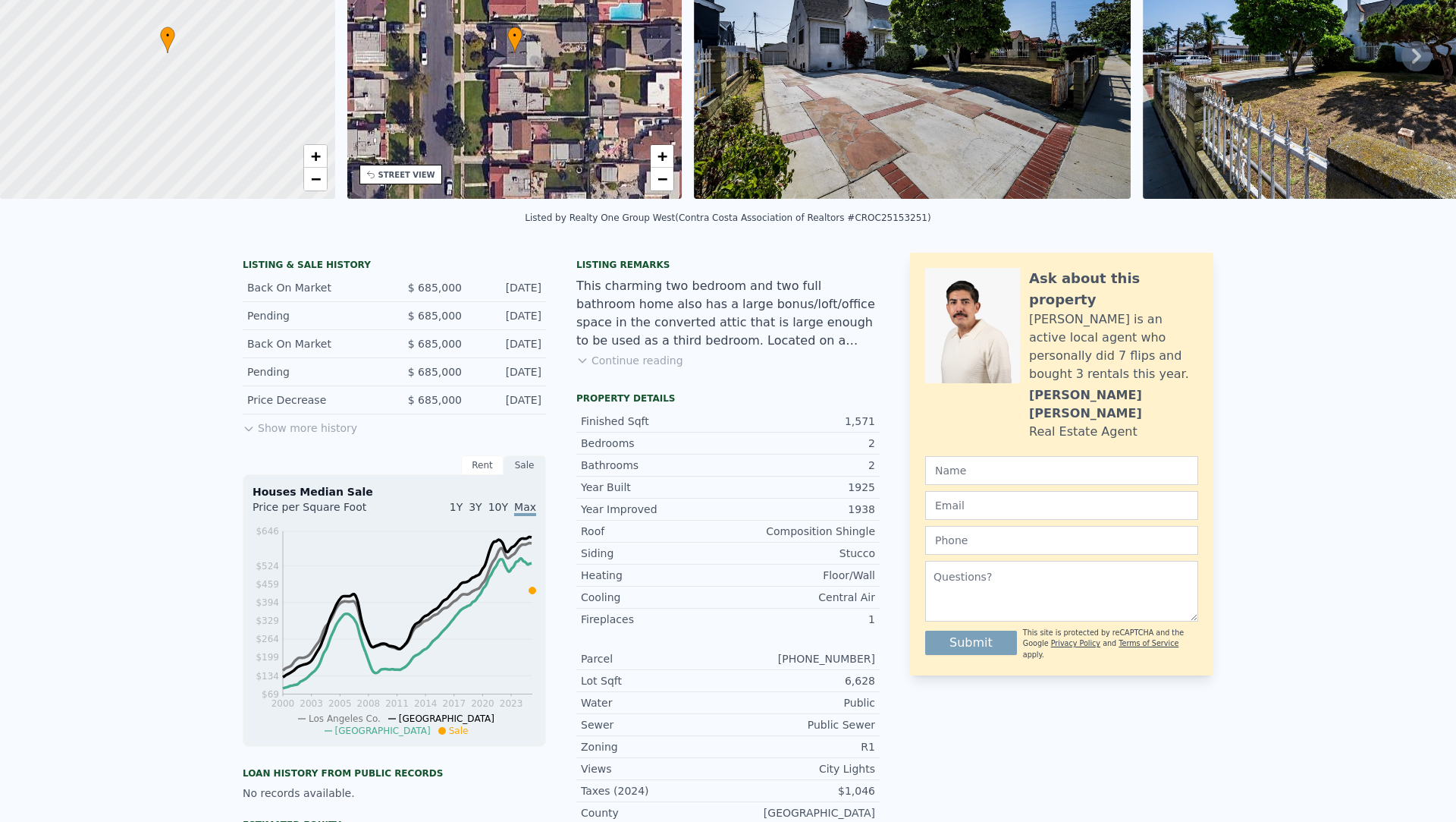
scroll to position [5, 0]
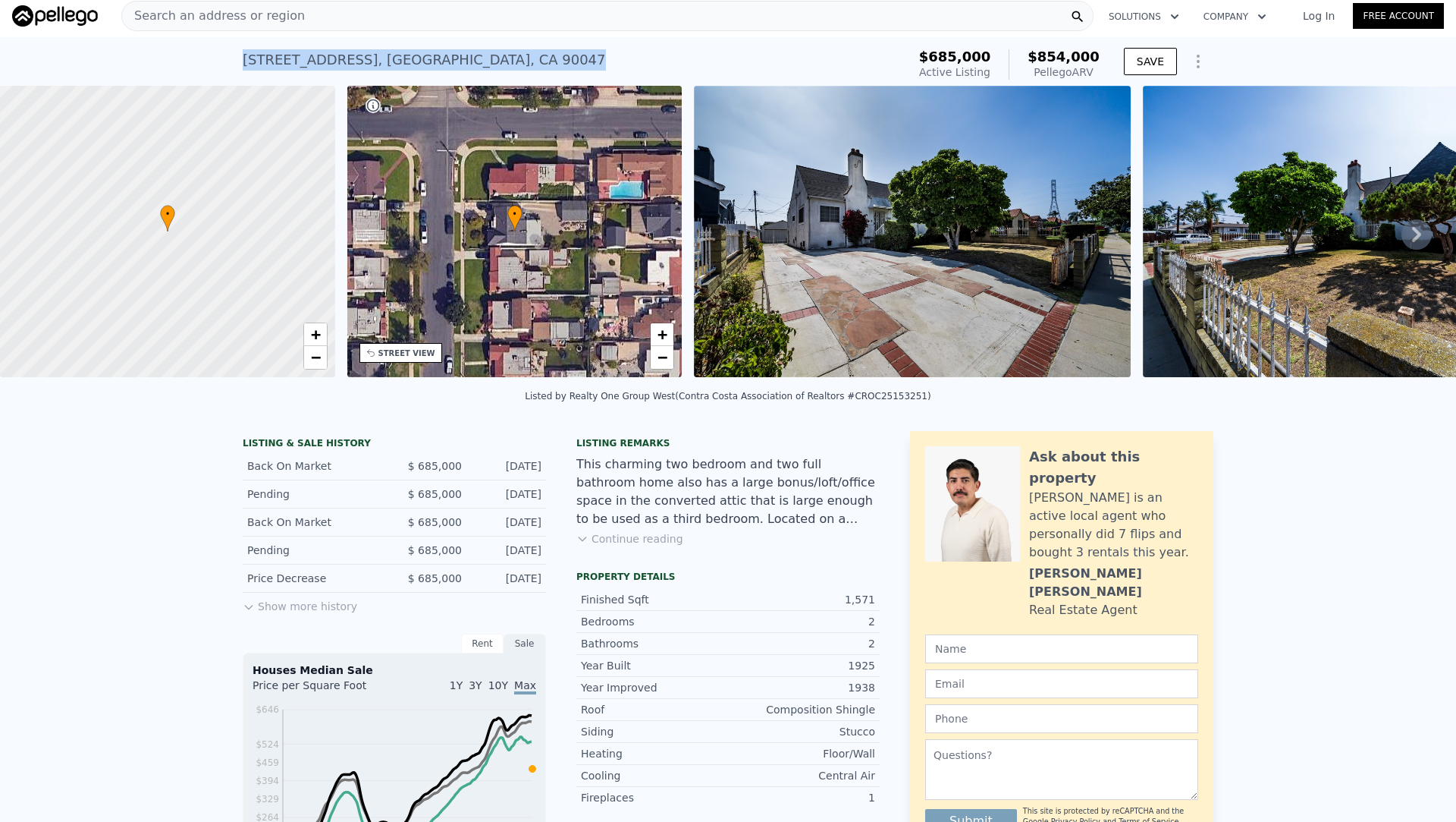
drag, startPoint x: 526, startPoint y: 66, endPoint x: 245, endPoint y: 61, distance: 281.0
click at [245, 61] on div "9608 S Harvard Blvd , Los Angeles , CA 90047" at bounding box center [424, 60] width 363 height 21
copy div "9608 S Harvard Blvd , Los Angeles , CA 90047"
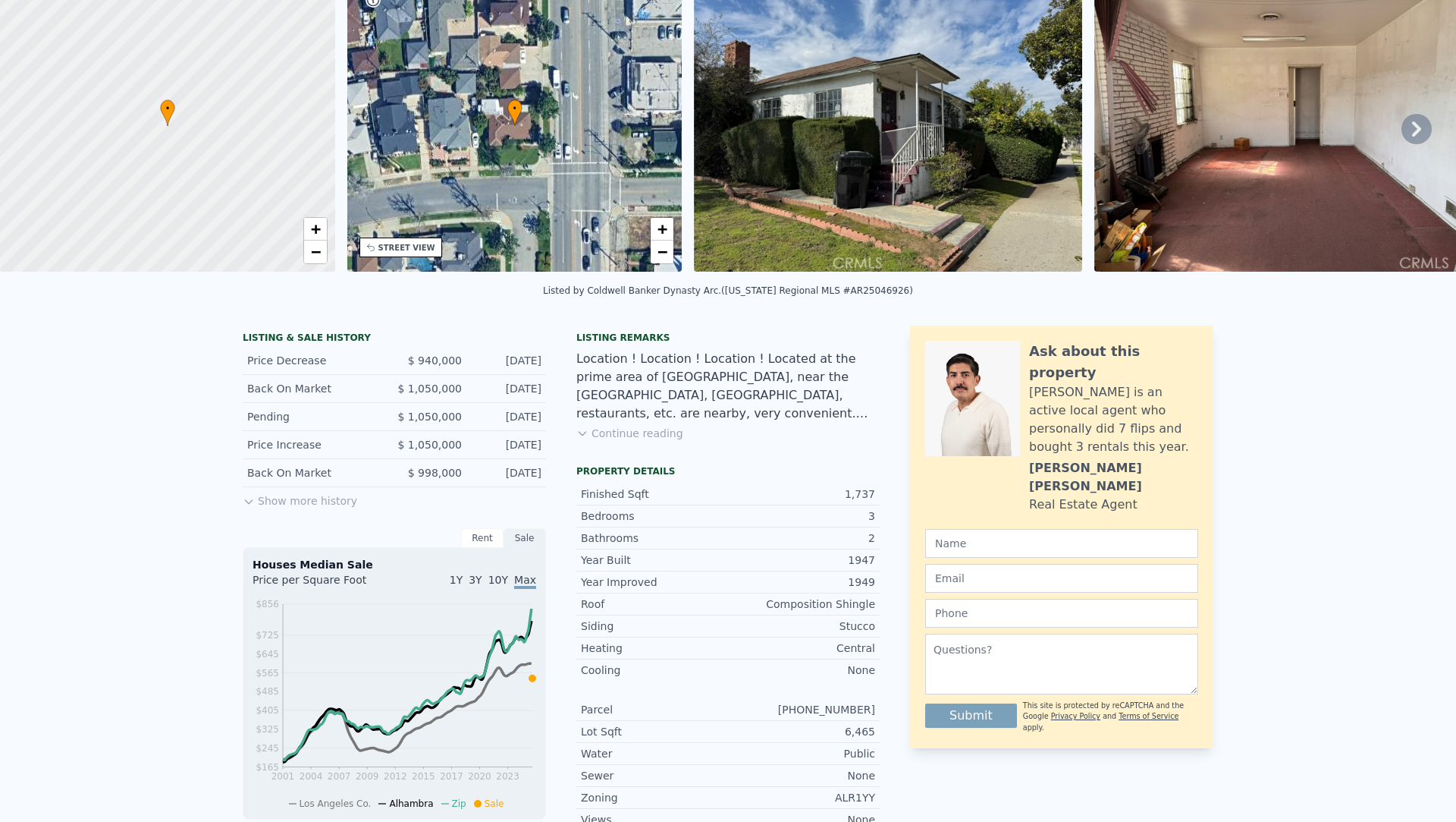
scroll to position [16, 0]
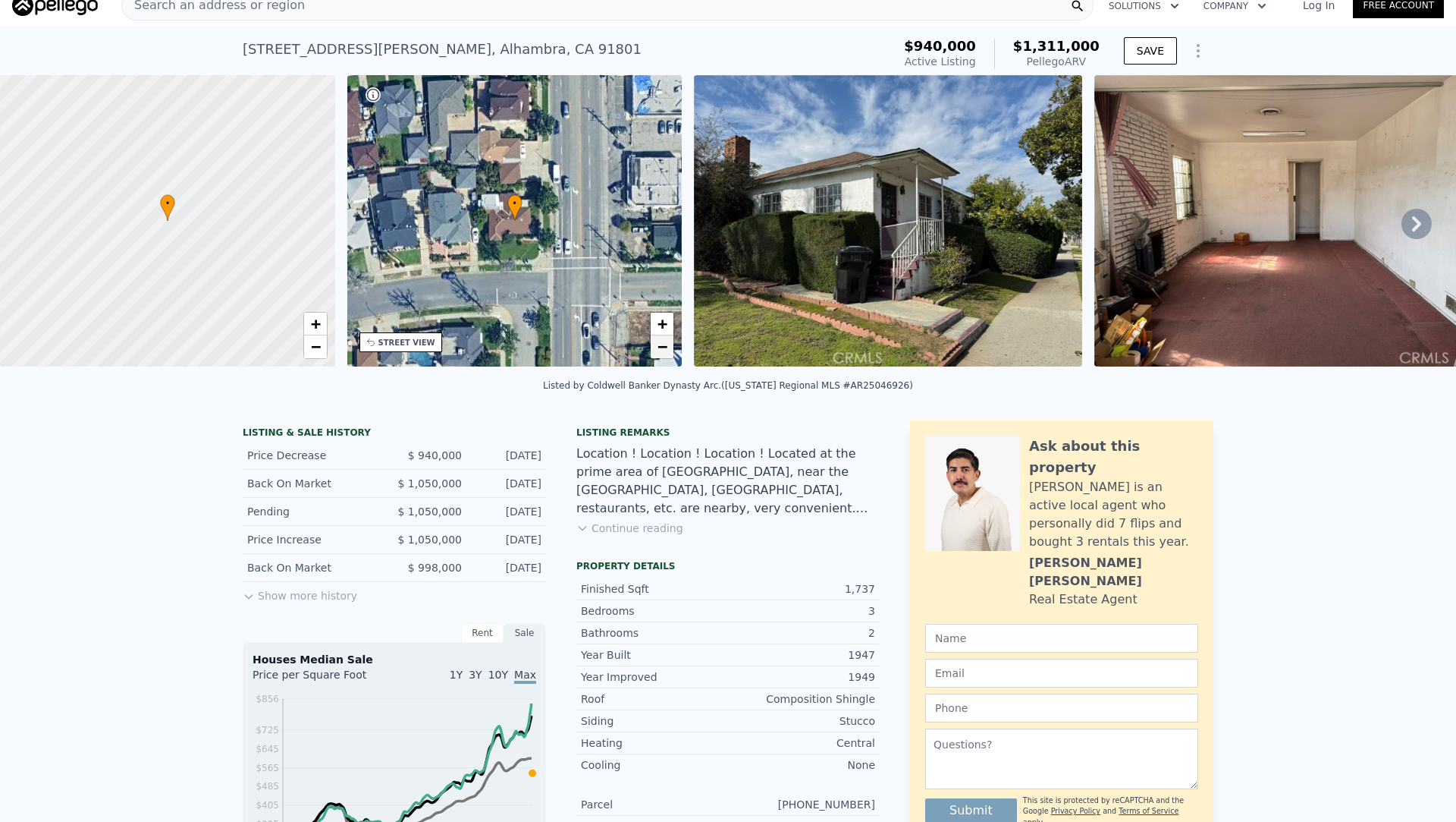
click at [665, 339] on span "−" at bounding box center [662, 346] width 10 height 19
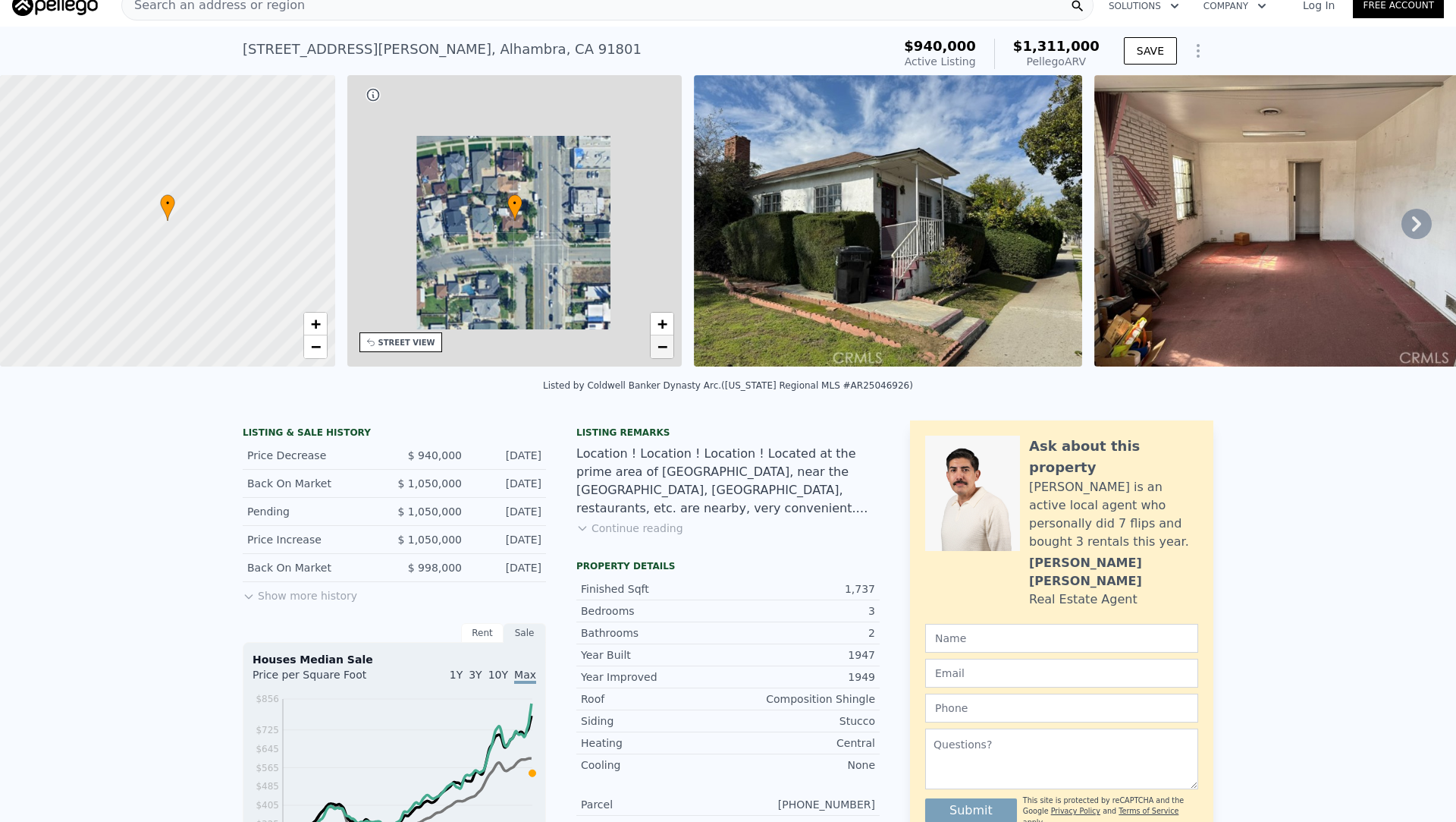
click at [665, 339] on span "−" at bounding box center [662, 346] width 10 height 19
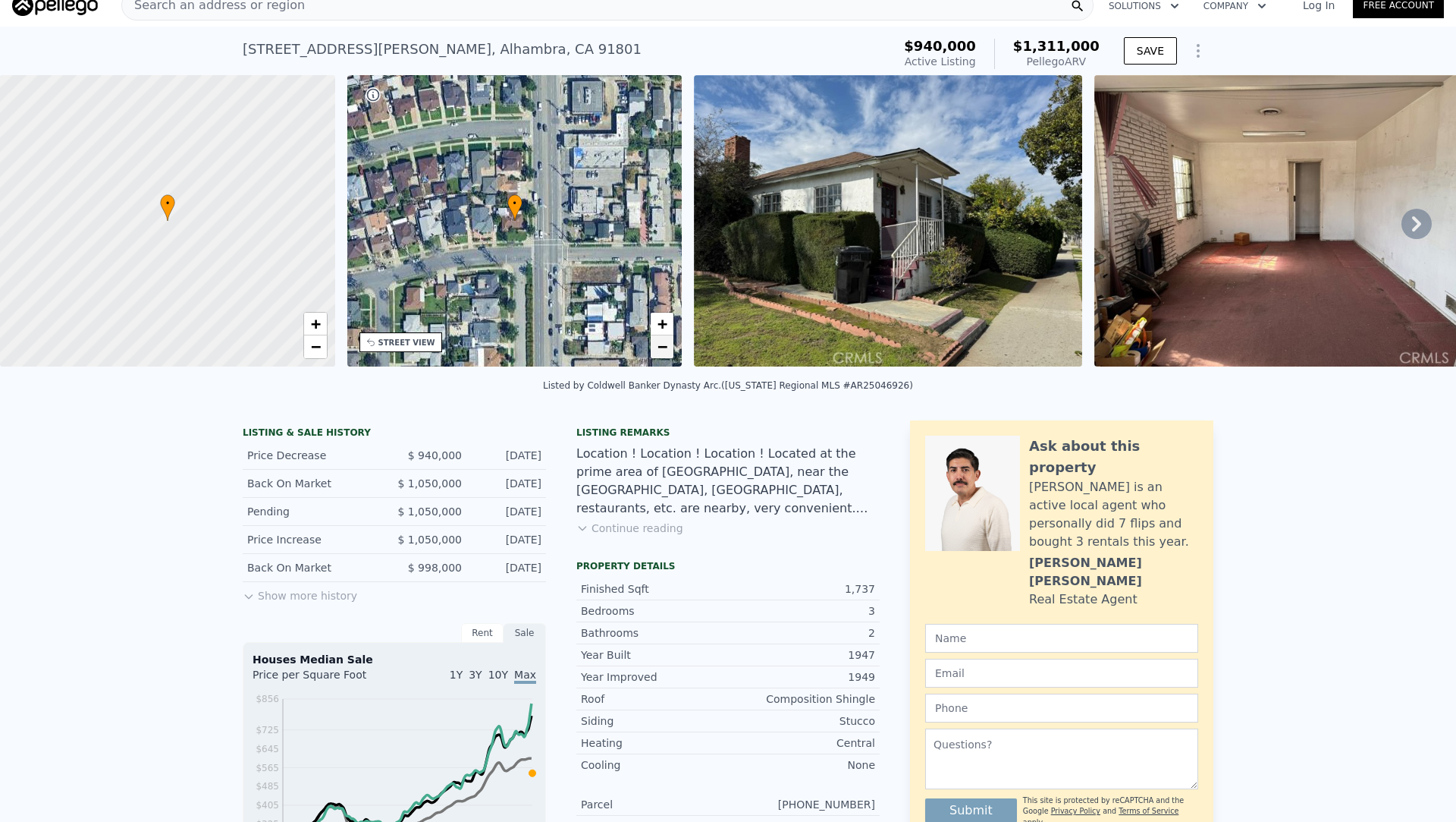
click at [665, 339] on span "−" at bounding box center [662, 346] width 10 height 19
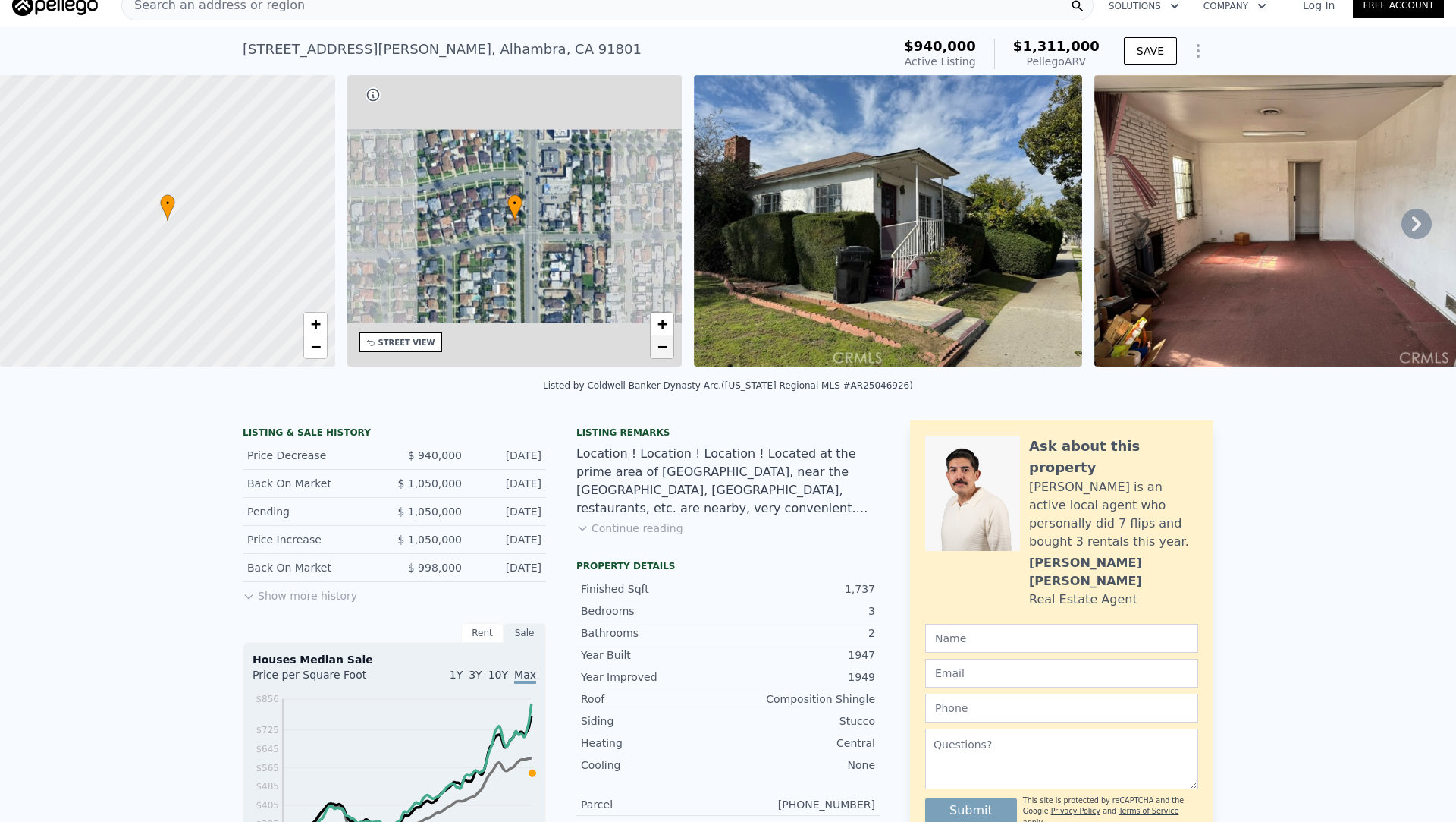
click at [665, 339] on span "−" at bounding box center [662, 346] width 10 height 19
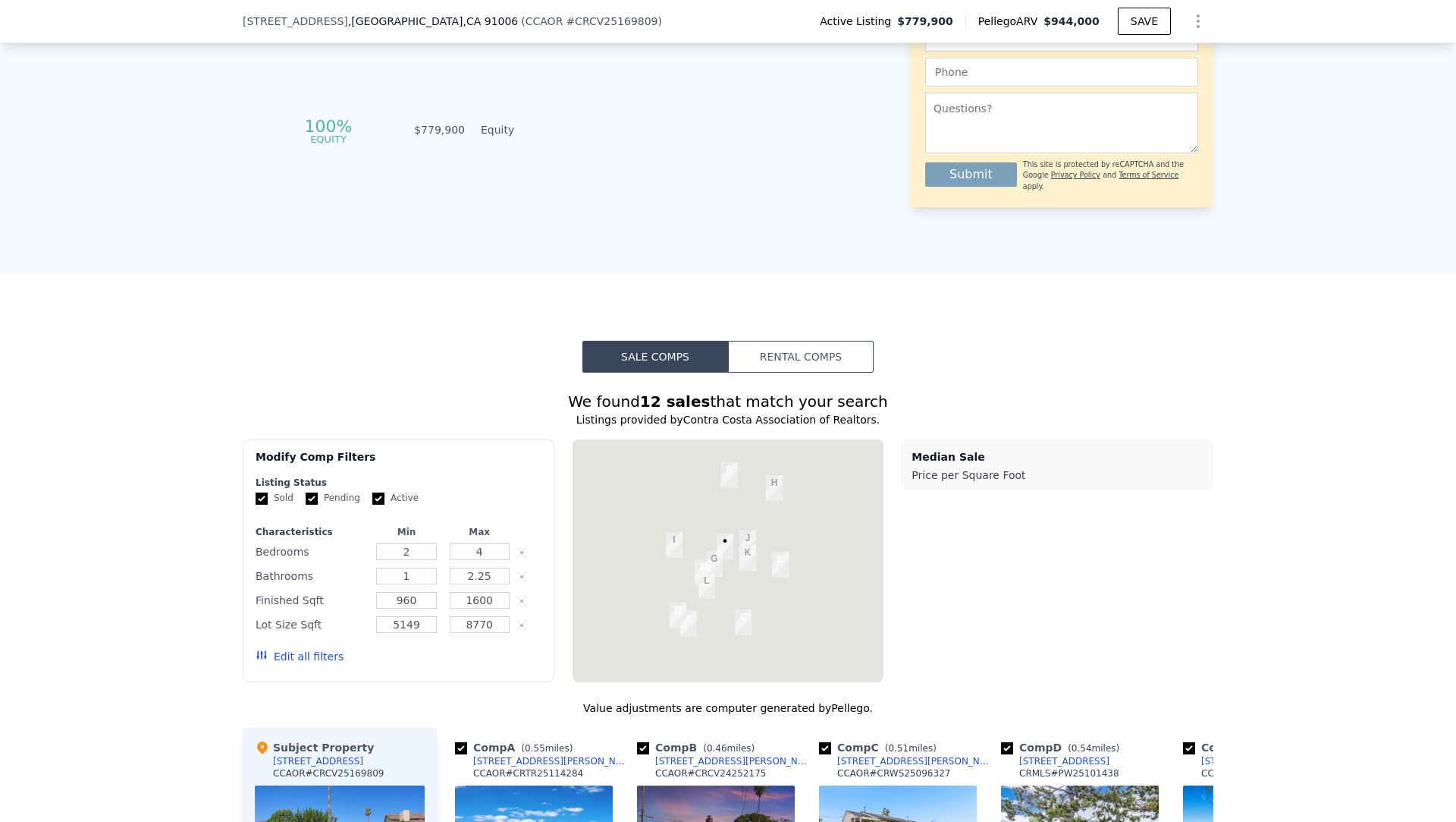
scroll to position [1134, 0]
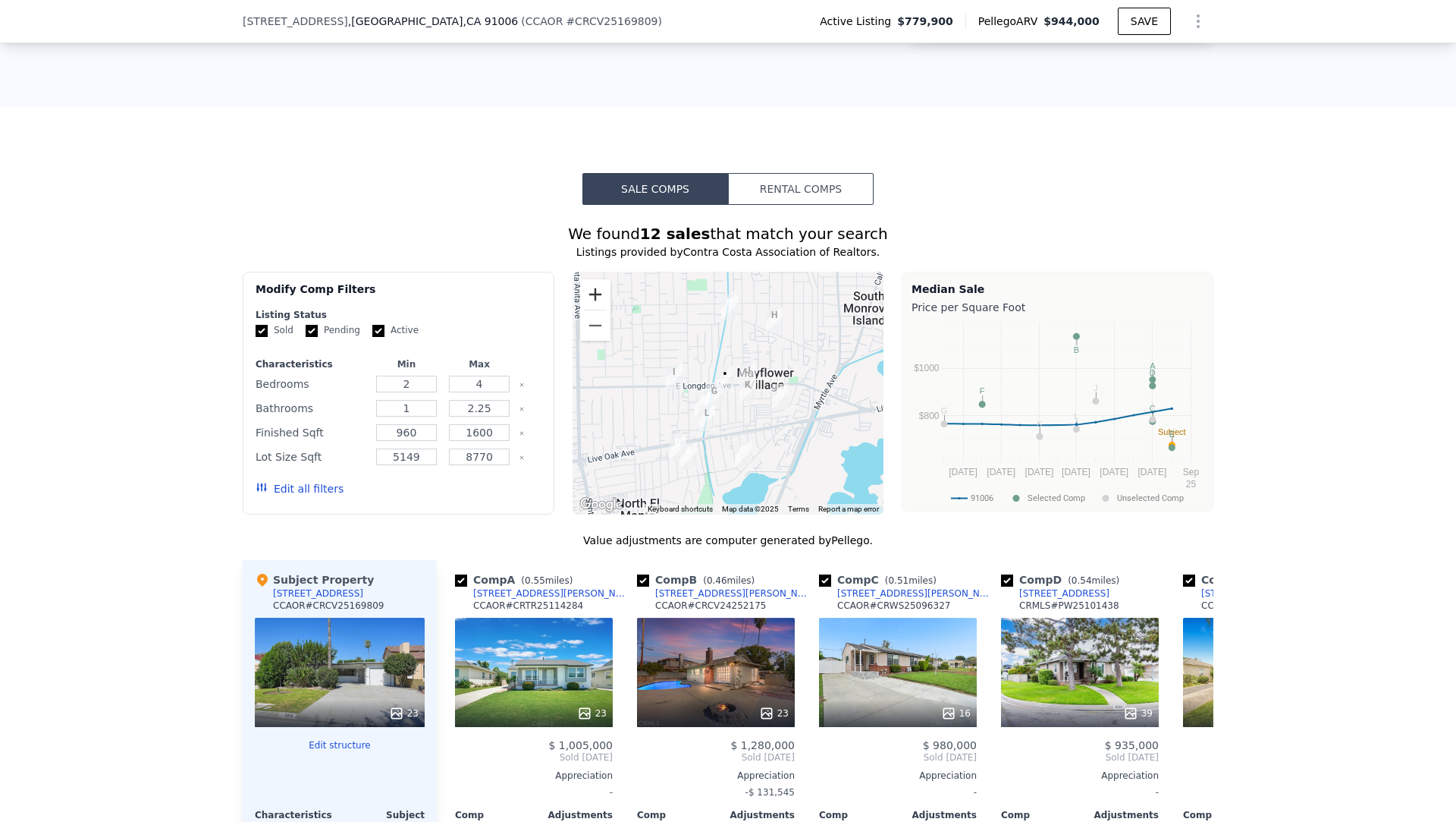
click at [602, 286] on button "Zoom in" at bounding box center [595, 294] width 30 height 30
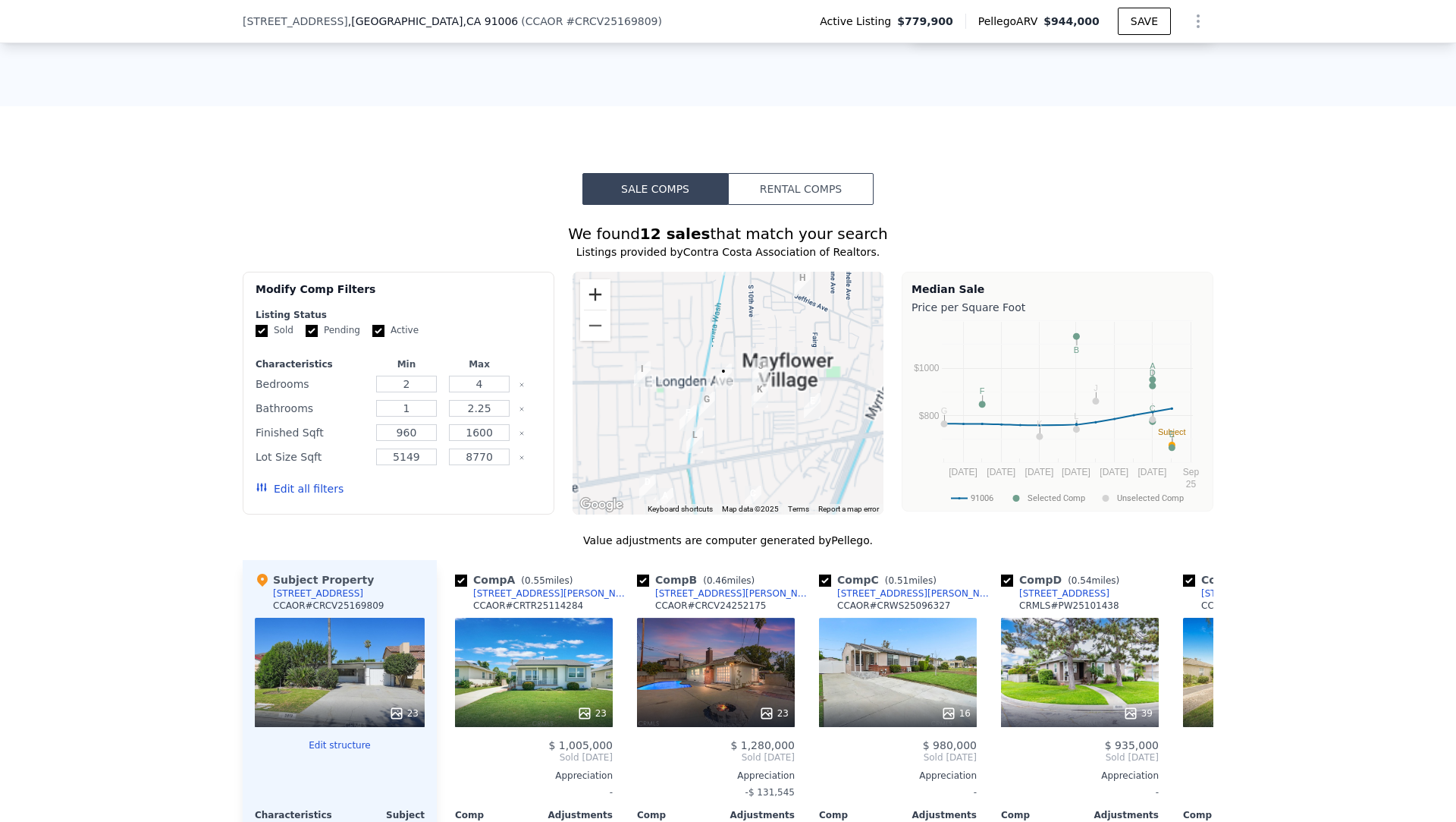
click at [602, 286] on button "Zoom in" at bounding box center [595, 294] width 30 height 30
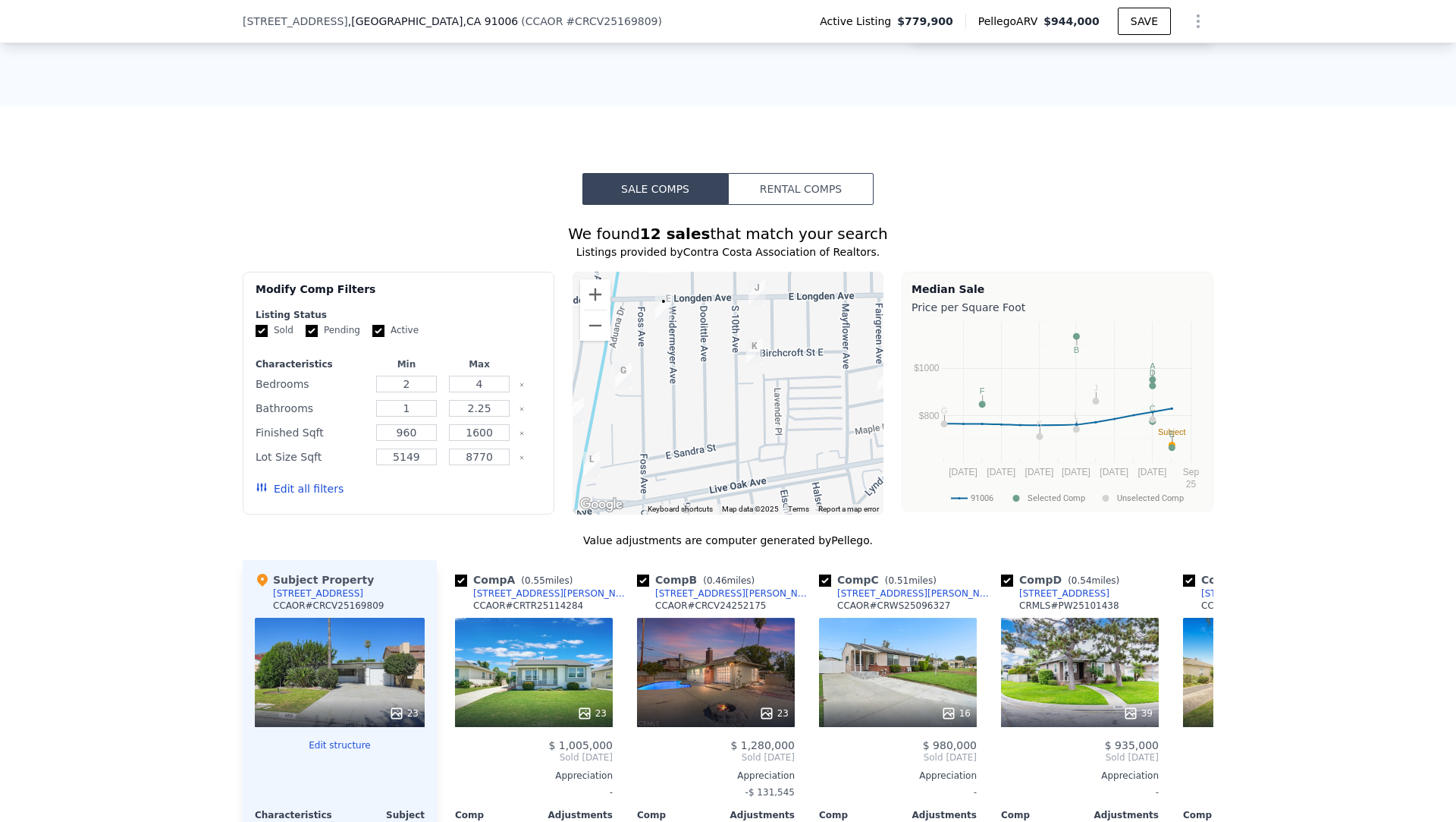
drag, startPoint x: 708, startPoint y: 383, endPoint x: 655, endPoint y: 319, distance: 83.1
click at [655, 319] on div at bounding box center [728, 393] width 311 height 243
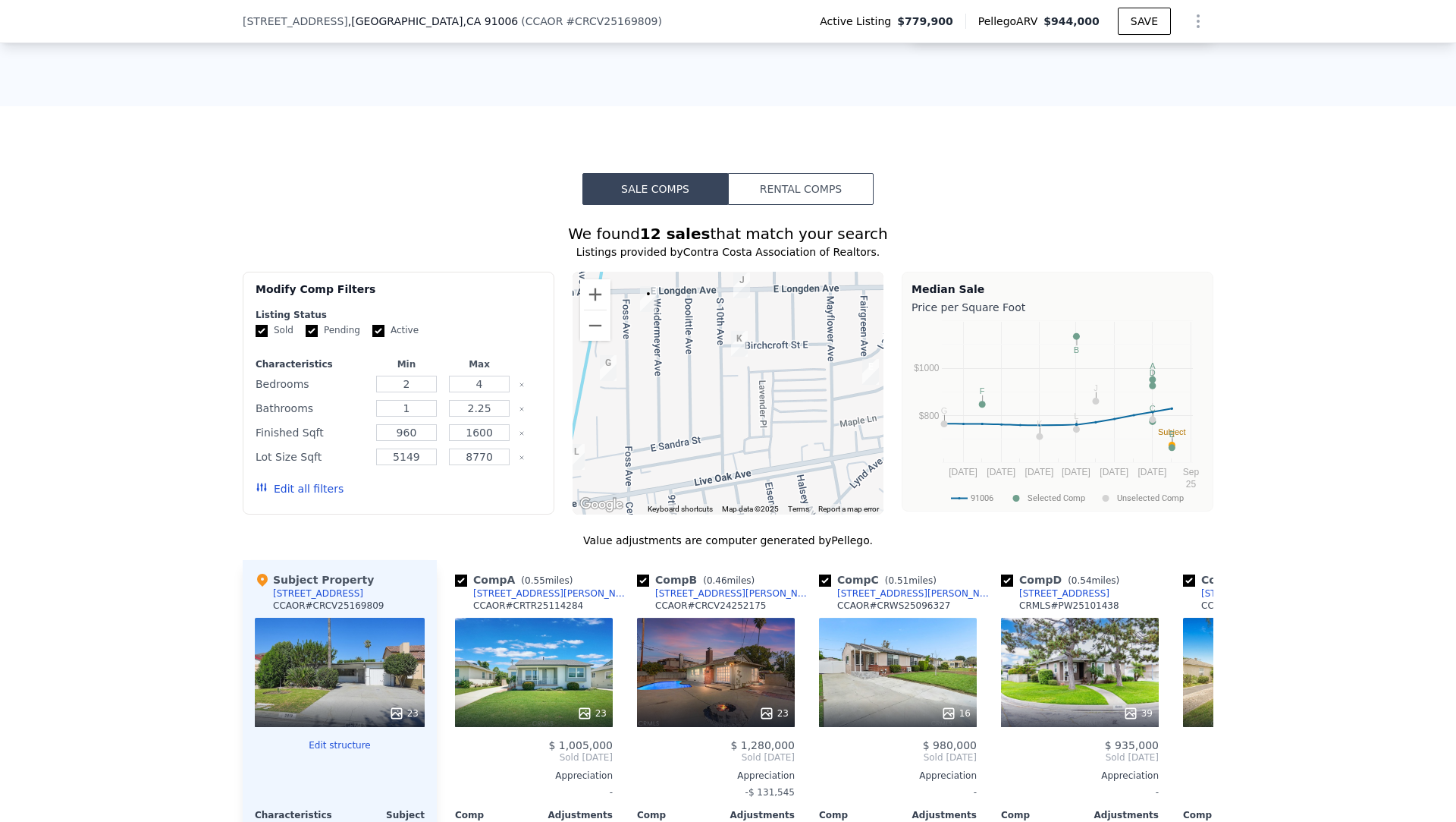
drag, startPoint x: 691, startPoint y: 346, endPoint x: 673, endPoint y: 339, distance: 19.3
click at [673, 339] on div at bounding box center [728, 393] width 311 height 243
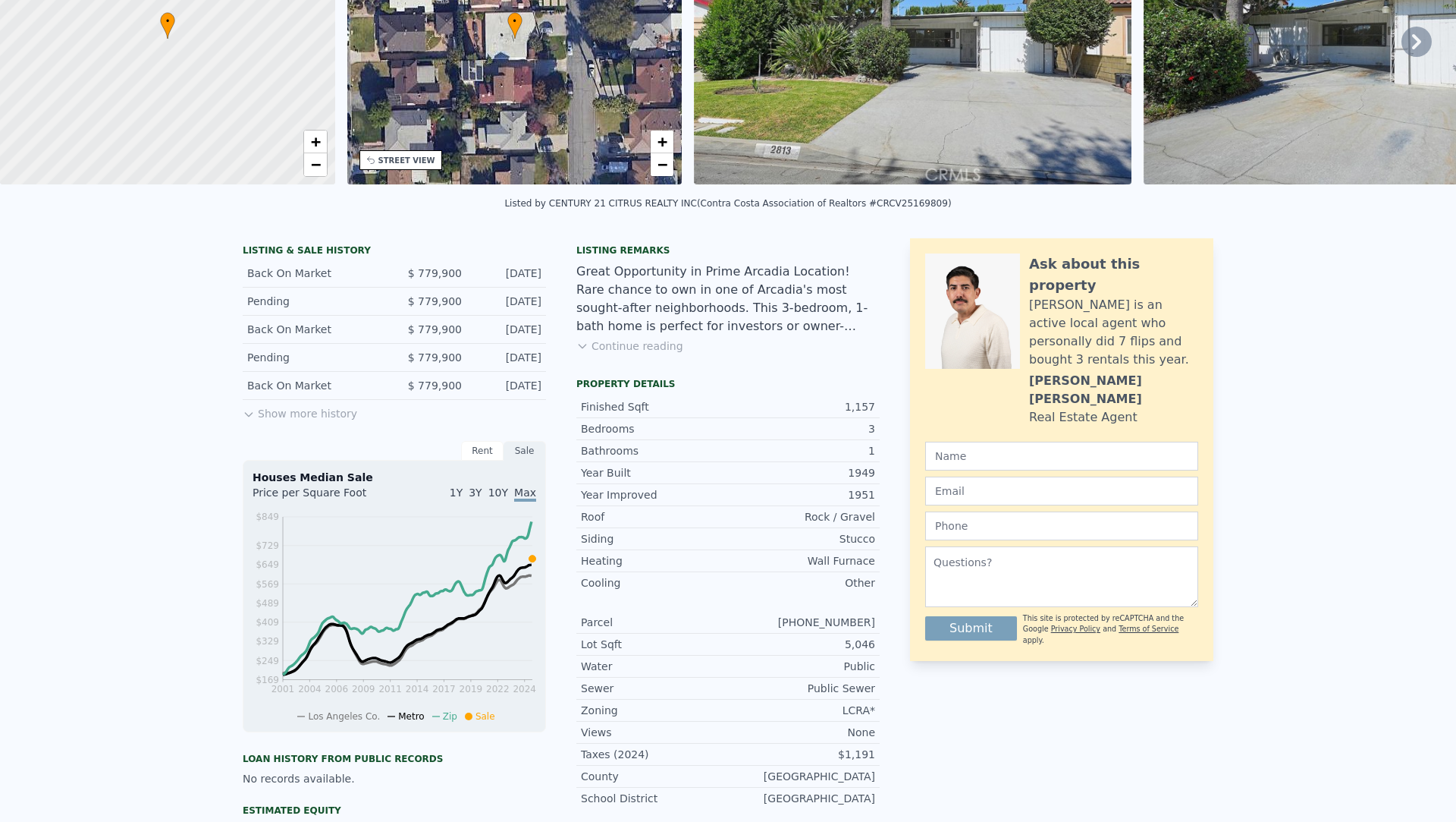
scroll to position [0, 0]
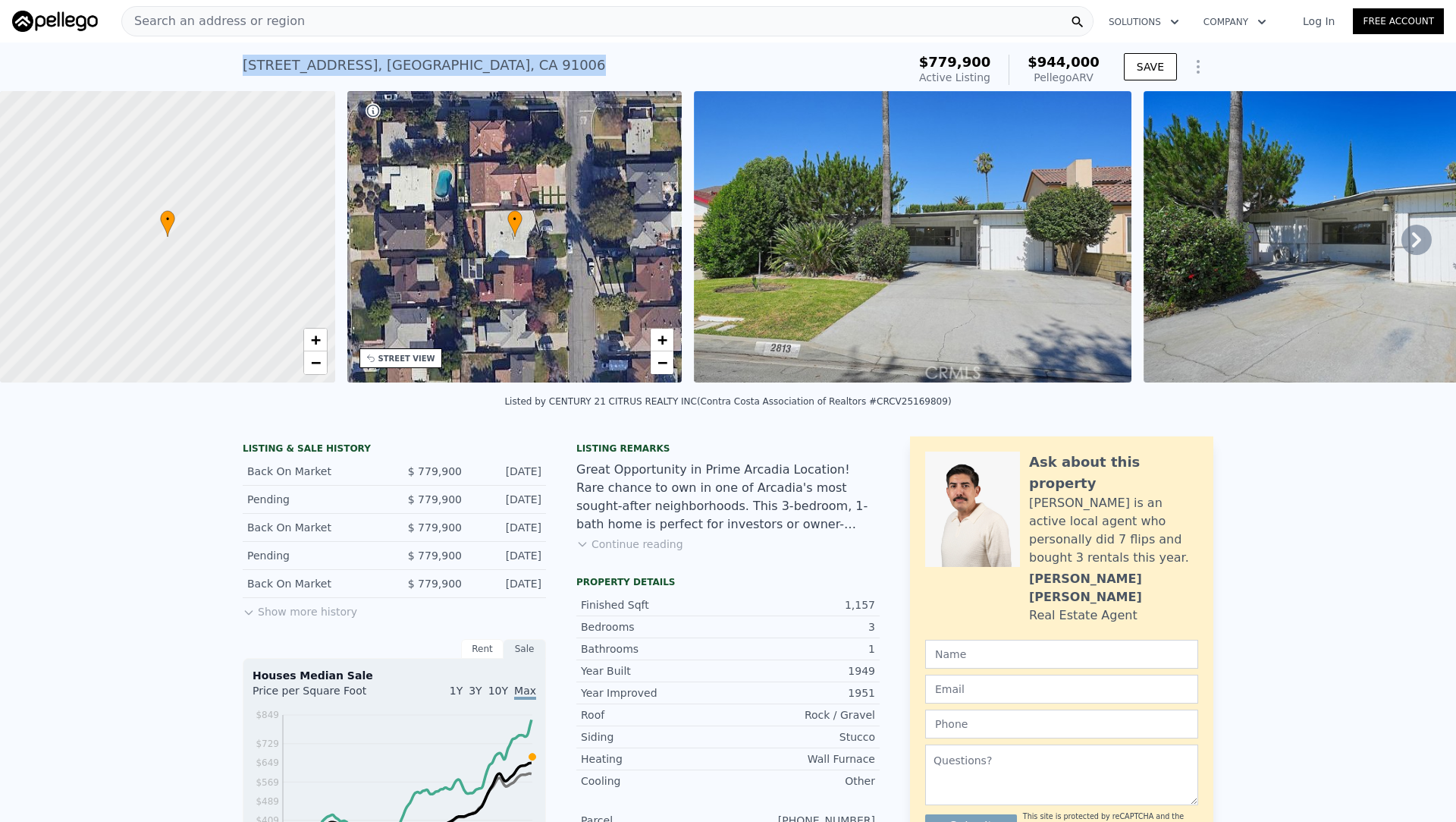
drag, startPoint x: 580, startPoint y: 60, endPoint x: 243, endPoint y: 74, distance: 337.3
click at [243, 74] on div "[STREET_ADDRESS] Active at $779,900 (~ARV $944k )" at bounding box center [571, 70] width 658 height 43
copy div "[STREET_ADDRESS]"
